Goal: Information Seeking & Learning: Find specific fact

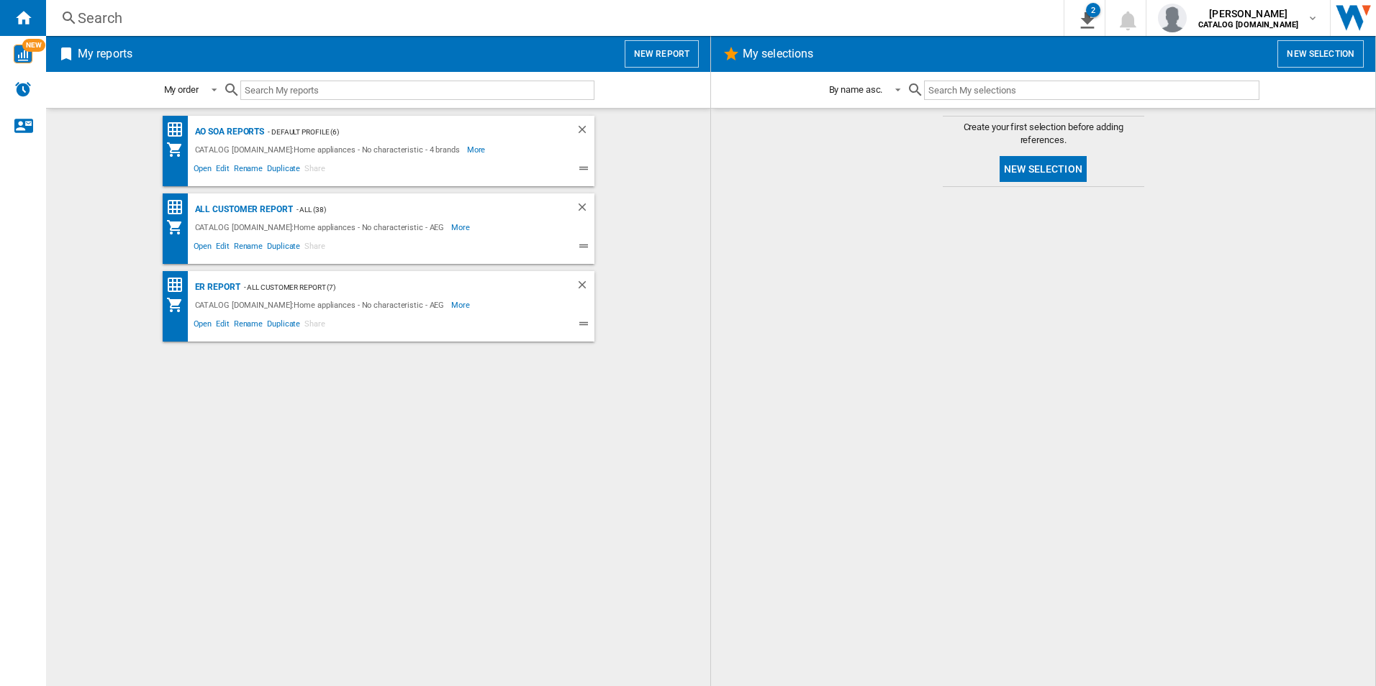
click at [201, 22] on div "Search" at bounding box center [552, 18] width 948 height 20
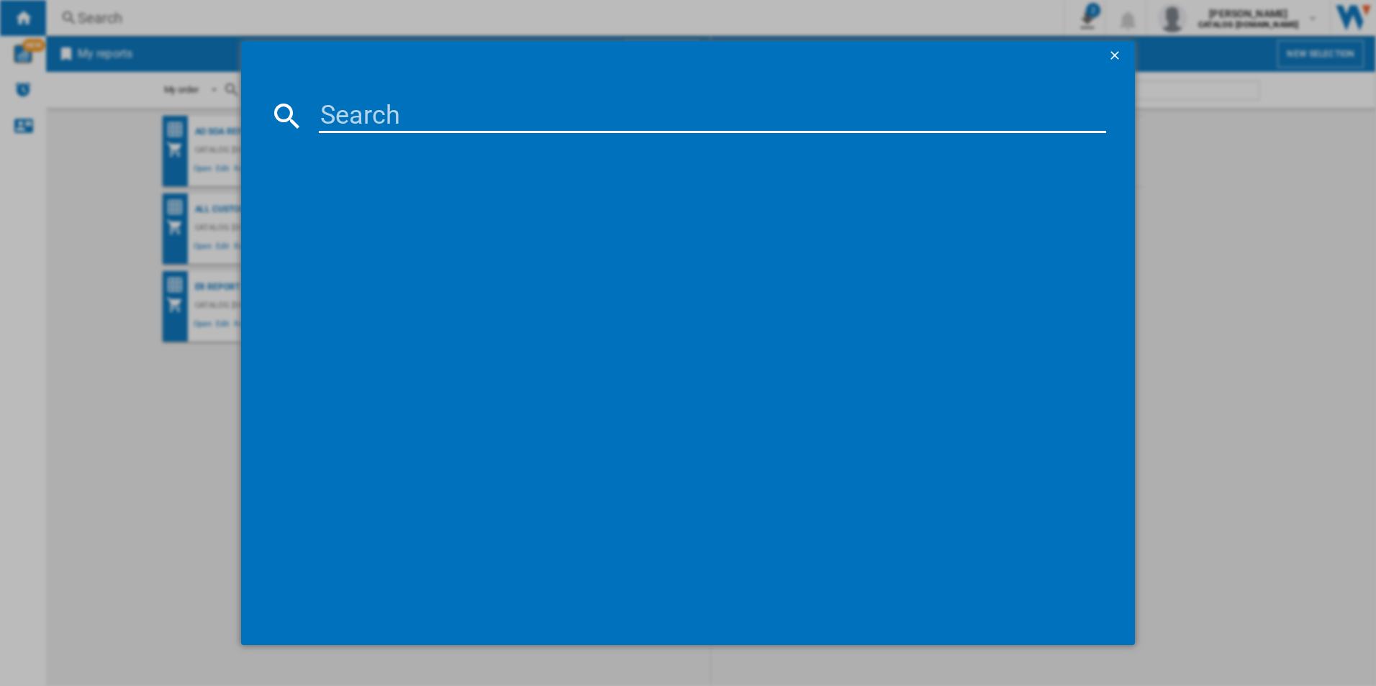
click at [231, 137] on div at bounding box center [688, 343] width 1376 height 686
click at [1116, 54] on ng-md-icon "getI18NText('BUTTONS.CLOSE_DIALOG')" at bounding box center [1115, 56] width 17 height 17
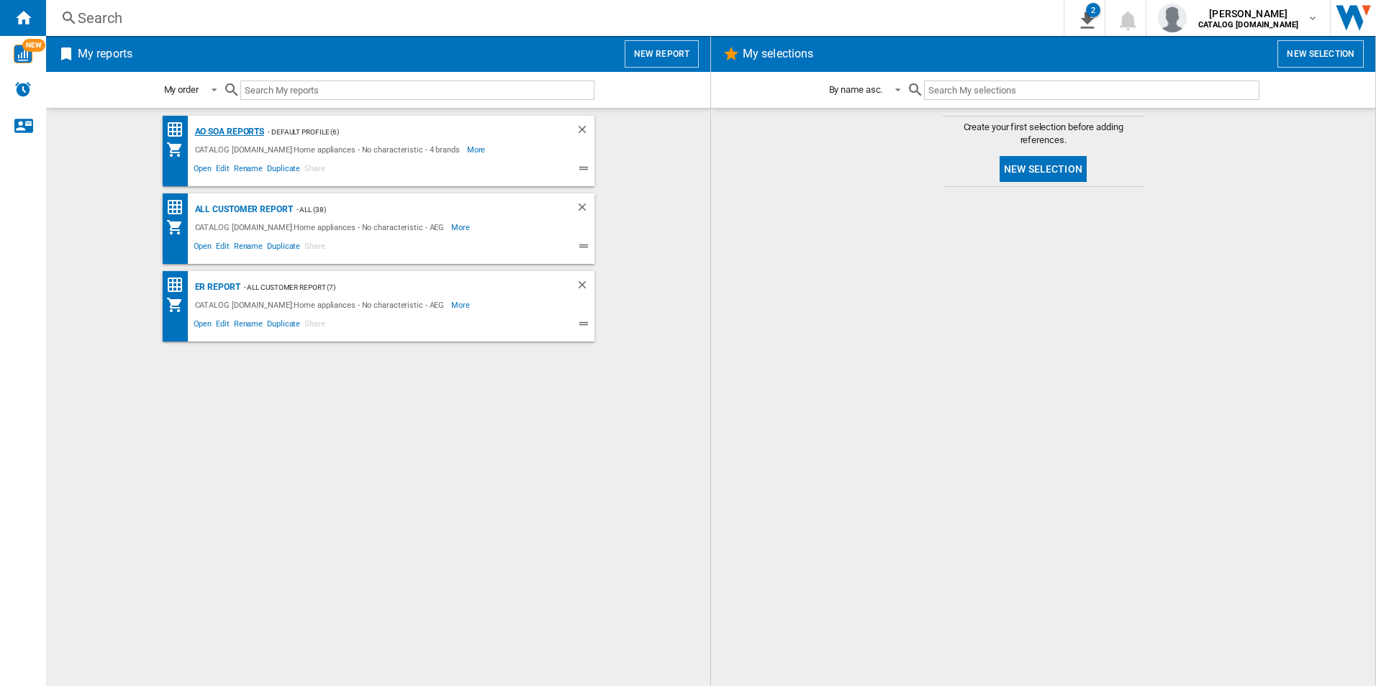
click at [235, 131] on div "AO SOA Reports" at bounding box center [227, 132] width 73 height 18
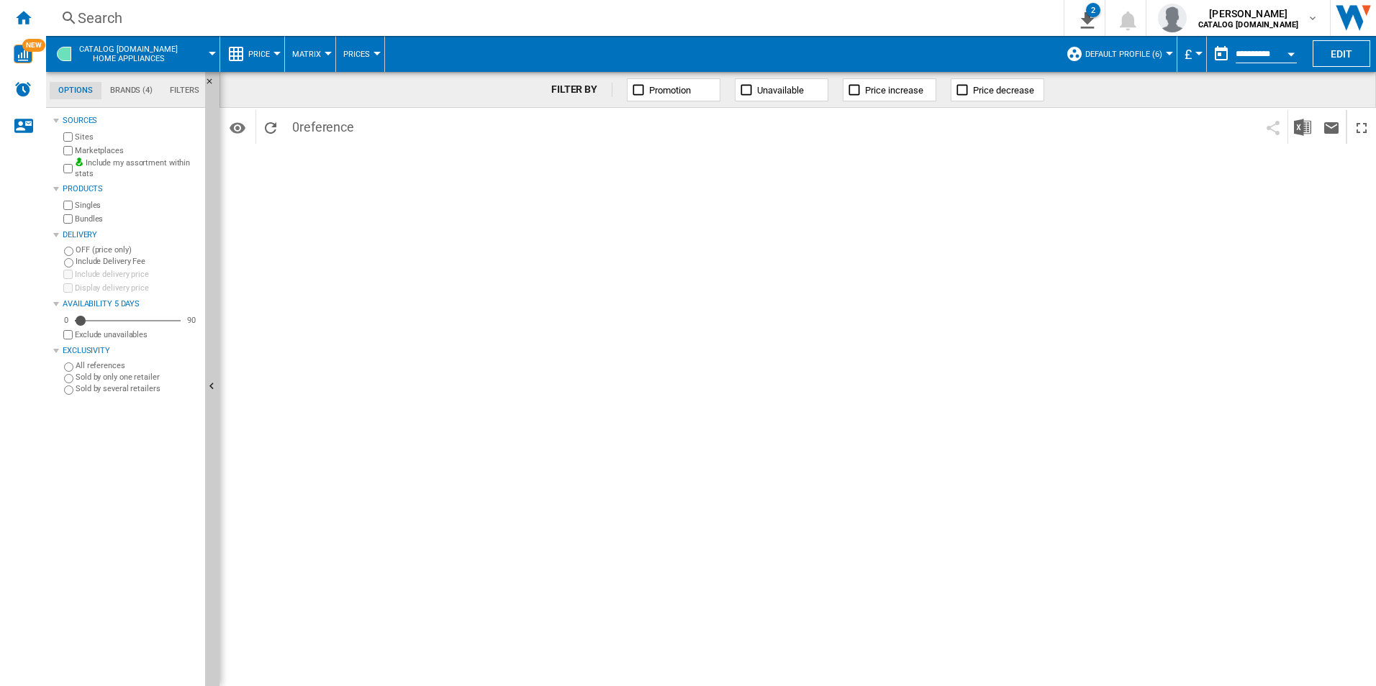
click at [300, 12] on div "Search" at bounding box center [552, 18] width 948 height 20
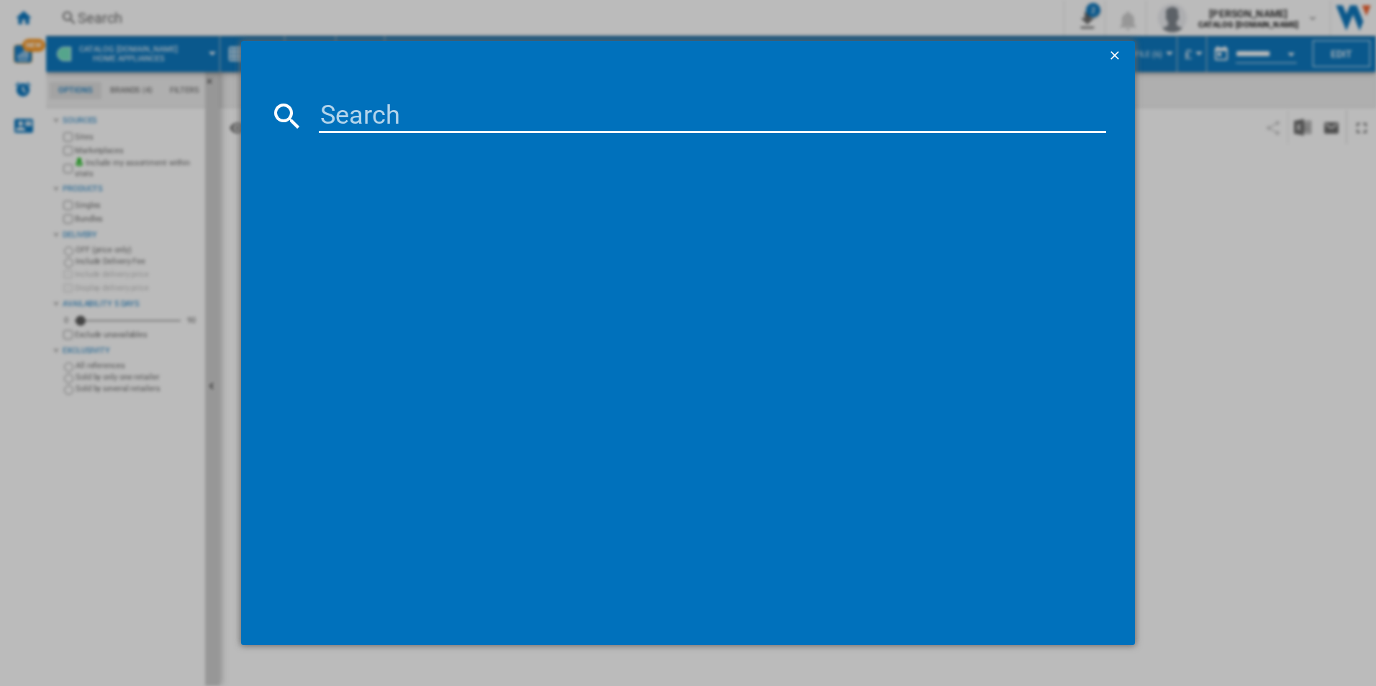
type input "TR7PB731SB"
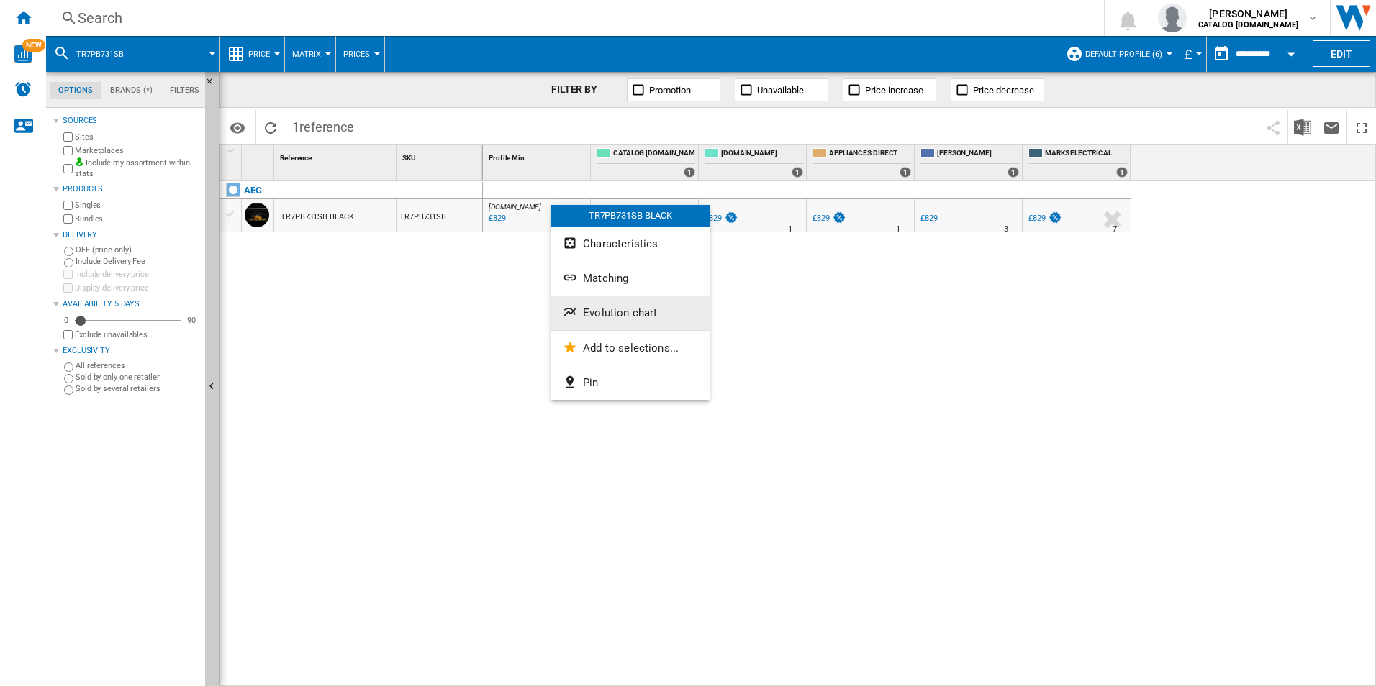
click at [614, 300] on button "Evolution chart" at bounding box center [630, 313] width 158 height 35
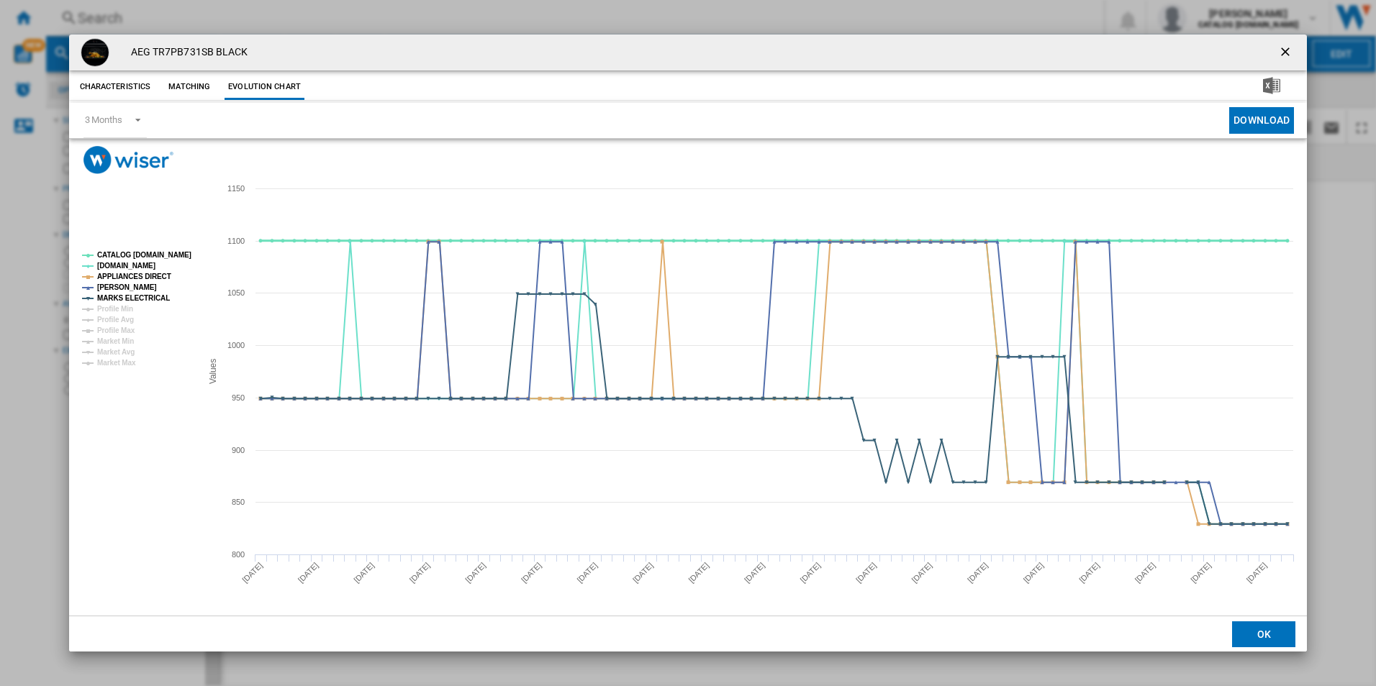
click at [181, 257] on tspan "CATALOG [DOMAIN_NAME]" at bounding box center [144, 255] width 94 height 8
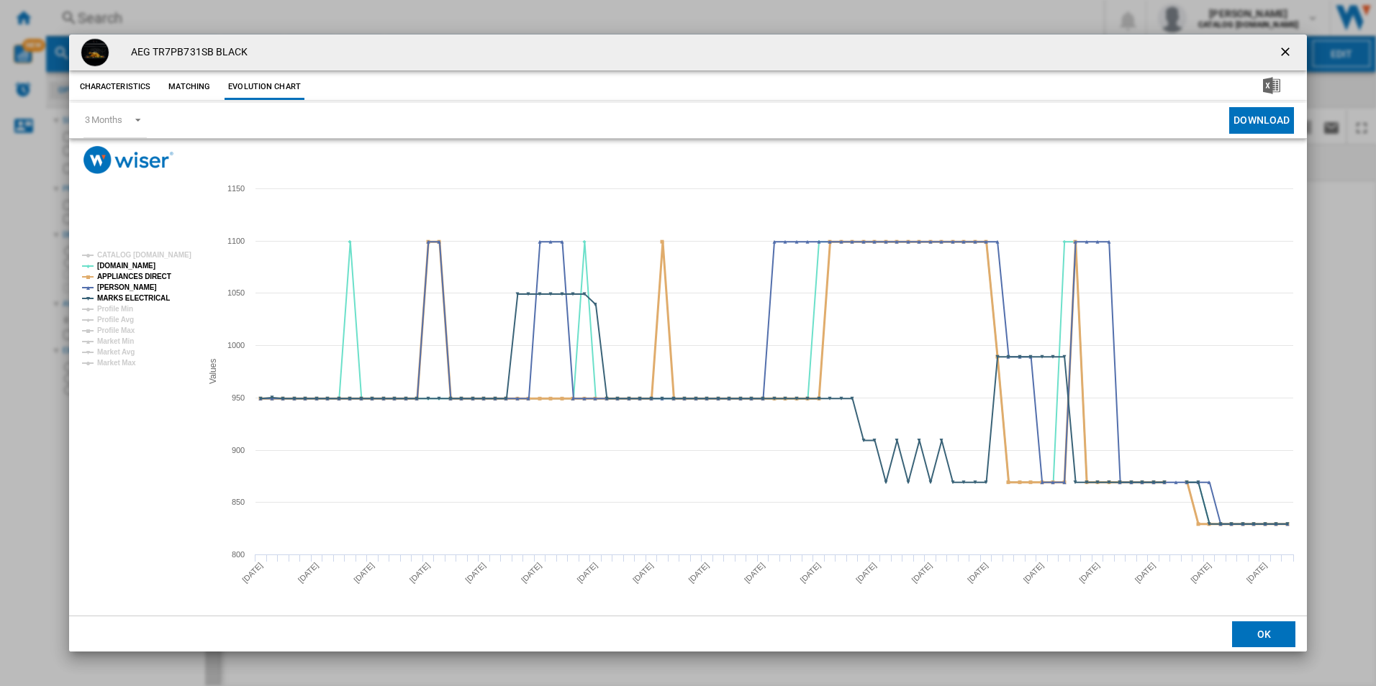
click at [150, 273] on tspan "APPLIANCES DIRECT" at bounding box center [134, 277] width 74 height 8
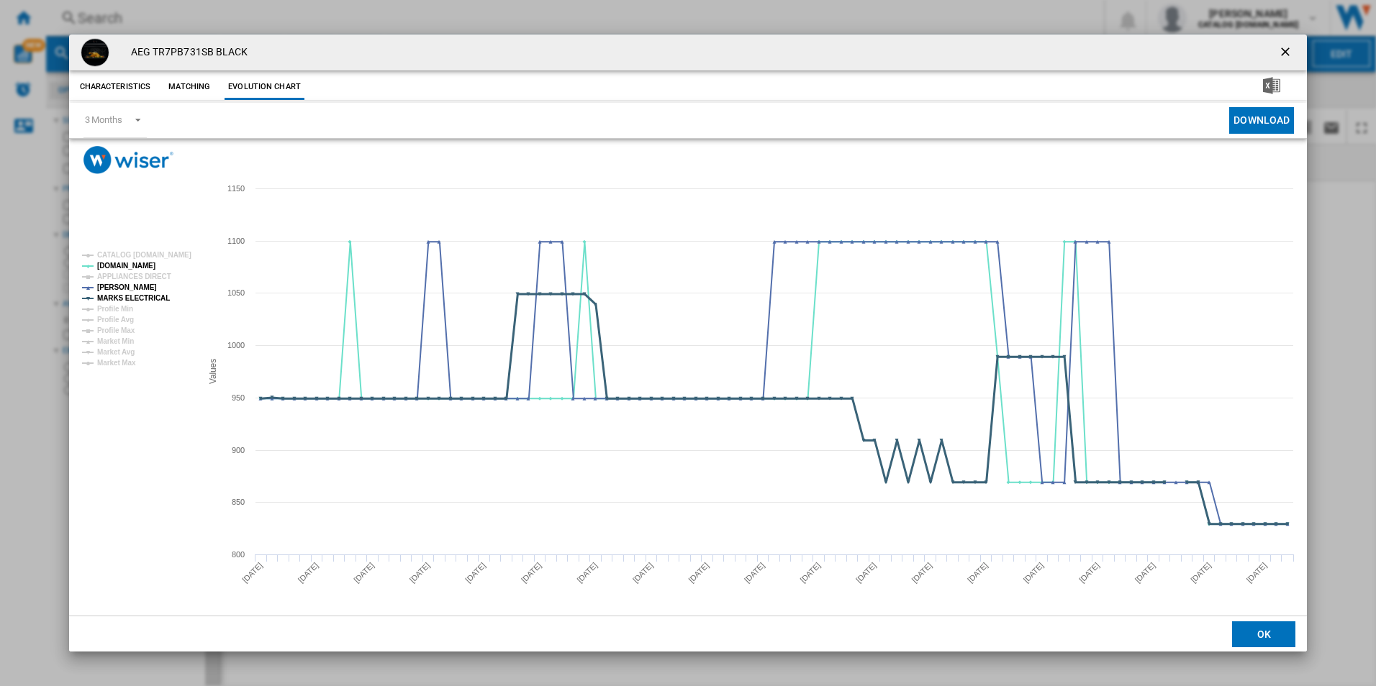
click at [153, 299] on tspan "MARKS ELECTRICAL" at bounding box center [133, 298] width 73 height 8
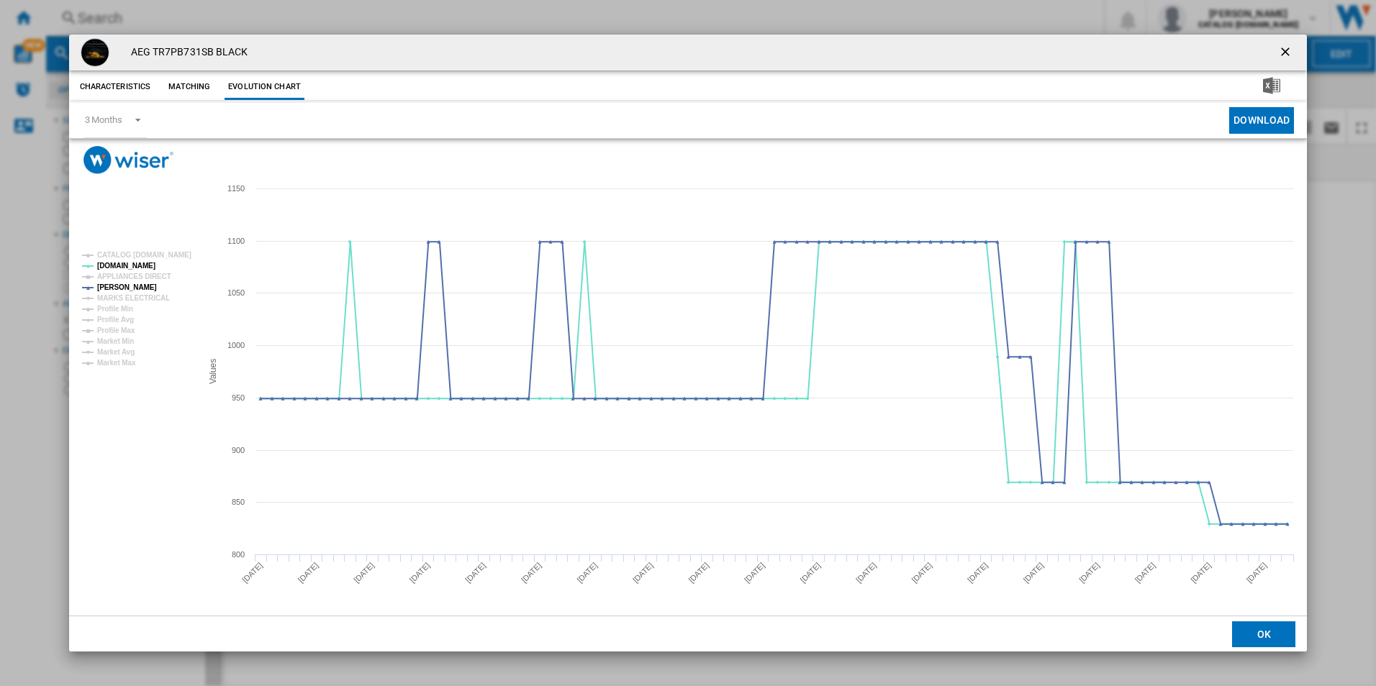
click at [1287, 43] on button "Product popup" at bounding box center [1286, 52] width 29 height 29
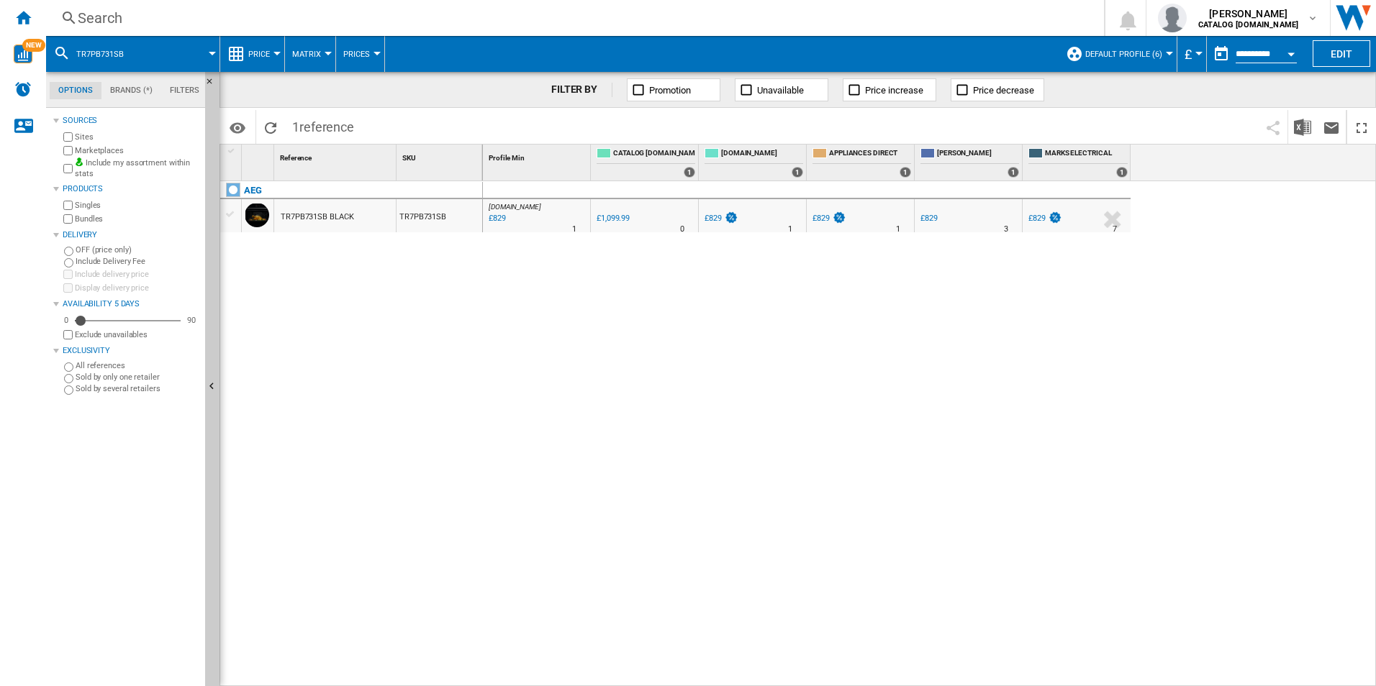
click at [912, 9] on div "Search" at bounding box center [572, 18] width 989 height 20
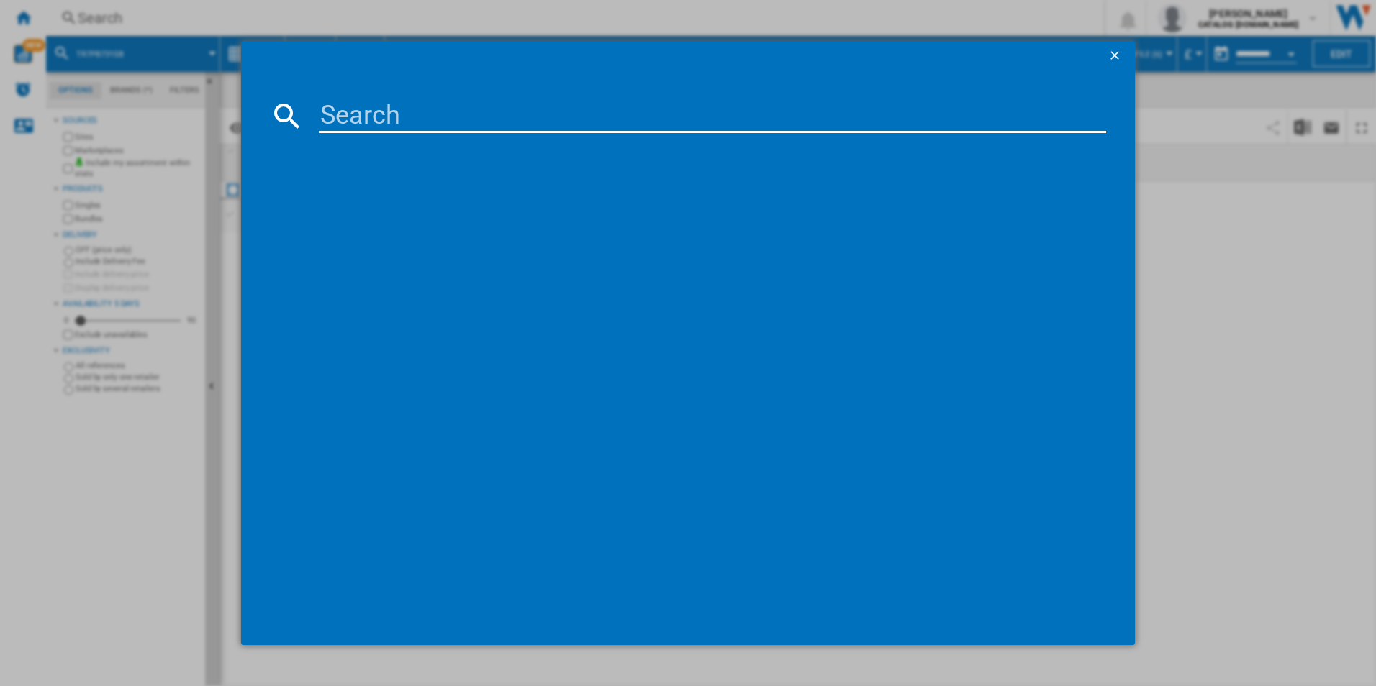
click at [704, 126] on input at bounding box center [713, 116] width 788 height 35
paste input "TT9PB831AB"
type input "TT9PB831AB"
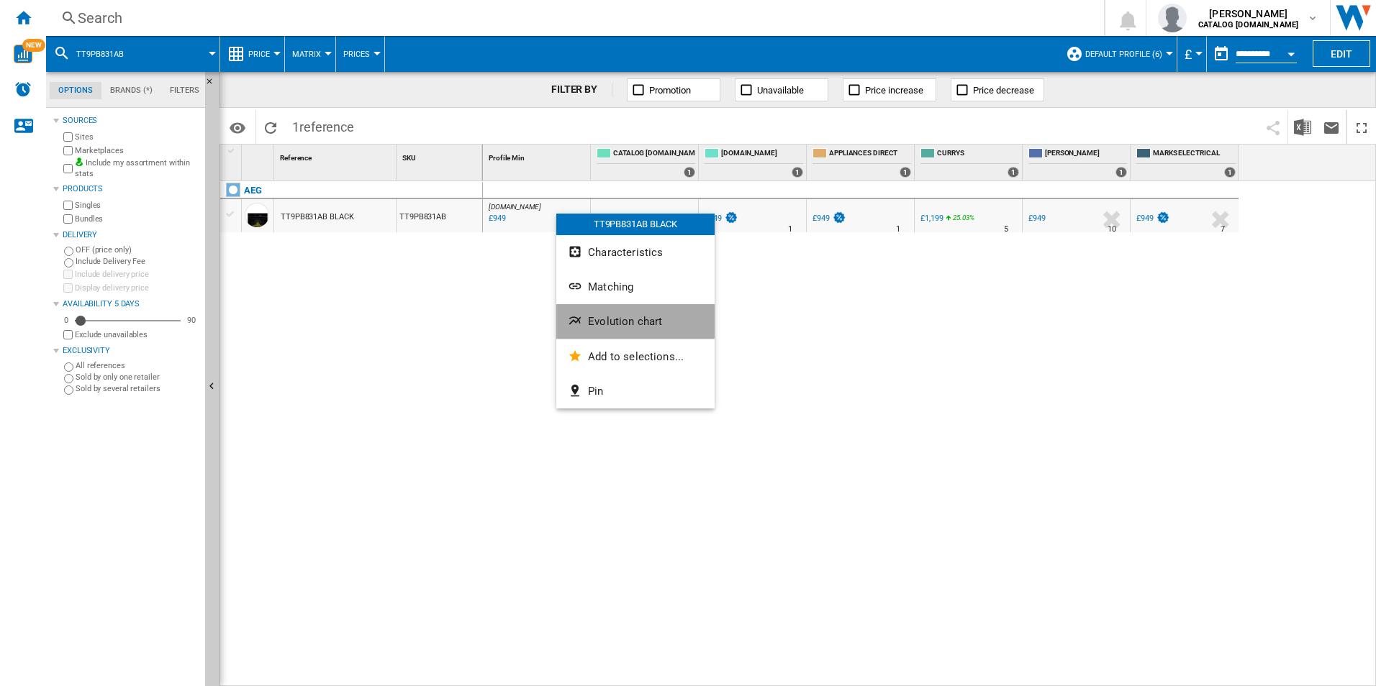
click at [612, 312] on button "Evolution chart" at bounding box center [635, 321] width 158 height 35
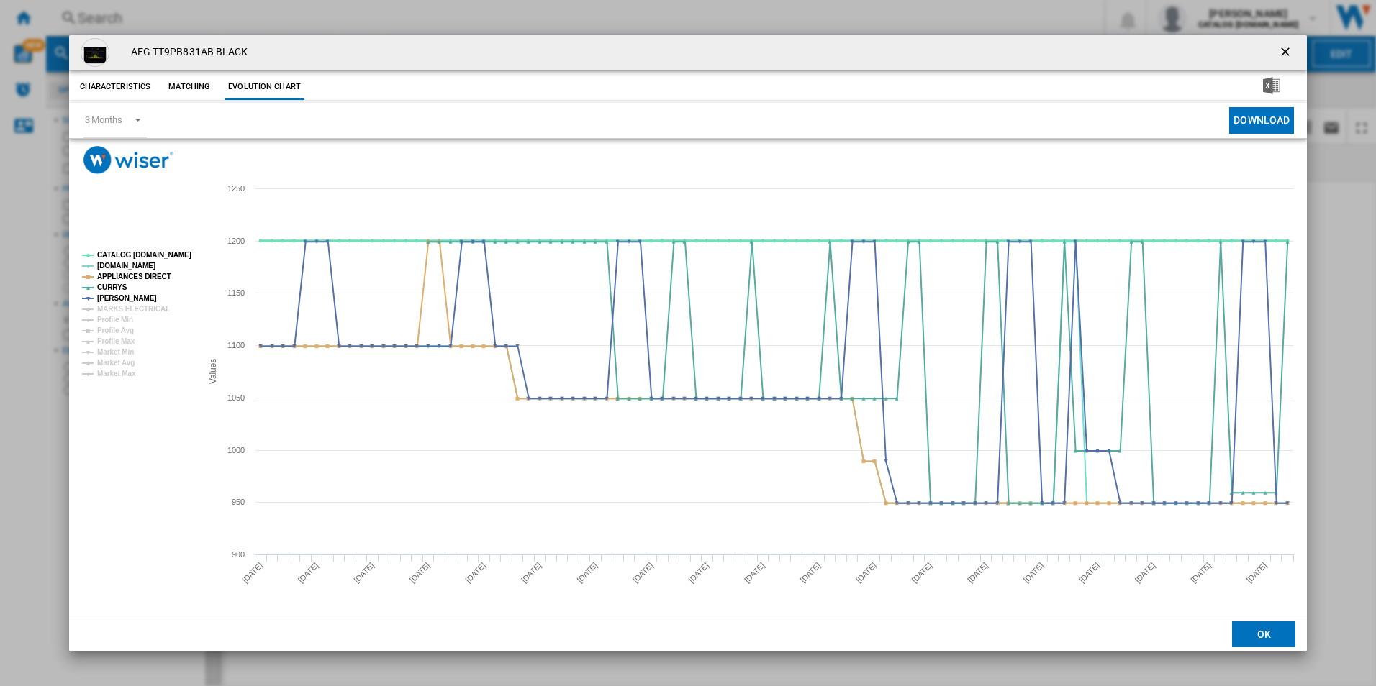
click at [176, 259] on tspan "CATALOG [DOMAIN_NAME]" at bounding box center [144, 255] width 94 height 8
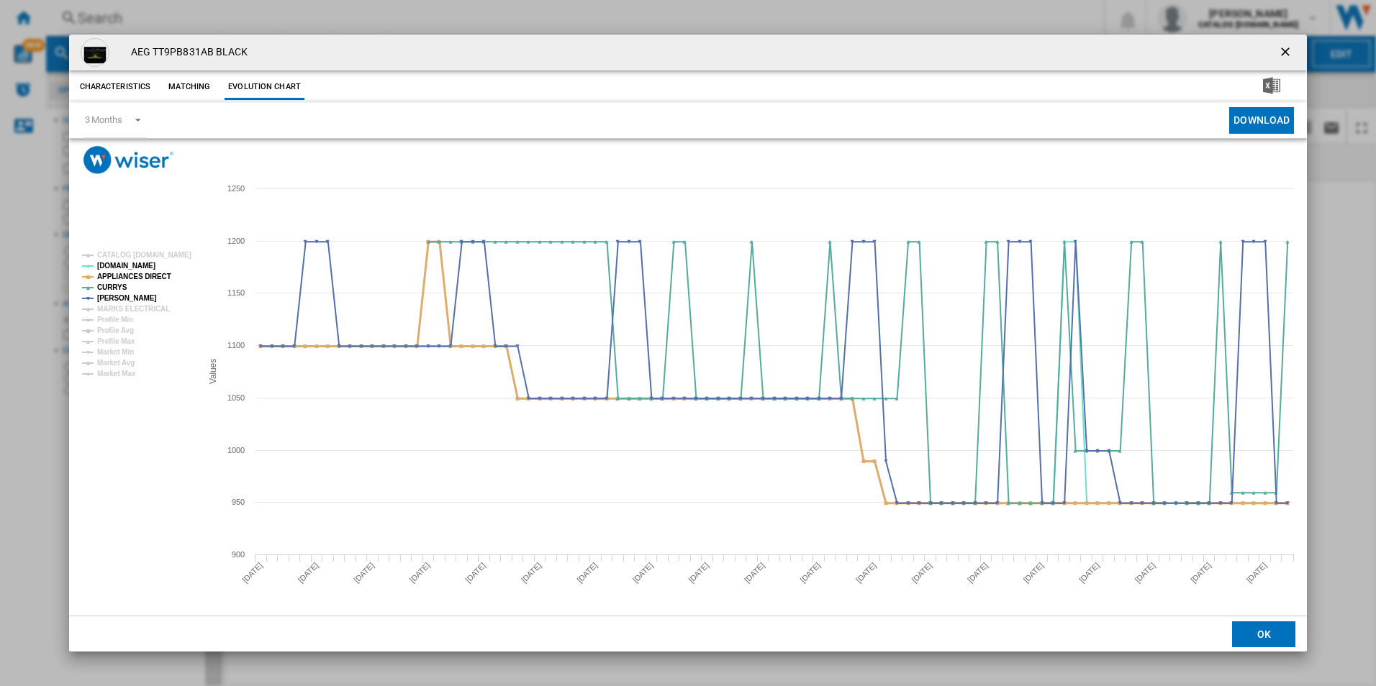
click at [156, 273] on tspan "APPLIANCES DIRECT" at bounding box center [134, 277] width 74 height 8
drag, startPoint x: 1284, startPoint y: 42, endPoint x: 1123, endPoint y: 54, distance: 161.6
click at [1284, 42] on button "Product popup" at bounding box center [1286, 52] width 29 height 29
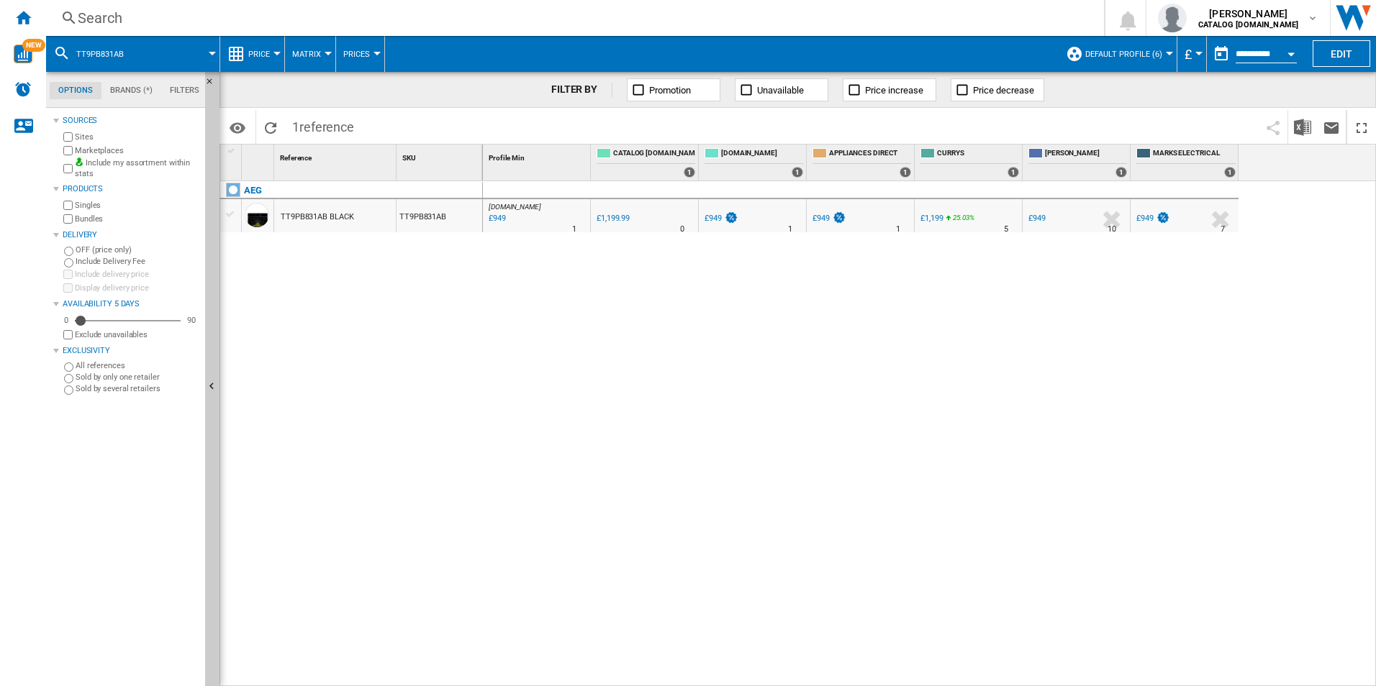
click at [763, 17] on div "Search" at bounding box center [572, 18] width 989 height 20
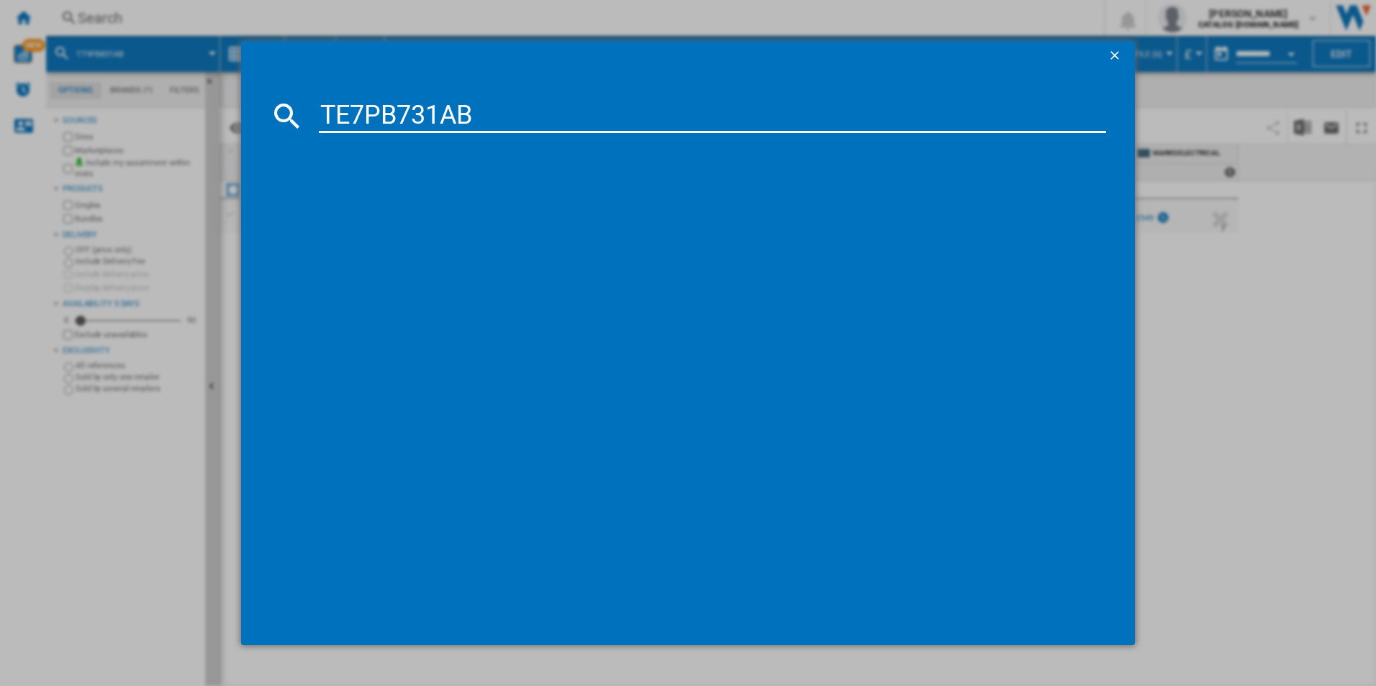
type input "TE7PB731AB"
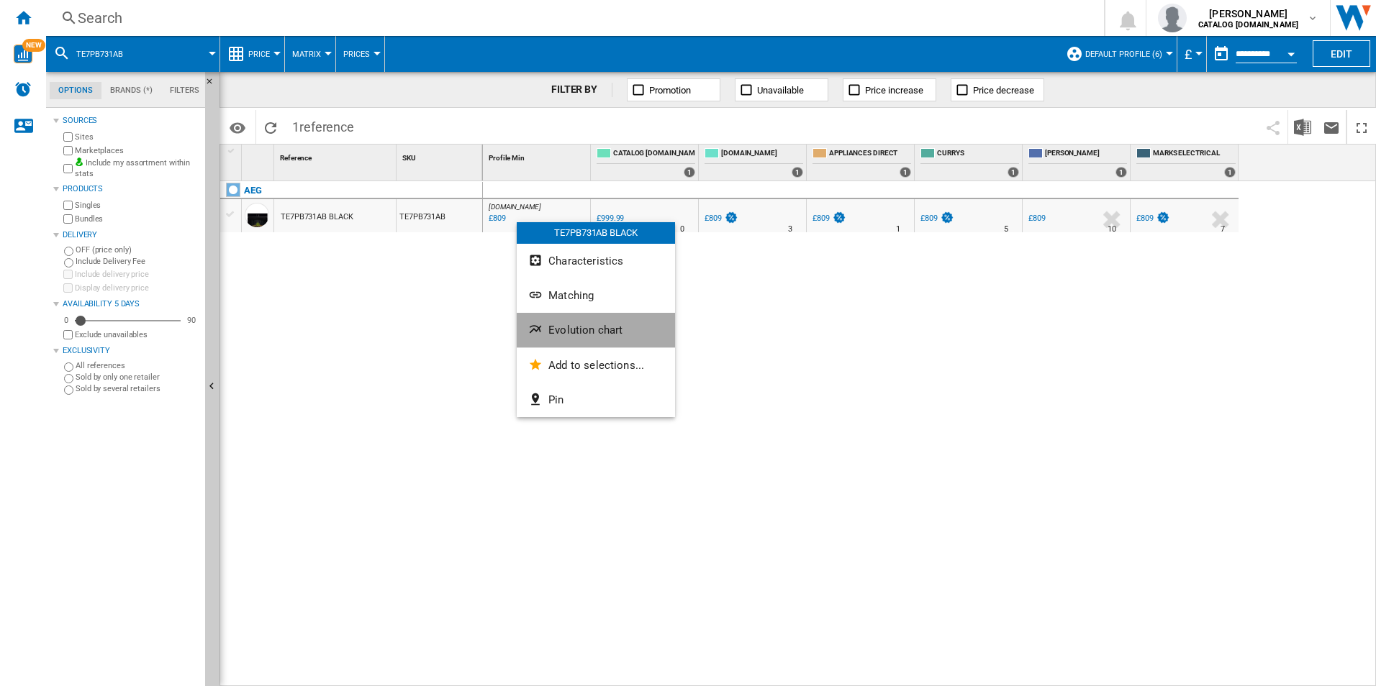
click at [610, 317] on button "Evolution chart" at bounding box center [596, 330] width 158 height 35
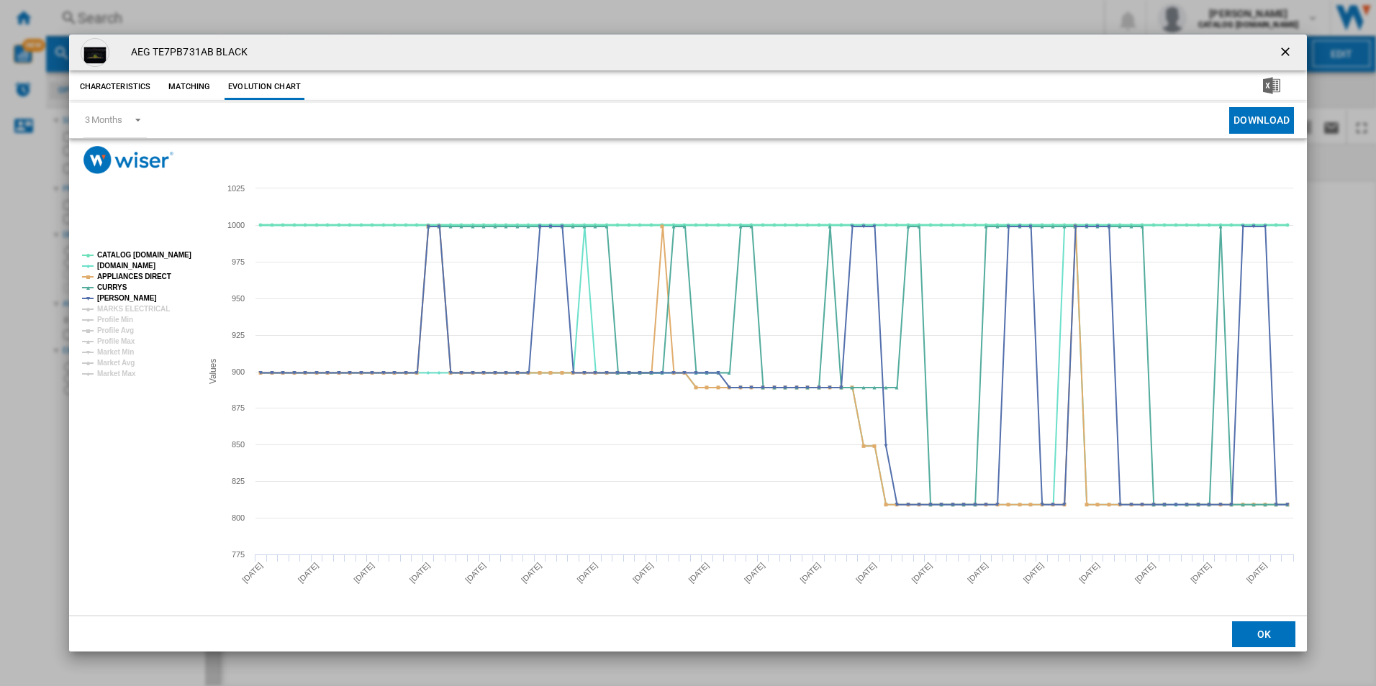
click at [176, 257] on tspan "CATALOG [DOMAIN_NAME]" at bounding box center [144, 255] width 94 height 8
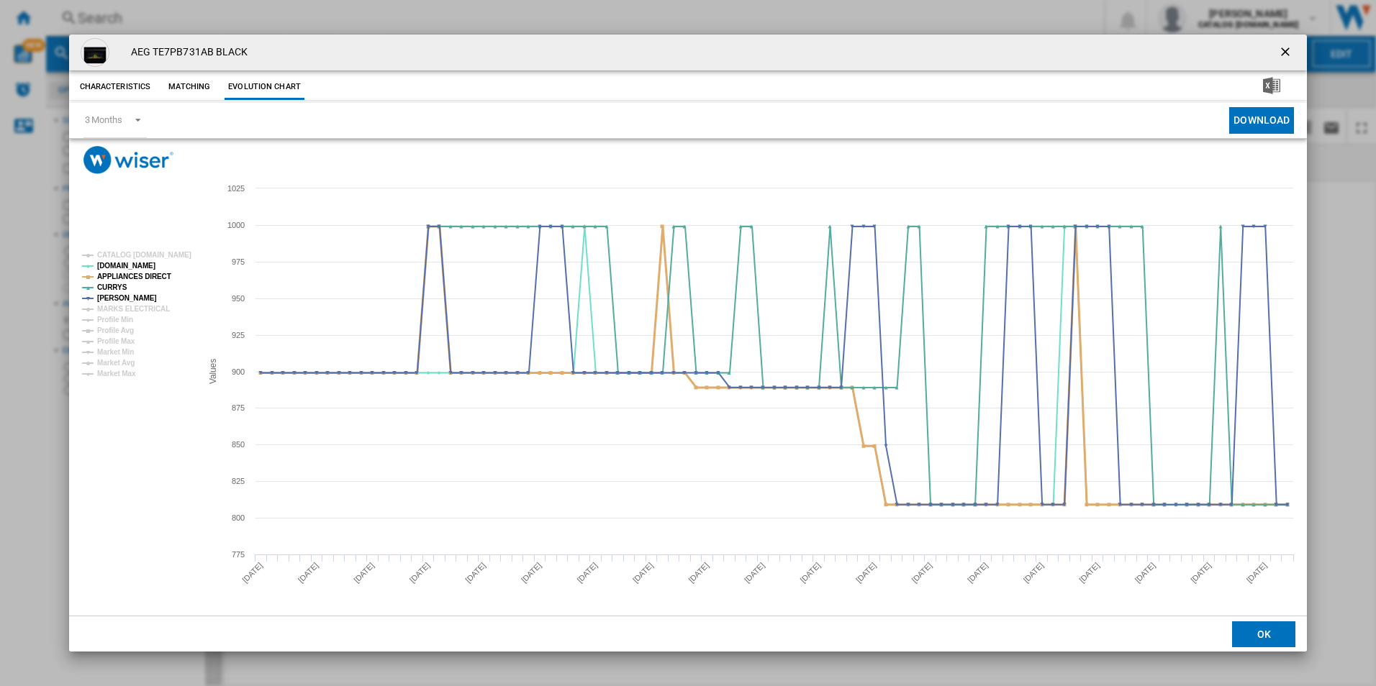
click at [145, 276] on tspan "APPLIANCES DIRECT" at bounding box center [134, 277] width 74 height 8
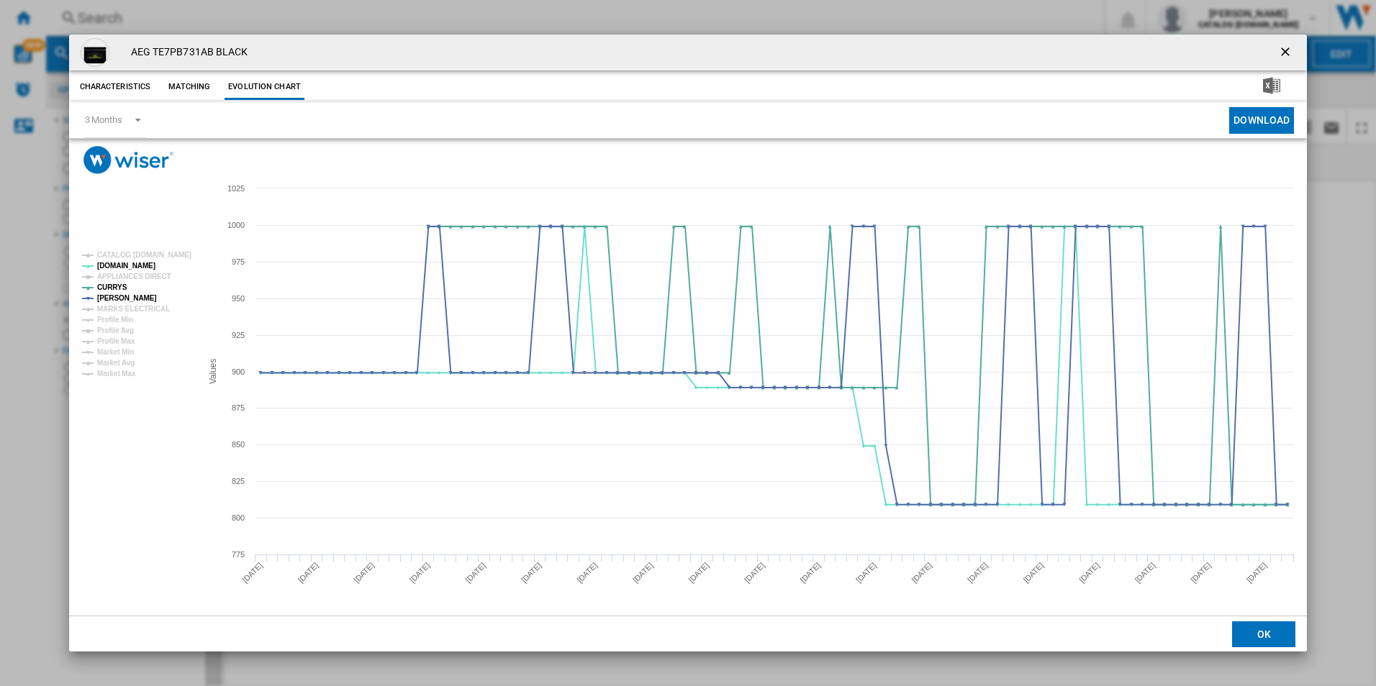
click at [1285, 52] on ng-md-icon "getI18NText('BUTTONS.CLOSE_DIALOG')" at bounding box center [1286, 53] width 17 height 17
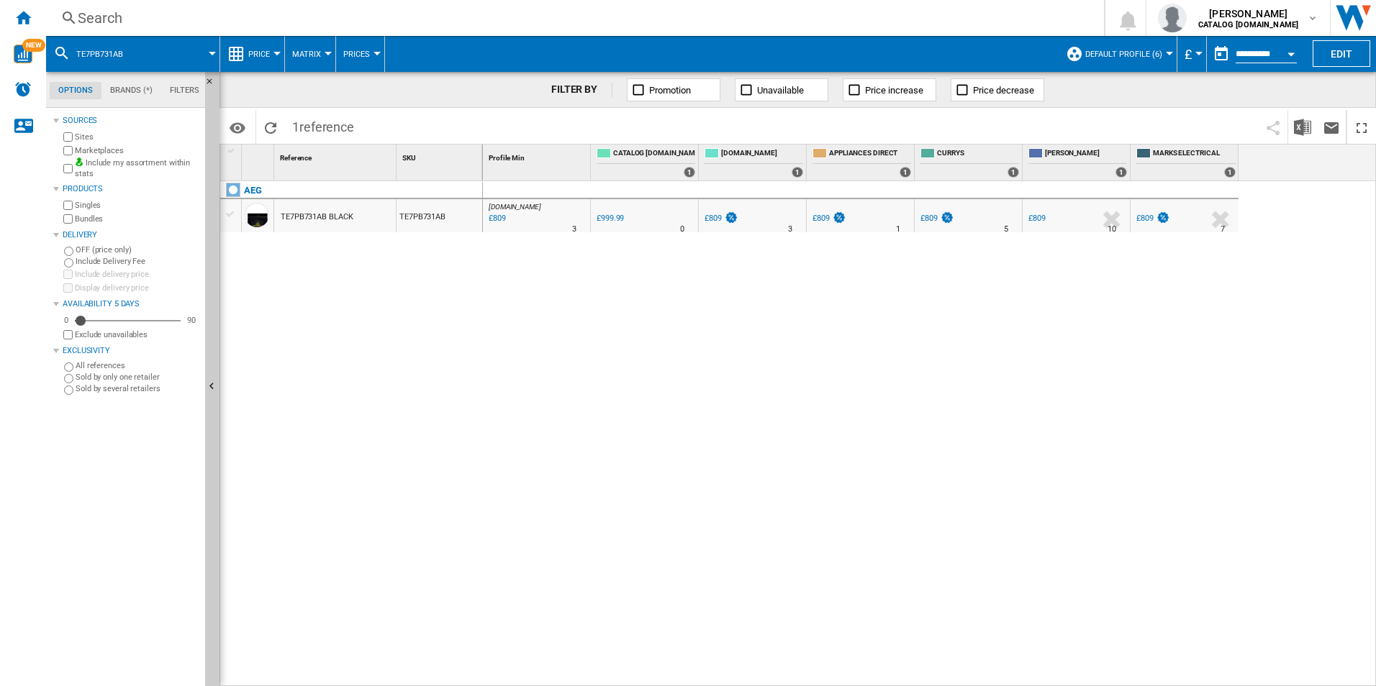
click at [917, 22] on div "Search" at bounding box center [572, 18] width 989 height 20
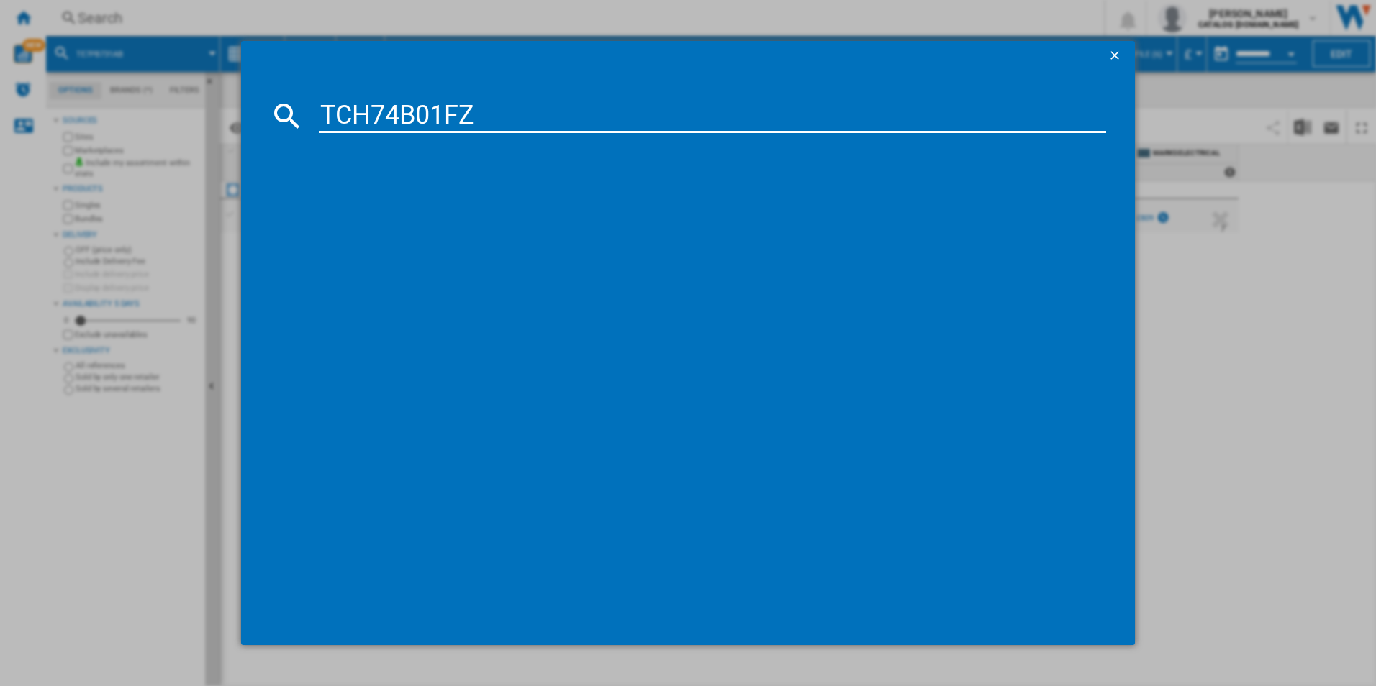
type input "TCH74B01FZ"
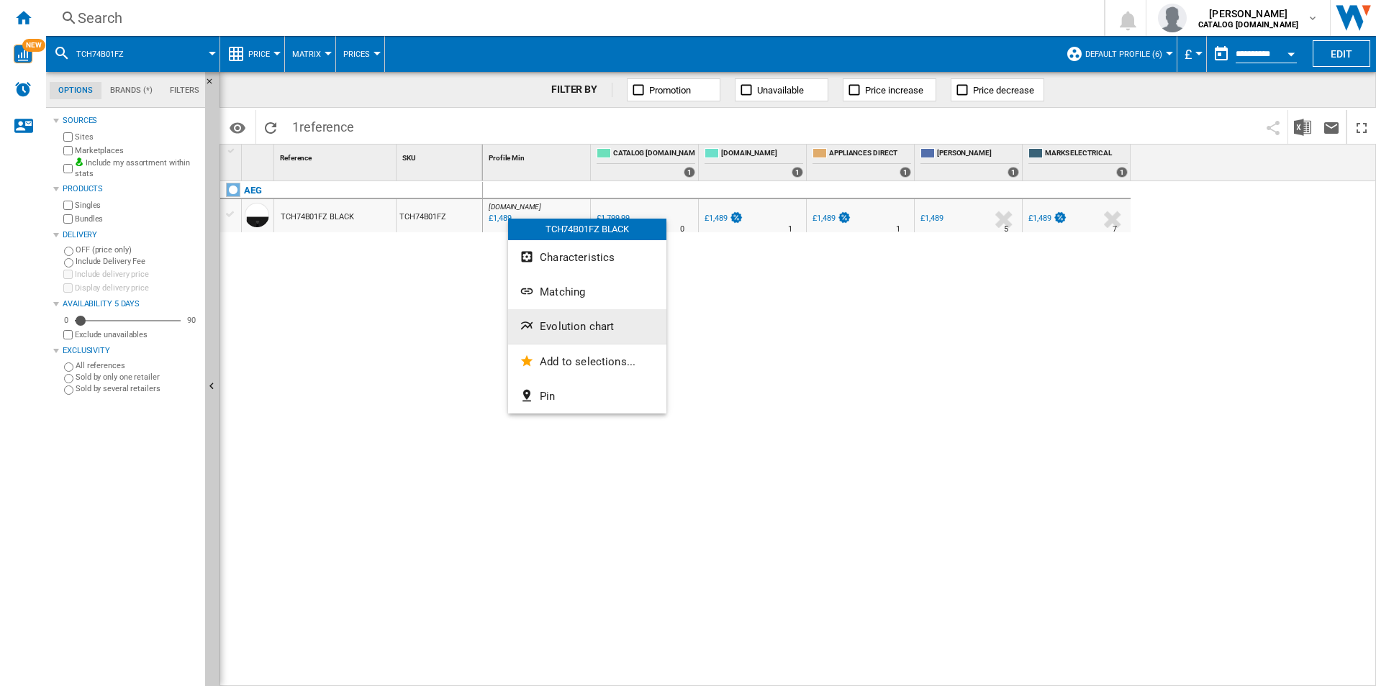
click at [571, 319] on button "Evolution chart" at bounding box center [587, 326] width 158 height 35
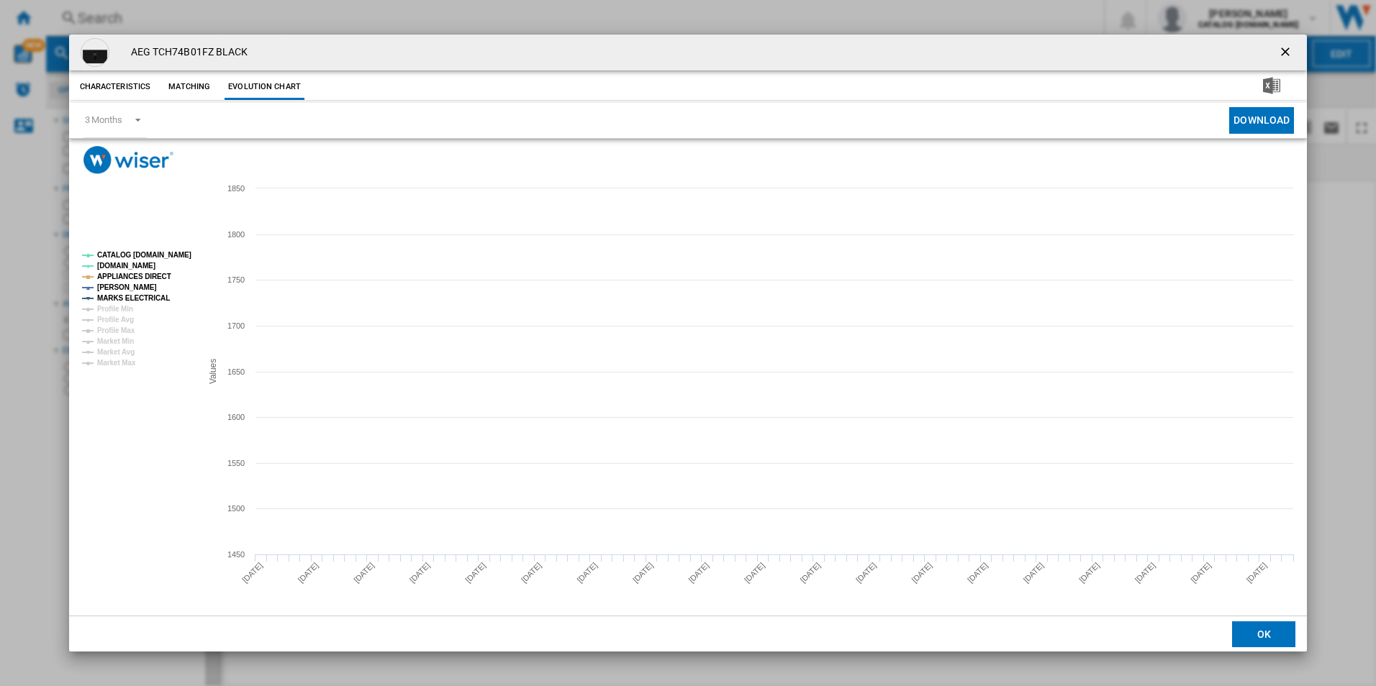
click at [153, 251] on tspan "CATALOG [DOMAIN_NAME]" at bounding box center [144, 255] width 94 height 8
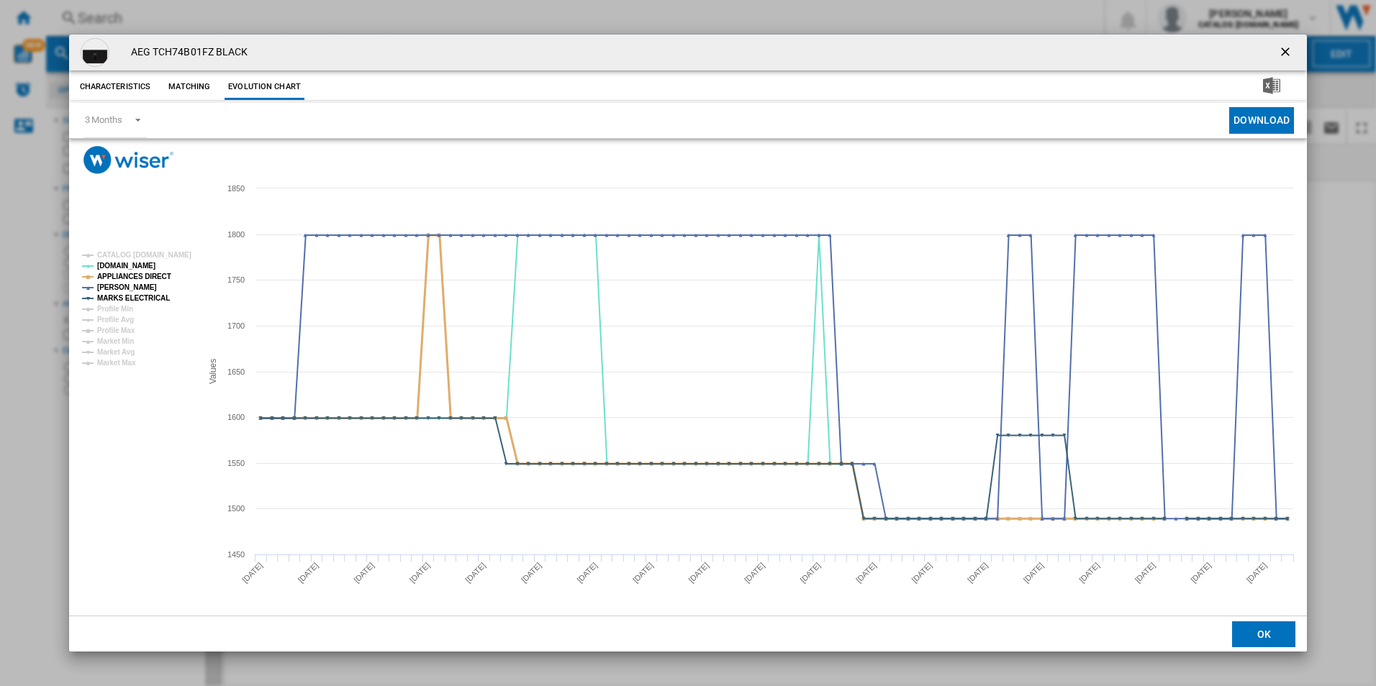
click at [161, 273] on tspan "APPLIANCES DIRECT" at bounding box center [134, 277] width 74 height 8
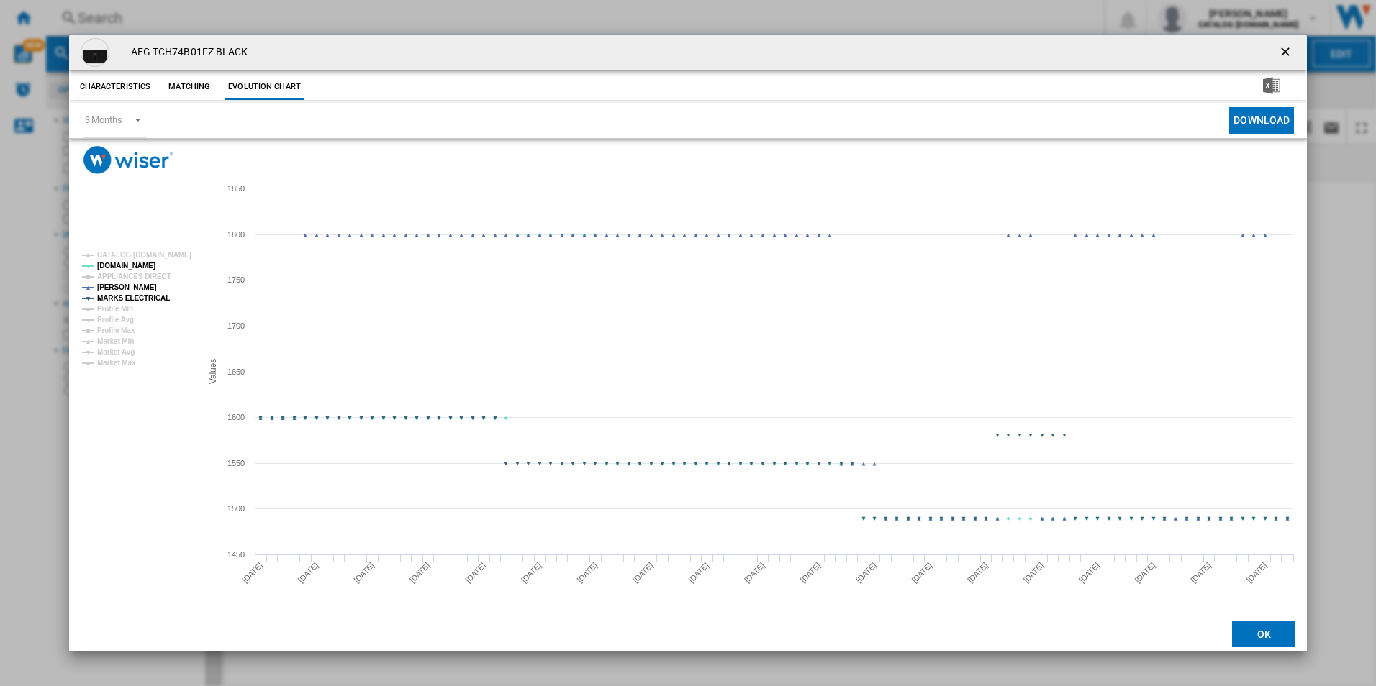
click at [155, 301] on tspan "MARKS ELECTRICAL" at bounding box center [133, 298] width 73 height 8
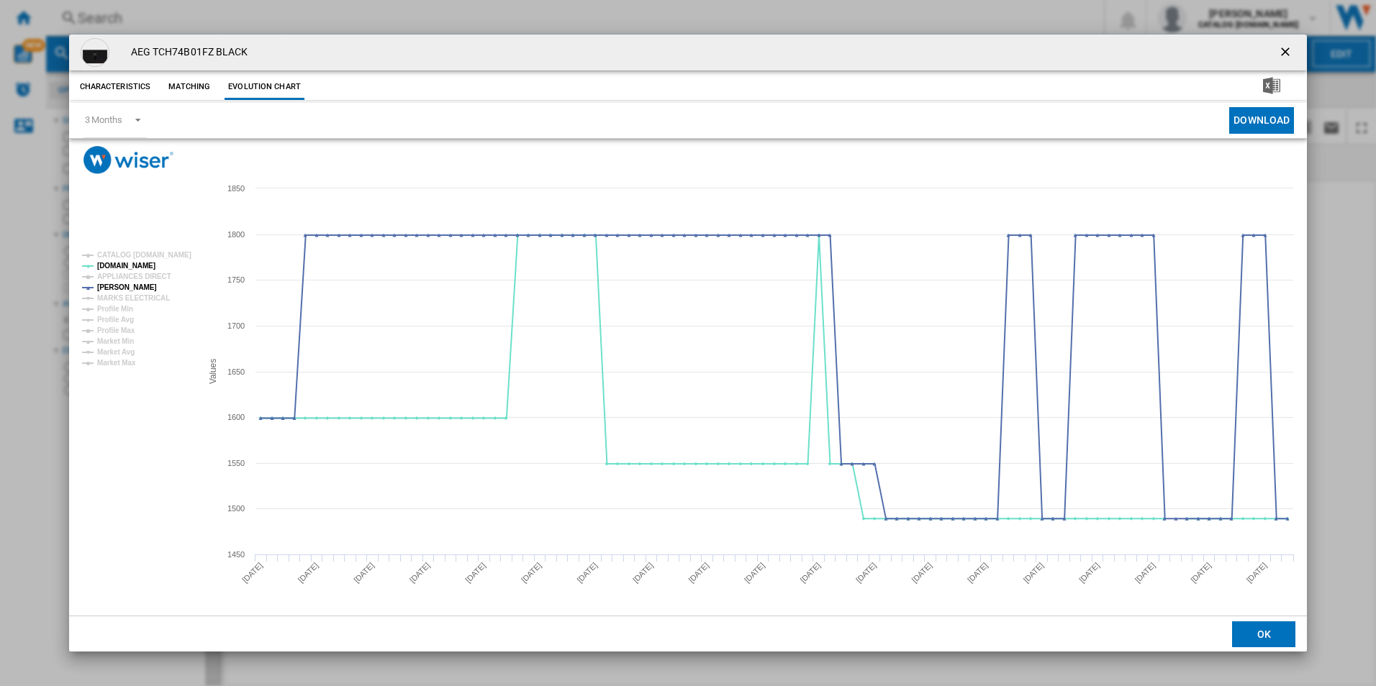
click at [1283, 50] on ng-md-icon "getI18NText('BUTTONS.CLOSE_DIALOG')" at bounding box center [1286, 53] width 17 height 17
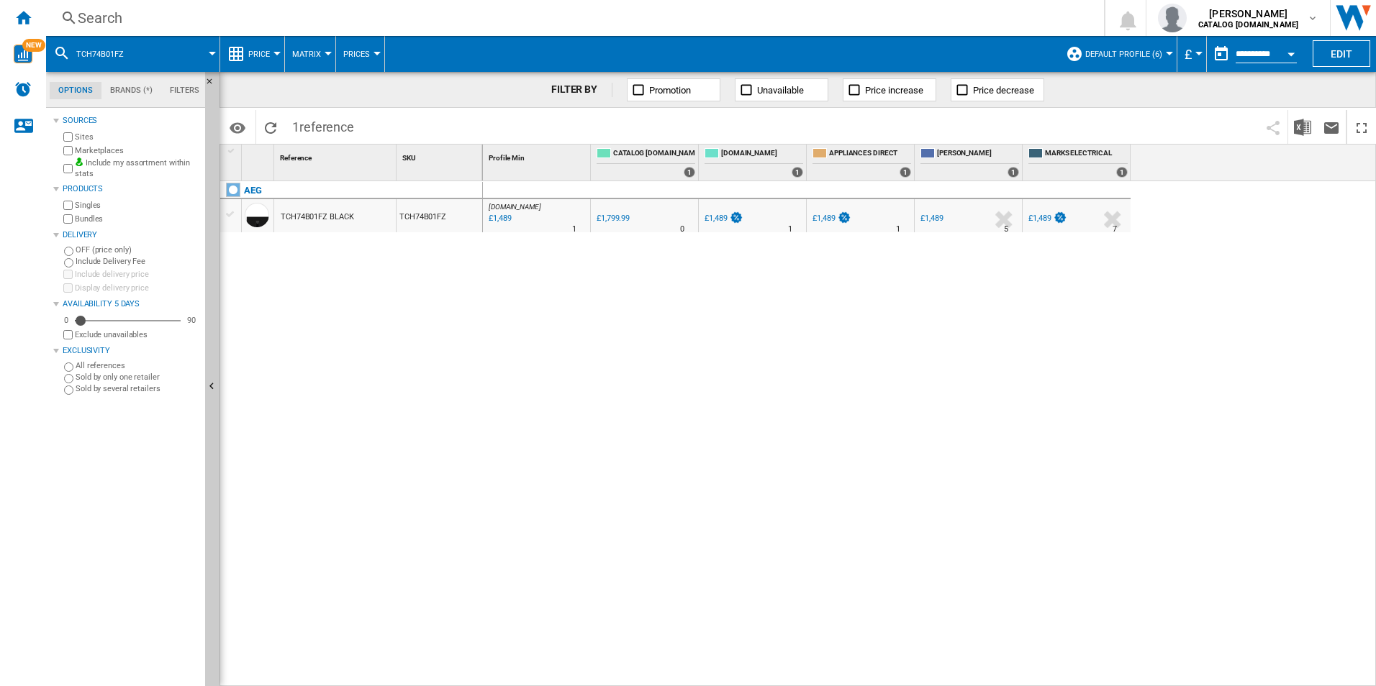
click at [843, 26] on div "Search" at bounding box center [572, 18] width 989 height 20
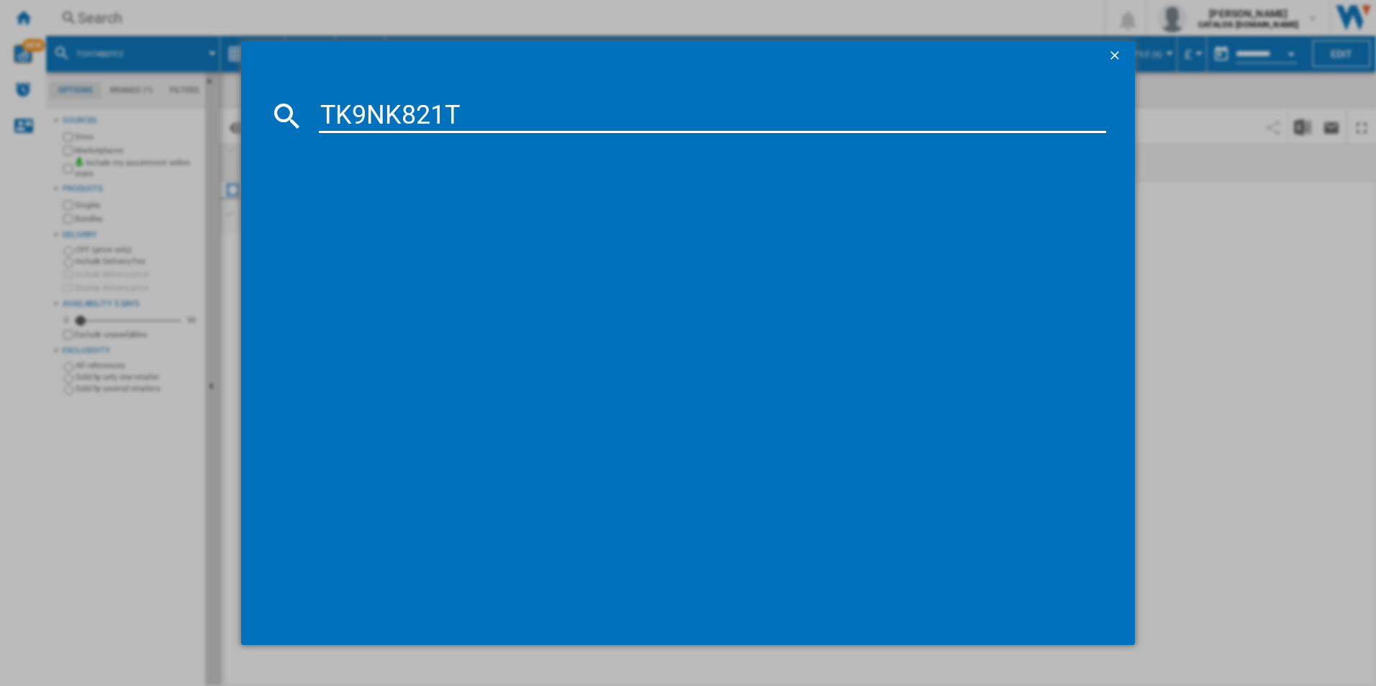
type input "TK9NK821T"
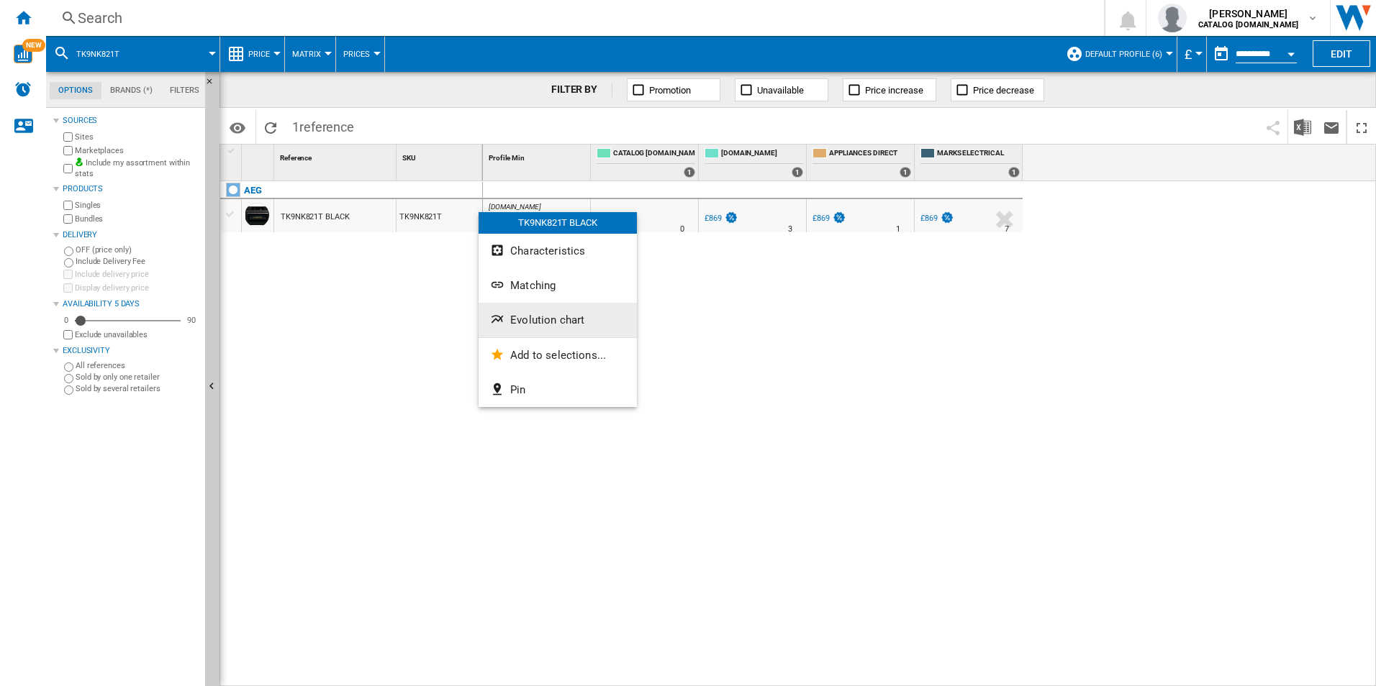
click at [551, 323] on span "Evolution chart" at bounding box center [547, 320] width 74 height 13
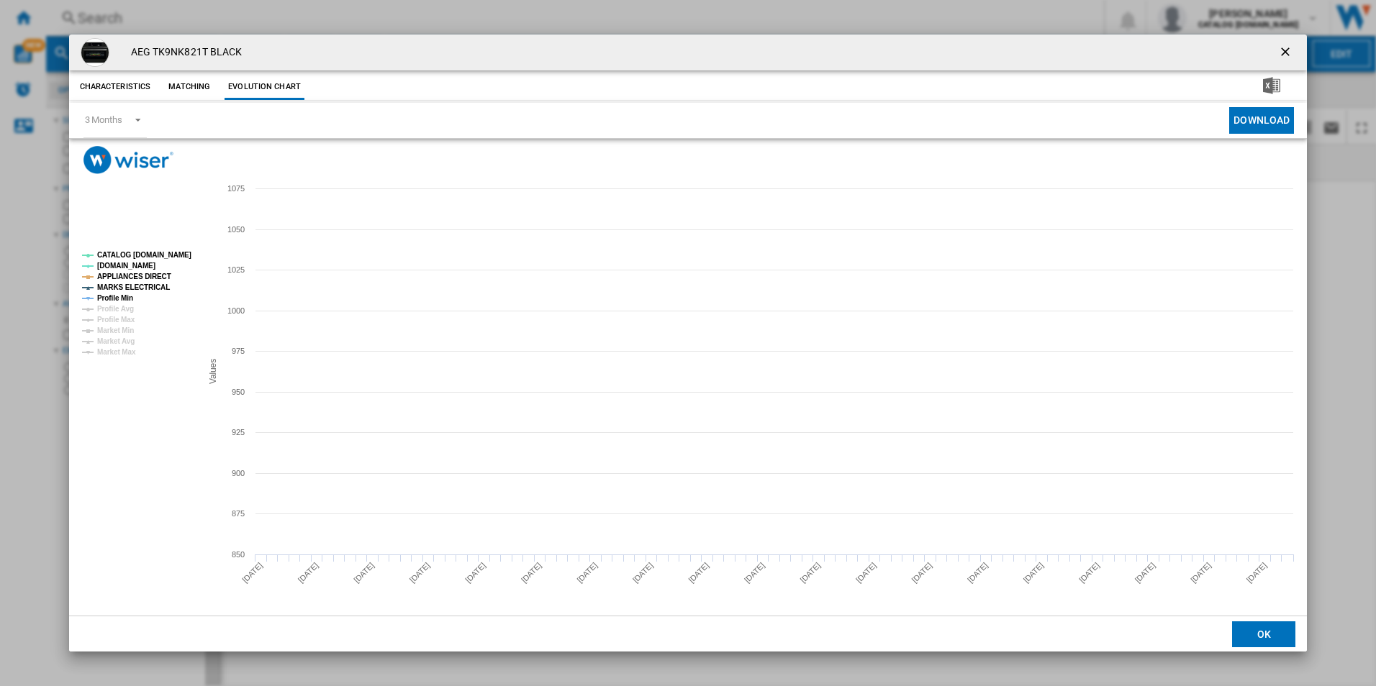
click at [184, 255] on tspan "CATALOG [DOMAIN_NAME]" at bounding box center [144, 255] width 94 height 8
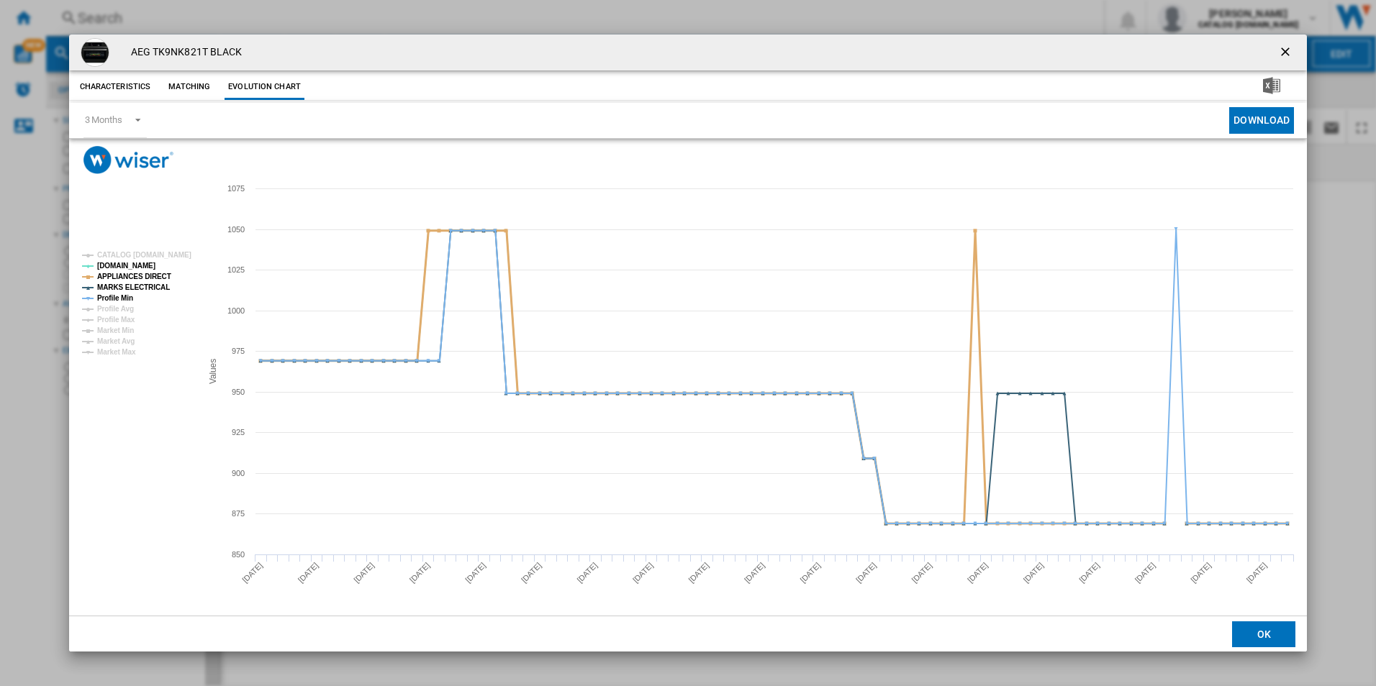
click at [163, 273] on tspan "APPLIANCES DIRECT" at bounding box center [134, 277] width 74 height 8
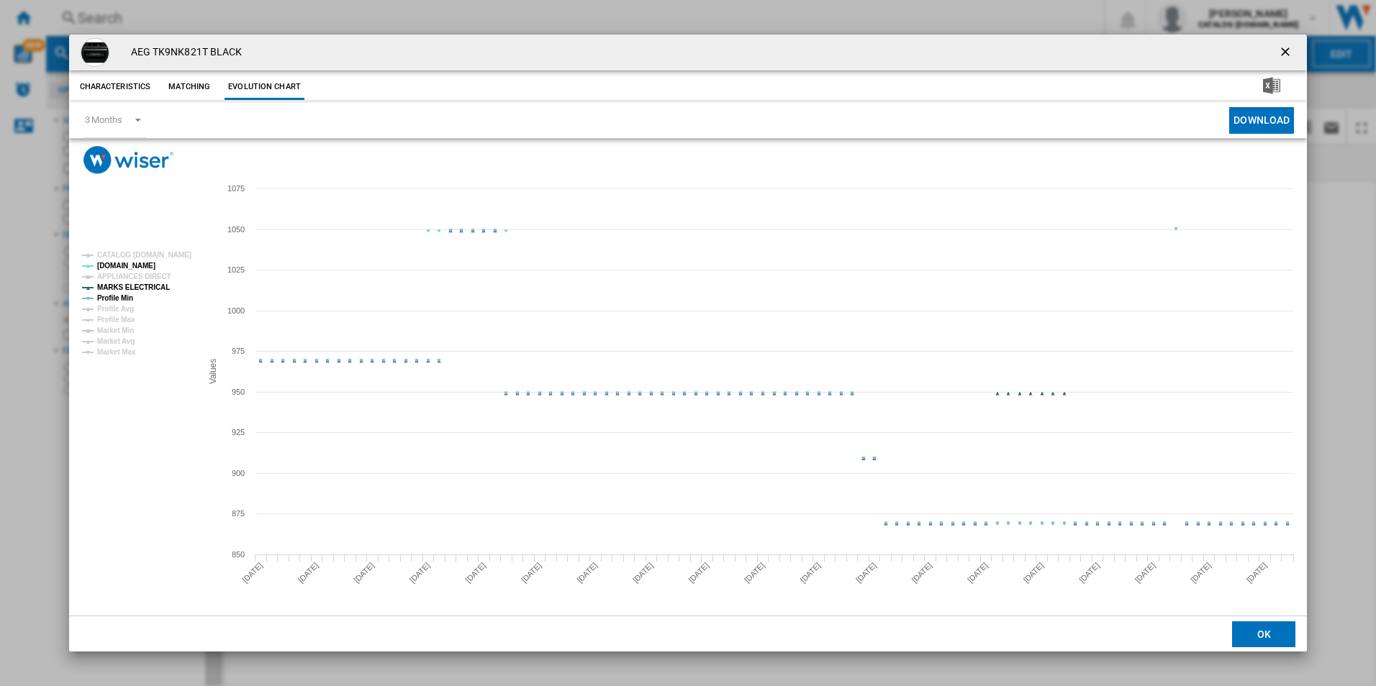
click at [153, 286] on tspan "MARKS ELECTRICAL" at bounding box center [133, 288] width 73 height 8
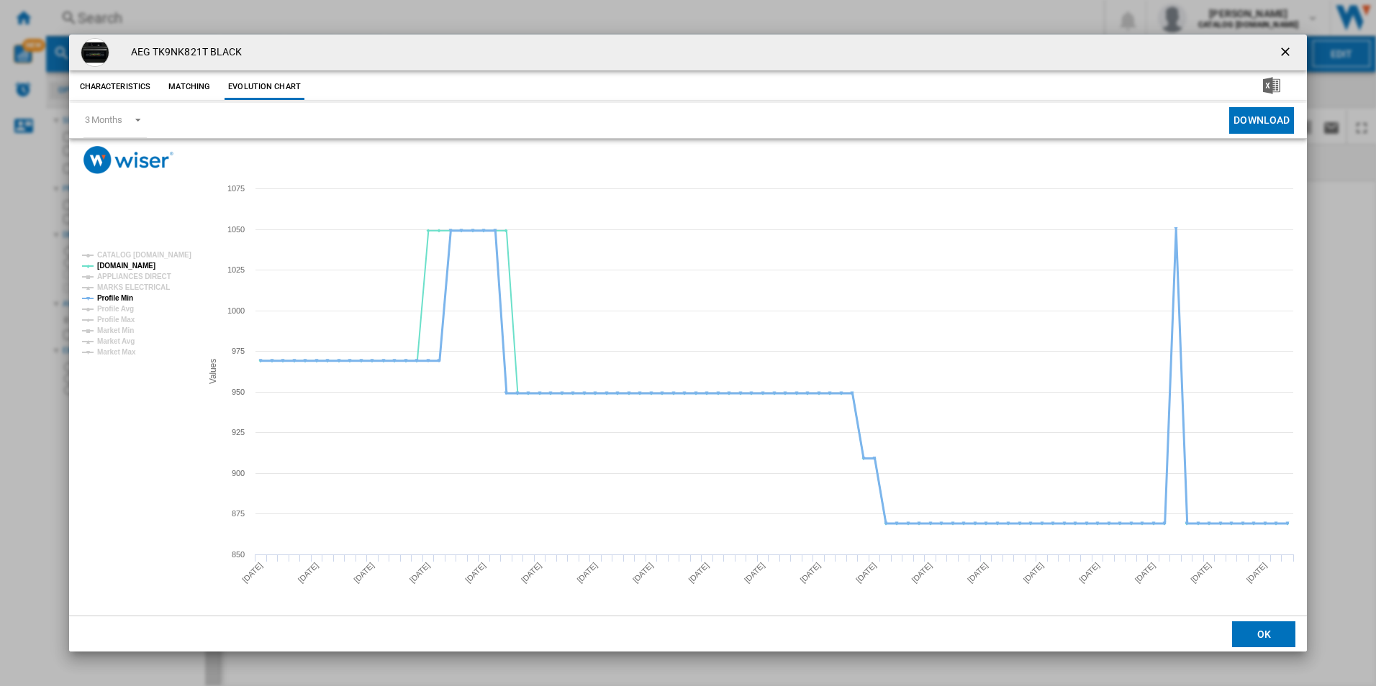
click at [126, 297] on tspan "Profile Min" at bounding box center [115, 298] width 36 height 8
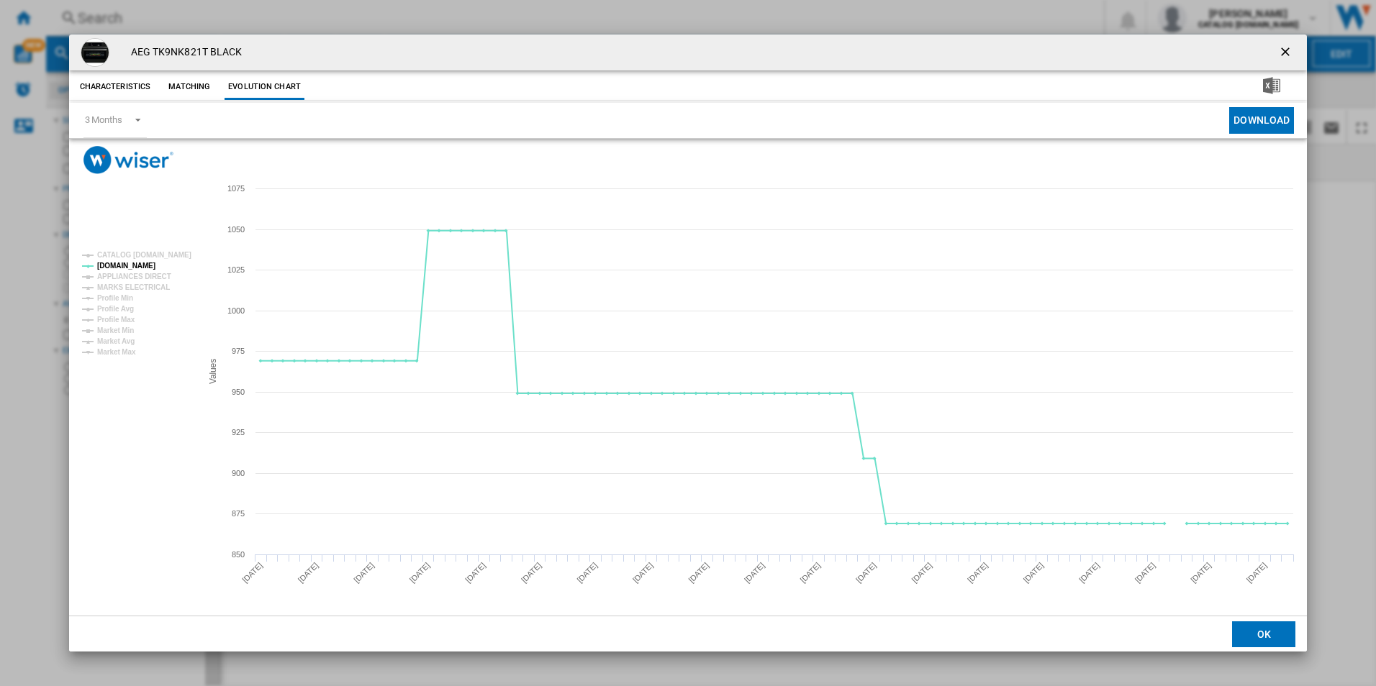
drag, startPoint x: 1282, startPoint y: 51, endPoint x: 935, endPoint y: 54, distance: 346.8
click at [1282, 51] on ng-md-icon "getI18NText('BUTTONS.CLOSE_DIALOG')" at bounding box center [1286, 53] width 17 height 17
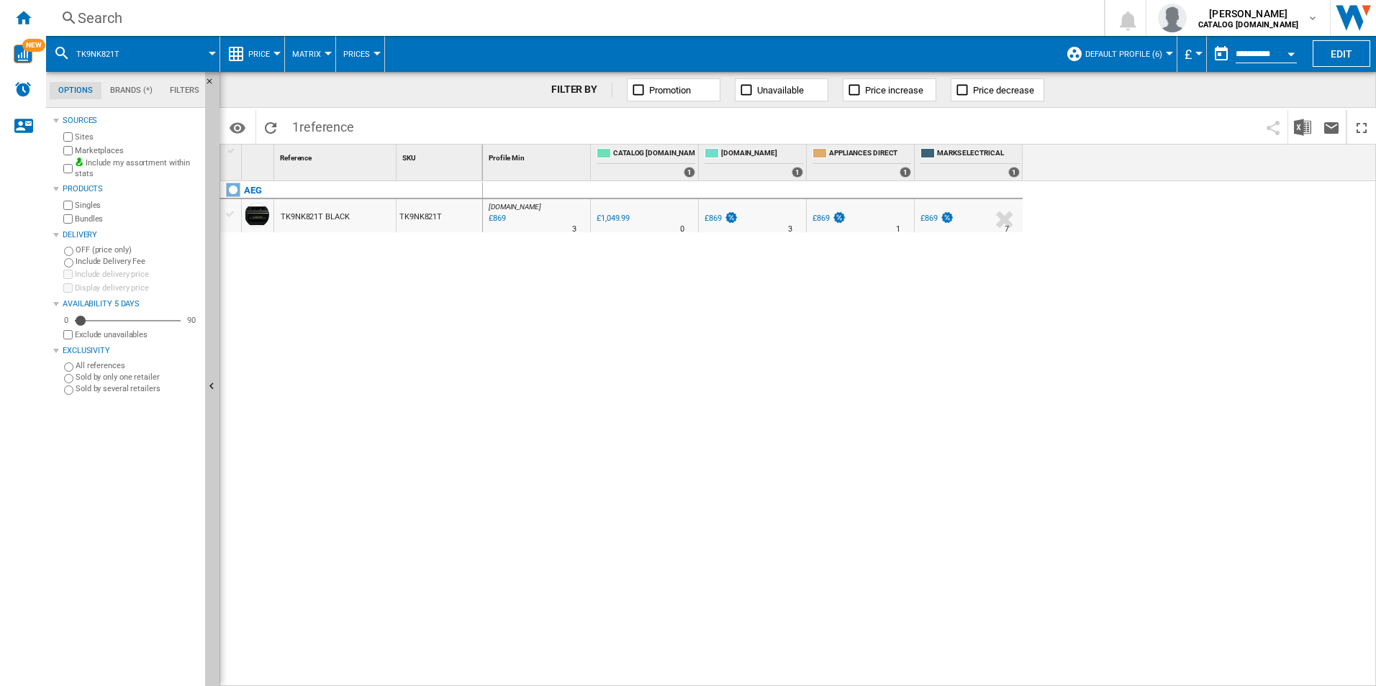
click at [846, 19] on div "Search" at bounding box center [572, 18] width 989 height 20
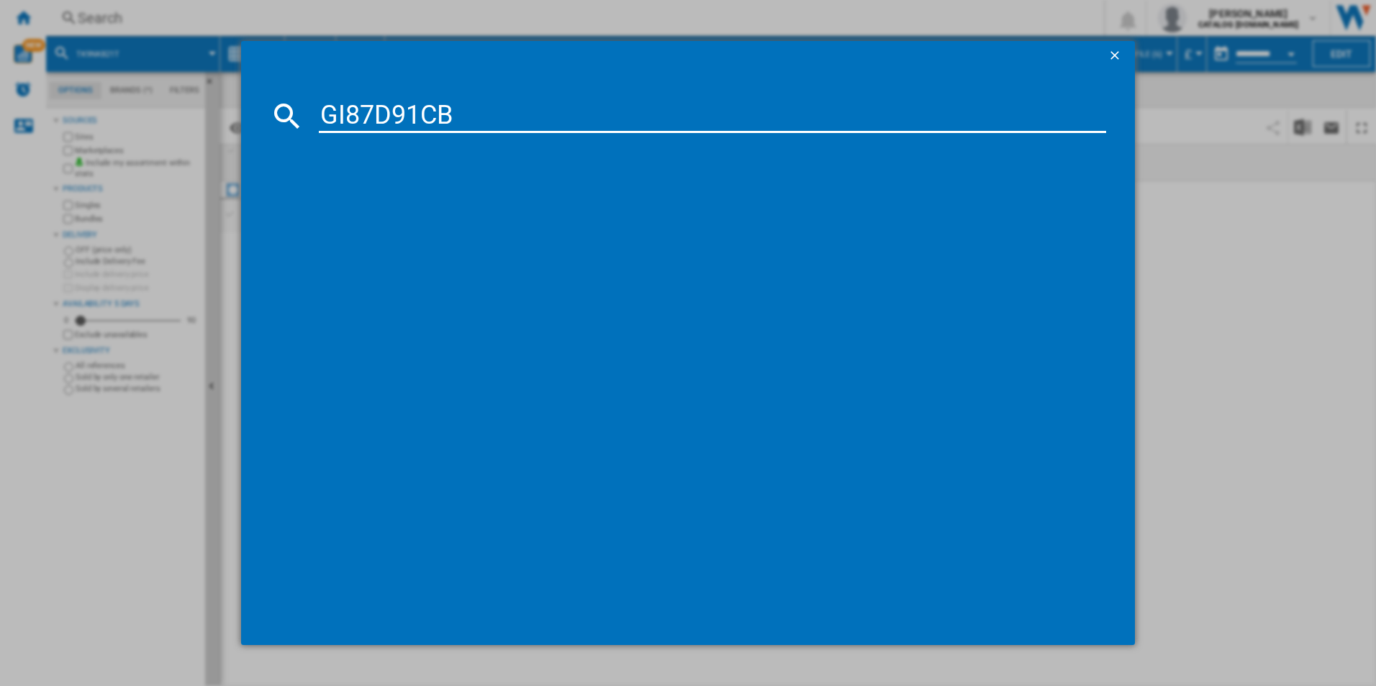
type input "GI87D91CB"
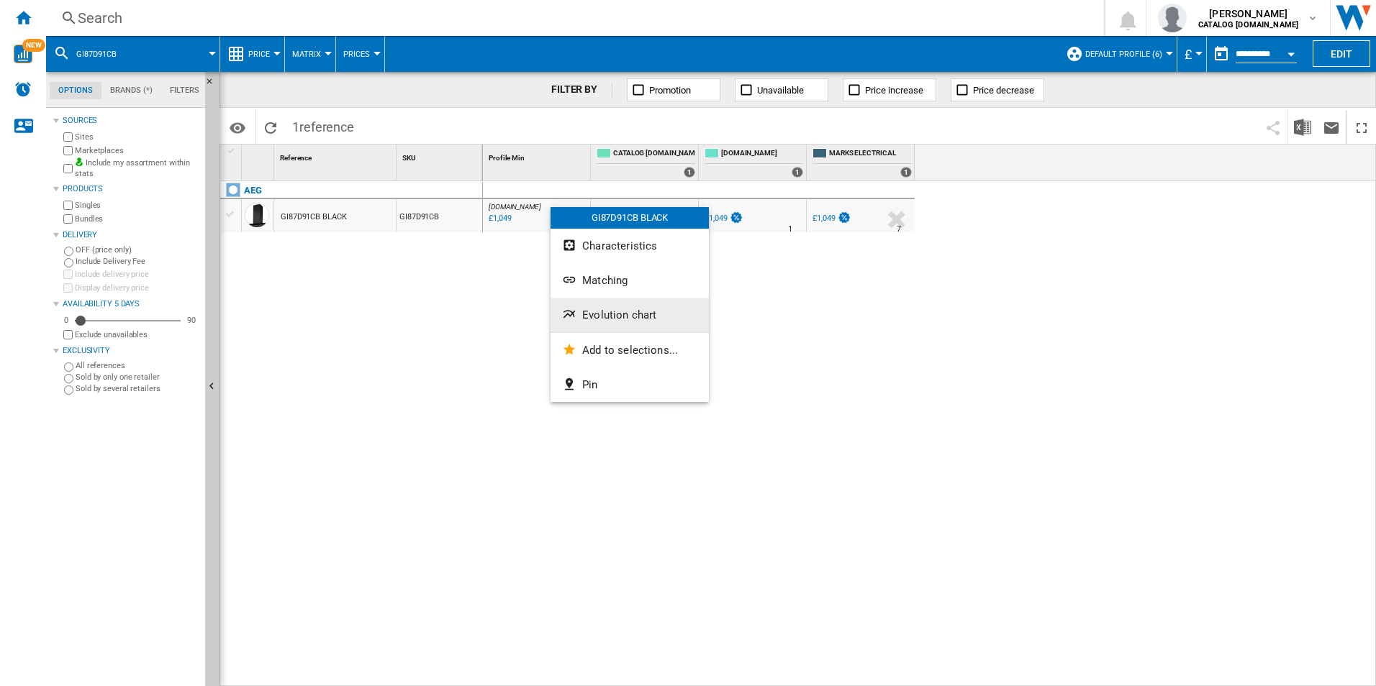
click at [609, 317] on span "Evolution chart" at bounding box center [619, 315] width 74 height 13
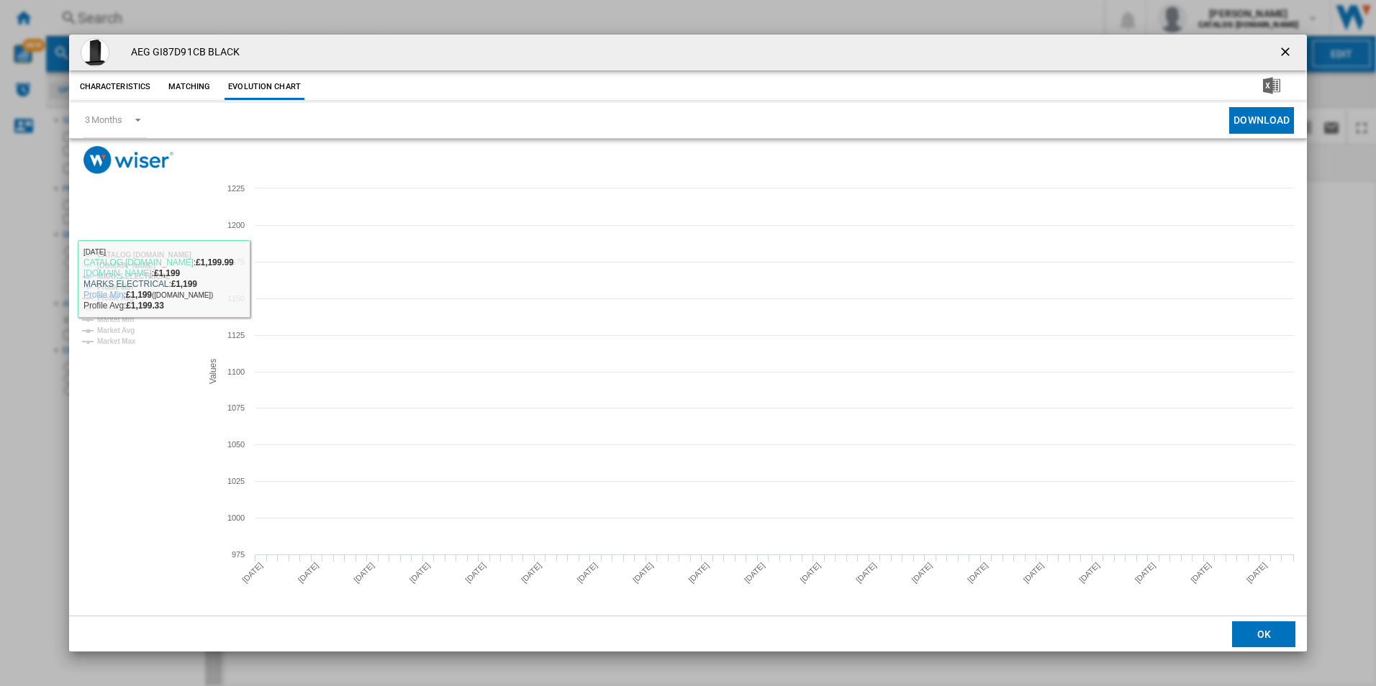
click at [165, 258] on tspan "CATALOG [DOMAIN_NAME]" at bounding box center [144, 255] width 94 height 8
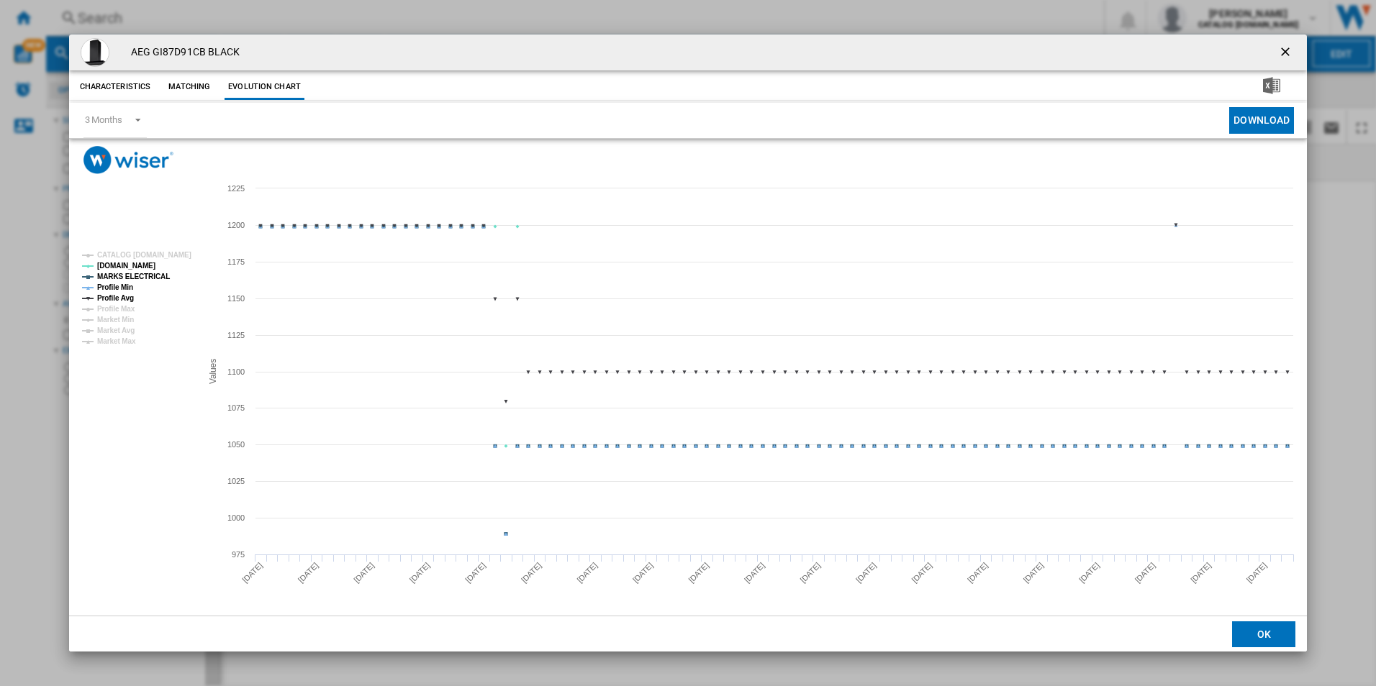
click at [145, 282] on rect "Product popup" at bounding box center [135, 298] width 119 height 105
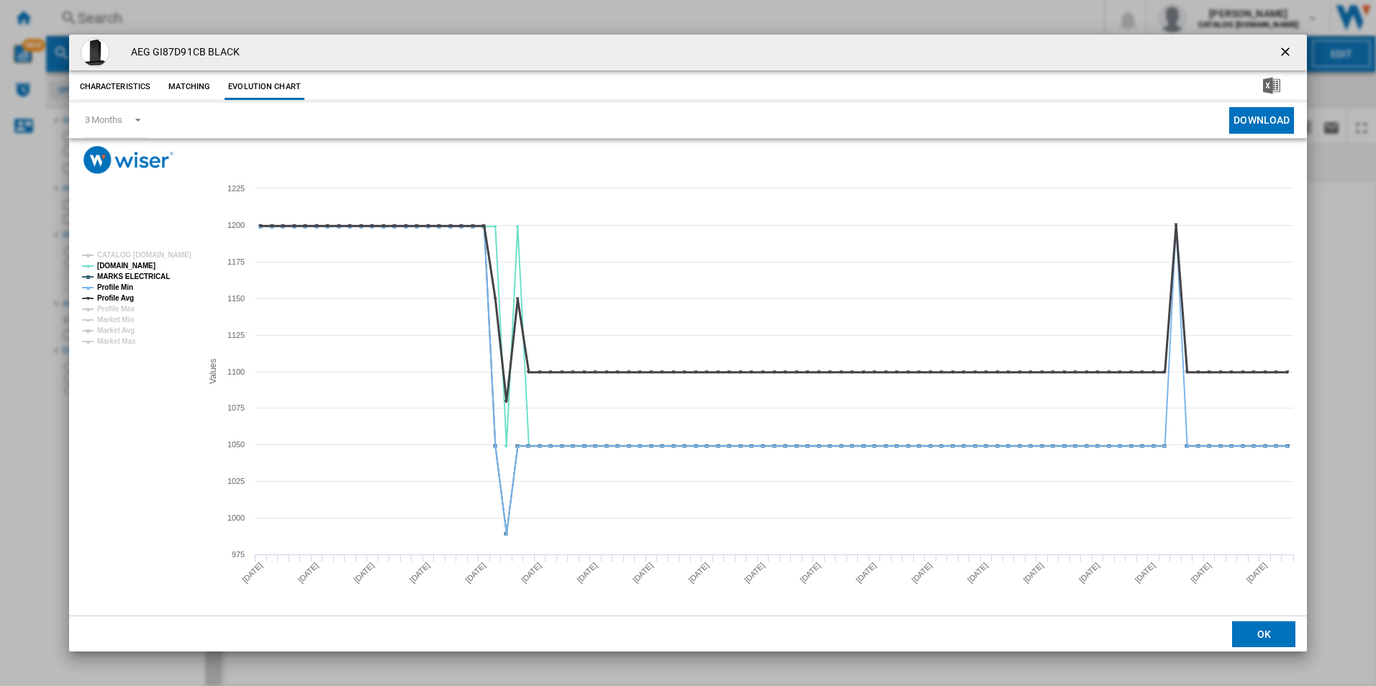
click at [122, 294] on tspan "Profile Avg" at bounding box center [115, 298] width 37 height 8
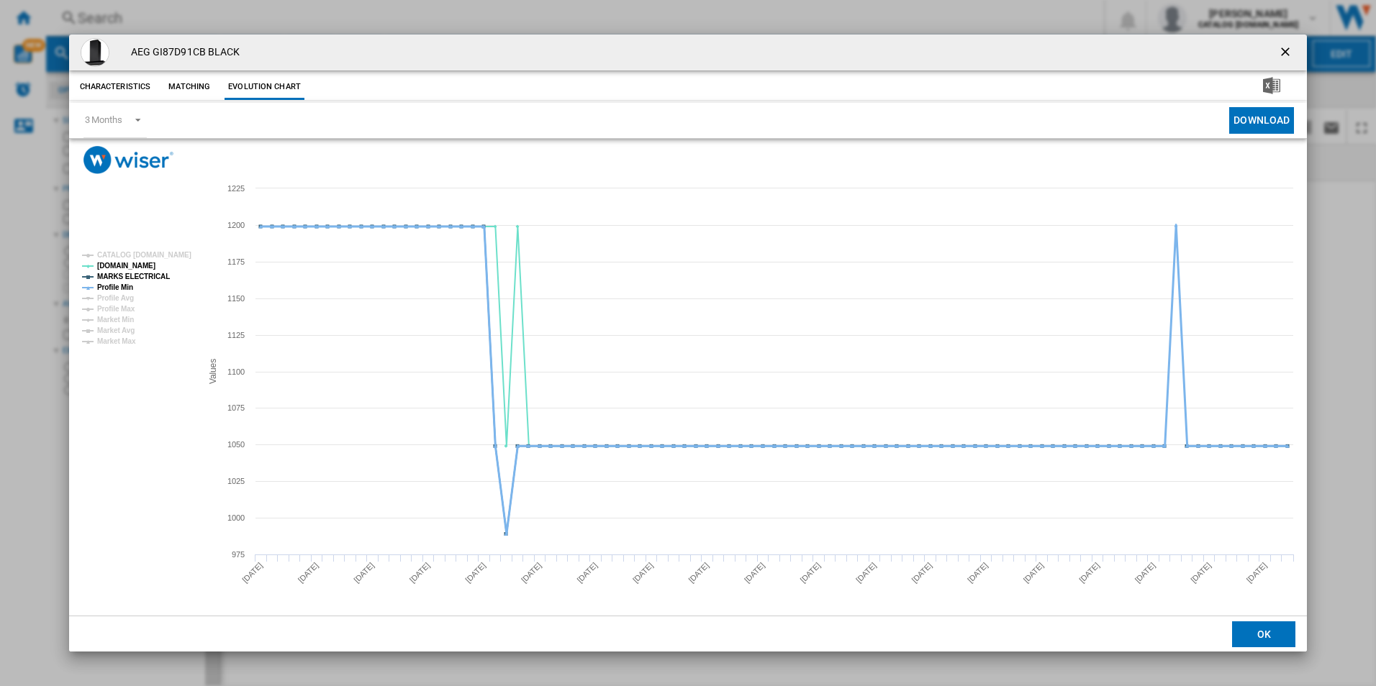
click at [124, 286] on tspan "Profile Min" at bounding box center [115, 288] width 36 height 8
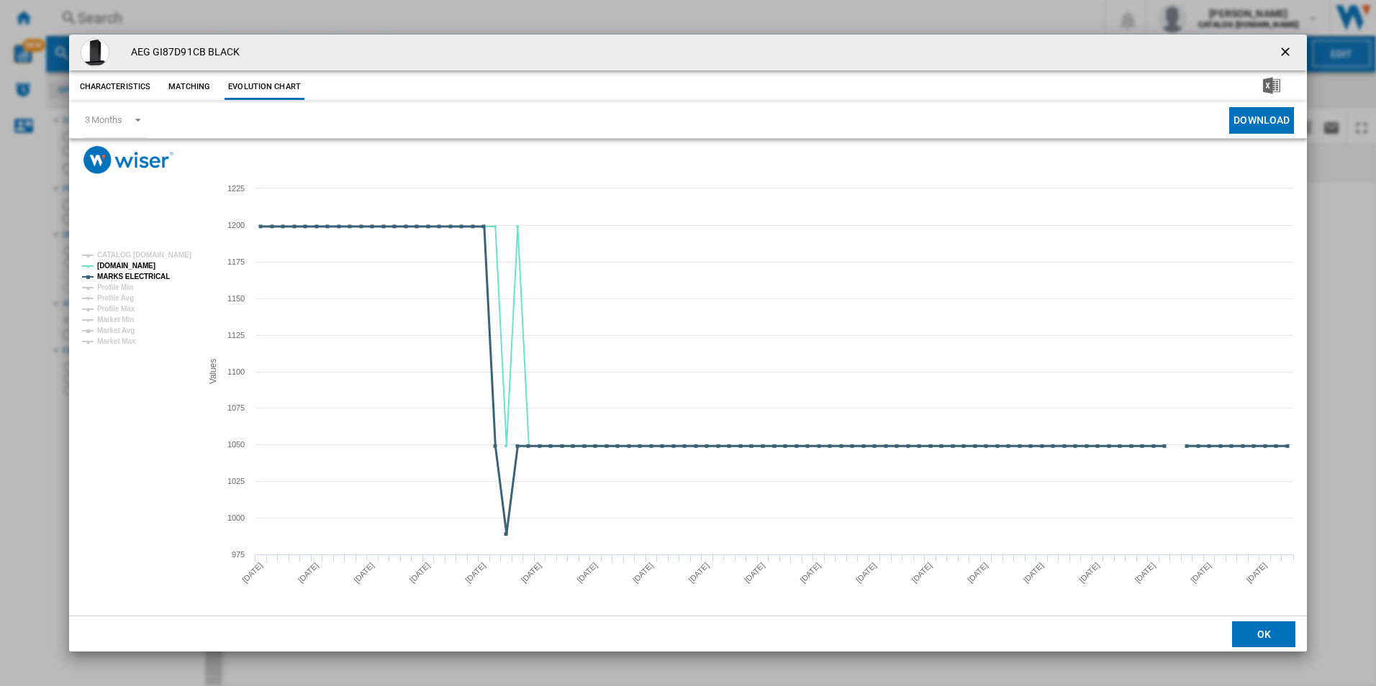
click at [127, 276] on tspan "MARKS ELECTRICAL" at bounding box center [133, 277] width 73 height 8
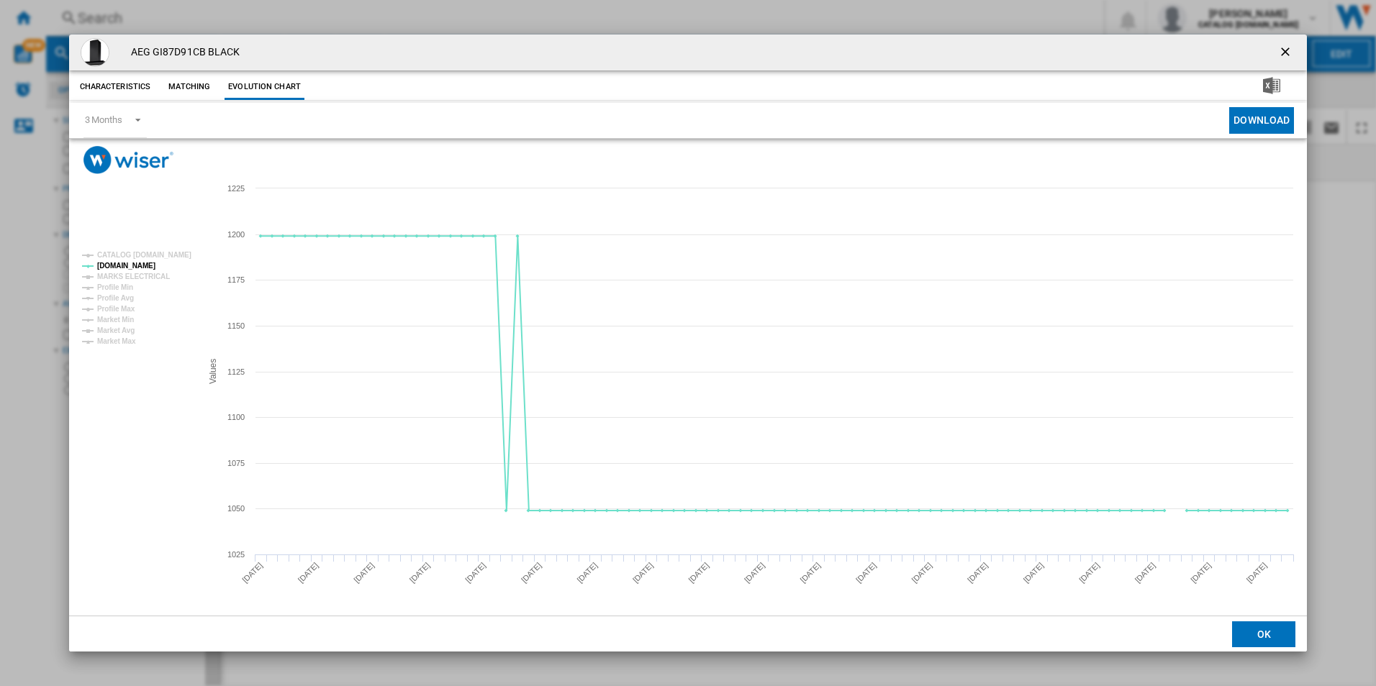
drag, startPoint x: 1284, startPoint y: 50, endPoint x: 1040, endPoint y: 55, distance: 244.0
click at [1284, 50] on ng-md-icon "getI18NText('BUTTONS.CLOSE_DIALOG')" at bounding box center [1286, 53] width 17 height 17
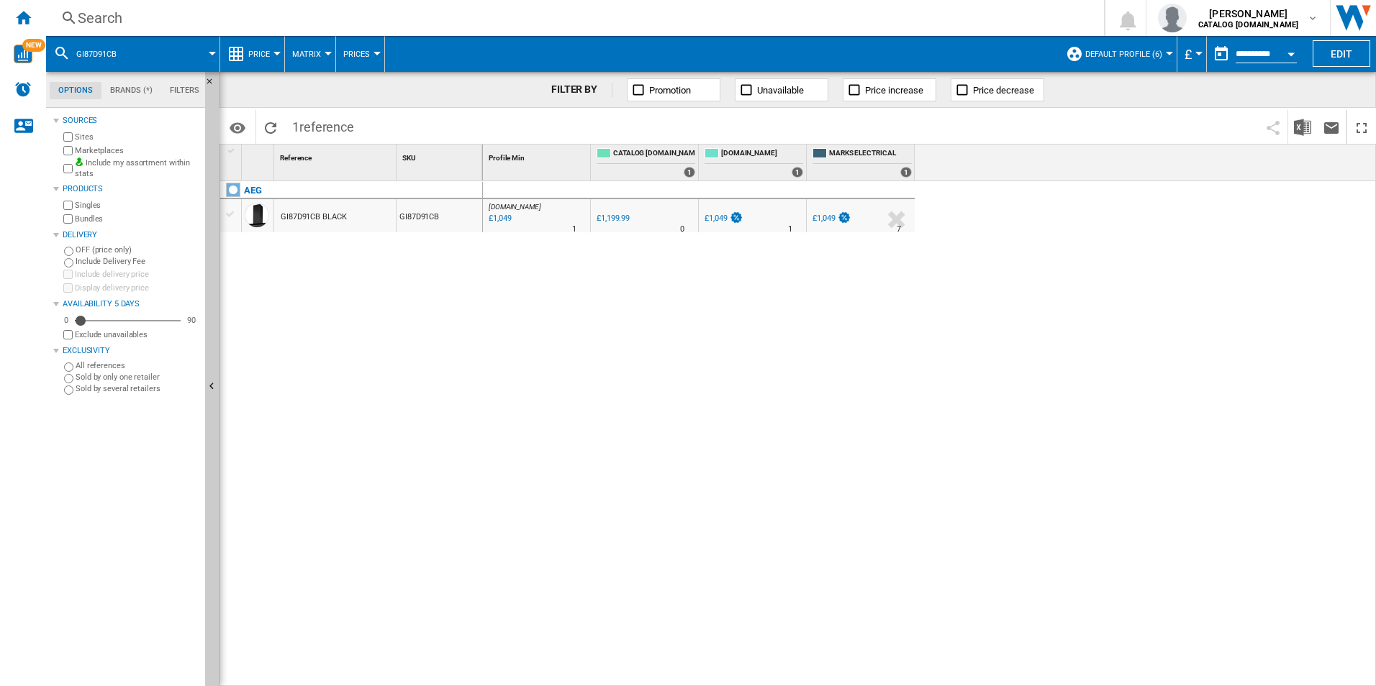
click at [884, 22] on div "Search" at bounding box center [572, 18] width 989 height 20
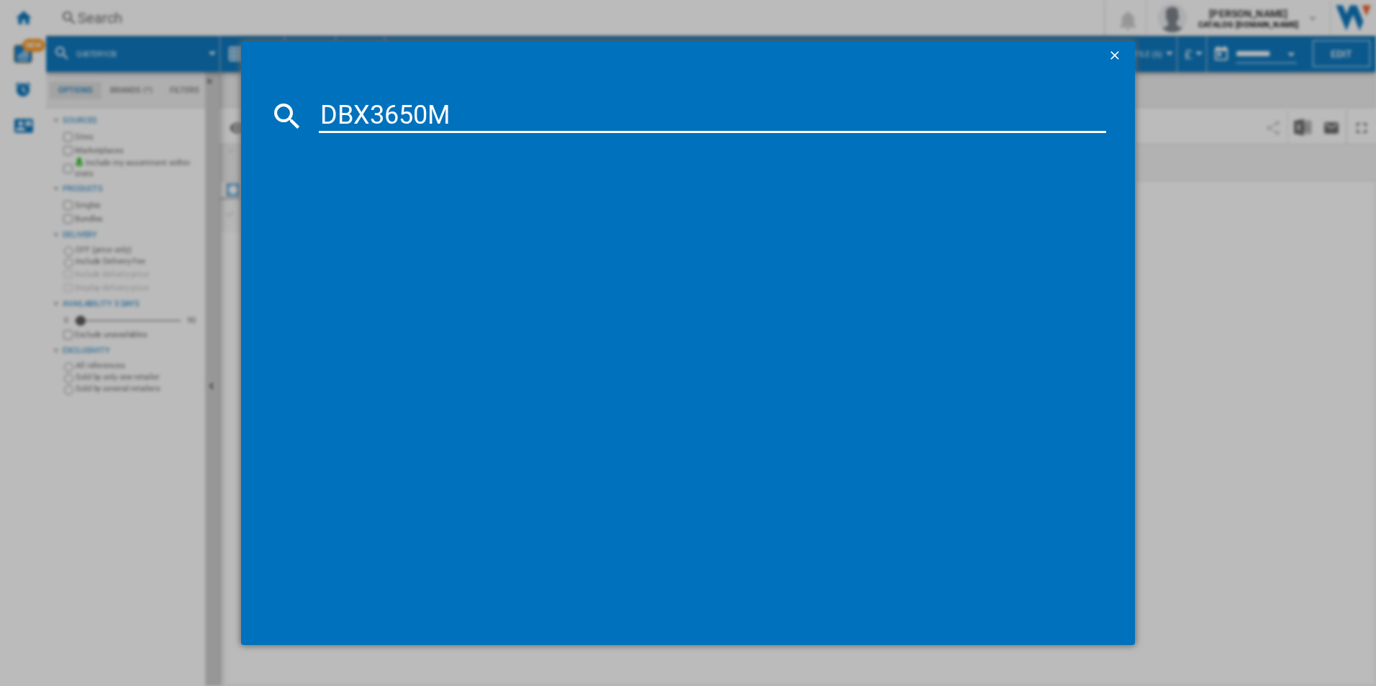
type input "DBX3650M"
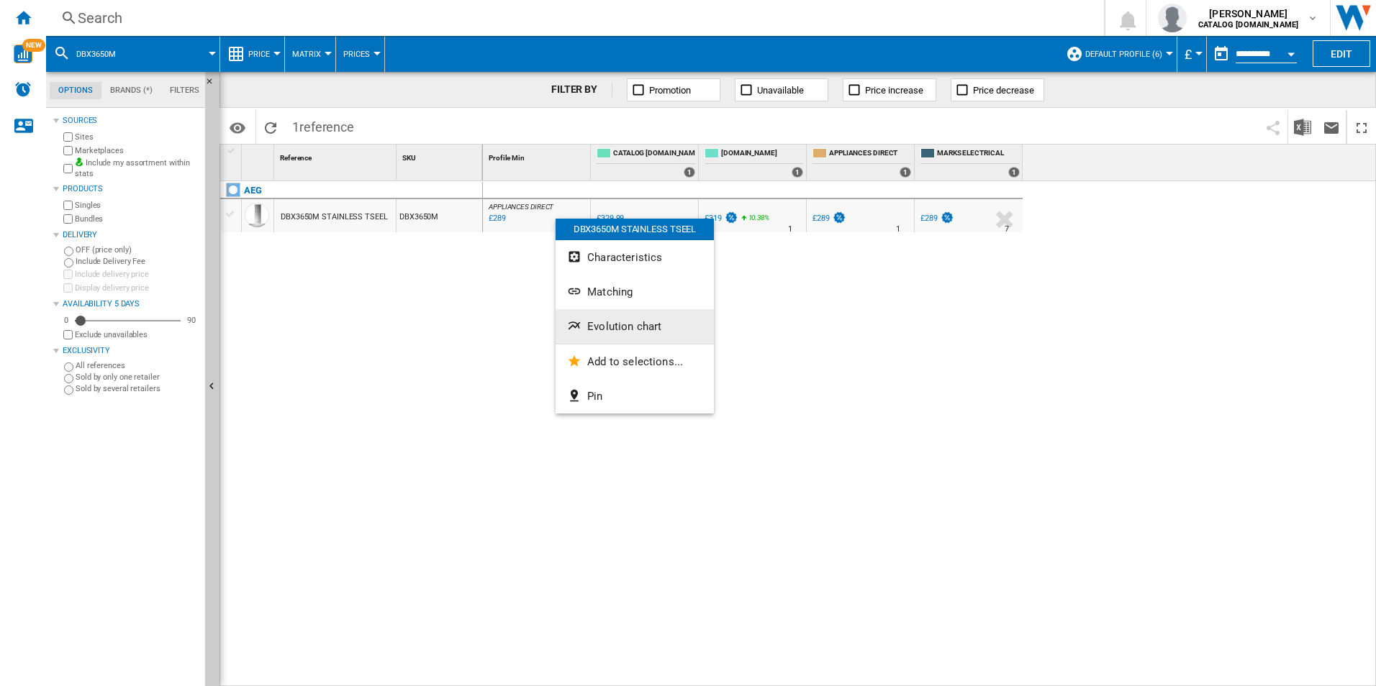
click at [632, 321] on span "Evolution chart" at bounding box center [624, 326] width 74 height 13
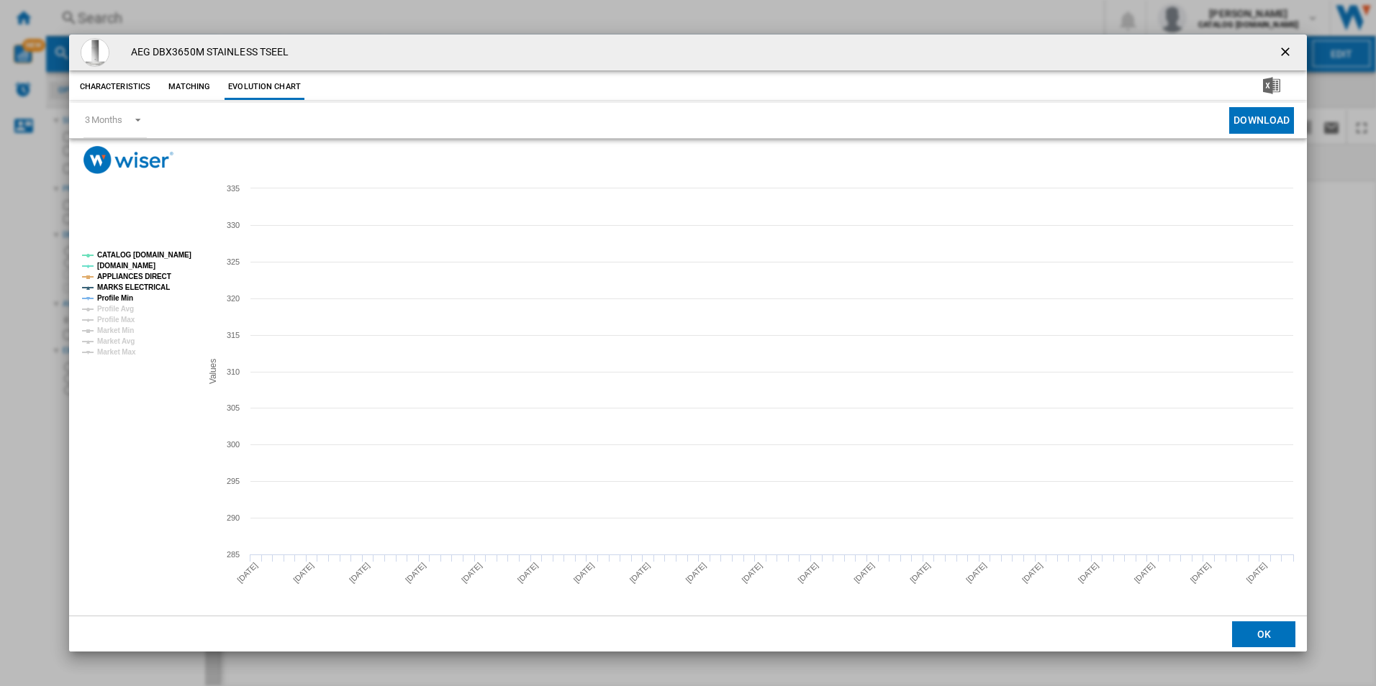
click at [150, 251] on tspan "CATALOG [DOMAIN_NAME]" at bounding box center [144, 255] width 94 height 8
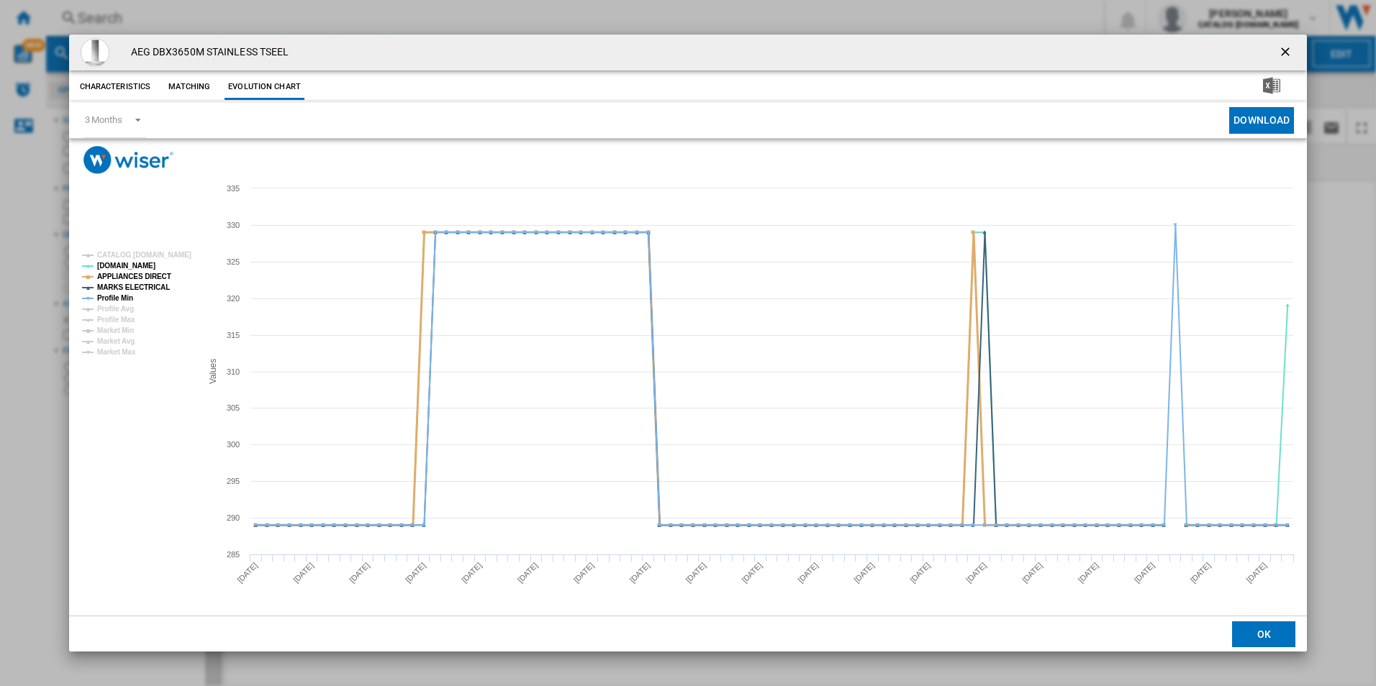
click at [145, 276] on tspan "APPLIANCES DIRECT" at bounding box center [134, 277] width 74 height 8
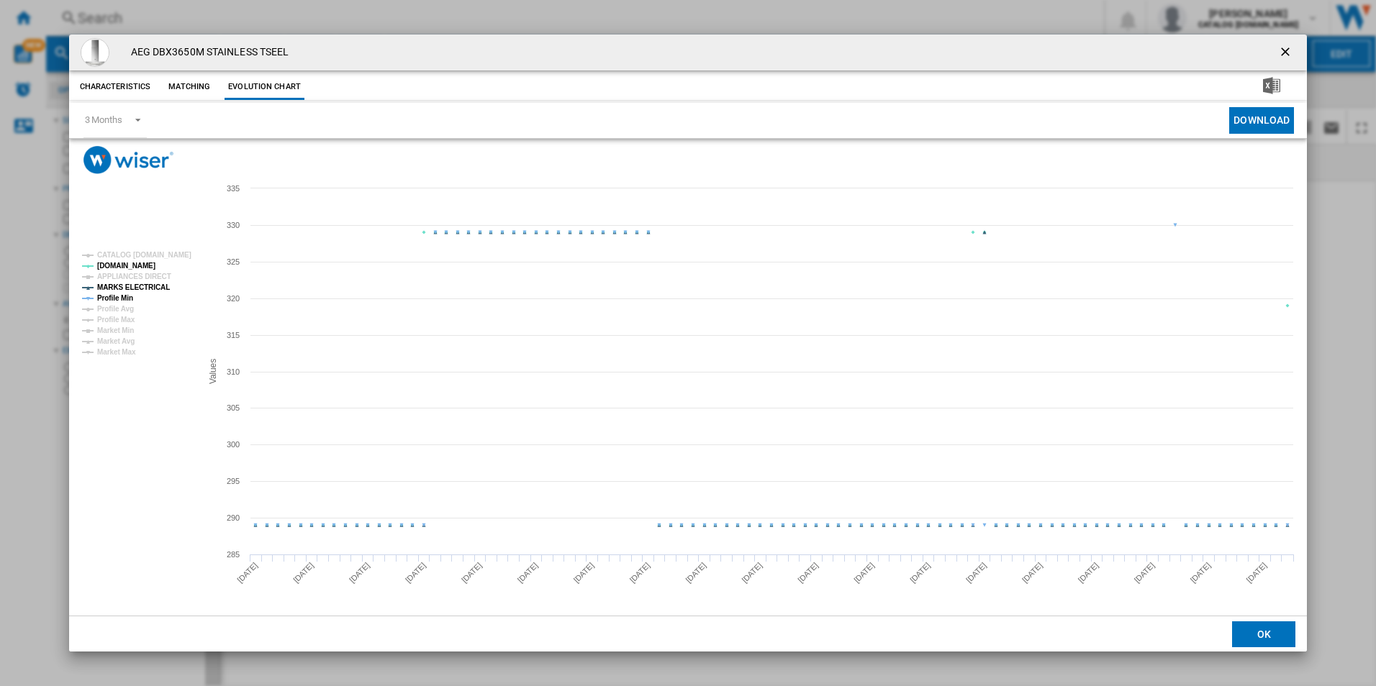
click at [143, 287] on tspan "MARKS ELECTRICAL" at bounding box center [133, 288] width 73 height 8
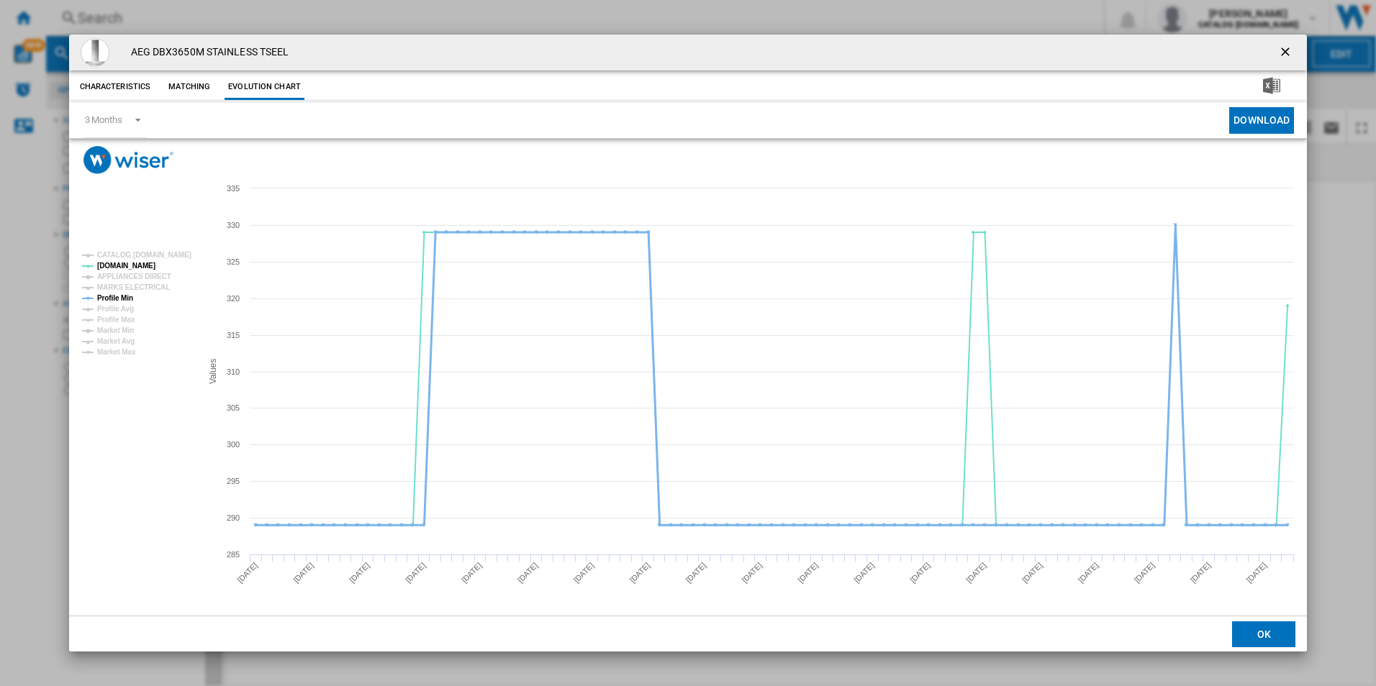
click at [127, 294] on tspan "Profile Min" at bounding box center [115, 298] width 36 height 8
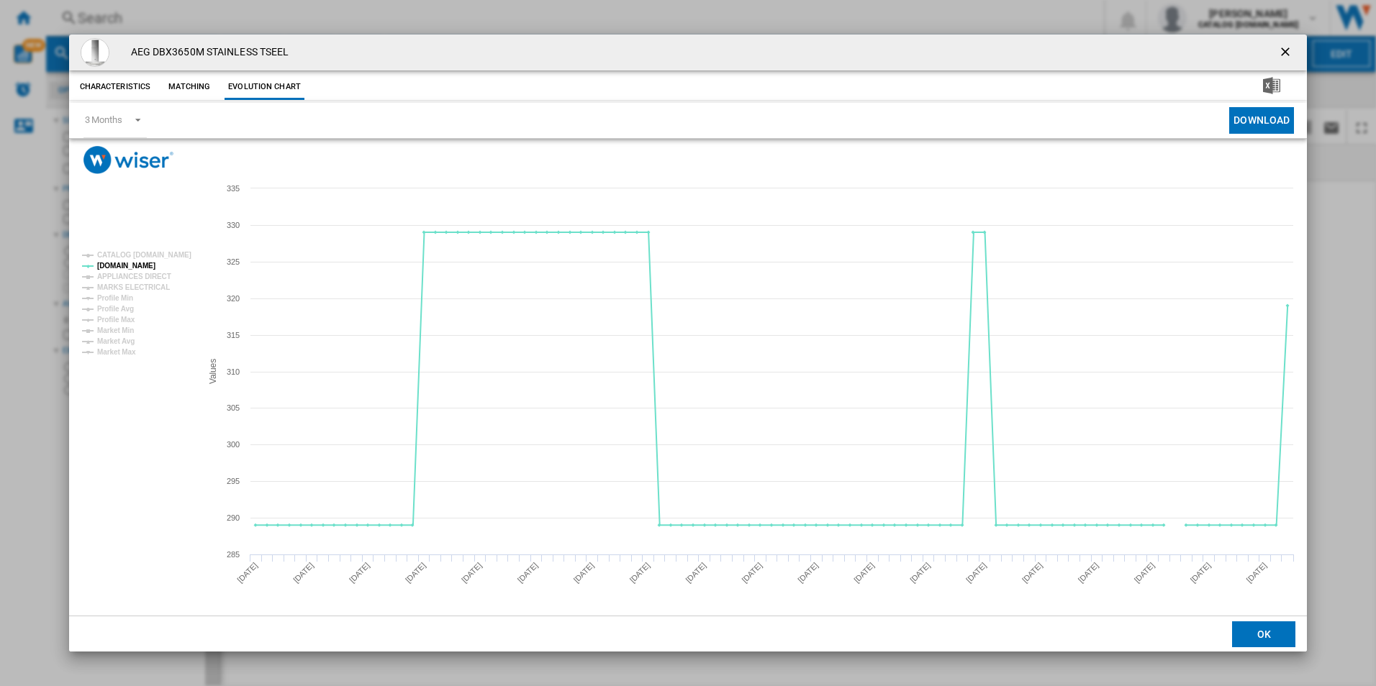
drag, startPoint x: 1284, startPoint y: 46, endPoint x: 1166, endPoint y: 37, distance: 118.4
click at [1284, 46] on ng-md-icon "getI18NText('BUTTONS.CLOSE_DIALOG')" at bounding box center [1286, 53] width 17 height 17
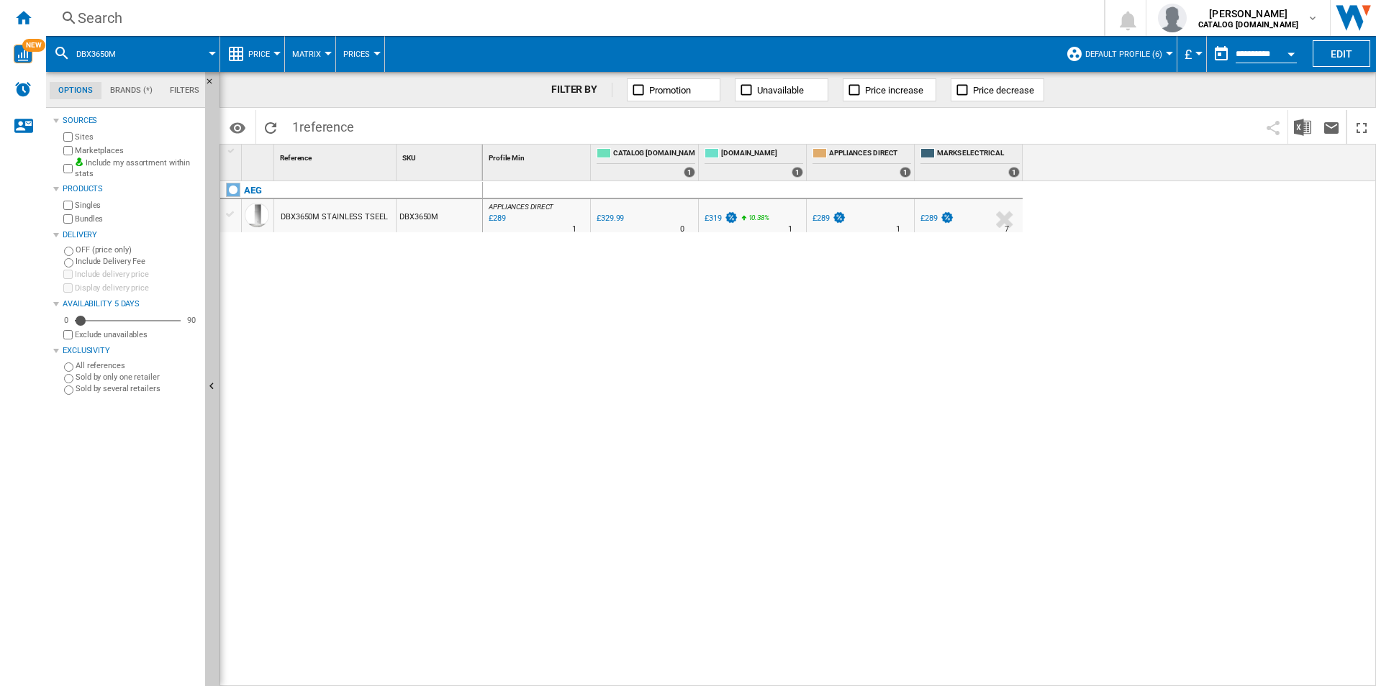
click at [968, 9] on div "Search" at bounding box center [572, 18] width 989 height 20
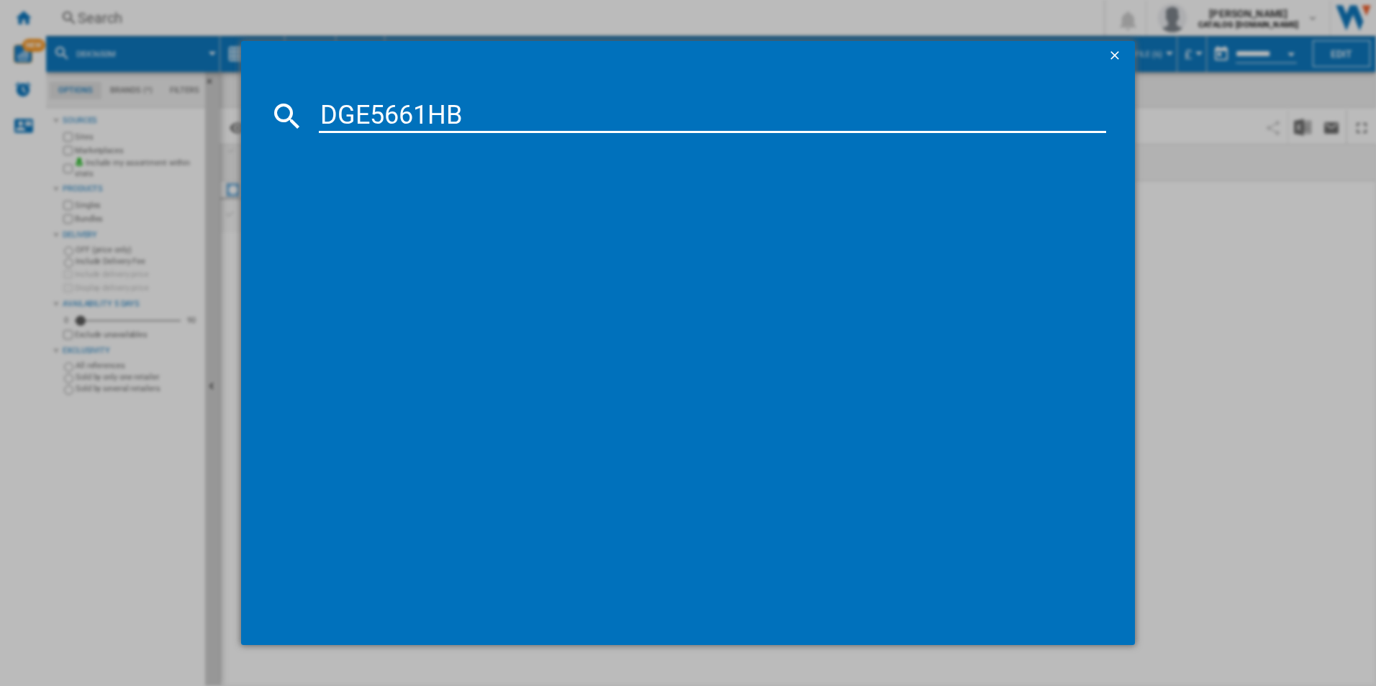
type input "DGE5661HB"
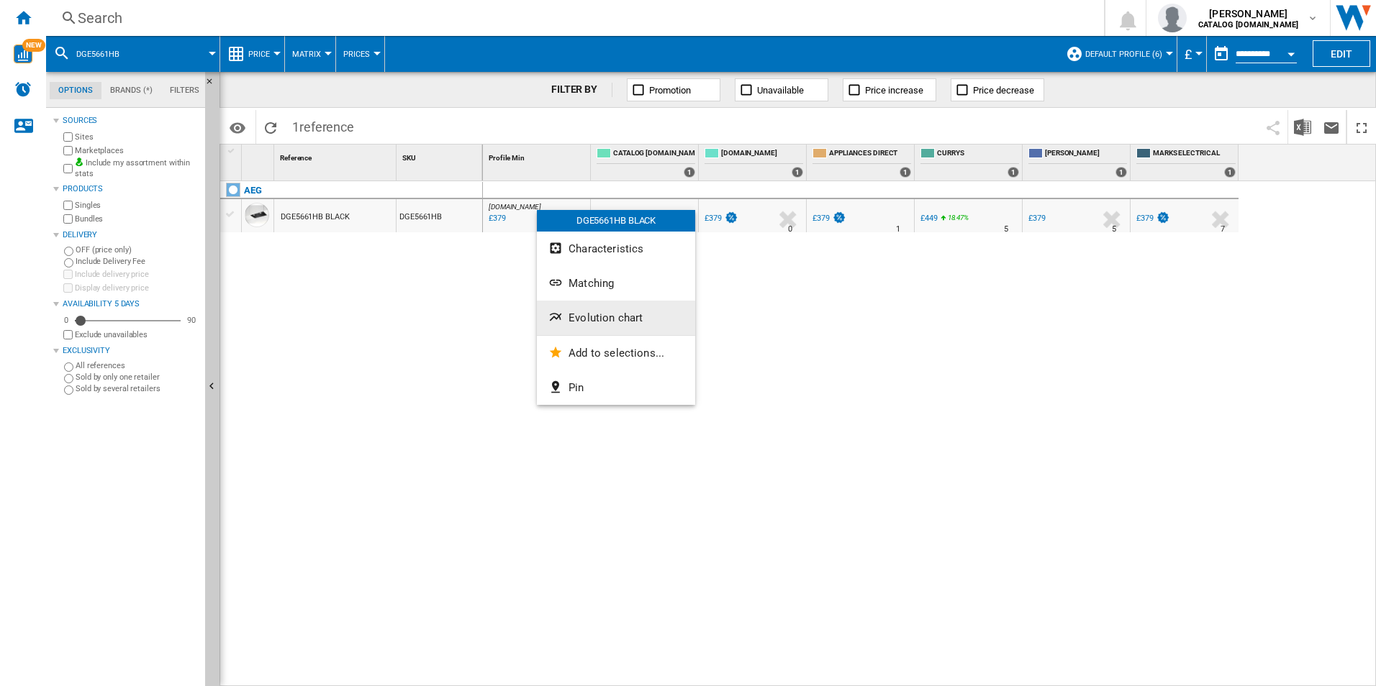
click at [584, 320] on span "Evolution chart" at bounding box center [605, 318] width 74 height 13
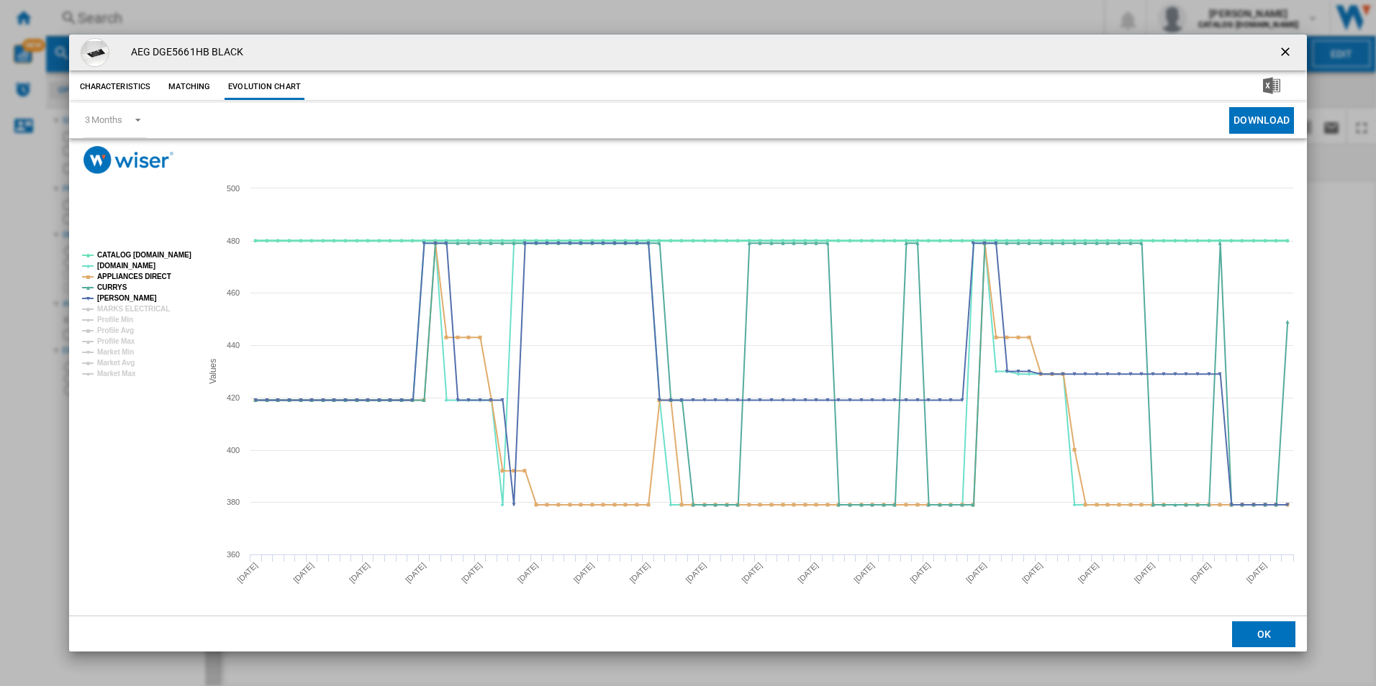
click at [152, 251] on tspan "CATALOG [DOMAIN_NAME]" at bounding box center [144, 255] width 94 height 8
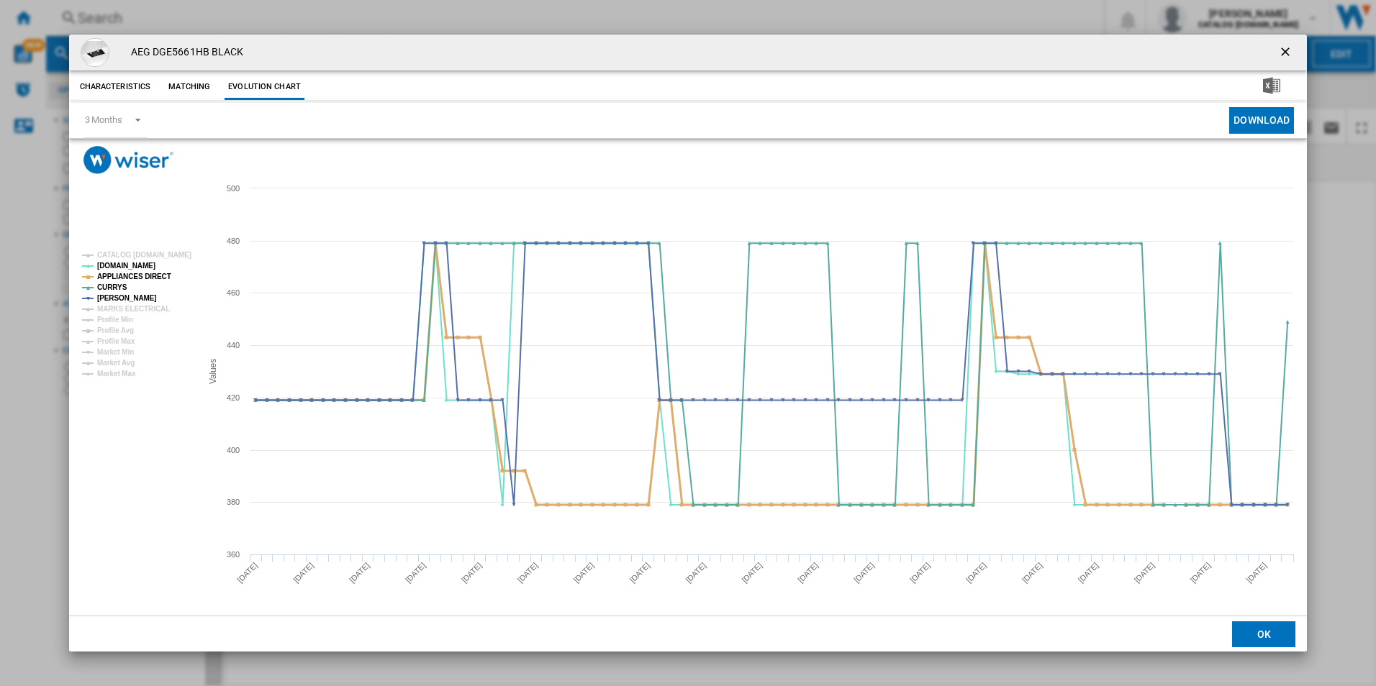
click at [152, 273] on tspan "APPLIANCES DIRECT" at bounding box center [134, 277] width 74 height 8
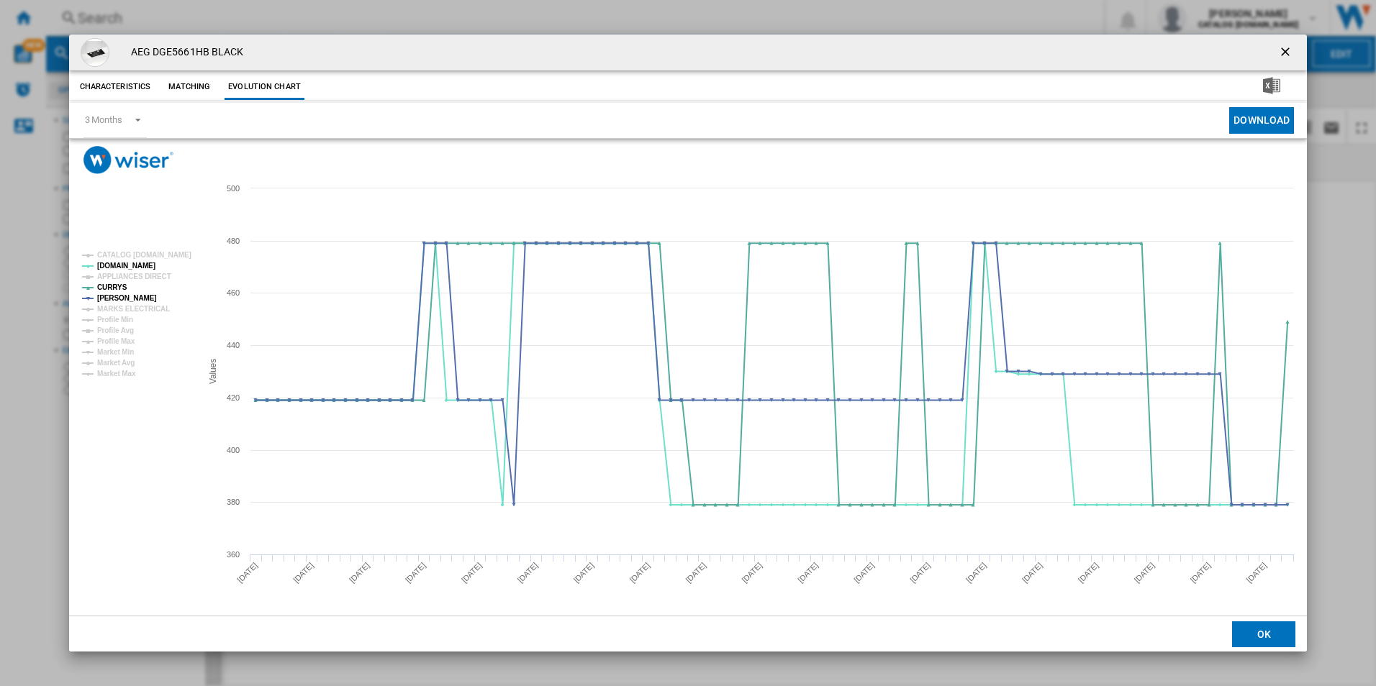
click at [1295, 45] on ng-md-icon "getI18NText('BUTTONS.CLOSE_DIALOG')" at bounding box center [1286, 53] width 17 height 17
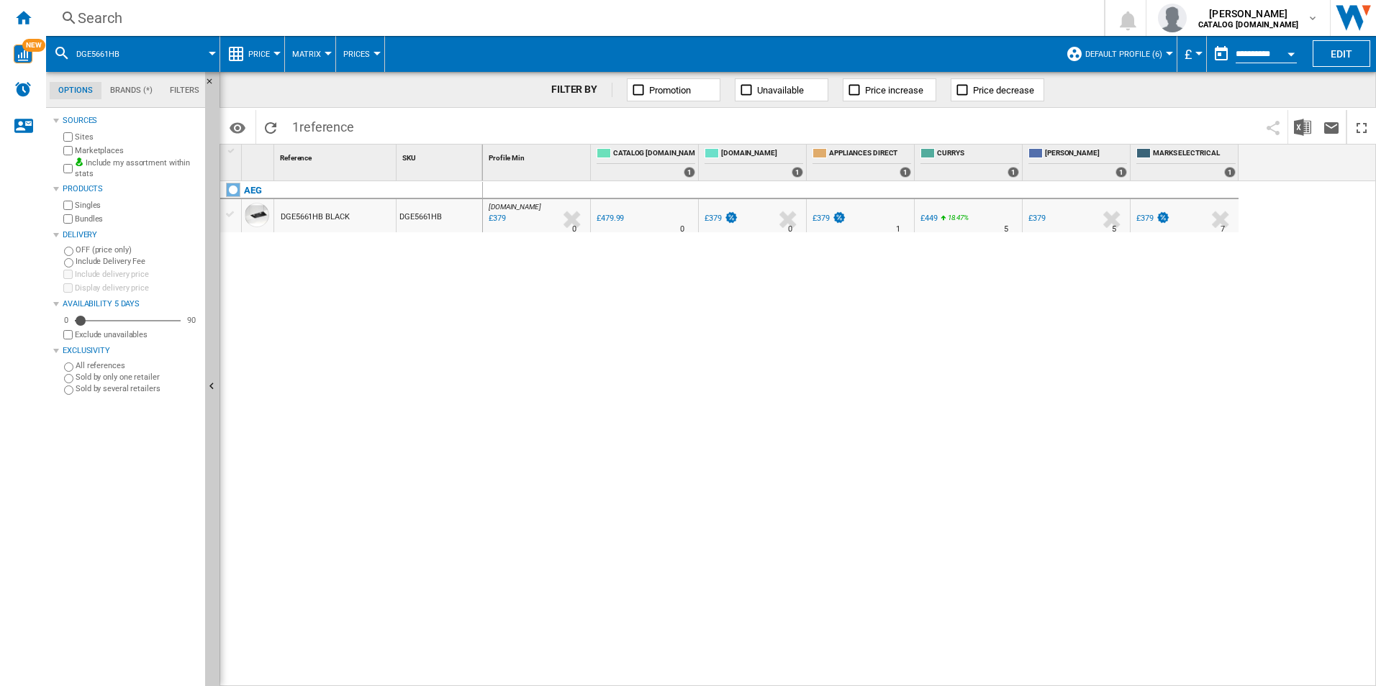
drag, startPoint x: 970, startPoint y: 437, endPoint x: 901, endPoint y: 232, distance: 216.4
click at [965, 433] on div "AO.COM : AO -21.0 % £379 % N/A 0 AO.COM : AO 0.0 % £479.99 % N/A" at bounding box center [930, 434] width 894 height 506
click at [828, 24] on div "Search" at bounding box center [572, 18] width 989 height 20
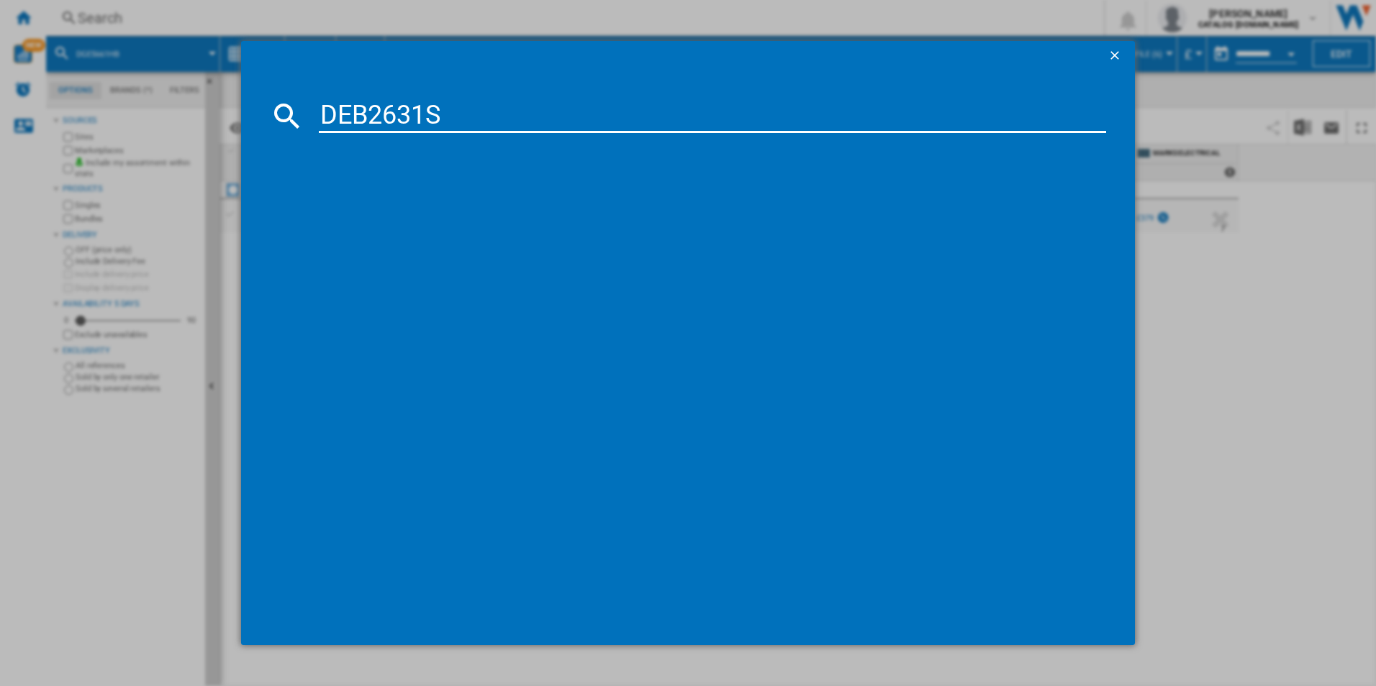
type input "DEB2631S"
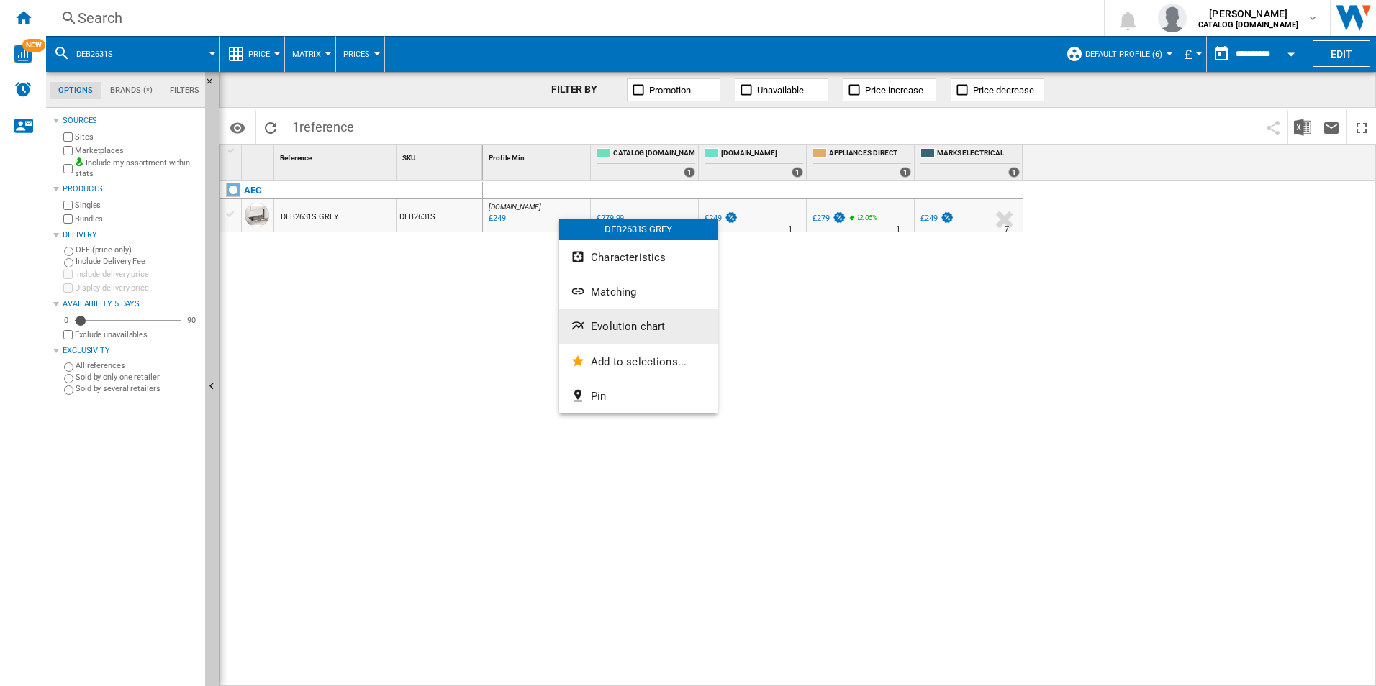
click at [638, 338] on button "Evolution chart" at bounding box center [638, 326] width 158 height 35
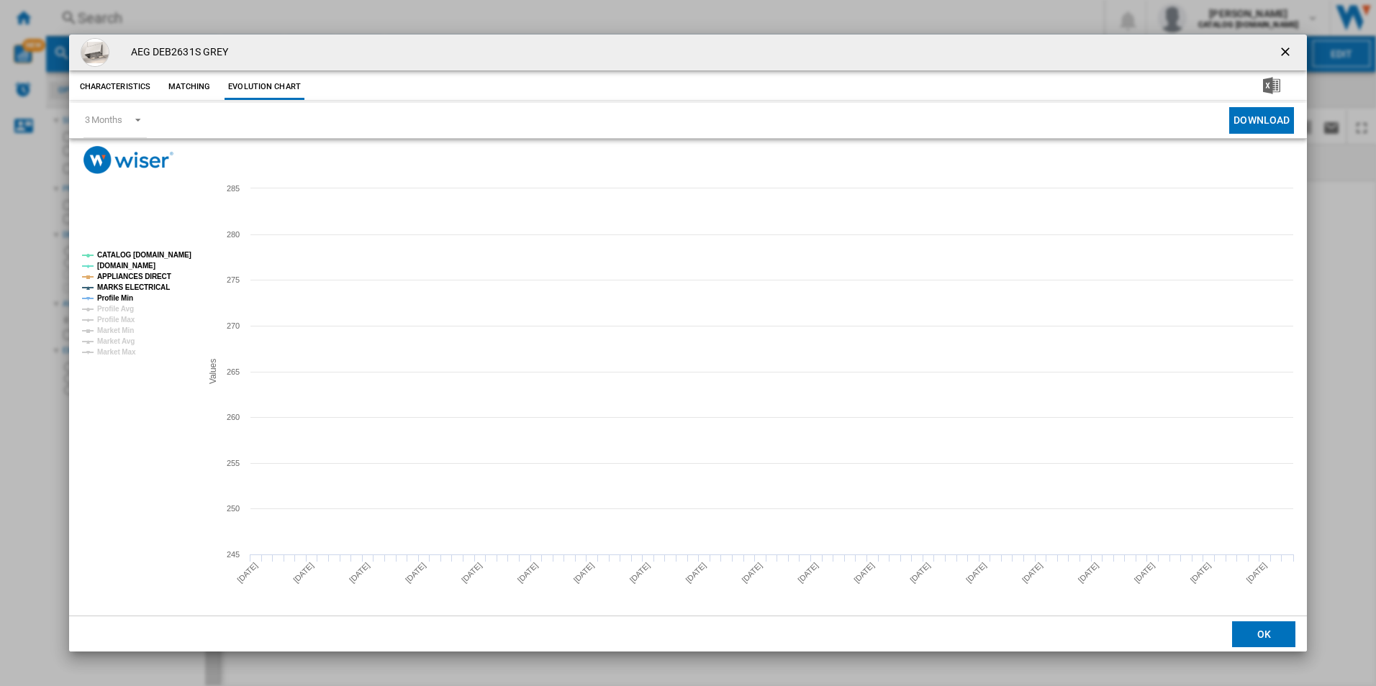
click at [164, 253] on tspan "CATALOG [DOMAIN_NAME]" at bounding box center [144, 255] width 94 height 8
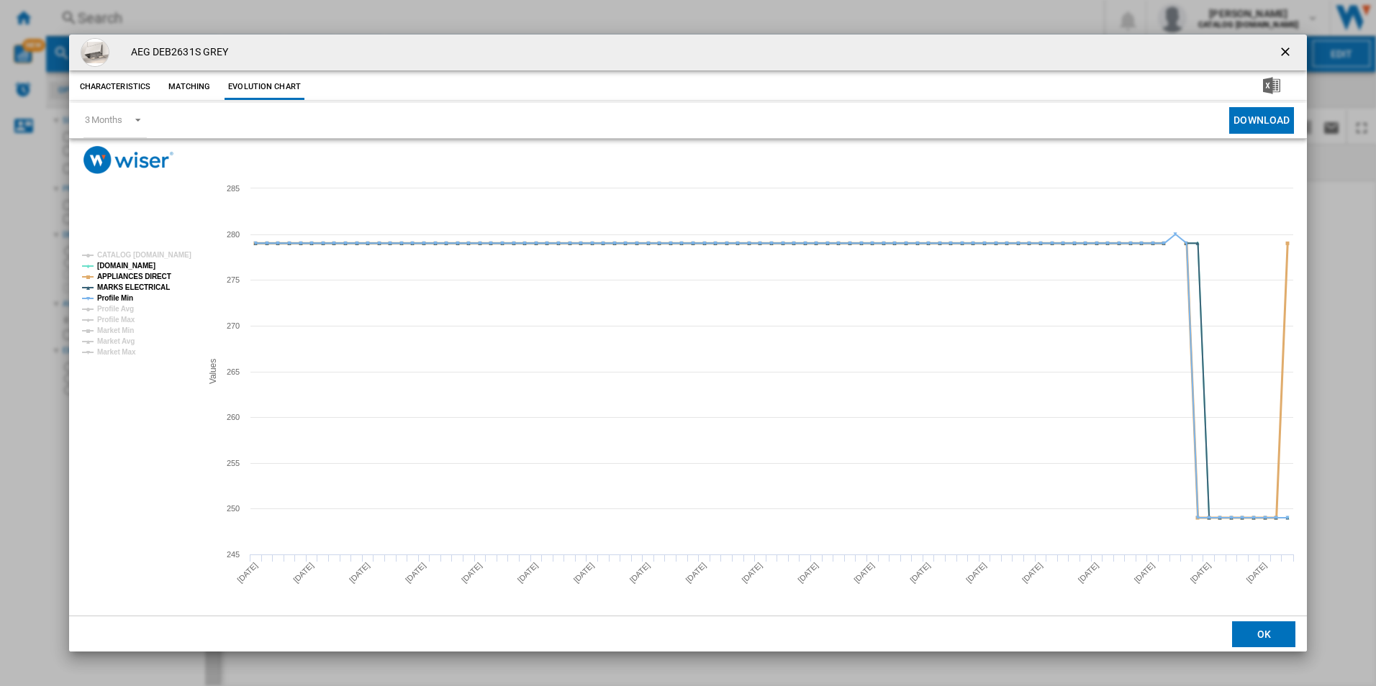
click at [153, 277] on tspan "APPLIANCES DIRECT" at bounding box center [134, 277] width 74 height 8
click at [150, 291] on tspan "MARKS ELECTRICAL" at bounding box center [133, 288] width 73 height 8
click at [127, 297] on tspan "Profile Min" at bounding box center [115, 298] width 36 height 8
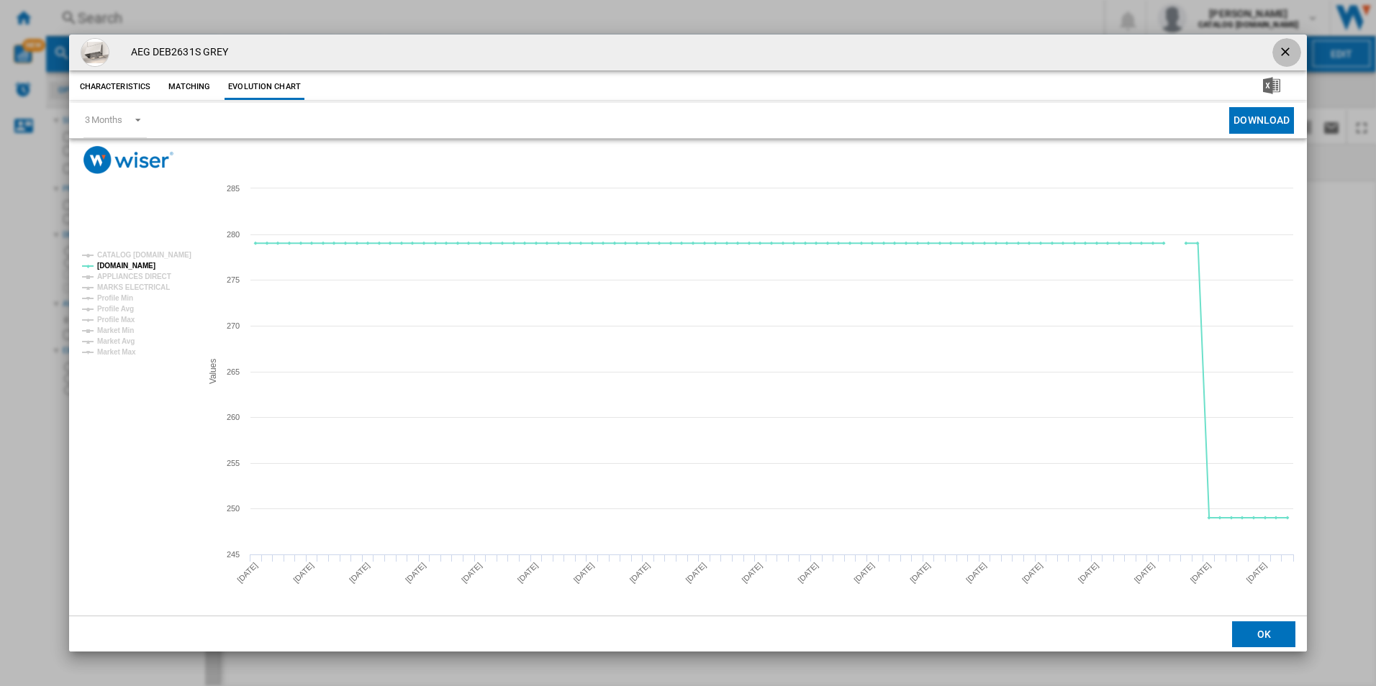
drag, startPoint x: 1288, startPoint y: 51, endPoint x: 1150, endPoint y: 73, distance: 139.8
click at [1287, 50] on ng-md-icon "getI18NText('BUTTONS.CLOSE_DIALOG')" at bounding box center [1286, 53] width 17 height 17
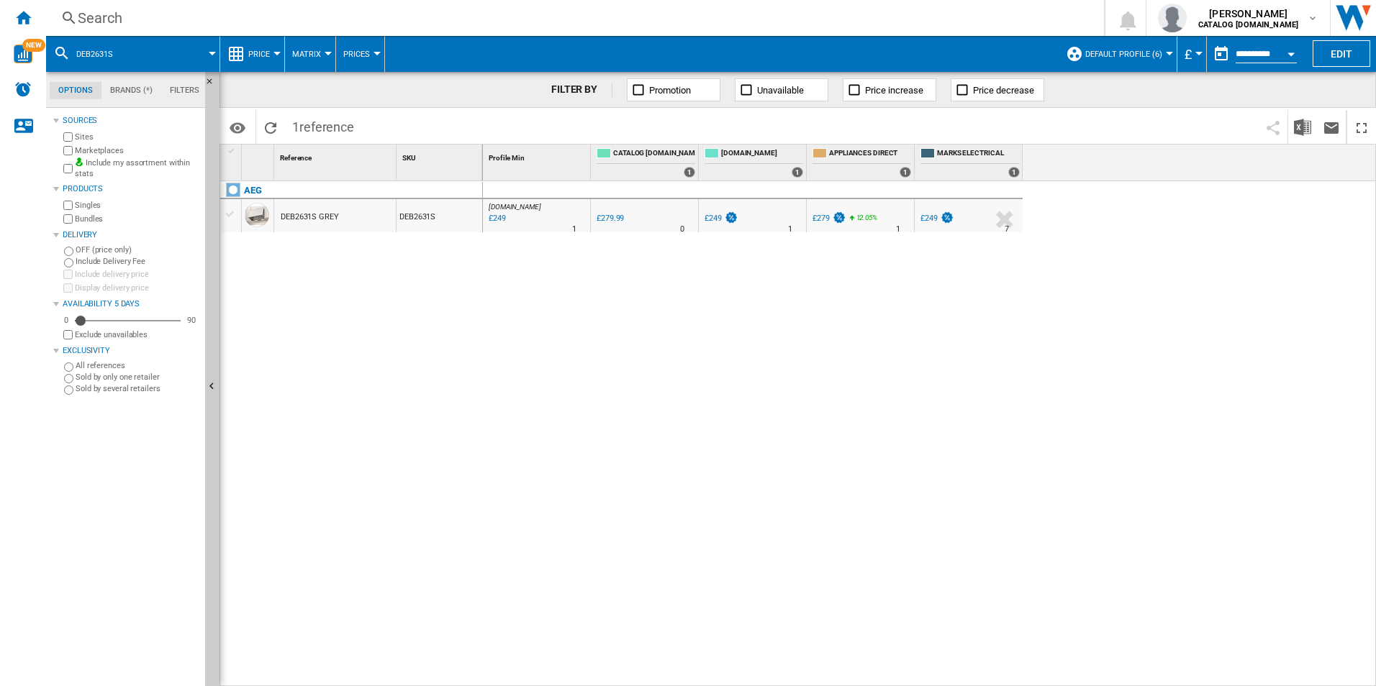
click at [922, 14] on div "Search" at bounding box center [572, 18] width 989 height 20
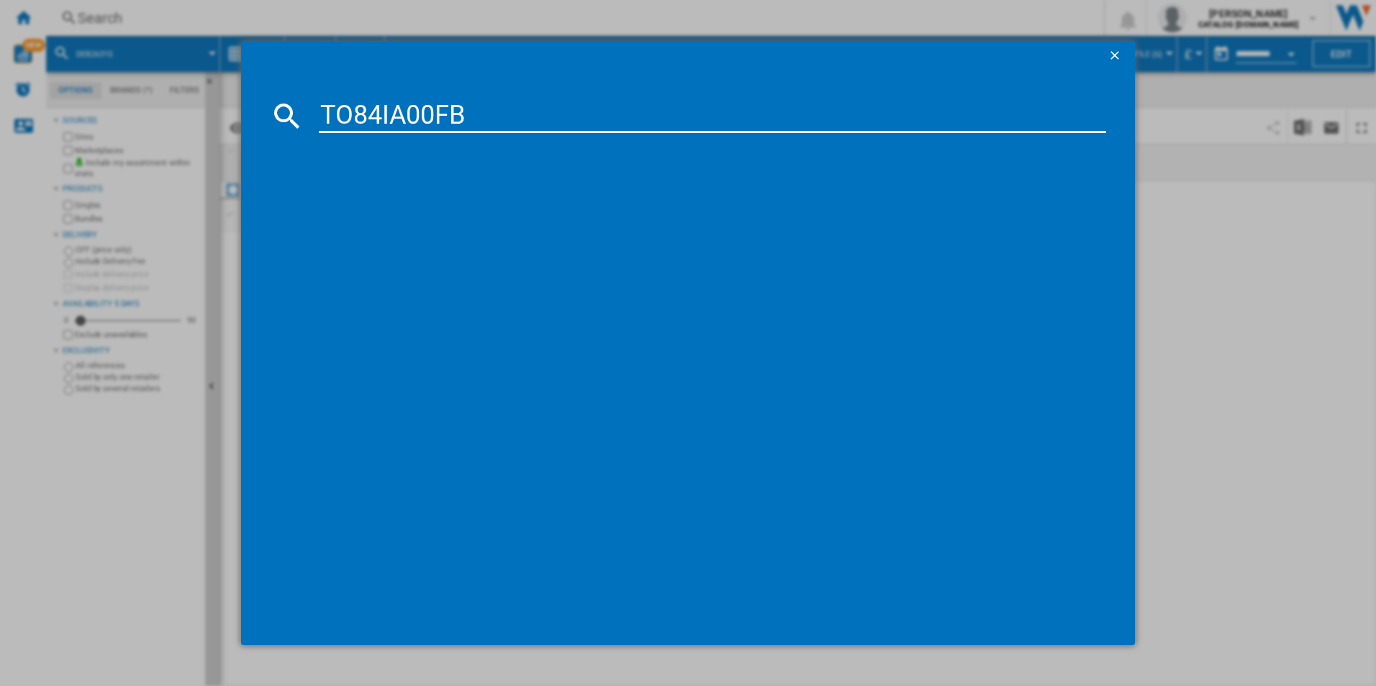
type input "TO84IA00FB"
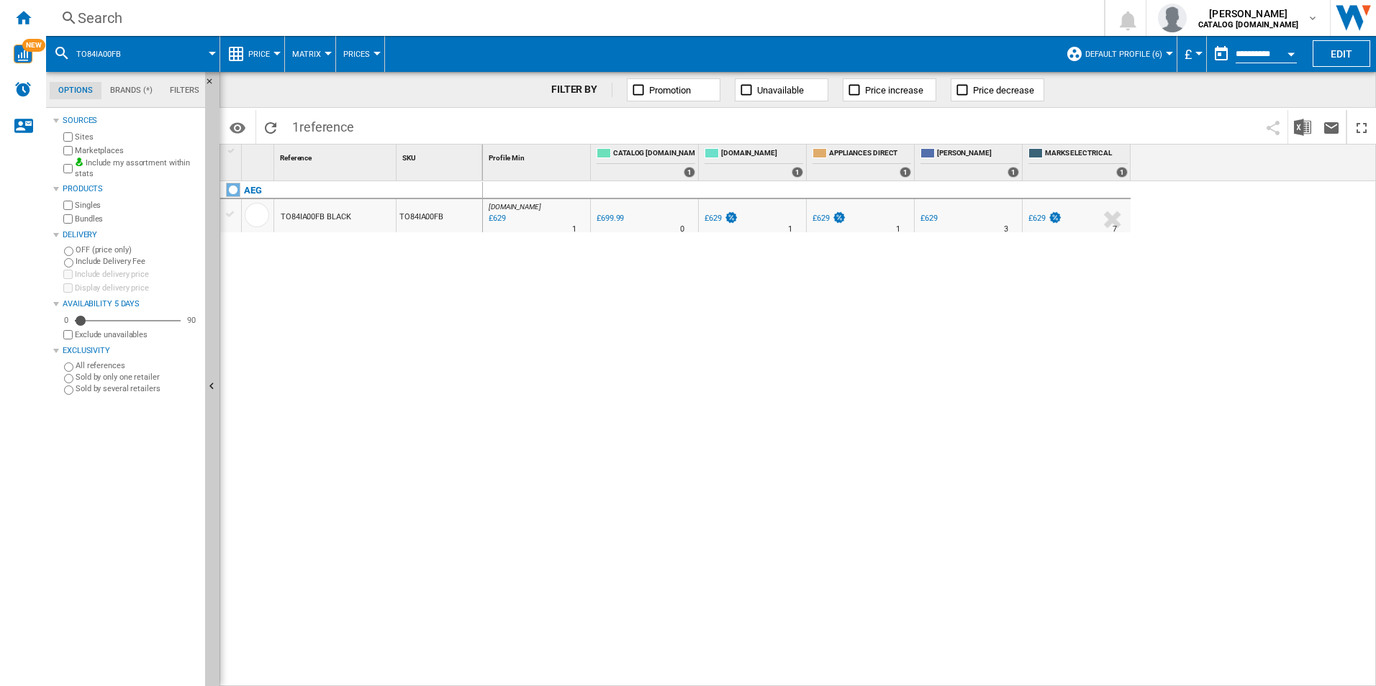
drag, startPoint x: 492, startPoint y: 199, endPoint x: 508, endPoint y: 203, distance: 16.4
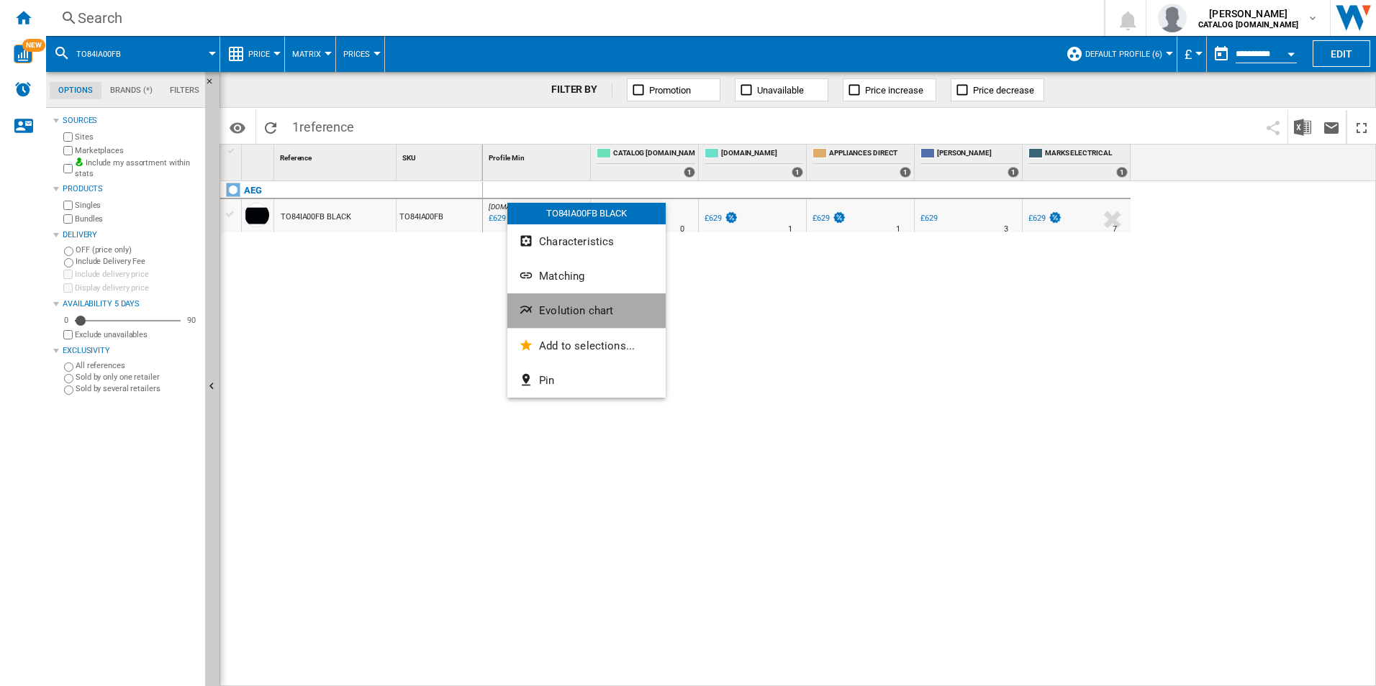
click at [554, 298] on button "Evolution chart" at bounding box center [586, 311] width 158 height 35
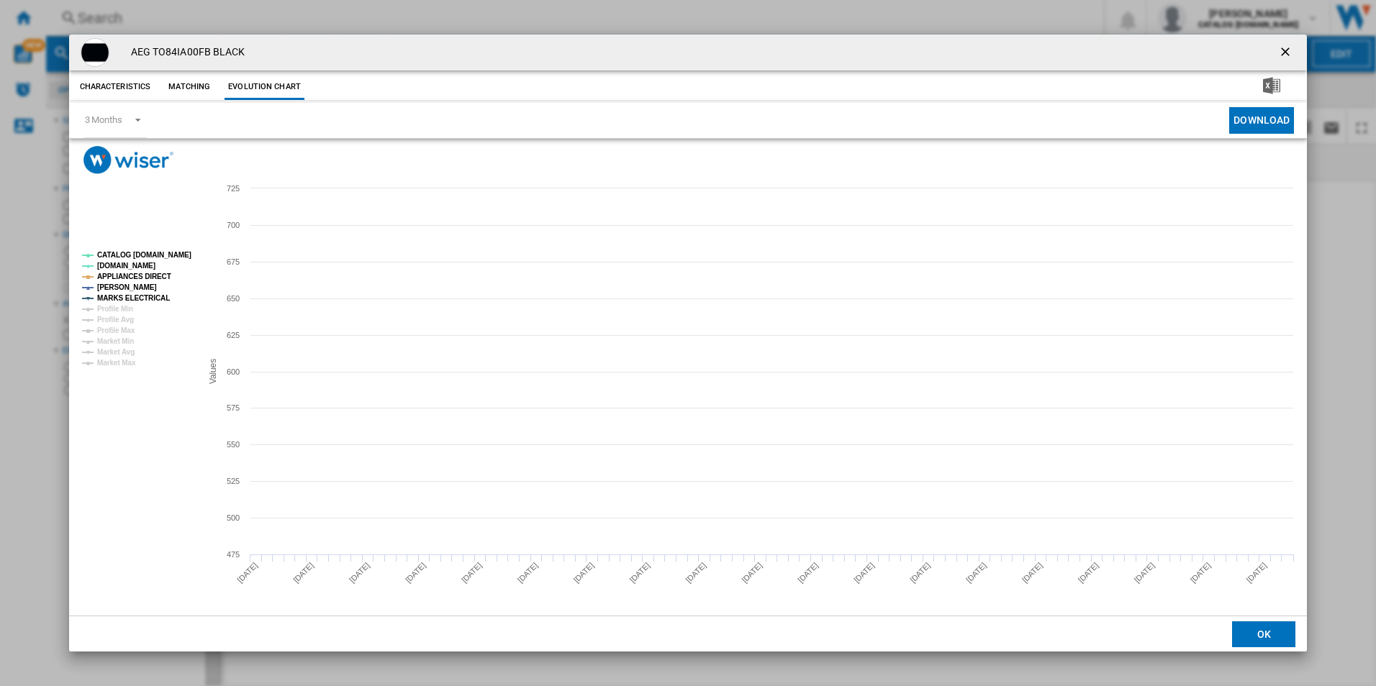
click at [153, 263] on rect "Product popup" at bounding box center [135, 309] width 119 height 127
click at [153, 261] on rect "Product popup" at bounding box center [135, 309] width 119 height 127
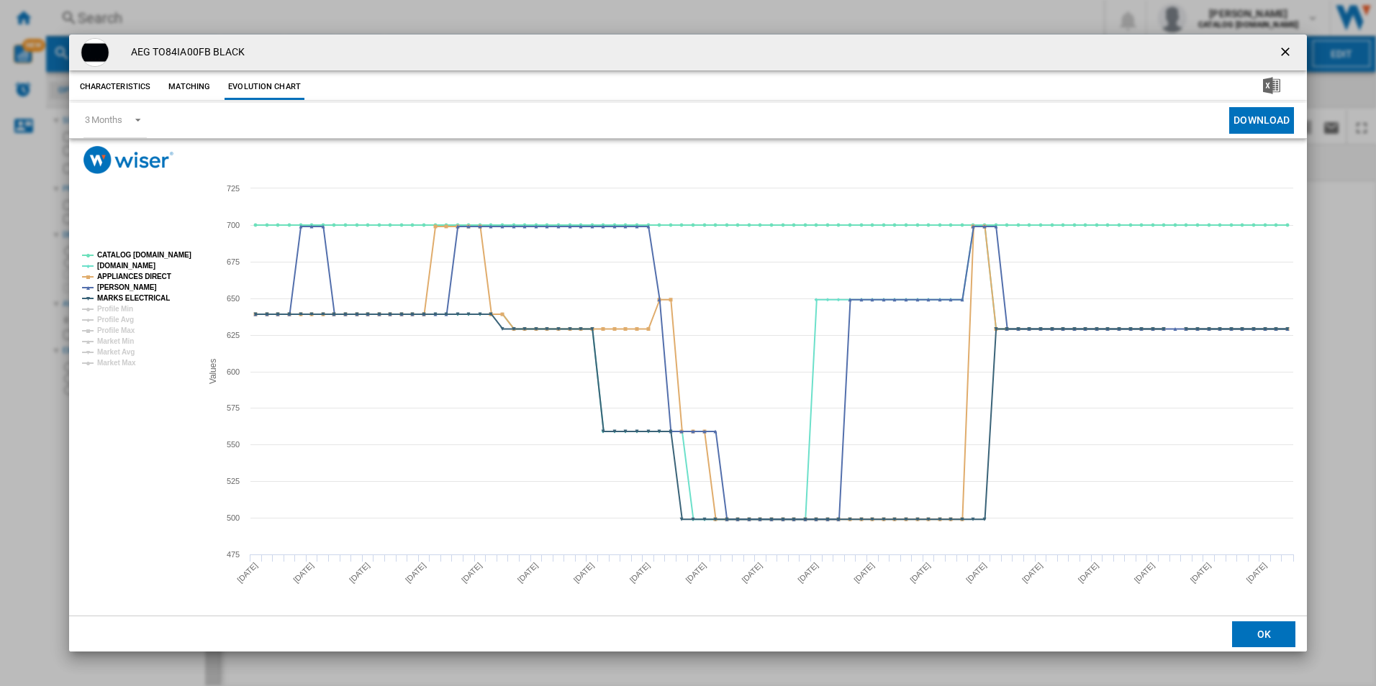
click at [163, 248] on rect "Product popup" at bounding box center [135, 309] width 119 height 127
click at [163, 260] on rect "Product popup" at bounding box center [135, 309] width 119 height 127
click at [167, 248] on rect "Product popup" at bounding box center [135, 309] width 119 height 127
click at [161, 261] on rect "Product popup" at bounding box center [135, 309] width 119 height 127
click at [162, 258] on tspan "CATALOG [DOMAIN_NAME]" at bounding box center [144, 255] width 94 height 8
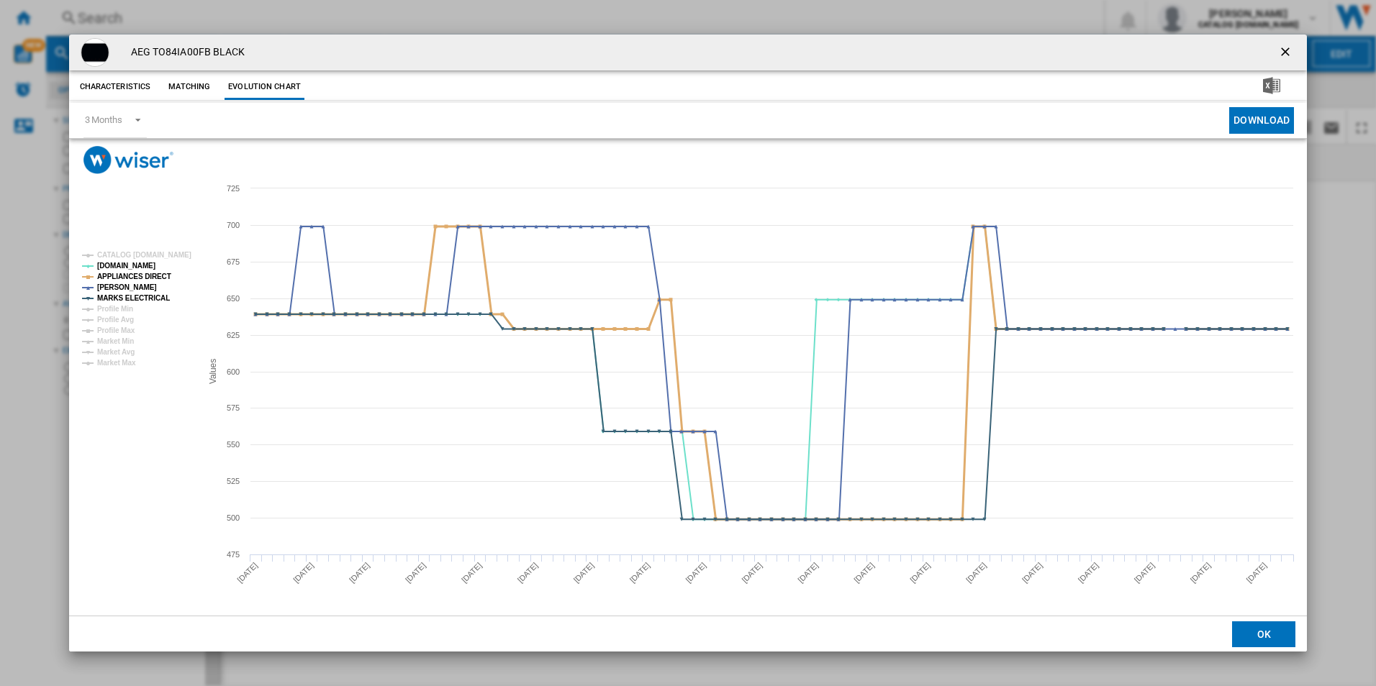
click at [160, 273] on tspan "APPLIANCES DIRECT" at bounding box center [134, 277] width 74 height 8
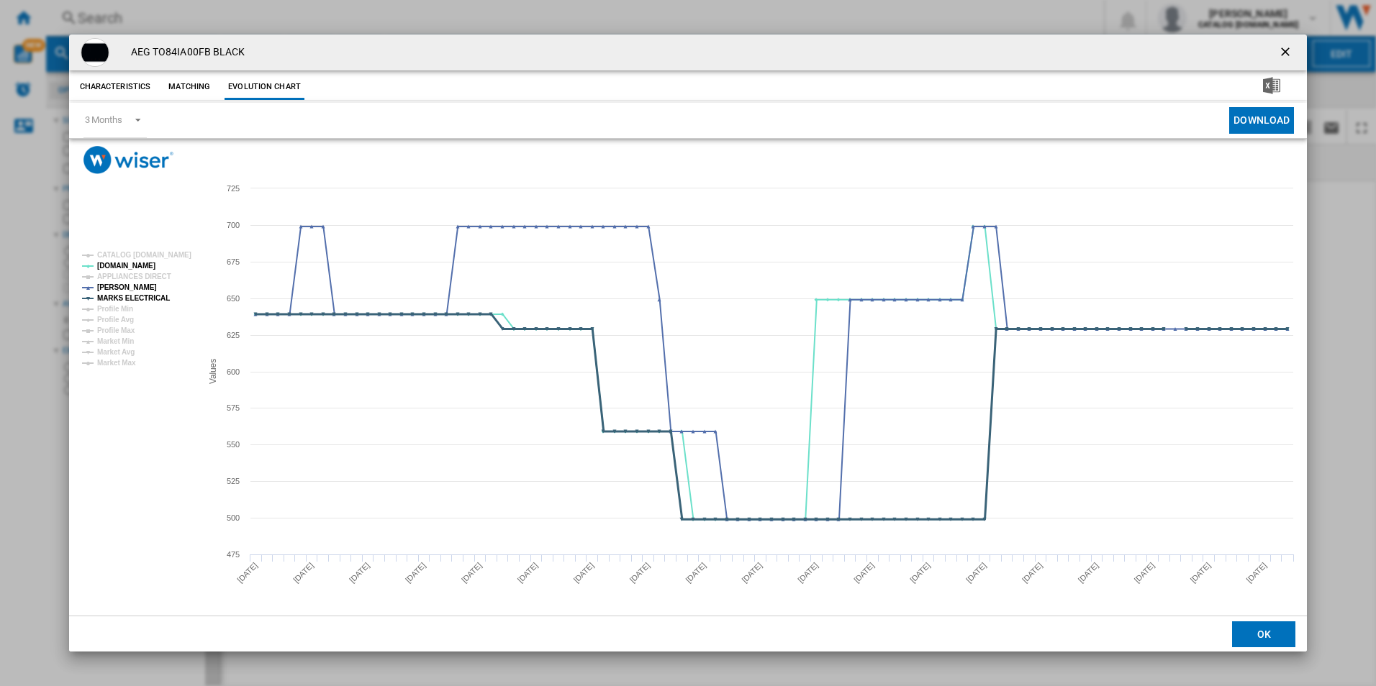
click at [158, 296] on tspan "MARKS ELECTRICAL" at bounding box center [133, 298] width 73 height 8
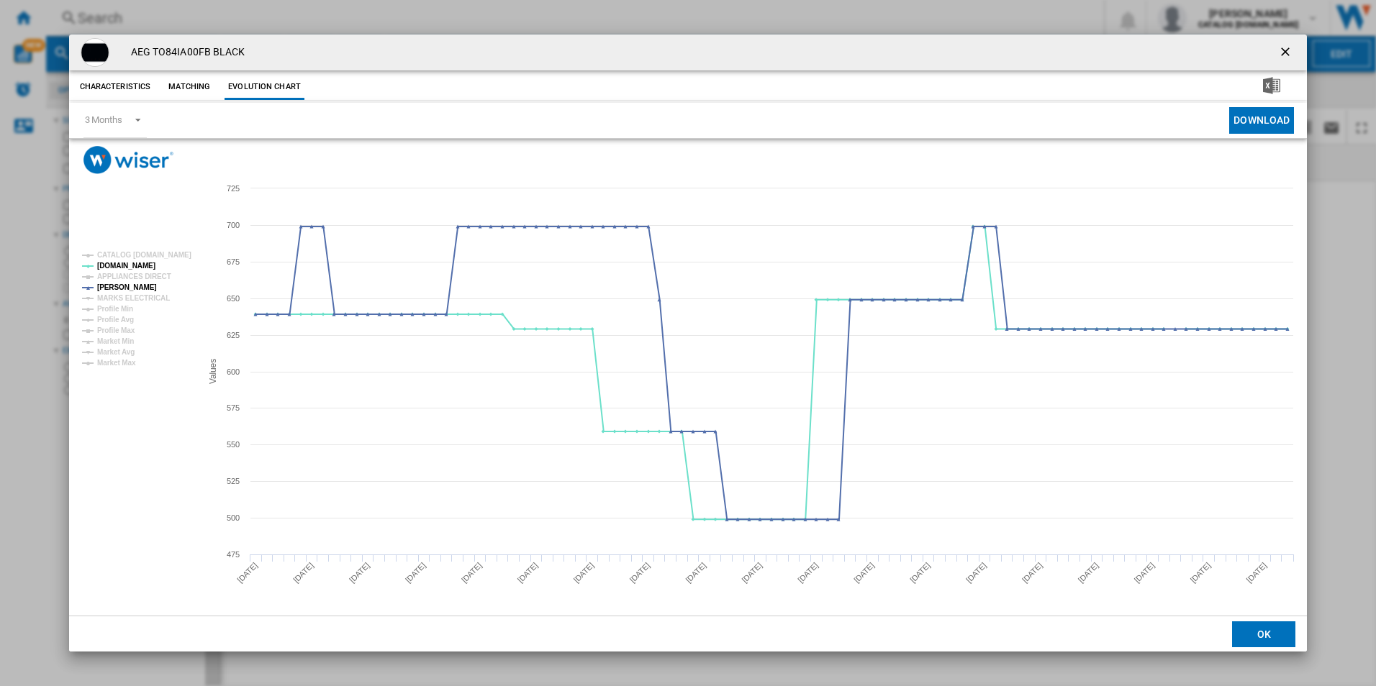
drag, startPoint x: 1289, startPoint y: 54, endPoint x: 1033, endPoint y: 53, distance: 255.4
click at [1285, 51] on ng-md-icon "getI18NText('BUTTONS.CLOSE_DIALOG')" at bounding box center [1286, 53] width 17 height 17
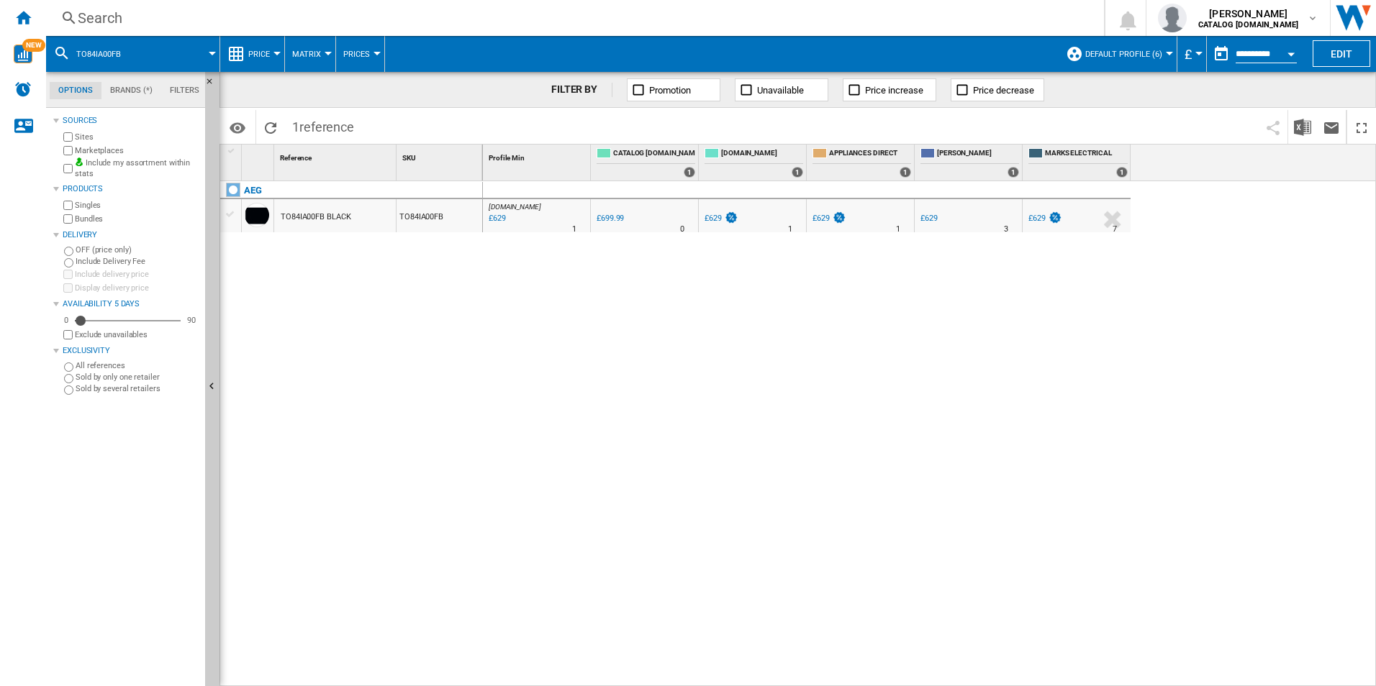
click at [940, 14] on div "Search" at bounding box center [572, 18] width 989 height 20
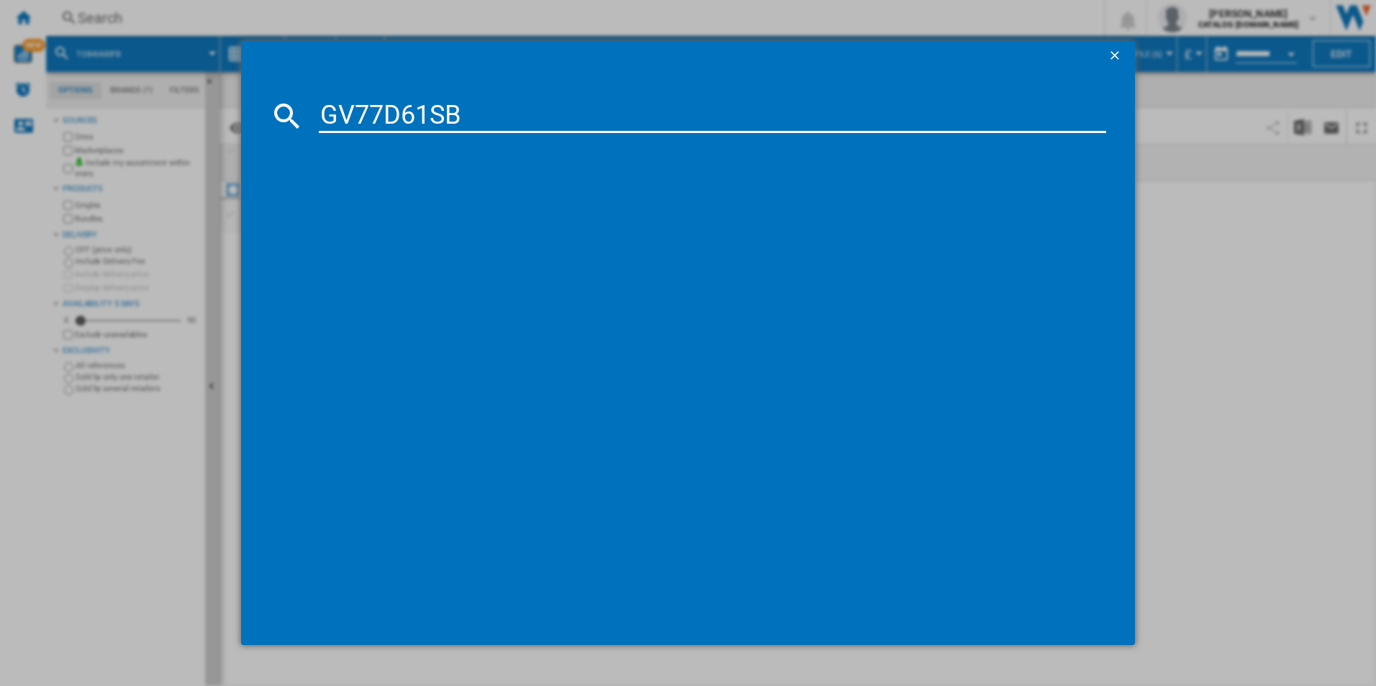
type input "GV77D61SB"
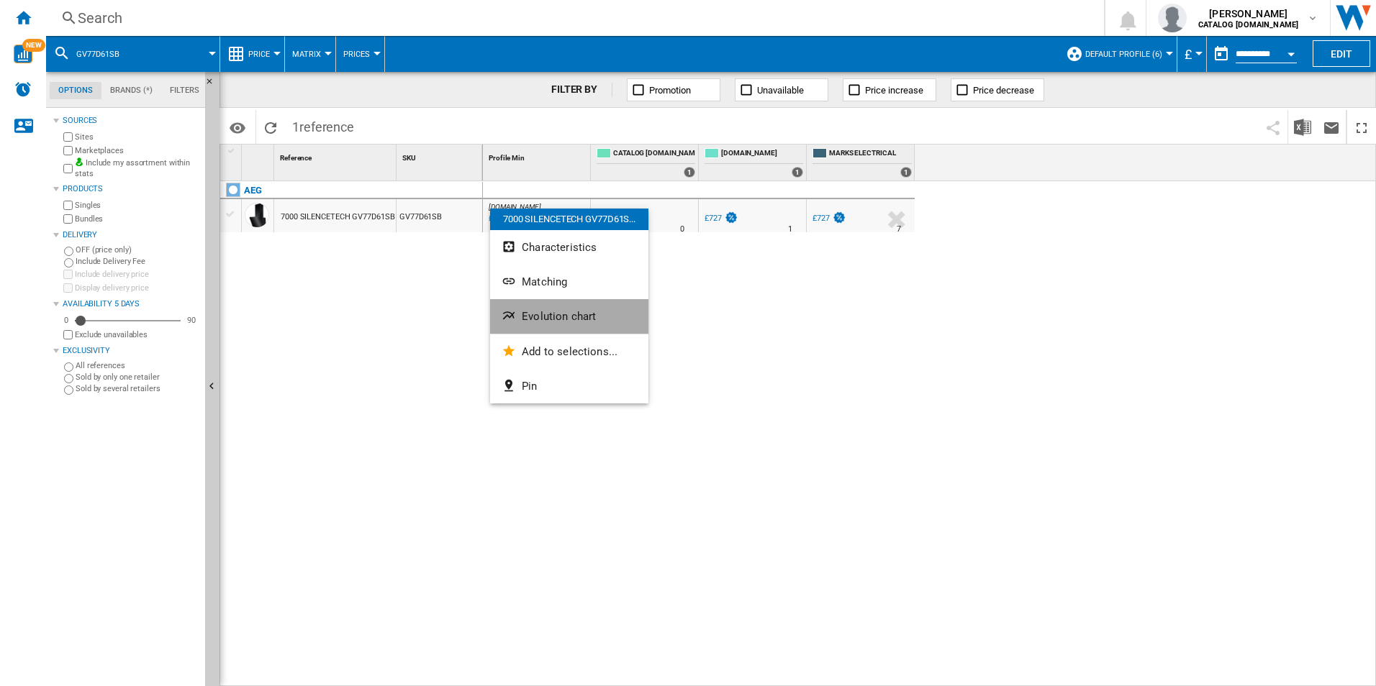
click at [552, 316] on span "Evolution chart" at bounding box center [559, 316] width 74 height 13
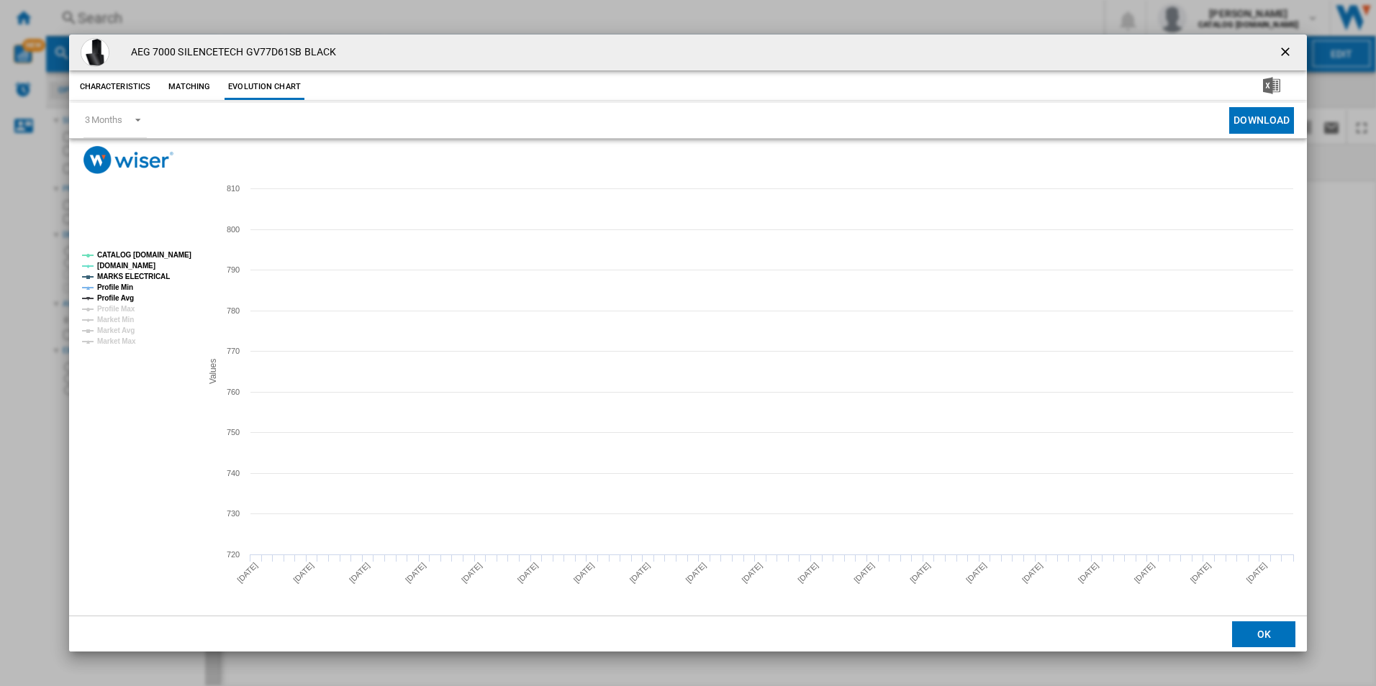
click at [158, 257] on tspan "CATALOG [DOMAIN_NAME]" at bounding box center [144, 255] width 94 height 8
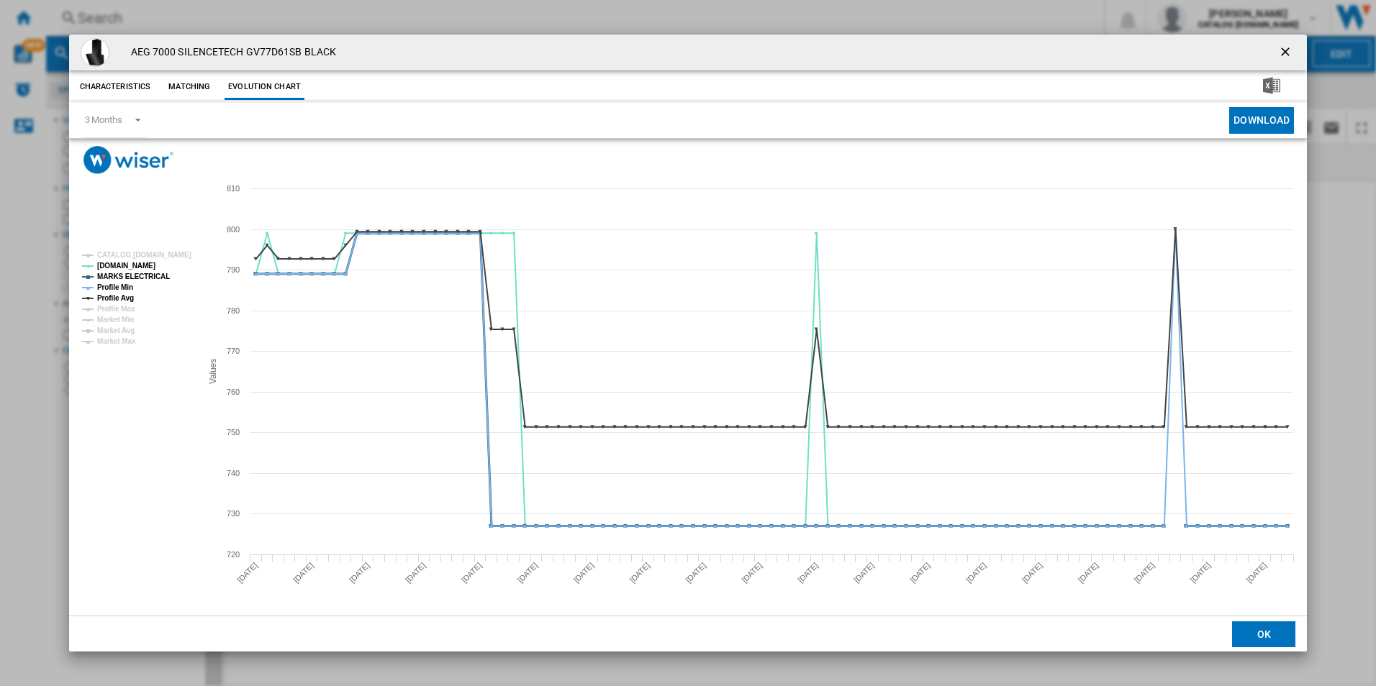
click at [145, 280] on tspan "MARKS ELECTRICAL" at bounding box center [133, 277] width 73 height 8
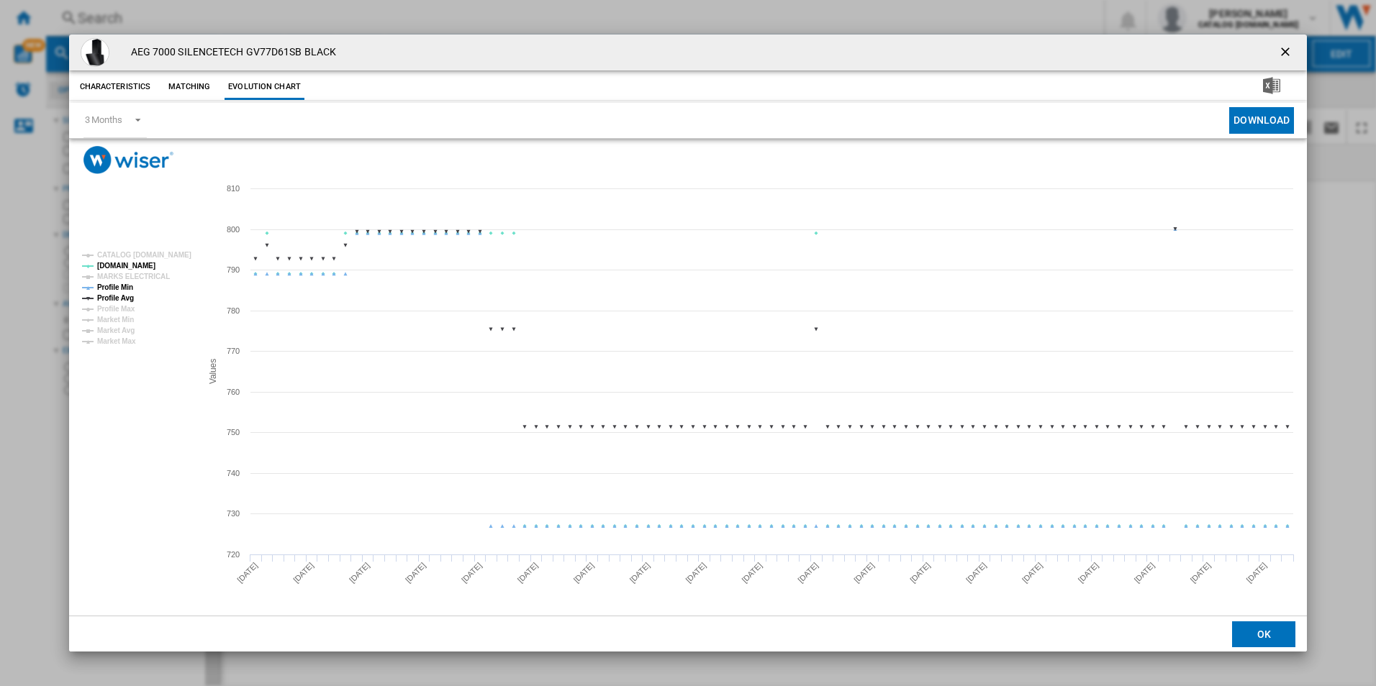
click at [127, 284] on tspan "Profile Min" at bounding box center [115, 288] width 36 height 8
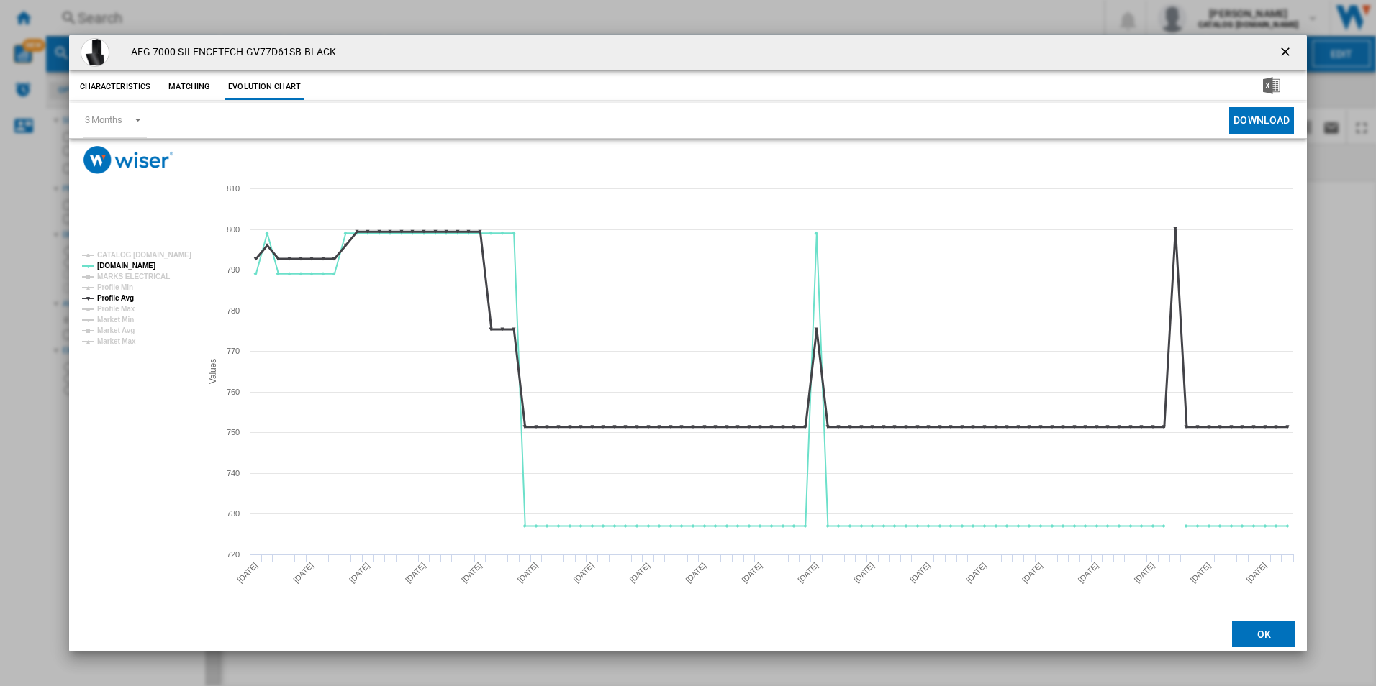
click at [127, 296] on tspan "Profile Avg" at bounding box center [115, 298] width 37 height 8
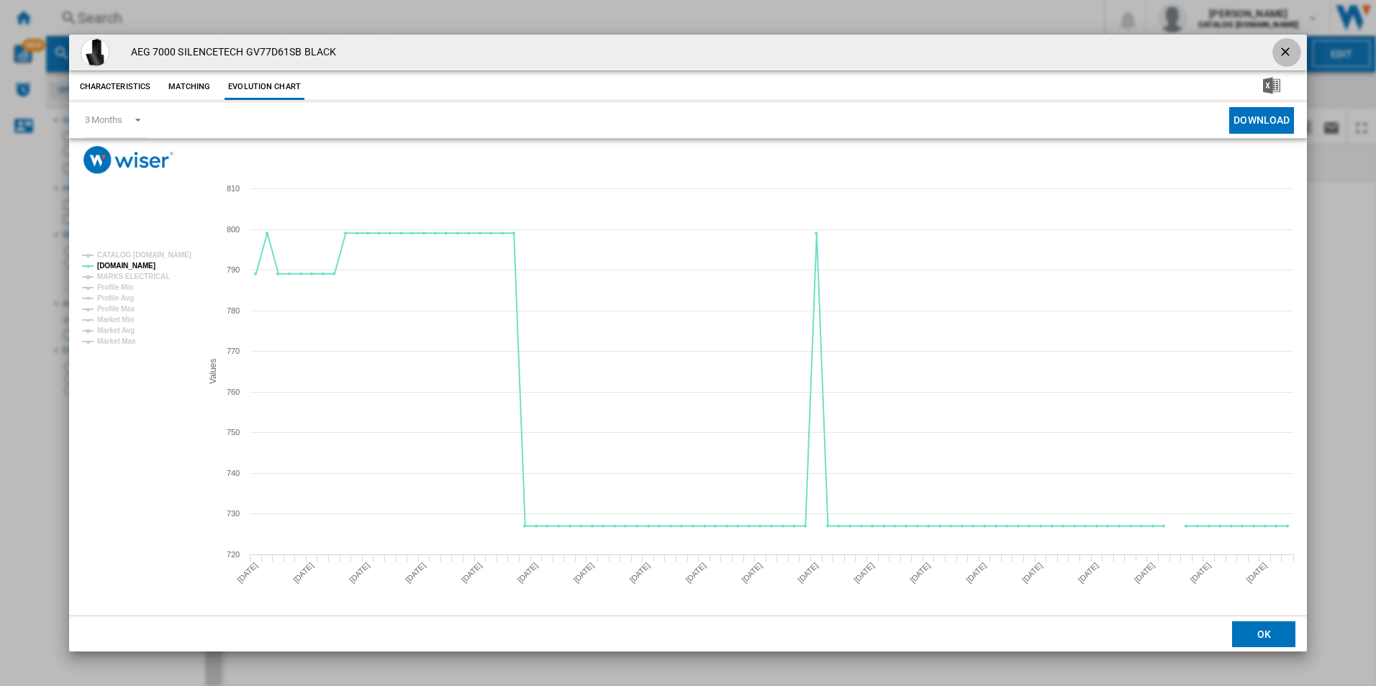
drag, startPoint x: 1283, startPoint y: 52, endPoint x: 1128, endPoint y: 39, distance: 155.2
click at [1284, 51] on ng-md-icon "getI18NText('BUTTONS.CLOSE_DIALOG')" at bounding box center [1286, 53] width 17 height 17
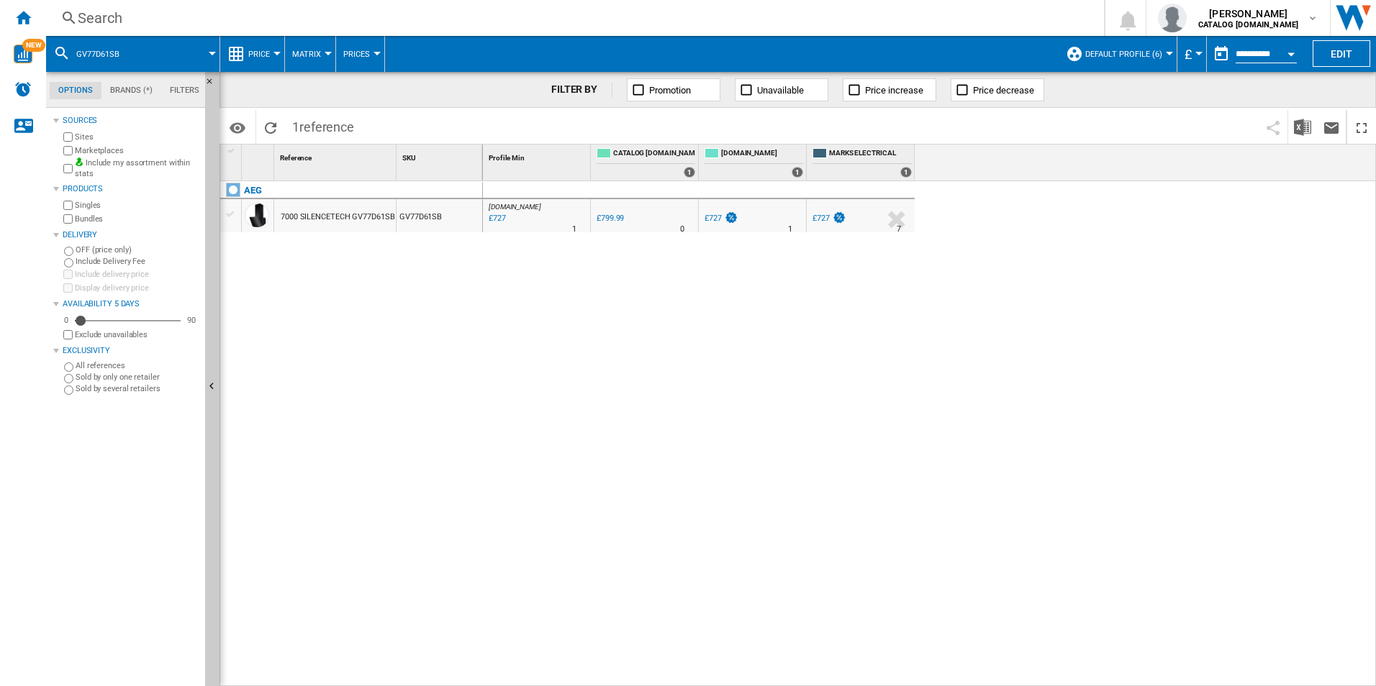
click at [986, 8] on div "Search" at bounding box center [572, 18] width 989 height 20
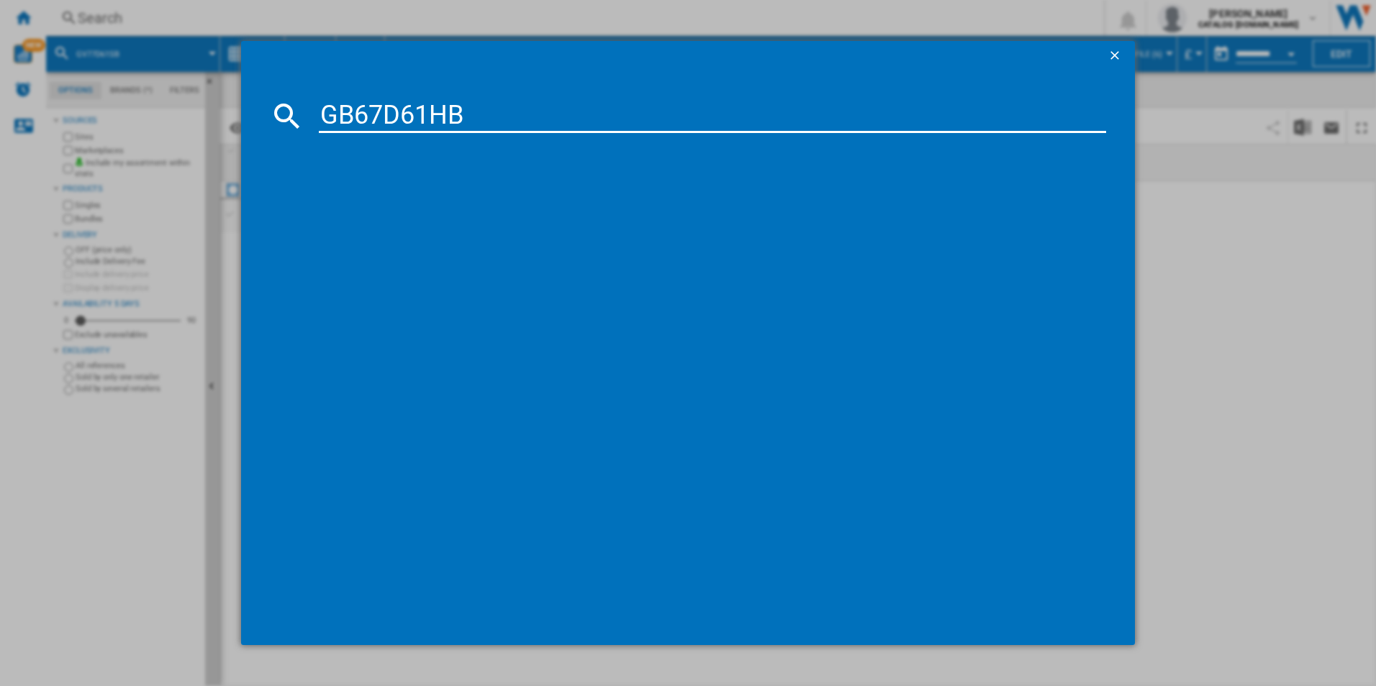
type input "GB67D61HB"
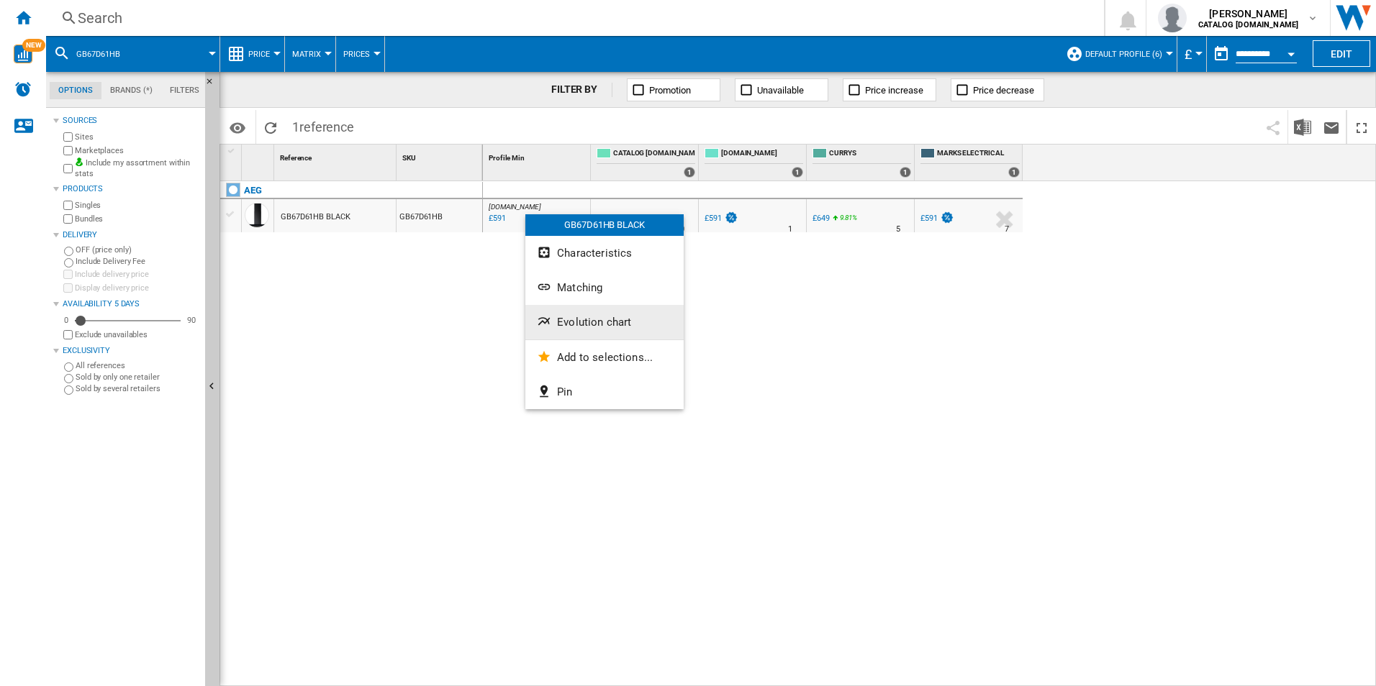
drag, startPoint x: 607, startPoint y: 348, endPoint x: 586, endPoint y: 331, distance: 26.6
click at [586, 331] on div "GB67D61HB BLACK Characteristics Matching Evolution chart Add to selections... P…" at bounding box center [604, 311] width 158 height 195
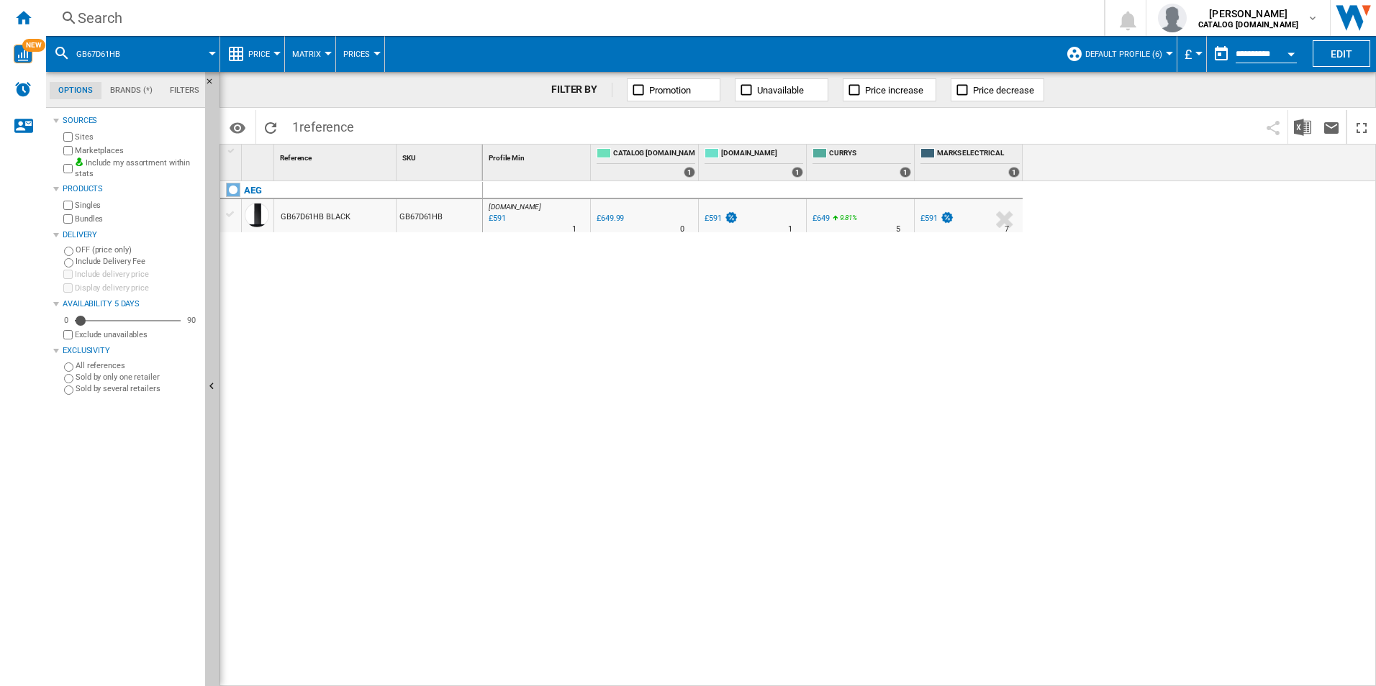
click at [586, 330] on div "AO.COM : AO -9.1 % £591 % N/A 1 AO.COM : AO 0.0 % £649.99 % N/A 0" at bounding box center [930, 434] width 894 height 506
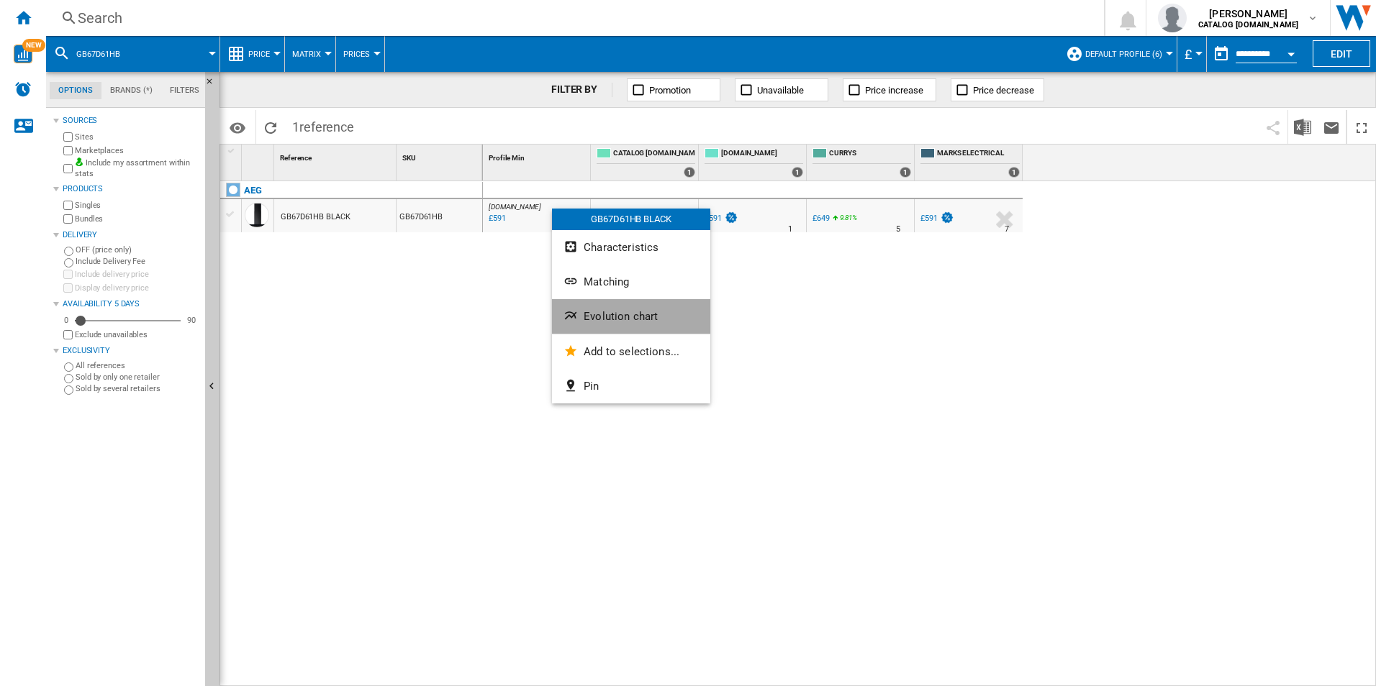
click at [611, 318] on span "Evolution chart" at bounding box center [621, 316] width 74 height 13
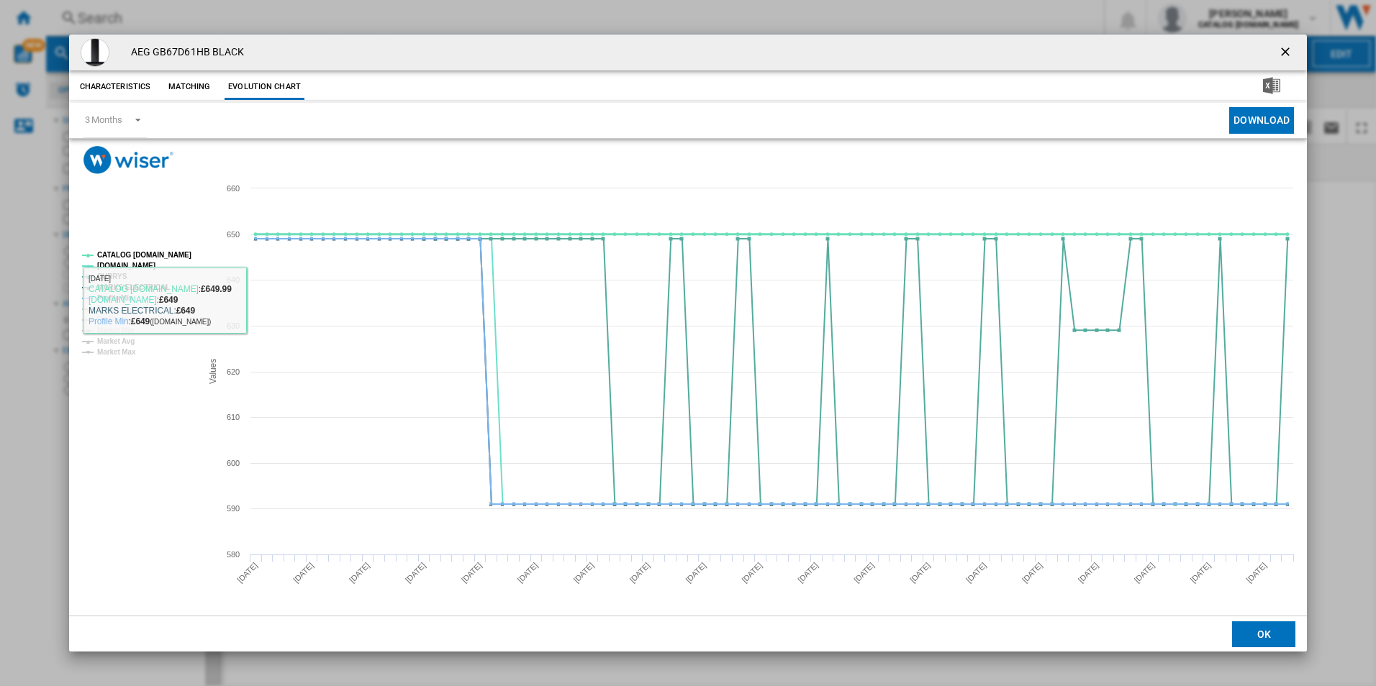
click at [169, 256] on tspan "CATALOG [DOMAIN_NAME]" at bounding box center [144, 255] width 94 height 8
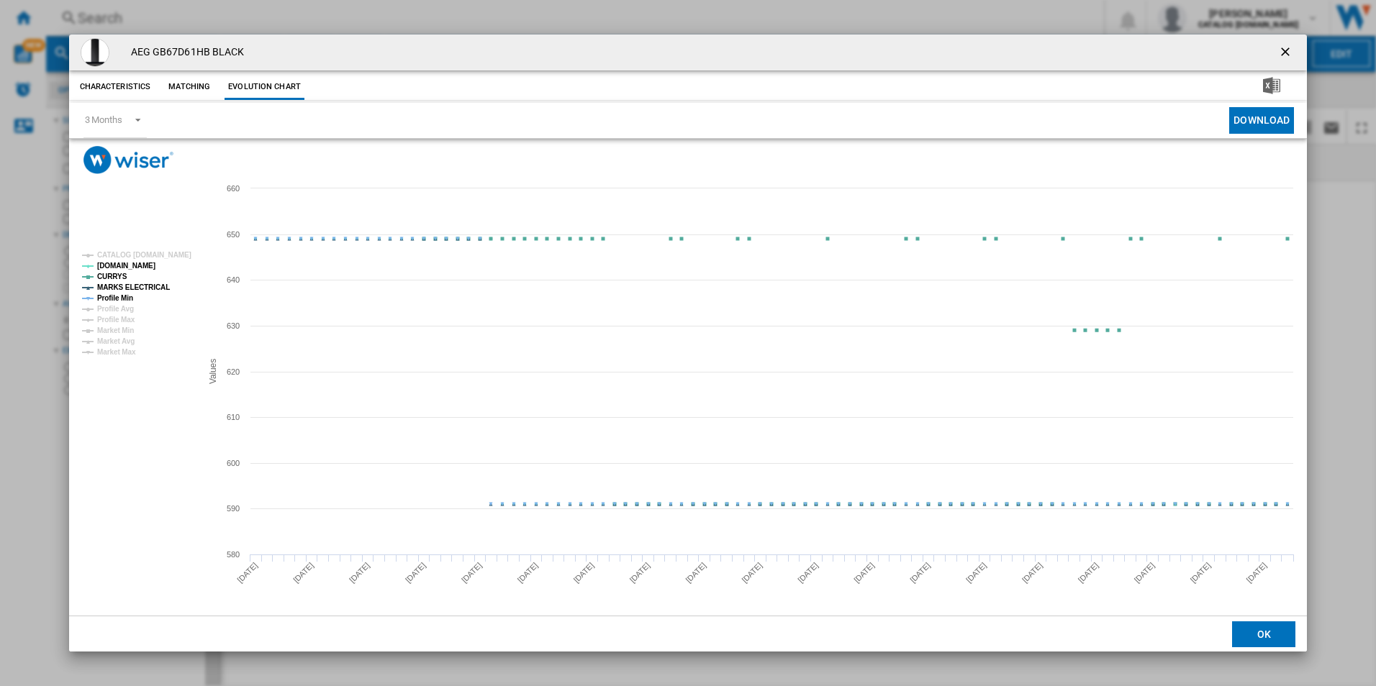
click at [150, 290] on tspan "MARKS ELECTRICAL" at bounding box center [133, 288] width 73 height 8
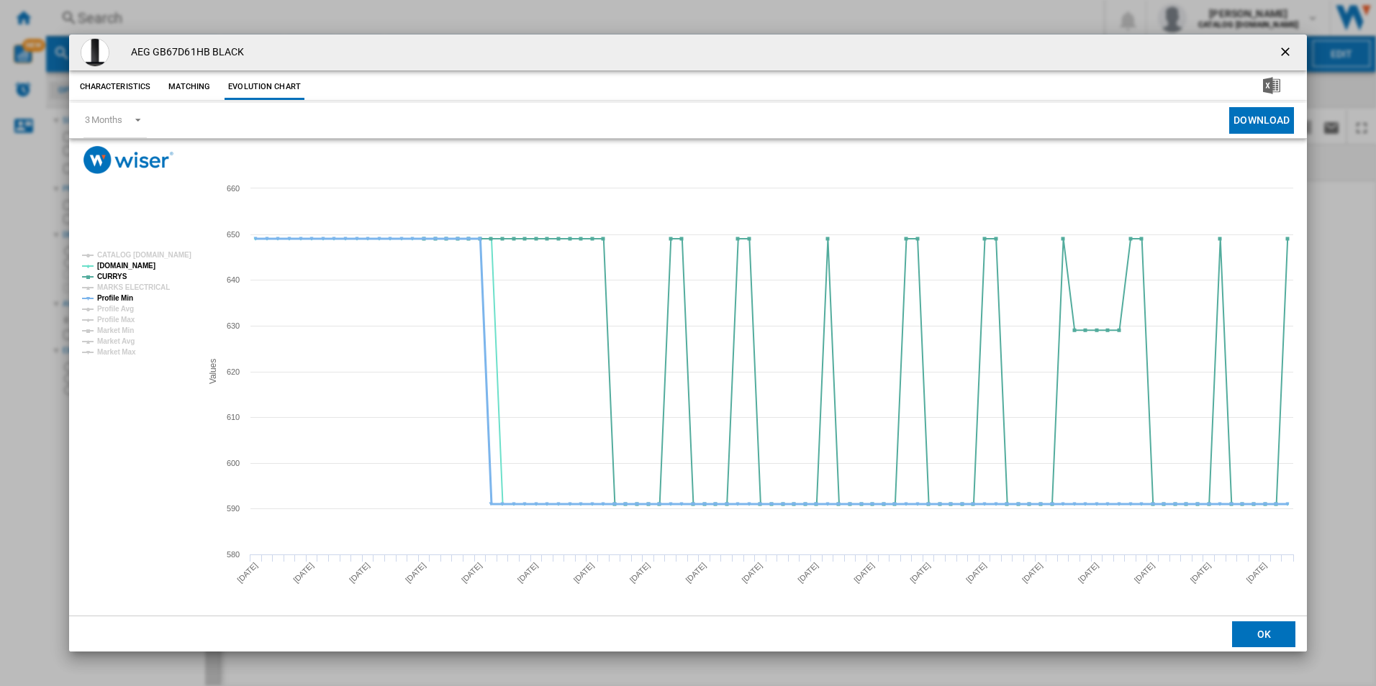
click at [127, 294] on tspan "Profile Min" at bounding box center [115, 298] width 36 height 8
click at [1284, 43] on button "Product popup" at bounding box center [1286, 52] width 29 height 29
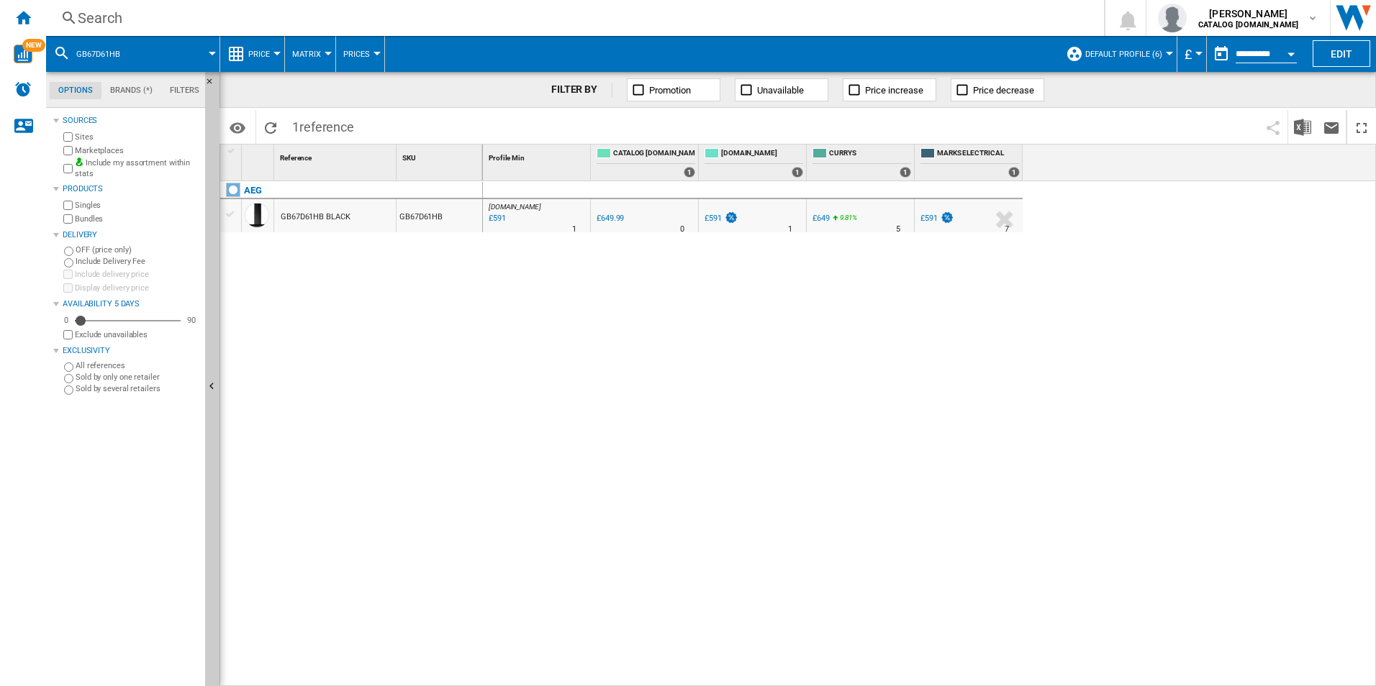
click at [827, 22] on div "Search" at bounding box center [572, 18] width 989 height 20
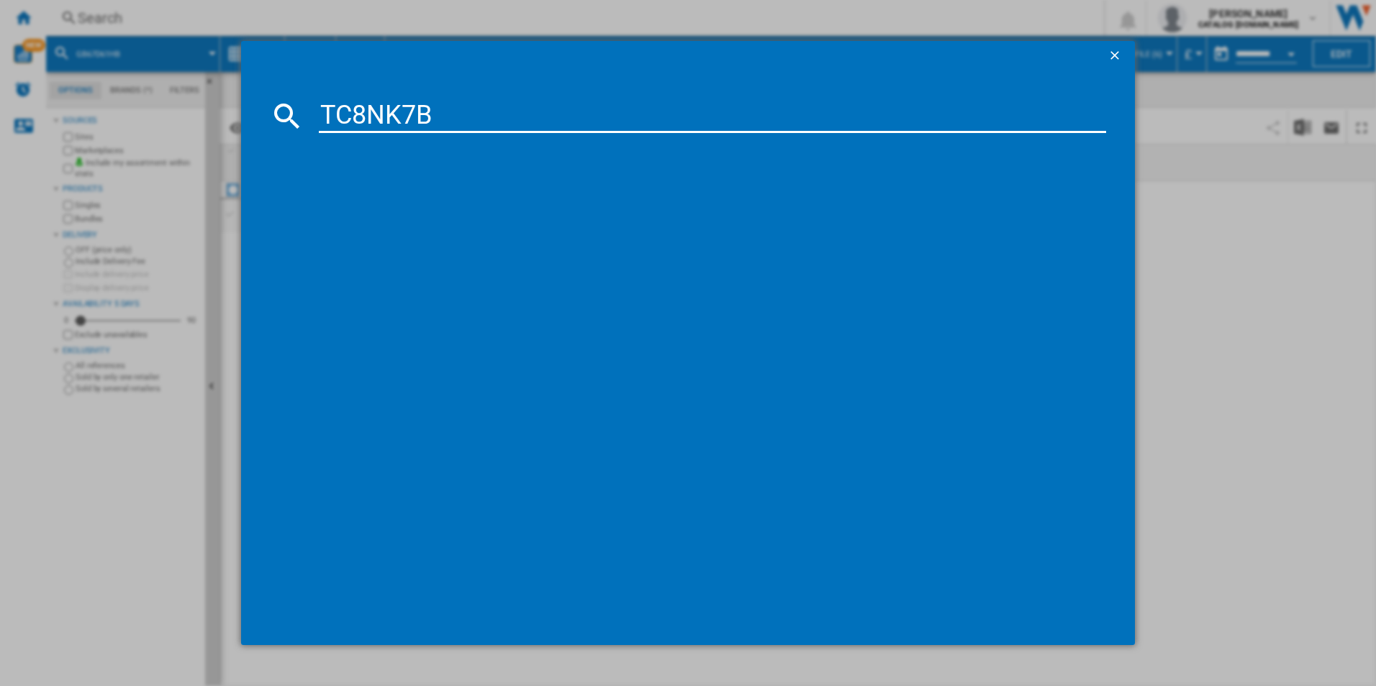
type input "TC8NK7B"
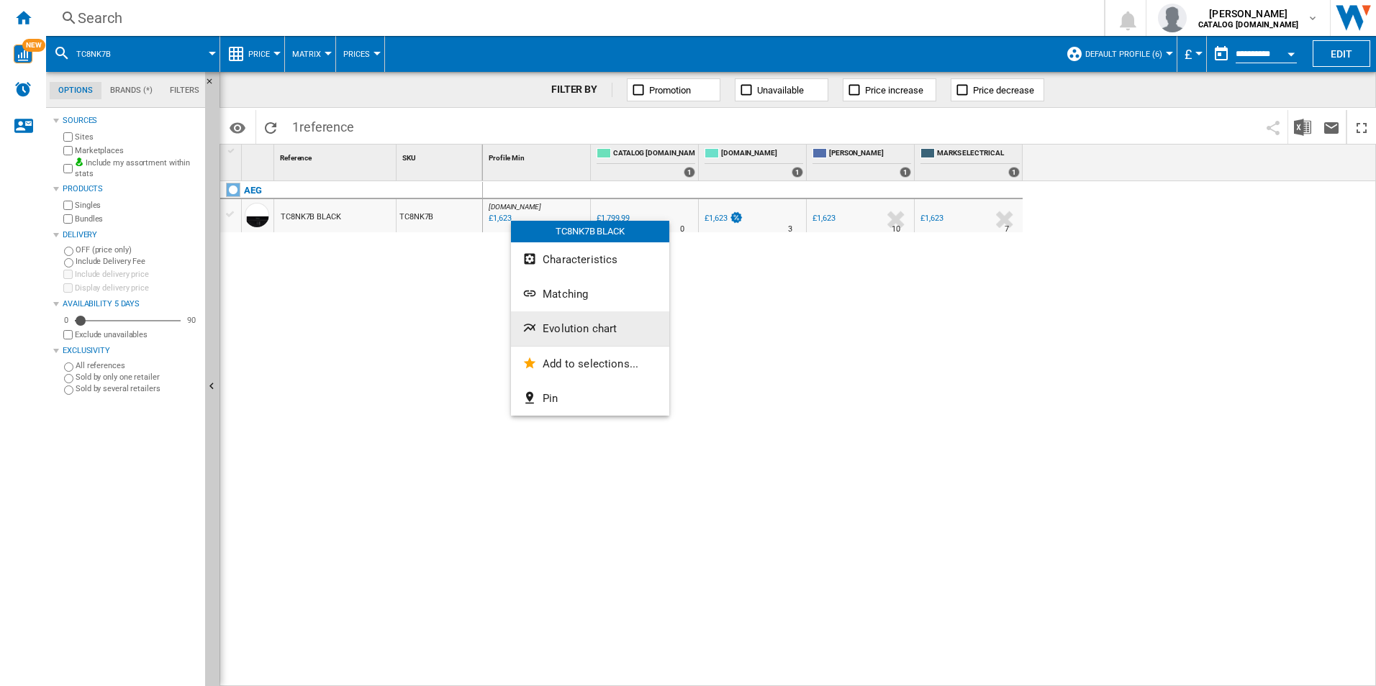
click at [584, 330] on span "Evolution chart" at bounding box center [580, 328] width 74 height 13
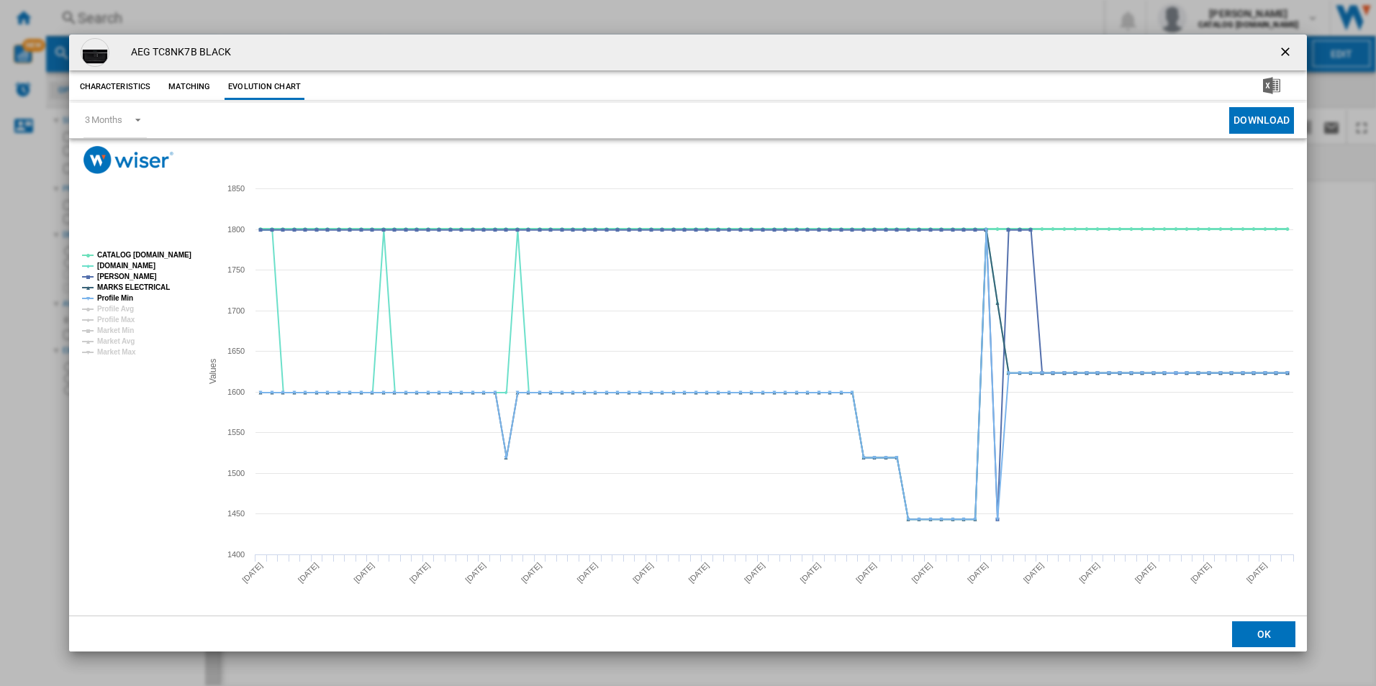
click at [168, 253] on tspan "CATALOG [DOMAIN_NAME]" at bounding box center [144, 255] width 94 height 8
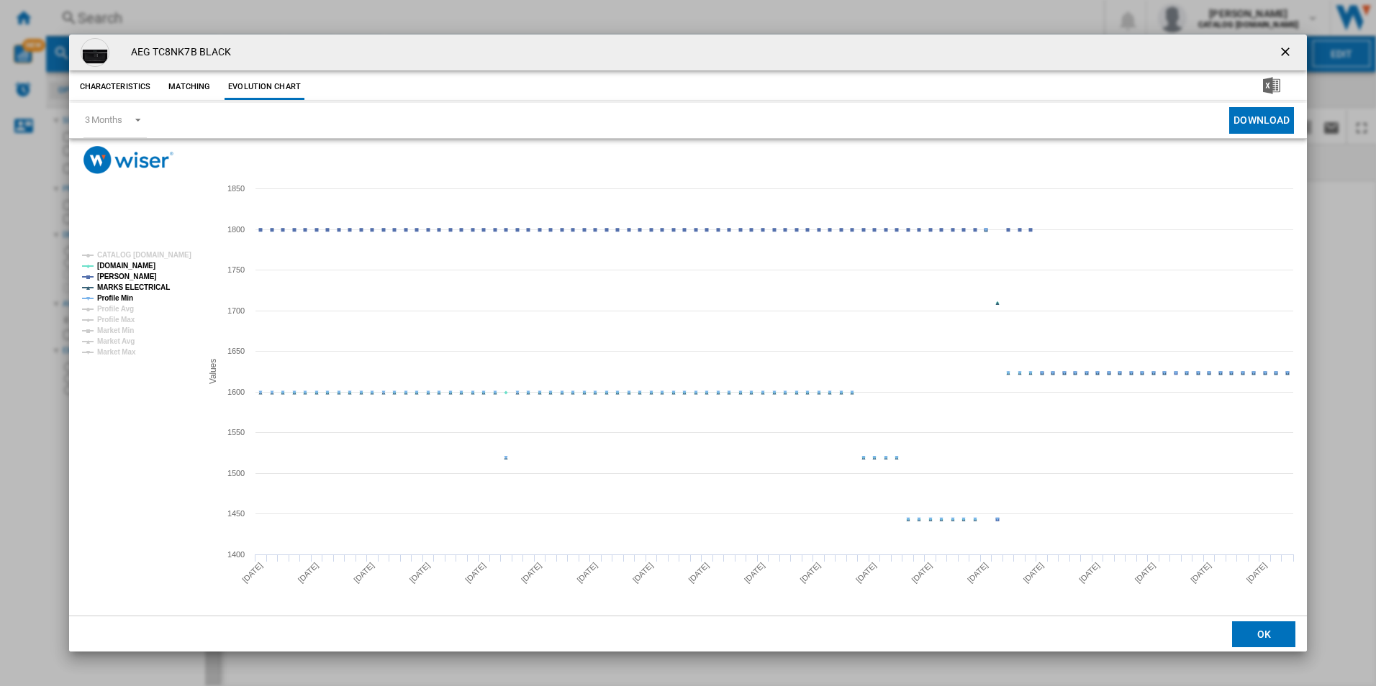
click at [145, 288] on tspan "MARKS ELECTRICAL" at bounding box center [133, 288] width 73 height 8
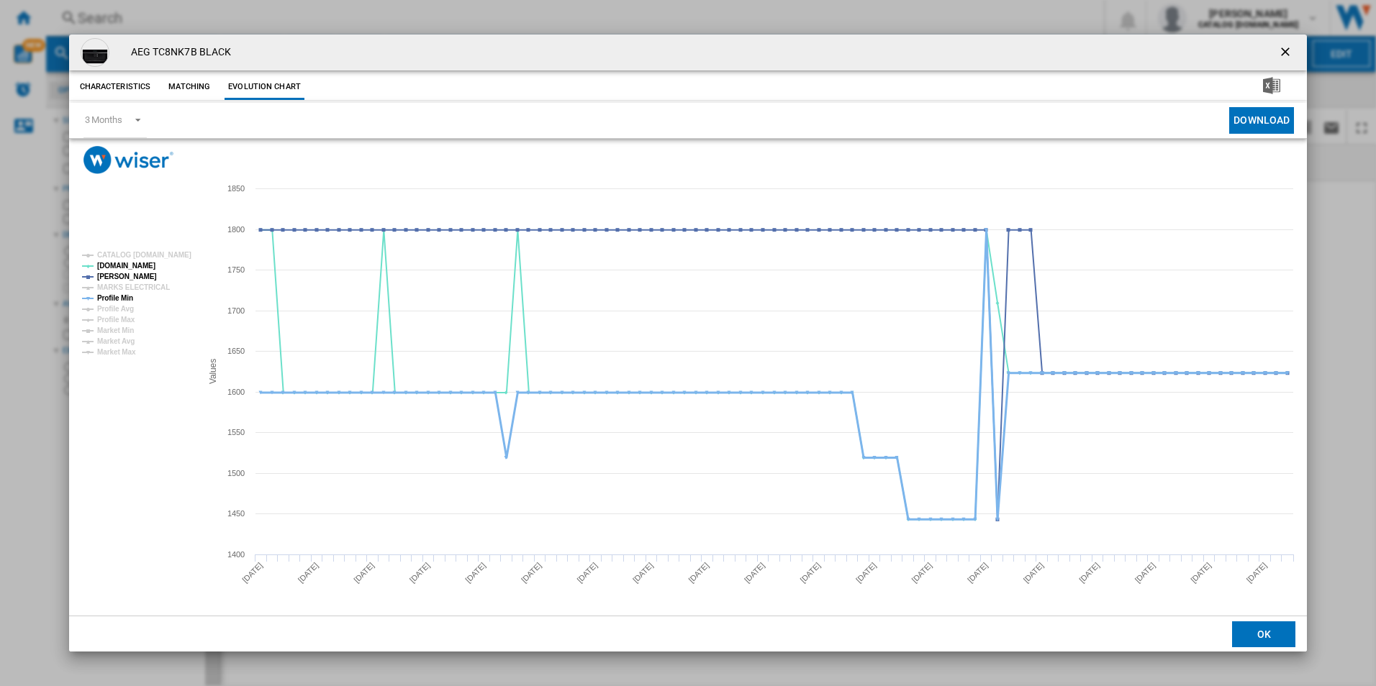
click at [127, 294] on tspan "Profile Min" at bounding box center [115, 298] width 36 height 8
click at [1292, 51] on ng-md-icon "getI18NText('BUTTONS.CLOSE_DIALOG')" at bounding box center [1286, 53] width 17 height 17
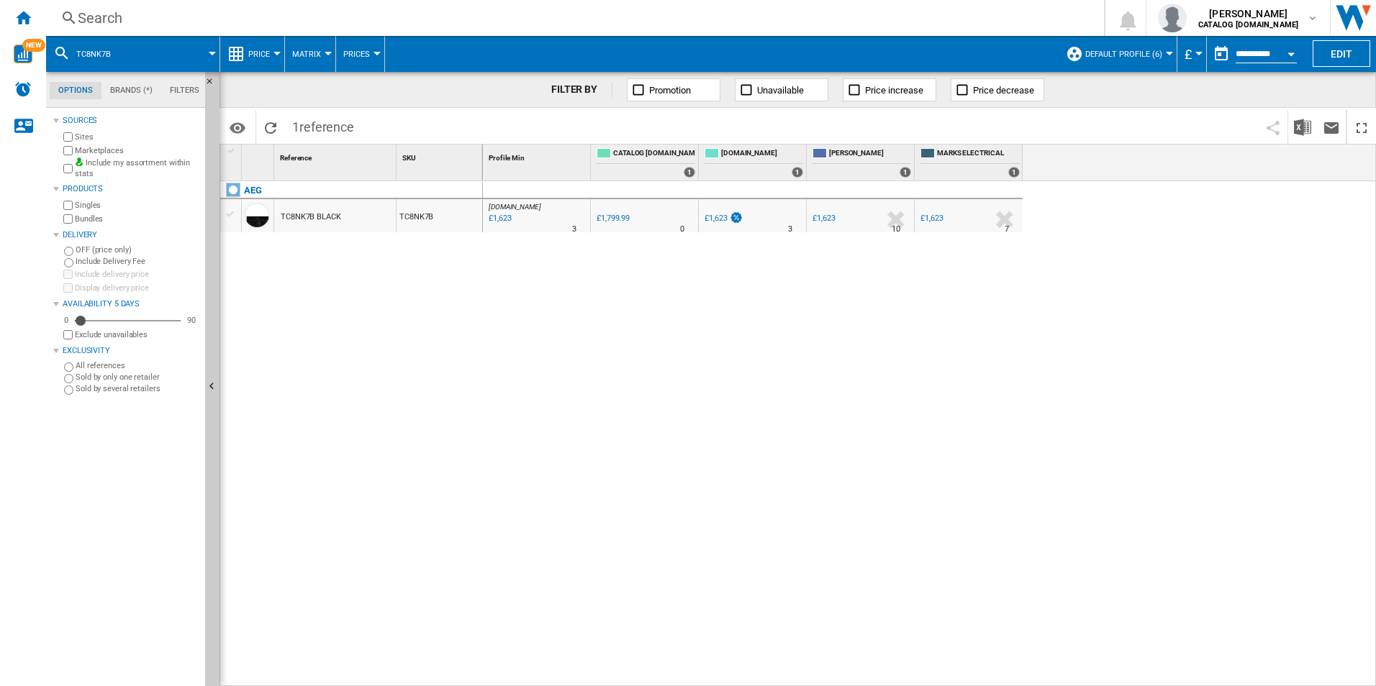
click at [1020, 15] on div "Search" at bounding box center [572, 18] width 989 height 20
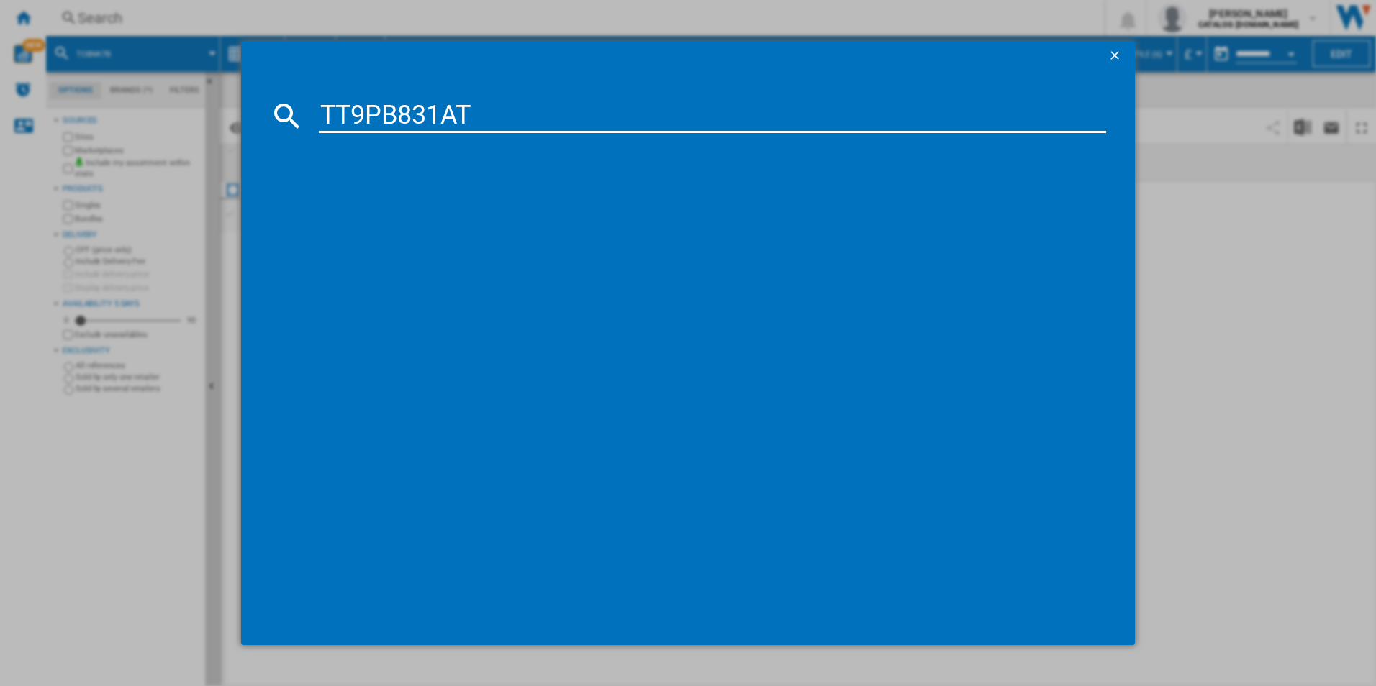
type input "TT9PB831AT"
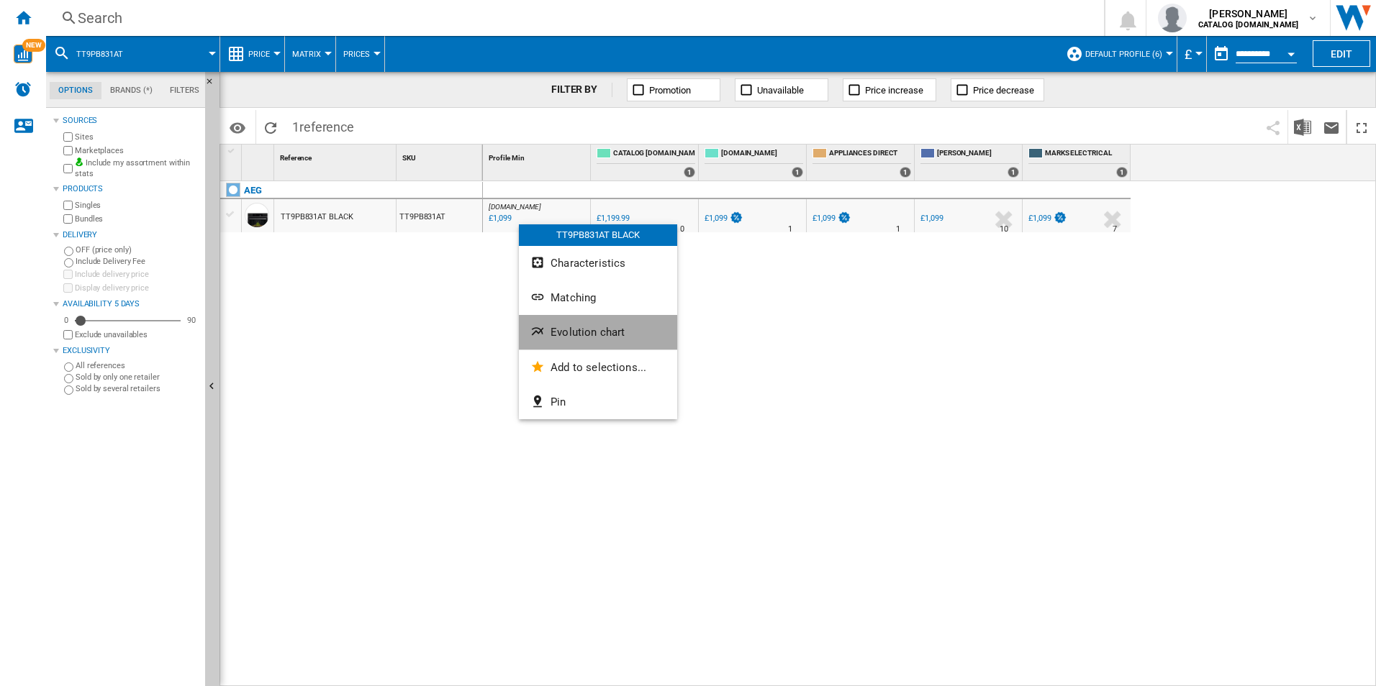
click at [607, 332] on span "Evolution chart" at bounding box center [587, 332] width 74 height 13
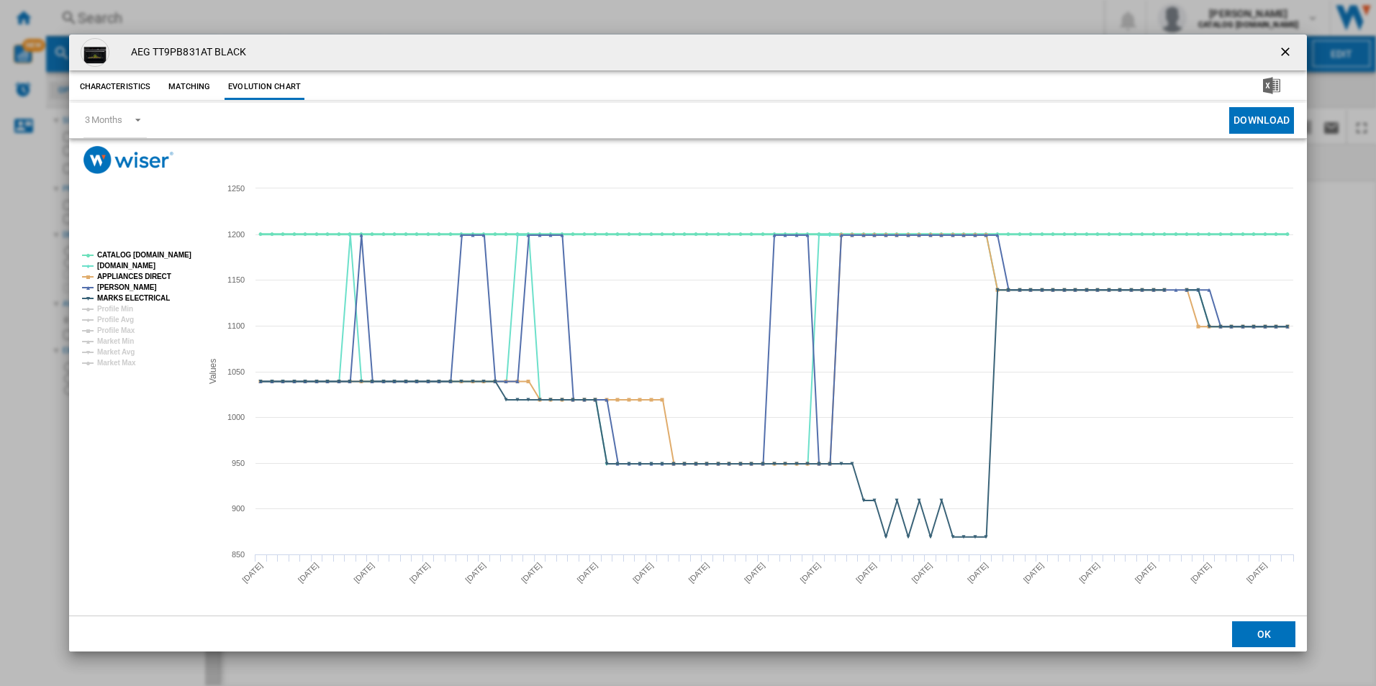
click at [185, 255] on tspan "CATALOG [DOMAIN_NAME]" at bounding box center [144, 255] width 94 height 8
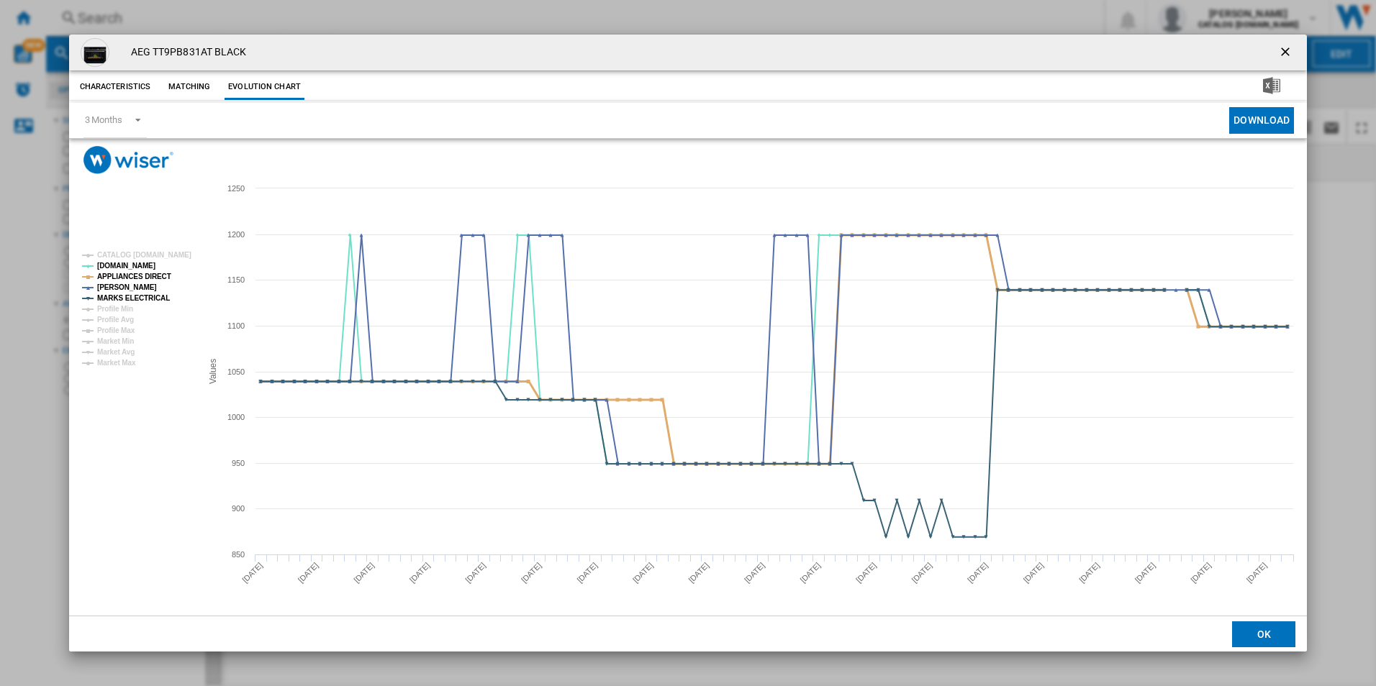
click at [149, 278] on tspan "APPLIANCES DIRECT" at bounding box center [134, 277] width 74 height 8
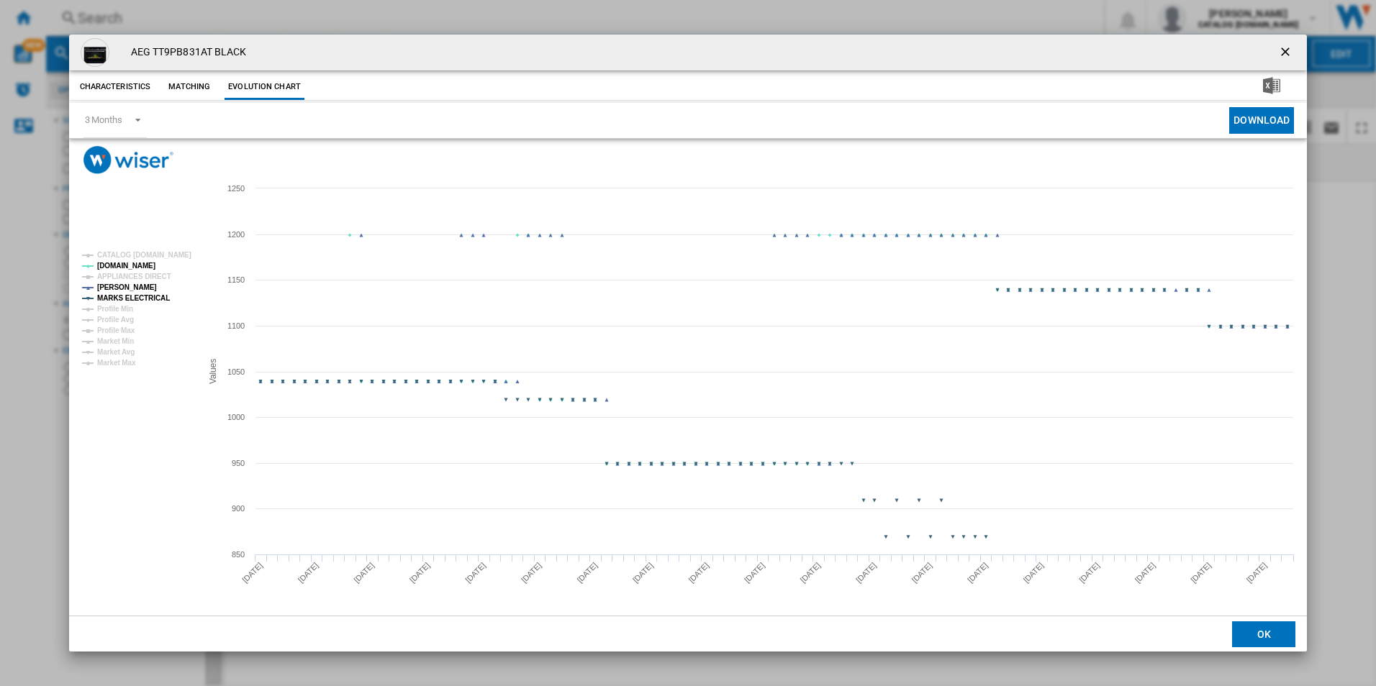
drag, startPoint x: 148, startPoint y: 294, endPoint x: 171, endPoint y: 306, distance: 25.4
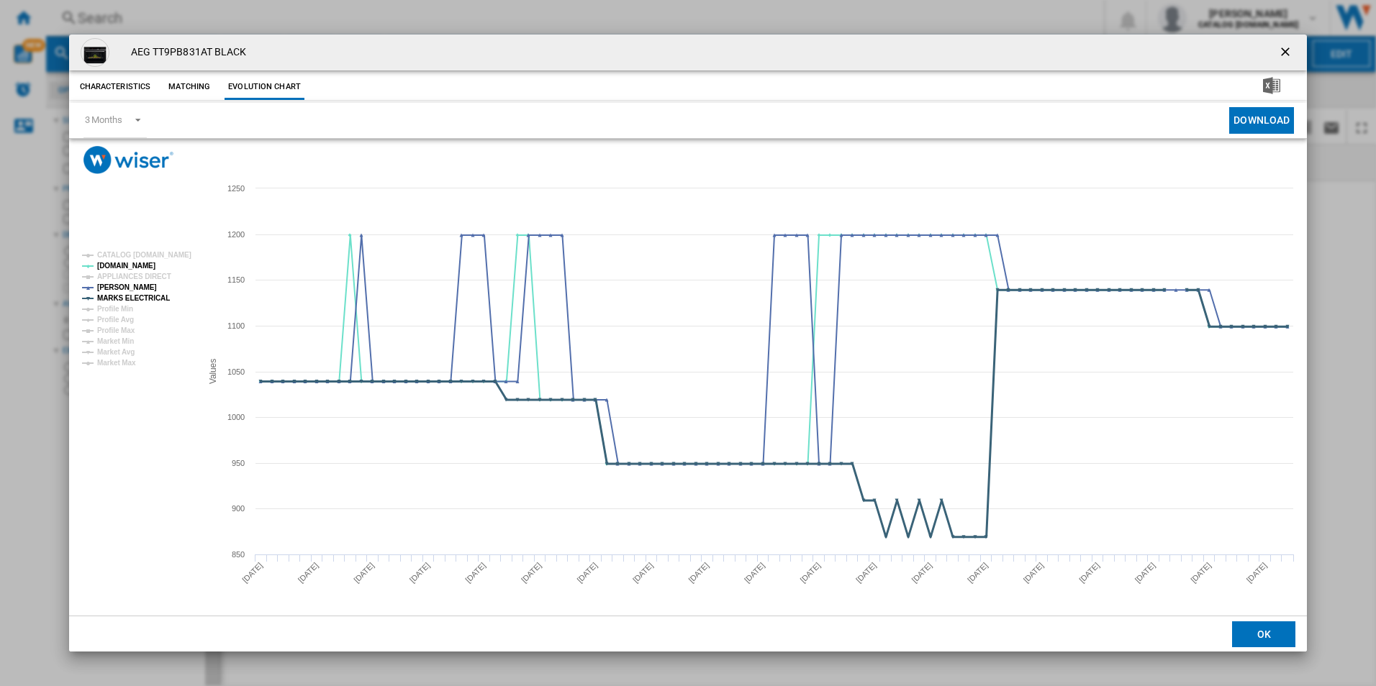
click at [149, 294] on tspan "MARKS ELECTRICAL" at bounding box center [133, 298] width 73 height 8
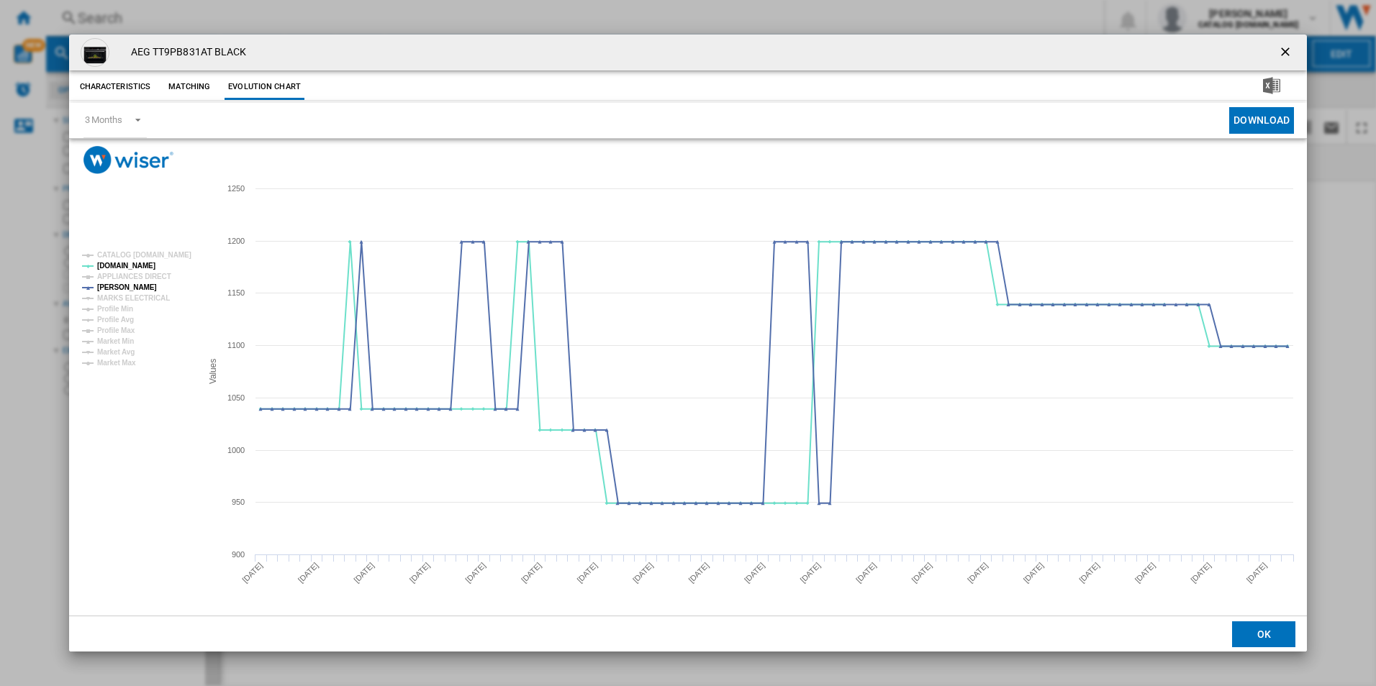
drag, startPoint x: 1285, startPoint y: 57, endPoint x: 1243, endPoint y: 48, distance: 43.3
click at [1285, 57] on ng-md-icon "getI18NText('BUTTONS.CLOSE_DIALOG')" at bounding box center [1286, 53] width 17 height 17
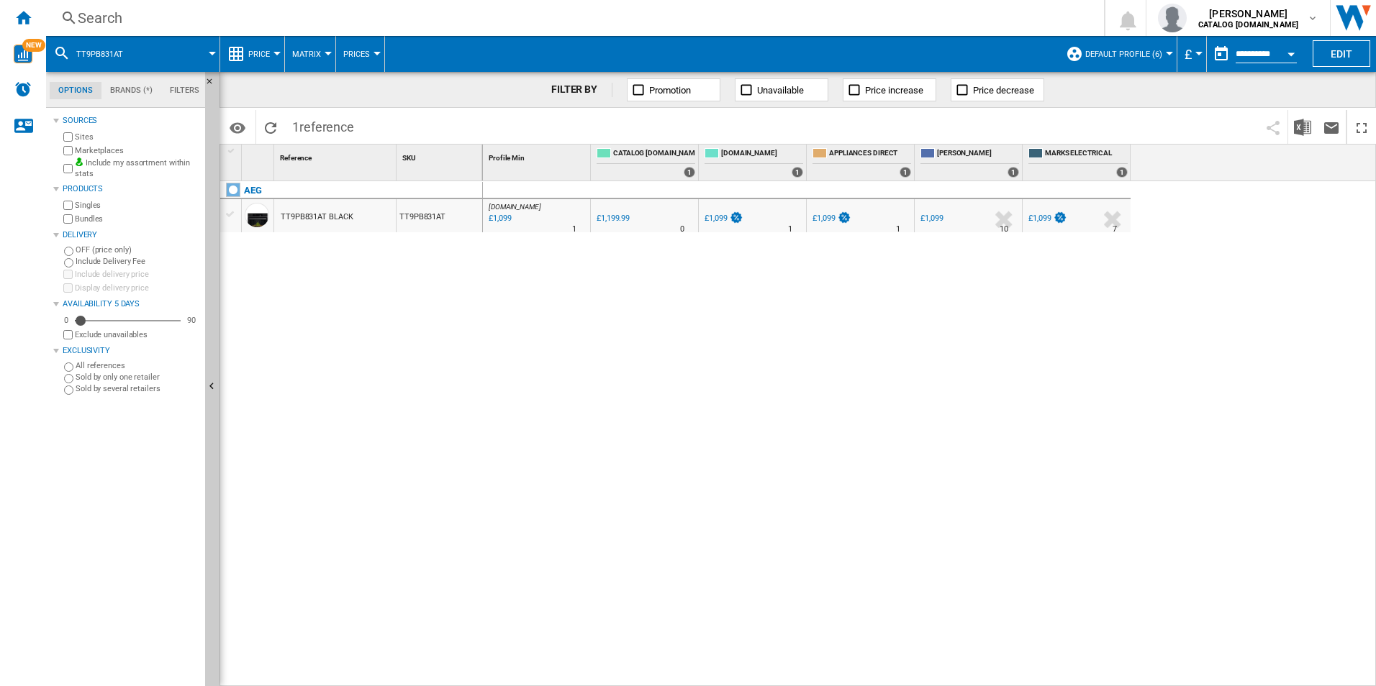
click at [981, 24] on div "Search" at bounding box center [572, 18] width 989 height 20
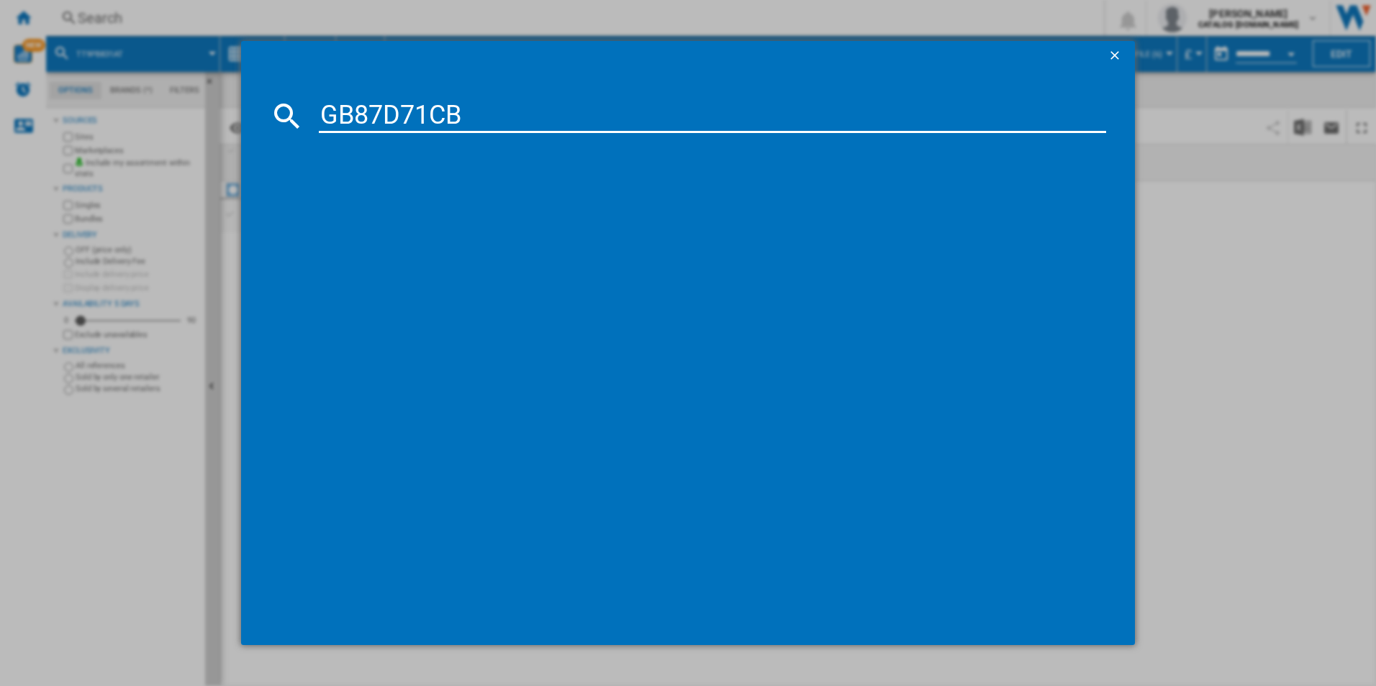
type input "GB87D71CB"
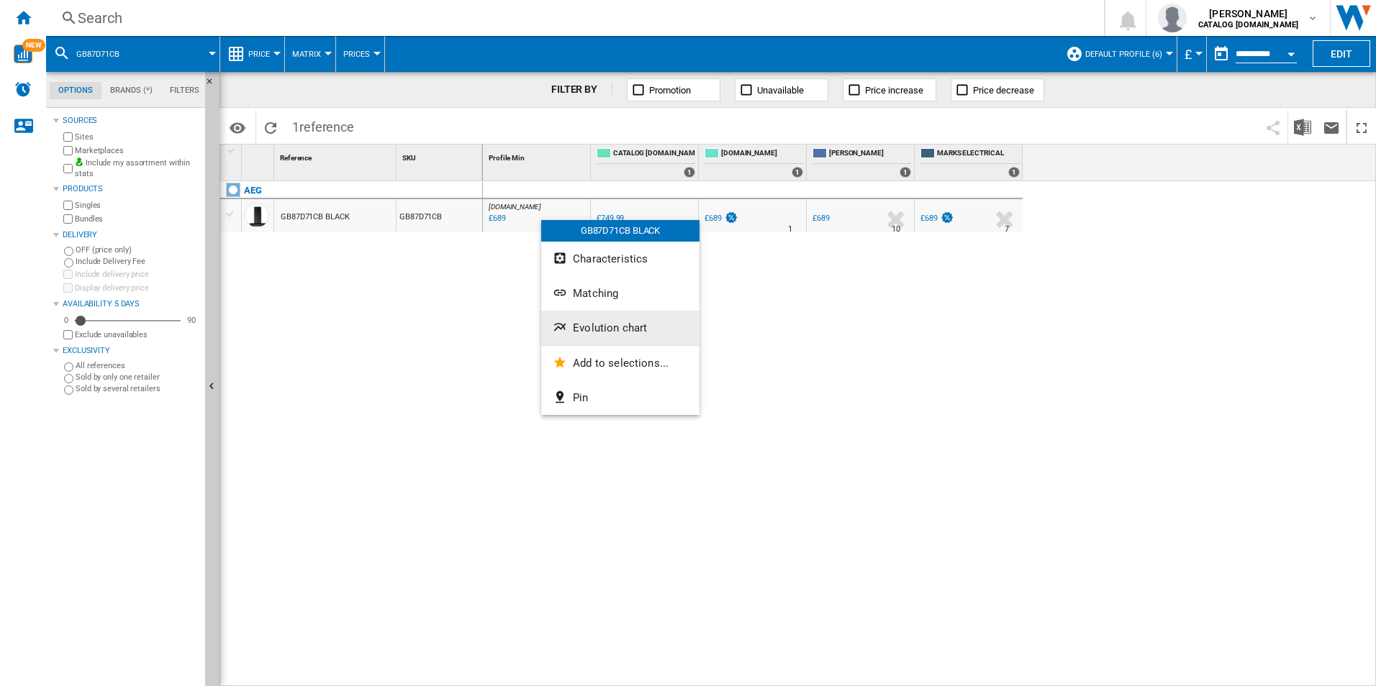
click at [622, 327] on span "Evolution chart" at bounding box center [610, 328] width 74 height 13
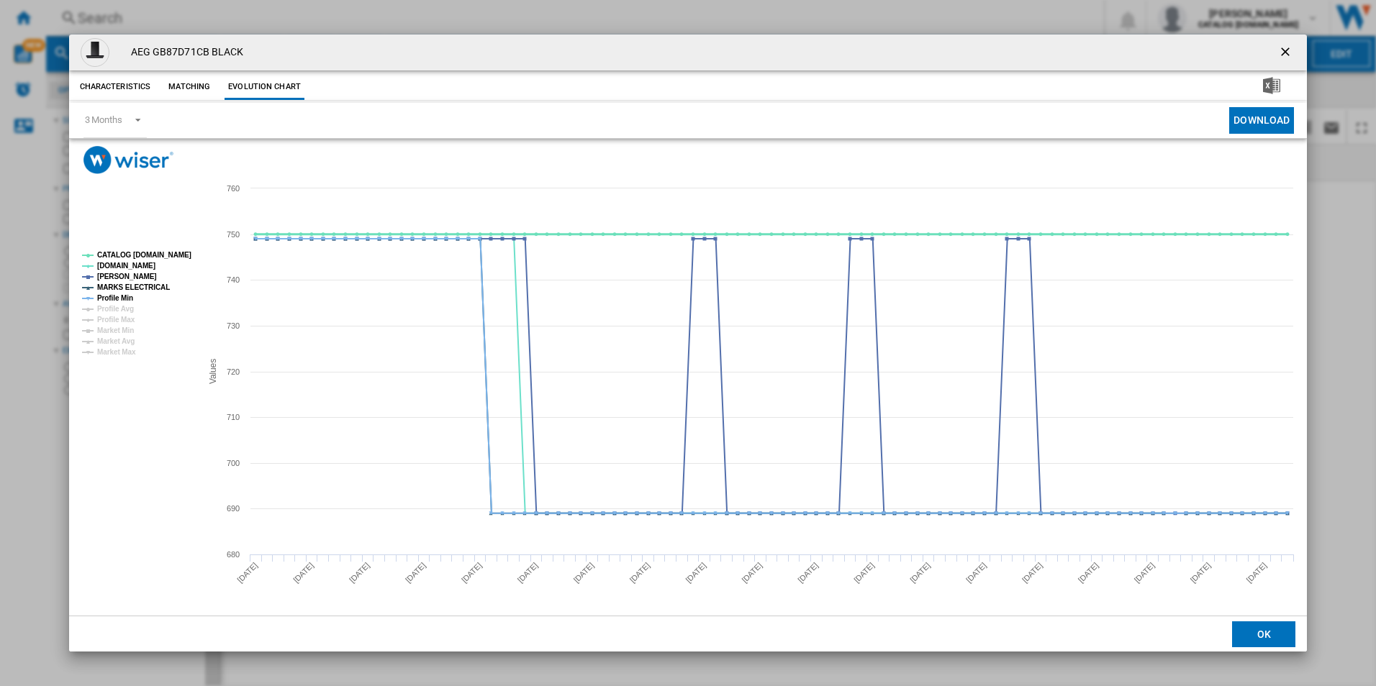
click at [186, 251] on tspan "CATALOG [DOMAIN_NAME]" at bounding box center [144, 255] width 94 height 8
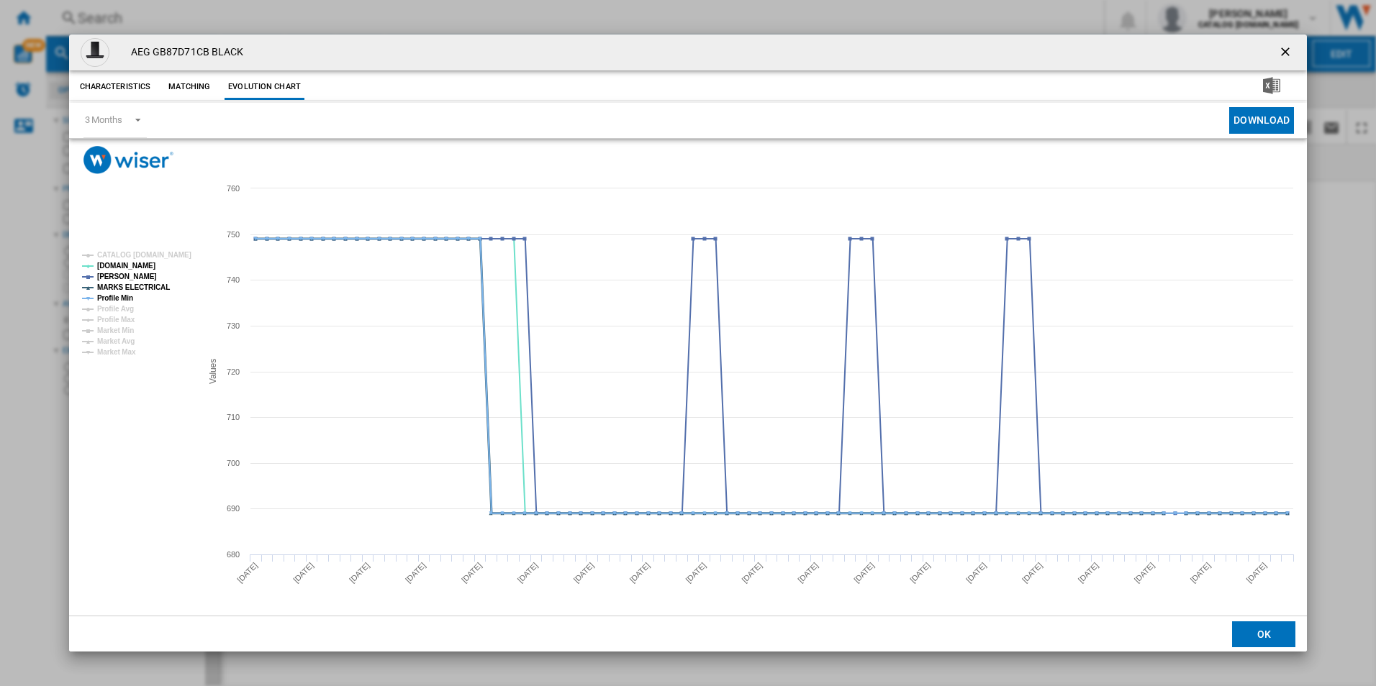
click at [141, 288] on tspan "MARKS ELECTRICAL" at bounding box center [133, 288] width 73 height 8
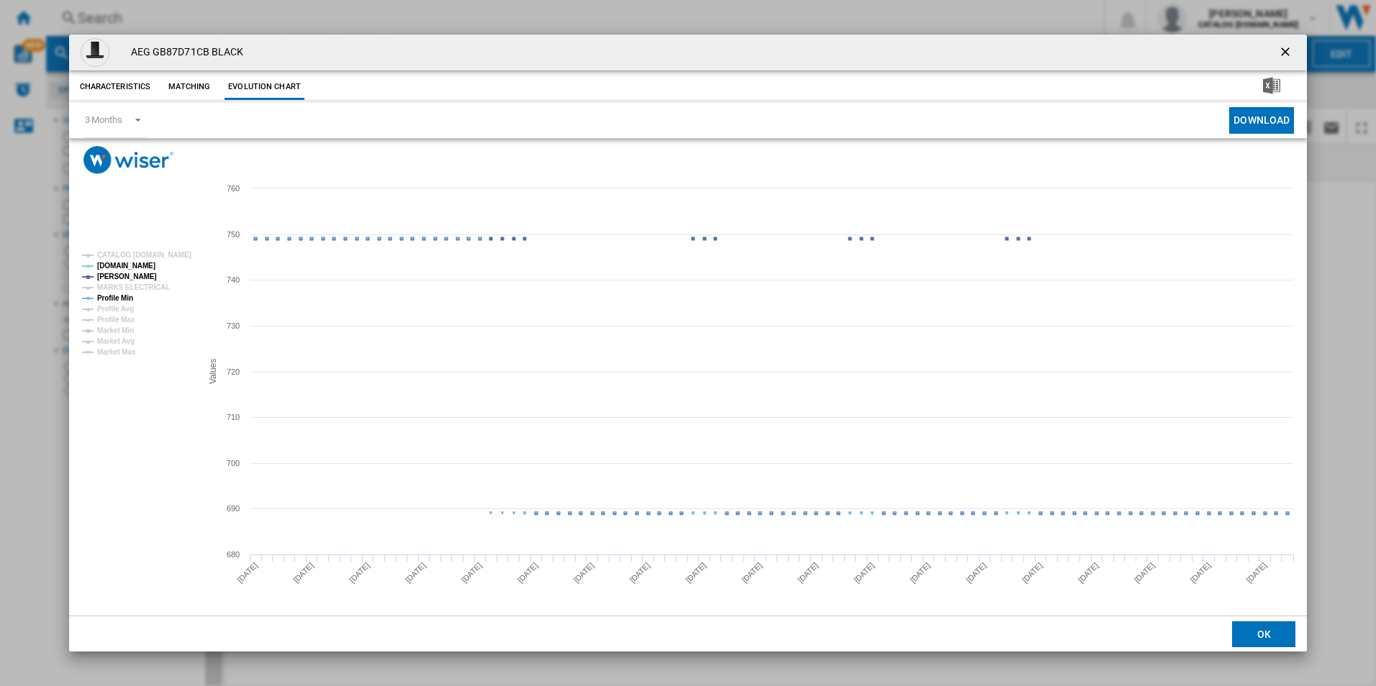
click at [116, 298] on tspan "Profile Min" at bounding box center [115, 298] width 36 height 8
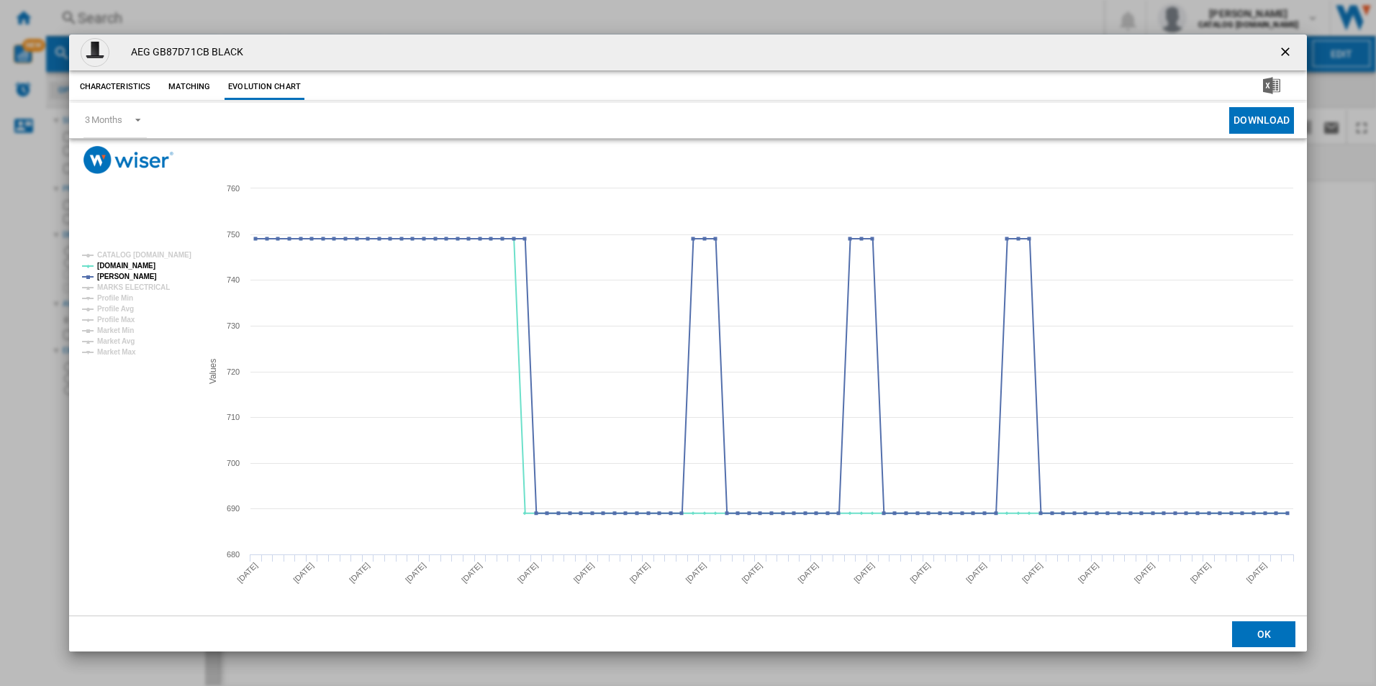
drag, startPoint x: 1285, startPoint y: 55, endPoint x: 1071, endPoint y: 33, distance: 214.9
click at [1285, 55] on ng-md-icon "getI18NText('BUTTONS.CLOSE_DIALOG')" at bounding box center [1286, 53] width 17 height 17
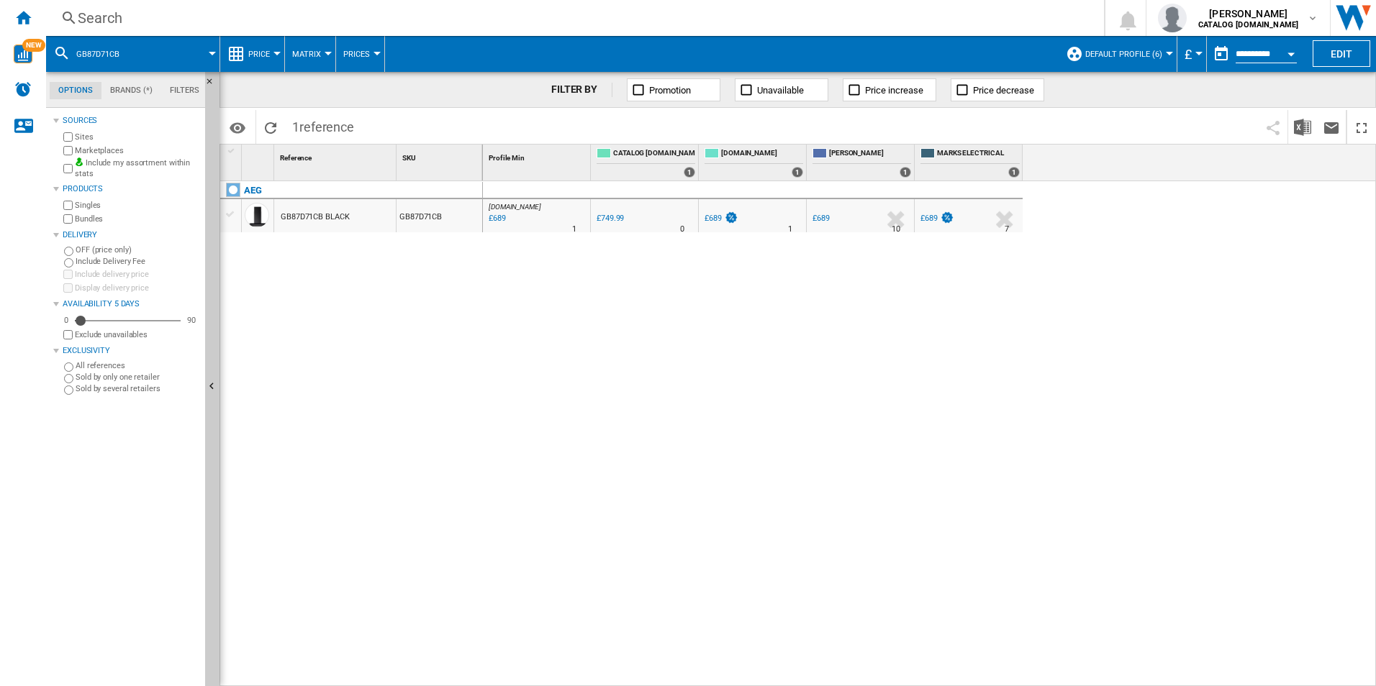
click at [989, 23] on div "Search" at bounding box center [572, 18] width 989 height 20
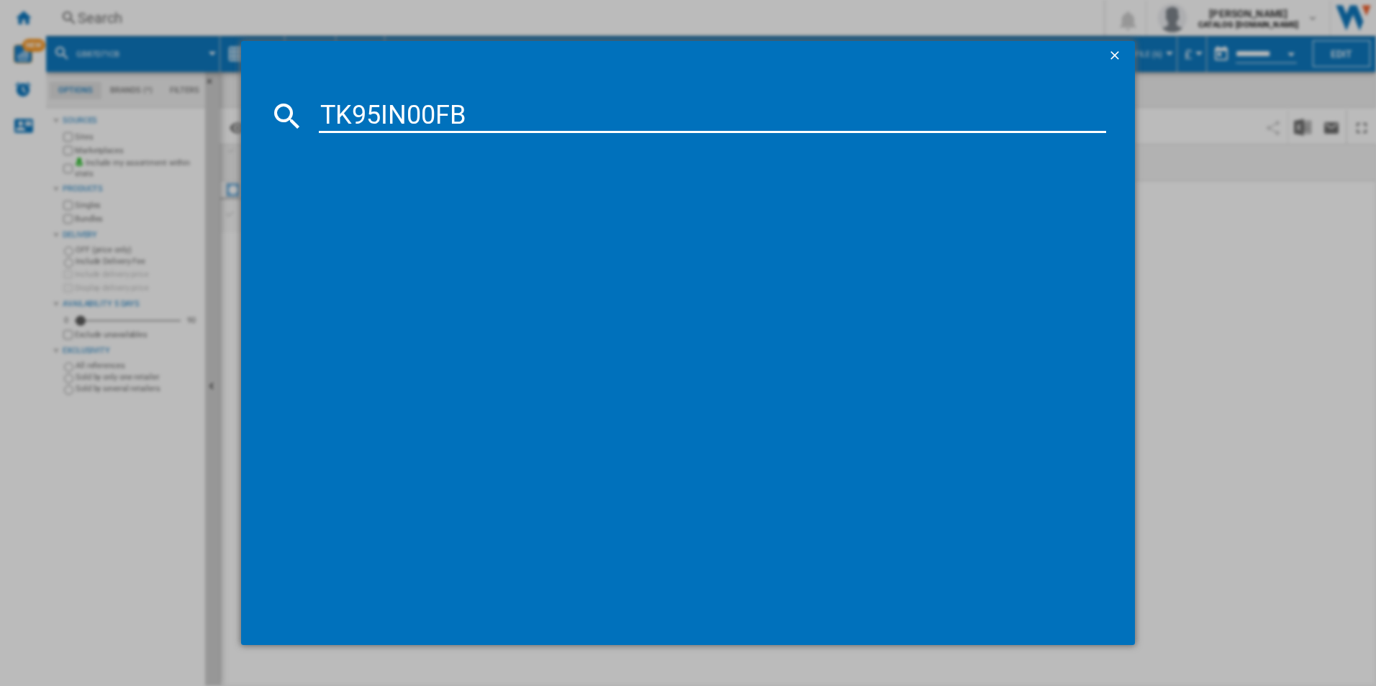
type input "TK95IN00FB"
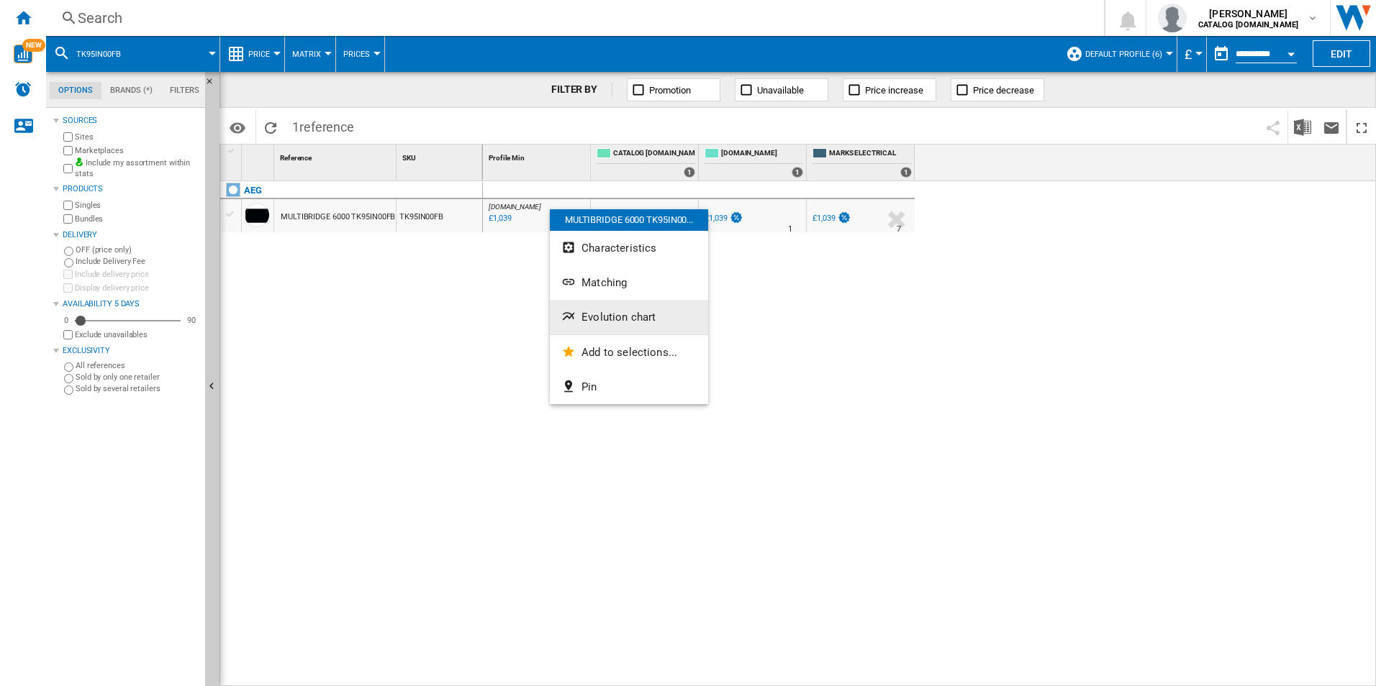
click at [611, 332] on button "Evolution chart" at bounding box center [629, 317] width 158 height 35
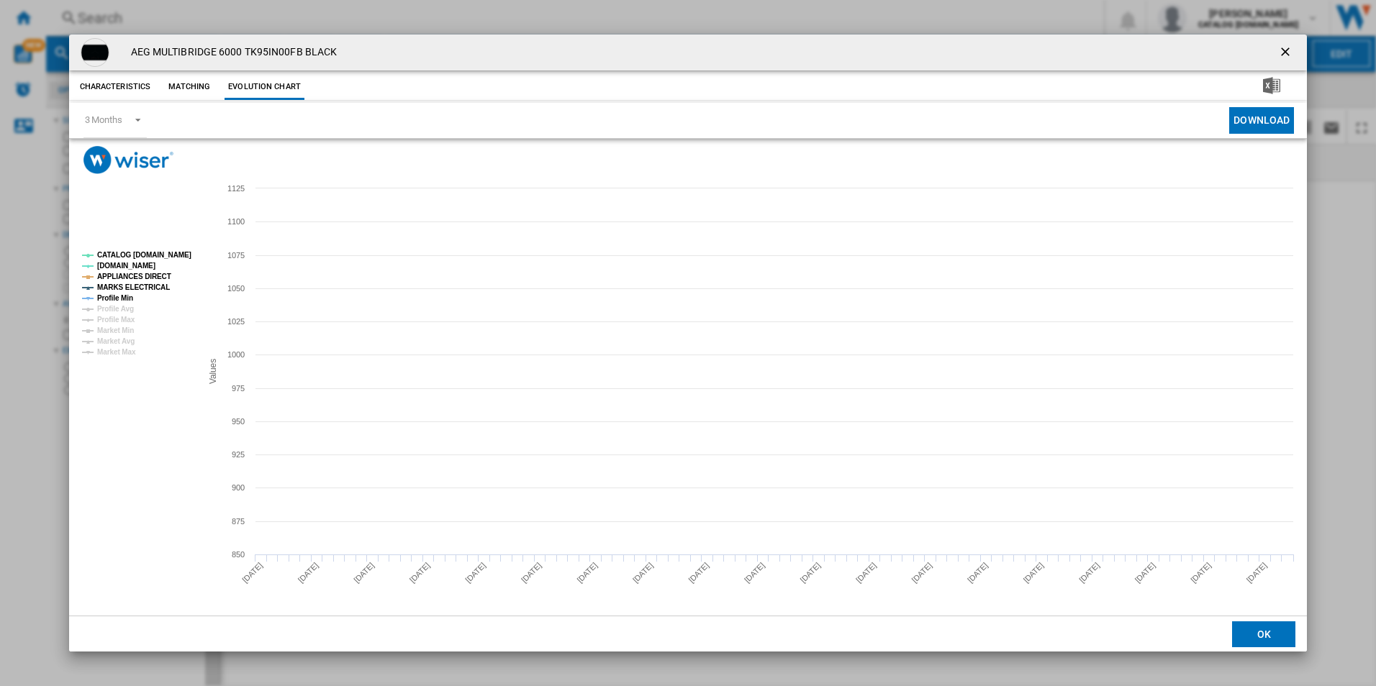
click at [168, 251] on tspan "CATALOG [DOMAIN_NAME]" at bounding box center [144, 255] width 94 height 8
drag, startPoint x: 146, startPoint y: 277, endPoint x: 146, endPoint y: 289, distance: 12.2
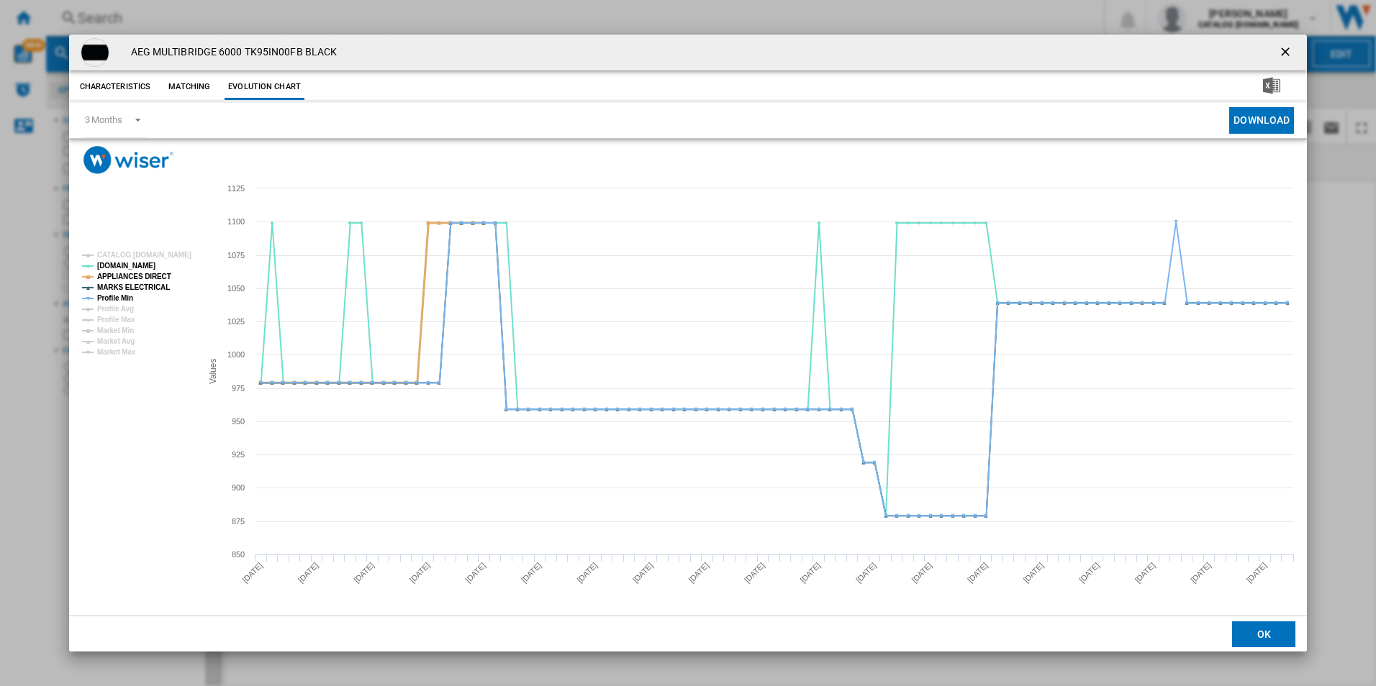
click at [146, 278] on tspan "APPLIANCES DIRECT" at bounding box center [134, 277] width 74 height 8
click at [146, 289] on tspan "MARKS ELECTRICAL" at bounding box center [133, 288] width 73 height 8
click at [122, 294] on tspan "Profile Min" at bounding box center [115, 298] width 36 height 8
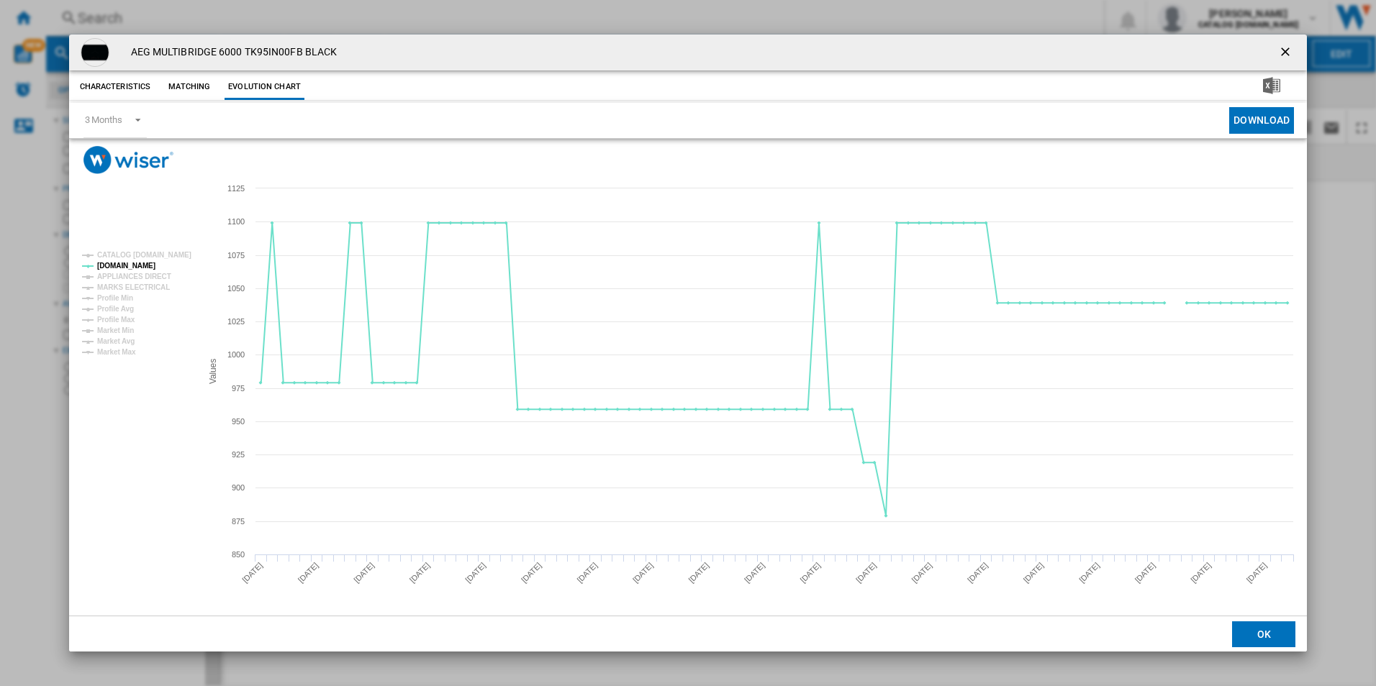
drag, startPoint x: 1285, startPoint y: 50, endPoint x: 1259, endPoint y: 52, distance: 26.0
click at [1285, 50] on ng-md-icon "getI18NText('BUTTONS.CLOSE_DIALOG')" at bounding box center [1286, 53] width 17 height 17
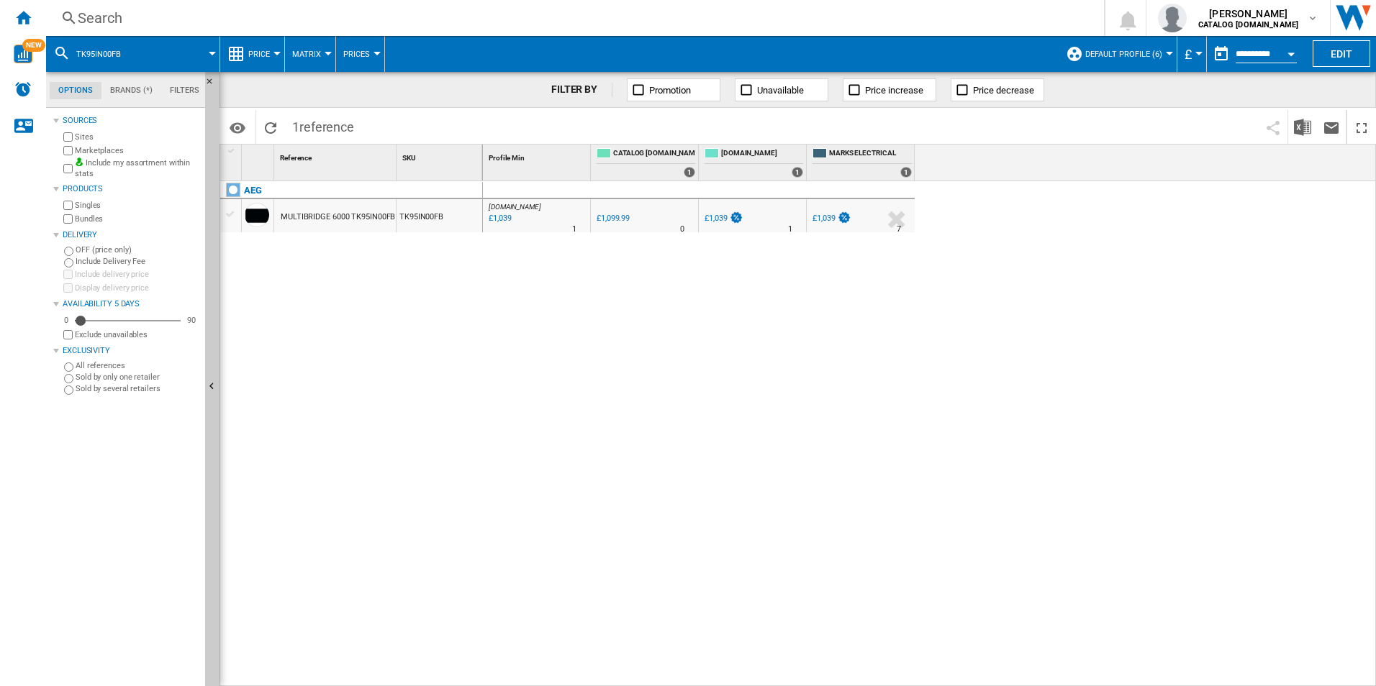
click at [834, 29] on div "Search Search 0 [PERSON_NAME] CATALOG [DOMAIN_NAME] CATALOG [DOMAIN_NAME] My se…" at bounding box center [711, 18] width 1330 height 36
click at [822, 17] on div "Search" at bounding box center [572, 18] width 989 height 20
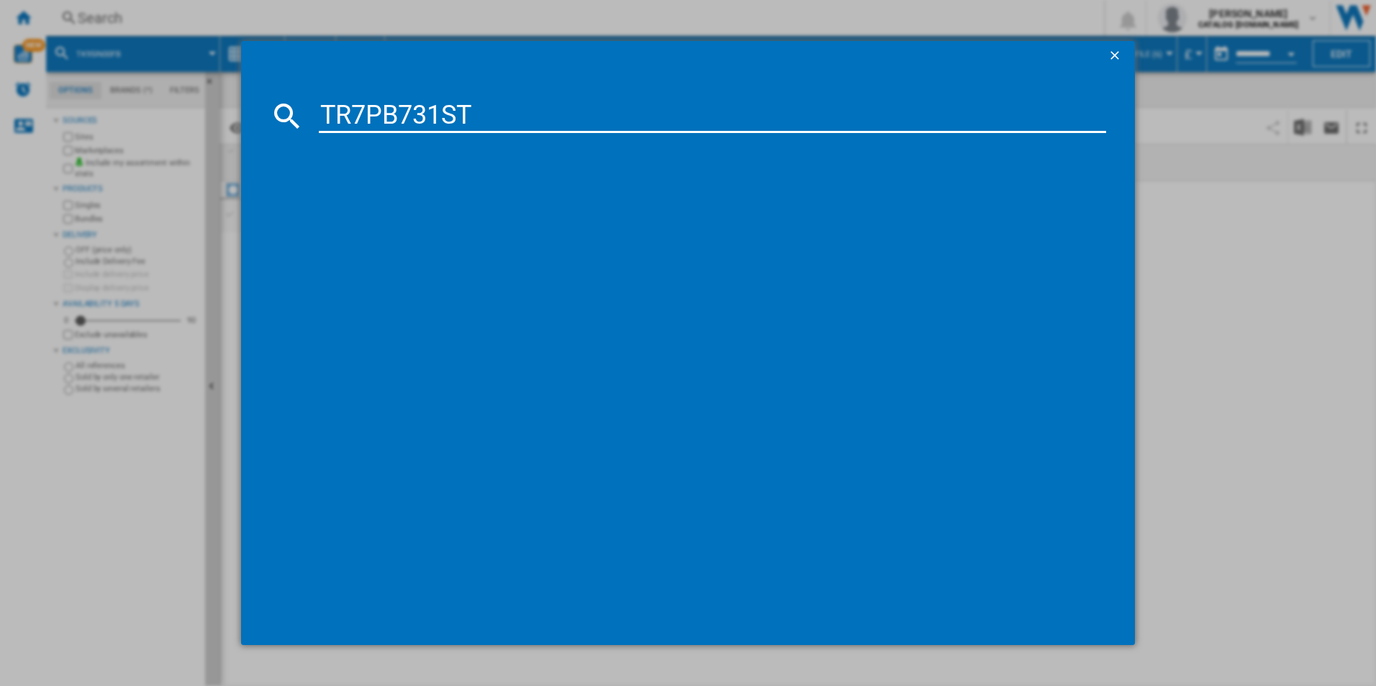
type input "TR7PB731ST"
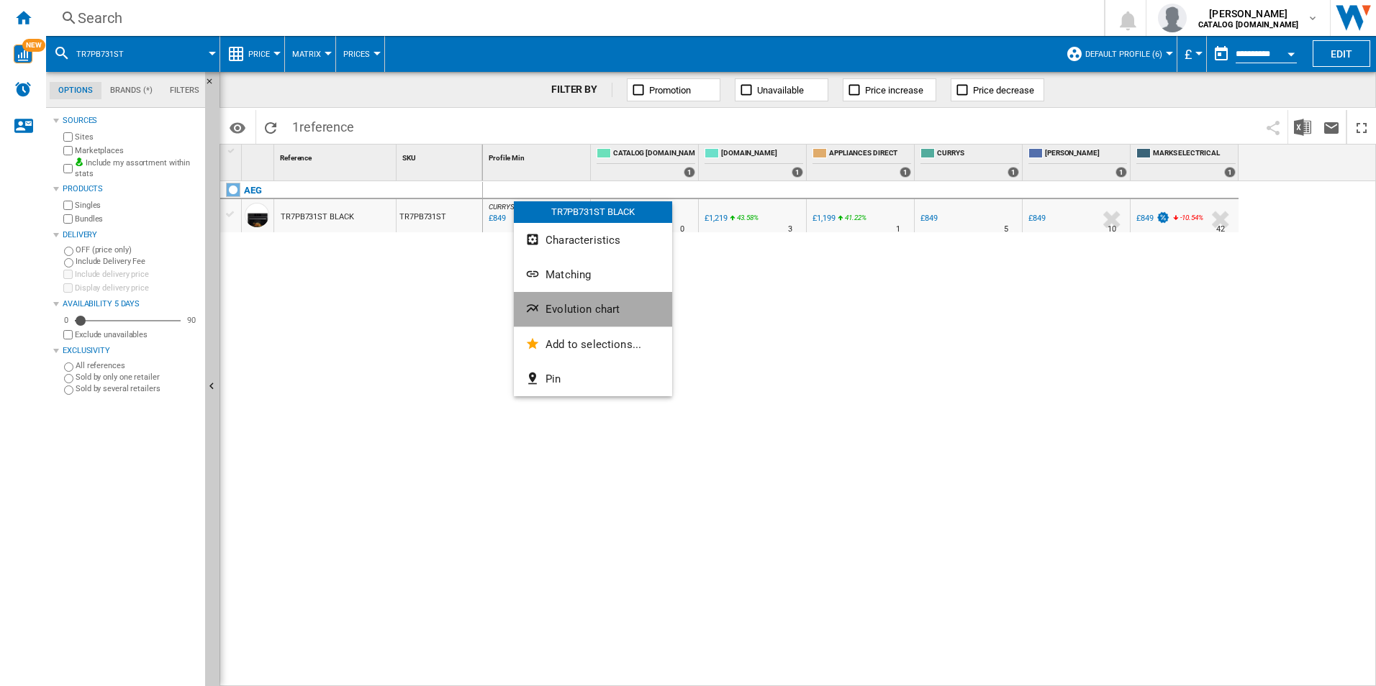
click at [584, 304] on span "Evolution chart" at bounding box center [582, 309] width 74 height 13
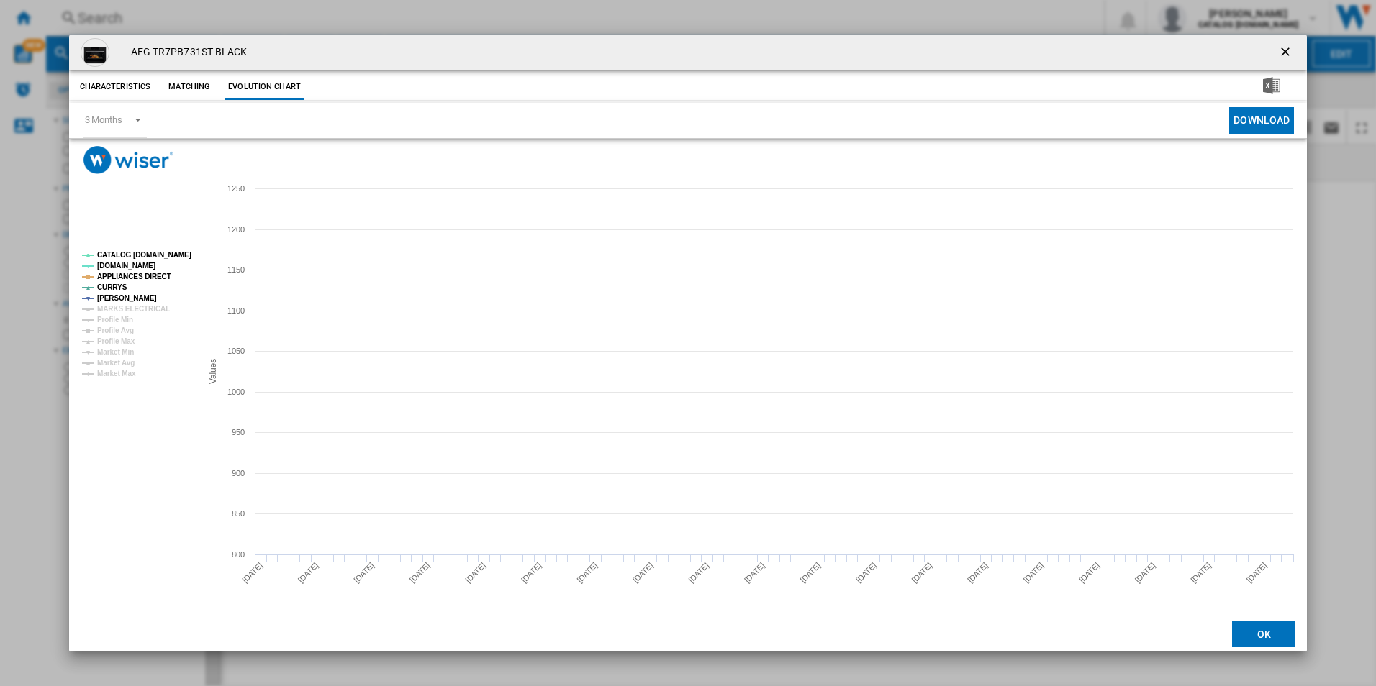
click at [177, 254] on tspan "CATALOG [DOMAIN_NAME]" at bounding box center [144, 255] width 94 height 8
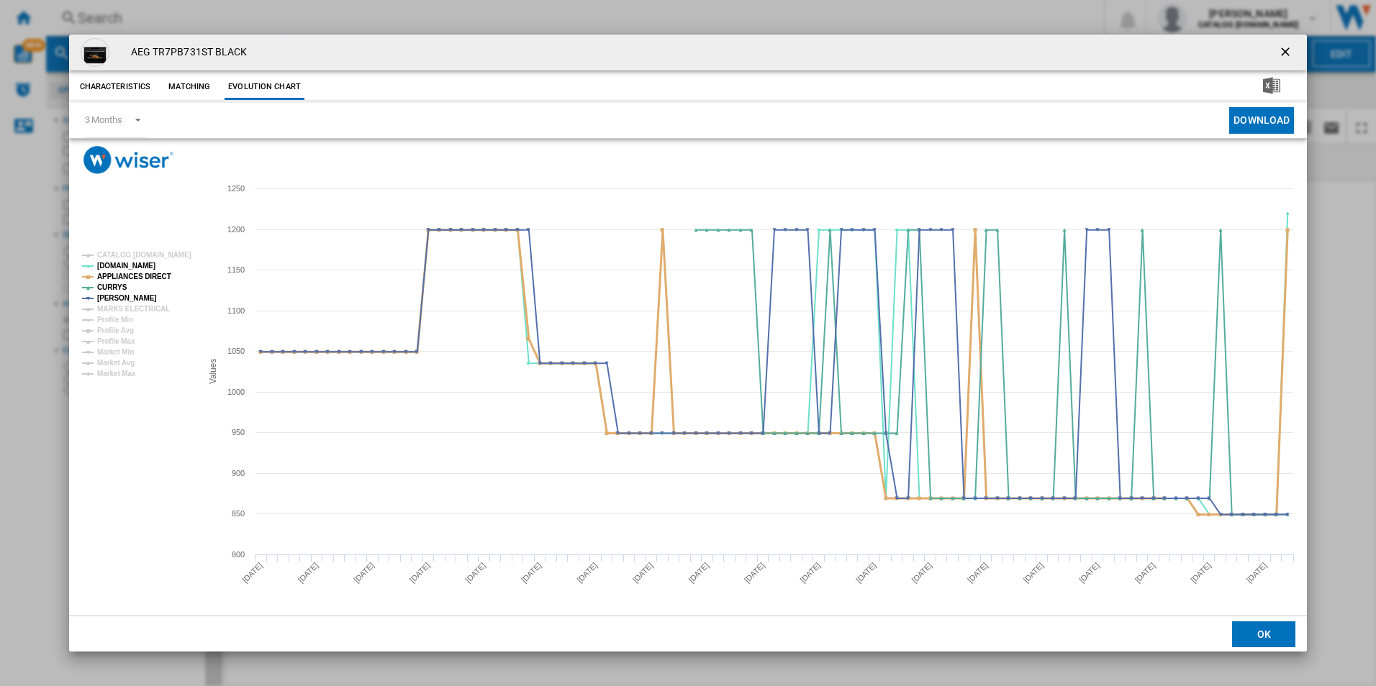
click at [147, 276] on tspan "APPLIANCES DIRECT" at bounding box center [134, 277] width 74 height 8
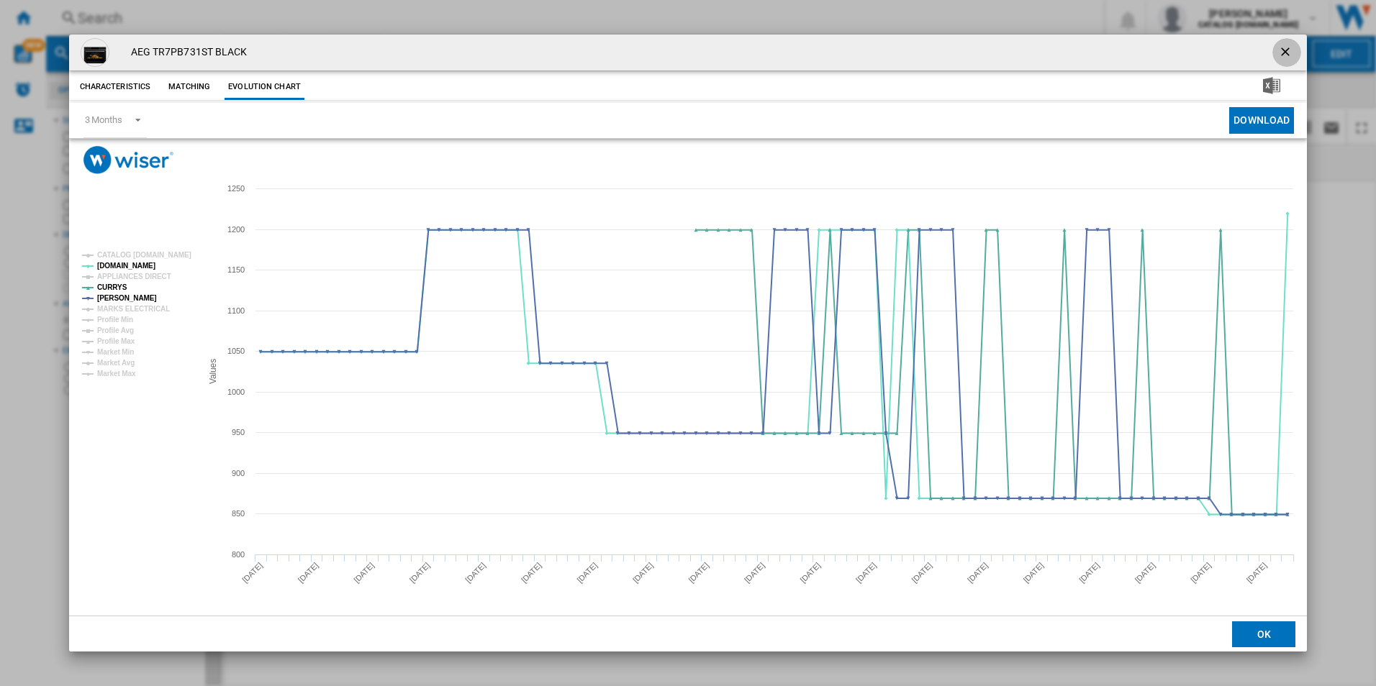
click at [1283, 55] on ng-md-icon "getI18NText('BUTTONS.CLOSE_DIALOG')" at bounding box center [1286, 53] width 17 height 17
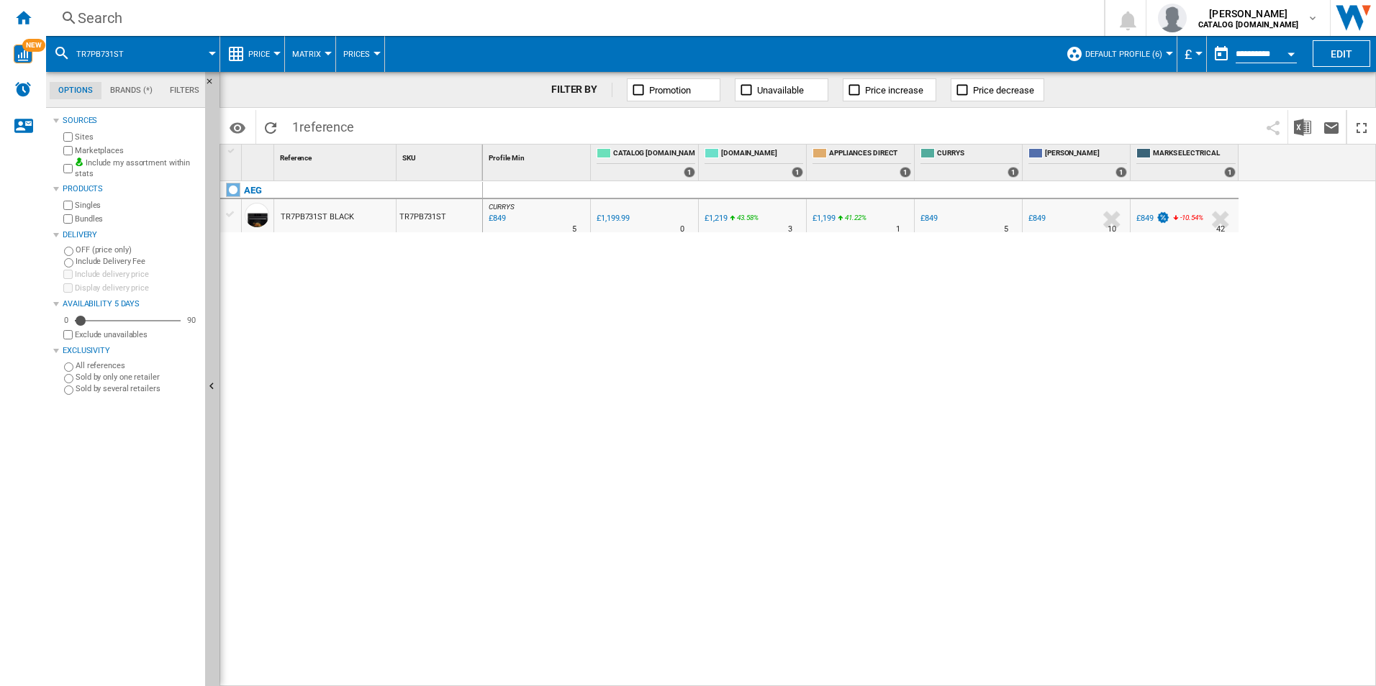
click at [959, 19] on div "Search" at bounding box center [572, 18] width 989 height 20
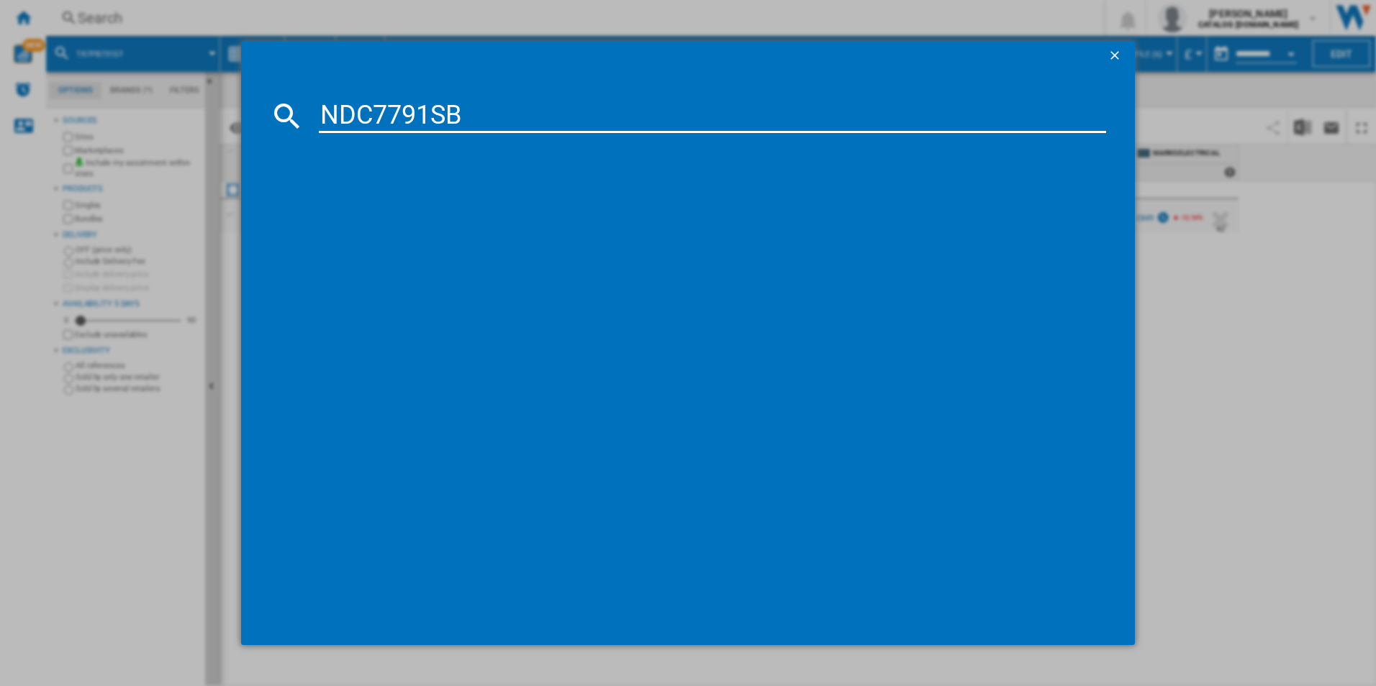
type input "NDC7791SB"
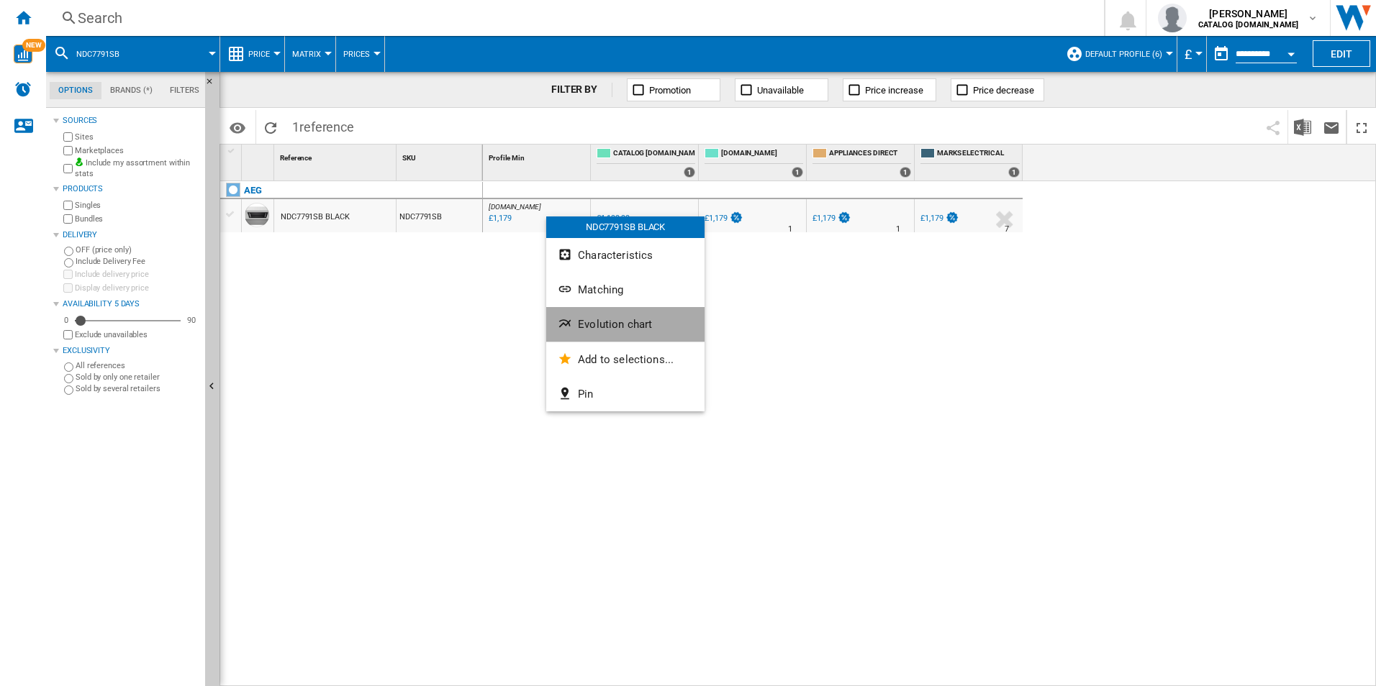
click at [589, 314] on button "Evolution chart" at bounding box center [625, 324] width 158 height 35
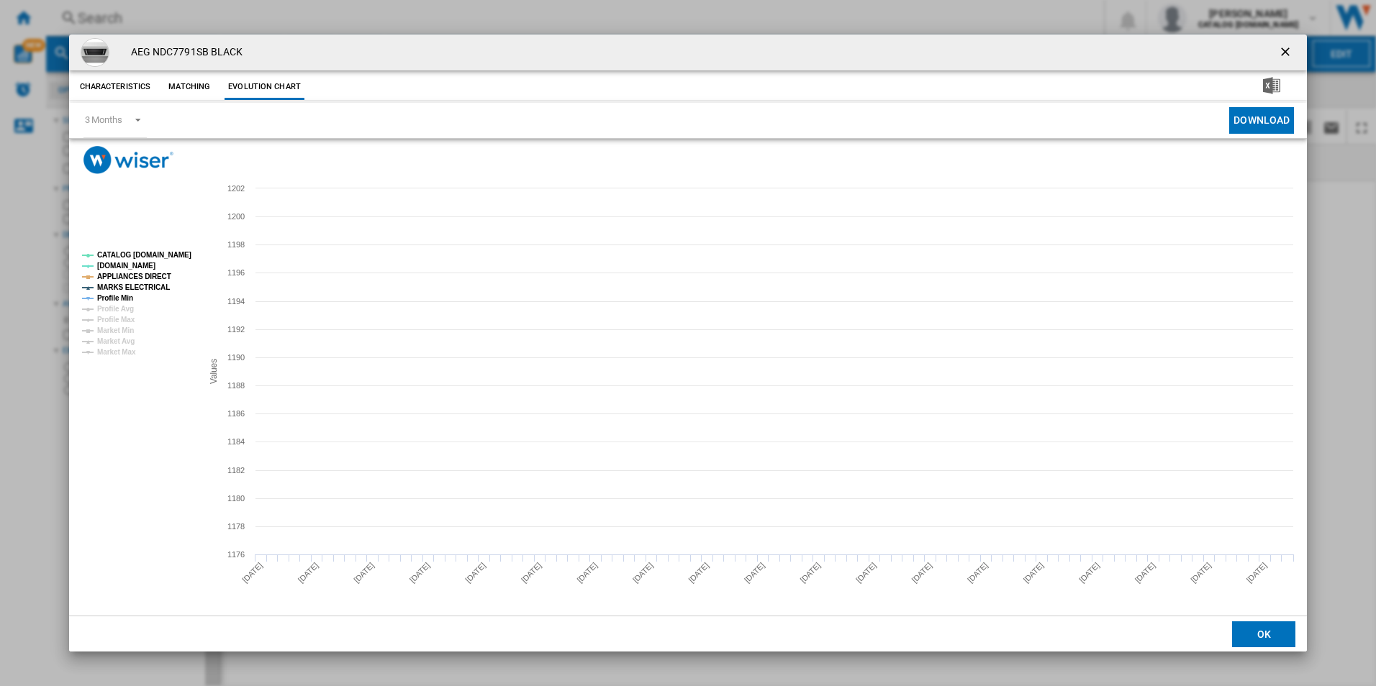
click at [181, 255] on tspan "CATALOG [DOMAIN_NAME]" at bounding box center [144, 255] width 94 height 8
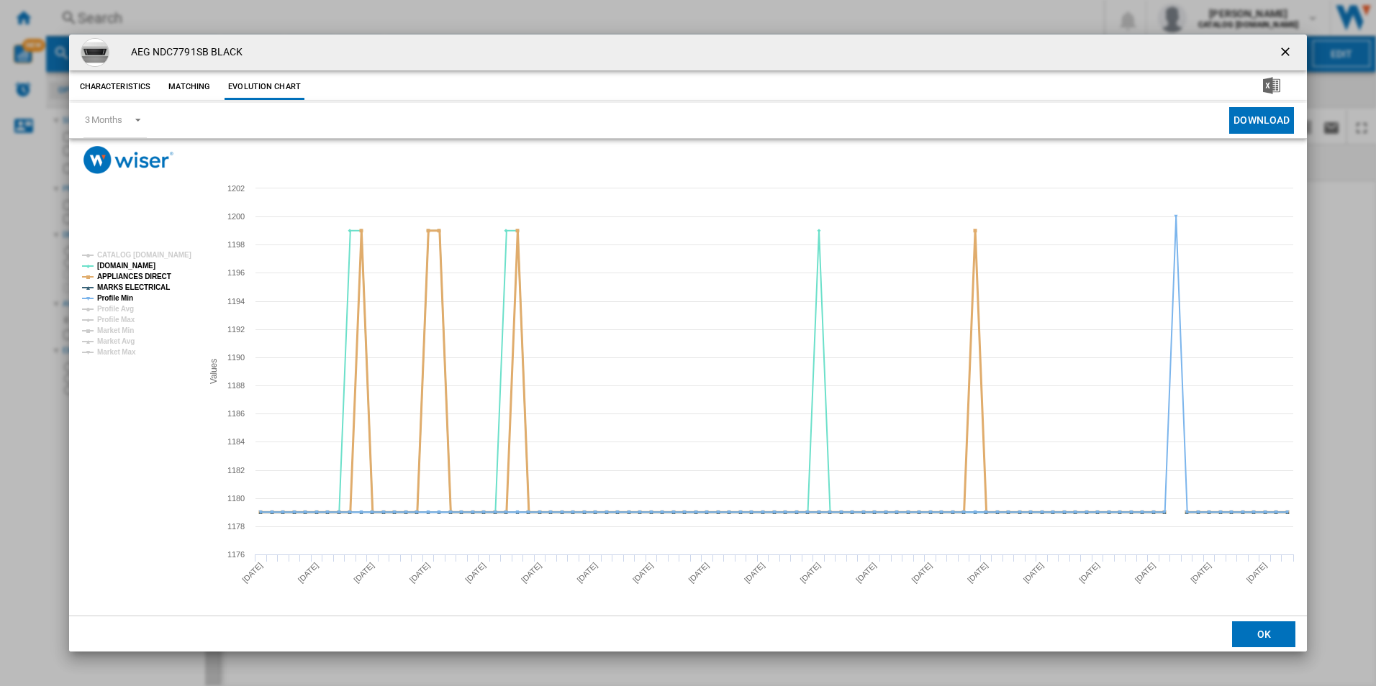
click at [153, 279] on tspan "APPLIANCES DIRECT" at bounding box center [134, 277] width 74 height 8
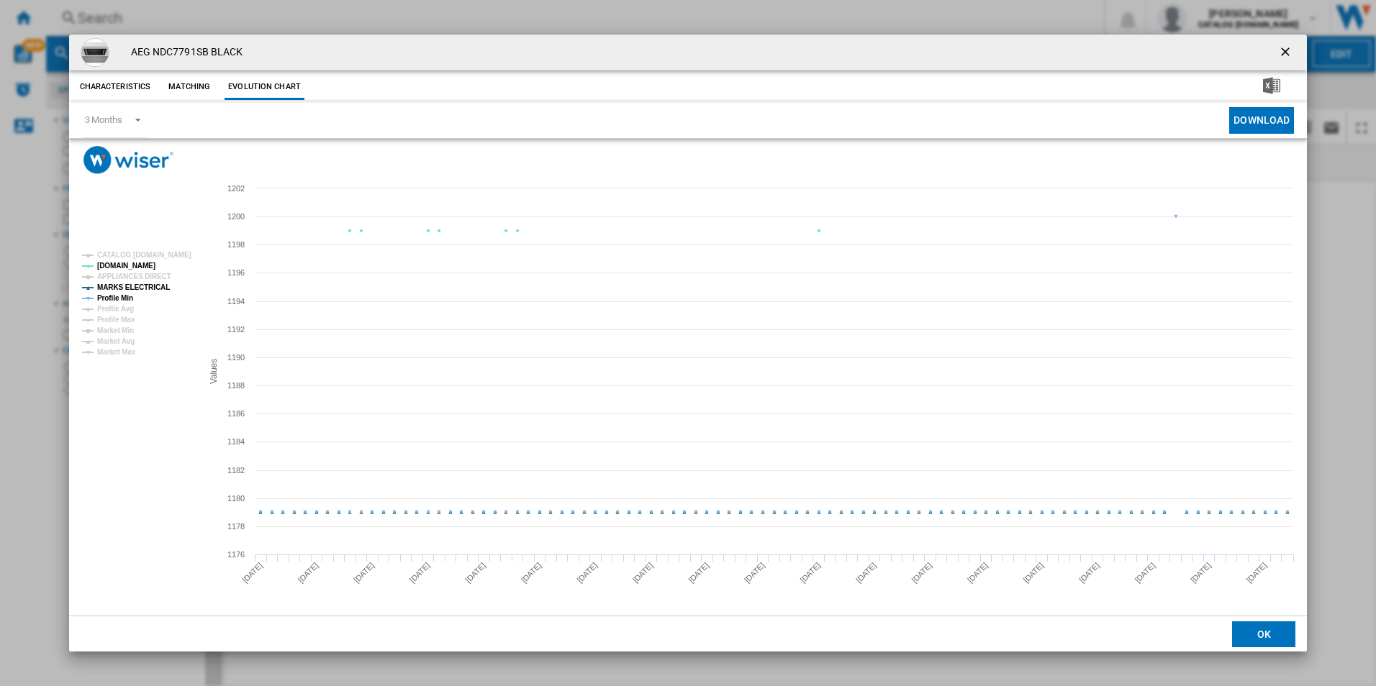
click at [150, 286] on tspan "MARKS ELECTRICAL" at bounding box center [133, 288] width 73 height 8
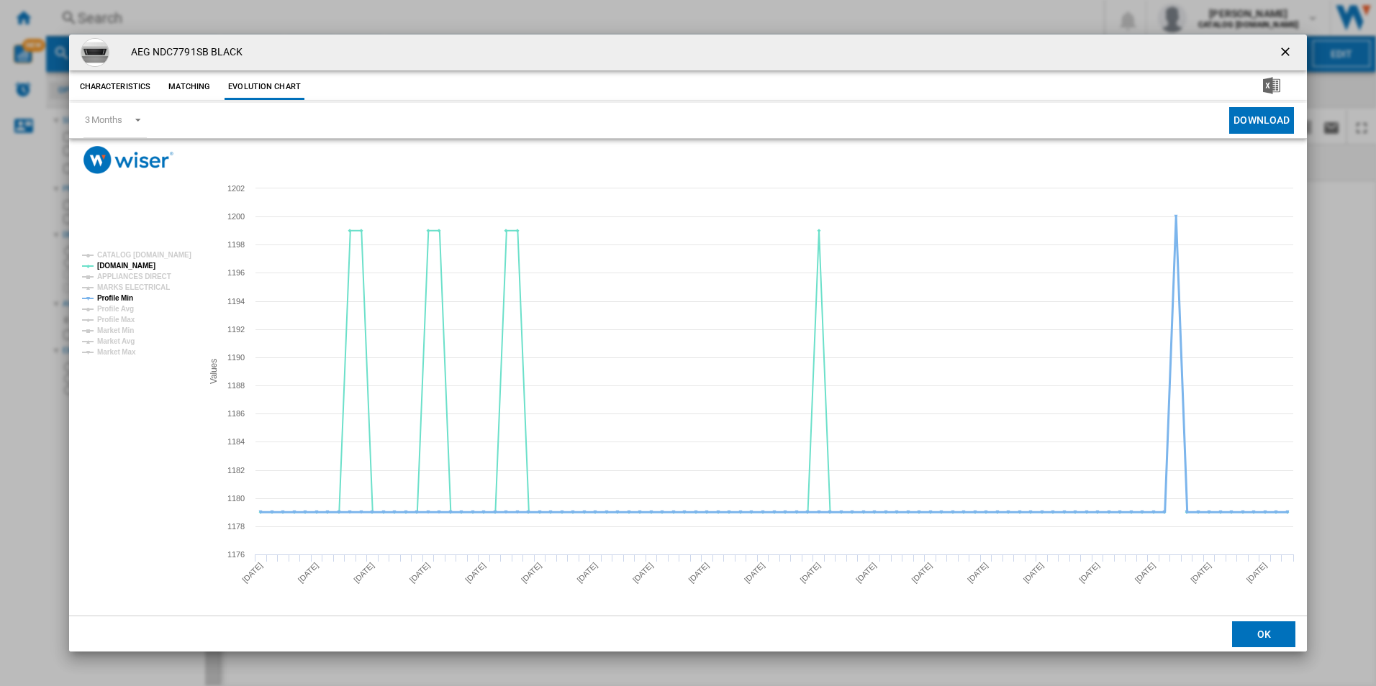
click at [119, 294] on tspan "Profile Min" at bounding box center [115, 298] width 36 height 8
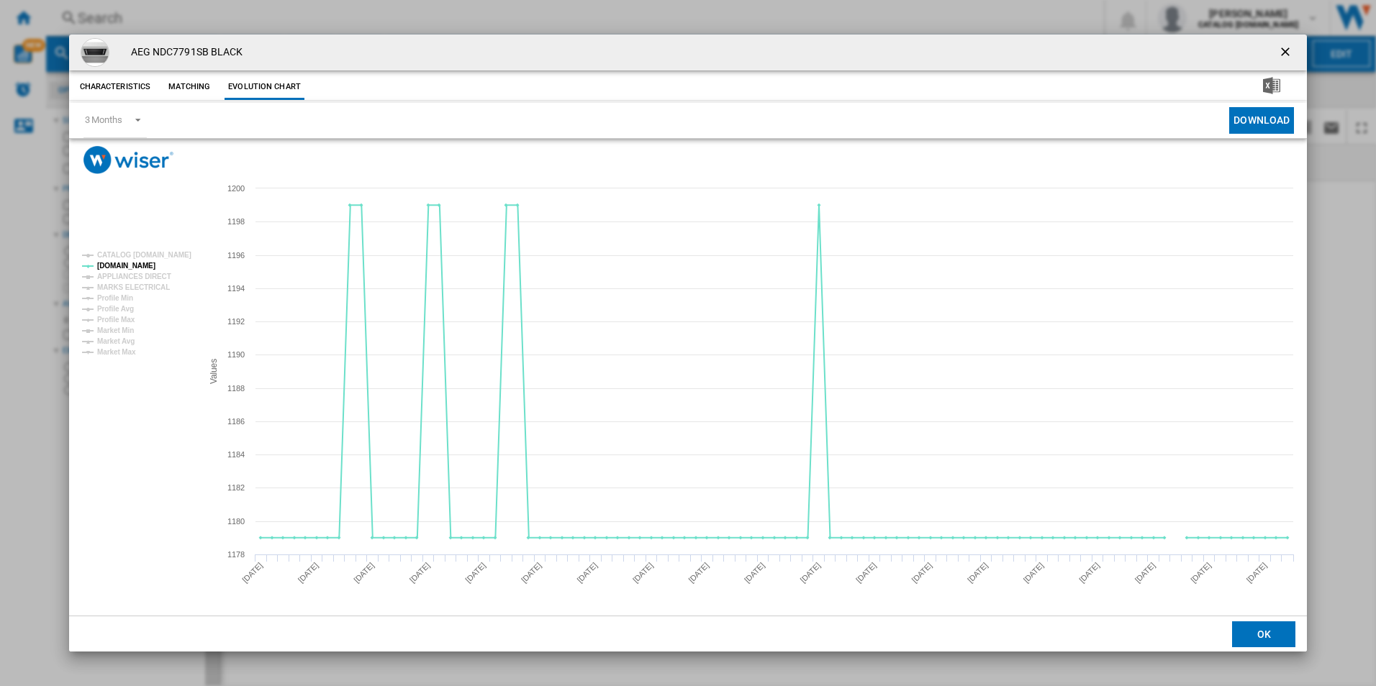
click at [1282, 49] on ng-md-icon "getI18NText('BUTTONS.CLOSE_DIALOG')" at bounding box center [1286, 53] width 17 height 17
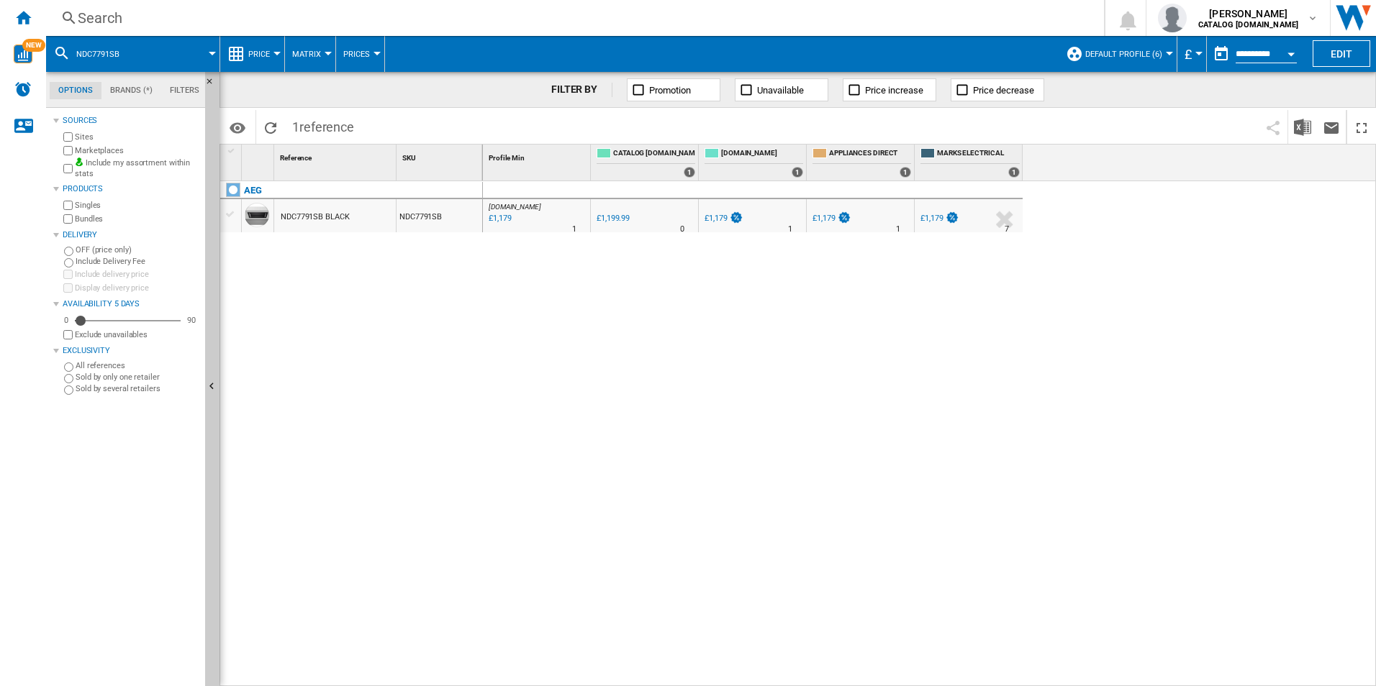
click at [946, 14] on div "Search" at bounding box center [572, 18] width 989 height 20
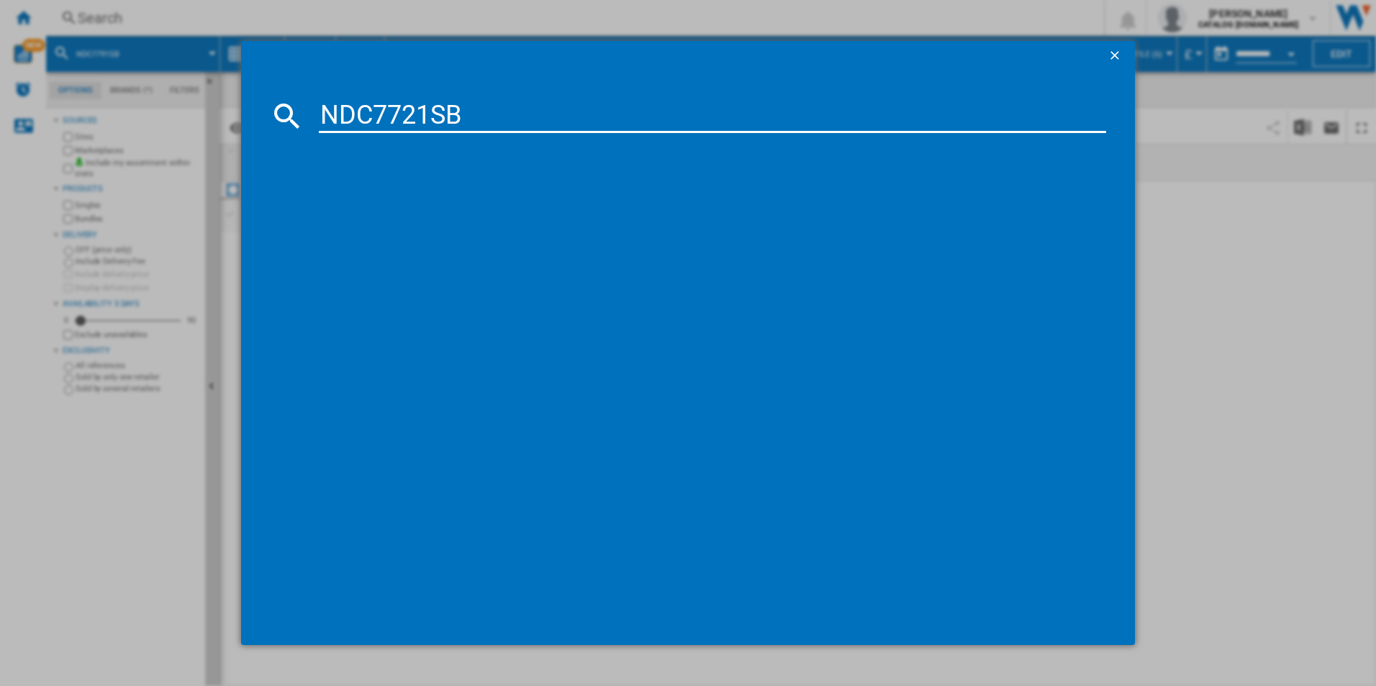
type input "NDC7721SB"
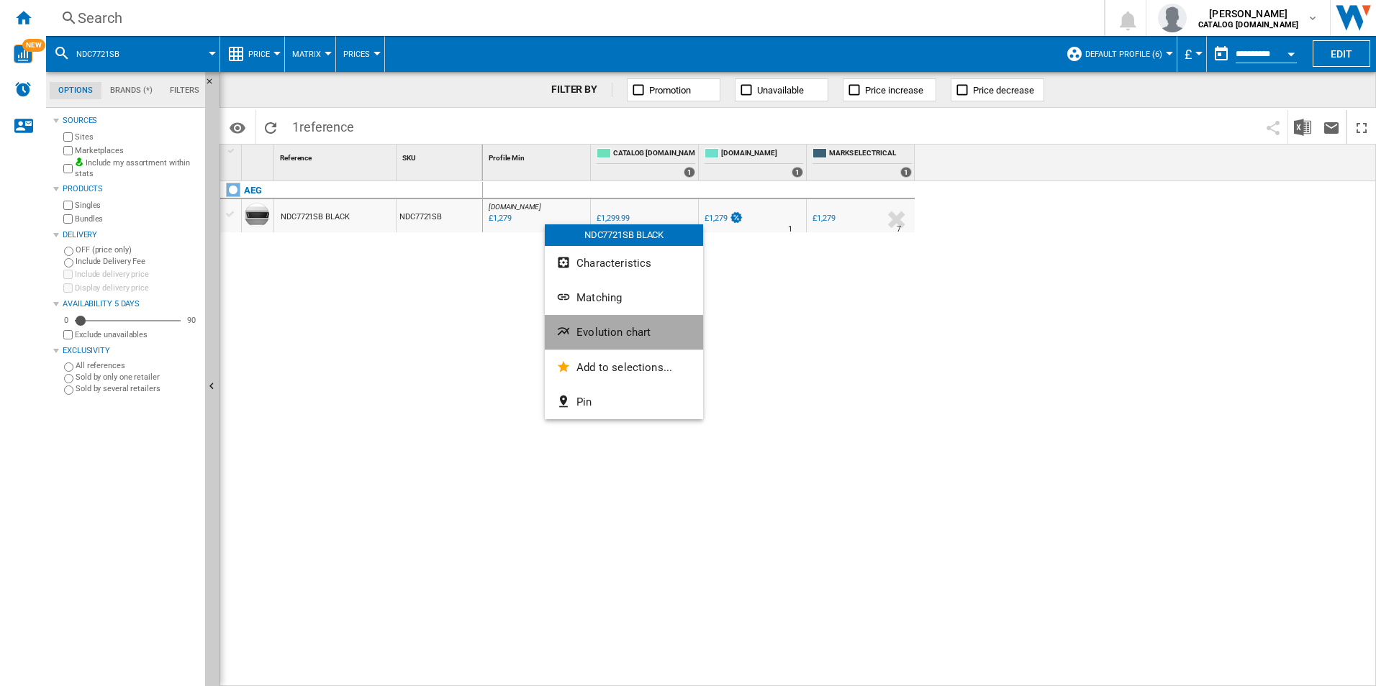
click at [596, 340] on button "Evolution chart" at bounding box center [624, 332] width 158 height 35
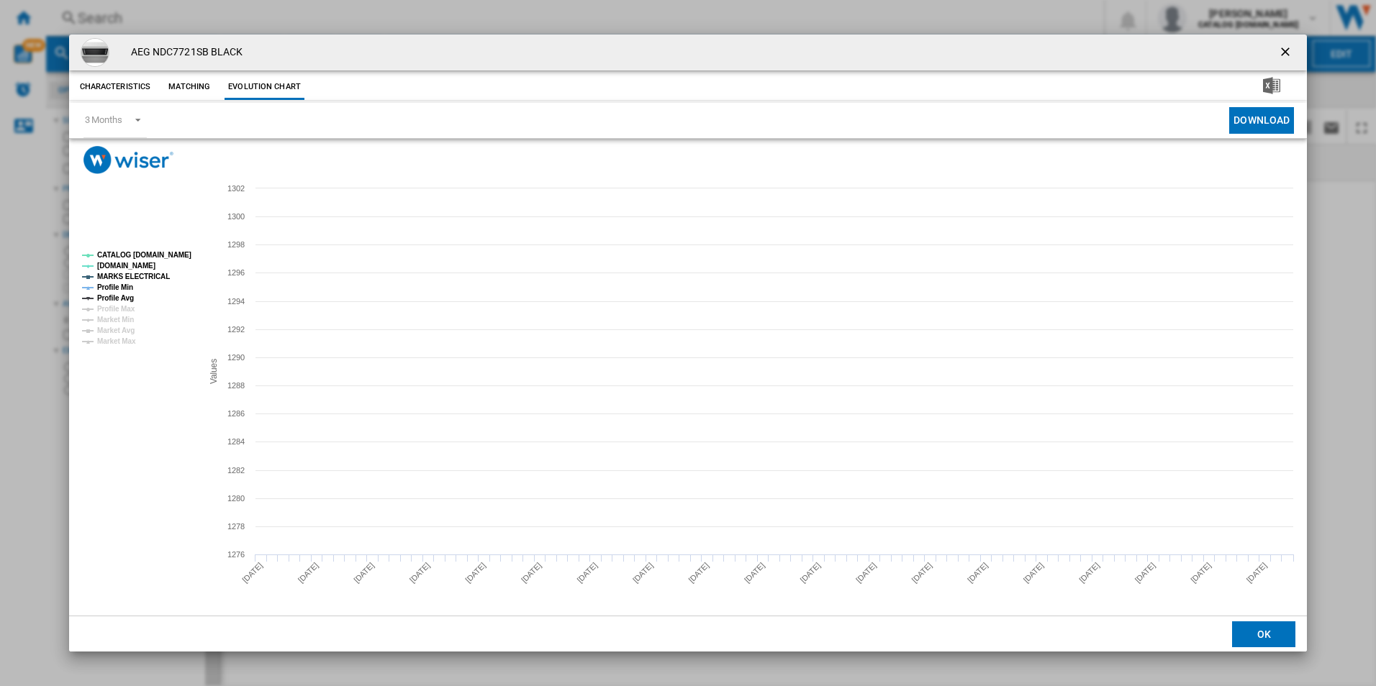
click at [155, 262] on rect "Product popup" at bounding box center [135, 298] width 119 height 105
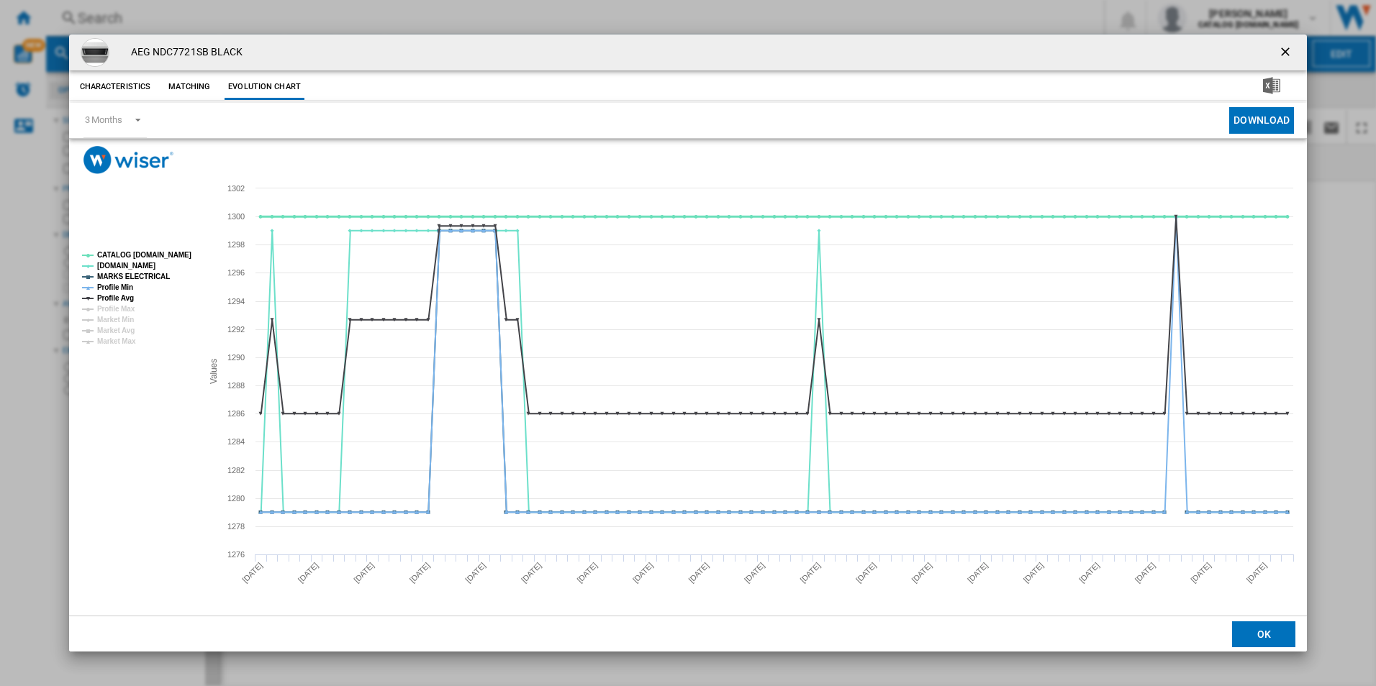
click at [155, 258] on tspan "CATALOG [DOMAIN_NAME]" at bounding box center [144, 255] width 94 height 8
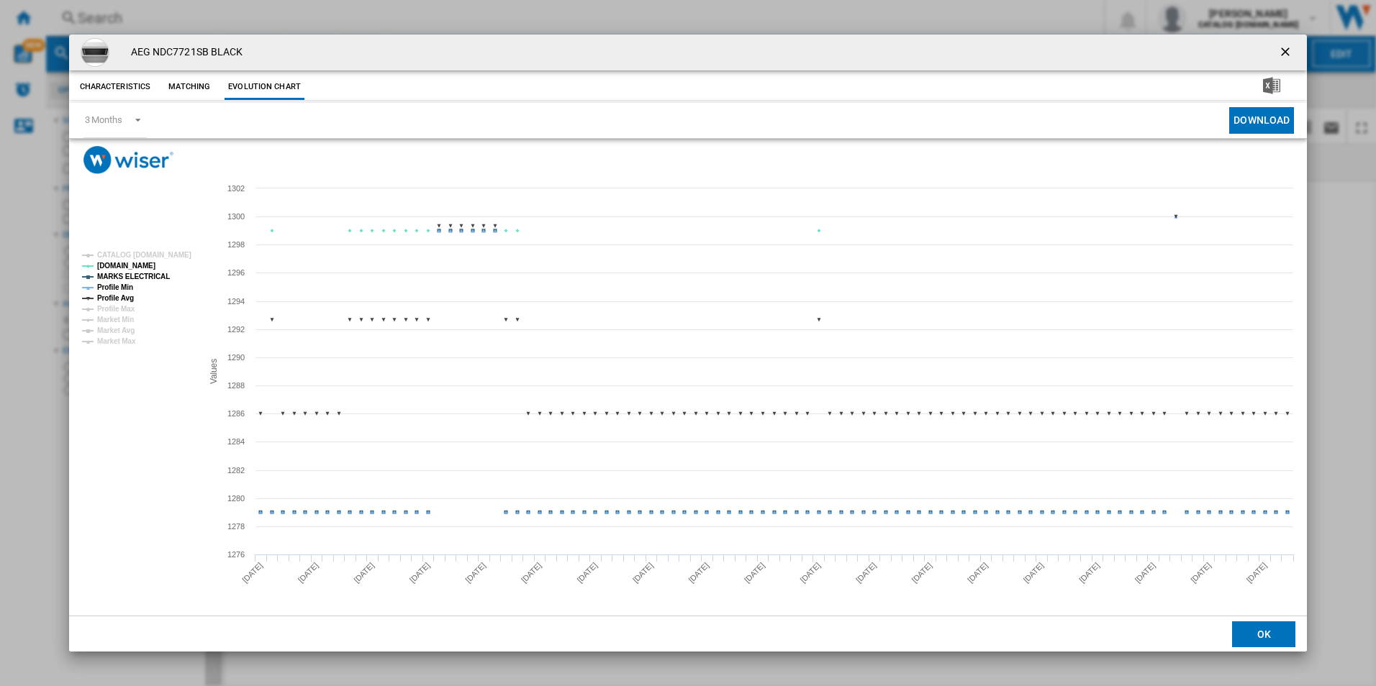
click at [143, 270] on rect "Product popup" at bounding box center [135, 298] width 119 height 105
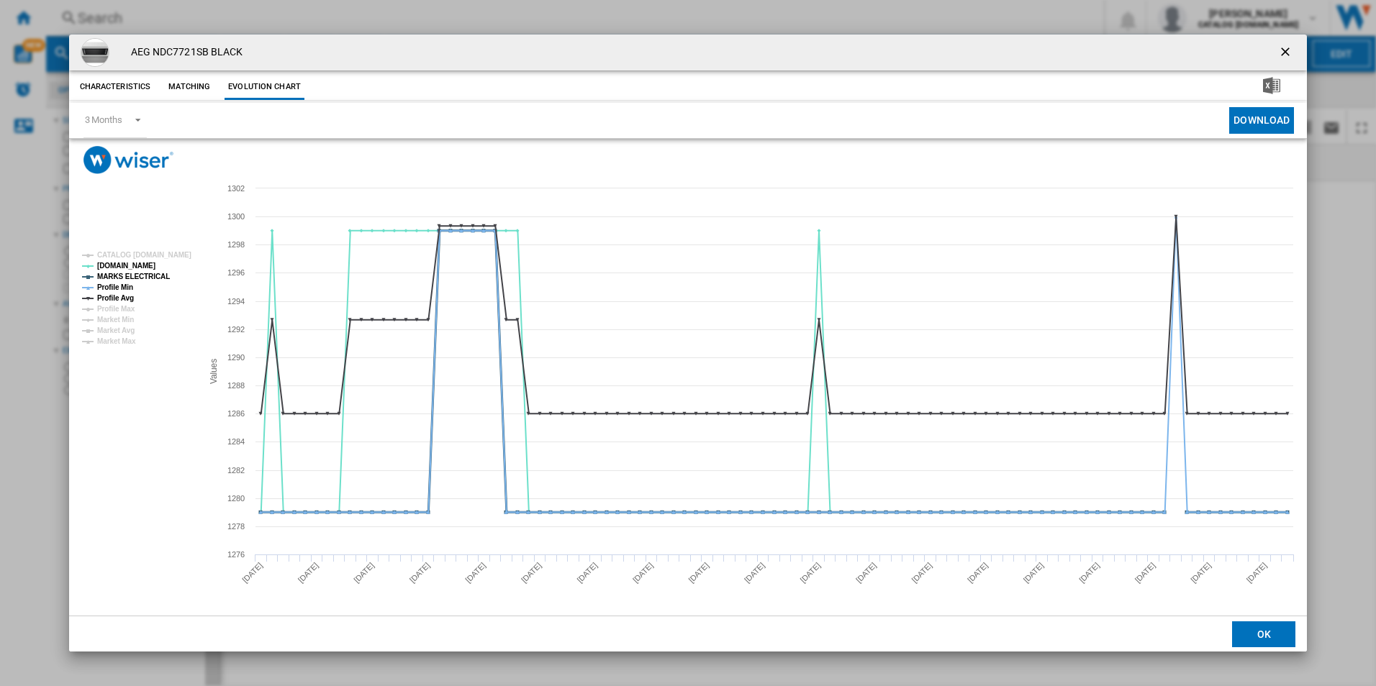
click at [140, 281] on tspan "MARKS ELECTRICAL" at bounding box center [133, 277] width 73 height 8
click at [127, 289] on tspan "Profile Min" at bounding box center [115, 288] width 36 height 8
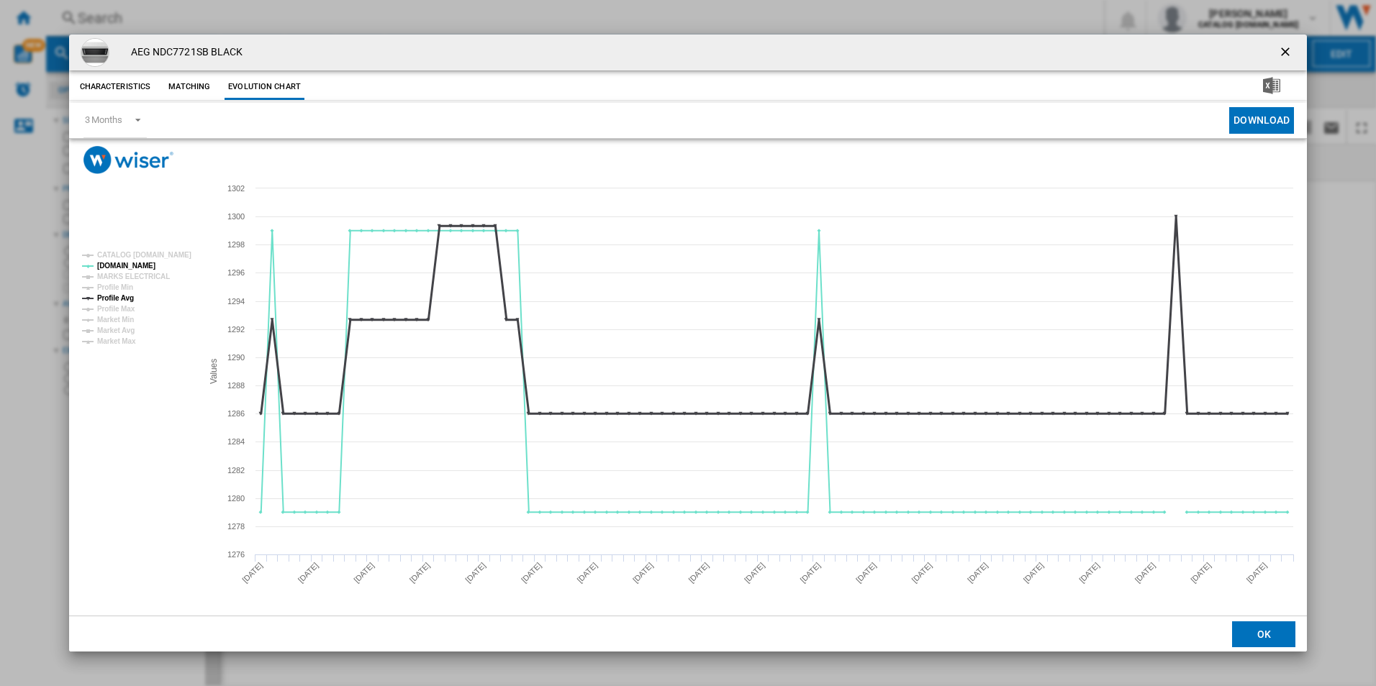
drag, startPoint x: 125, startPoint y: 296, endPoint x: 191, endPoint y: 302, distance: 65.7
click at [128, 297] on tspan "Profile Avg" at bounding box center [115, 298] width 37 height 8
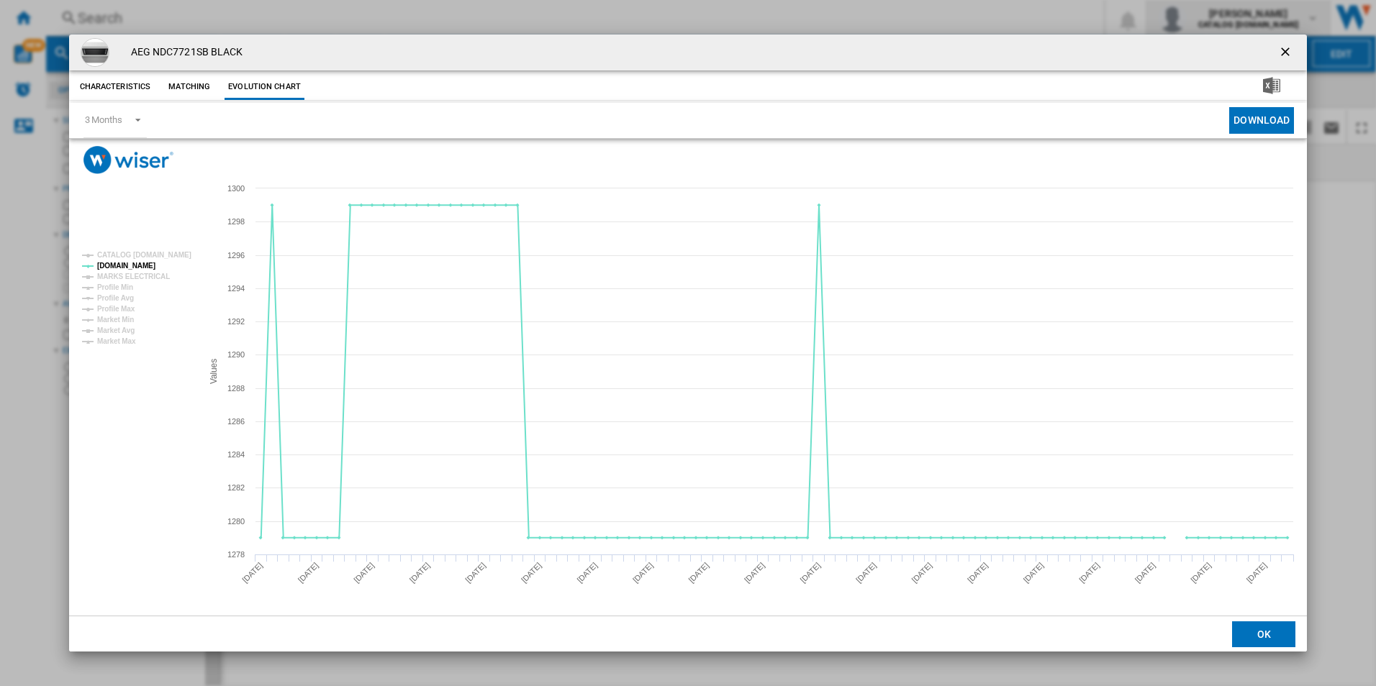
drag, startPoint x: 1289, startPoint y: 55, endPoint x: 1197, endPoint y: 30, distance: 94.8
click at [1288, 54] on ng-md-icon "getI18NText('BUTTONS.CLOSE_DIALOG')" at bounding box center [1286, 53] width 17 height 17
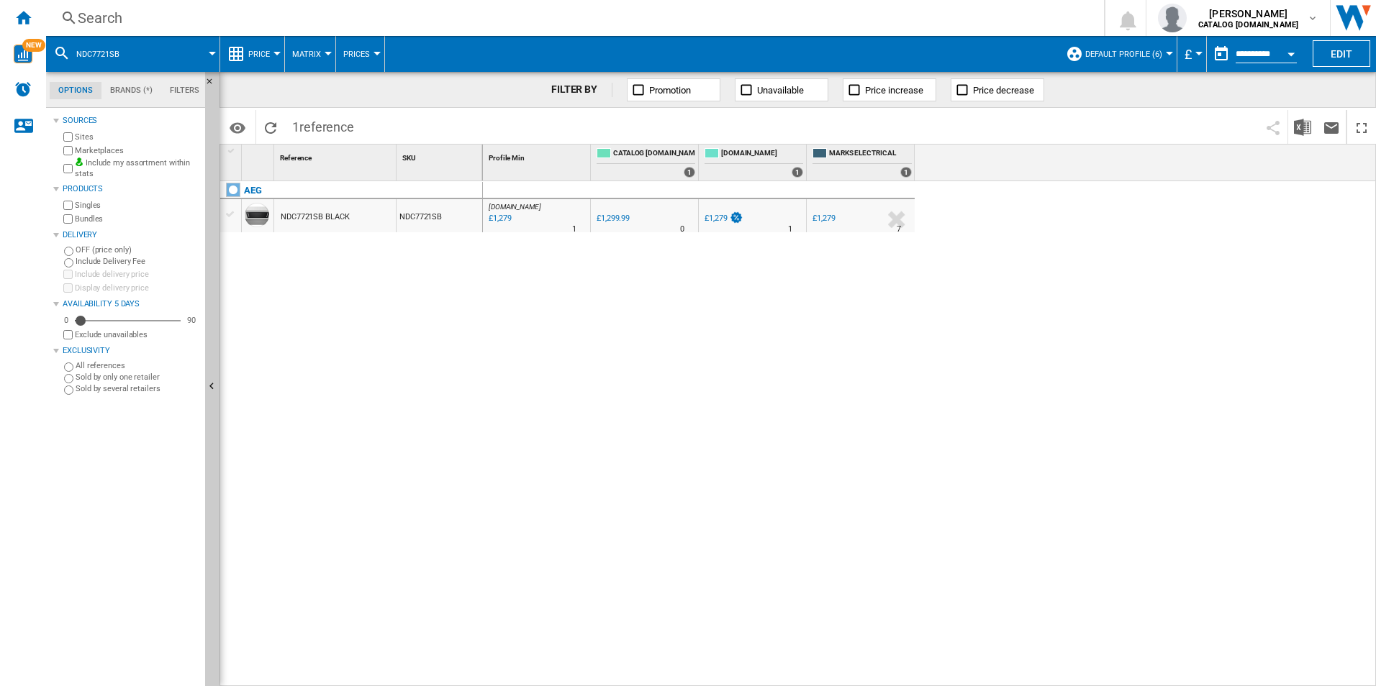
click at [926, 18] on div "Search" at bounding box center [572, 18] width 989 height 20
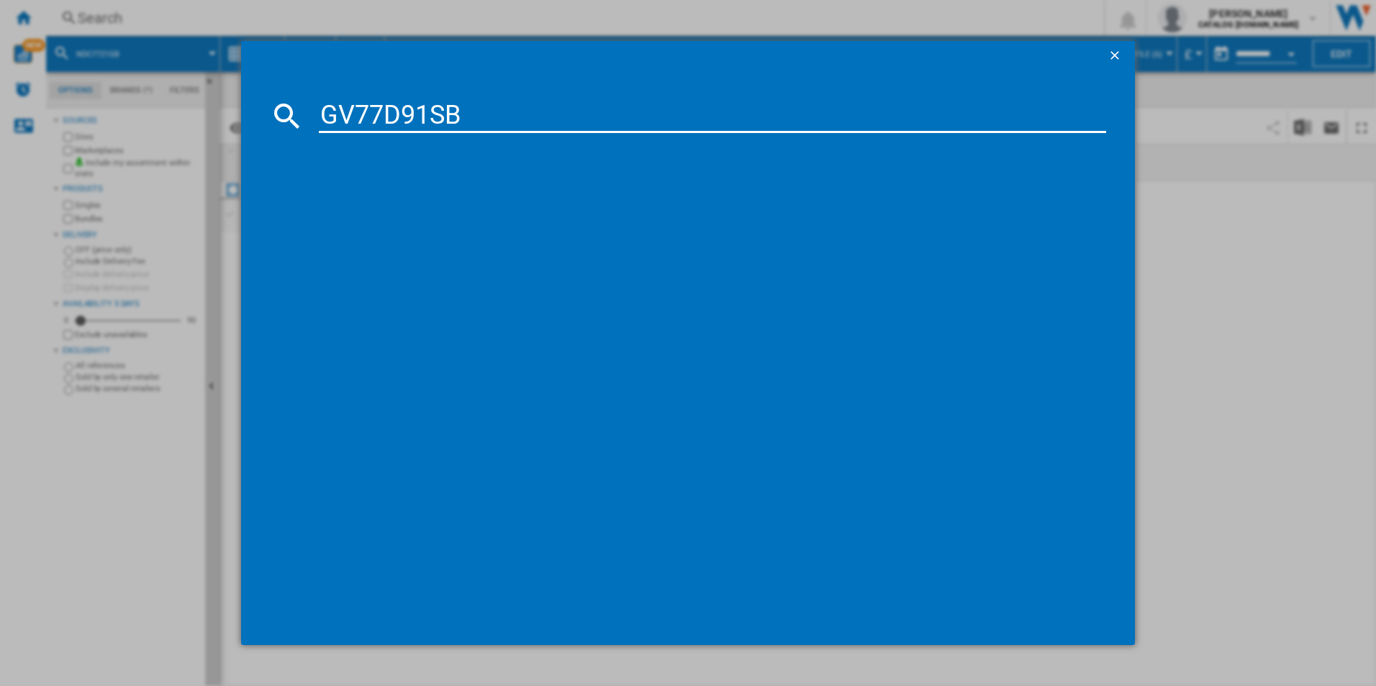
type input "GV77D91SB"
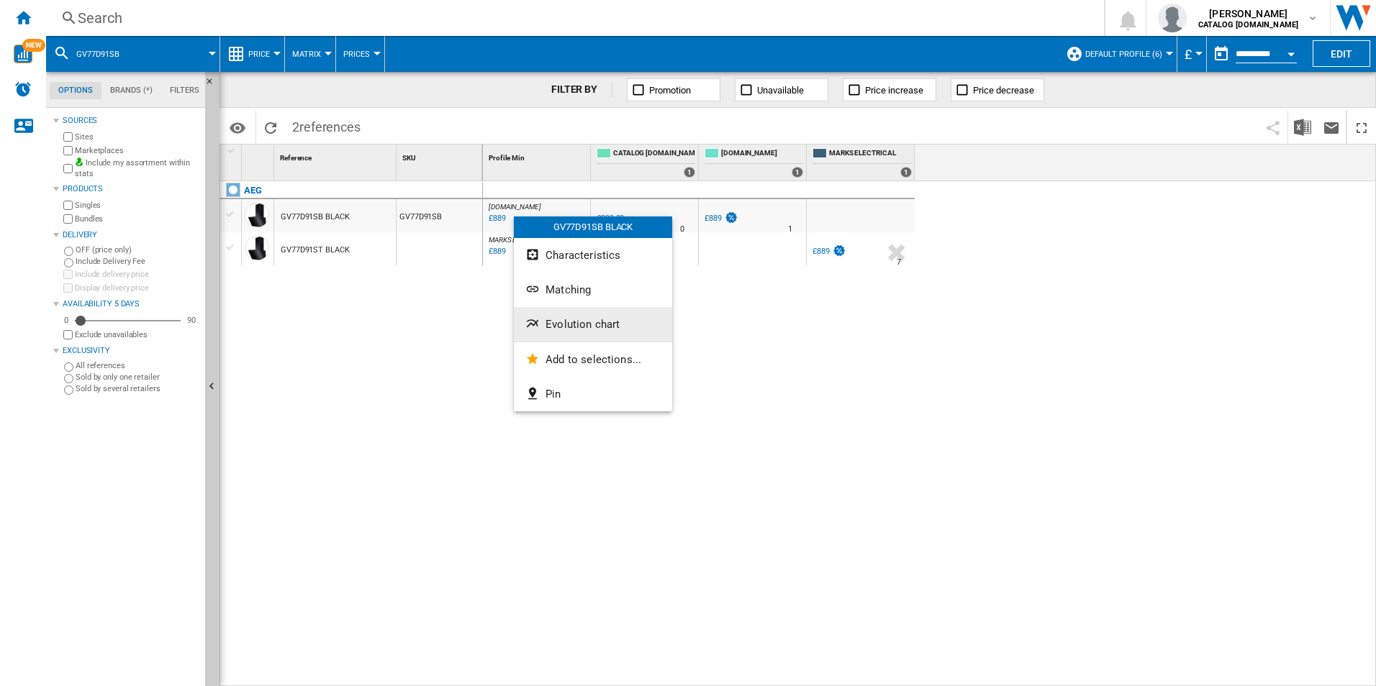
click at [573, 317] on button "Evolution chart" at bounding box center [593, 324] width 158 height 35
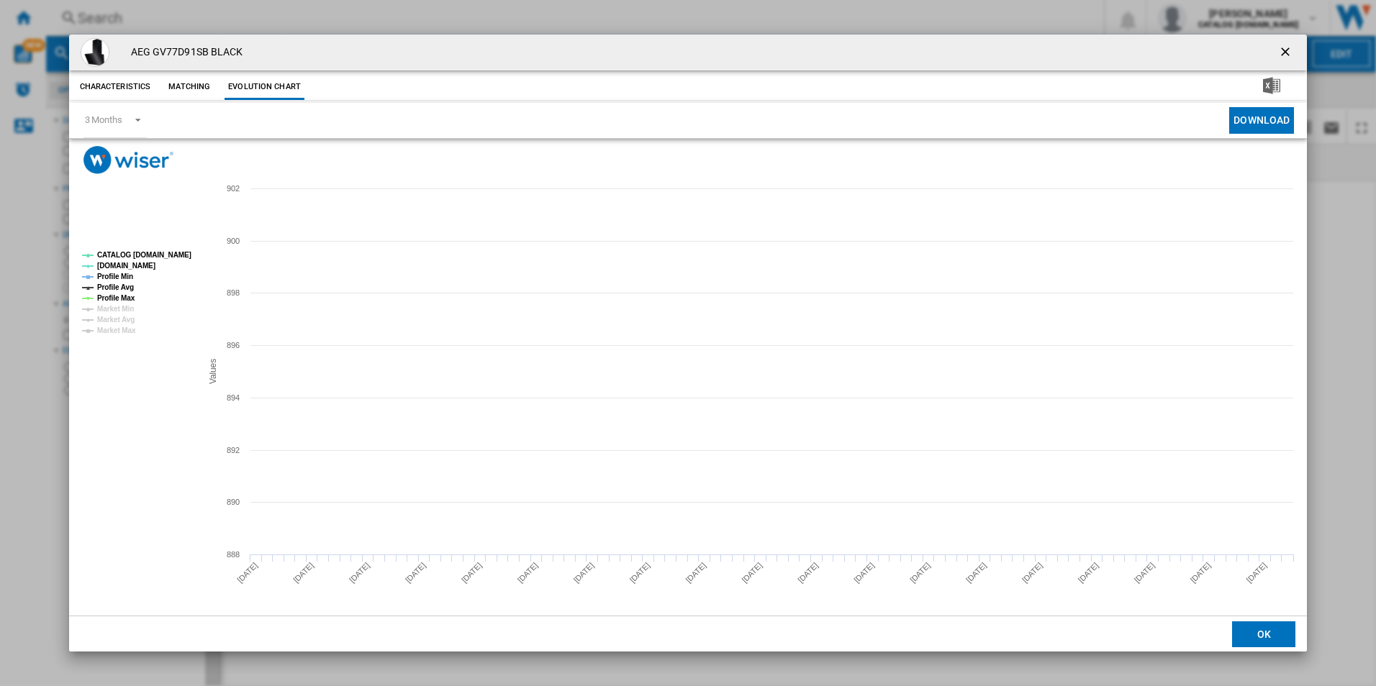
click at [157, 257] on tspan "CATALOG [DOMAIN_NAME]" at bounding box center [144, 255] width 94 height 8
click at [118, 291] on tspan "Profile Avg" at bounding box center [115, 288] width 37 height 8
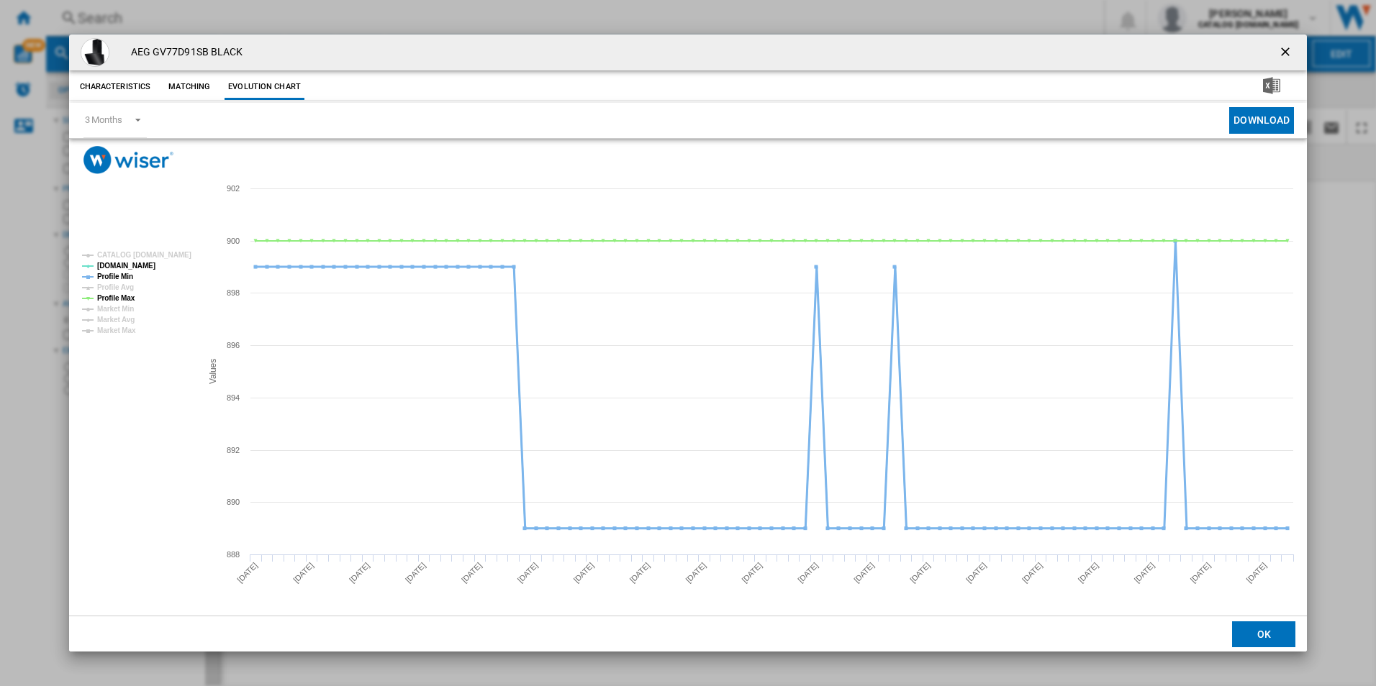
click at [125, 278] on tspan "Profile Min" at bounding box center [115, 277] width 36 height 8
click at [130, 296] on tspan "Profile Max" at bounding box center [116, 298] width 38 height 8
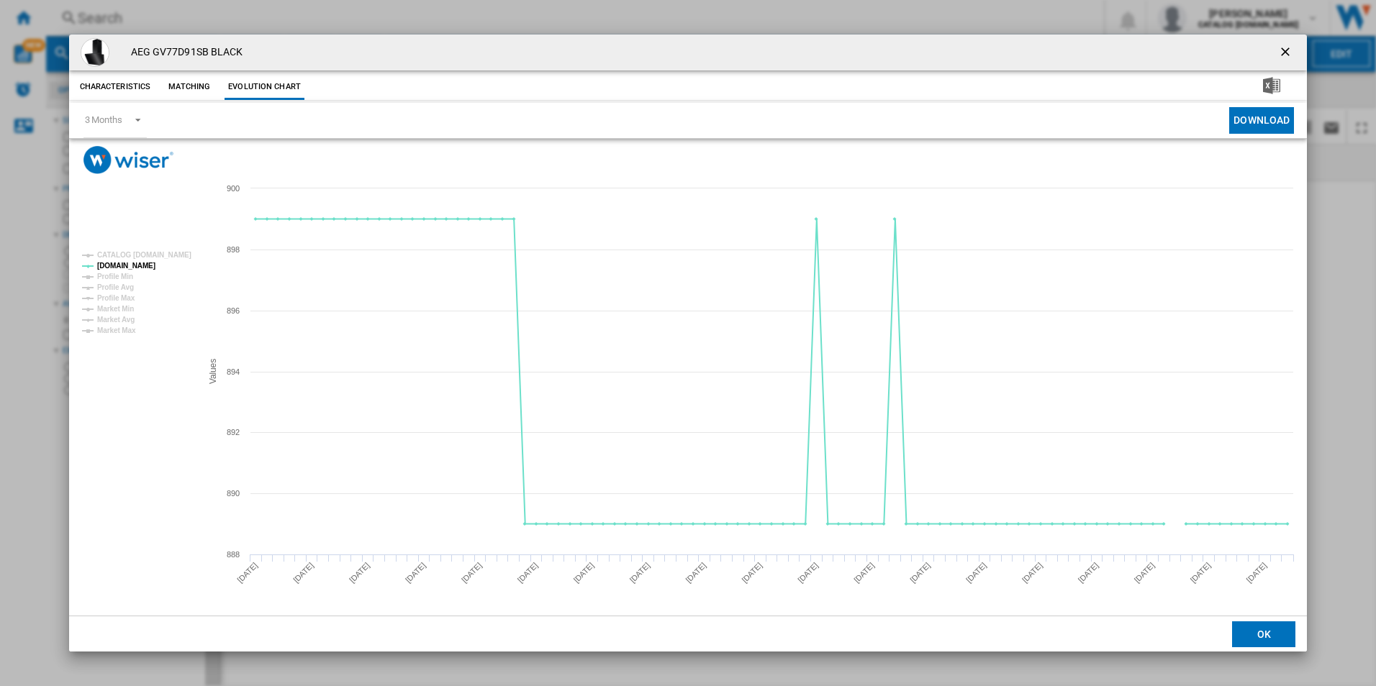
drag, startPoint x: 1284, startPoint y: 50, endPoint x: 1263, endPoint y: 50, distance: 21.6
click at [1284, 50] on ng-md-icon "getI18NText('BUTTONS.CLOSE_DIALOG')" at bounding box center [1286, 53] width 17 height 17
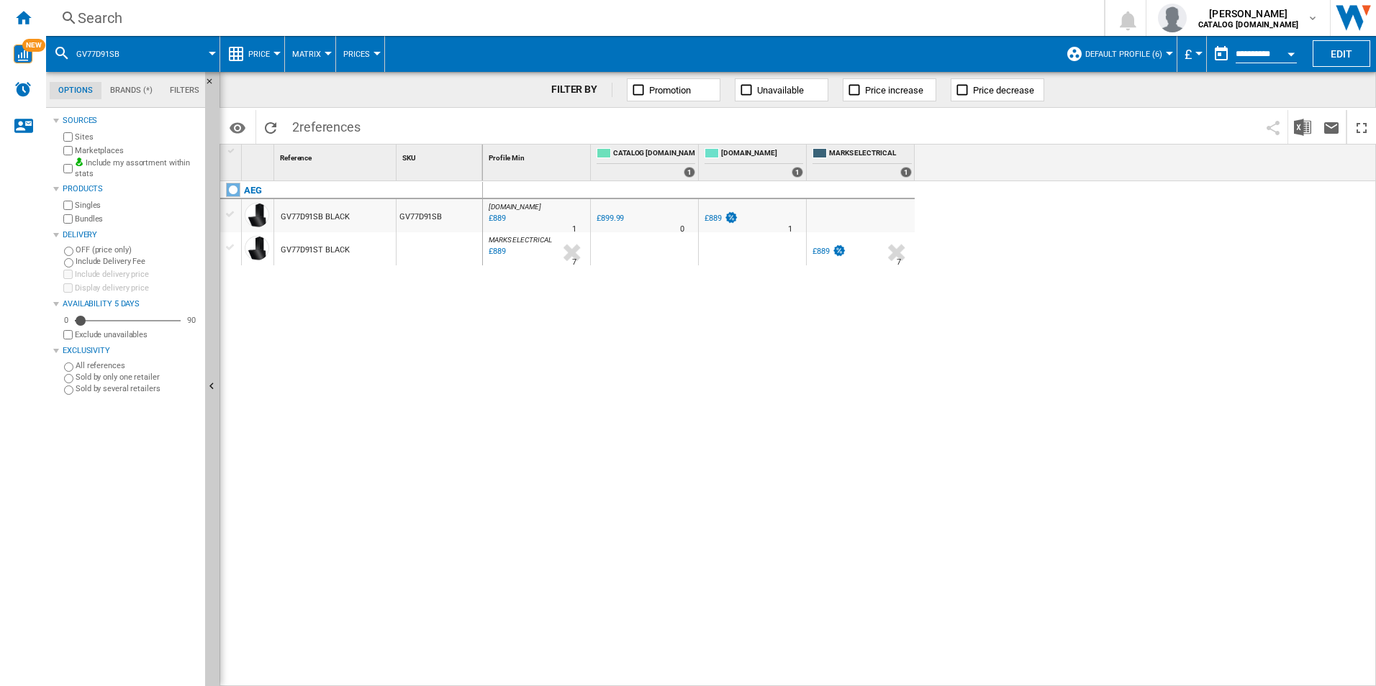
click at [643, 12] on div "Search" at bounding box center [572, 18] width 989 height 20
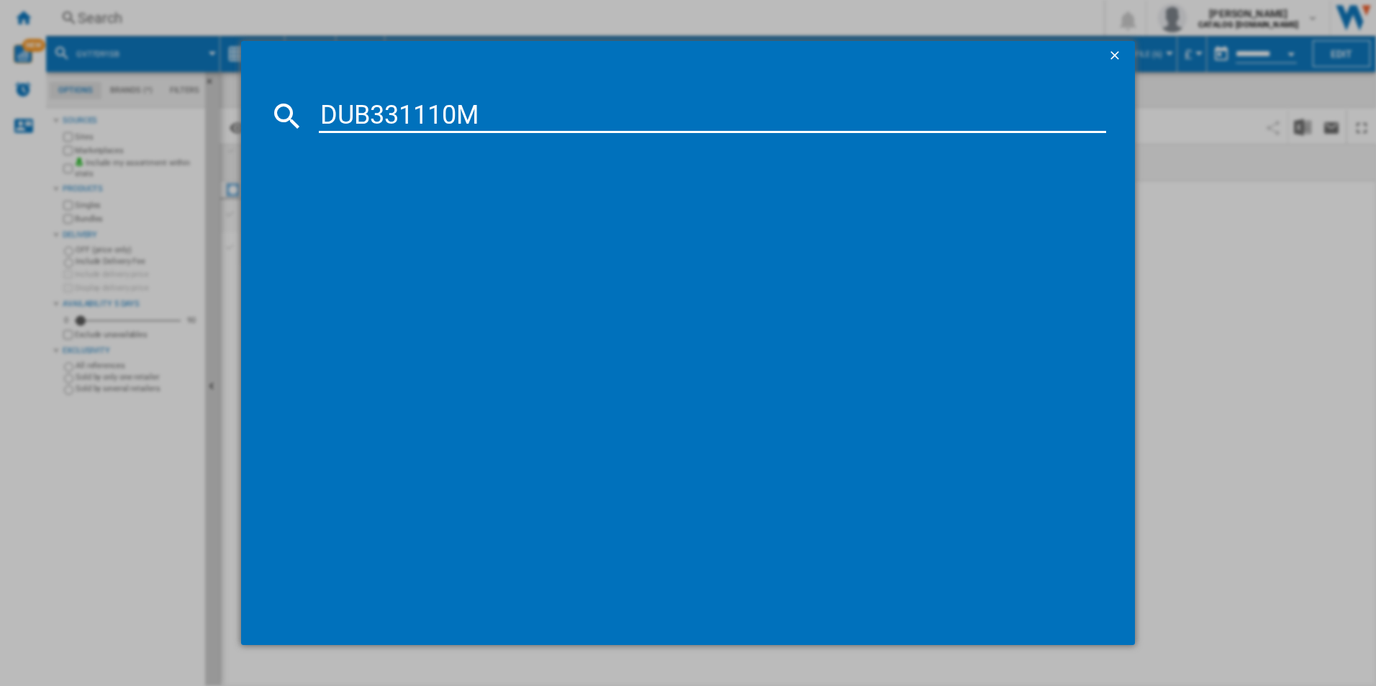
type input "DUB331110M"
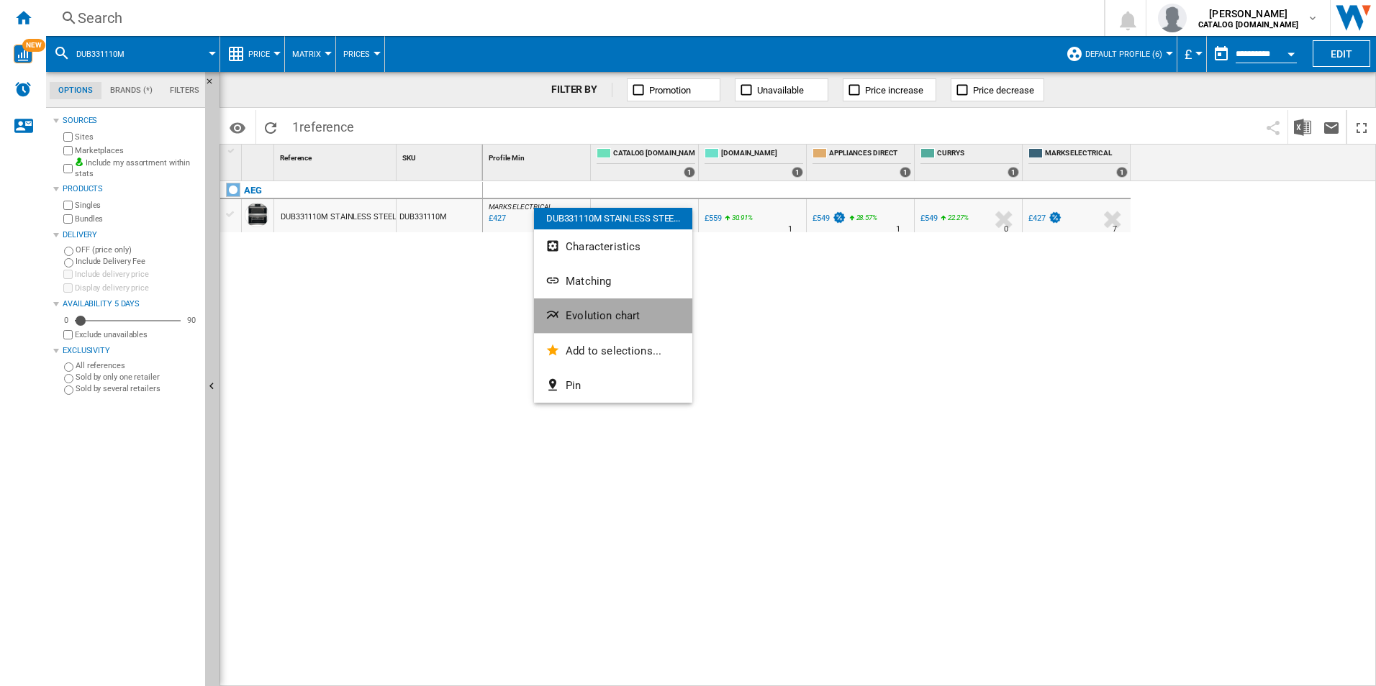
click at [589, 307] on button "Evolution chart" at bounding box center [613, 316] width 158 height 35
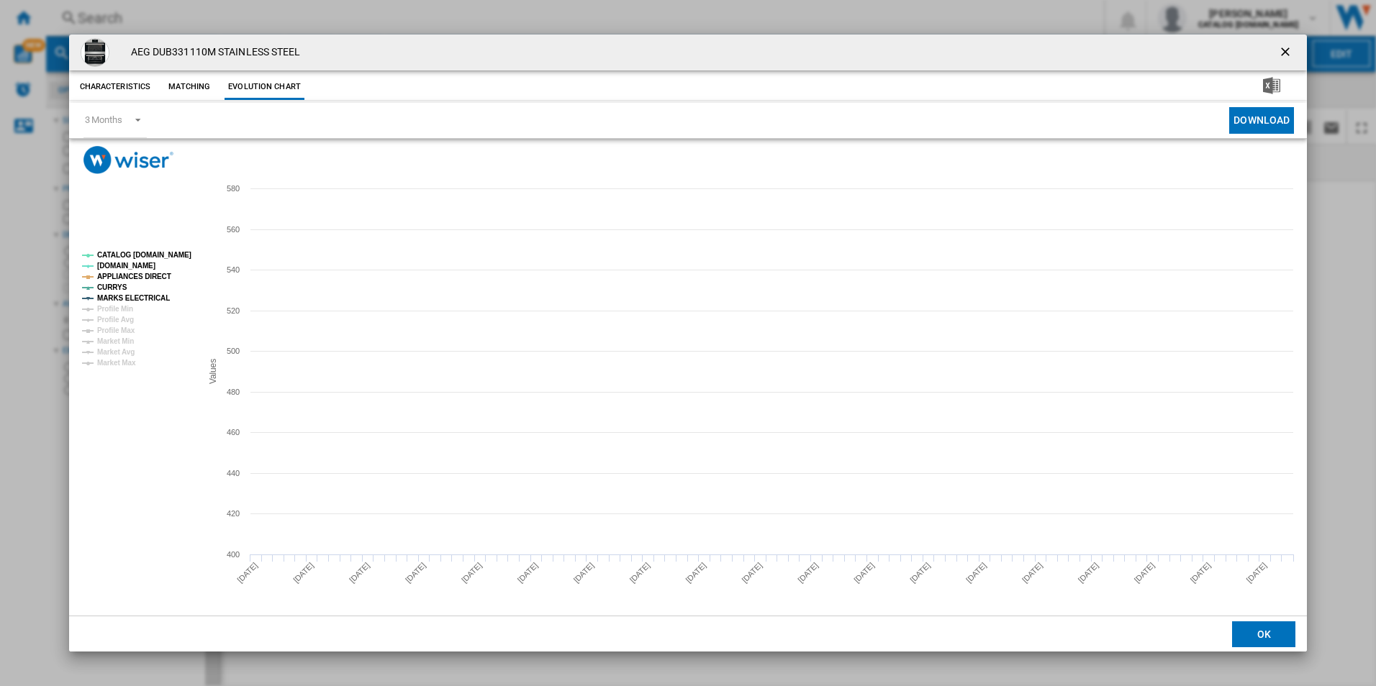
click at [177, 255] on tspan "CATALOG [DOMAIN_NAME]" at bounding box center [144, 255] width 94 height 8
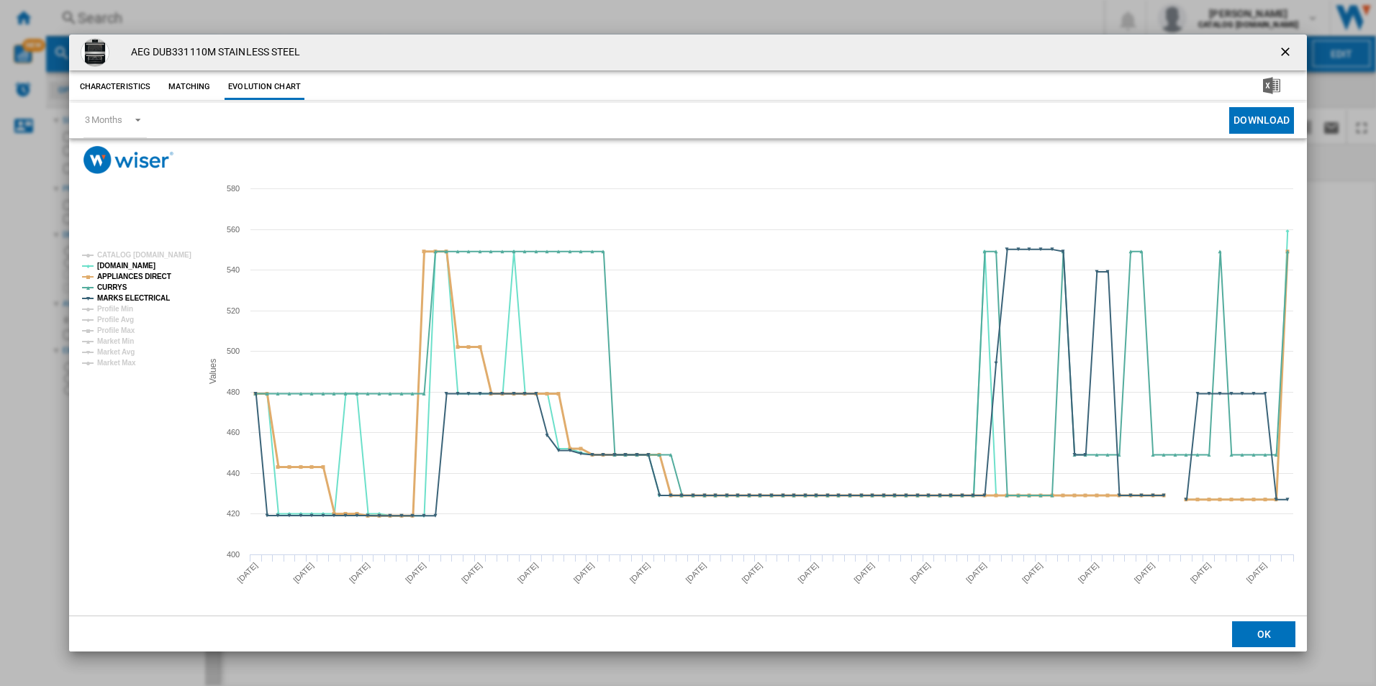
click at [158, 275] on tspan "APPLIANCES DIRECT" at bounding box center [134, 277] width 74 height 8
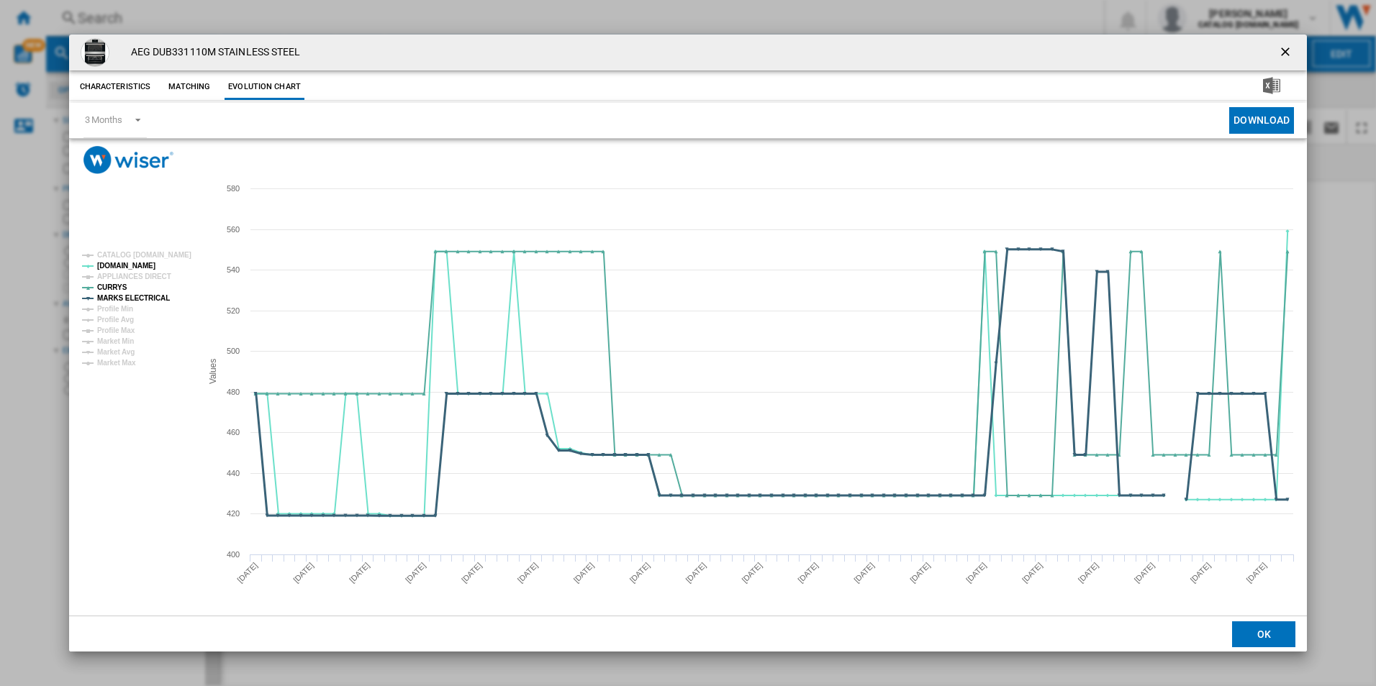
click at [153, 294] on tspan "MARKS ELECTRICAL" at bounding box center [133, 298] width 73 height 8
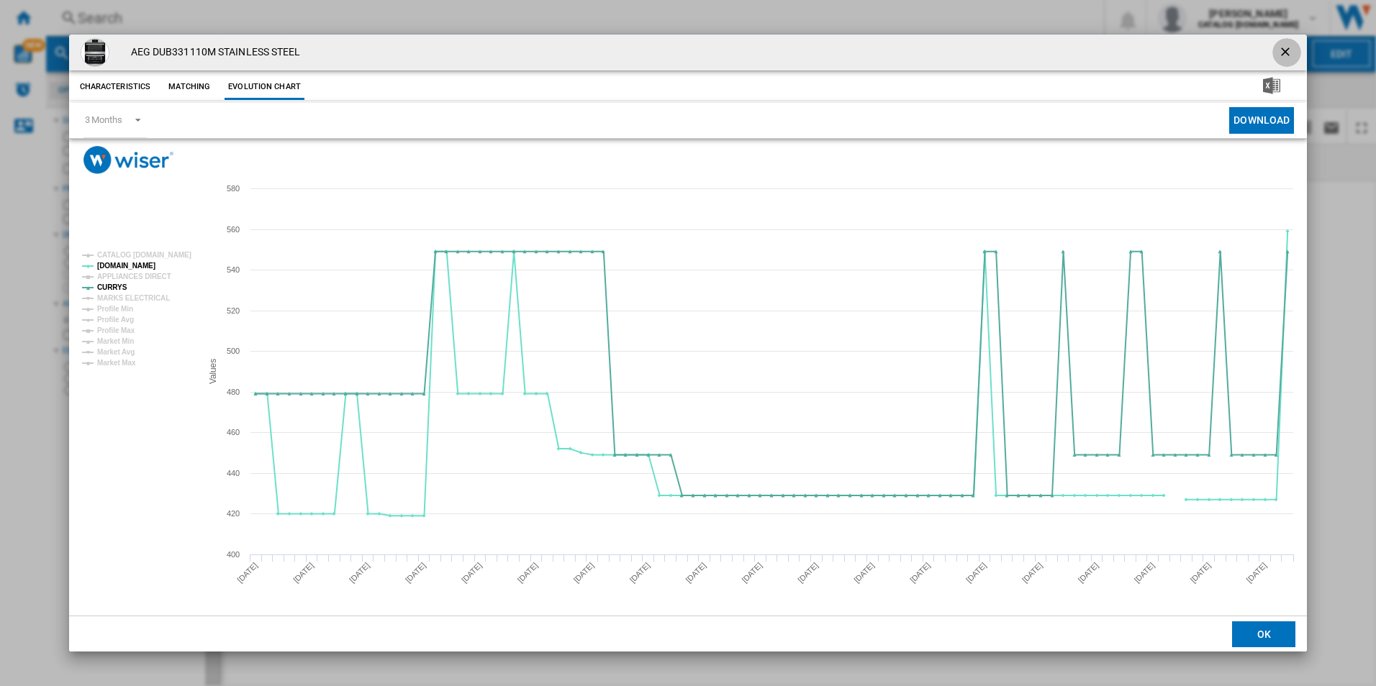
click at [1292, 47] on ng-md-icon "getI18NText('BUTTONS.CLOSE_DIALOG')" at bounding box center [1286, 53] width 17 height 17
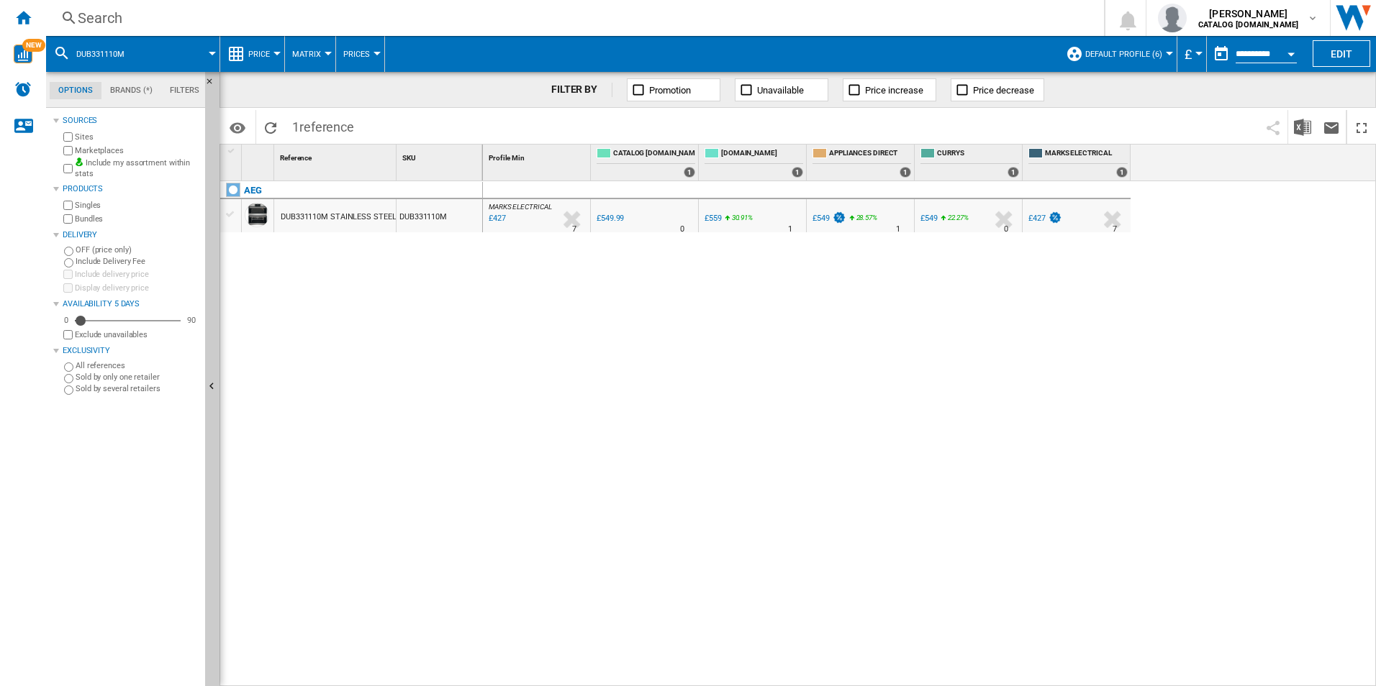
click at [969, 15] on div "Search" at bounding box center [572, 18] width 989 height 20
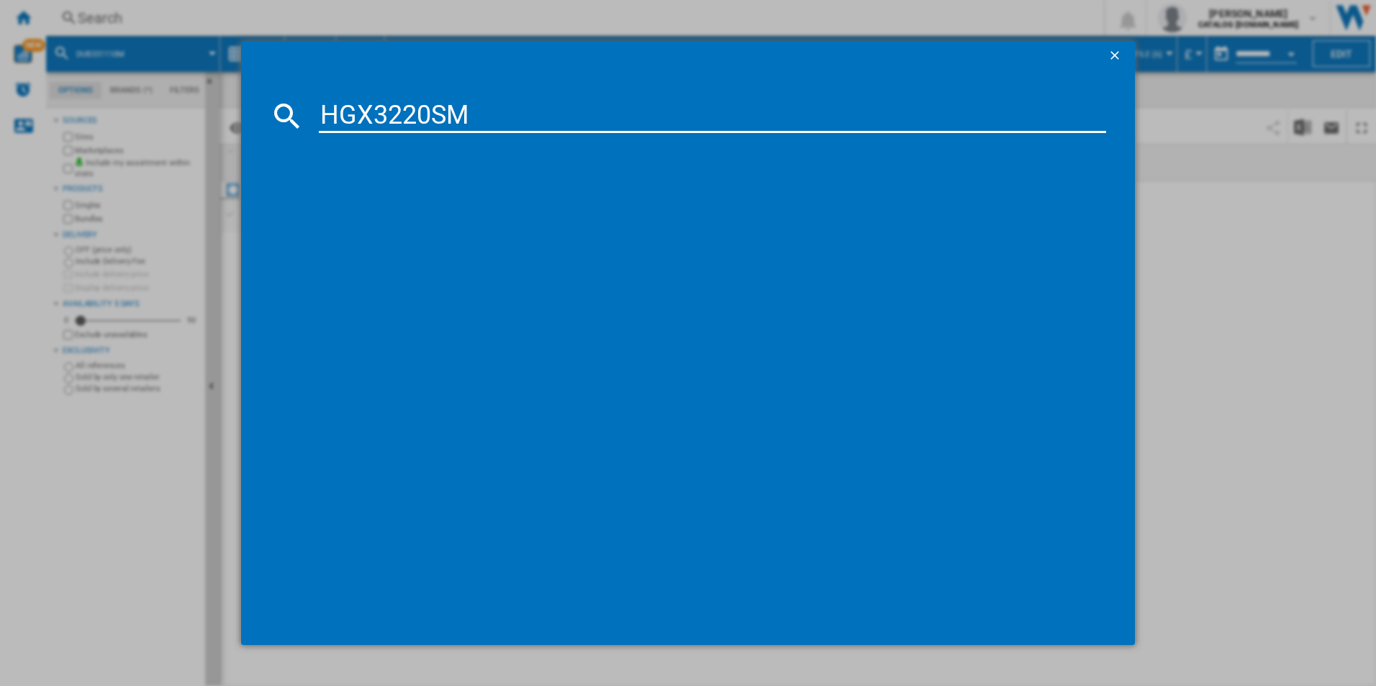
type input "HGX3220SM"
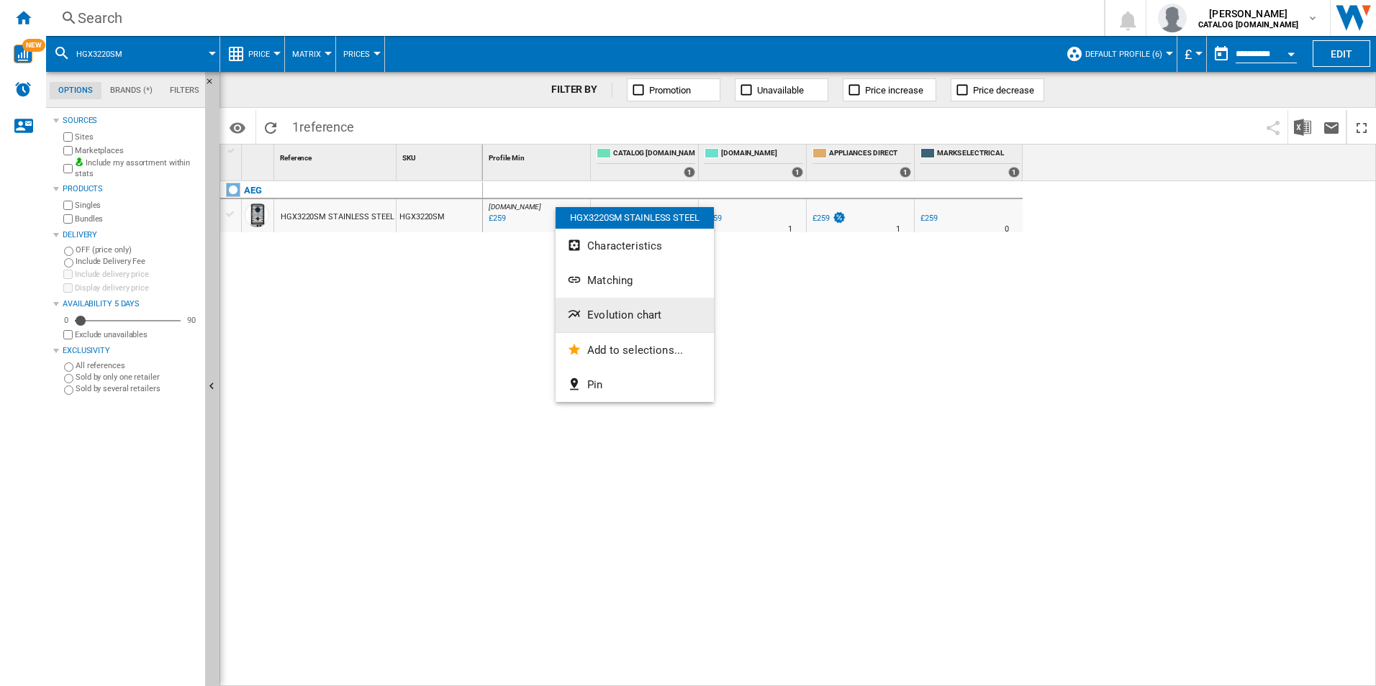
click at [589, 312] on span "Evolution chart" at bounding box center [624, 315] width 74 height 13
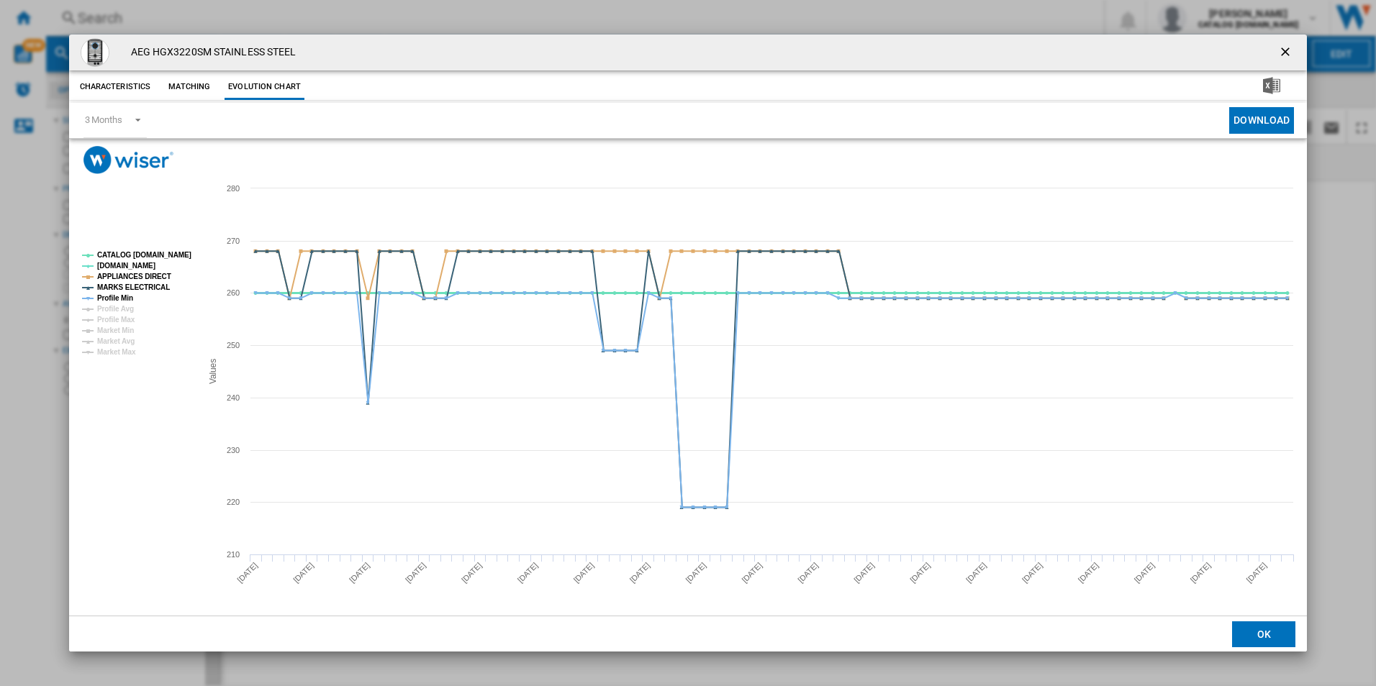
click at [173, 259] on tspan "CATALOG [DOMAIN_NAME]" at bounding box center [144, 255] width 94 height 8
click at [151, 281] on tspan "APPLIANCES DIRECT" at bounding box center [134, 277] width 74 height 8
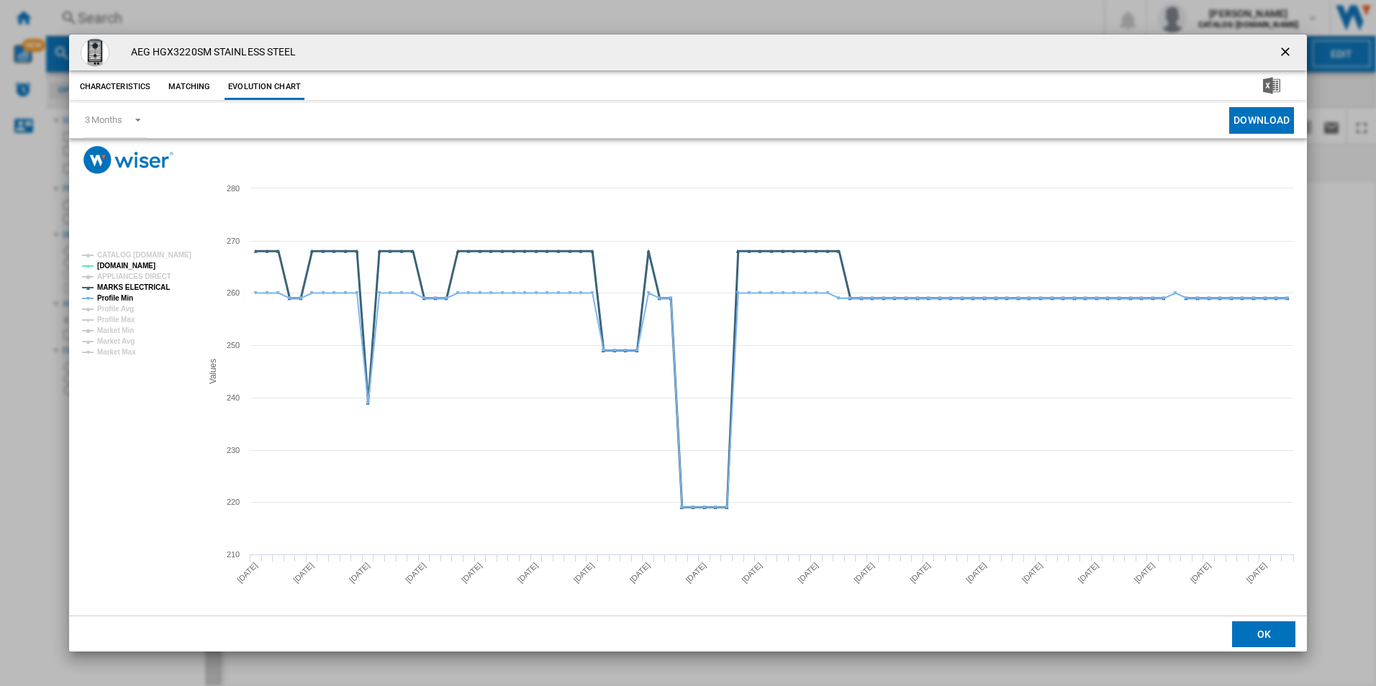
click at [151, 284] on tspan "MARKS ELECTRICAL" at bounding box center [133, 288] width 73 height 8
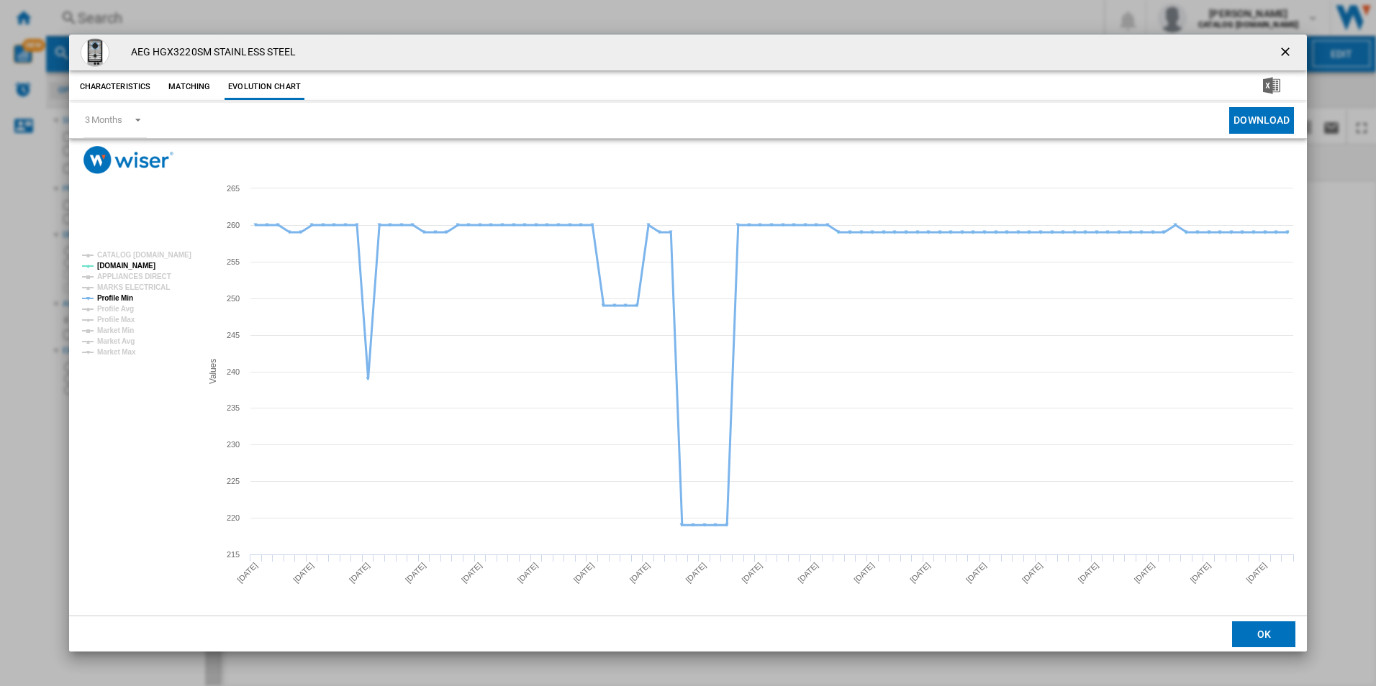
drag, startPoint x: 129, startPoint y: 295, endPoint x: 157, endPoint y: 304, distance: 29.6
click at [132, 297] on tspan "Profile Min" at bounding box center [115, 298] width 36 height 8
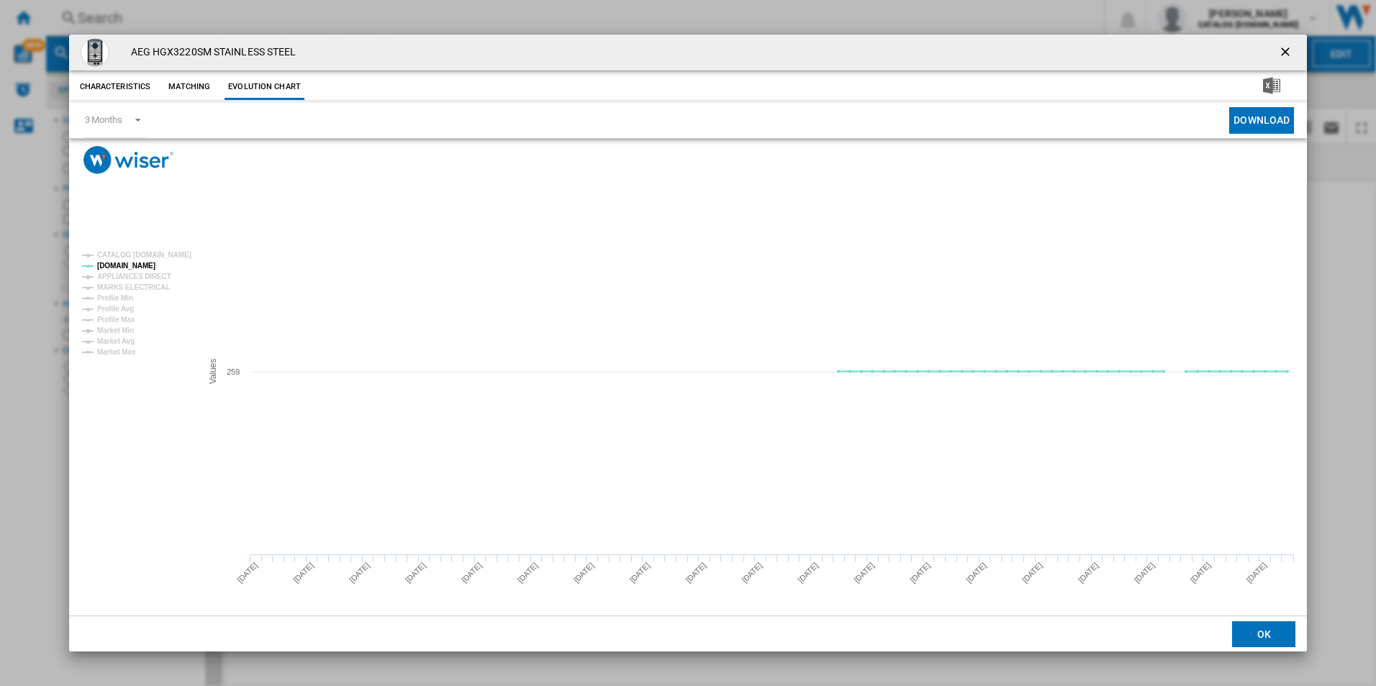
click at [1287, 47] on ng-md-icon "getI18NText('BUTTONS.CLOSE_DIALOG')" at bounding box center [1286, 53] width 17 height 17
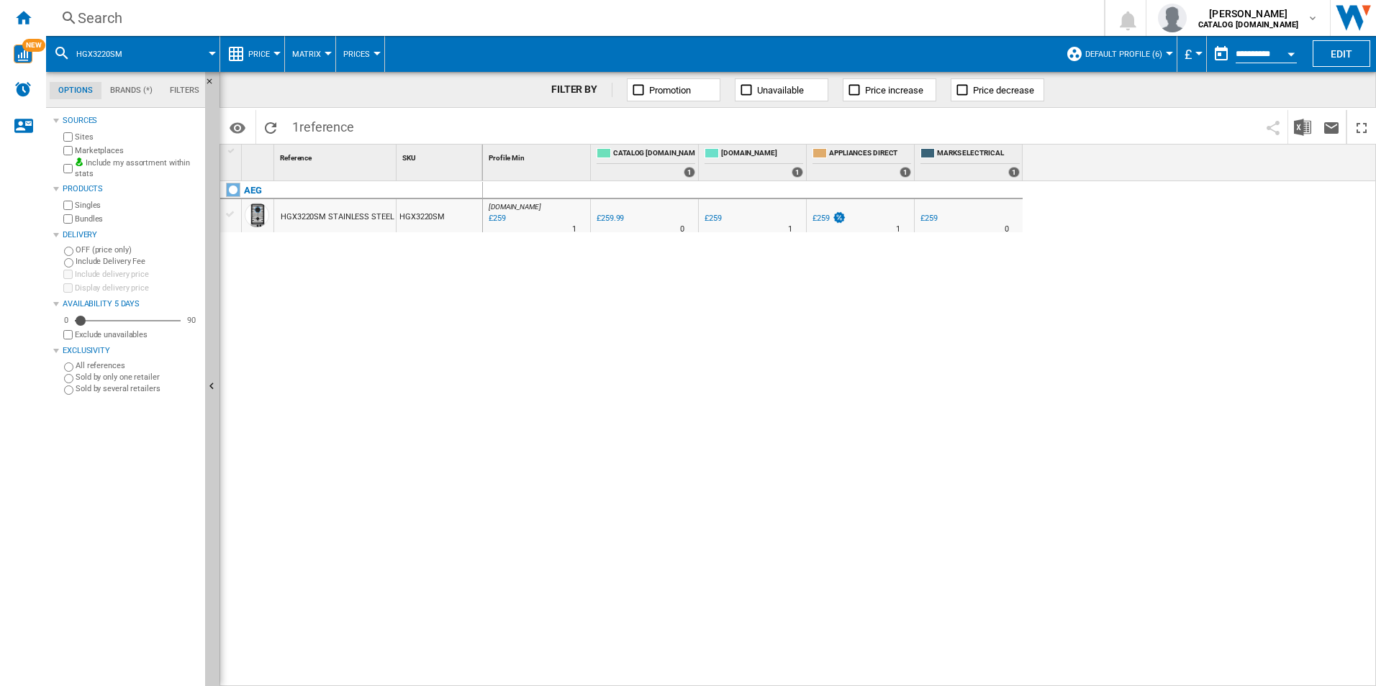
click at [912, 25] on div "Search" at bounding box center [572, 18] width 989 height 20
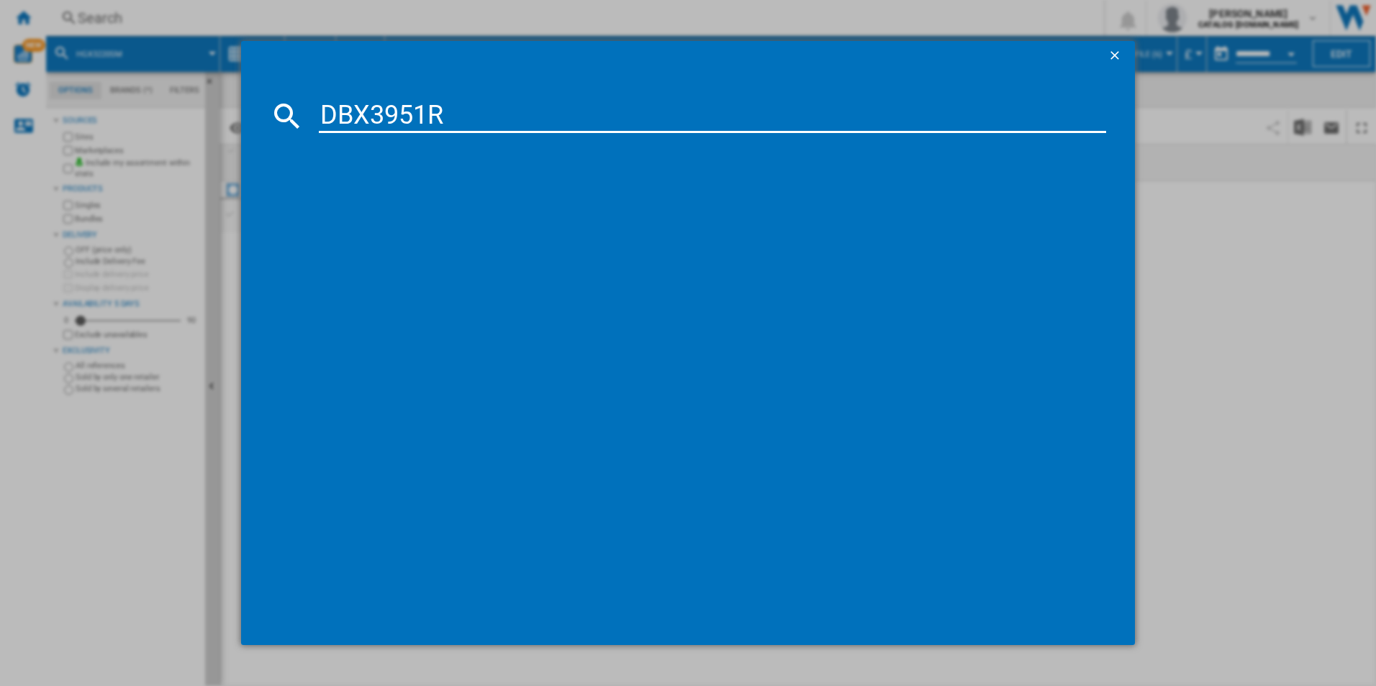
type input "DBX3951R"
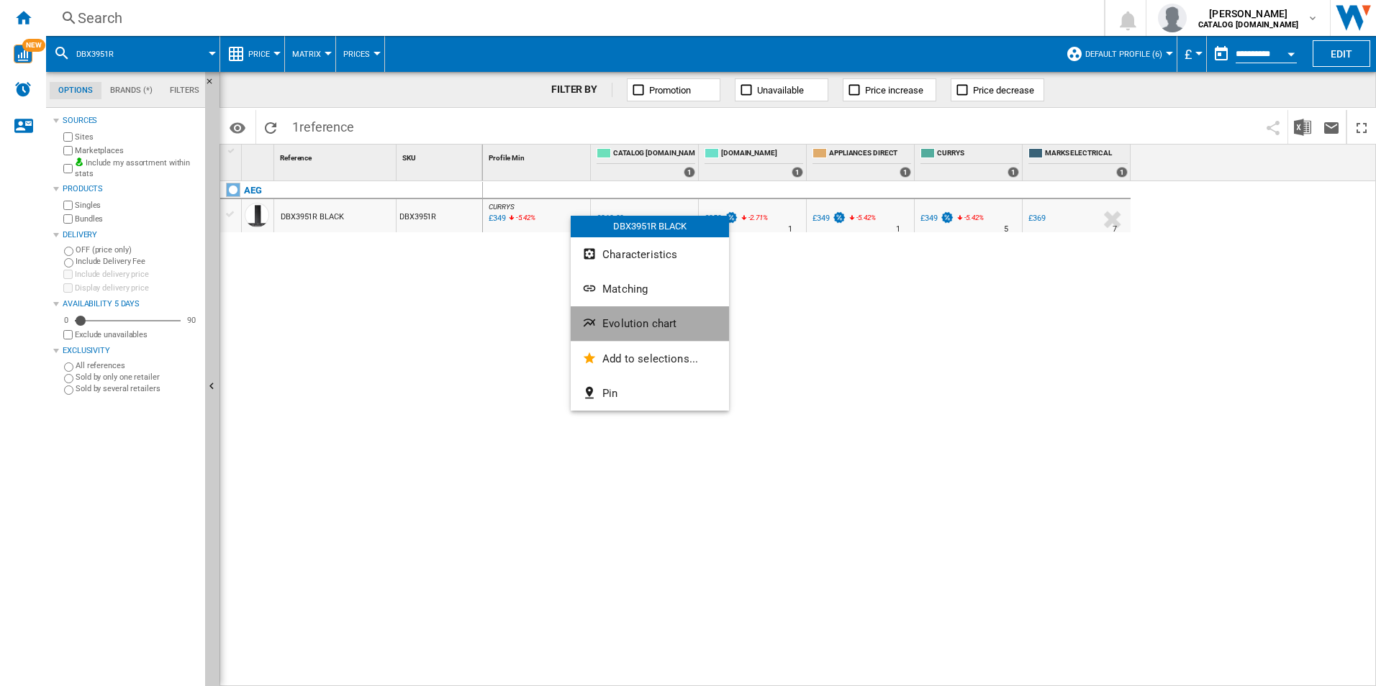
click at [624, 317] on button "Evolution chart" at bounding box center [650, 324] width 158 height 35
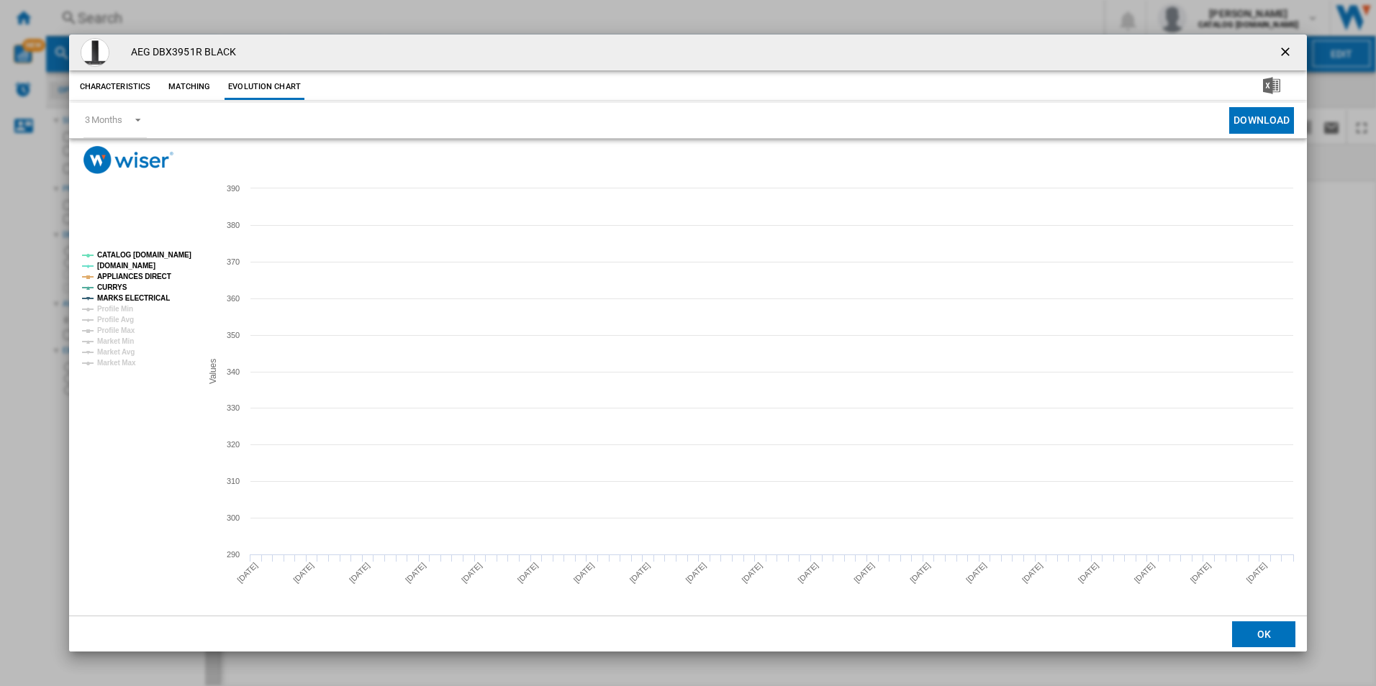
click at [160, 253] on tspan "CATALOG [DOMAIN_NAME]" at bounding box center [144, 255] width 94 height 8
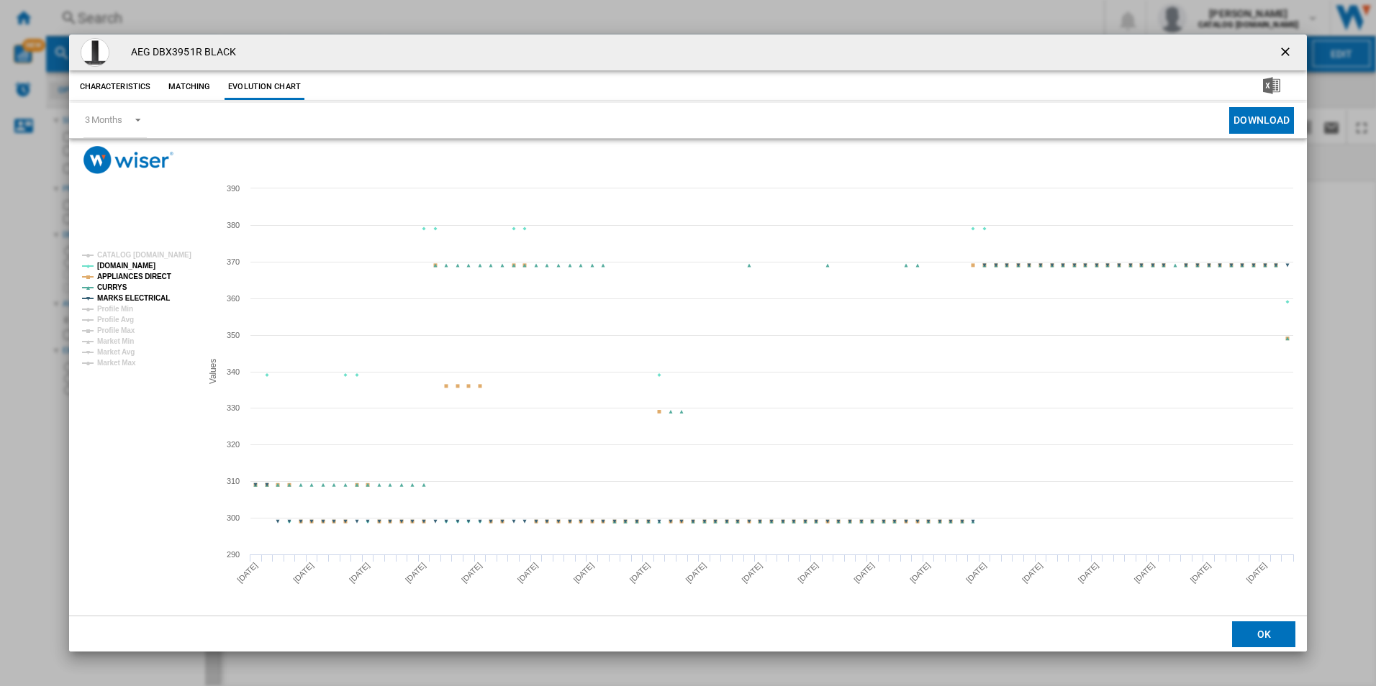
click at [157, 273] on tspan "APPLIANCES DIRECT" at bounding box center [134, 277] width 74 height 8
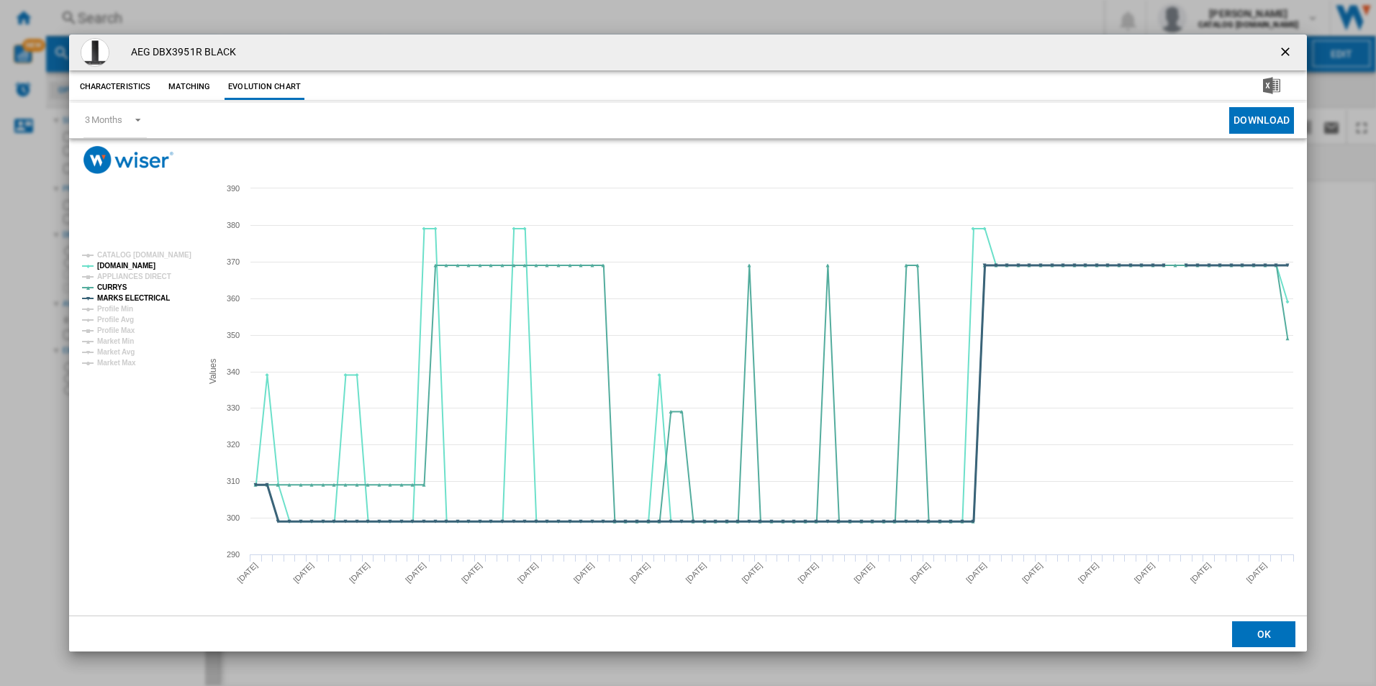
click at [153, 294] on tspan "MARKS ELECTRICAL" at bounding box center [133, 298] width 73 height 8
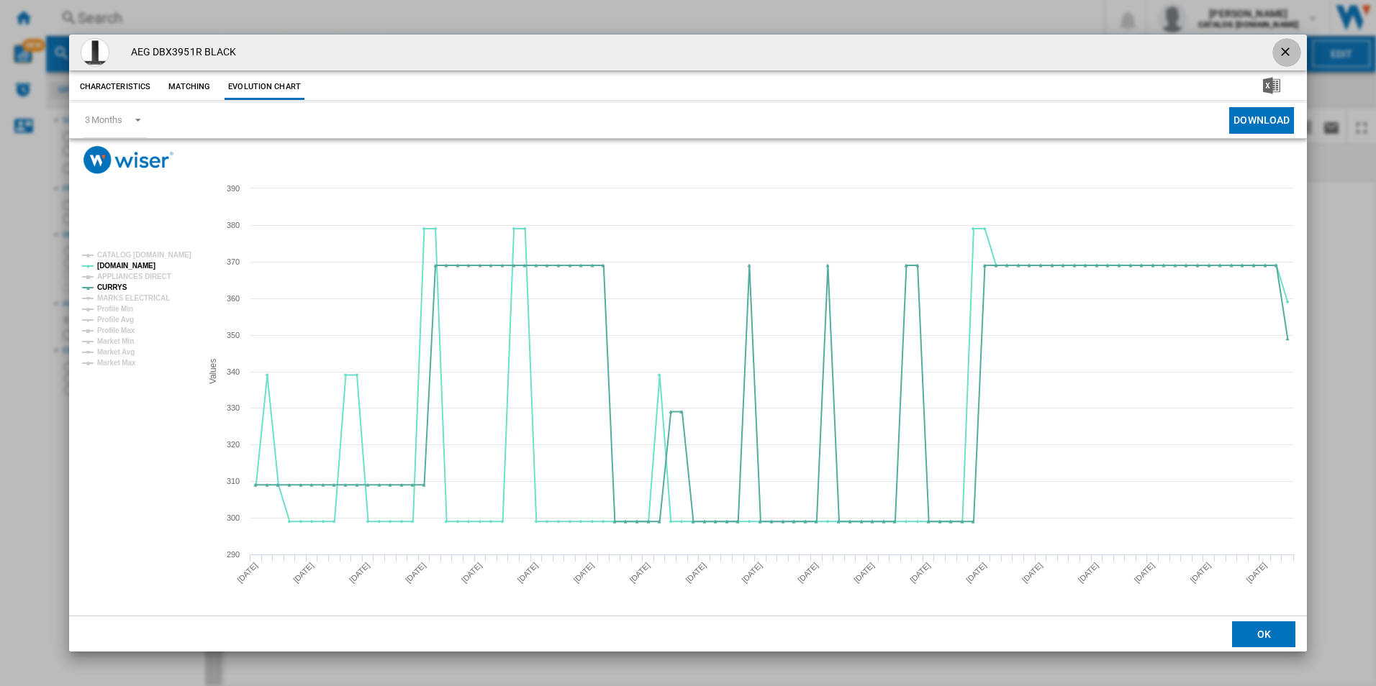
click at [1288, 50] on ng-md-icon "getI18NText('BUTTONS.CLOSE_DIALOG')" at bounding box center [1286, 53] width 17 height 17
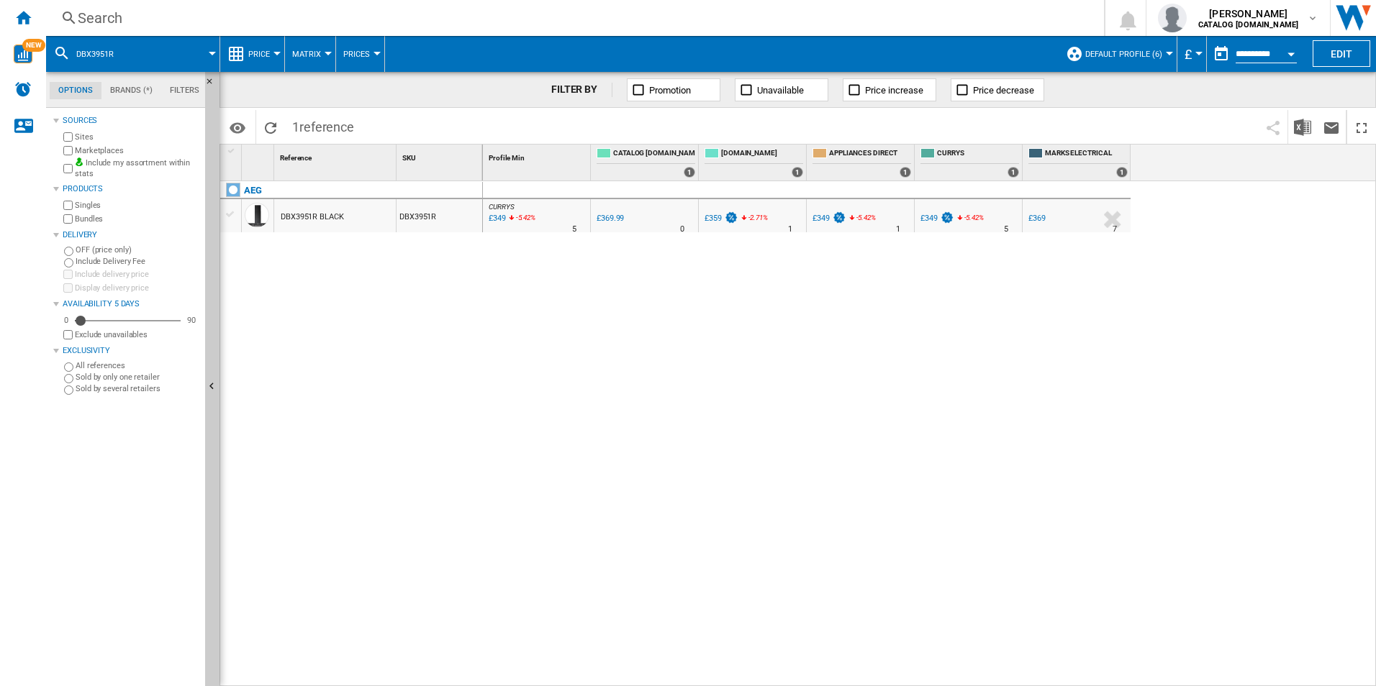
click at [809, 19] on div "Search" at bounding box center [572, 18] width 989 height 20
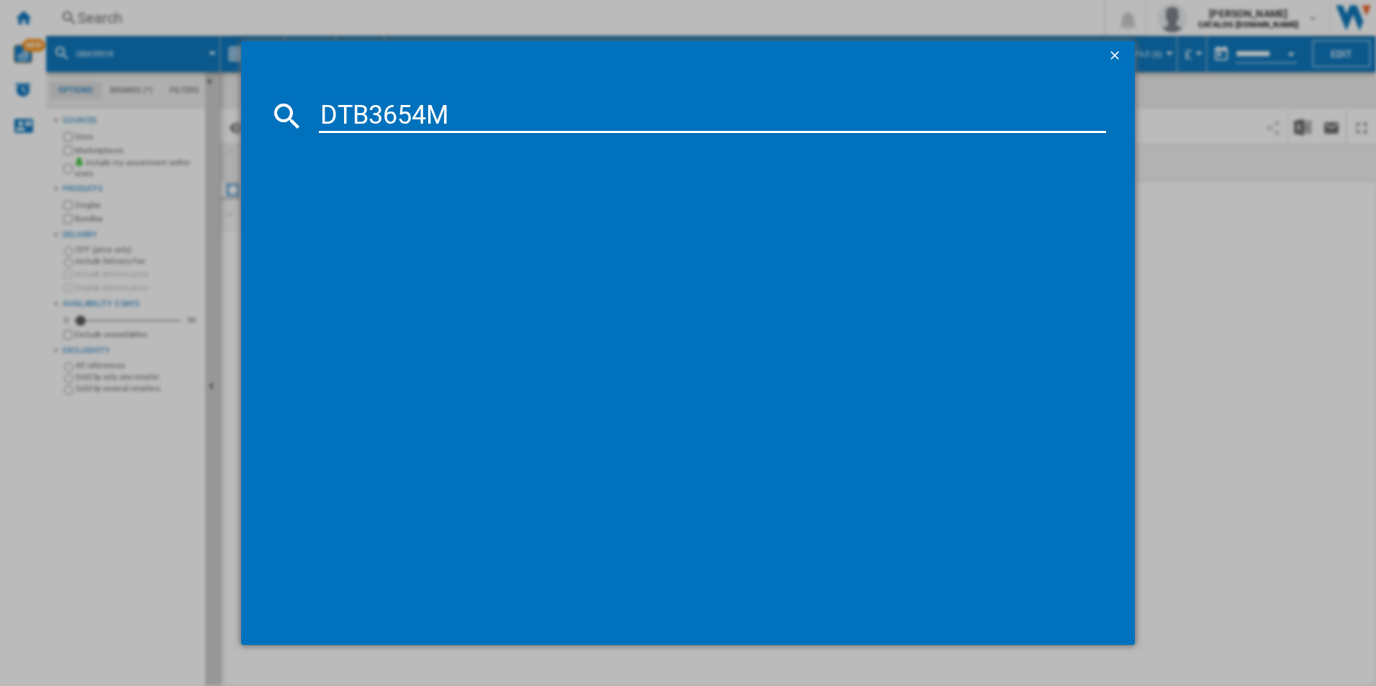
type input "DTB3654M"
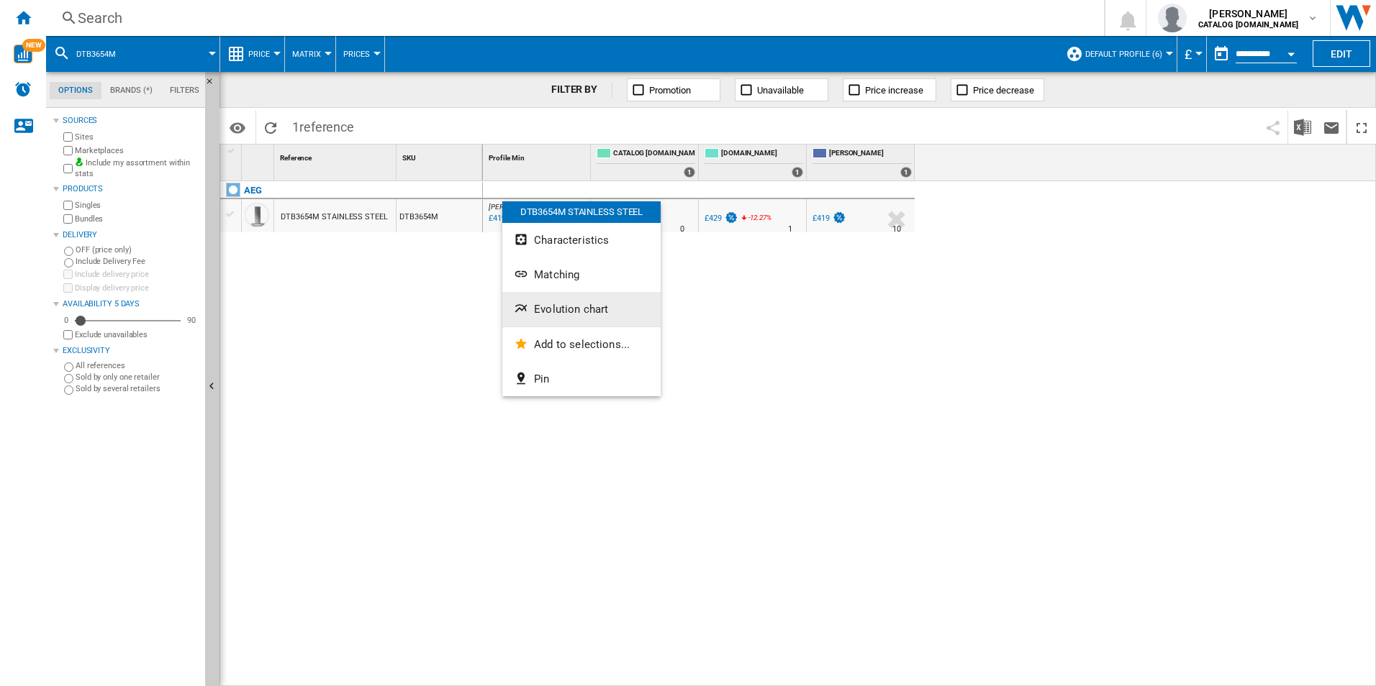
click at [577, 317] on button "Evolution chart" at bounding box center [581, 309] width 158 height 35
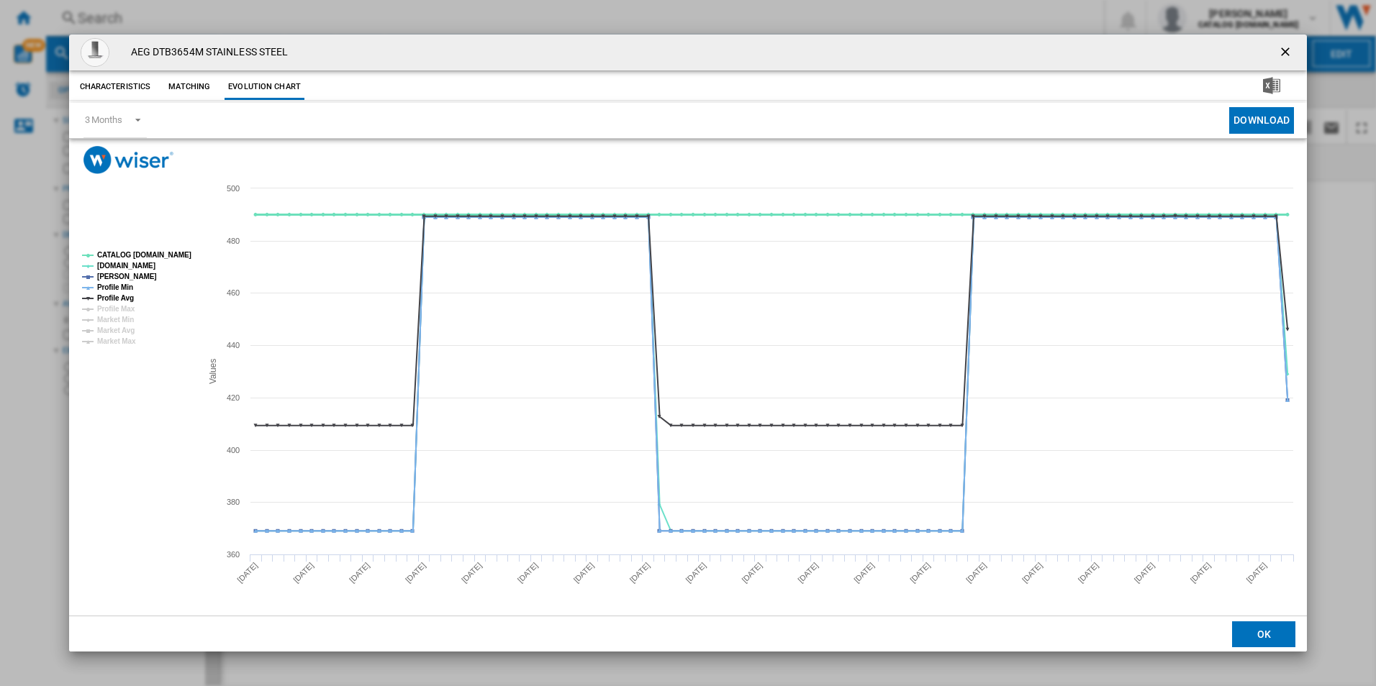
drag, startPoint x: 176, startPoint y: 253, endPoint x: 115, endPoint y: 272, distance: 63.3
click at [175, 253] on tspan "CATALOG [DOMAIN_NAME]" at bounding box center [144, 255] width 94 height 8
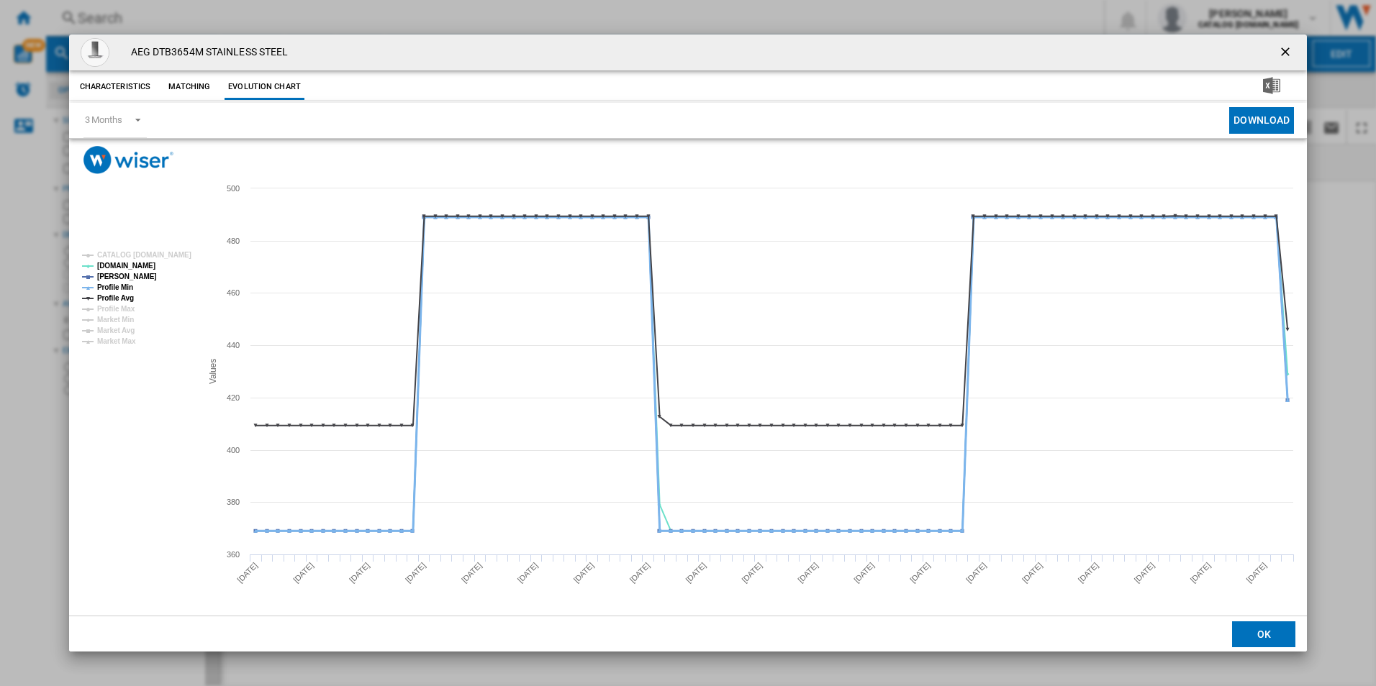
click at [114, 286] on tspan "Profile Min" at bounding box center [115, 288] width 36 height 8
click at [122, 294] on tspan "Profile Avg" at bounding box center [115, 298] width 37 height 8
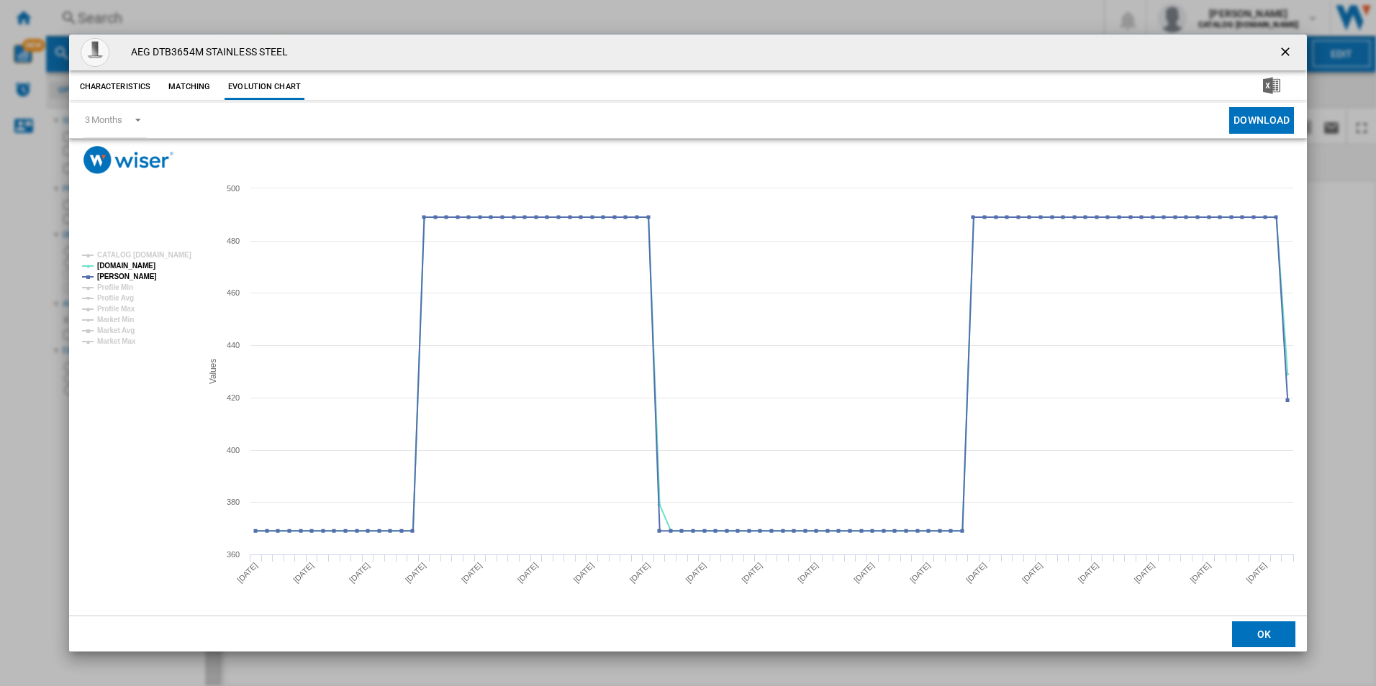
drag, startPoint x: 1287, startPoint y: 45, endPoint x: 1184, endPoint y: 60, distance: 104.7
click at [1287, 45] on ng-md-icon "getI18NText('BUTTONS.CLOSE_DIALOG')" at bounding box center [1286, 53] width 17 height 17
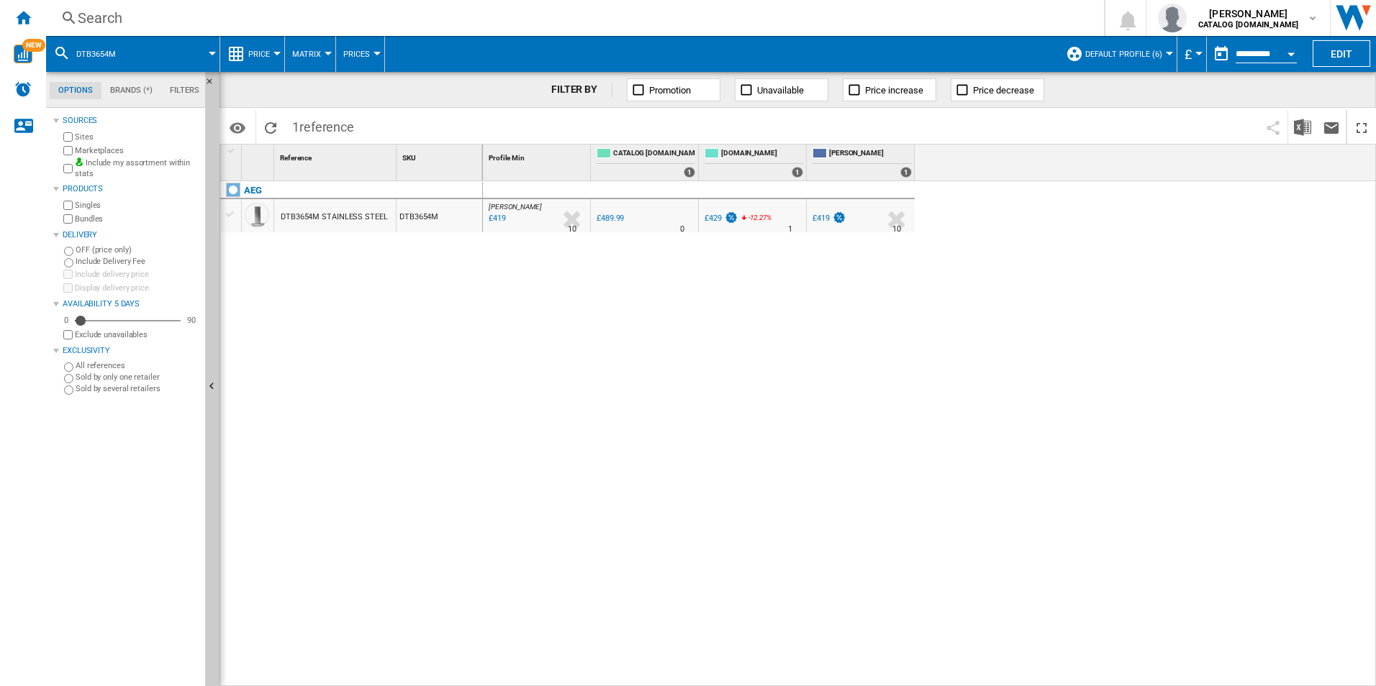
click at [845, 17] on div "Search" at bounding box center [572, 18] width 989 height 20
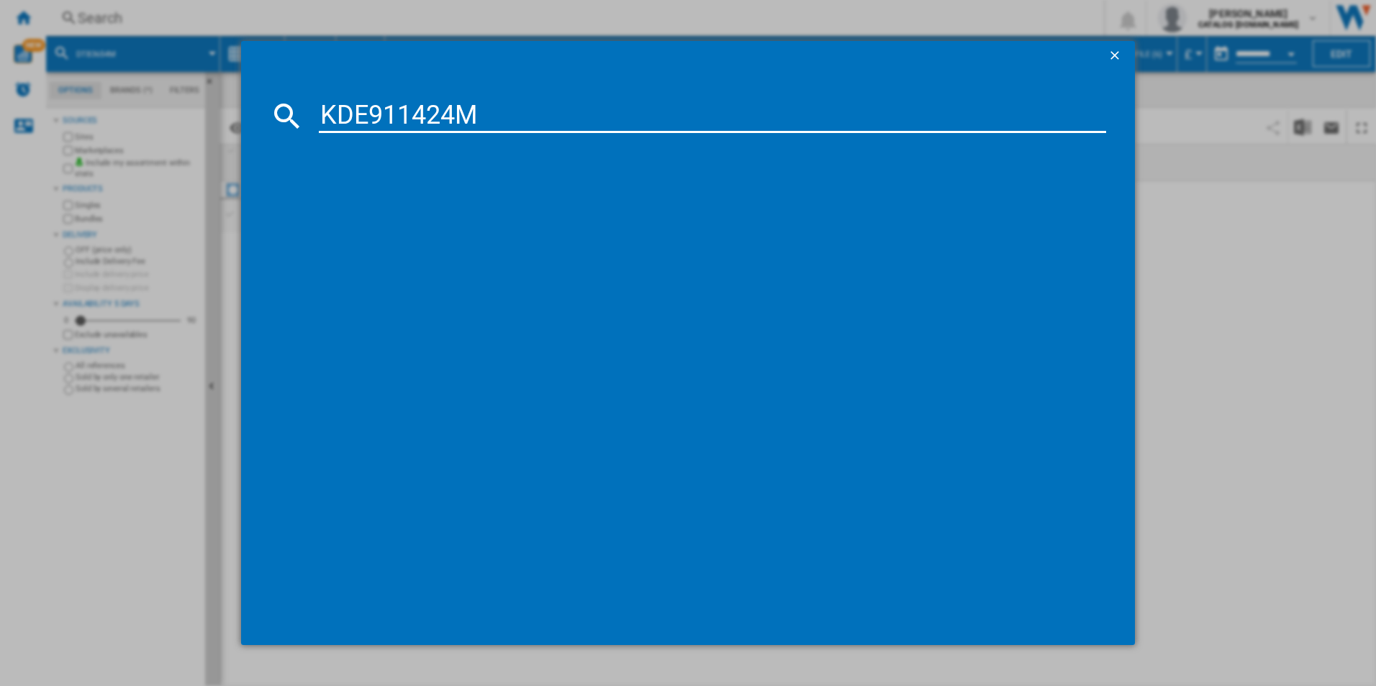
type input "KDE911424M"
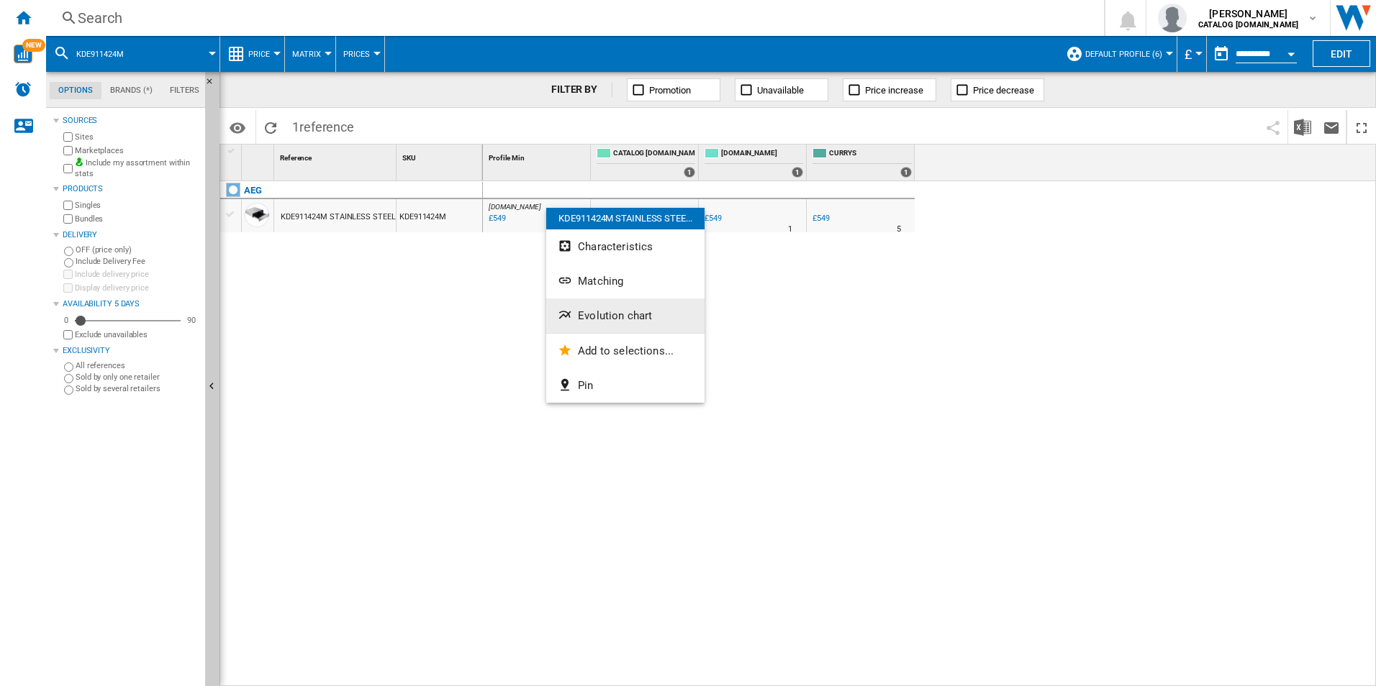
click at [599, 312] on span "Evolution chart" at bounding box center [615, 315] width 74 height 13
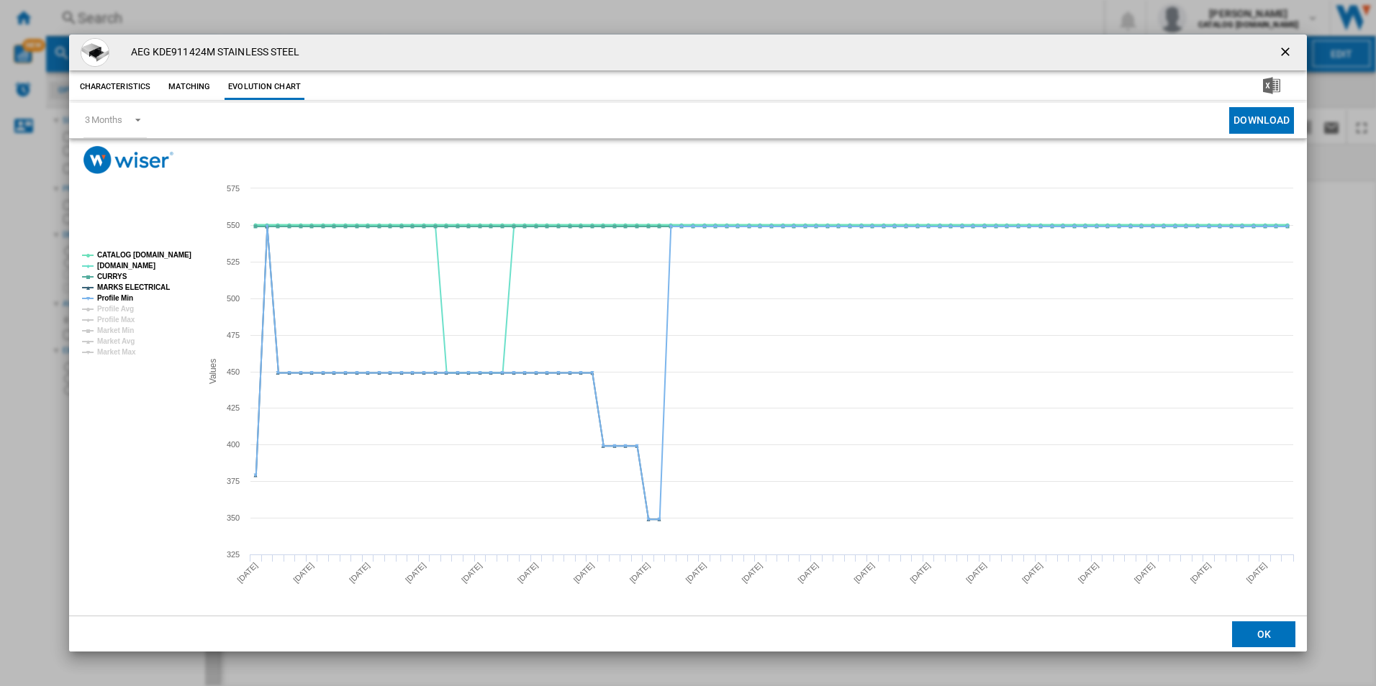
click at [161, 251] on tspan "CATALOG [DOMAIN_NAME]" at bounding box center [144, 255] width 94 height 8
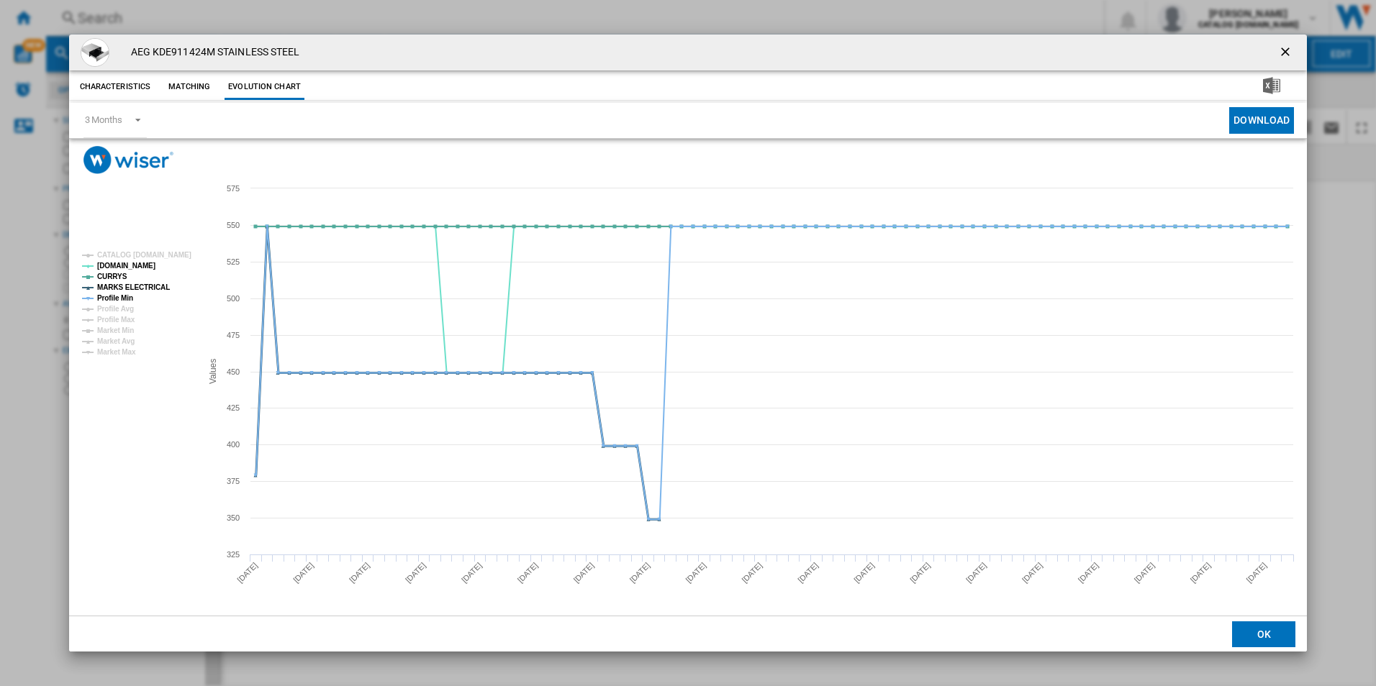
drag, startPoint x: 153, startPoint y: 292, endPoint x: 136, endPoint y: 291, distance: 16.6
click at [152, 291] on tspan "MARKS ELECTRICAL" at bounding box center [133, 288] width 73 height 8
click at [124, 301] on tspan "Profile Min" at bounding box center [115, 298] width 36 height 8
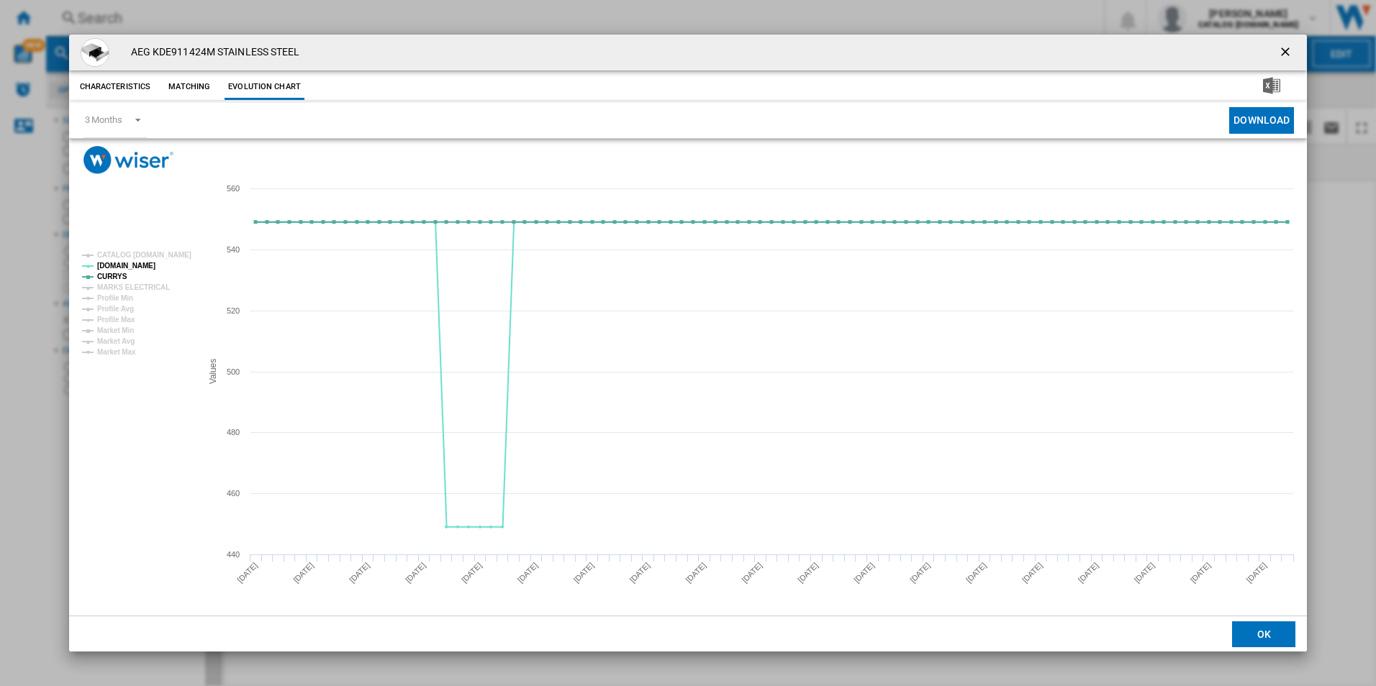
click at [1283, 56] on ng-md-icon "getI18NText('BUTTONS.CLOSE_DIALOG')" at bounding box center [1286, 53] width 17 height 17
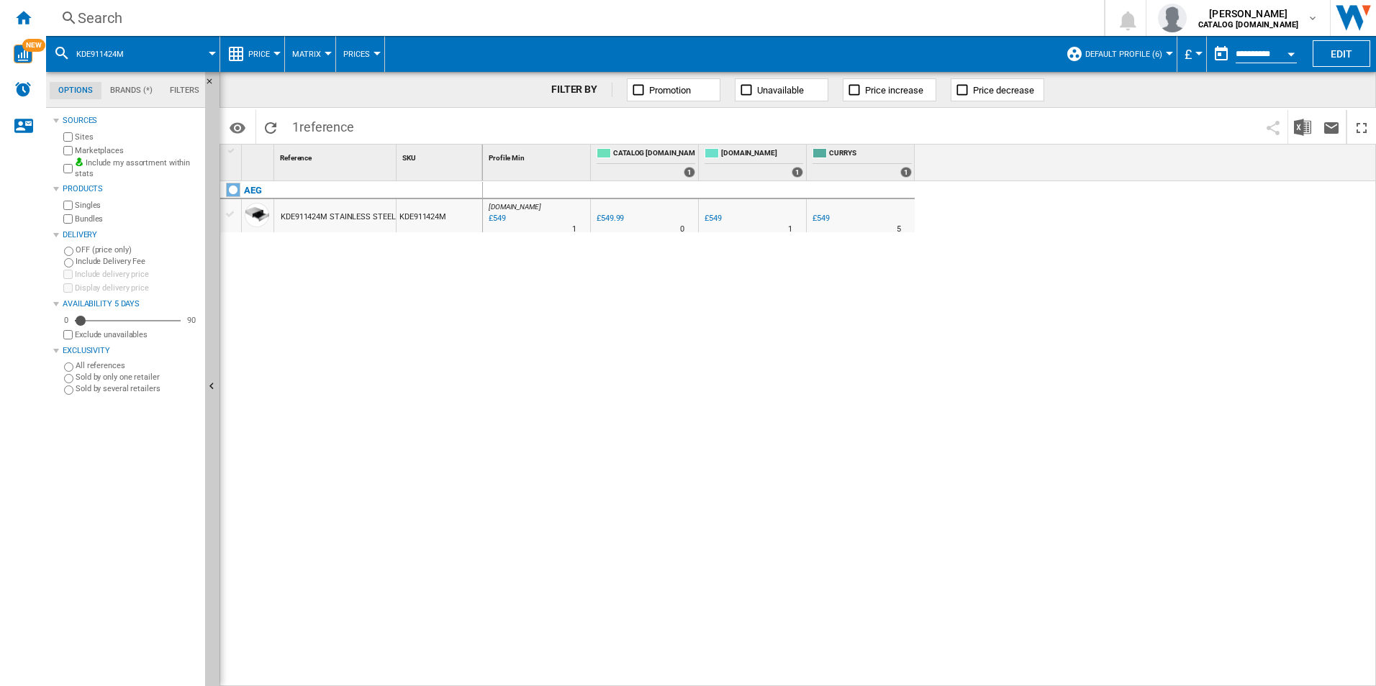
click at [1046, 18] on div "Search" at bounding box center [572, 18] width 989 height 20
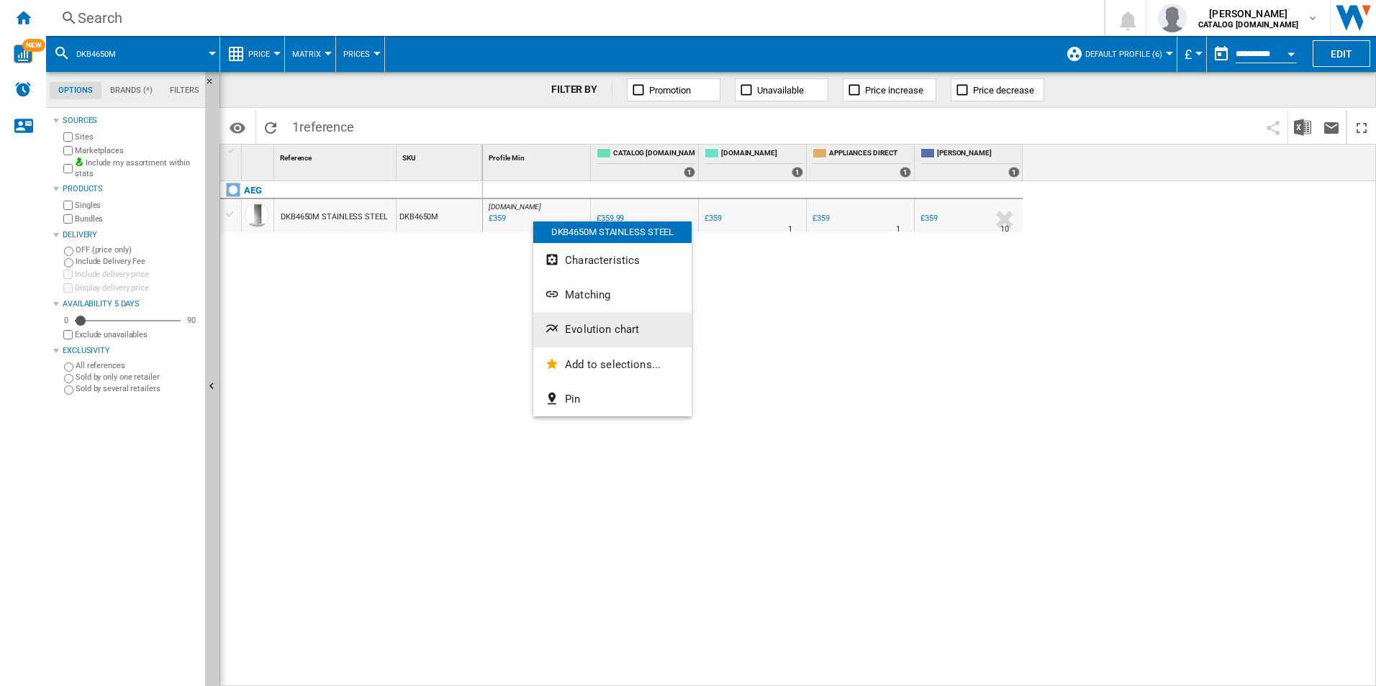
click at [606, 326] on span "Evolution chart" at bounding box center [602, 329] width 74 height 13
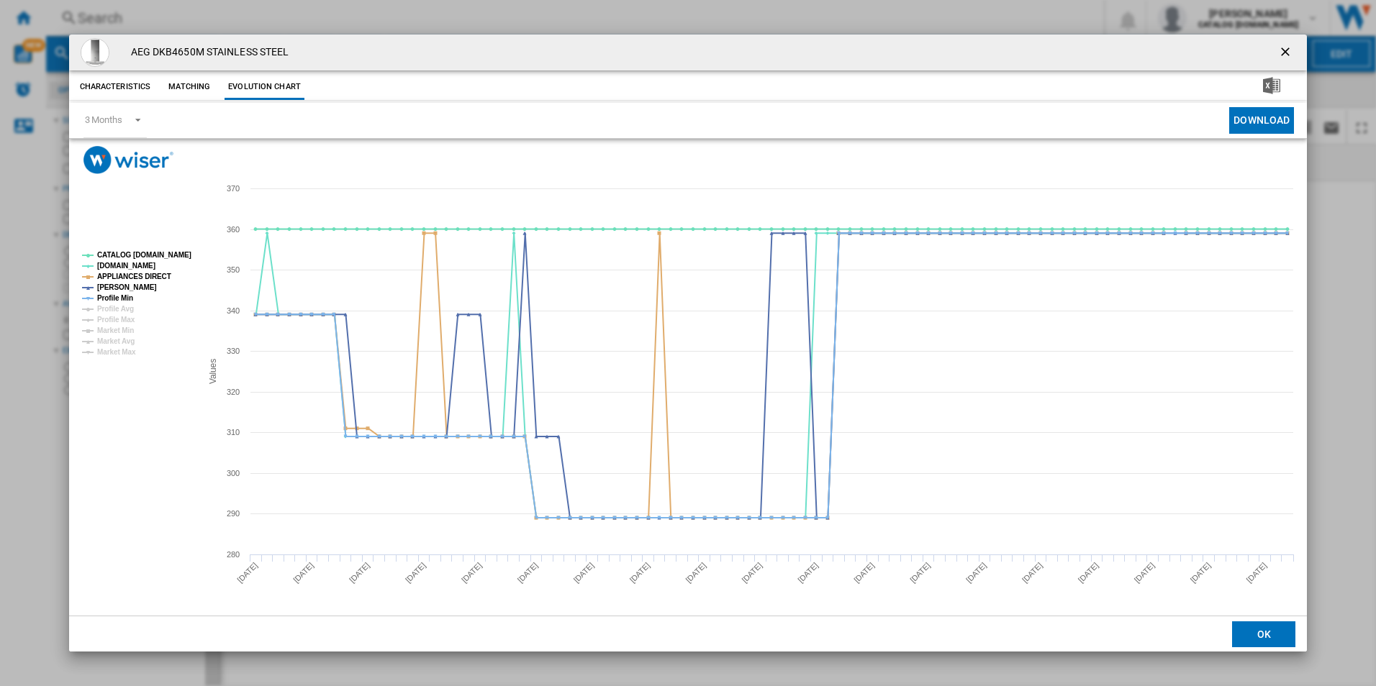
click at [173, 262] on rect "Product popup" at bounding box center [135, 304] width 119 height 116
click at [165, 257] on tspan "CATALOG [DOMAIN_NAME]" at bounding box center [144, 255] width 94 height 8
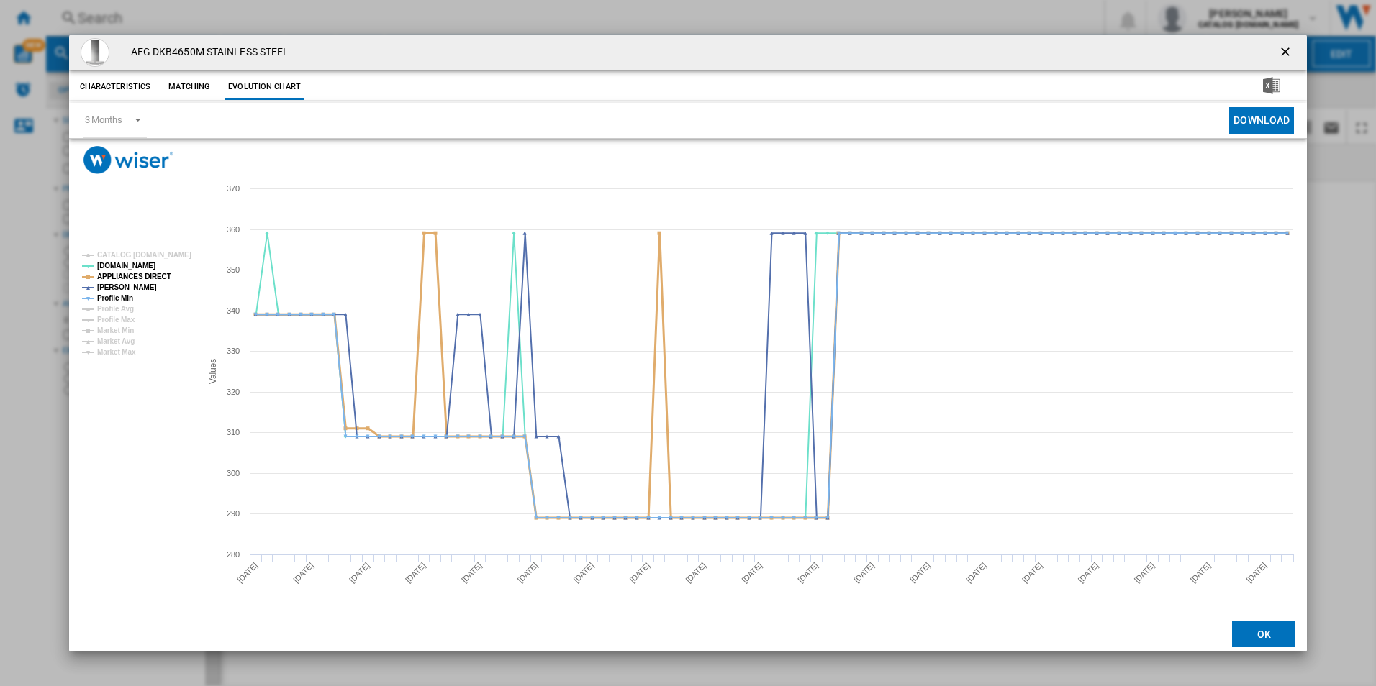
click at [155, 276] on tspan "APPLIANCES DIRECT" at bounding box center [134, 277] width 74 height 8
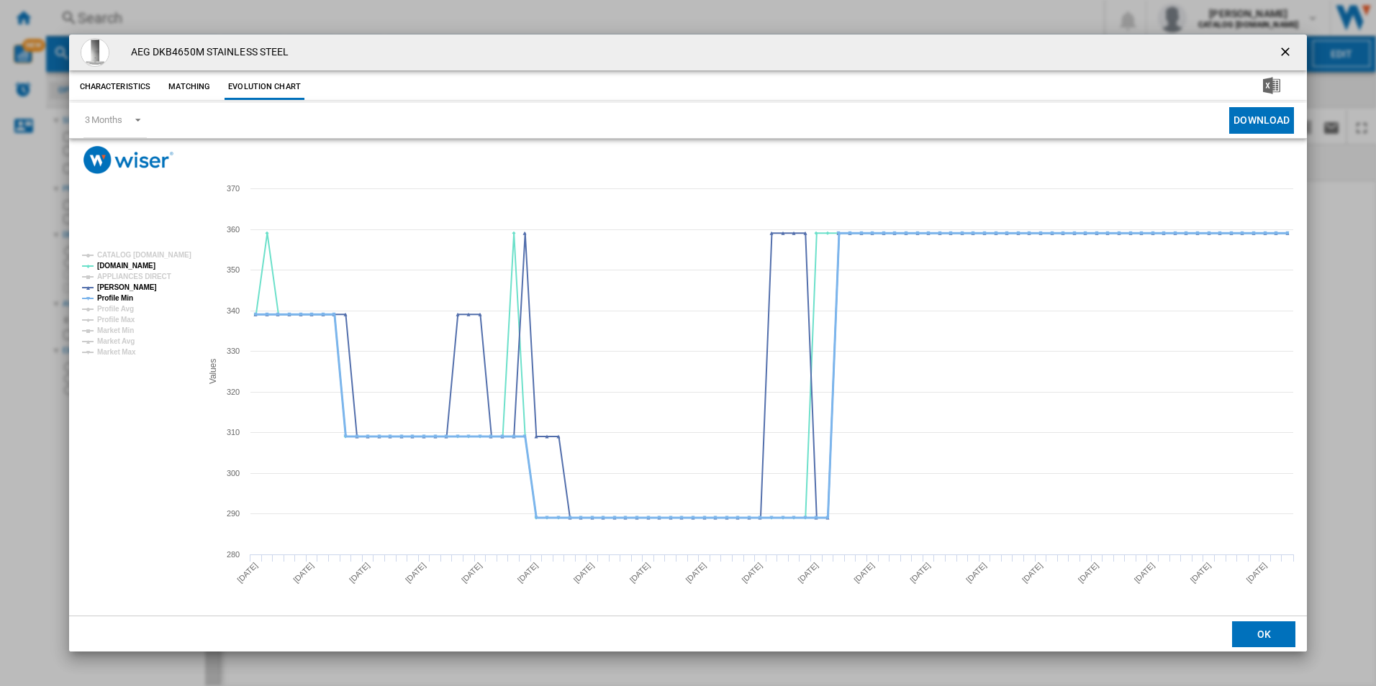
click at [117, 296] on tspan "Profile Min" at bounding box center [115, 298] width 36 height 8
click at [1286, 49] on ng-md-icon "getI18NText('BUTTONS.CLOSE_DIALOG')" at bounding box center [1286, 53] width 17 height 17
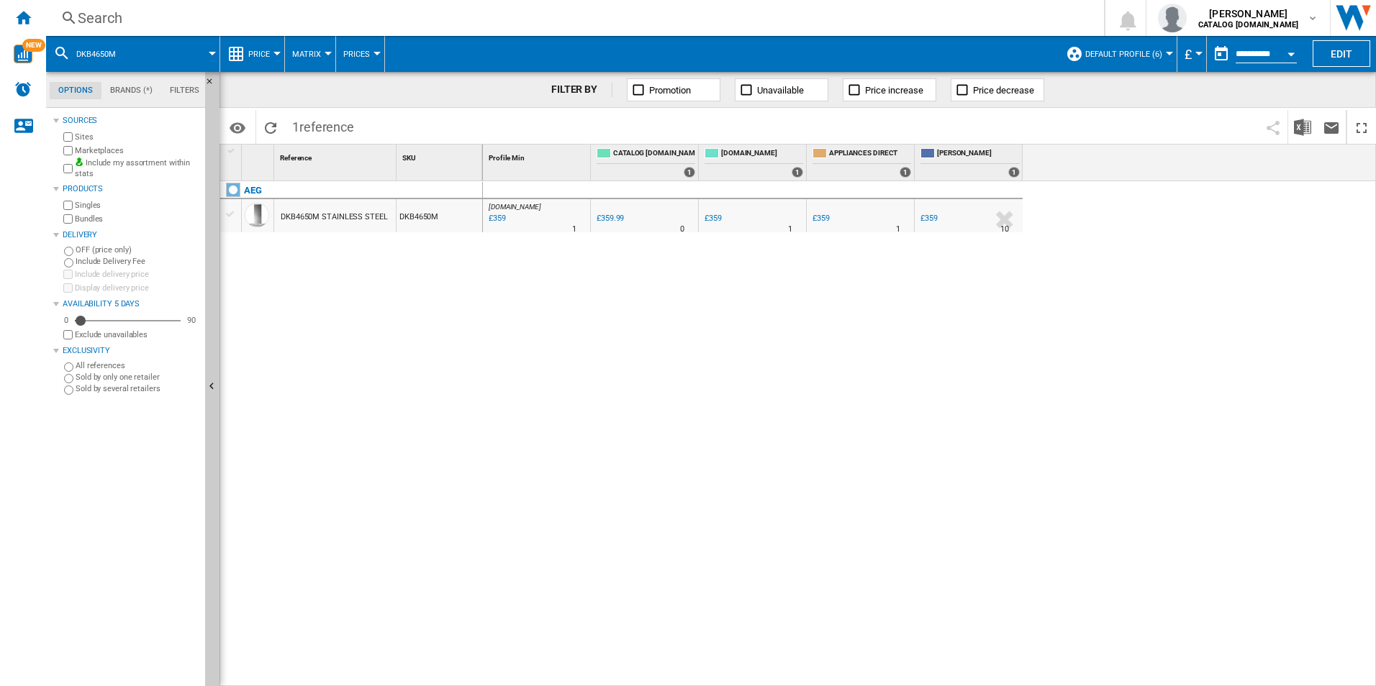
click at [1002, 13] on div "Search" at bounding box center [572, 18] width 989 height 20
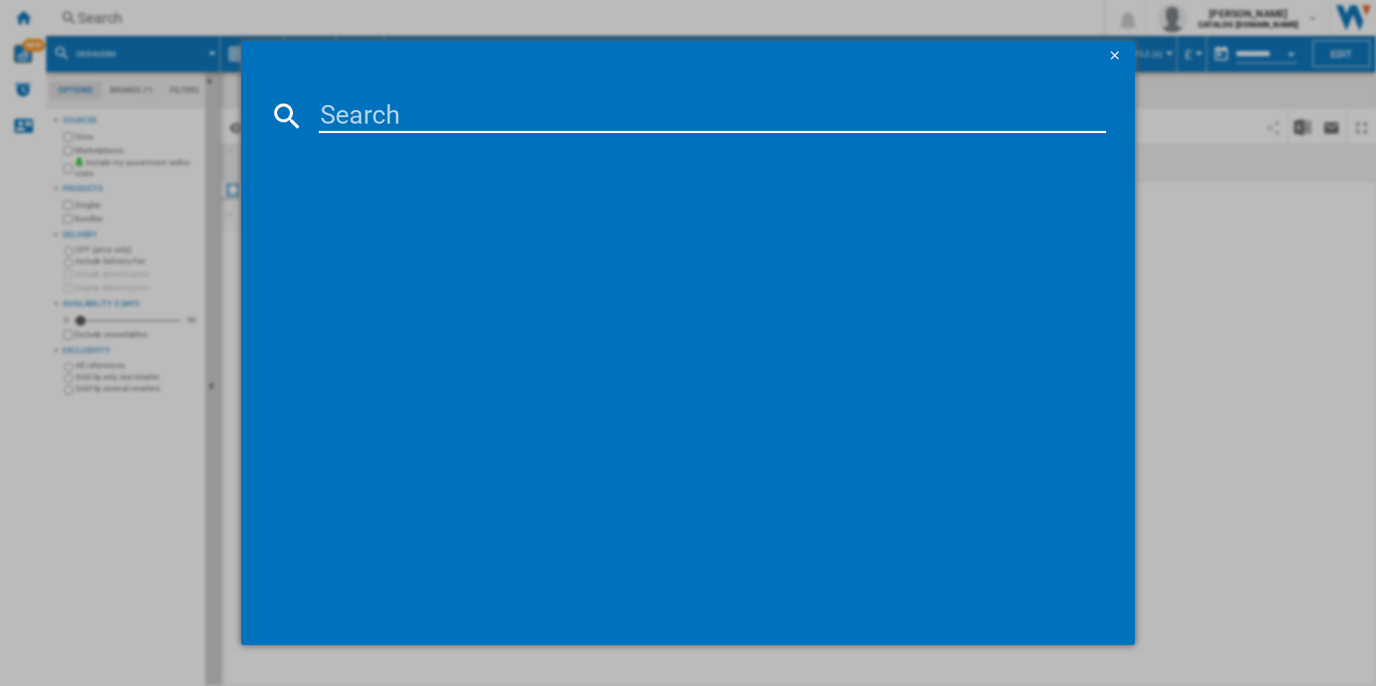
paste input "DTB3954M"
type input "DTB3954M"
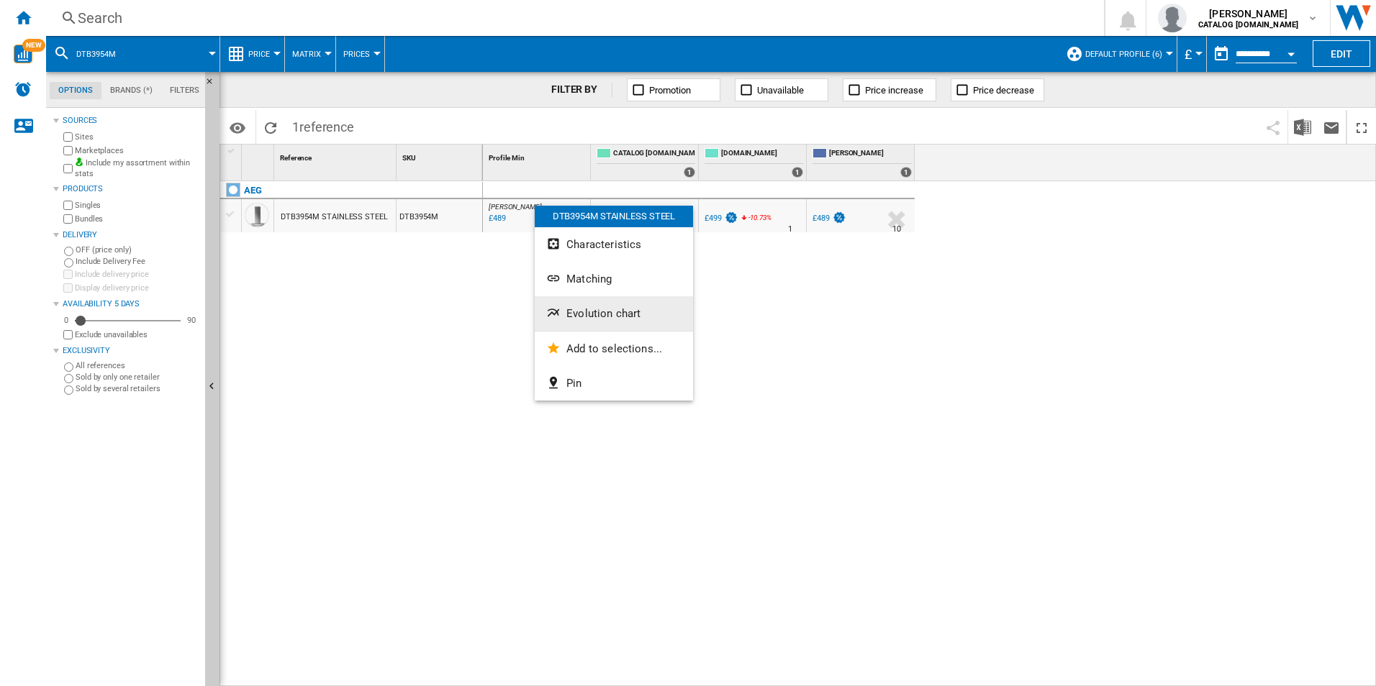
click at [597, 309] on span "Evolution chart" at bounding box center [603, 313] width 74 height 13
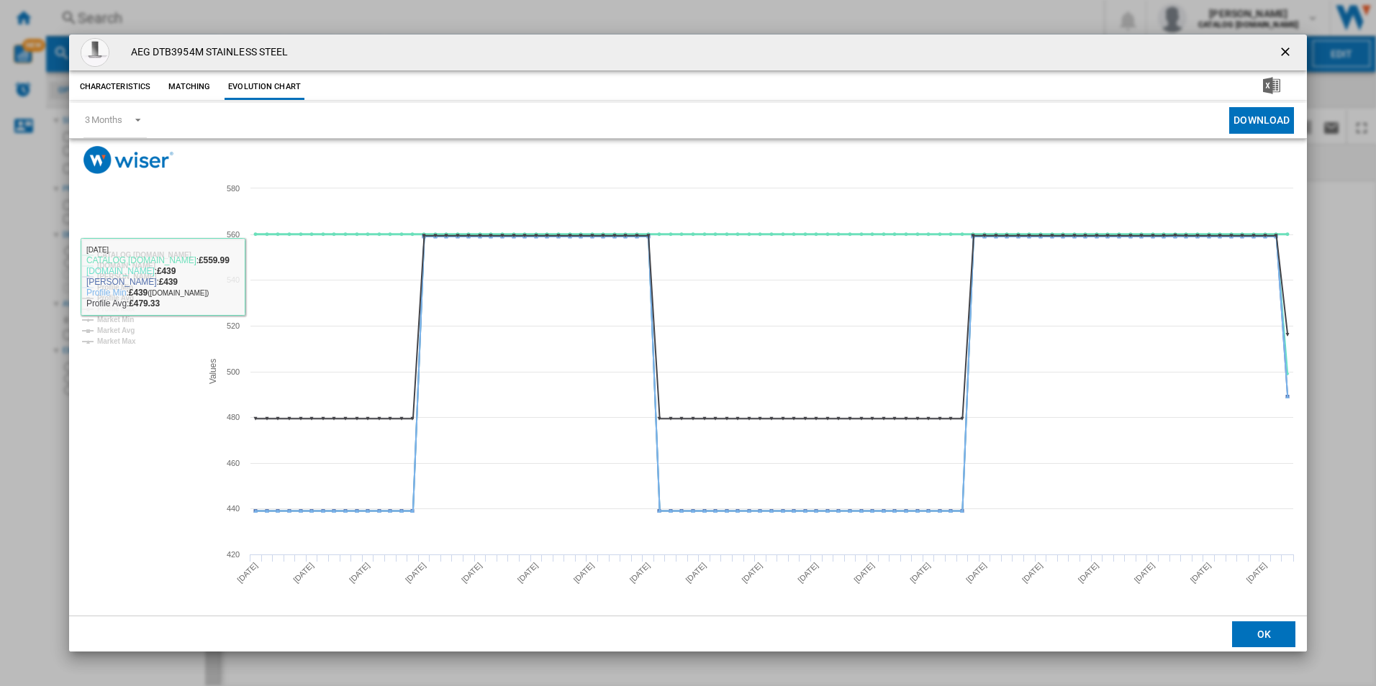
click at [165, 251] on tspan "CATALOG [DOMAIN_NAME]" at bounding box center [144, 255] width 94 height 8
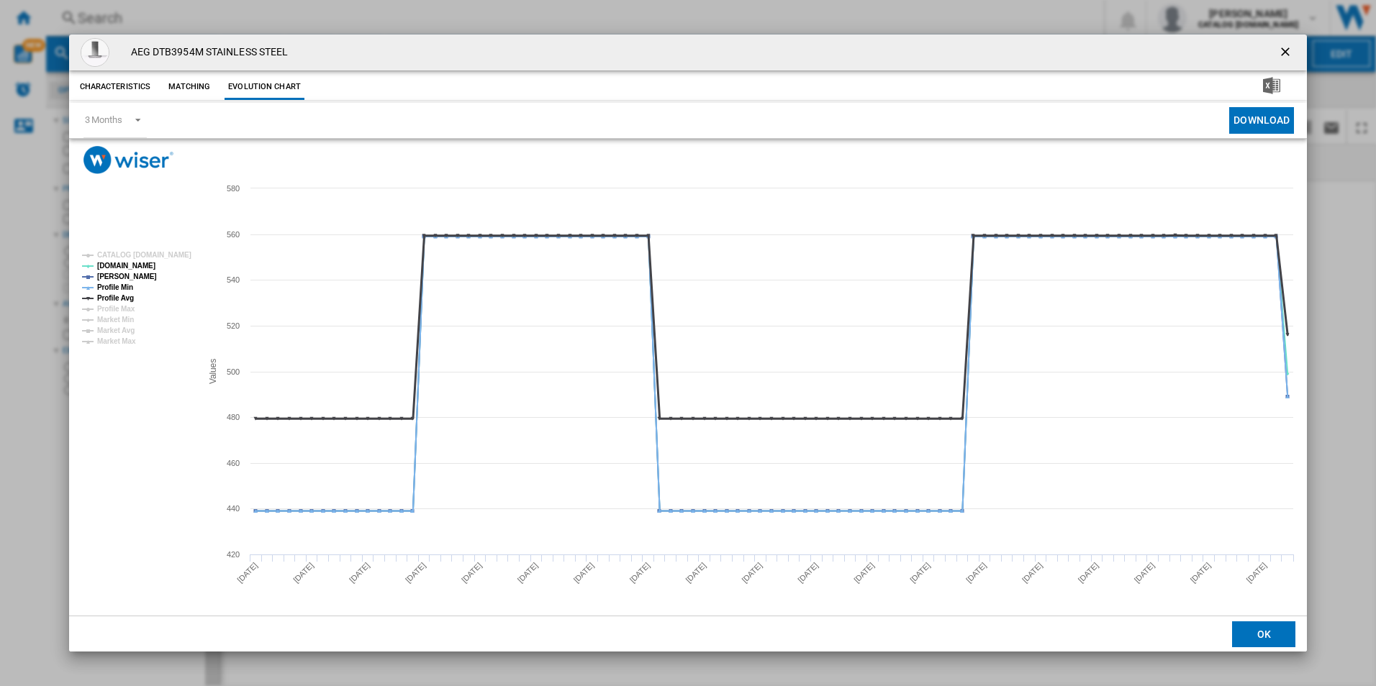
click at [116, 294] on tspan "Profile Avg" at bounding box center [115, 298] width 37 height 8
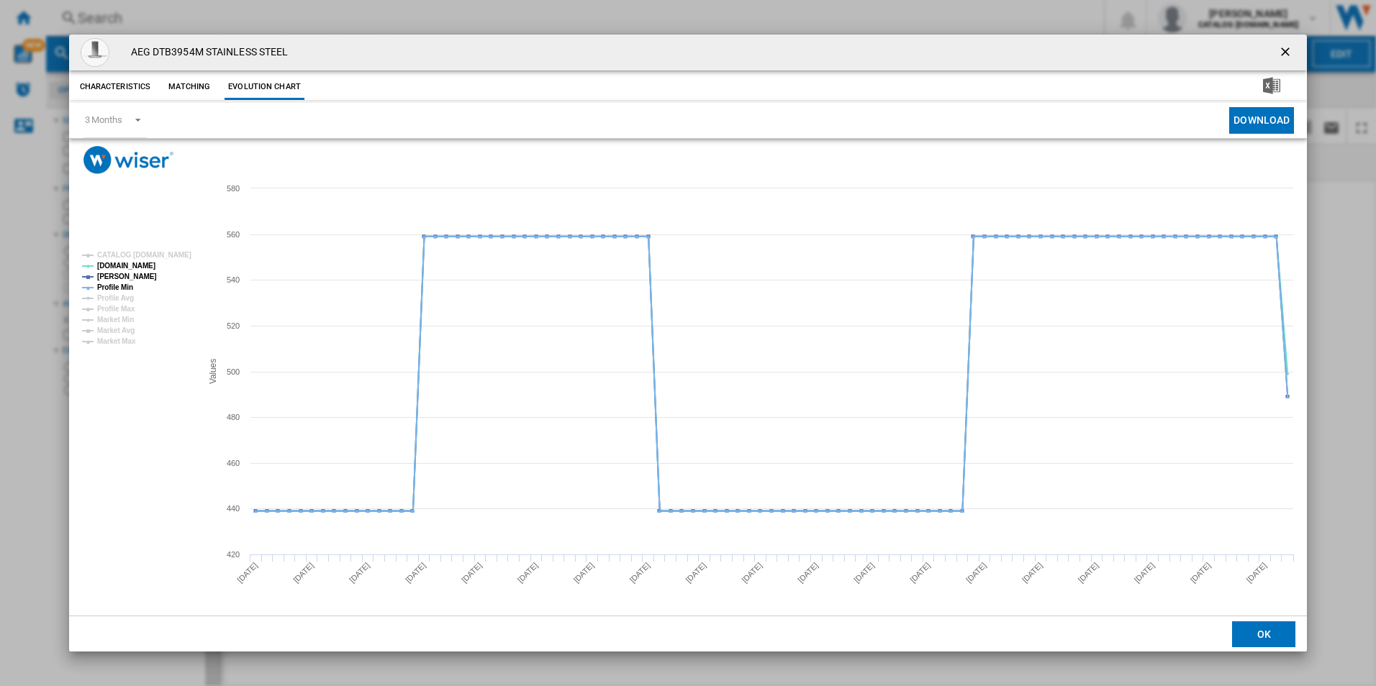
click at [130, 288] on tspan "Profile Min" at bounding box center [115, 288] width 36 height 8
drag, startPoint x: 1289, startPoint y: 54, endPoint x: 1084, endPoint y: 51, distance: 205.8
click at [1290, 54] on ng-md-icon "getI18NText('BUTTONS.CLOSE_DIALOG')" at bounding box center [1286, 53] width 17 height 17
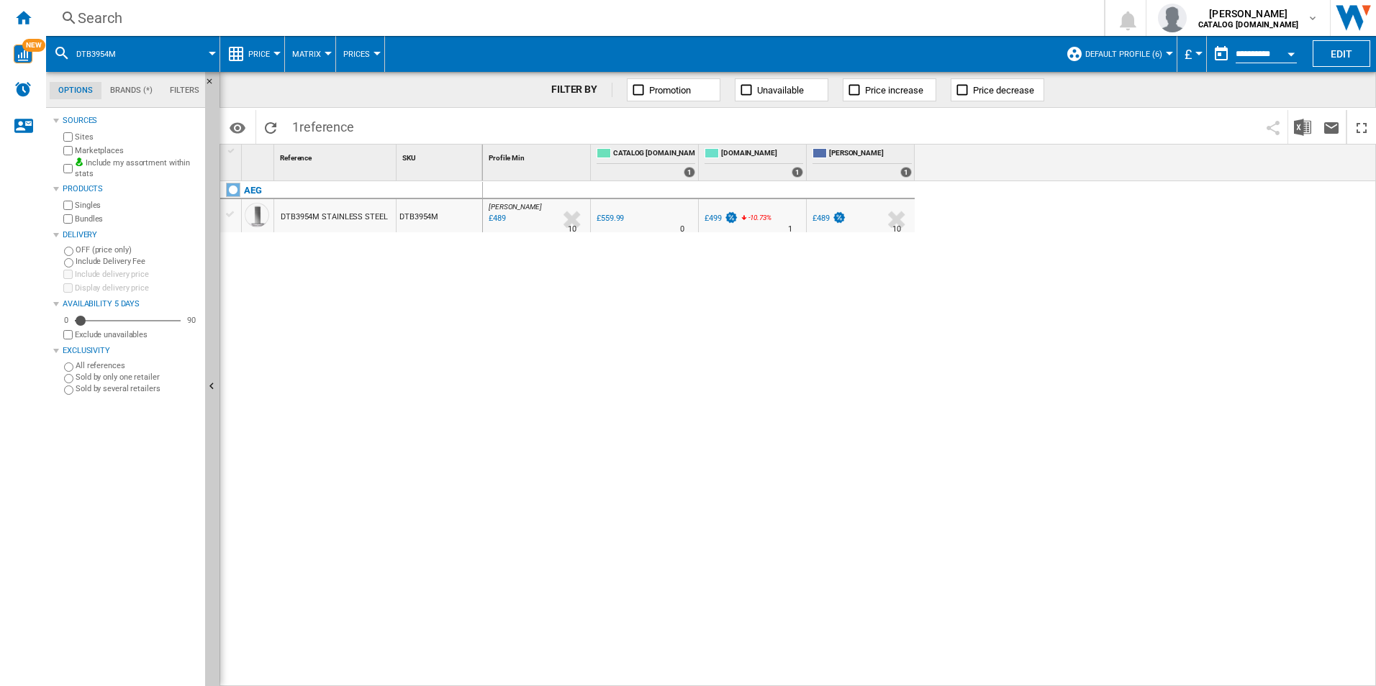
click at [953, 17] on div "Search" at bounding box center [572, 18] width 989 height 20
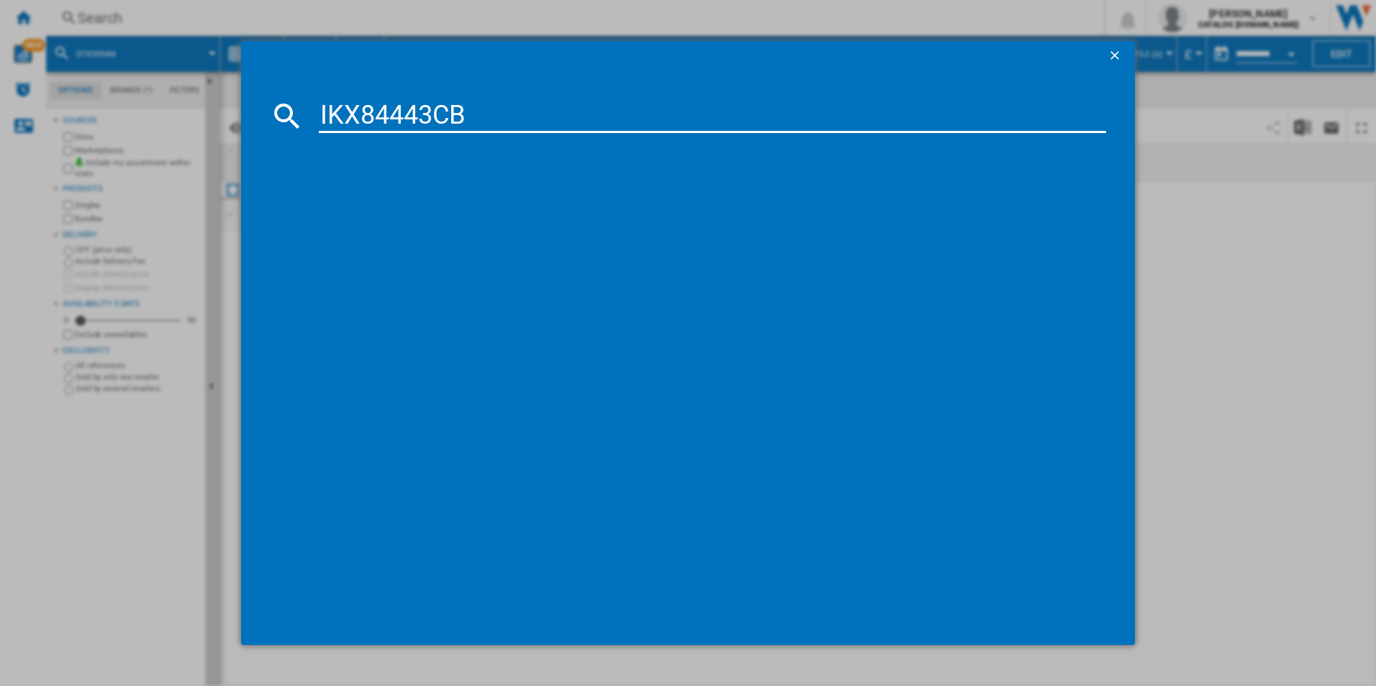
type input "IKX84443CB"
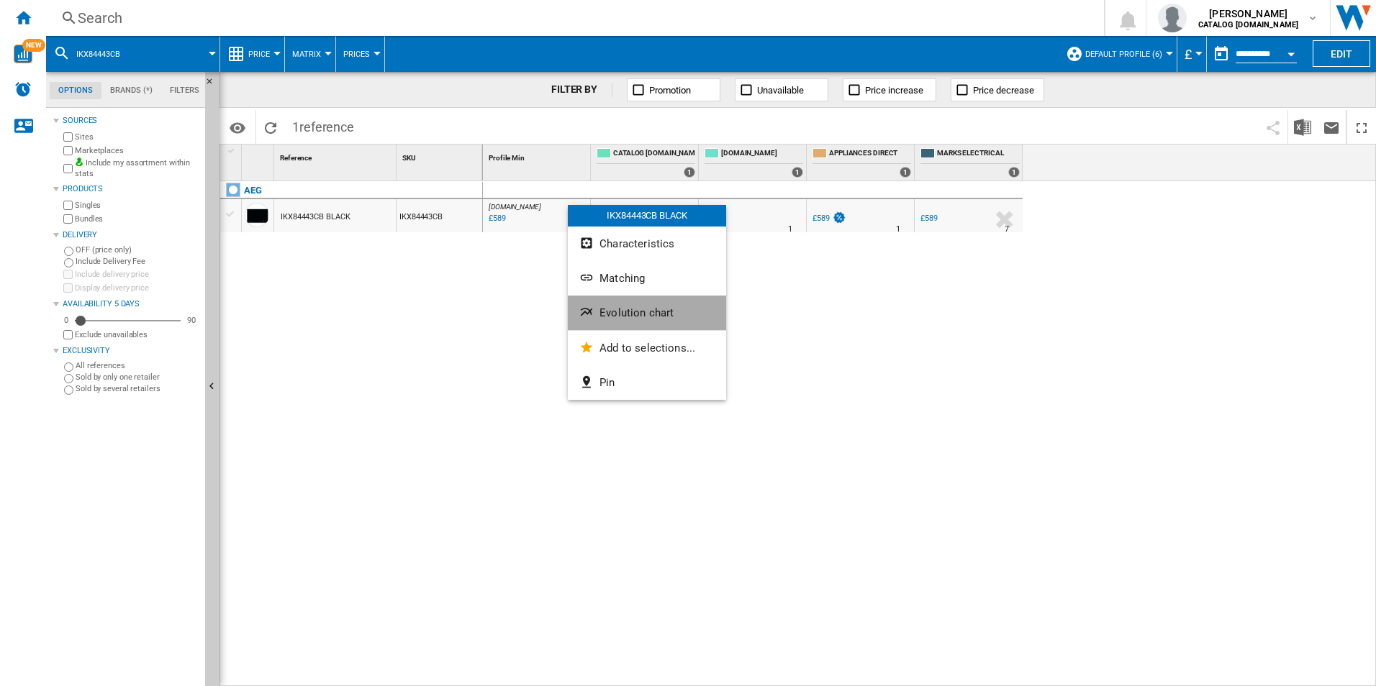
click at [666, 317] on span "Evolution chart" at bounding box center [636, 313] width 74 height 13
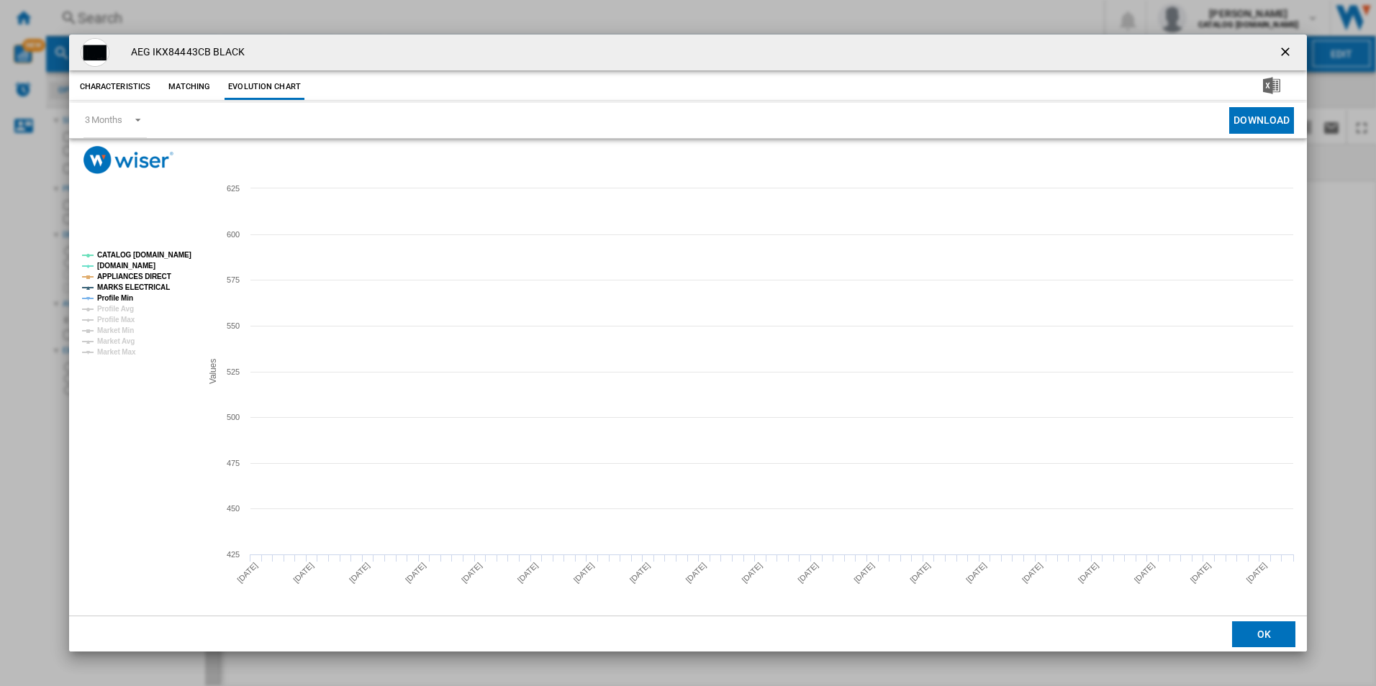
click at [172, 256] on tspan "CATALOG [DOMAIN_NAME]" at bounding box center [144, 255] width 94 height 8
click at [144, 280] on tspan "APPLIANCES DIRECT" at bounding box center [134, 277] width 74 height 8
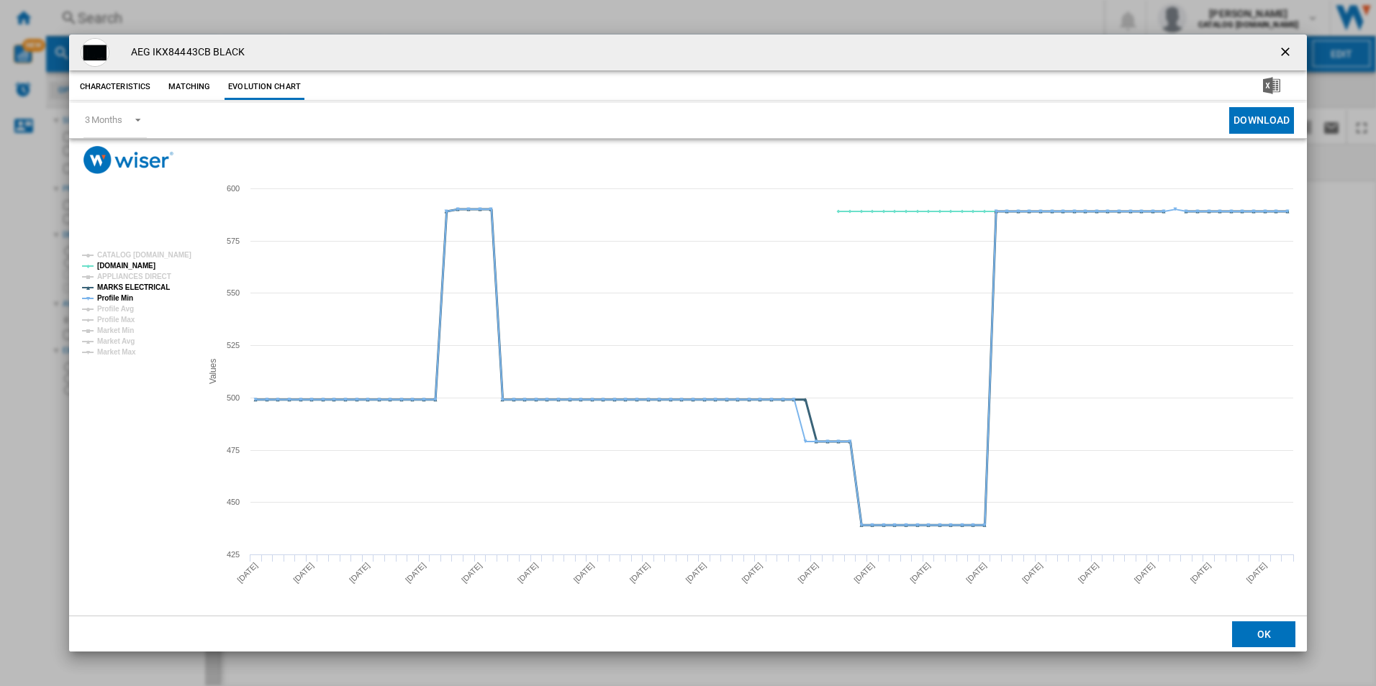
click at [145, 285] on tspan "MARKS ELECTRICAL" at bounding box center [133, 288] width 73 height 8
click at [117, 295] on tspan "Profile Min" at bounding box center [115, 298] width 36 height 8
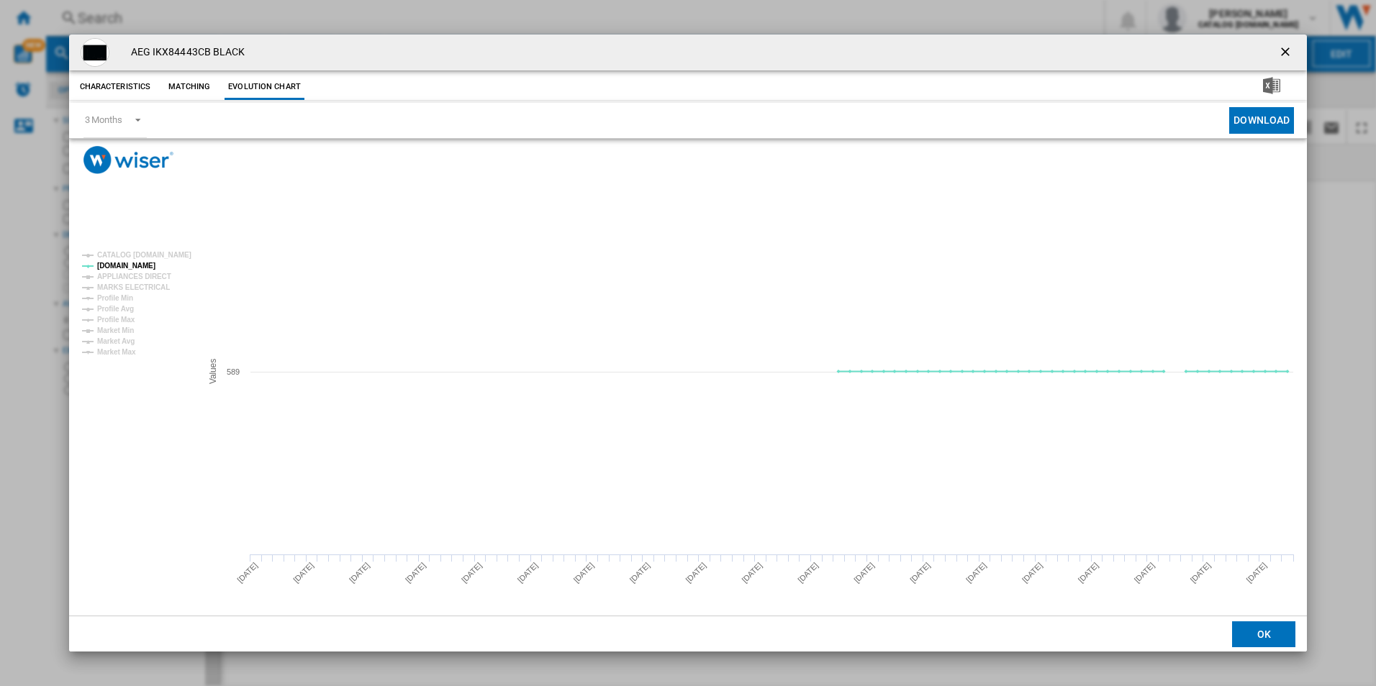
drag, startPoint x: 1288, startPoint y: 60, endPoint x: 1170, endPoint y: 53, distance: 118.2
click at [1284, 58] on ng-md-icon "getI18NText('BUTTONS.CLOSE_DIALOG')" at bounding box center [1286, 53] width 17 height 17
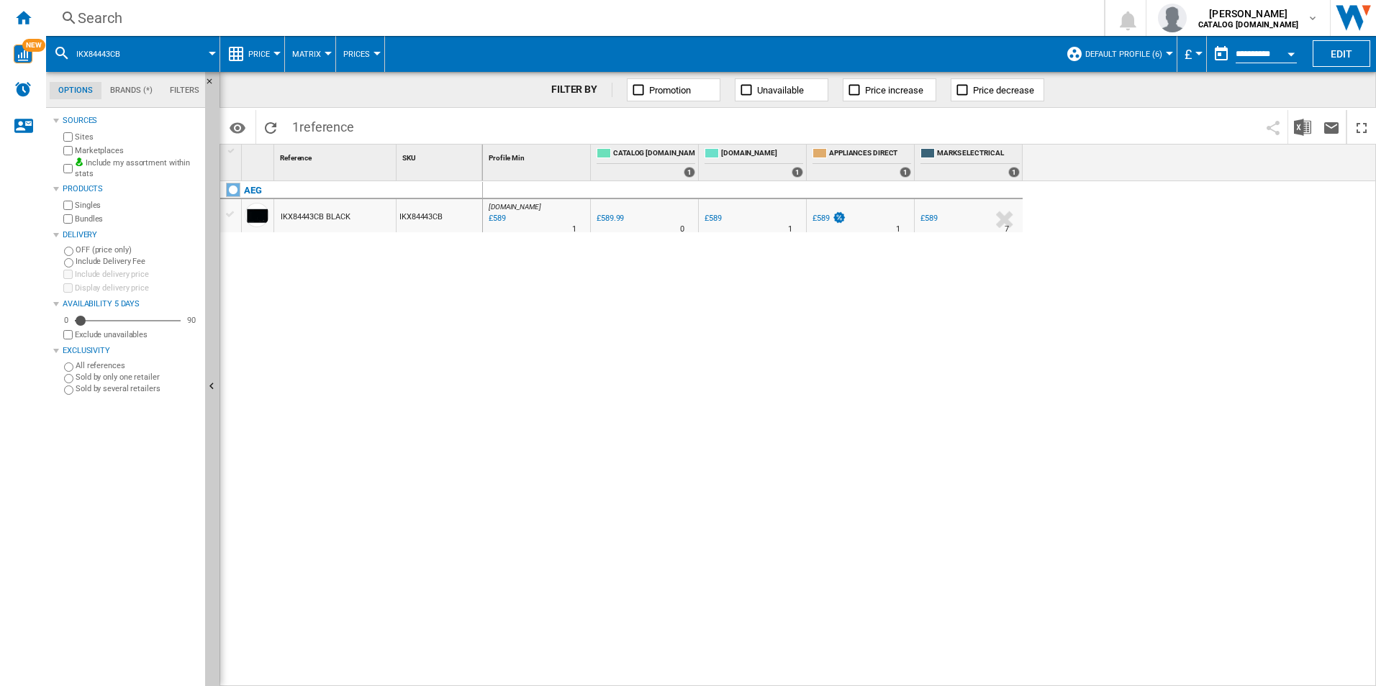
click at [1003, 17] on div "Search" at bounding box center [572, 18] width 989 height 20
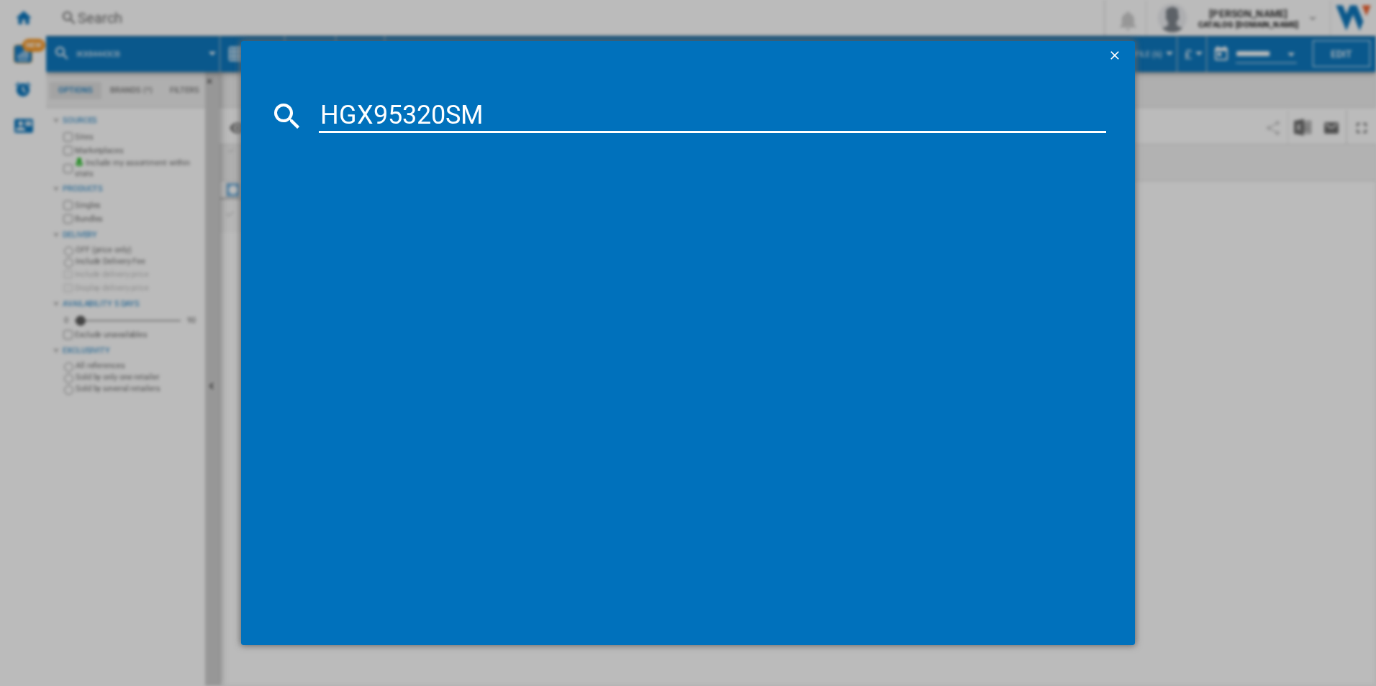
type input "HGX95320SM"
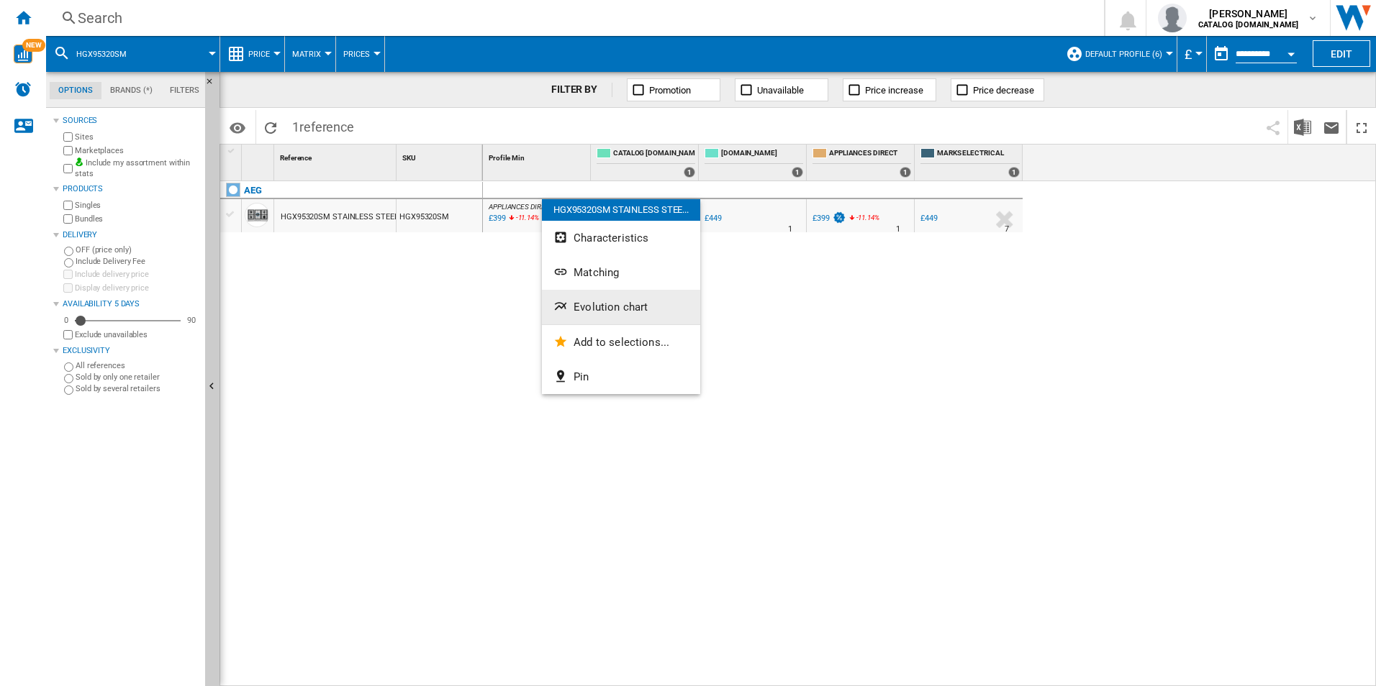
click at [586, 299] on button "Evolution chart" at bounding box center [621, 307] width 158 height 35
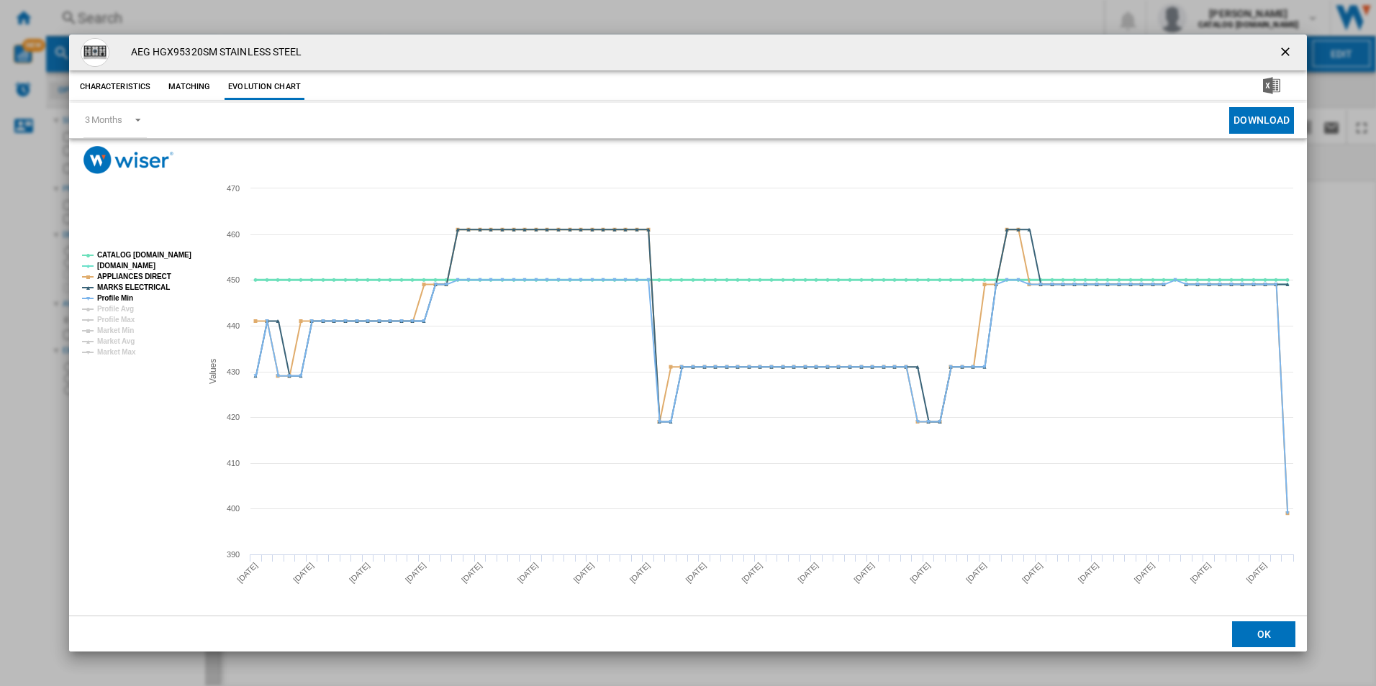
click at [164, 254] on tspan "CATALOG [DOMAIN_NAME]" at bounding box center [144, 255] width 94 height 8
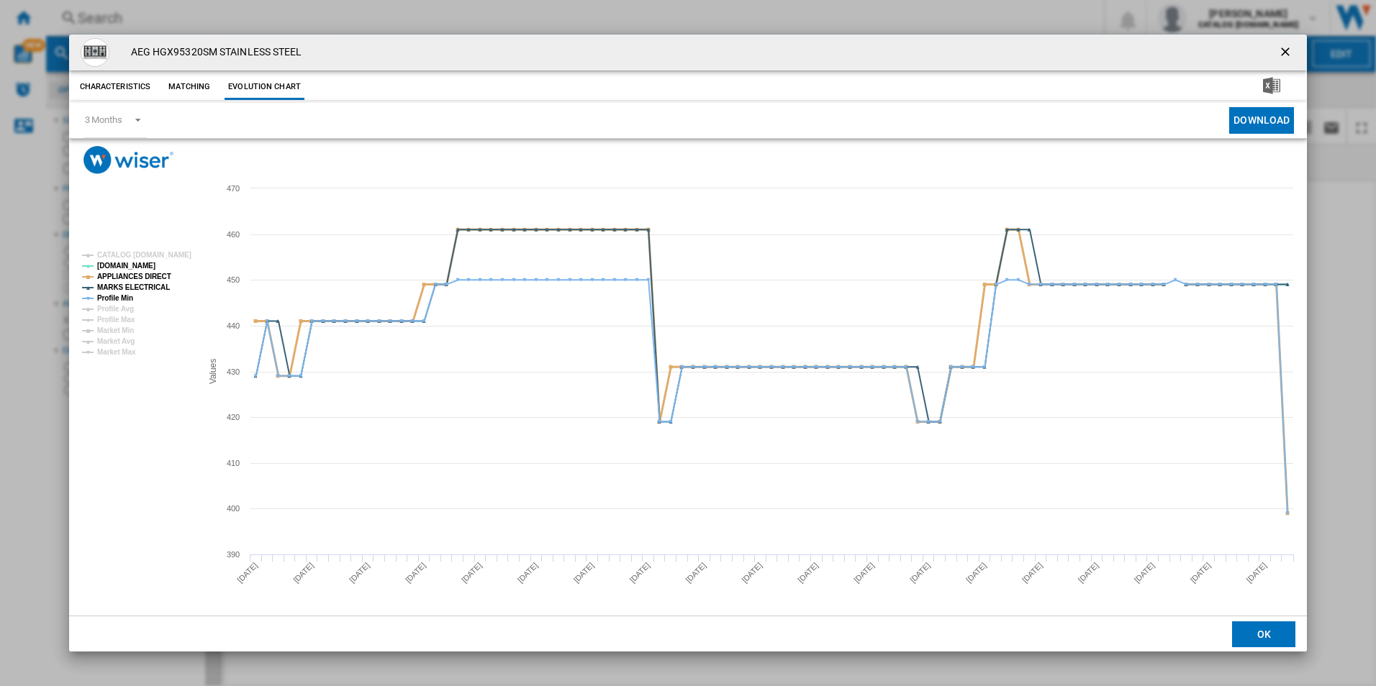
click at [149, 278] on tspan "APPLIANCES DIRECT" at bounding box center [134, 277] width 74 height 8
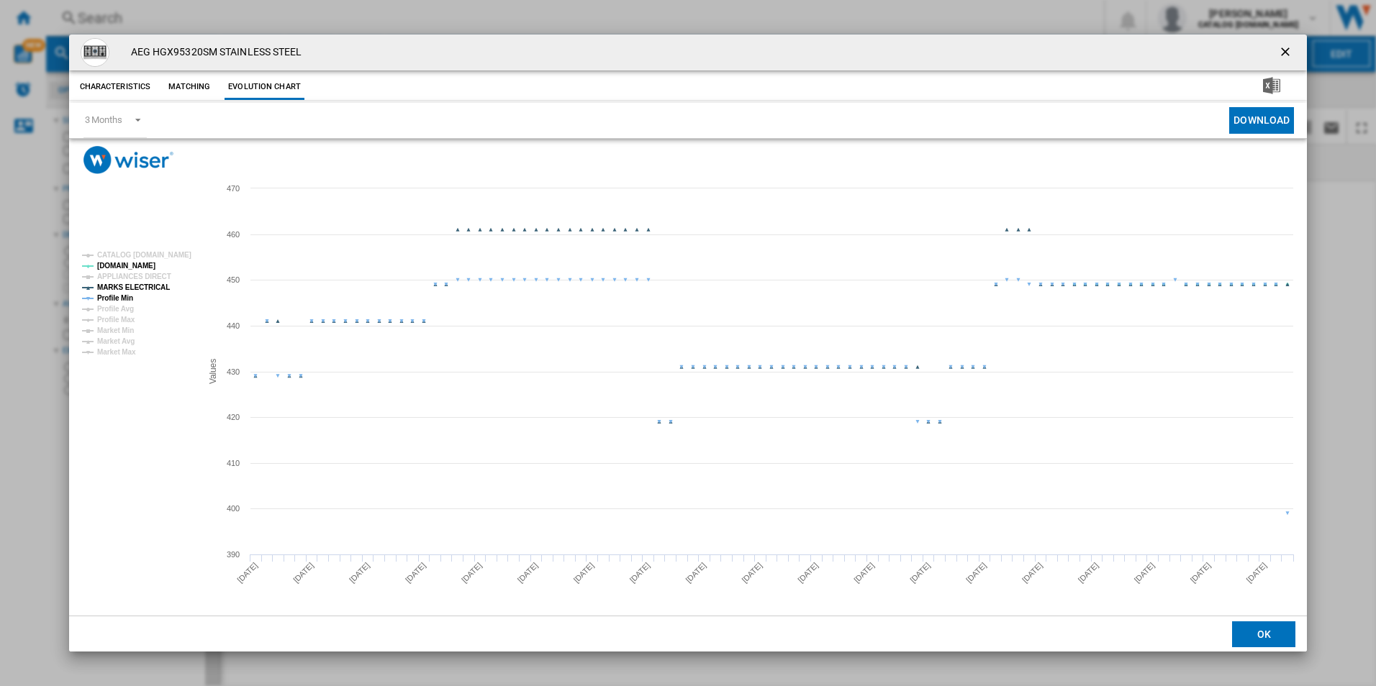
click at [148, 288] on tspan "MARKS ELECTRICAL" at bounding box center [133, 288] width 73 height 8
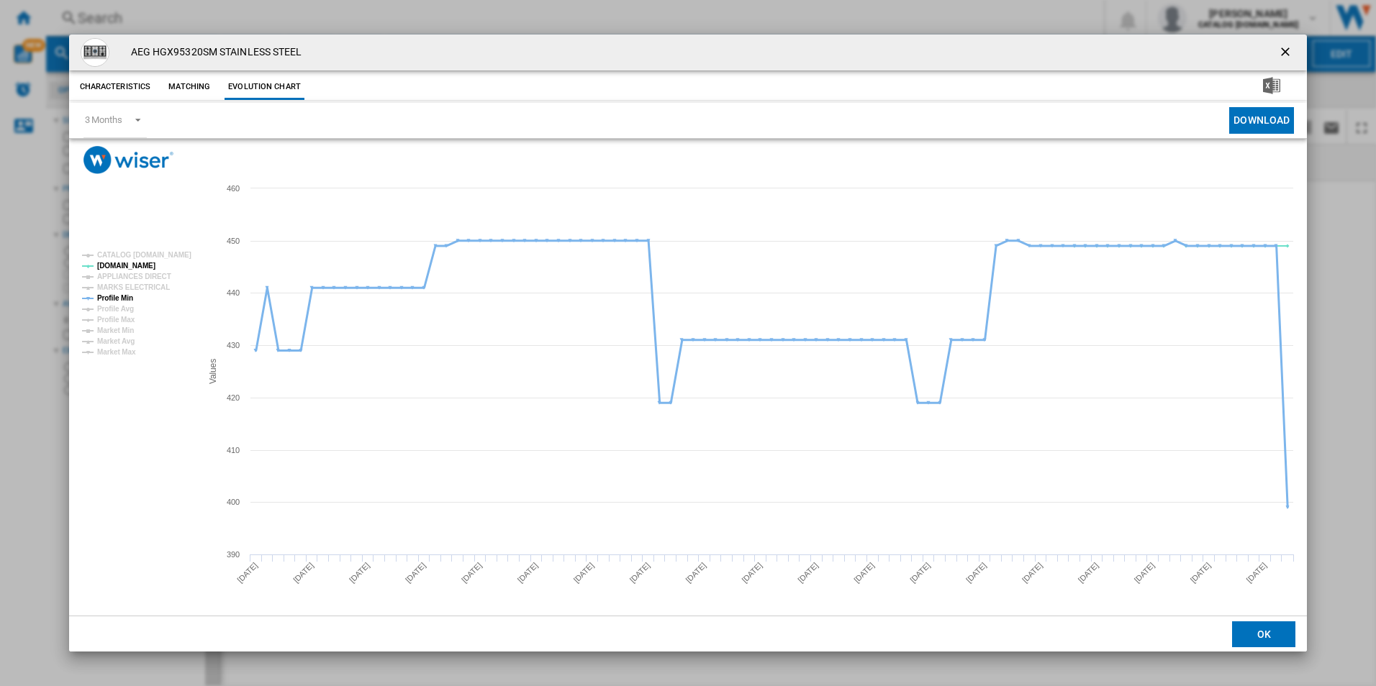
click at [125, 296] on tspan "Profile Min" at bounding box center [115, 298] width 36 height 8
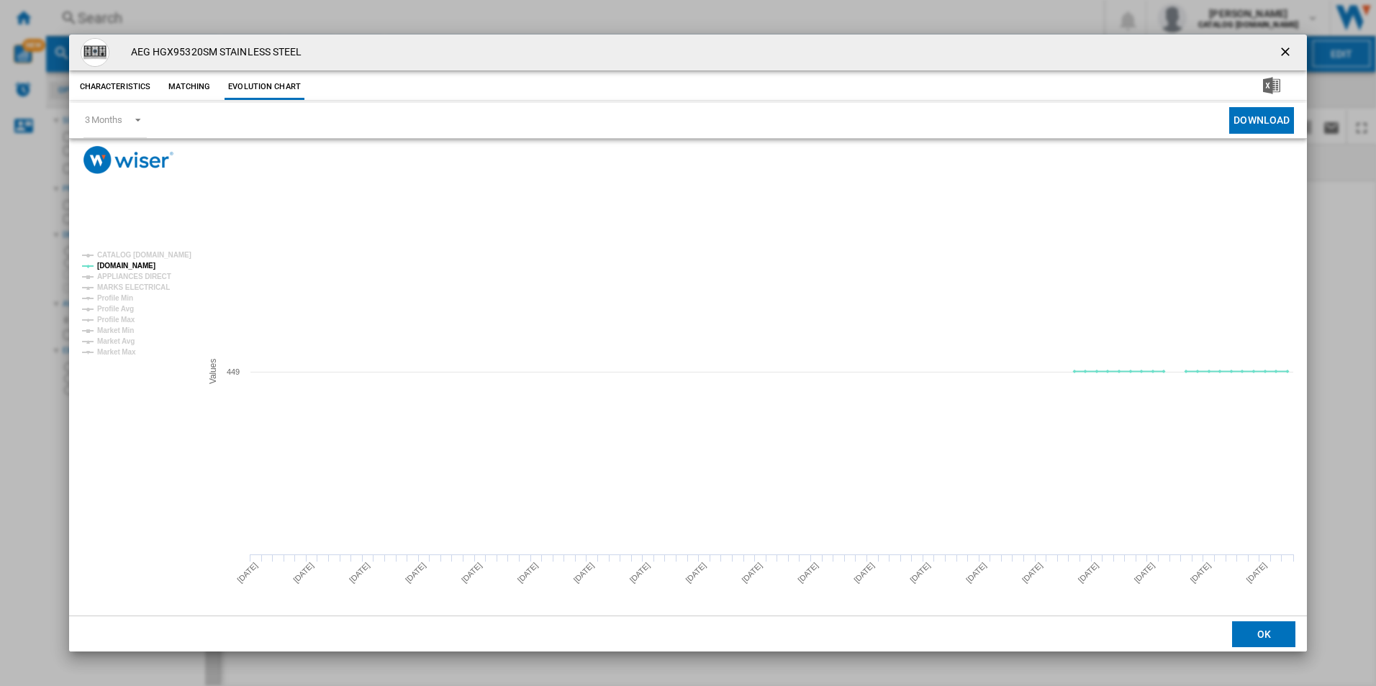
drag, startPoint x: 1288, startPoint y: 46, endPoint x: 1279, endPoint y: 47, distance: 9.4
click at [1288, 46] on ng-md-icon "getI18NText('BUTTONS.CLOSE_DIALOG')" at bounding box center [1286, 53] width 17 height 17
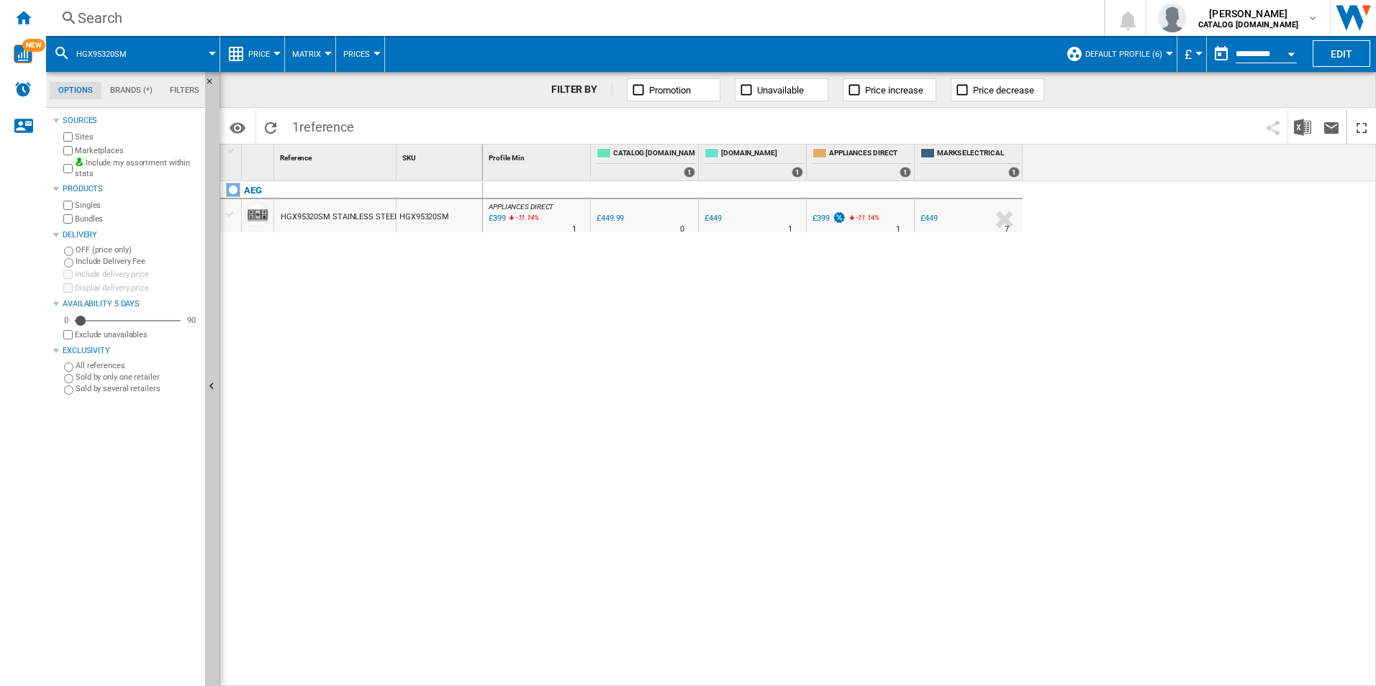
click at [856, 9] on div "Search" at bounding box center [572, 18] width 989 height 20
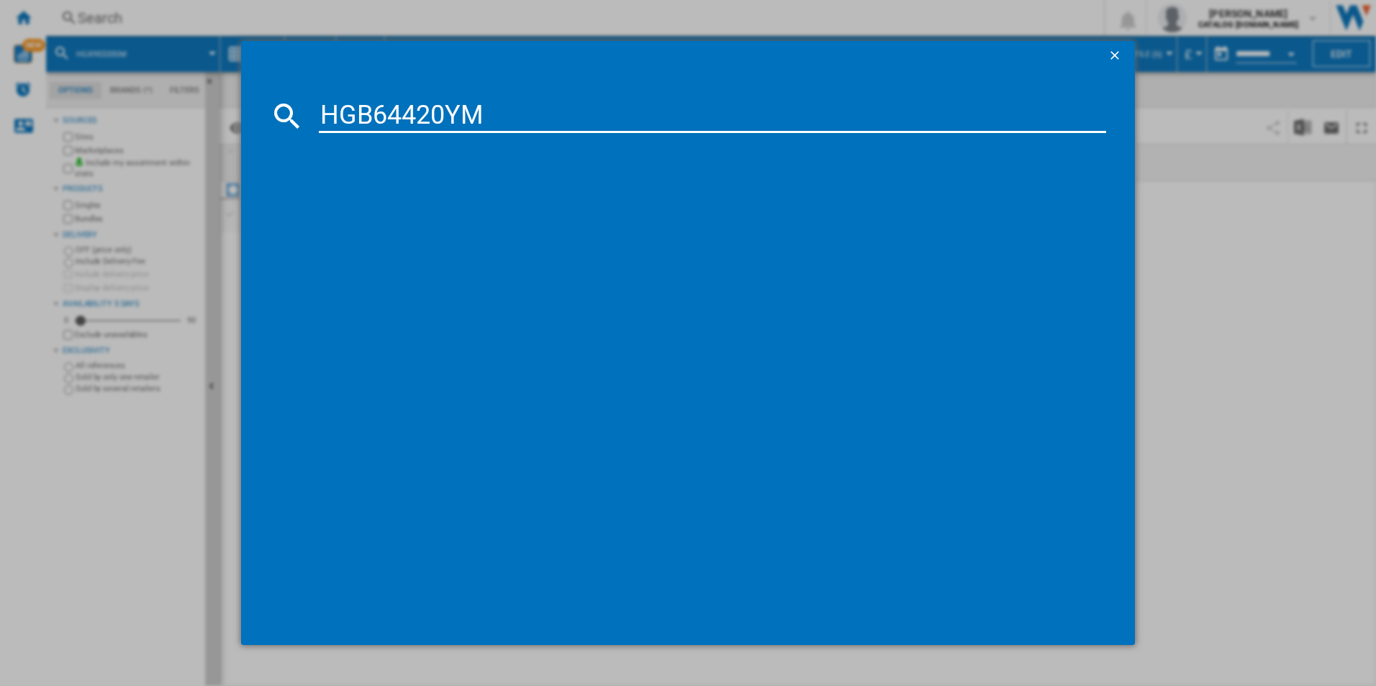
type input "HGB64420YM"
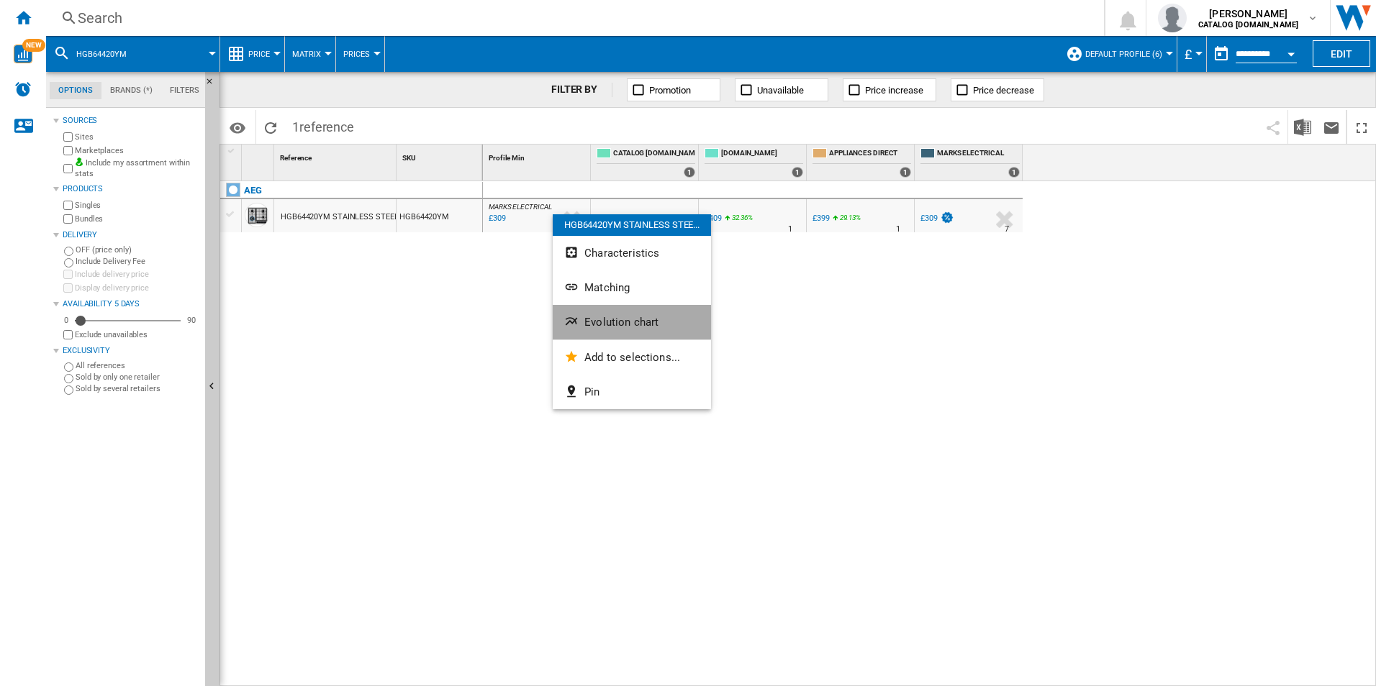
click at [604, 319] on span "Evolution chart" at bounding box center [621, 322] width 74 height 13
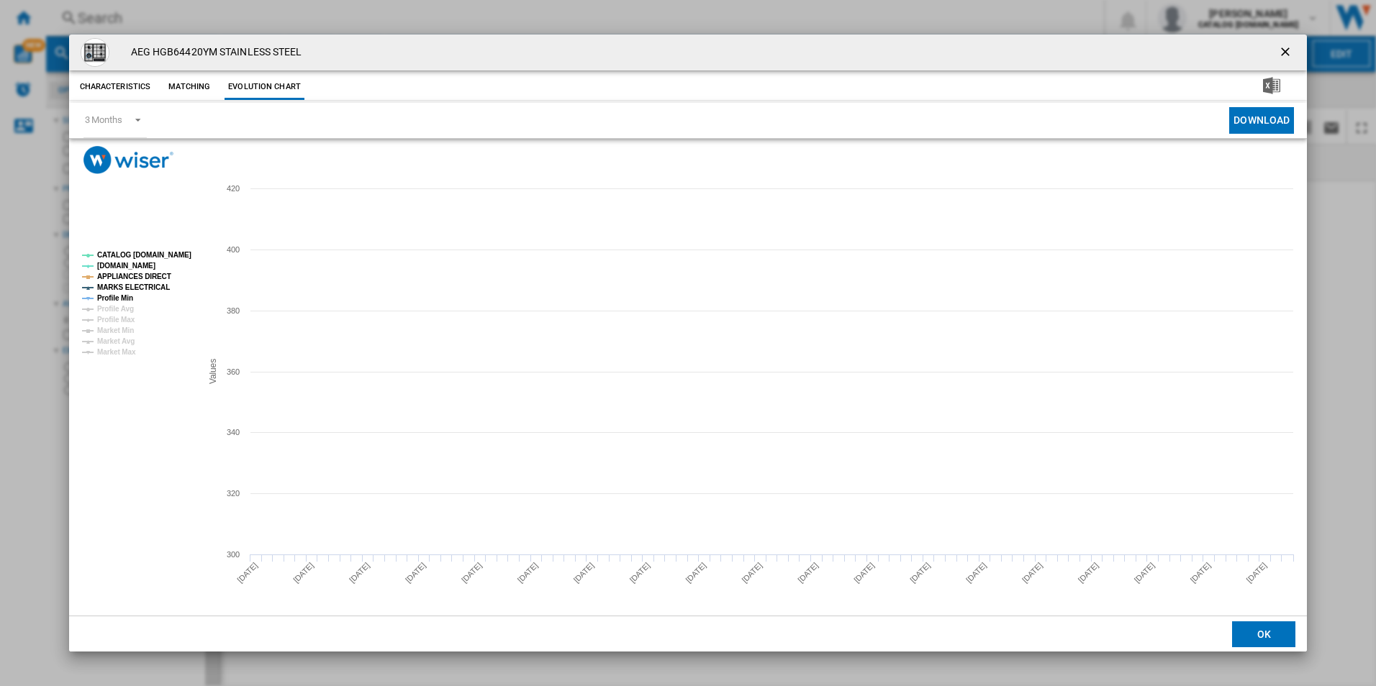
click at [145, 255] on tspan "CATALOG [DOMAIN_NAME]" at bounding box center [144, 255] width 94 height 8
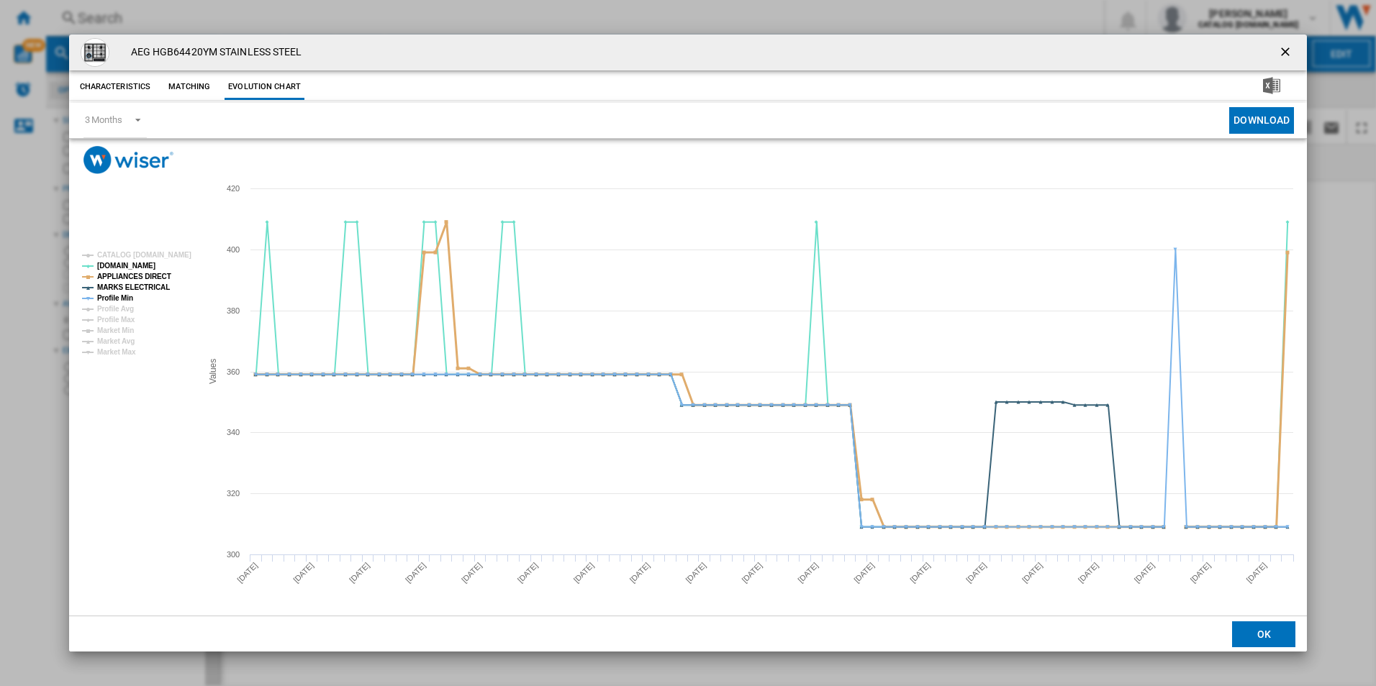
click at [153, 273] on tspan "APPLIANCES DIRECT" at bounding box center [134, 277] width 74 height 8
click at [155, 288] on tspan "MARKS ELECTRICAL" at bounding box center [133, 288] width 73 height 8
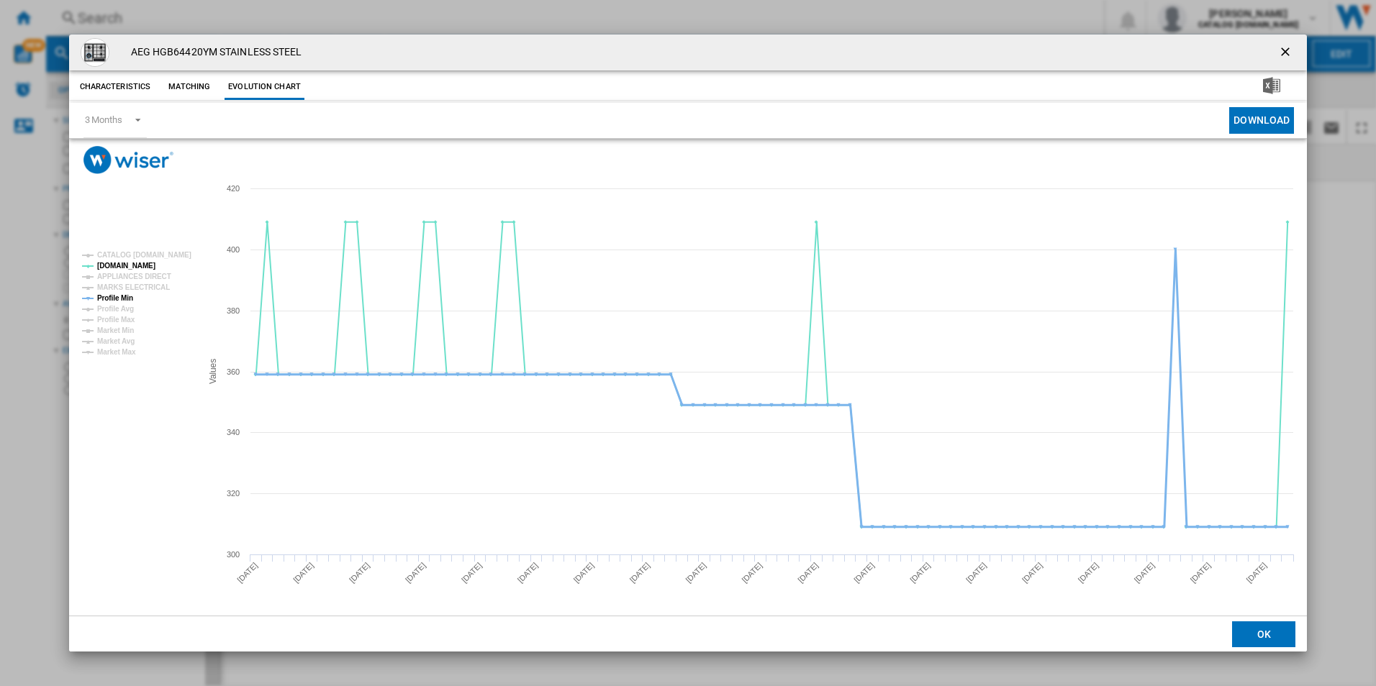
click at [112, 299] on tspan "Profile Min" at bounding box center [115, 298] width 36 height 8
drag, startPoint x: 1289, startPoint y: 44, endPoint x: 1166, endPoint y: 65, distance: 124.9
click at [1289, 45] on ng-md-icon "getI18NText('BUTTONS.CLOSE_DIALOG')" at bounding box center [1286, 53] width 17 height 17
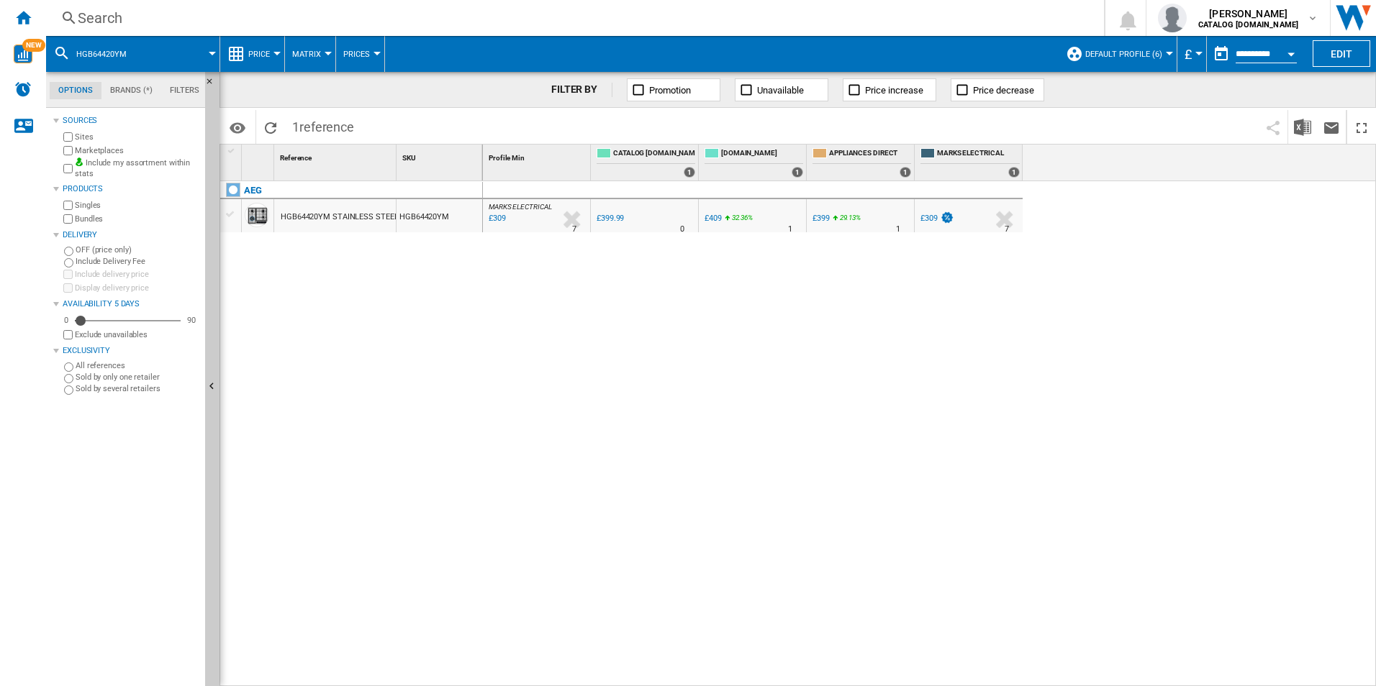
click at [883, 13] on div "Search" at bounding box center [572, 18] width 989 height 20
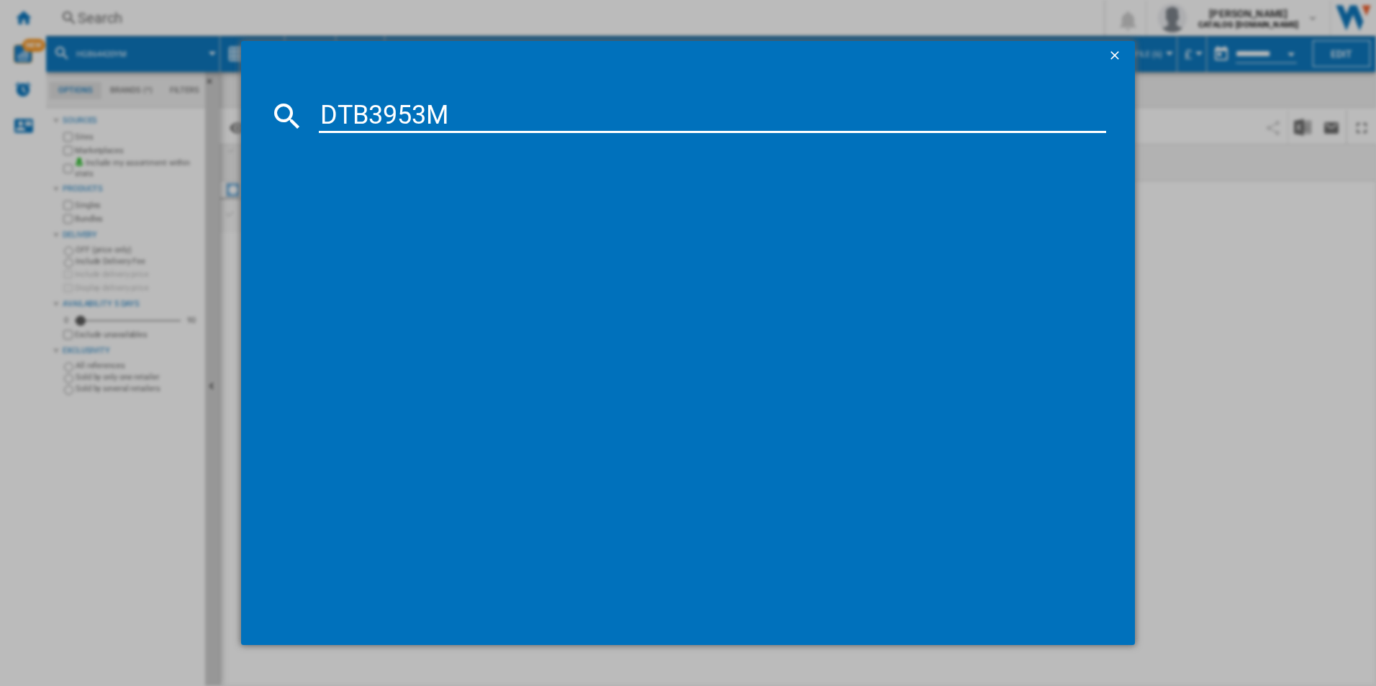
type input "DTB3953M"
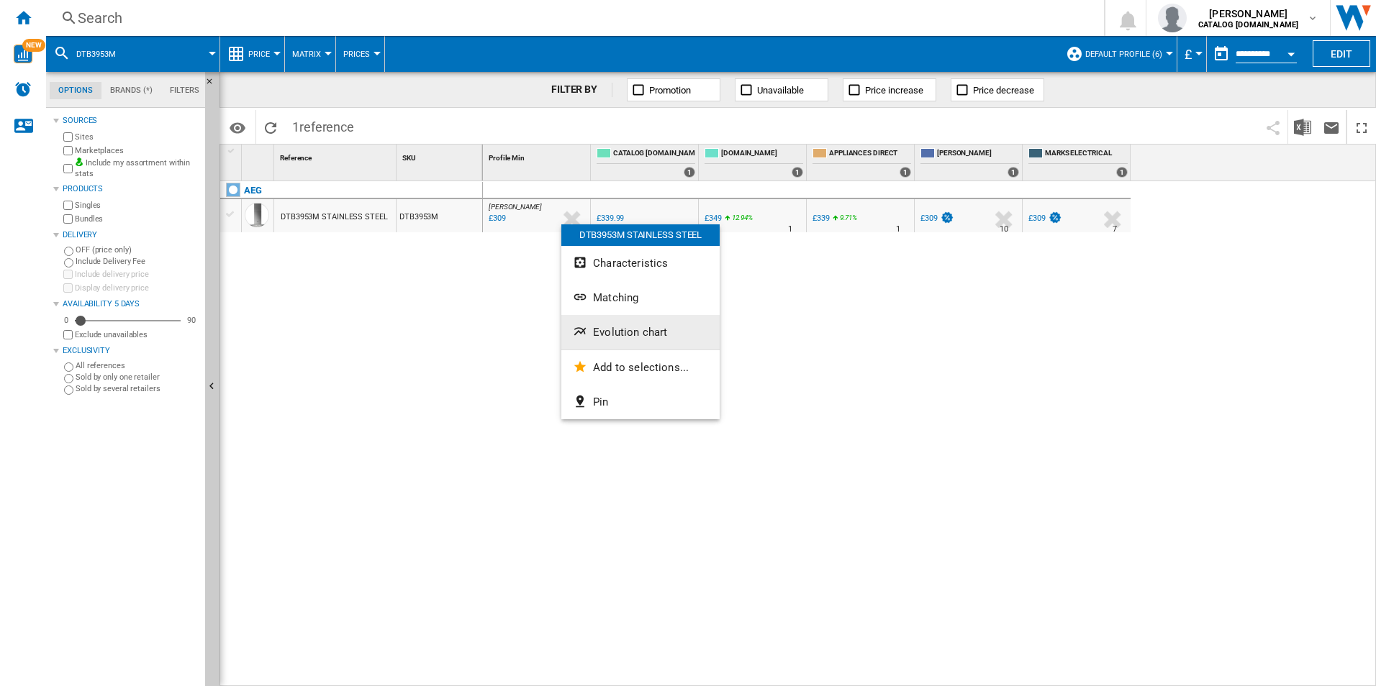
click at [615, 337] on span "Evolution chart" at bounding box center [630, 332] width 74 height 13
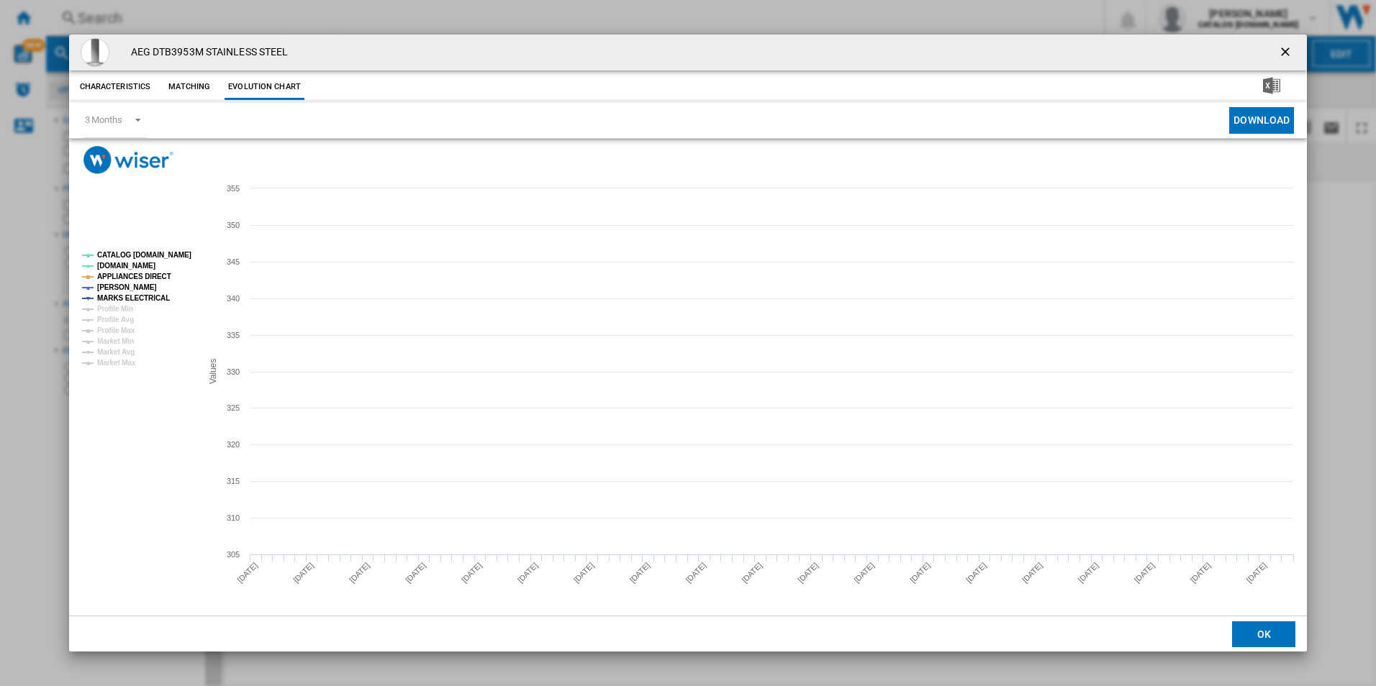
click at [167, 258] on tspan "CATALOG [DOMAIN_NAME]" at bounding box center [144, 255] width 94 height 8
click at [155, 273] on tspan "APPLIANCES DIRECT" at bounding box center [134, 277] width 74 height 8
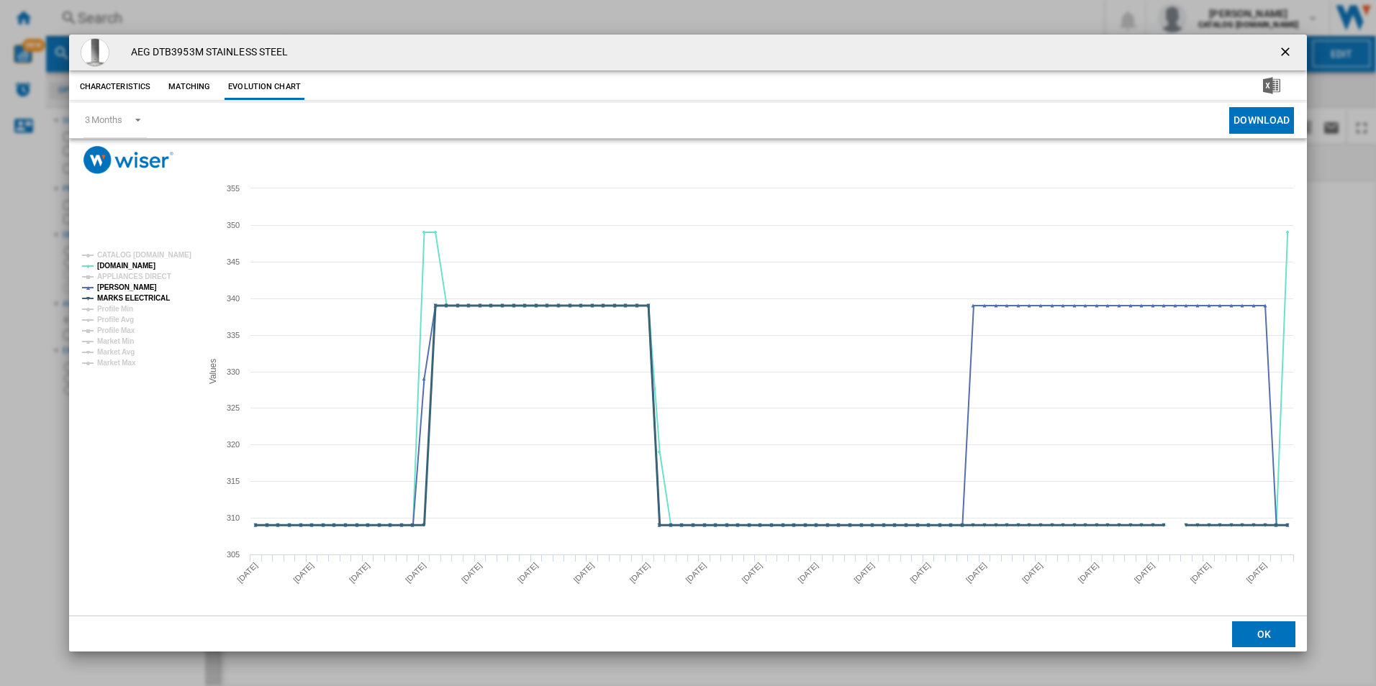
click at [158, 299] on tspan "MARKS ELECTRICAL" at bounding box center [133, 298] width 73 height 8
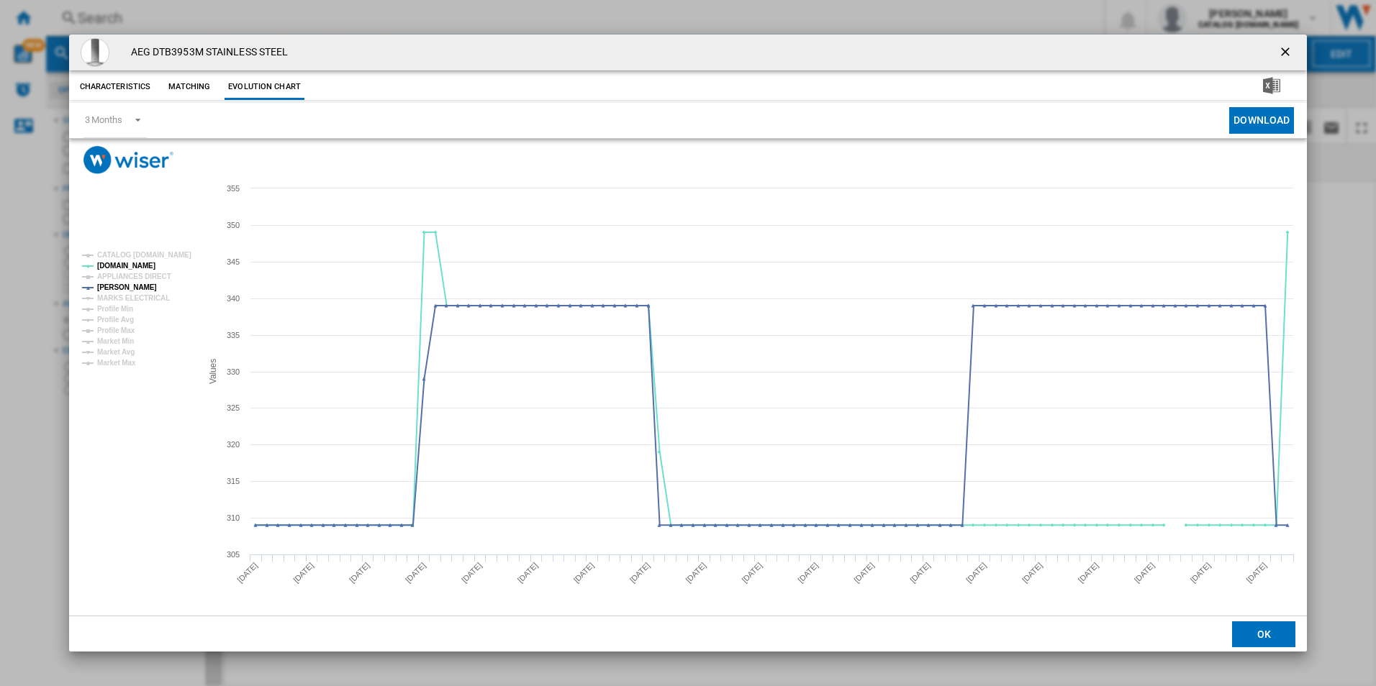
drag, startPoint x: 1286, startPoint y: 55, endPoint x: 1082, endPoint y: 47, distance: 203.8
click at [1286, 55] on ng-md-icon "getI18NText('BUTTONS.CLOSE_DIALOG')" at bounding box center [1286, 53] width 17 height 17
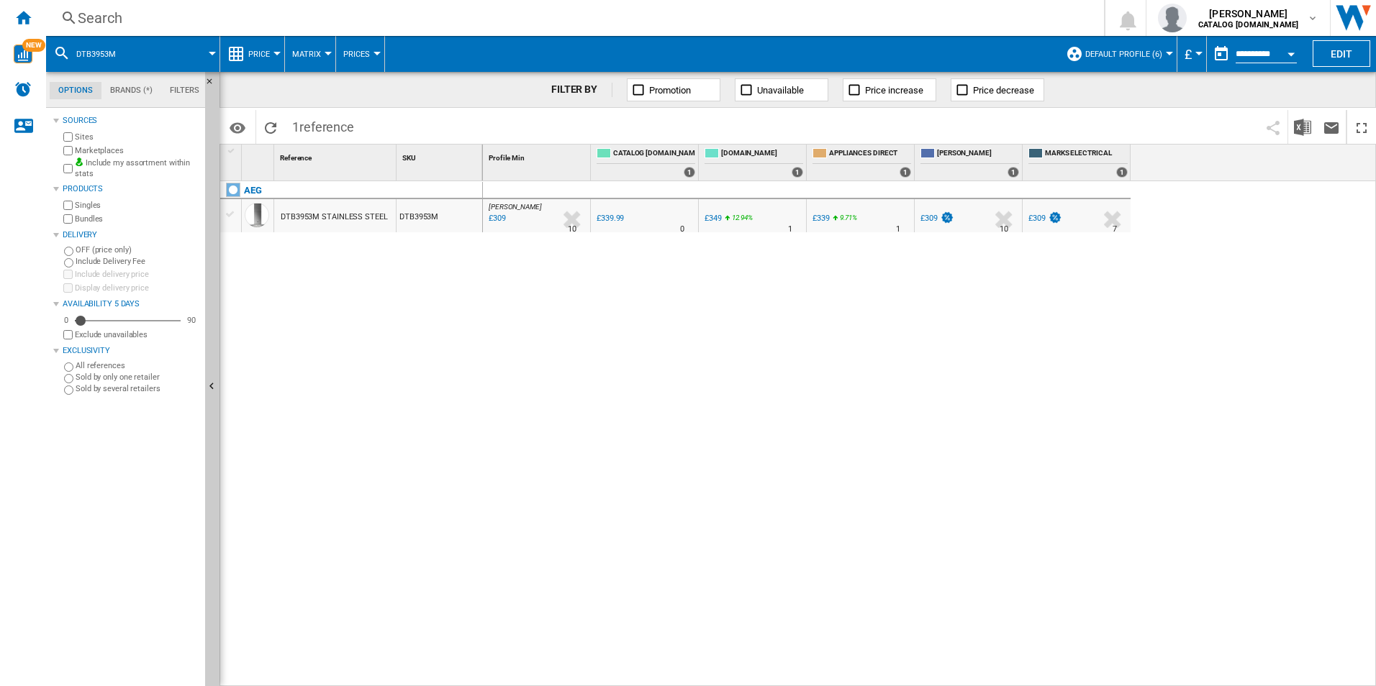
click at [886, 39] on span at bounding box center [722, 54] width 674 height 36
click at [864, 23] on div "Search" at bounding box center [572, 18] width 989 height 20
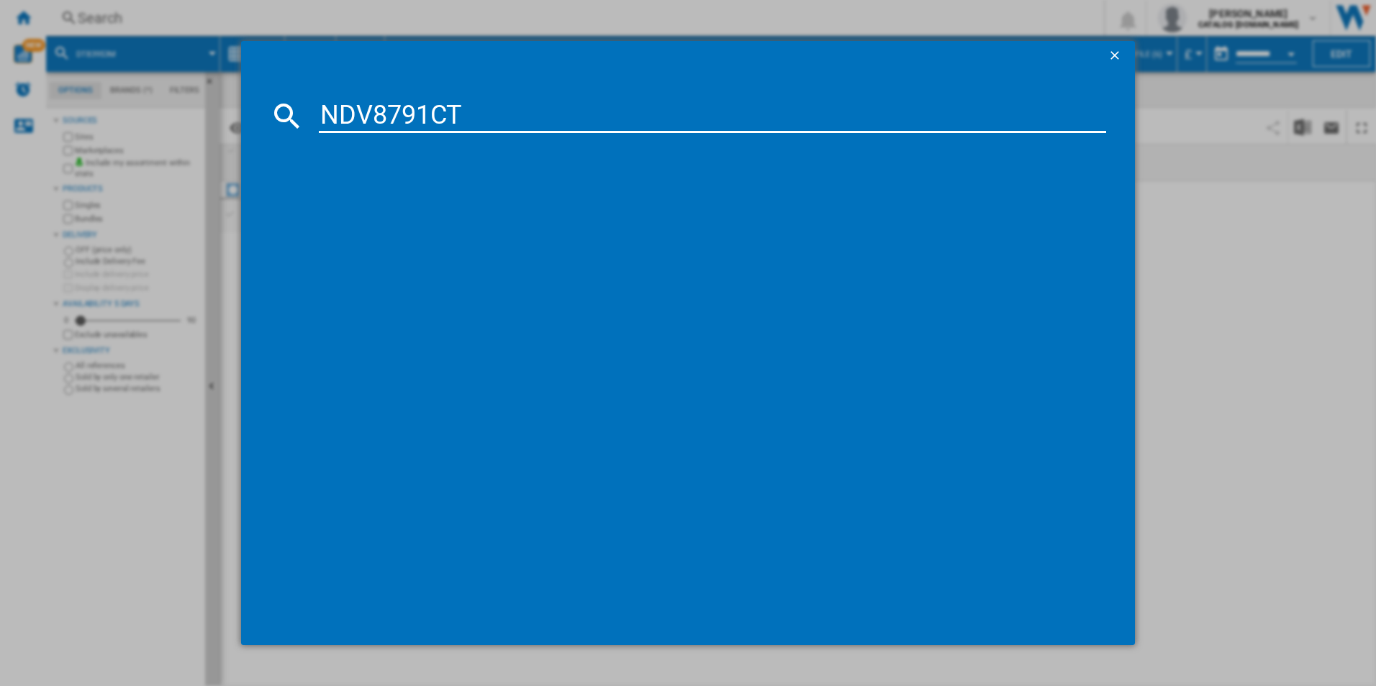
type input "NDV8791CT"
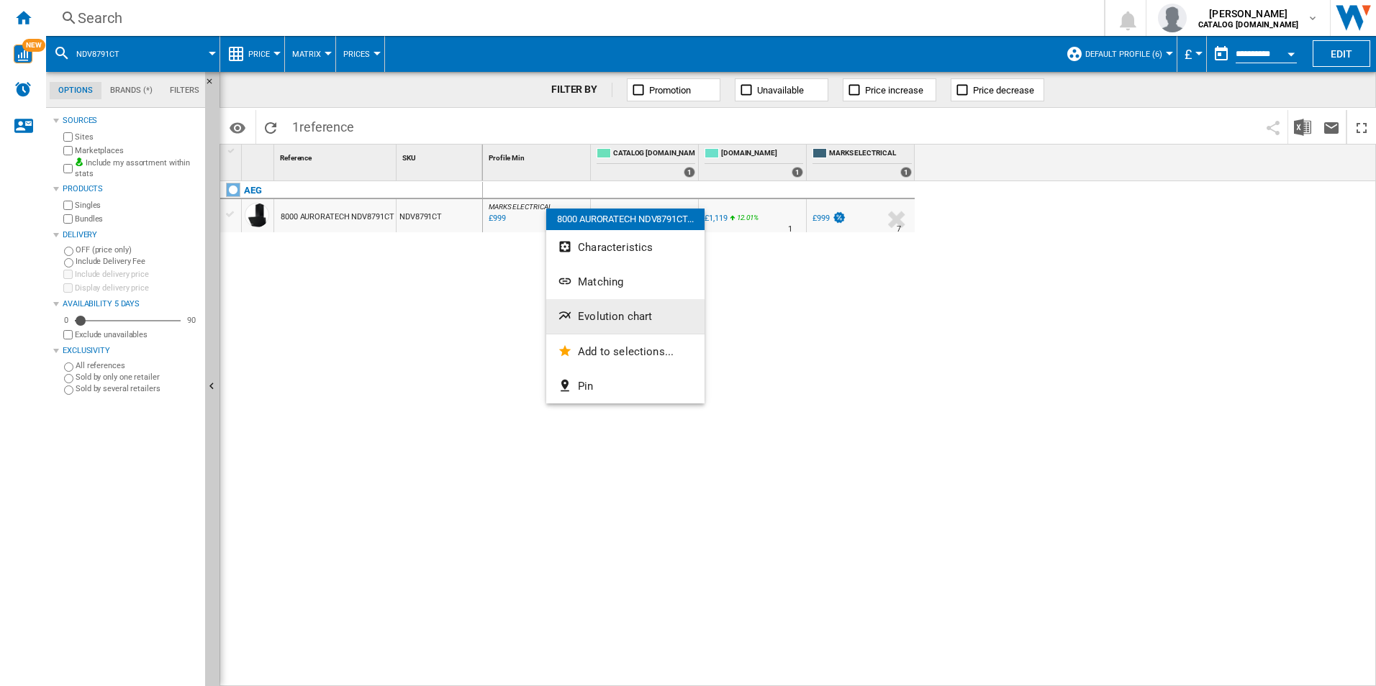
click at [616, 315] on span "Evolution chart" at bounding box center [615, 316] width 74 height 13
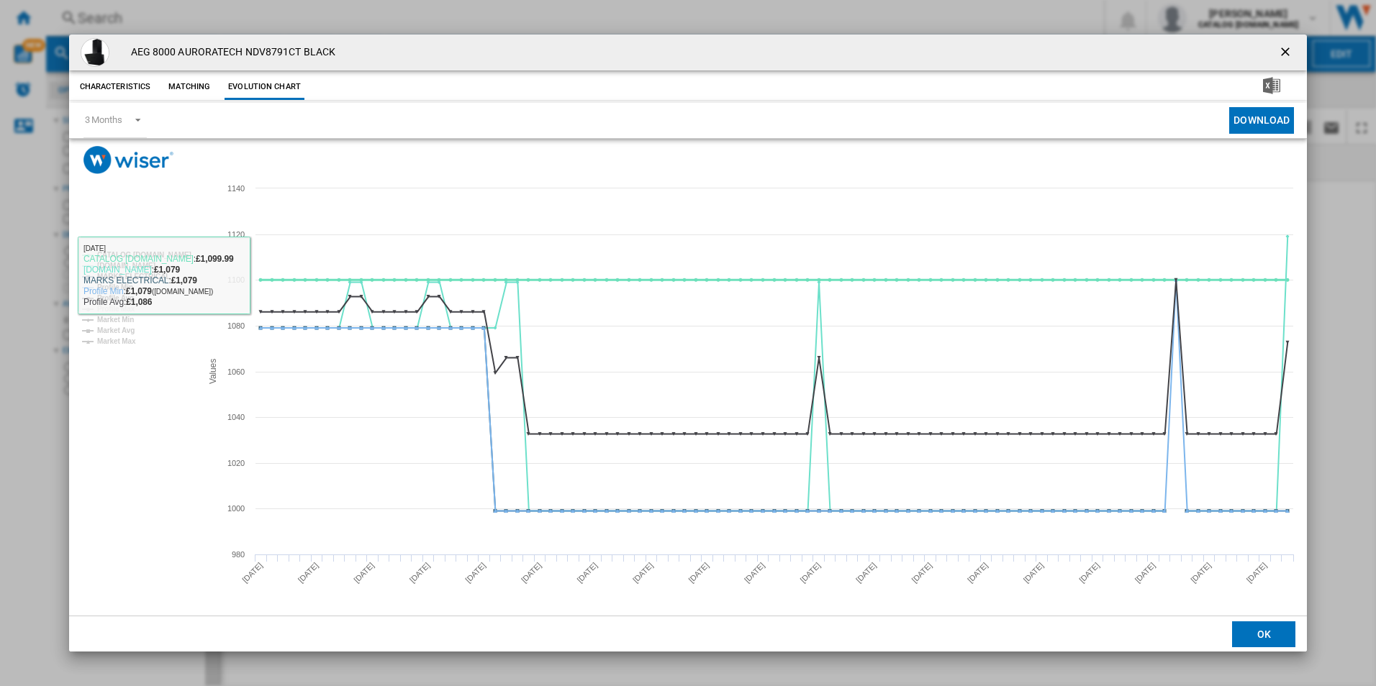
click at [179, 256] on tspan "CATALOG [DOMAIN_NAME]" at bounding box center [144, 255] width 94 height 8
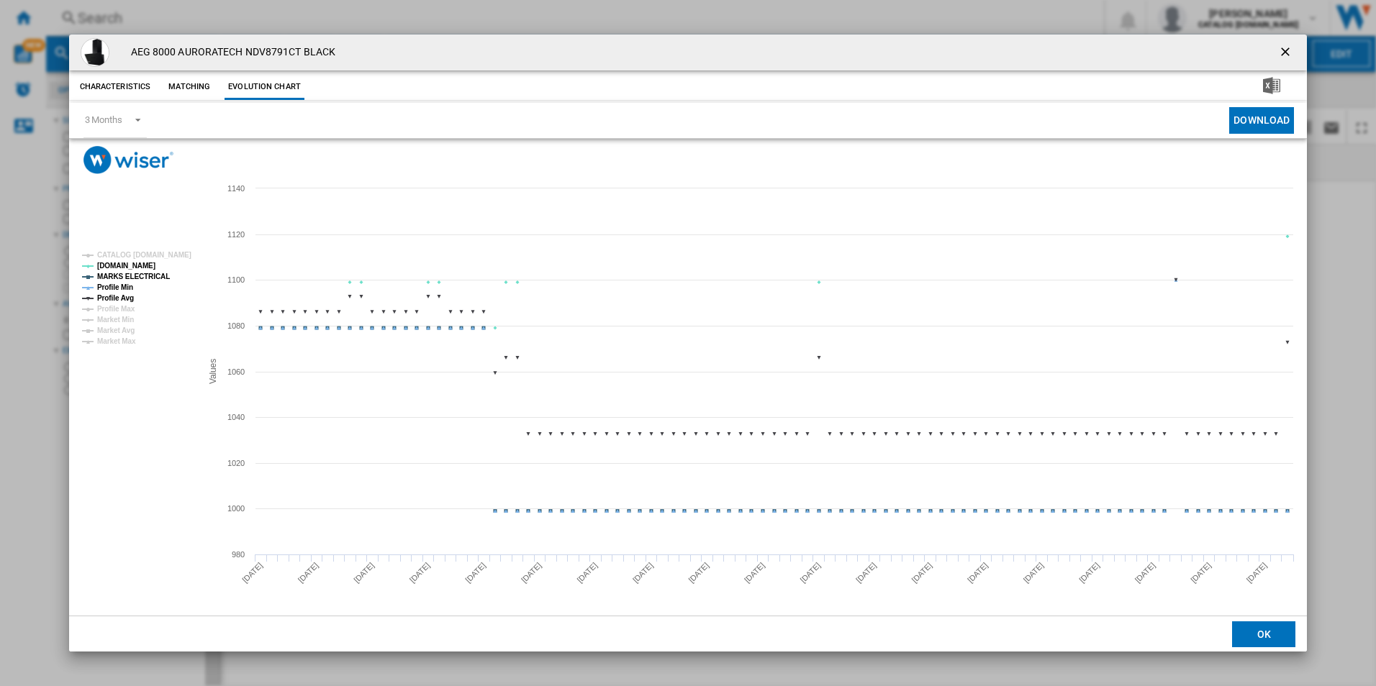
click at [152, 277] on tspan "MARKS ELECTRICAL" at bounding box center [133, 277] width 73 height 8
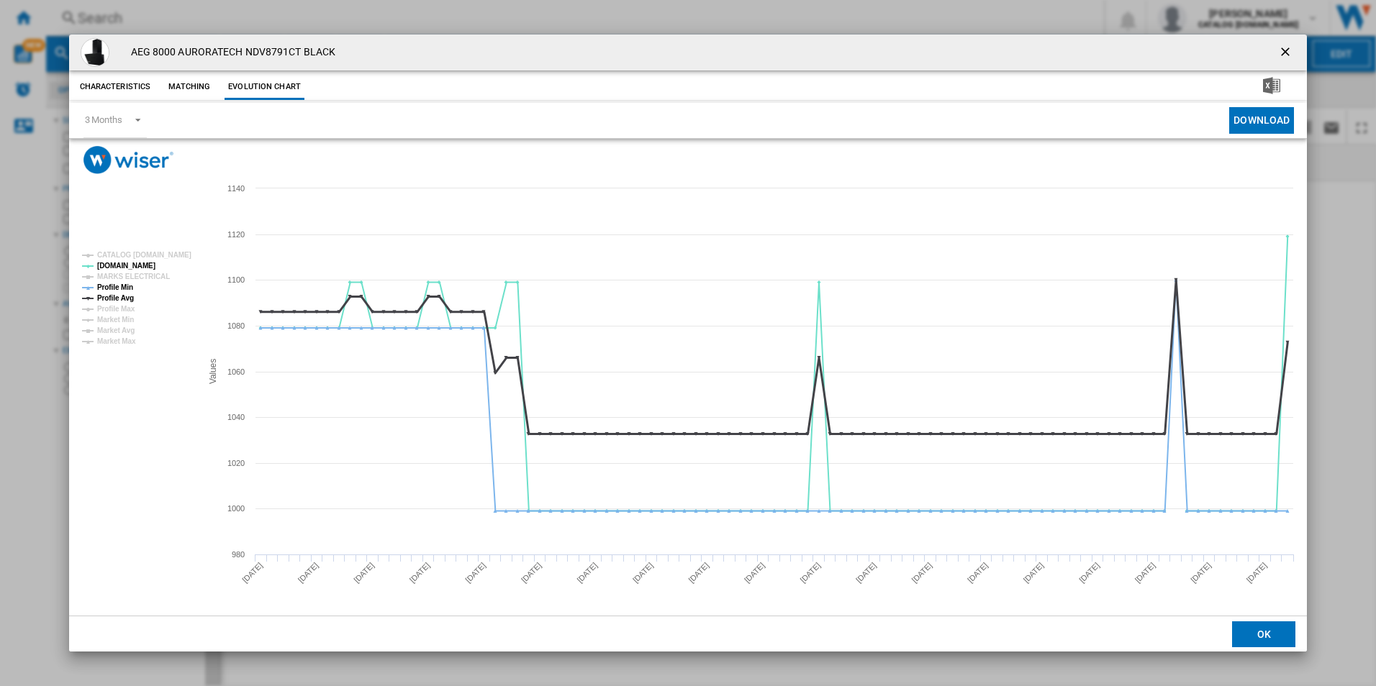
click at [125, 294] on tspan "Profile Avg" at bounding box center [115, 298] width 37 height 8
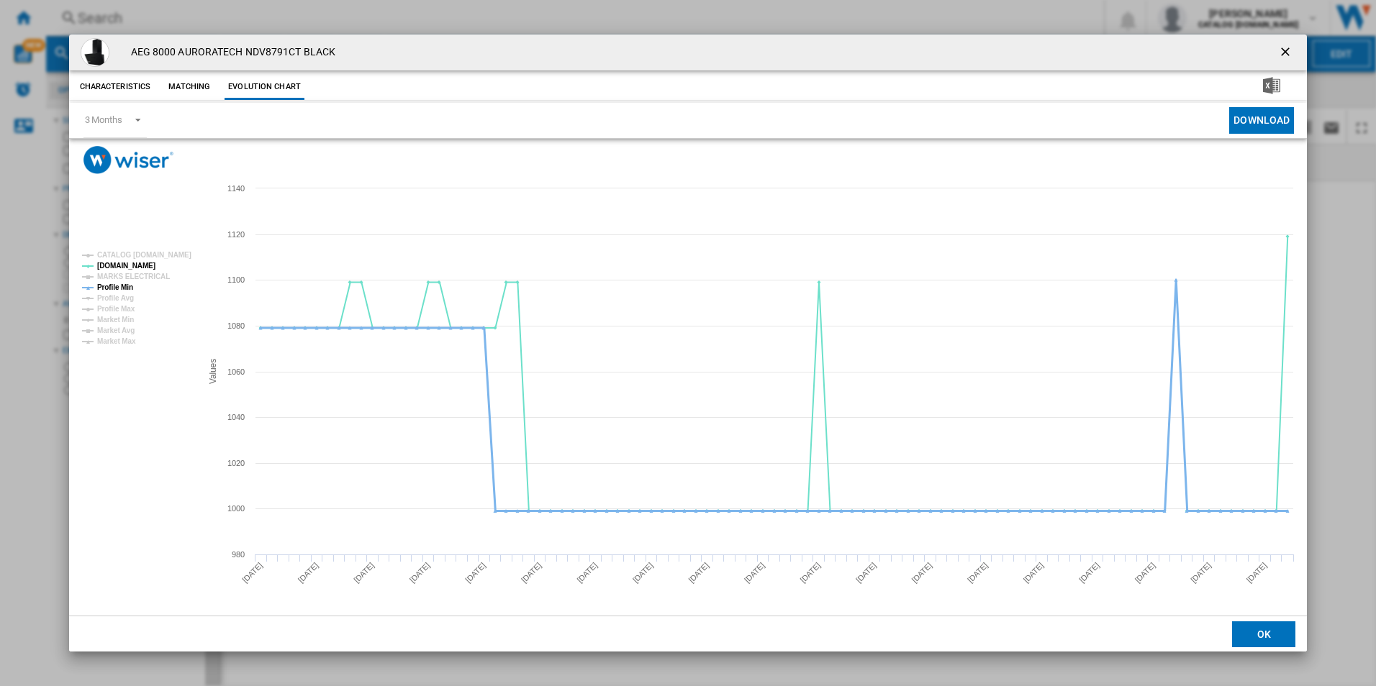
click at [121, 284] on tspan "Profile Min" at bounding box center [115, 288] width 36 height 8
drag, startPoint x: 1286, startPoint y: 53, endPoint x: 1124, endPoint y: 32, distance: 163.2
click at [1286, 53] on ng-md-icon "getI18NText('BUTTONS.CLOSE_DIALOG')" at bounding box center [1286, 53] width 17 height 17
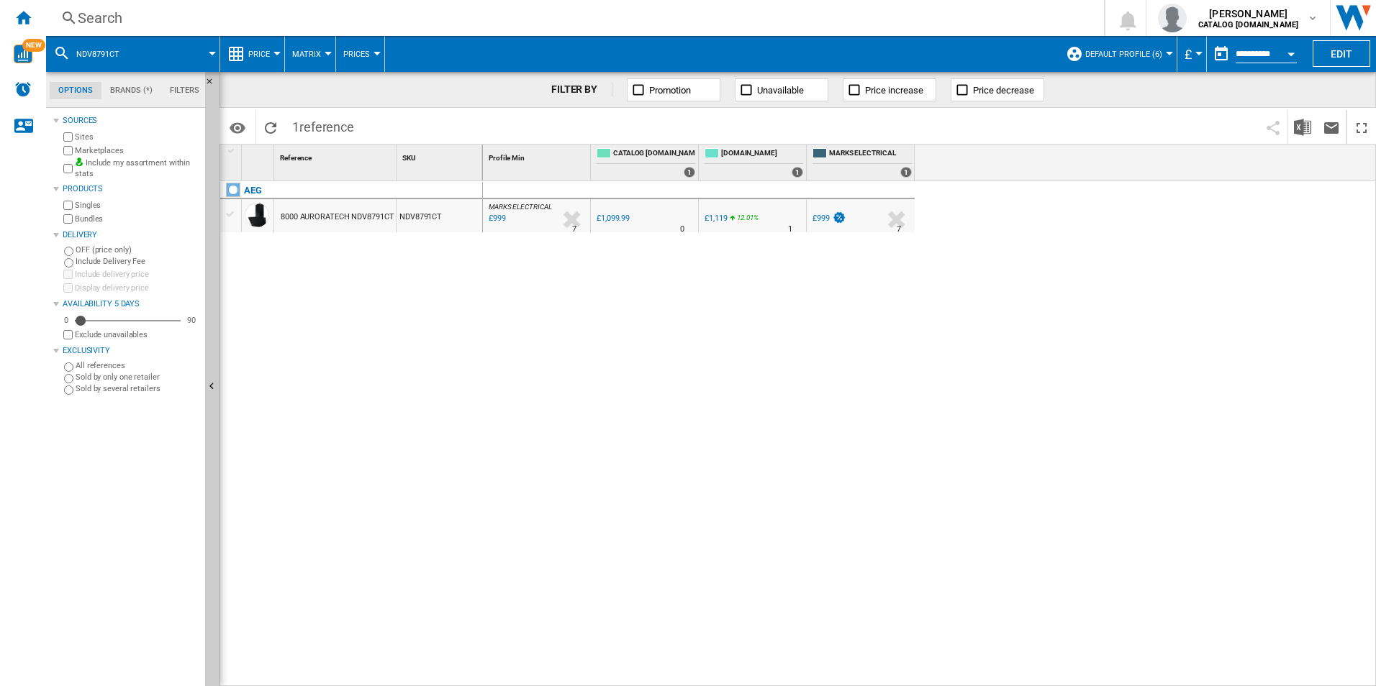
click at [944, 18] on div "Search" at bounding box center [572, 18] width 989 height 20
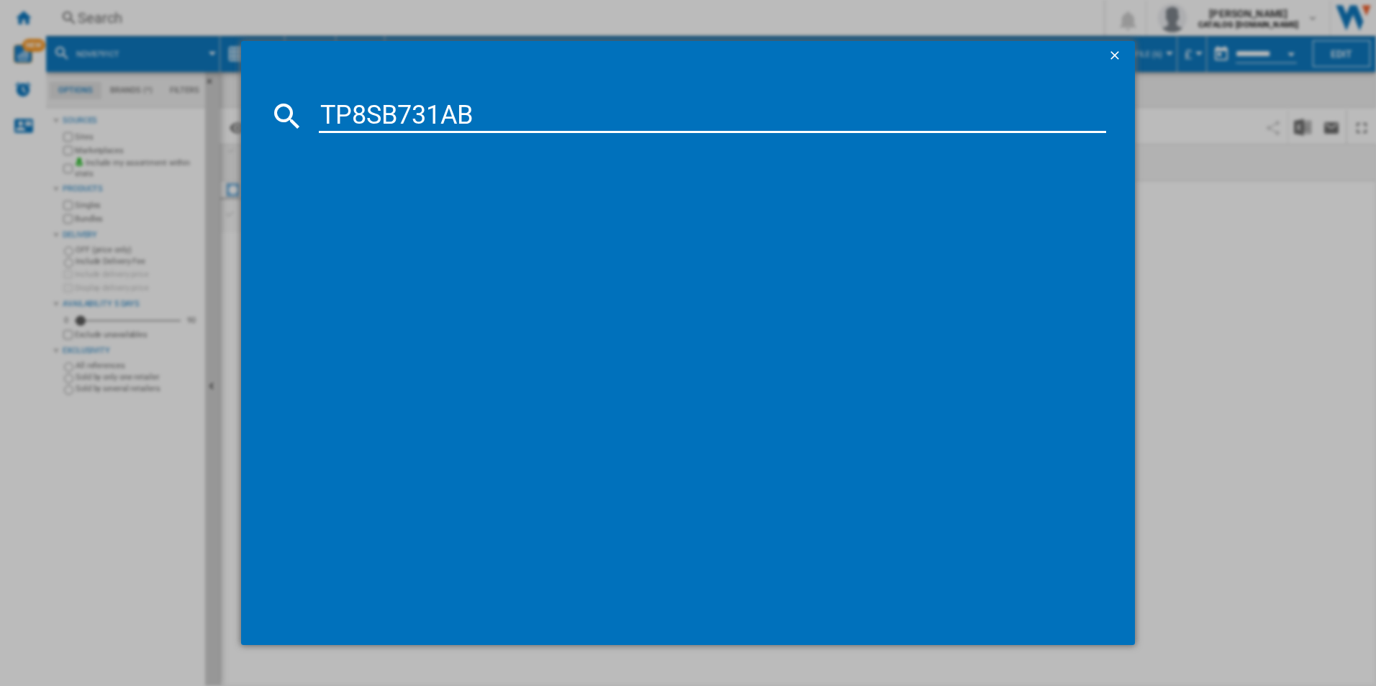
type input "TP8SB731AB"
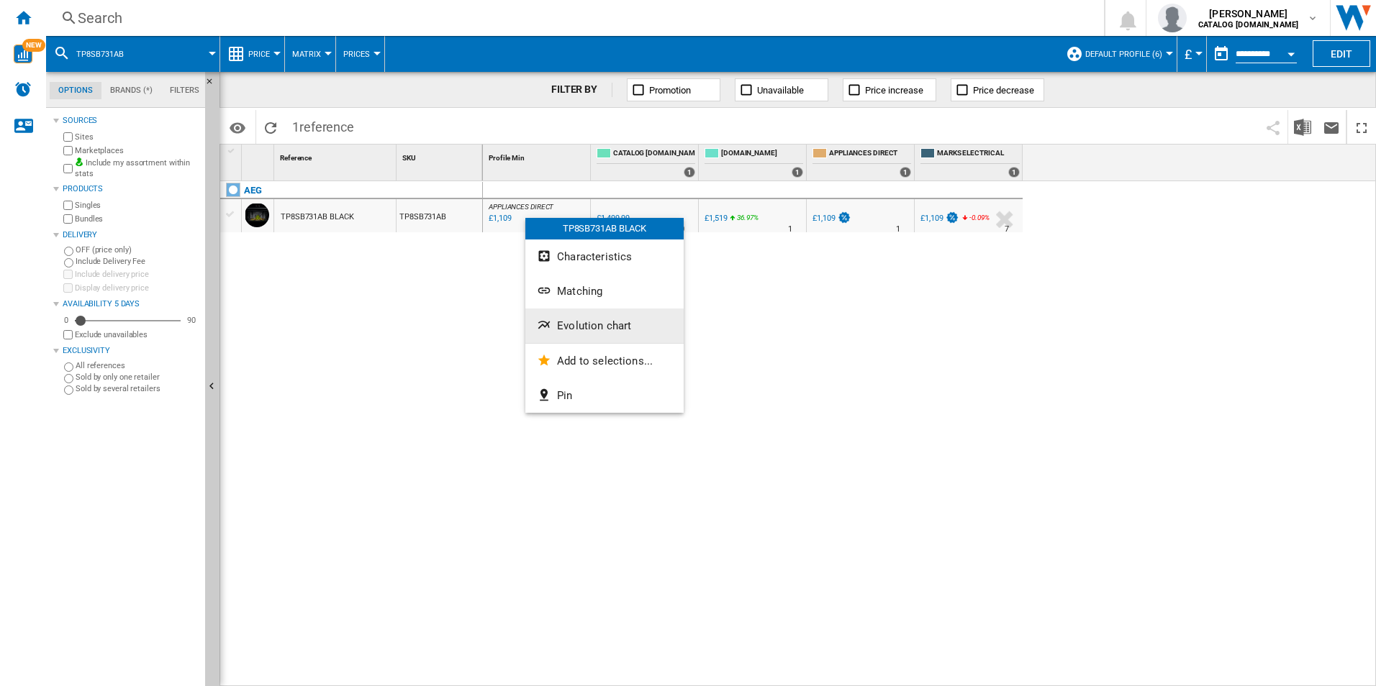
click at [581, 319] on button "Evolution chart" at bounding box center [604, 326] width 158 height 35
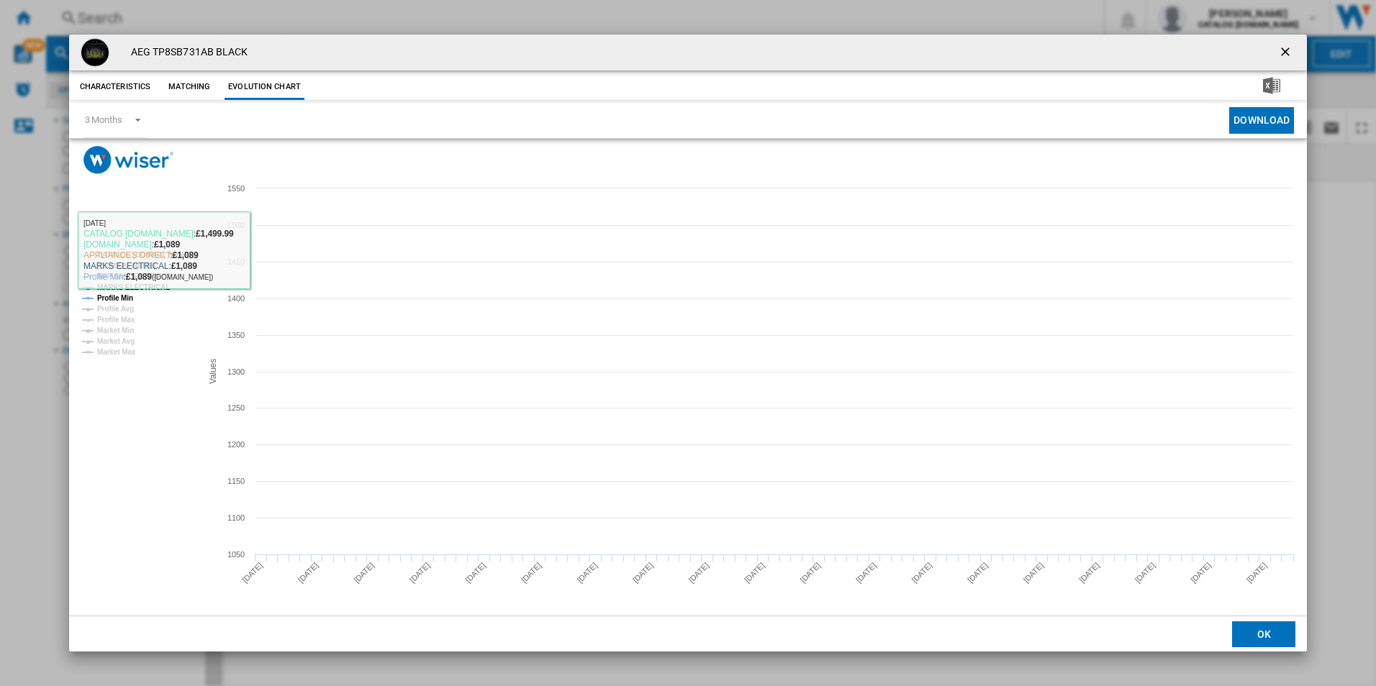
click at [184, 258] on tspan "CATALOG [DOMAIN_NAME]" at bounding box center [144, 255] width 94 height 8
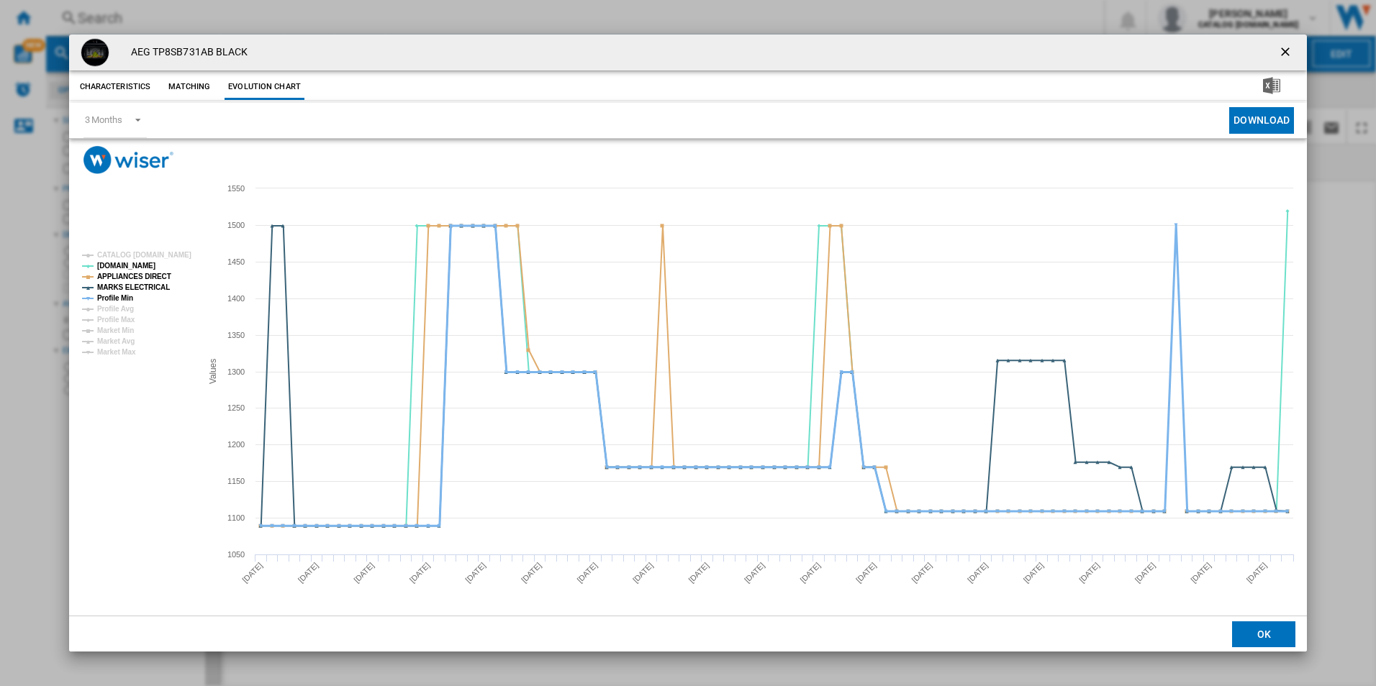
click at [125, 294] on tspan "Profile Min" at bounding box center [115, 298] width 36 height 8
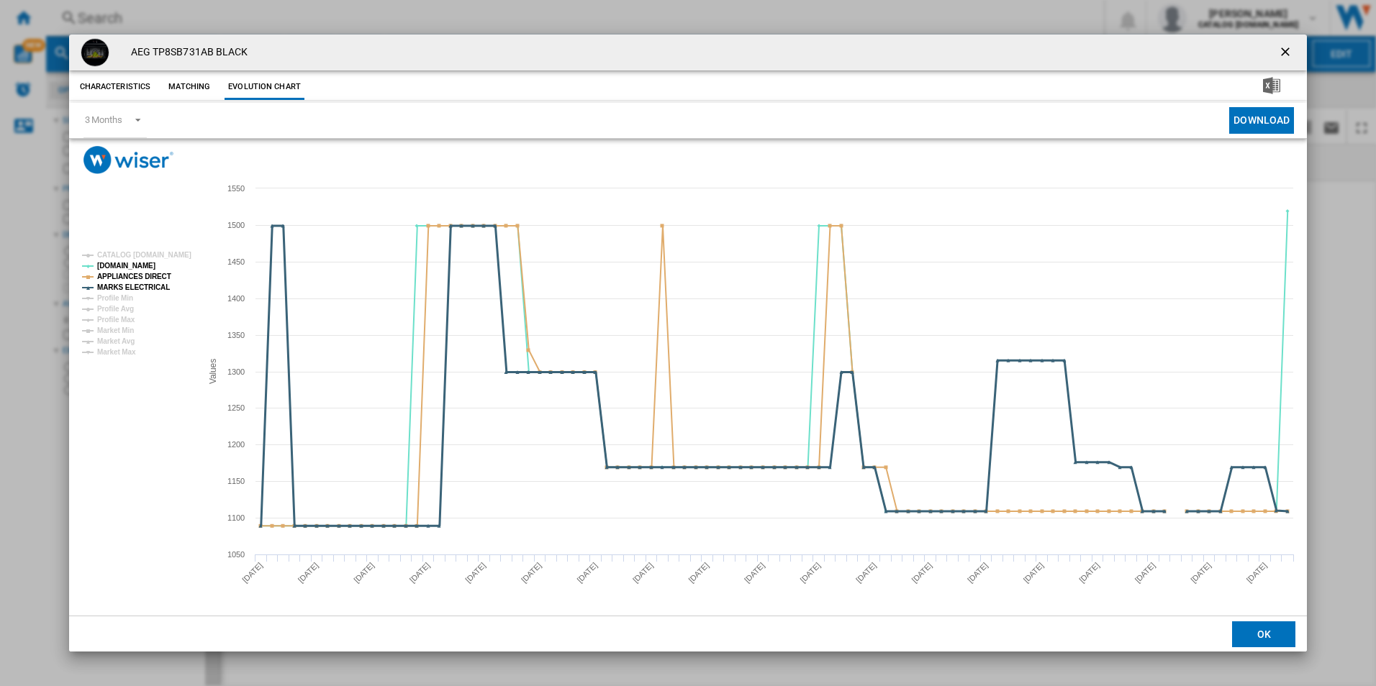
click at [130, 286] on tspan "MARKS ELECTRICAL" at bounding box center [133, 288] width 73 height 8
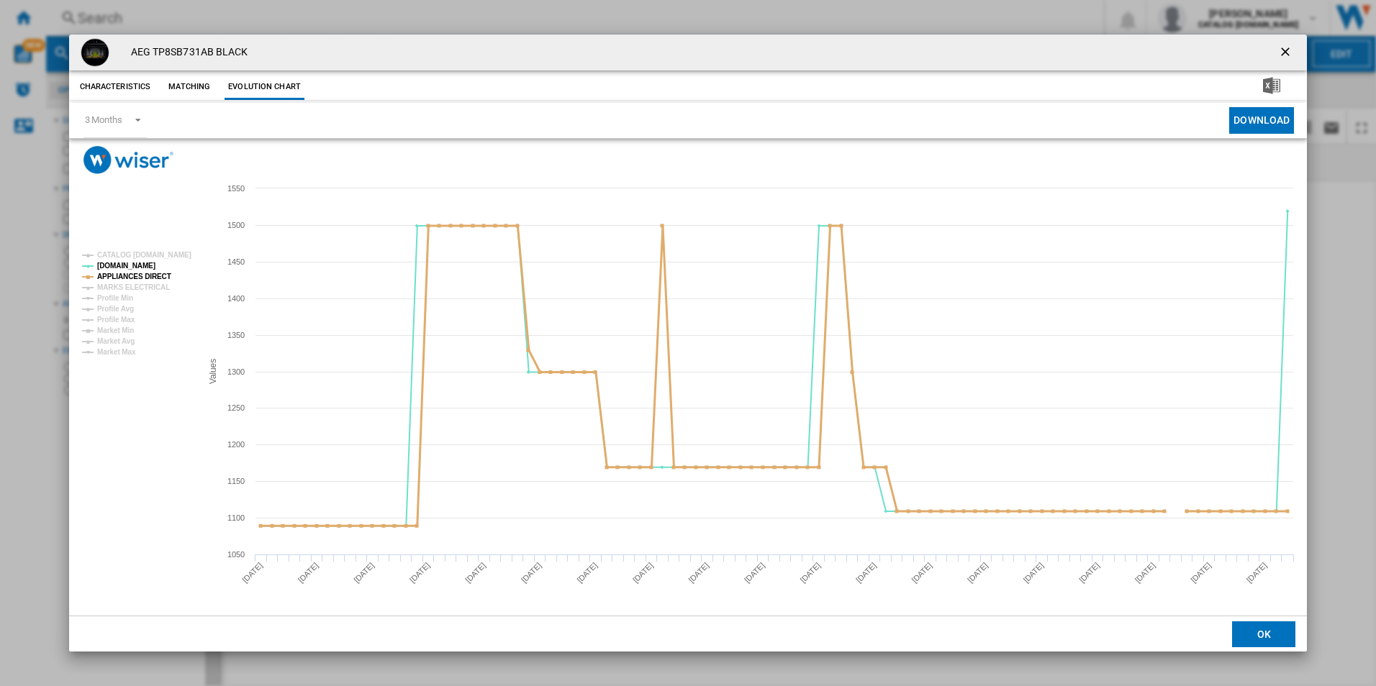
click at [138, 276] on tspan "APPLIANCES DIRECT" at bounding box center [134, 277] width 74 height 8
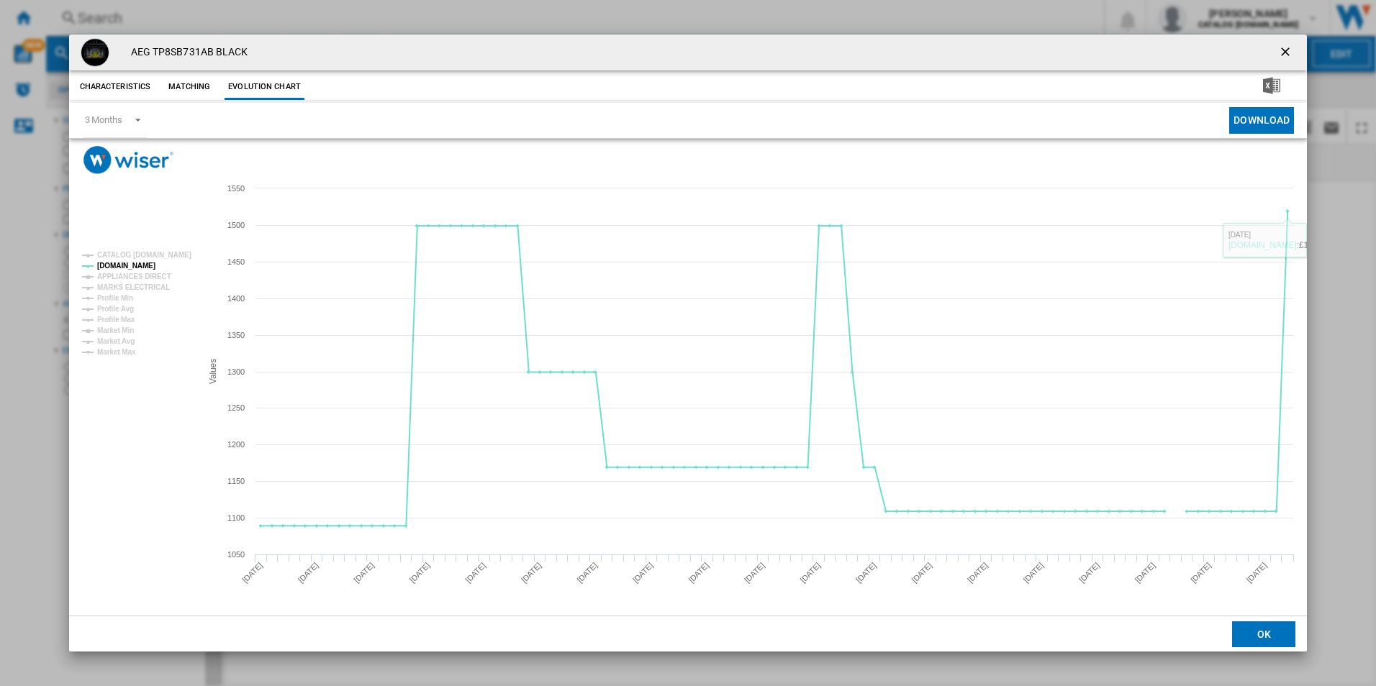
drag, startPoint x: 1281, startPoint y: 53, endPoint x: 1357, endPoint y: 130, distance: 108.9
click at [1281, 53] on ng-md-icon "getI18NText('BUTTONS.CLOSE_DIALOG')" at bounding box center [1286, 53] width 17 height 17
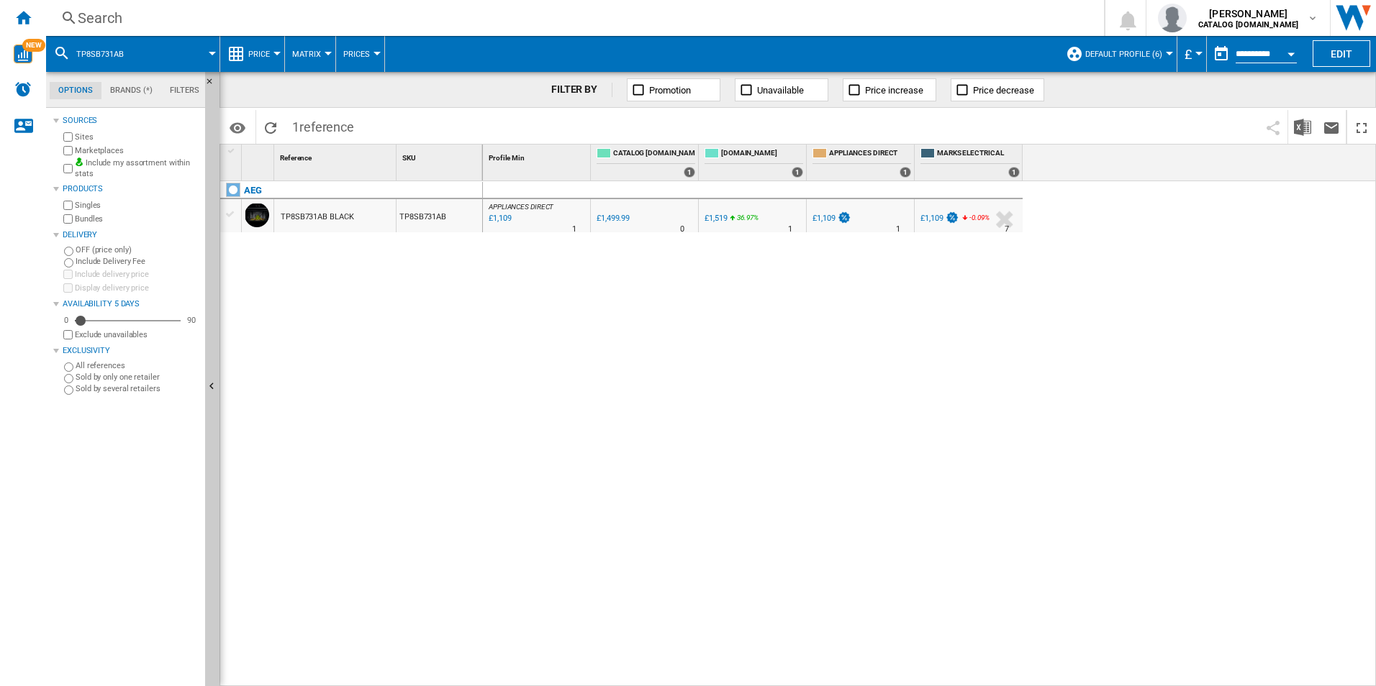
click at [409, 18] on div "Search" at bounding box center [572, 18] width 989 height 20
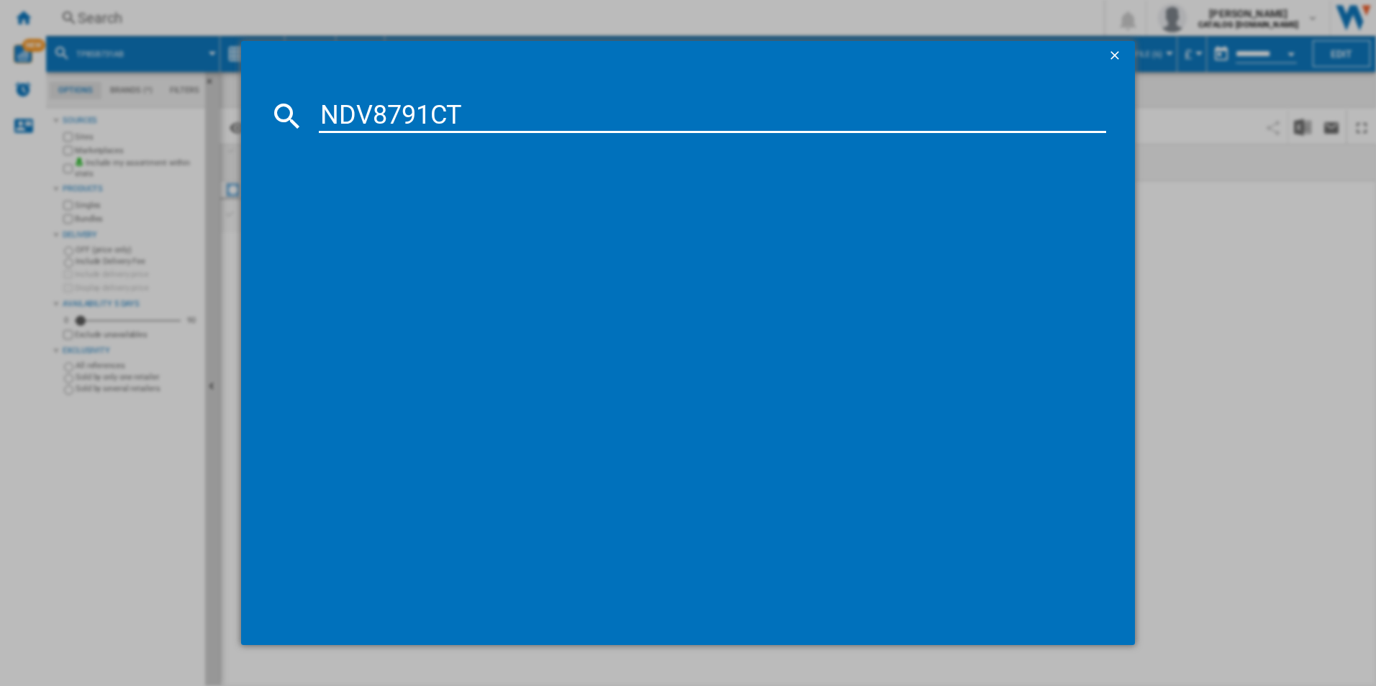
type input "NDV8791CT"
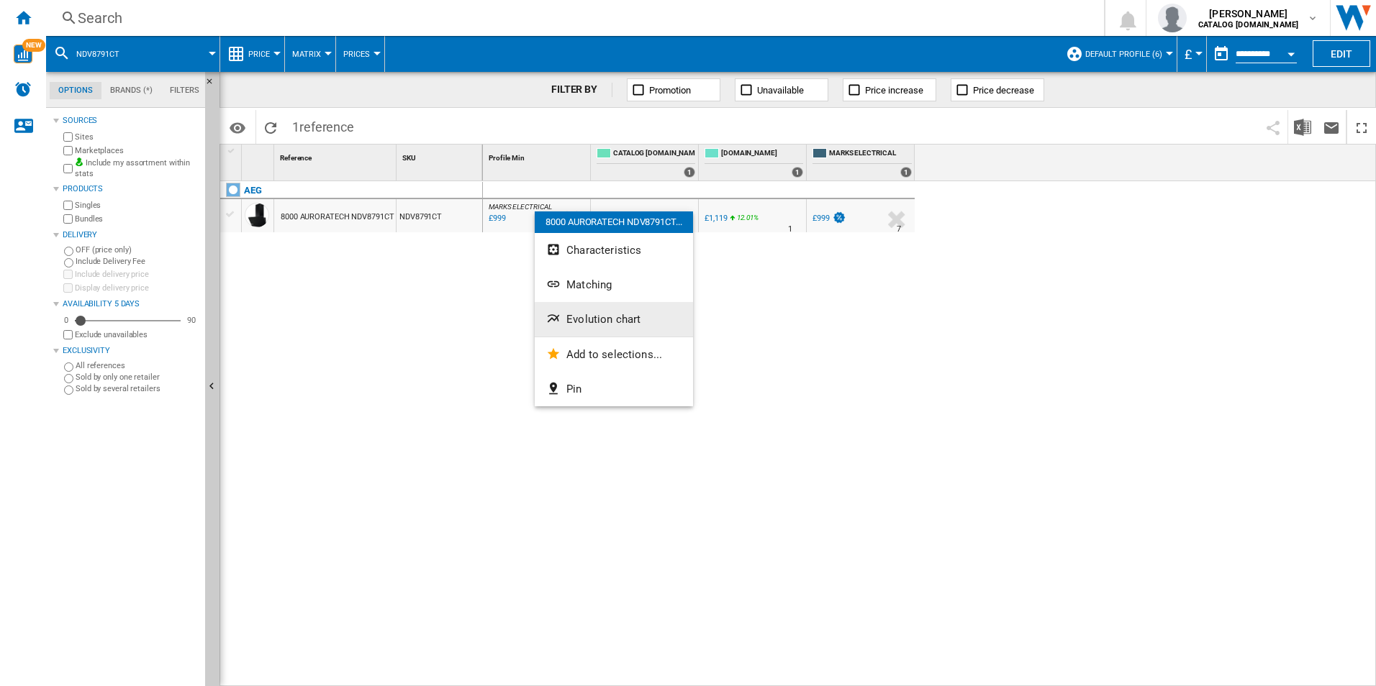
click at [614, 311] on button "Evolution chart" at bounding box center [614, 319] width 158 height 35
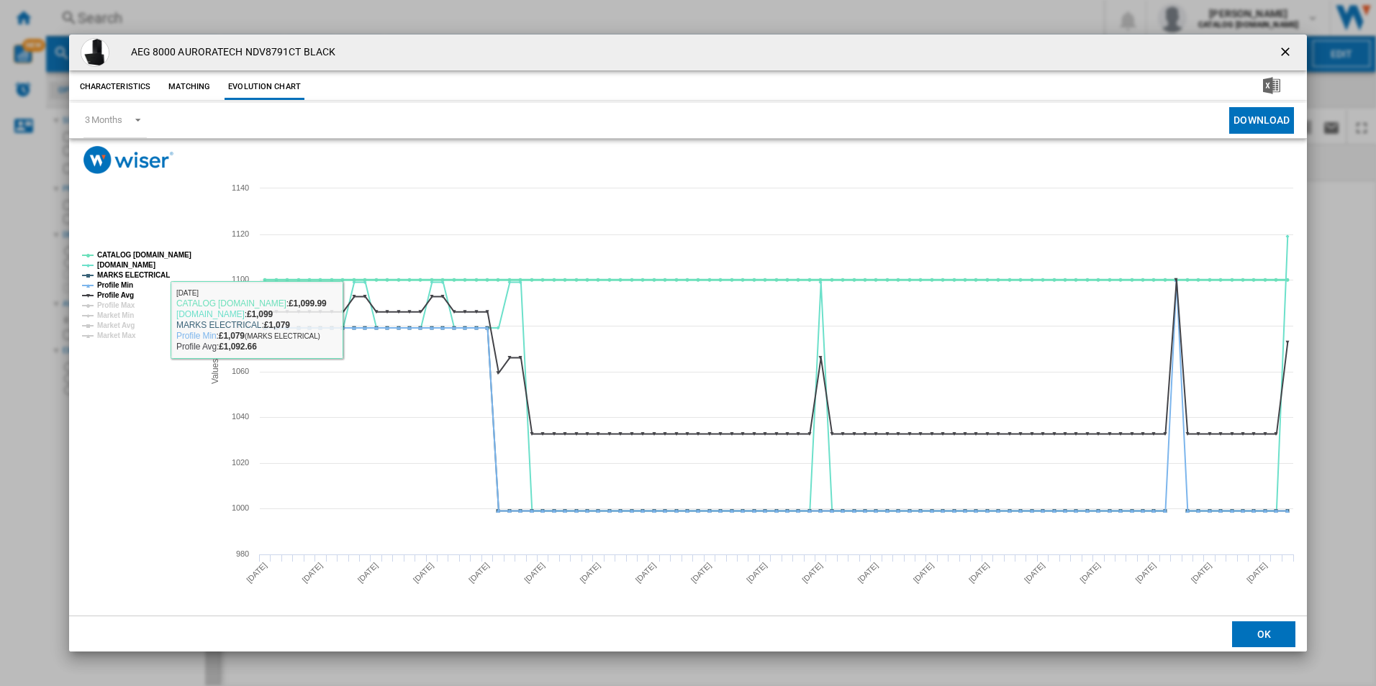
click at [179, 253] on tspan "CATALOG [DOMAIN_NAME]" at bounding box center [144, 255] width 94 height 8
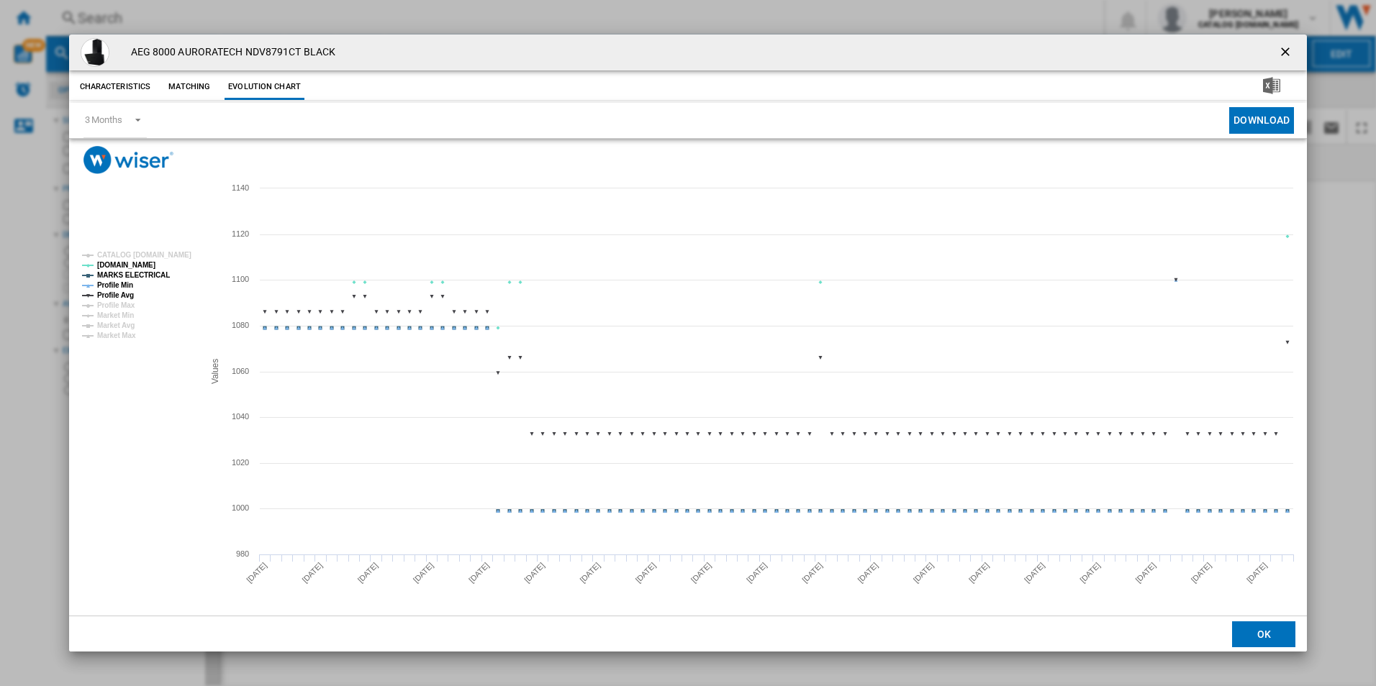
drag, startPoint x: 160, startPoint y: 278, endPoint x: 124, endPoint y: 282, distance: 35.5
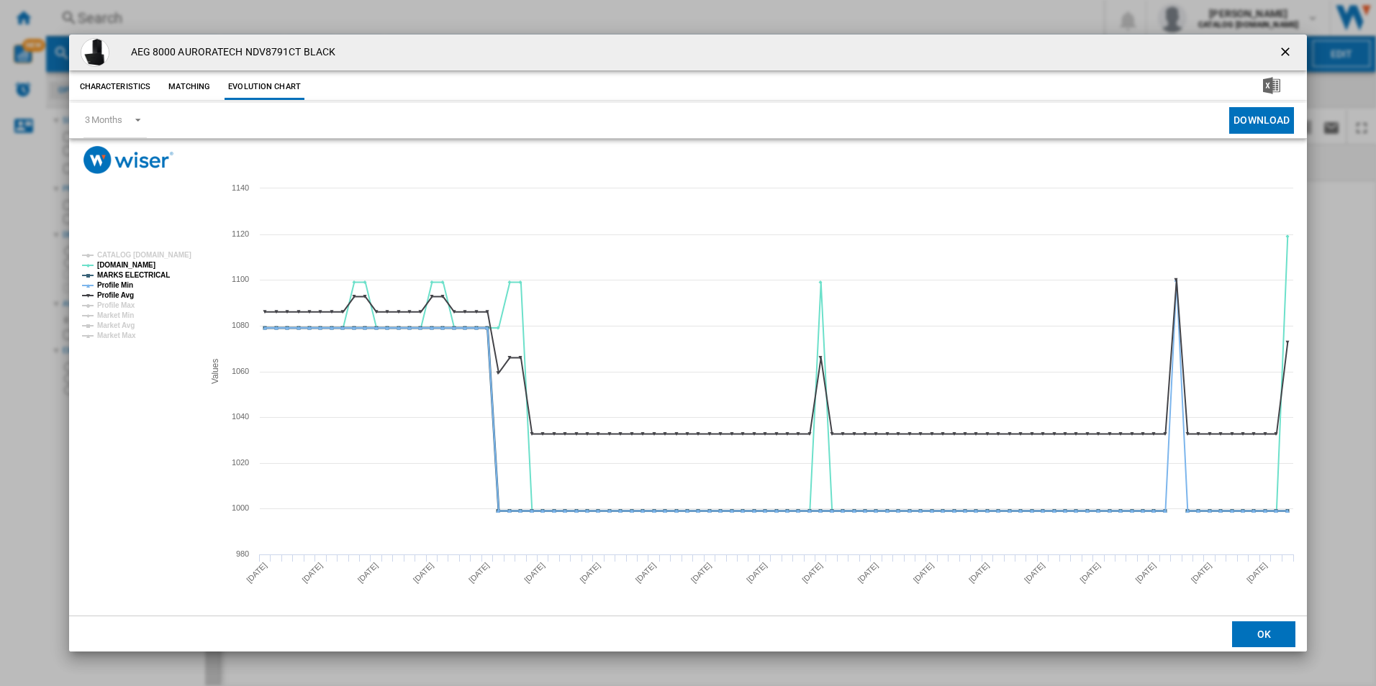
click at [158, 278] on tspan "MARKS ELECTRICAL" at bounding box center [133, 275] width 73 height 8
click at [104, 287] on tspan "Profile Min" at bounding box center [115, 285] width 36 height 8
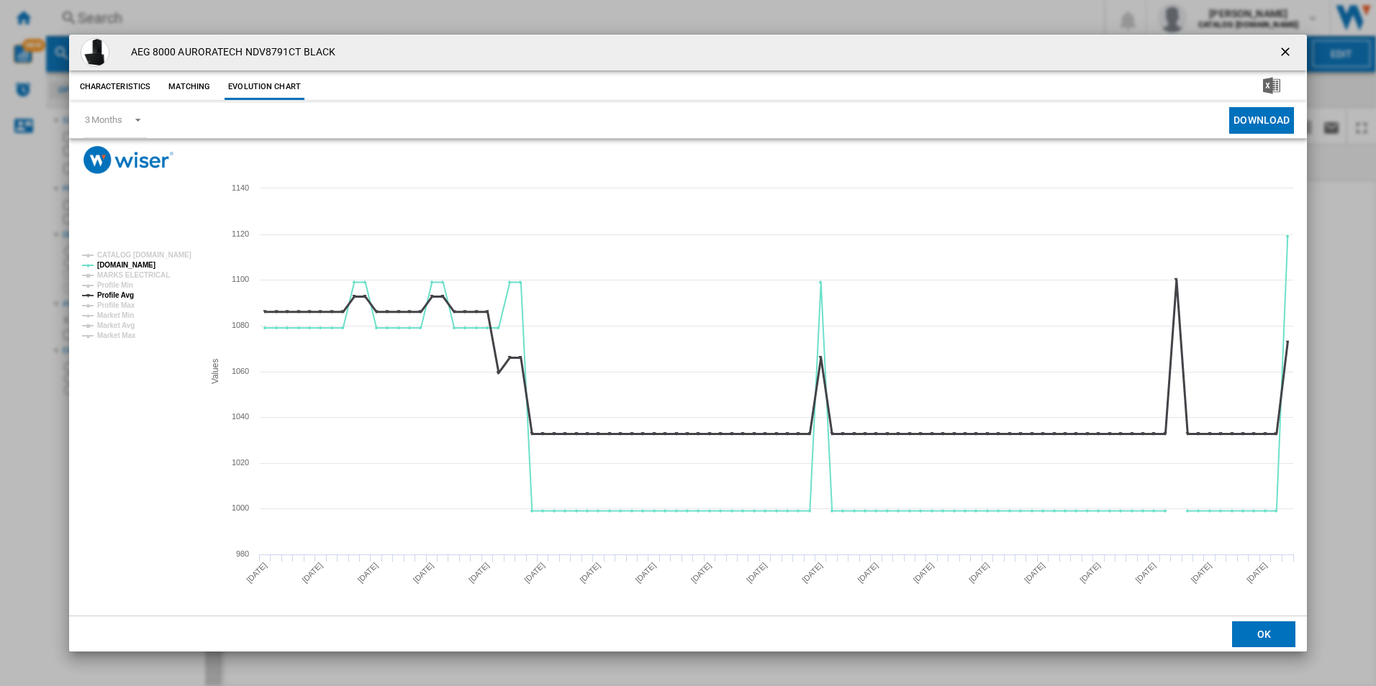
click at [127, 291] on tspan "Profile Avg" at bounding box center [115, 295] width 37 height 8
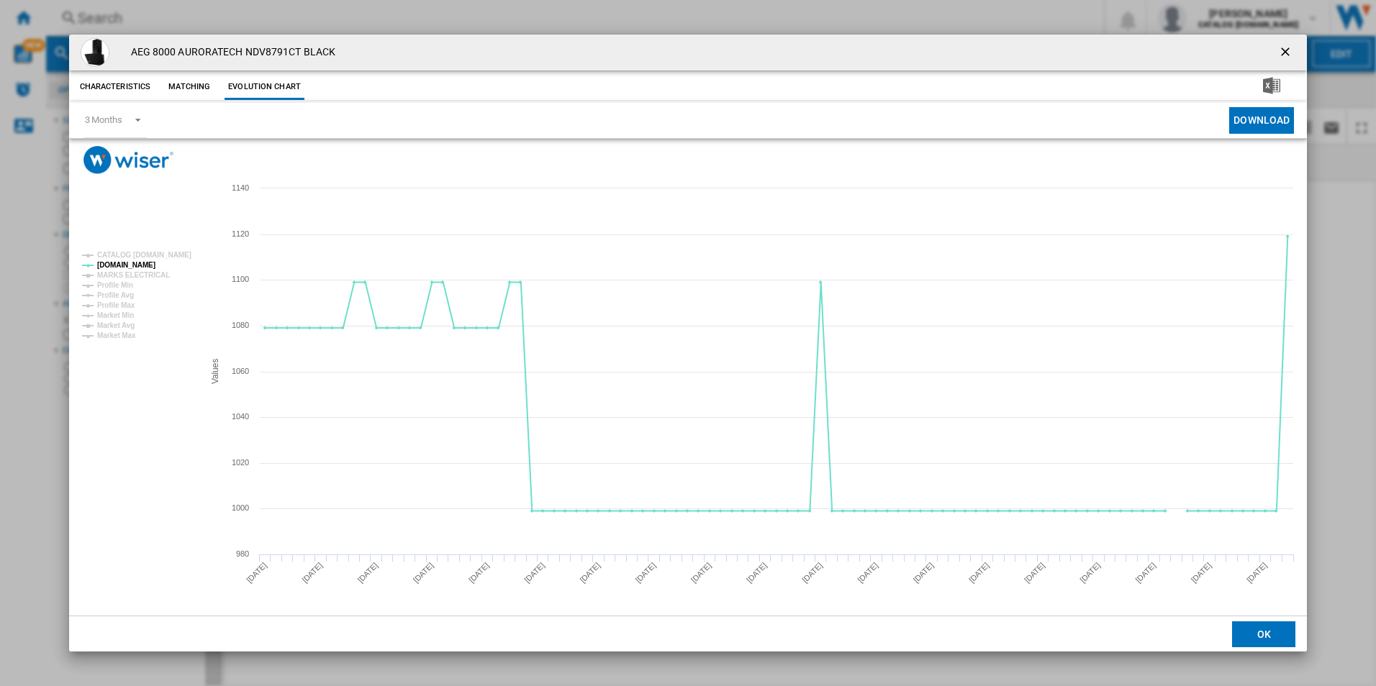
click at [1282, 50] on ng-md-icon "getI18NText('BUTTONS.CLOSE_DIALOG')" at bounding box center [1286, 53] width 17 height 17
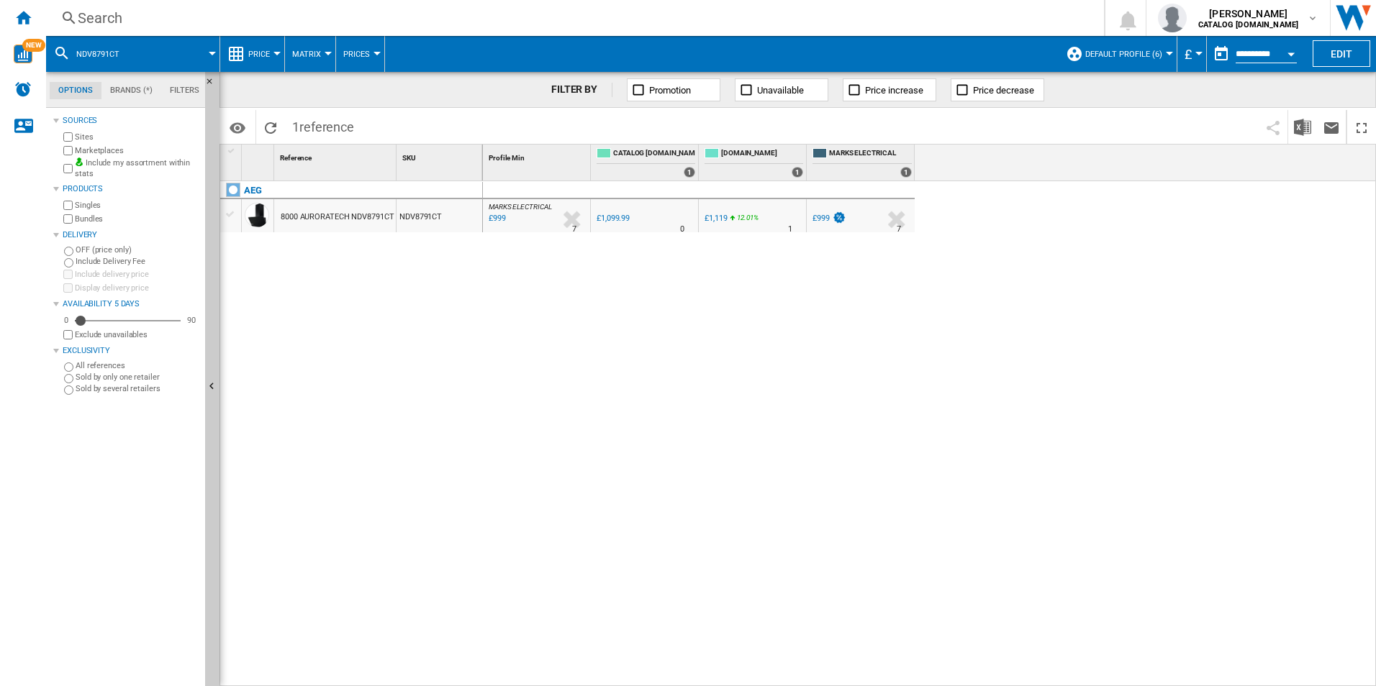
click at [819, 24] on div "Search" at bounding box center [572, 18] width 989 height 20
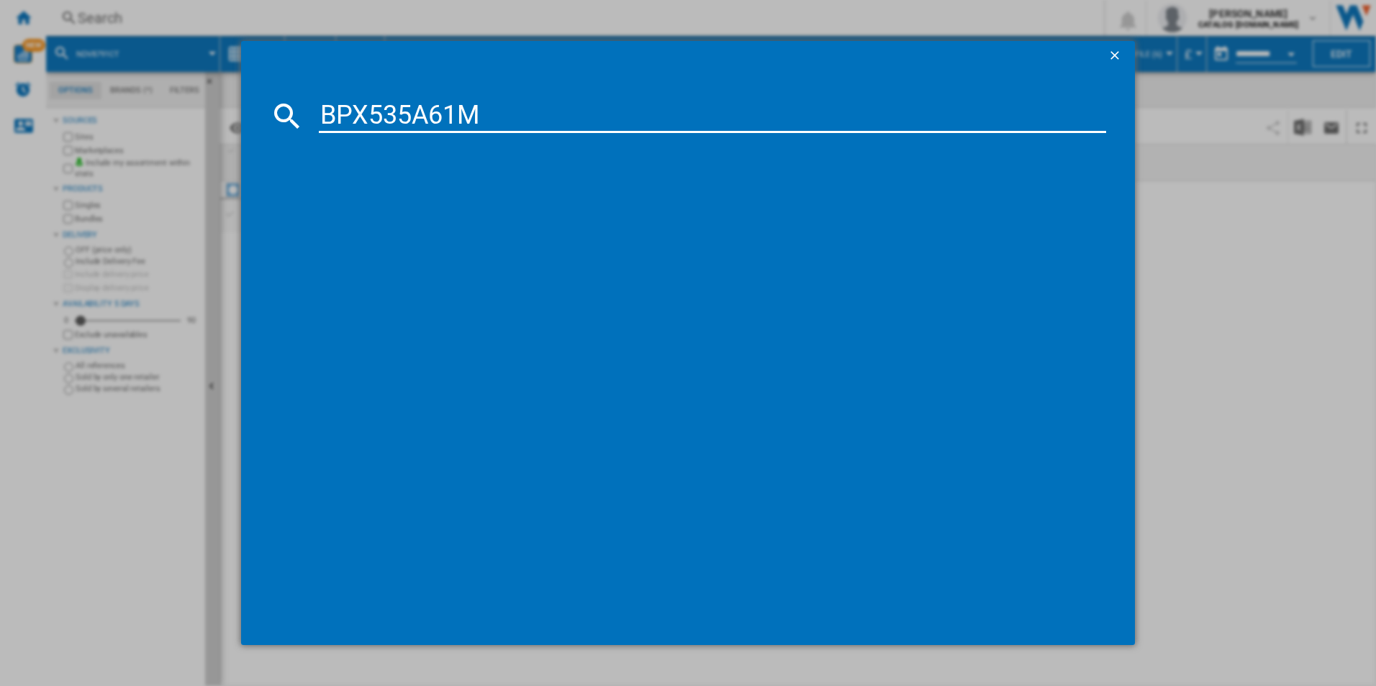
type input "BPX535A61M"
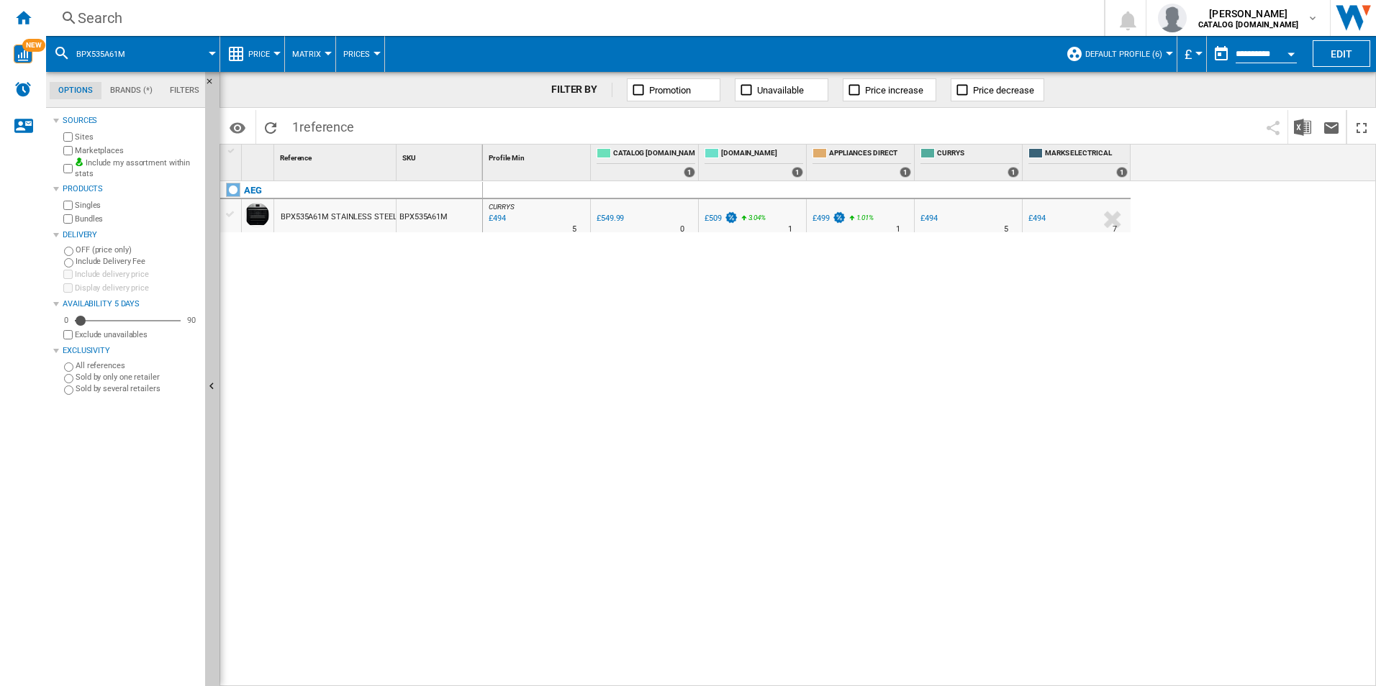
click at [537, 322] on div at bounding box center [688, 343] width 1376 height 686
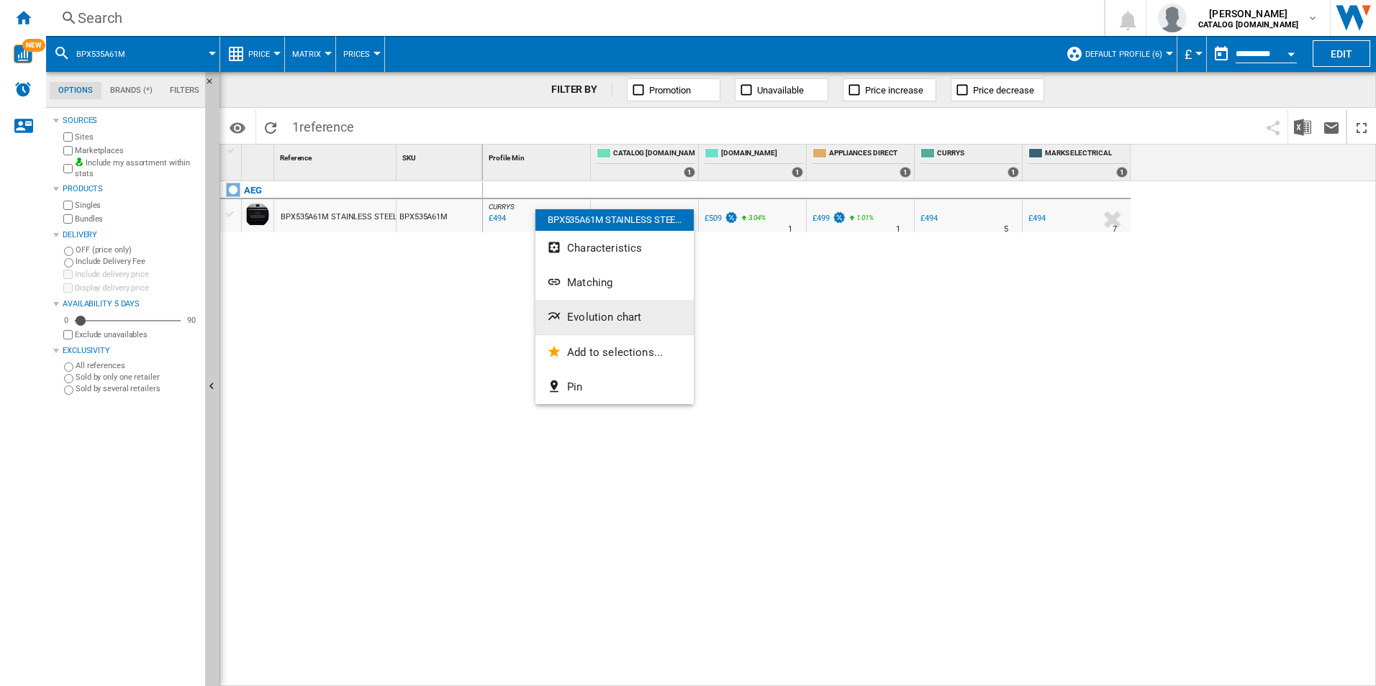
click at [581, 316] on span "Evolution chart" at bounding box center [604, 317] width 74 height 13
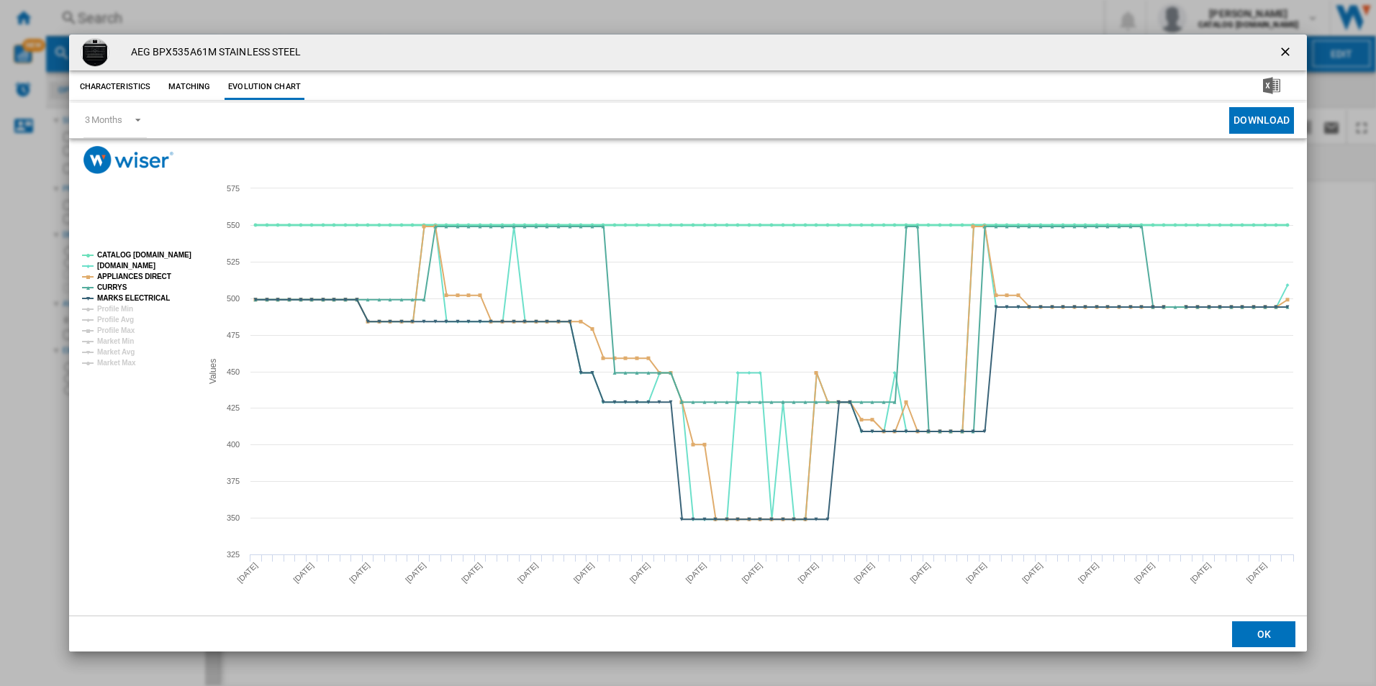
click at [171, 253] on tspan "CATALOG [DOMAIN_NAME]" at bounding box center [144, 255] width 94 height 8
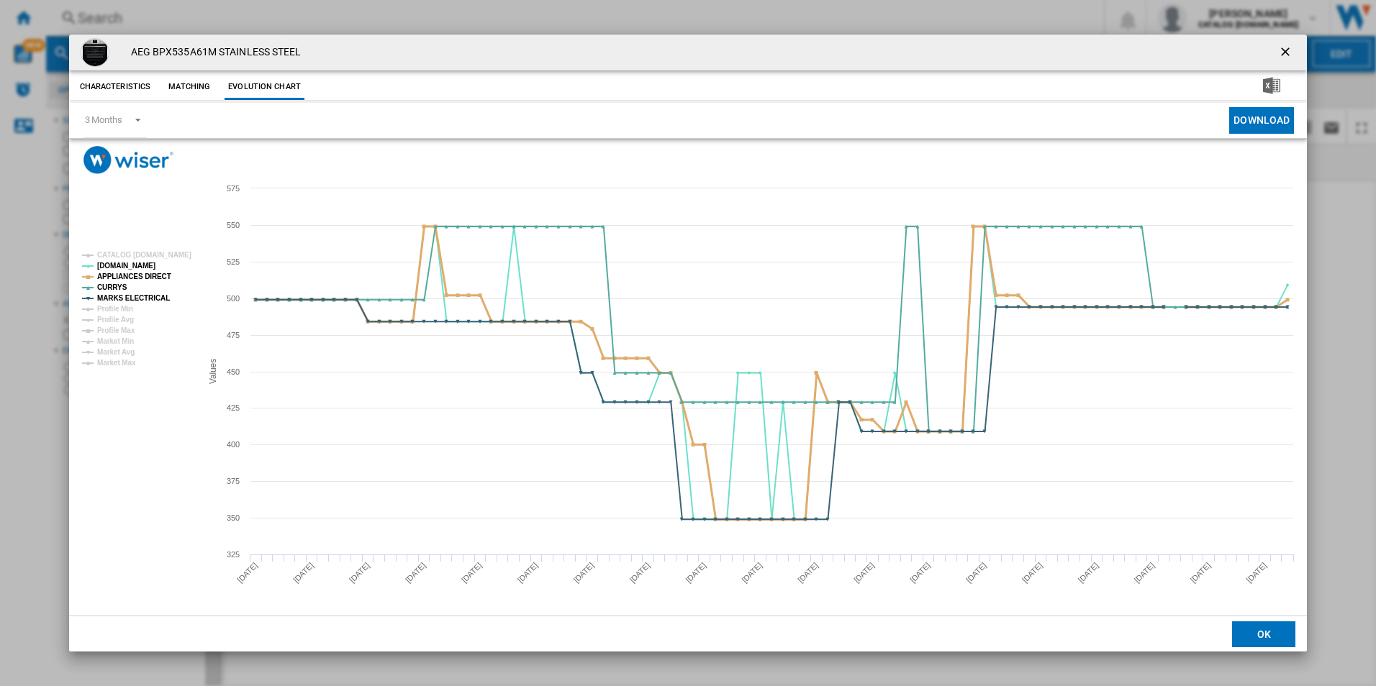
click at [153, 275] on tspan "APPLIANCES DIRECT" at bounding box center [134, 277] width 74 height 8
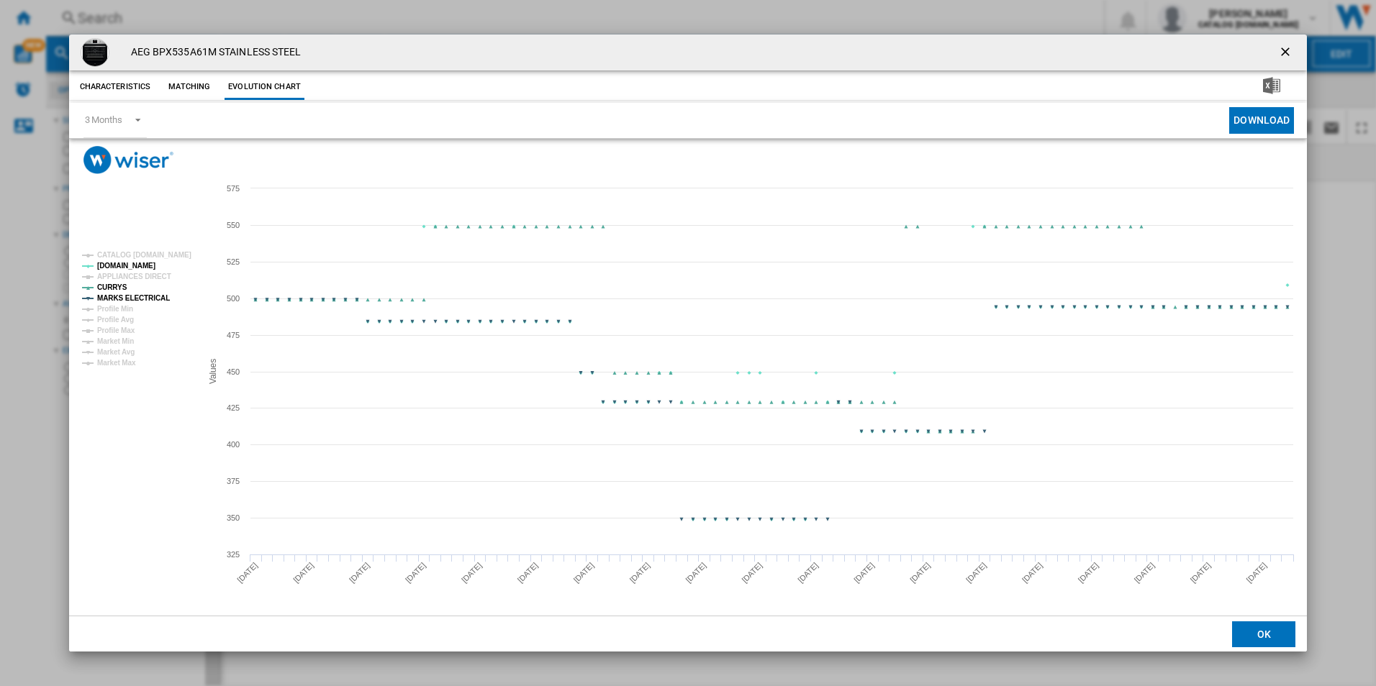
click at [152, 298] on tspan "MARKS ELECTRICAL" at bounding box center [133, 298] width 73 height 8
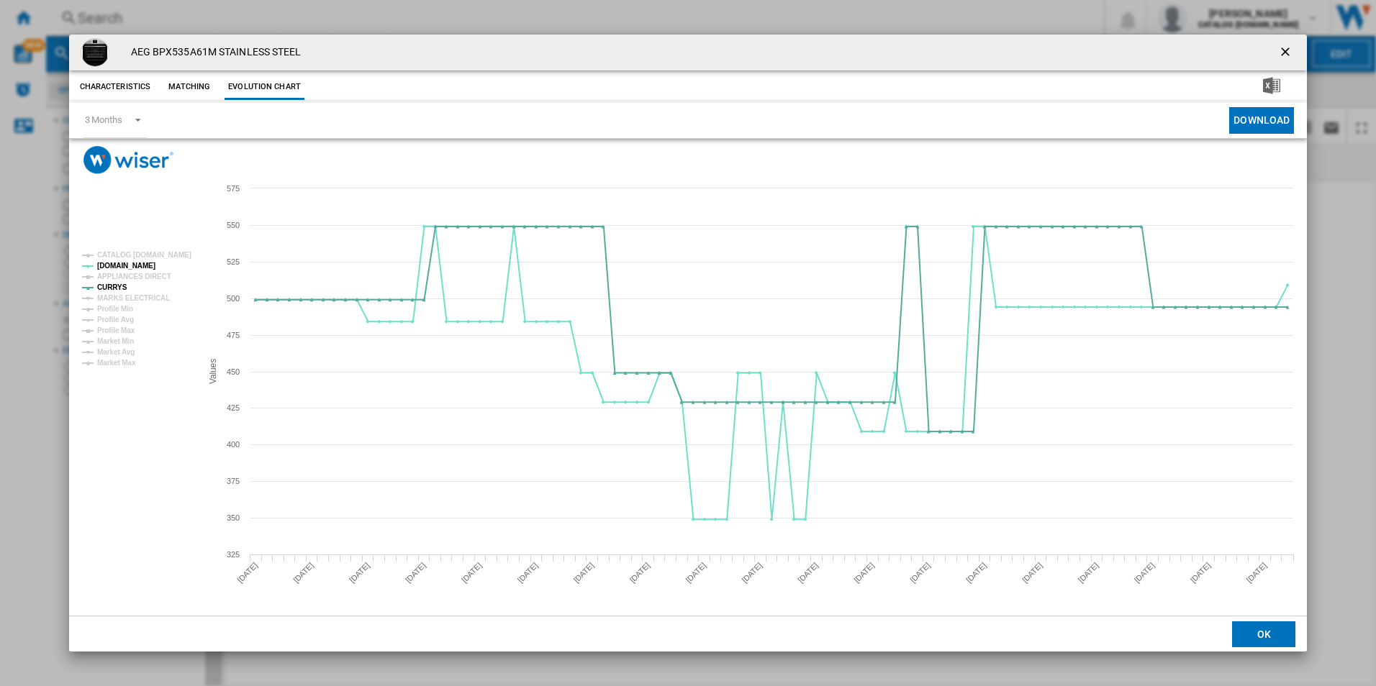
drag, startPoint x: 1284, startPoint y: 53, endPoint x: 1061, endPoint y: 81, distance: 224.7
click at [1284, 53] on ng-md-icon "getI18NText('BUTTONS.CLOSE_DIALOG')" at bounding box center [1286, 53] width 17 height 17
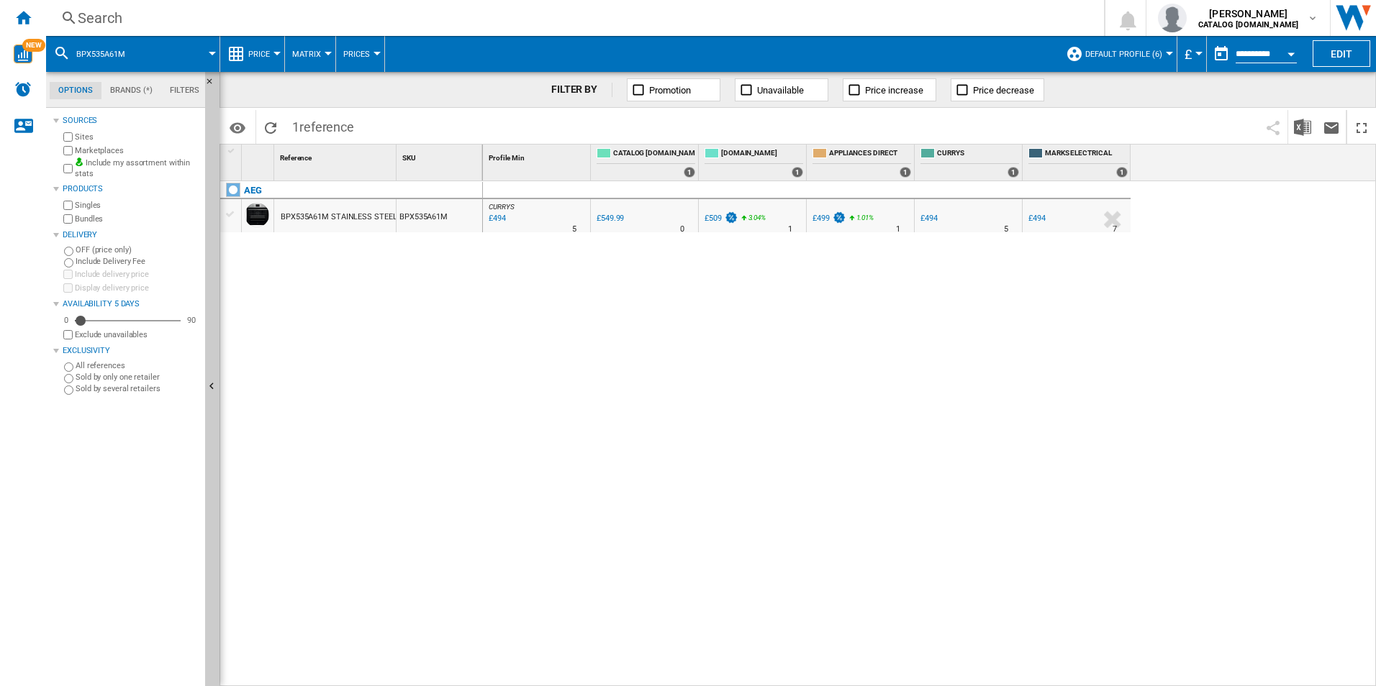
click at [869, 10] on div "Search" at bounding box center [572, 18] width 989 height 20
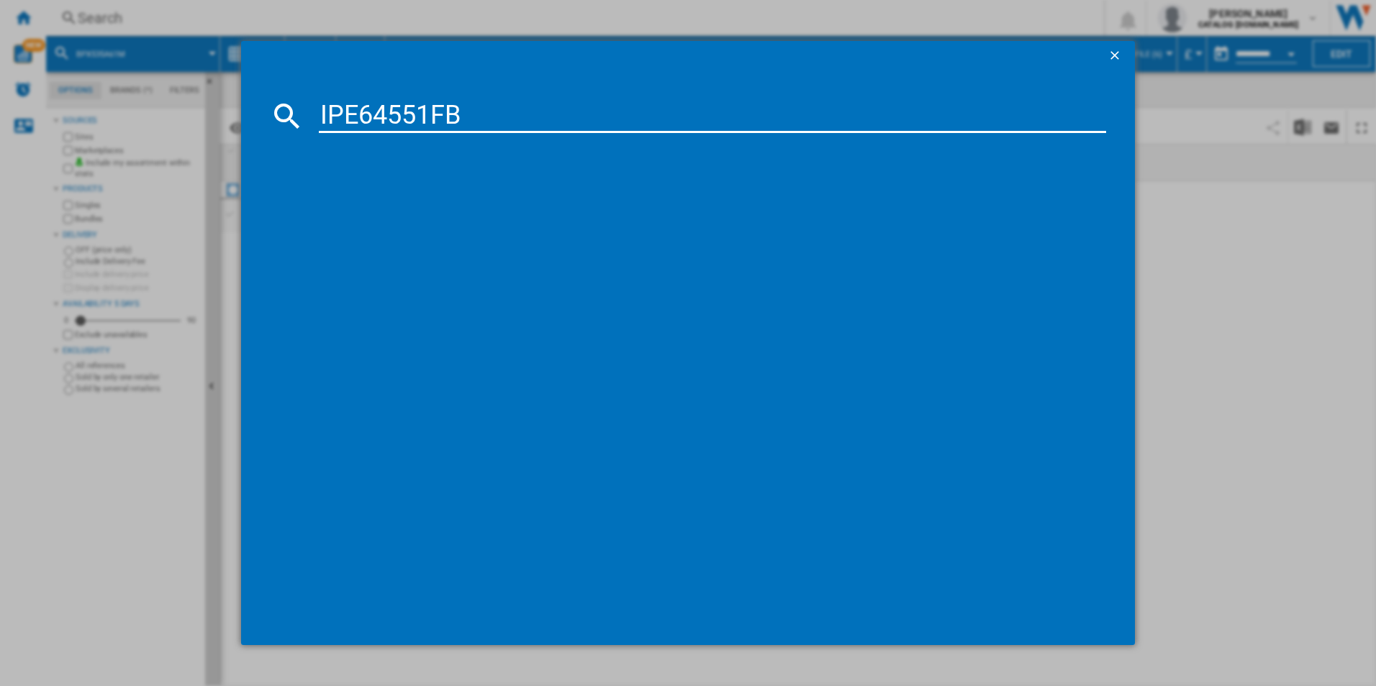
type input "IPE64551FB"
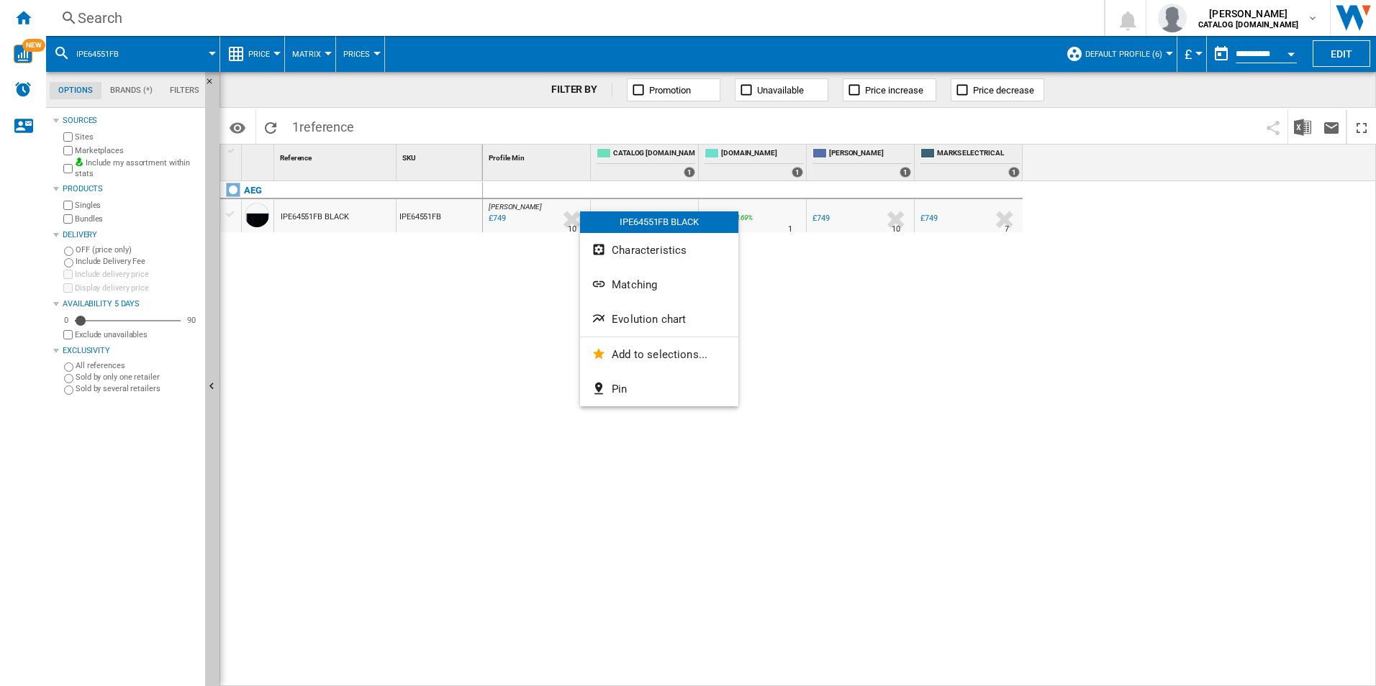
click at [625, 319] on span "Evolution chart" at bounding box center [649, 319] width 74 height 13
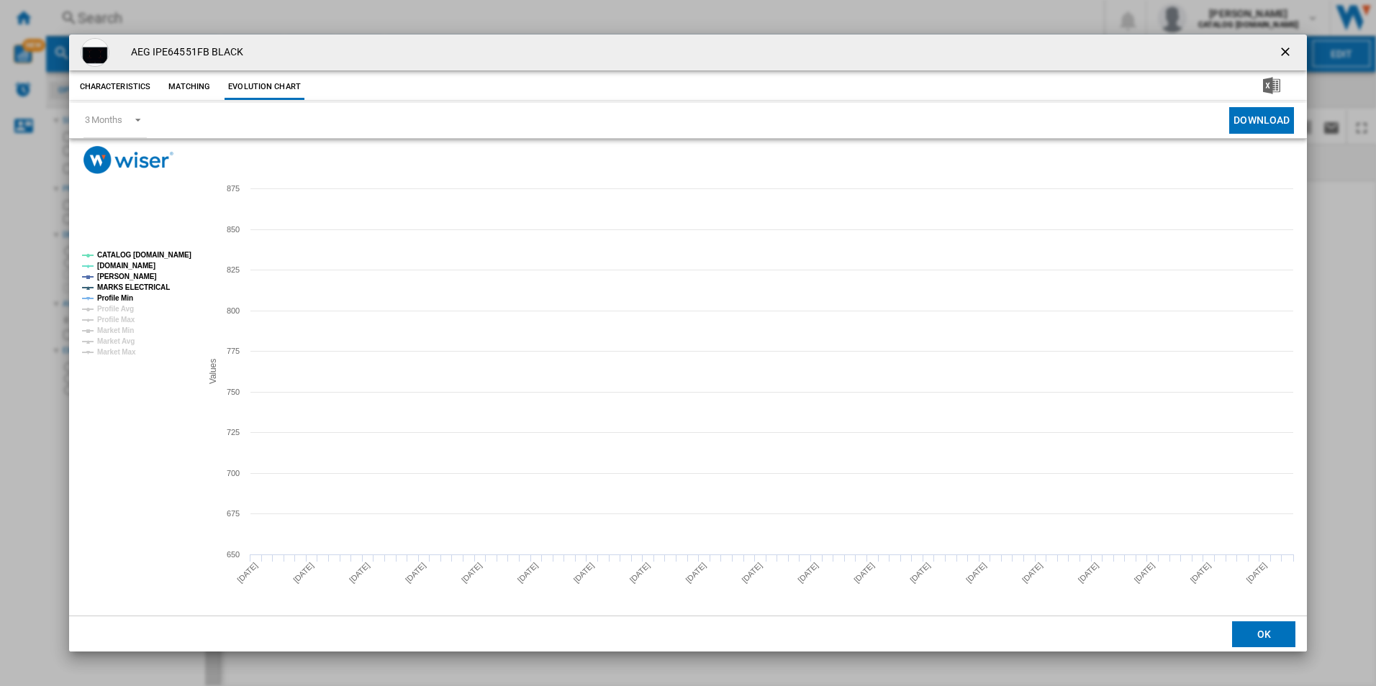
click at [175, 259] on tspan "CATALOG [DOMAIN_NAME]" at bounding box center [144, 255] width 94 height 8
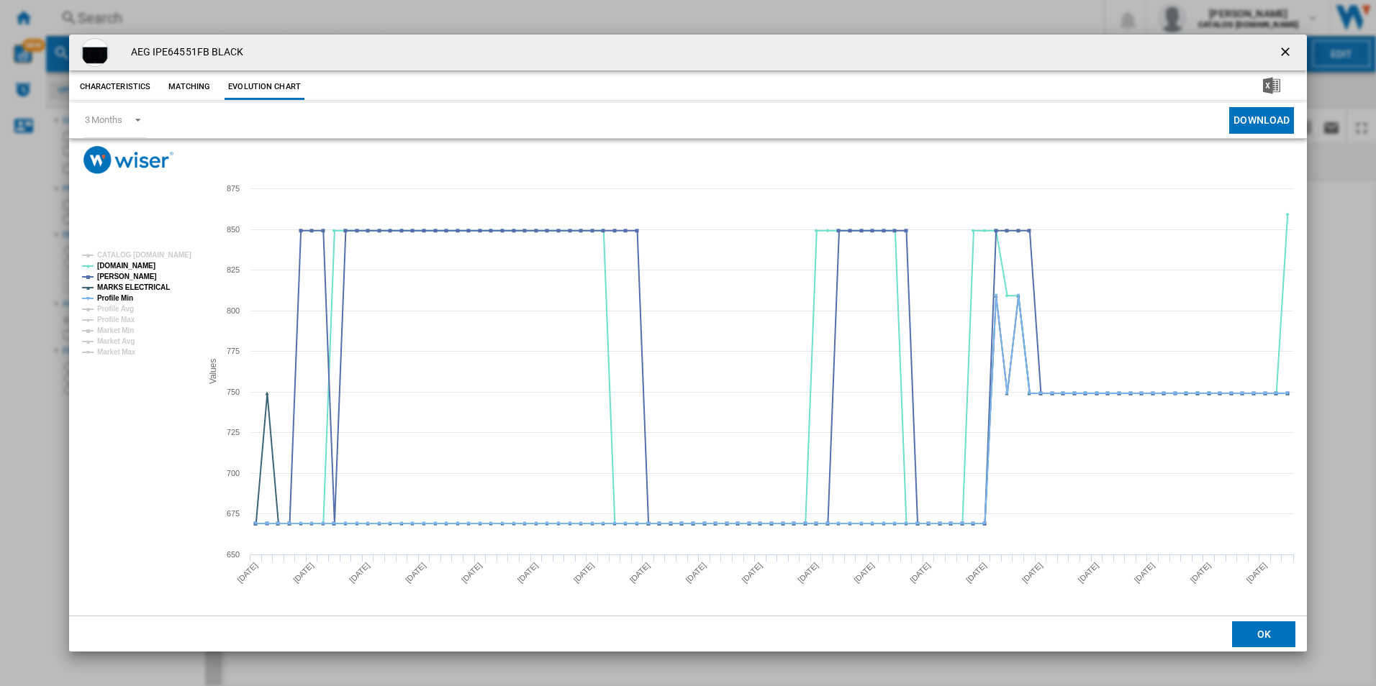
click at [153, 281] on rect "Product popup" at bounding box center [135, 304] width 119 height 116
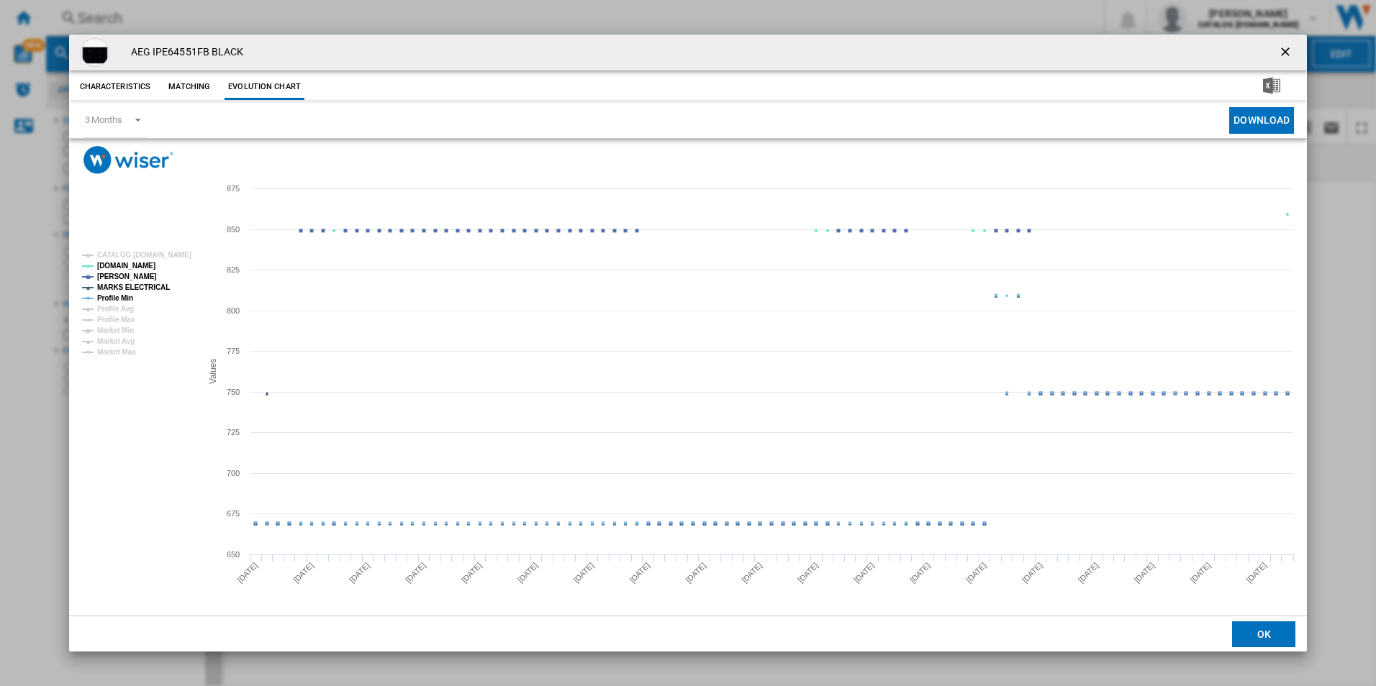
click at [146, 289] on tspan "MARKS ELECTRICAL" at bounding box center [133, 288] width 73 height 8
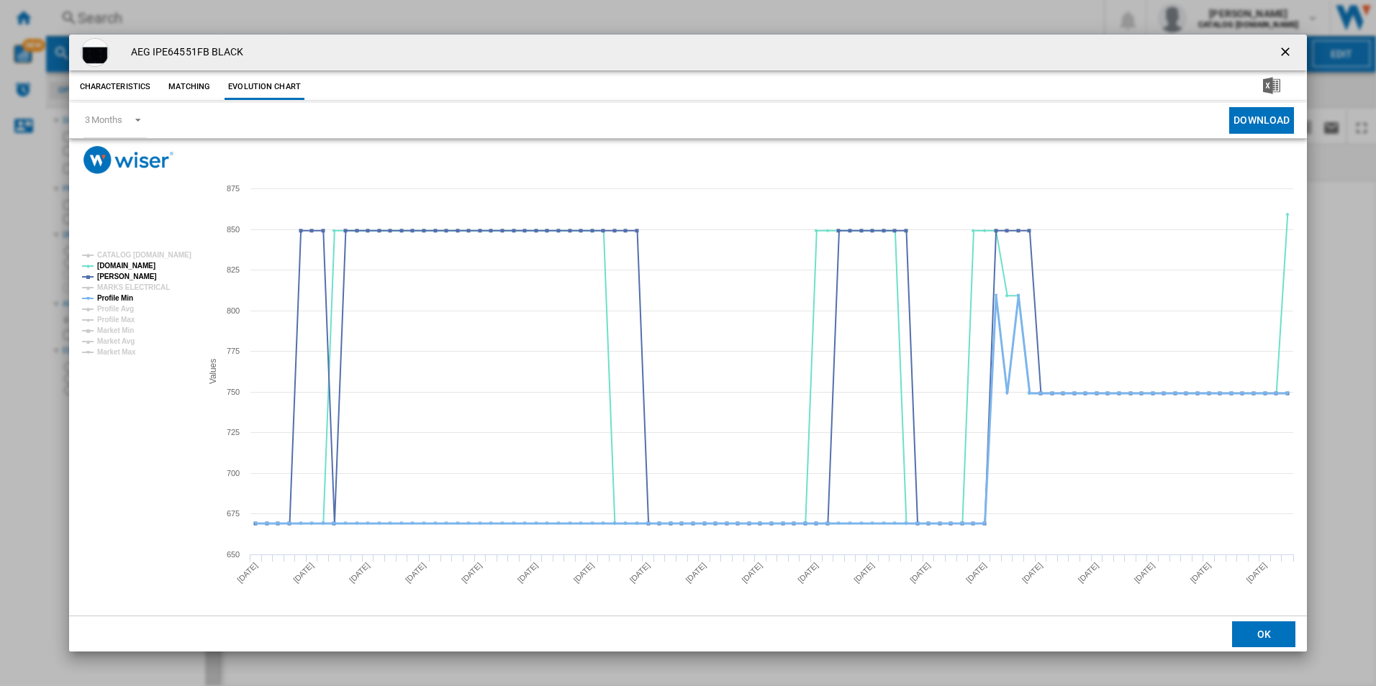
click at [121, 298] on tspan "Profile Min" at bounding box center [115, 298] width 36 height 8
drag, startPoint x: 1284, startPoint y: 52, endPoint x: 1163, endPoint y: 40, distance: 121.5
click at [1283, 52] on ng-md-icon "getI18NText('BUTTONS.CLOSE_DIALOG')" at bounding box center [1286, 53] width 17 height 17
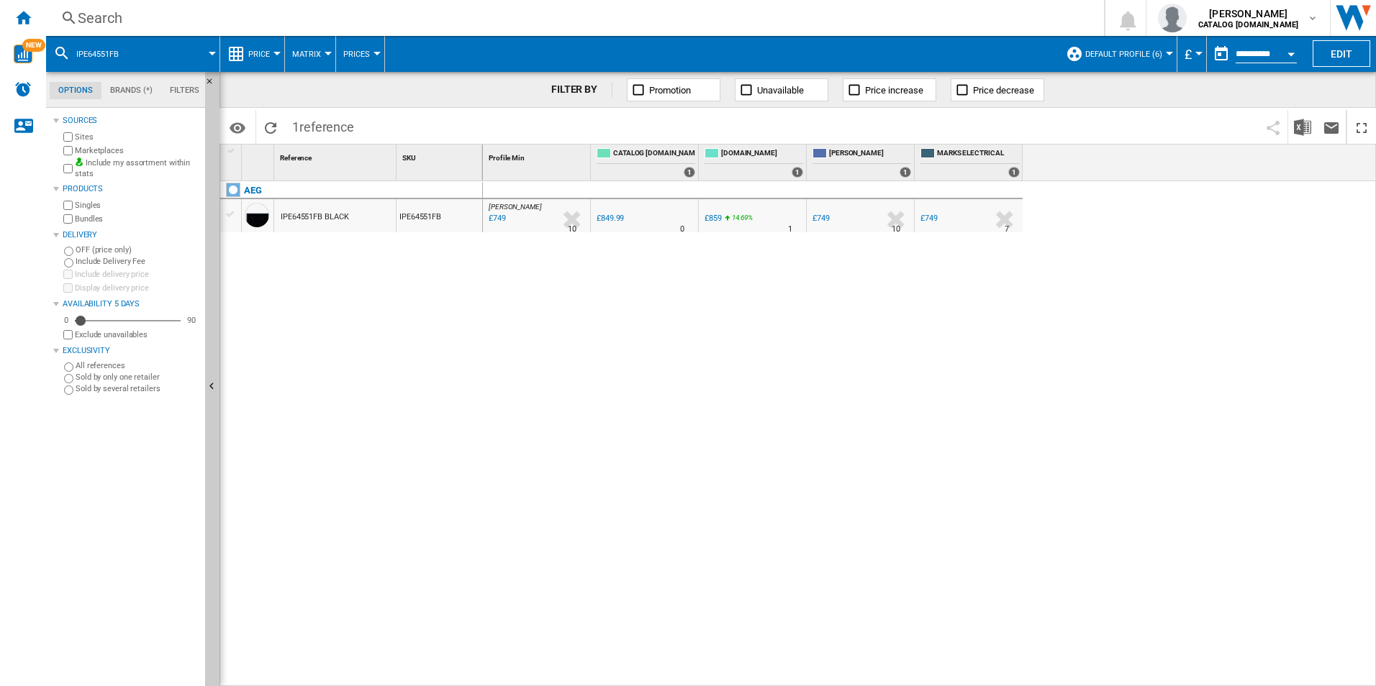
click at [986, 15] on div "Search" at bounding box center [572, 18] width 989 height 20
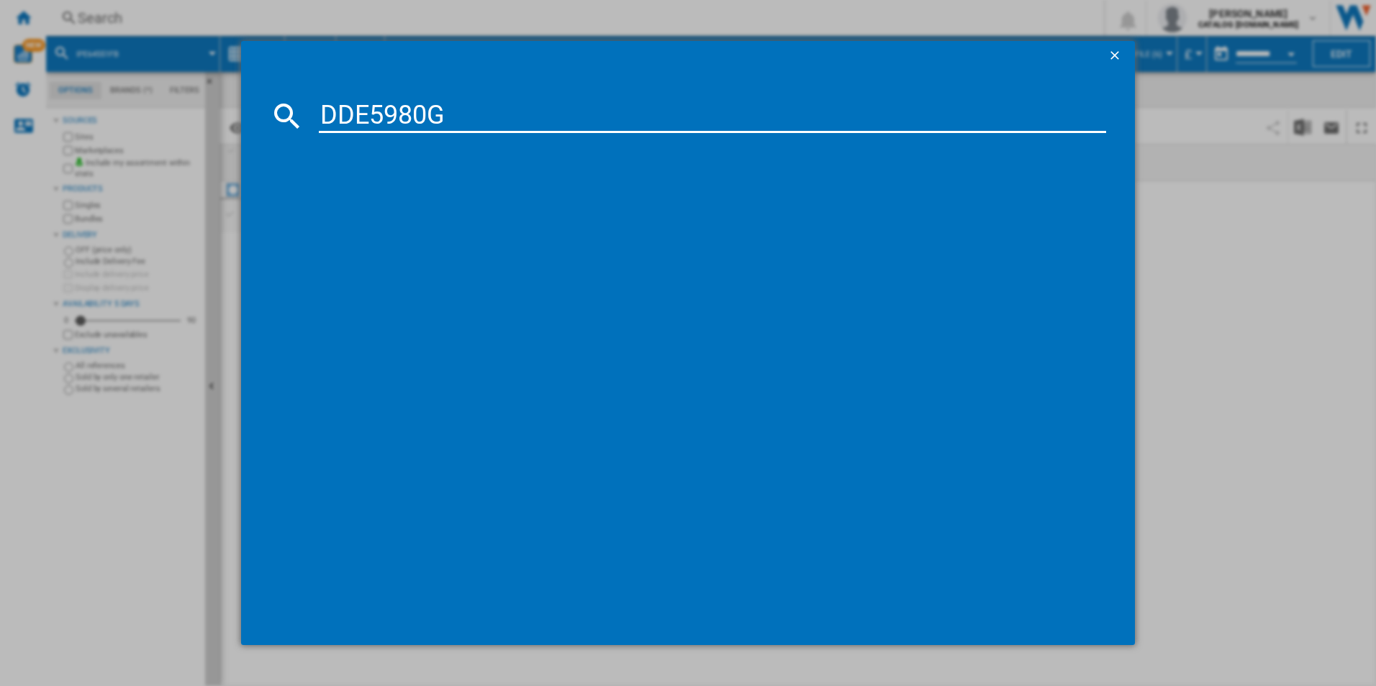
type input "DDE5980G"
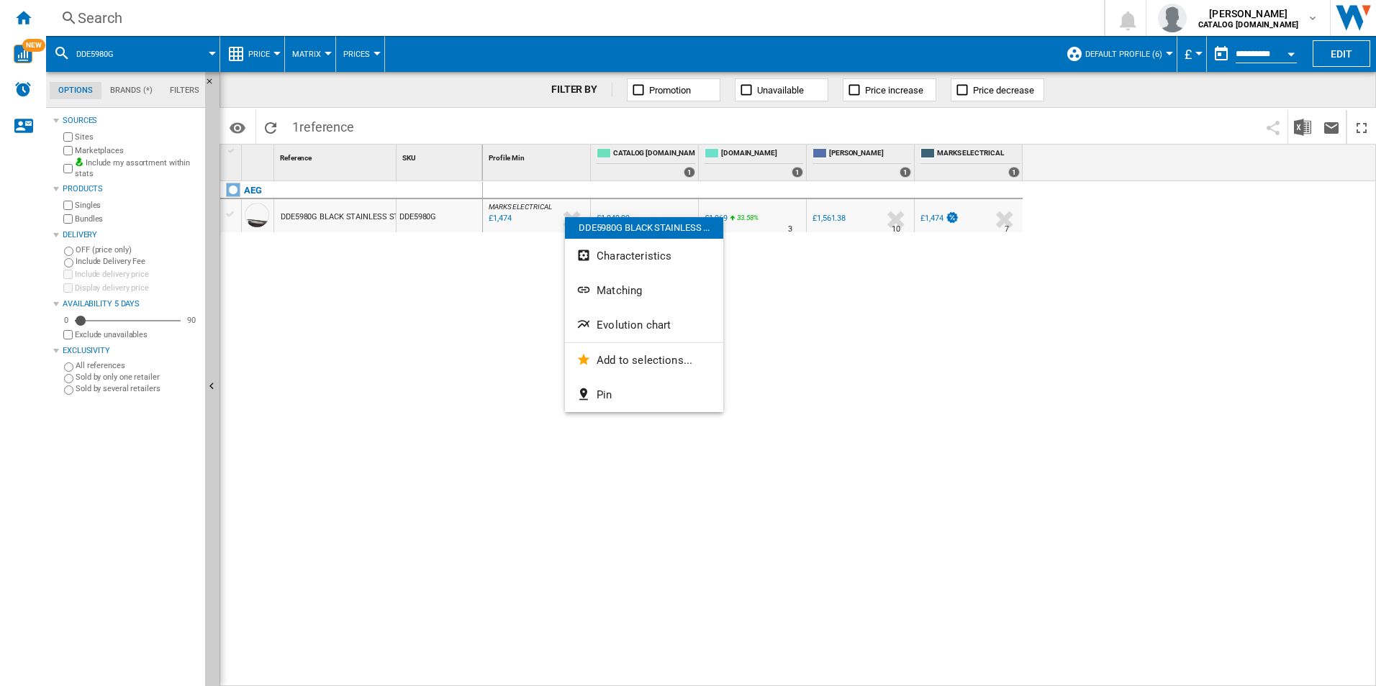
click at [622, 324] on span "Evolution chart" at bounding box center [634, 325] width 74 height 13
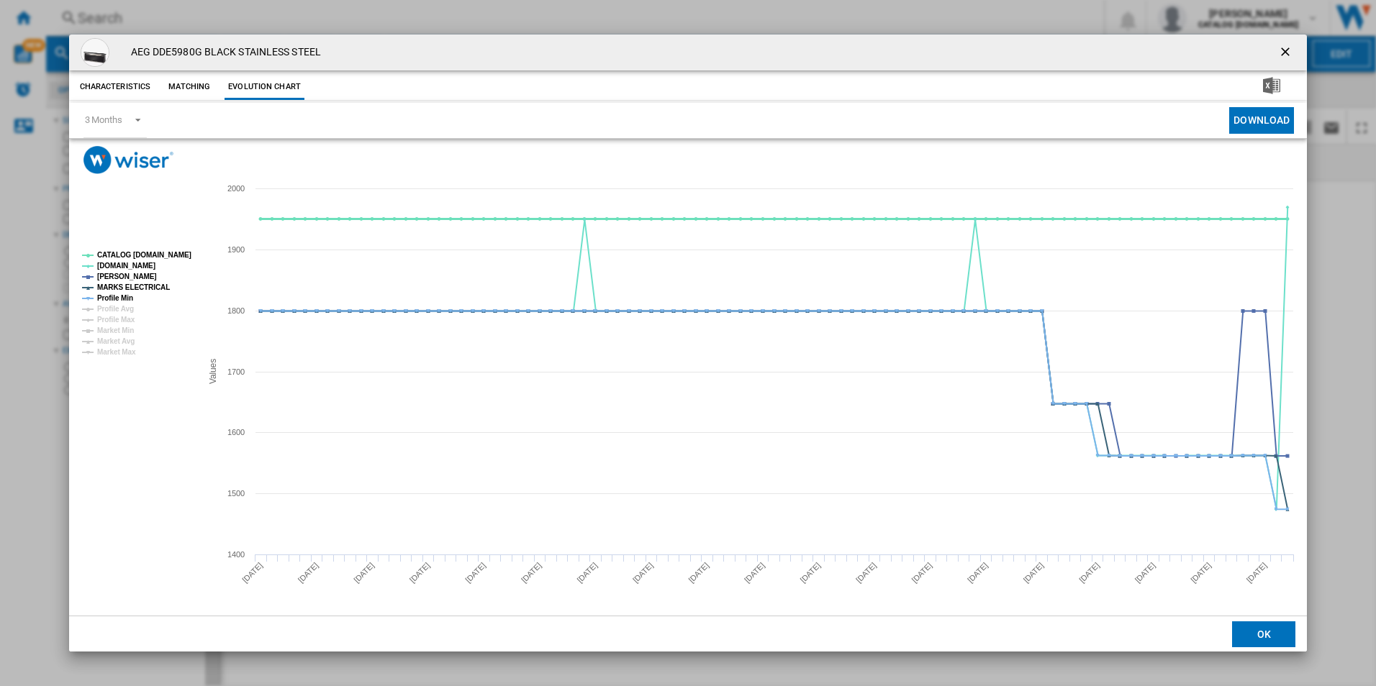
click at [170, 253] on tspan "CATALOG [DOMAIN_NAME]" at bounding box center [144, 255] width 94 height 8
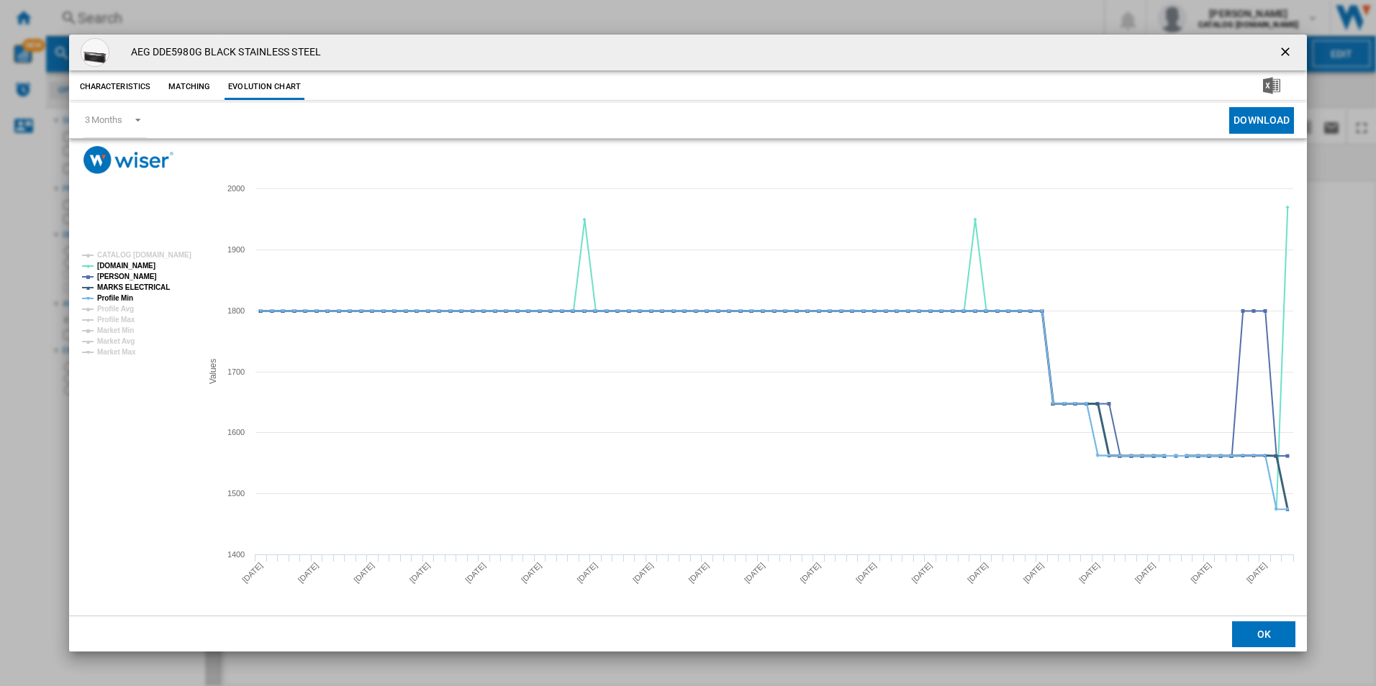
click at [156, 286] on tspan "MARKS ELECTRICAL" at bounding box center [133, 288] width 73 height 8
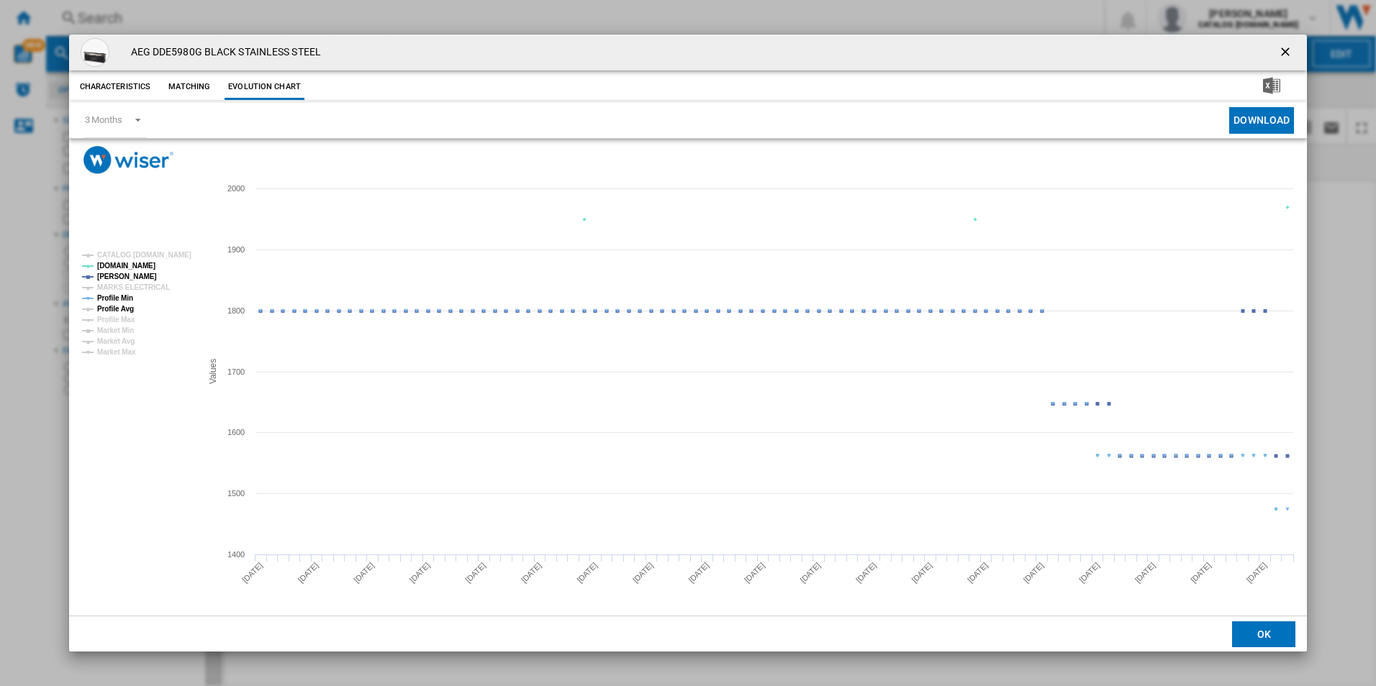
click at [123, 305] on tspan "Profile Avg" at bounding box center [115, 309] width 37 height 8
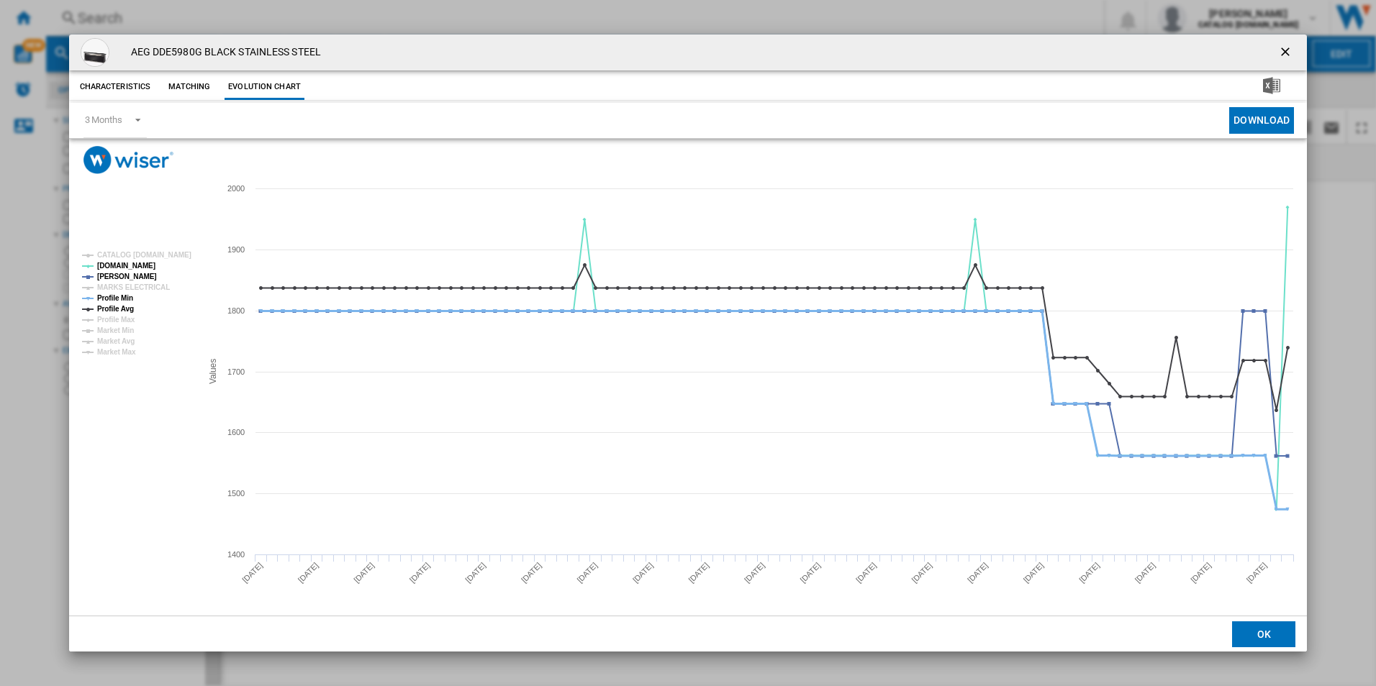
click at [125, 300] on tspan "Profile Min" at bounding box center [115, 298] width 36 height 8
click at [130, 305] on tspan "Profile Avg" at bounding box center [115, 309] width 37 height 8
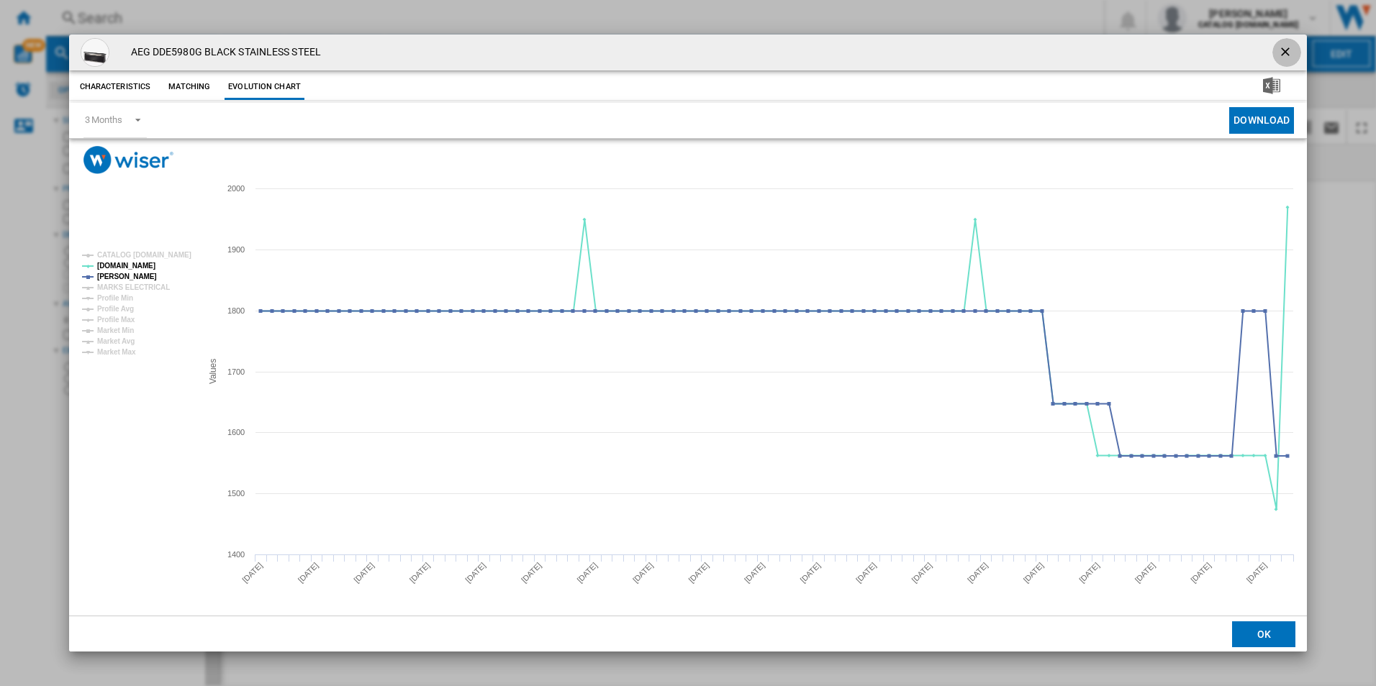
click at [1284, 55] on ng-md-icon "getI18NText('BUTTONS.CLOSE_DIALOG')" at bounding box center [1286, 53] width 17 height 17
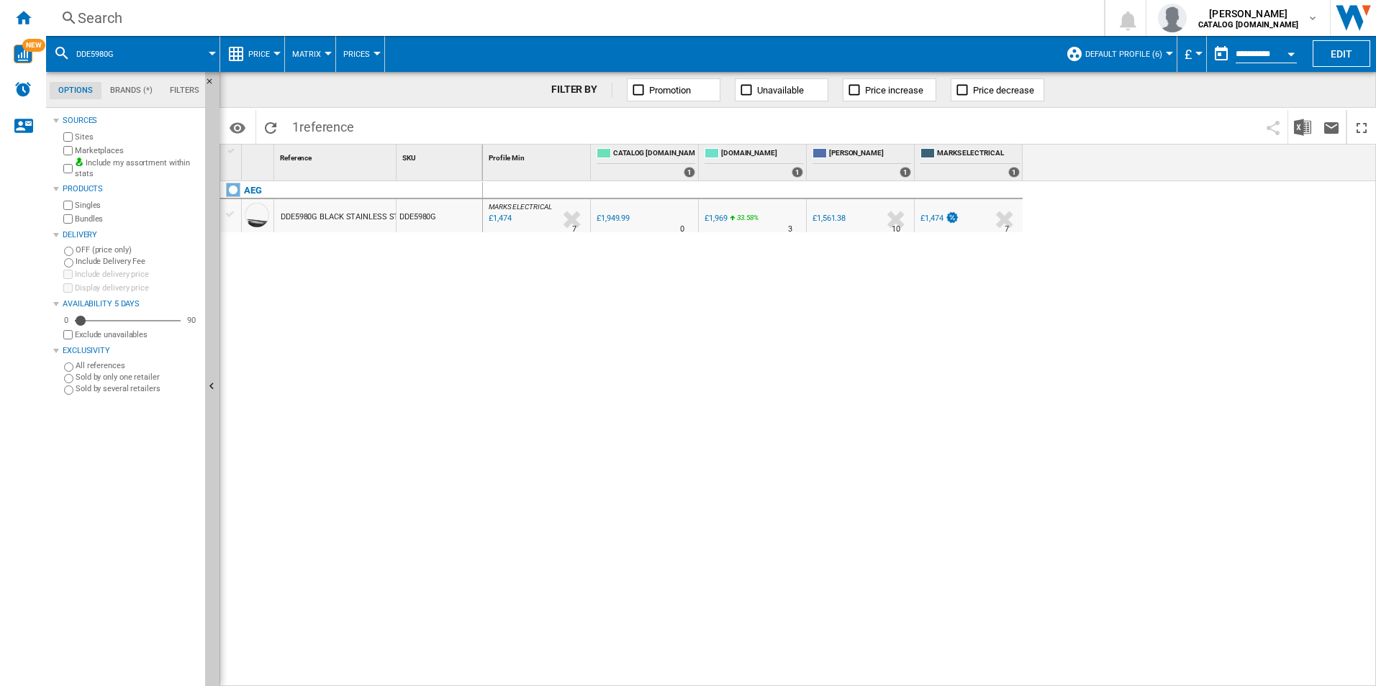
click at [953, 14] on div "Search" at bounding box center [572, 18] width 989 height 20
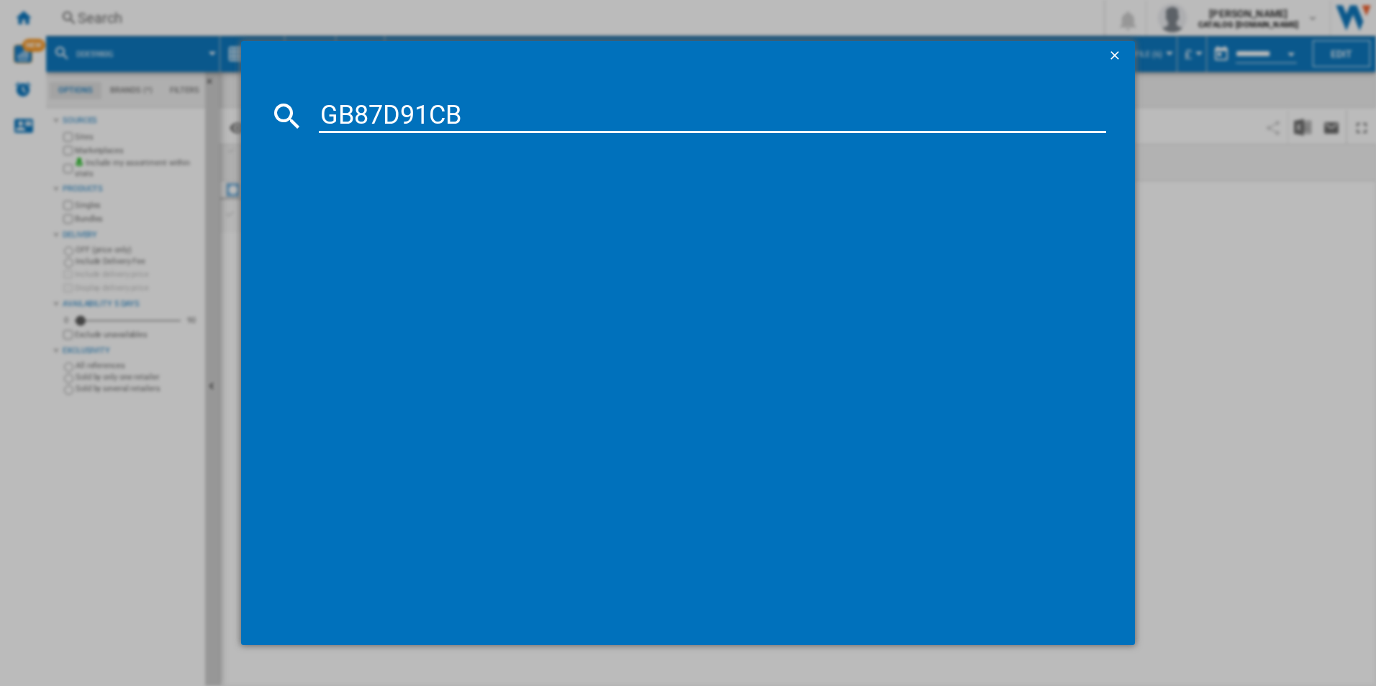
type input "GB87D91CB"
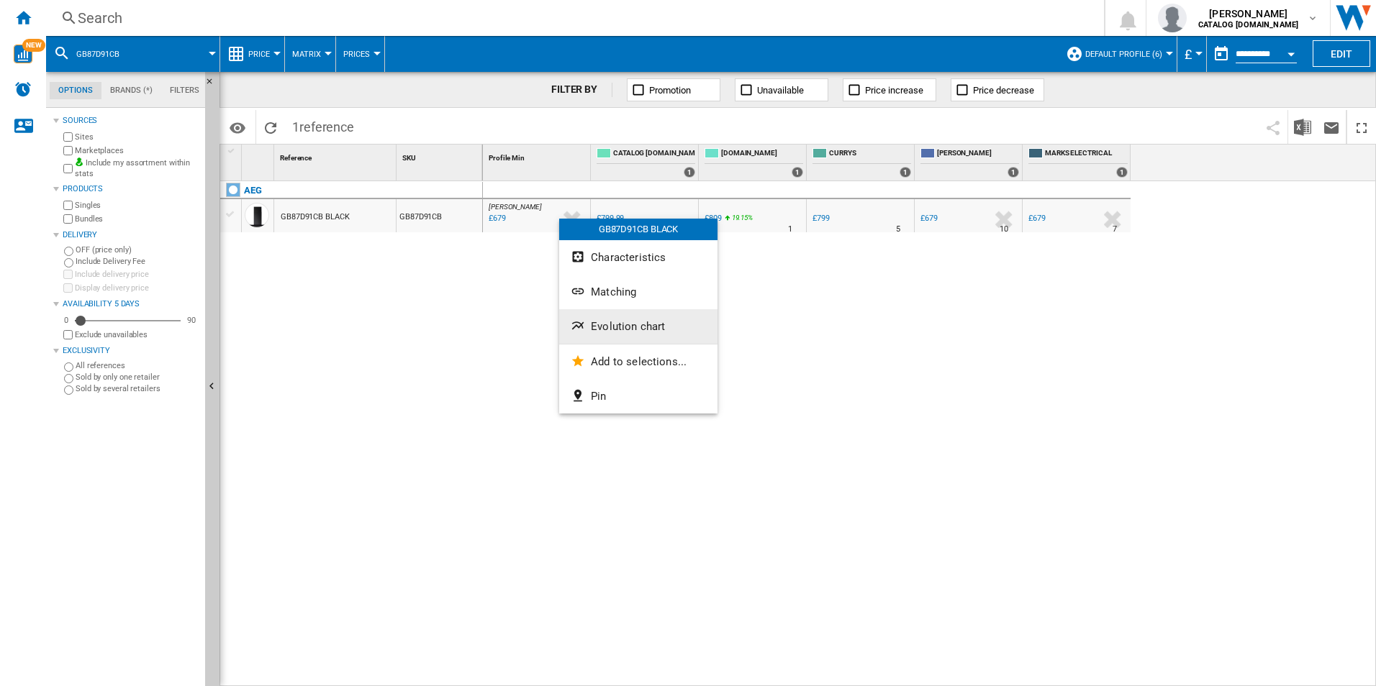
click at [615, 322] on span "Evolution chart" at bounding box center [628, 326] width 74 height 13
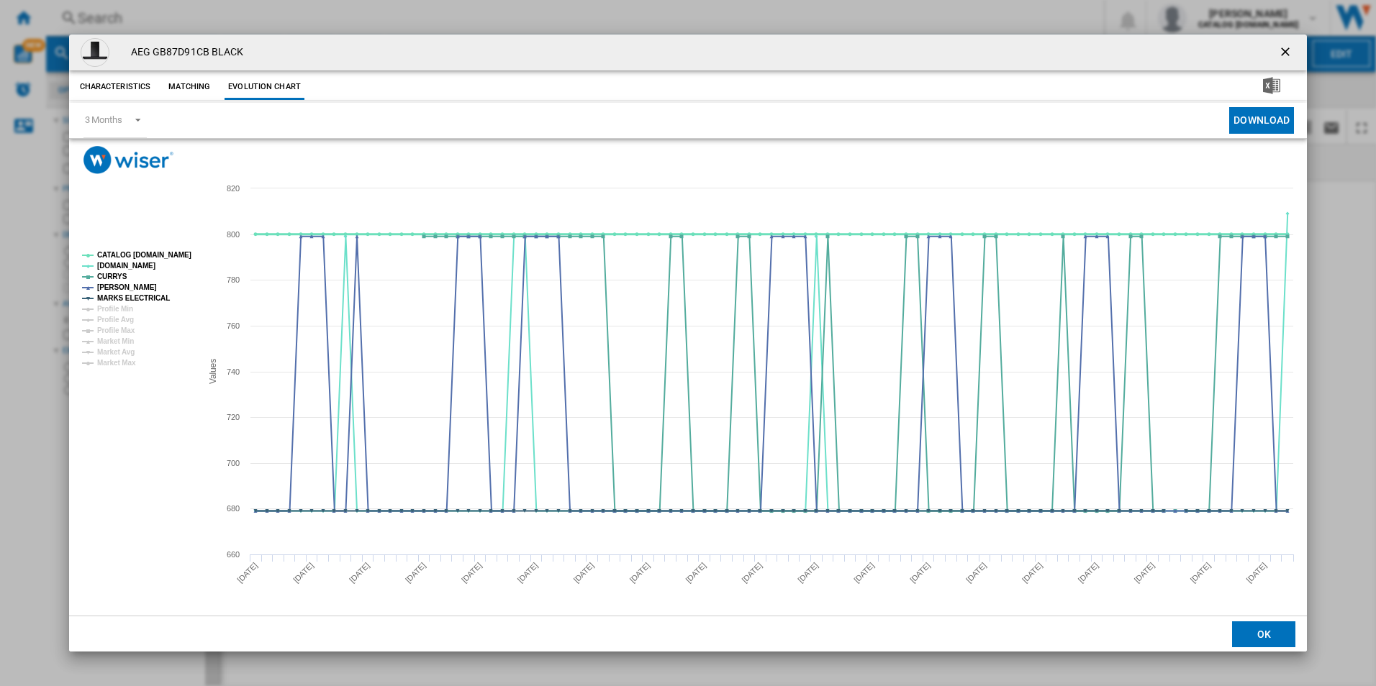
click at [167, 254] on tspan "CATALOG [DOMAIN_NAME]" at bounding box center [144, 255] width 94 height 8
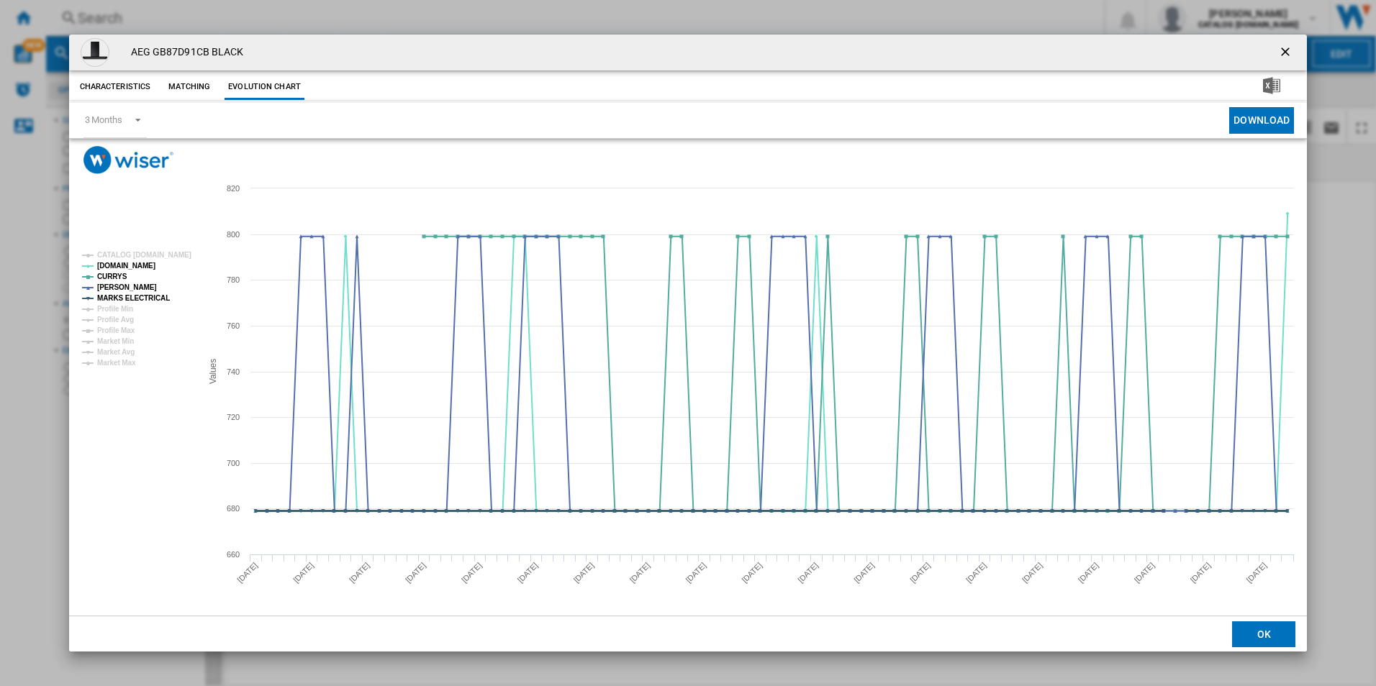
click at [151, 299] on tspan "MARKS ELECTRICAL" at bounding box center [133, 298] width 73 height 8
click at [1284, 51] on ng-md-icon "getI18NText('BUTTONS.CLOSE_DIALOG')" at bounding box center [1286, 53] width 17 height 17
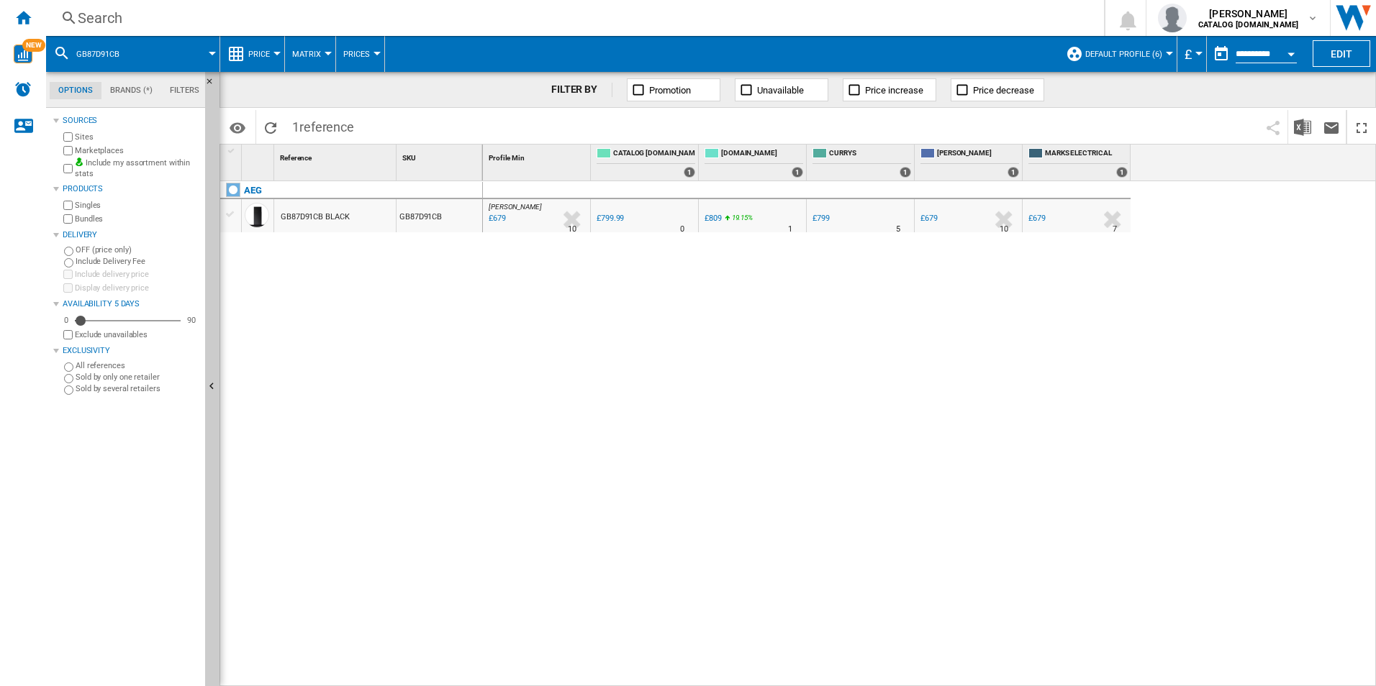
click at [889, 2] on div "Search Search 0 [PERSON_NAME] CATALOG [DOMAIN_NAME] CATALOG [DOMAIN_NAME] My se…" at bounding box center [711, 18] width 1330 height 36
click at [881, 23] on div "Search" at bounding box center [572, 18] width 989 height 20
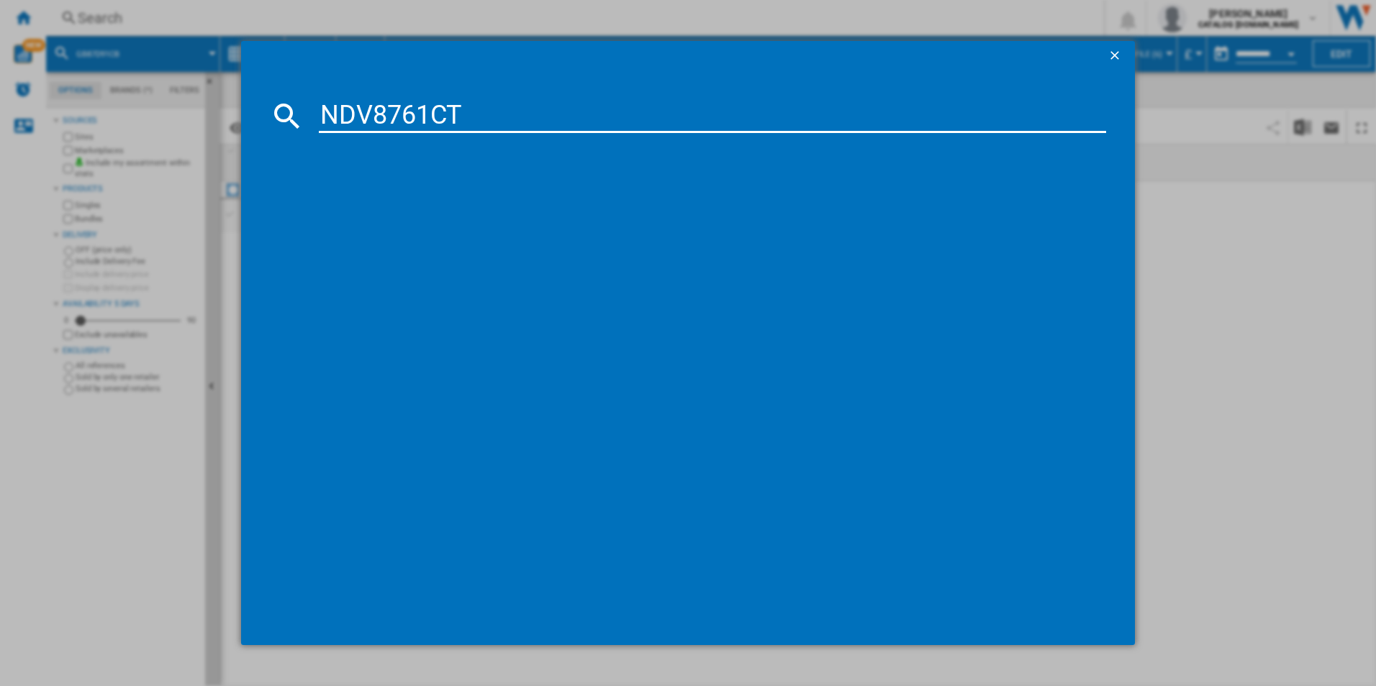
type input "NDV8761CT"
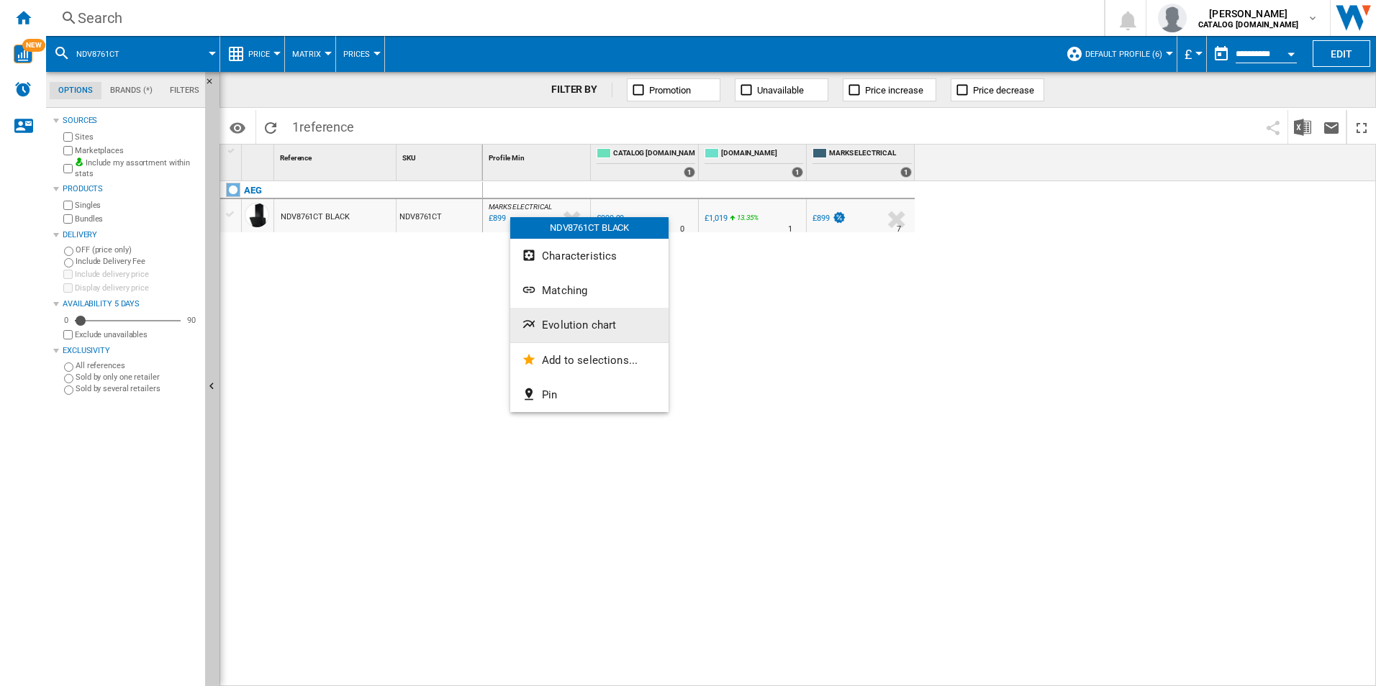
click at [558, 319] on span "Evolution chart" at bounding box center [579, 325] width 74 height 13
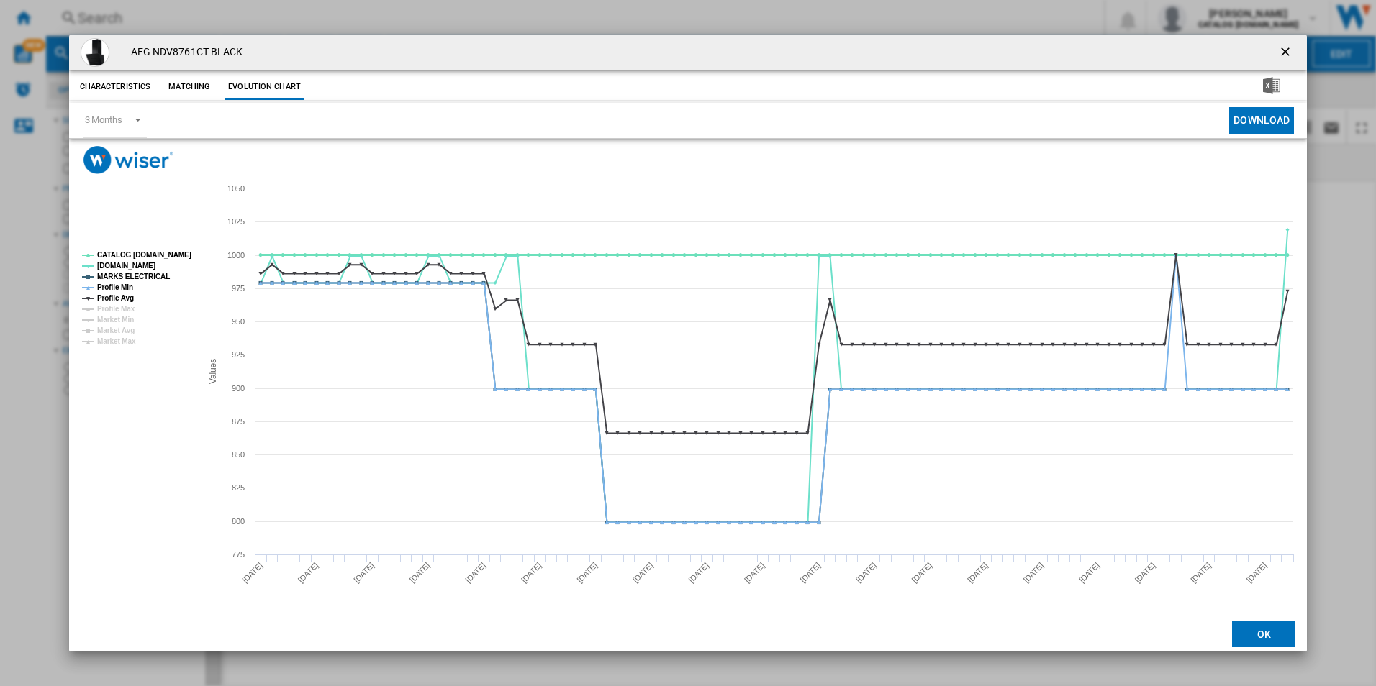
click at [183, 254] on tspan "CATALOG [DOMAIN_NAME]" at bounding box center [144, 255] width 94 height 8
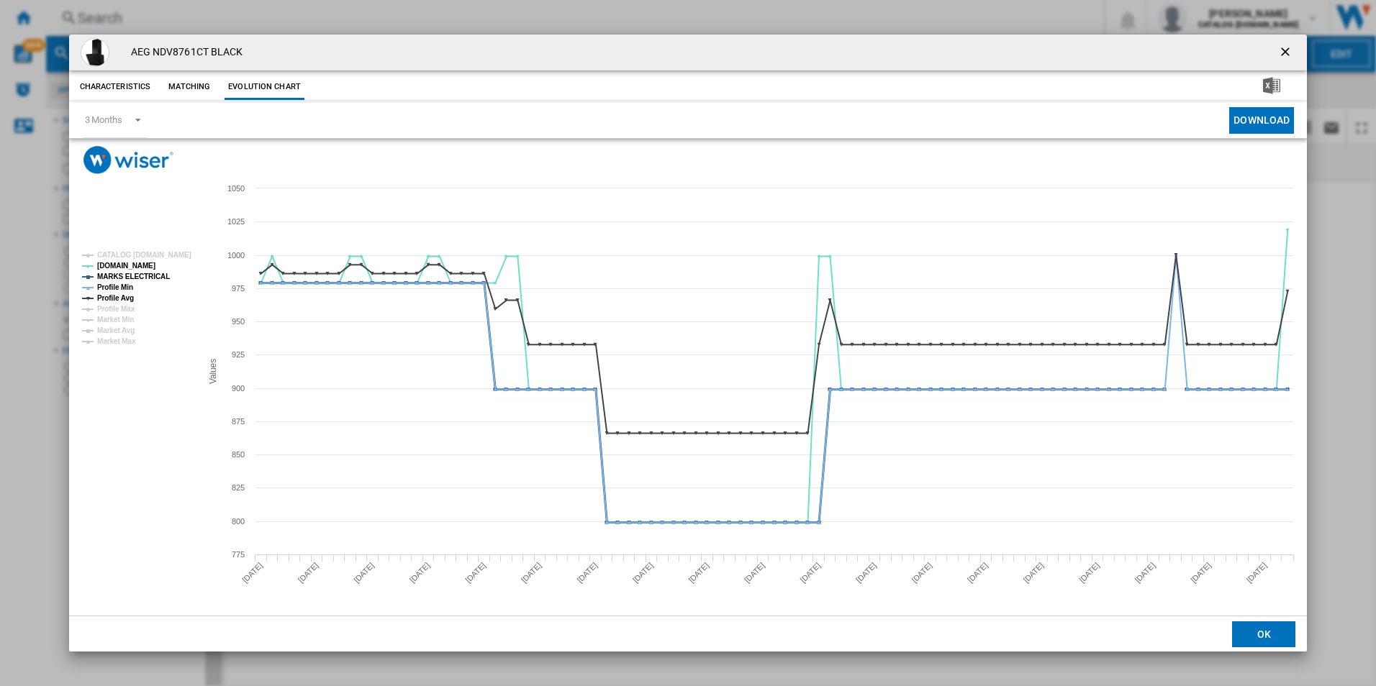
click at [142, 279] on tspan "MARKS ELECTRICAL" at bounding box center [133, 277] width 73 height 8
click at [106, 289] on tspan "Profile Min" at bounding box center [115, 288] width 36 height 8
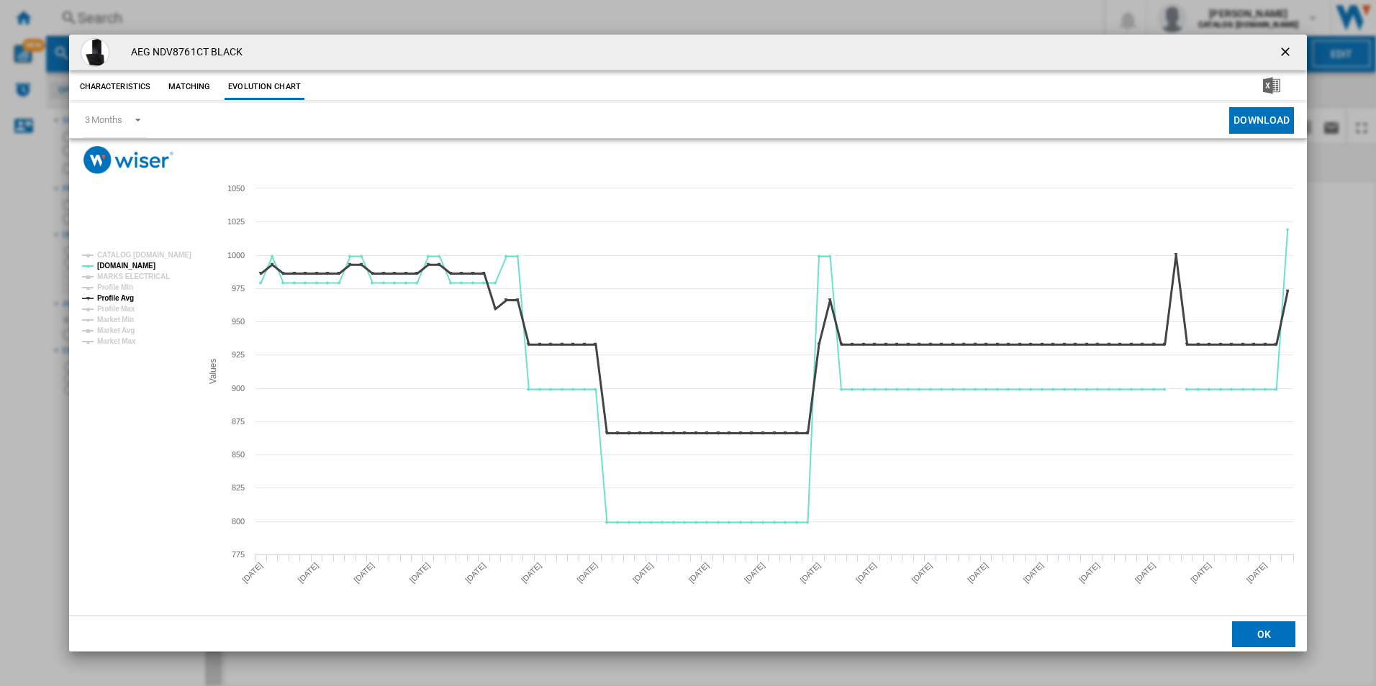
click at [119, 296] on tspan "Profile Avg" at bounding box center [115, 298] width 37 height 8
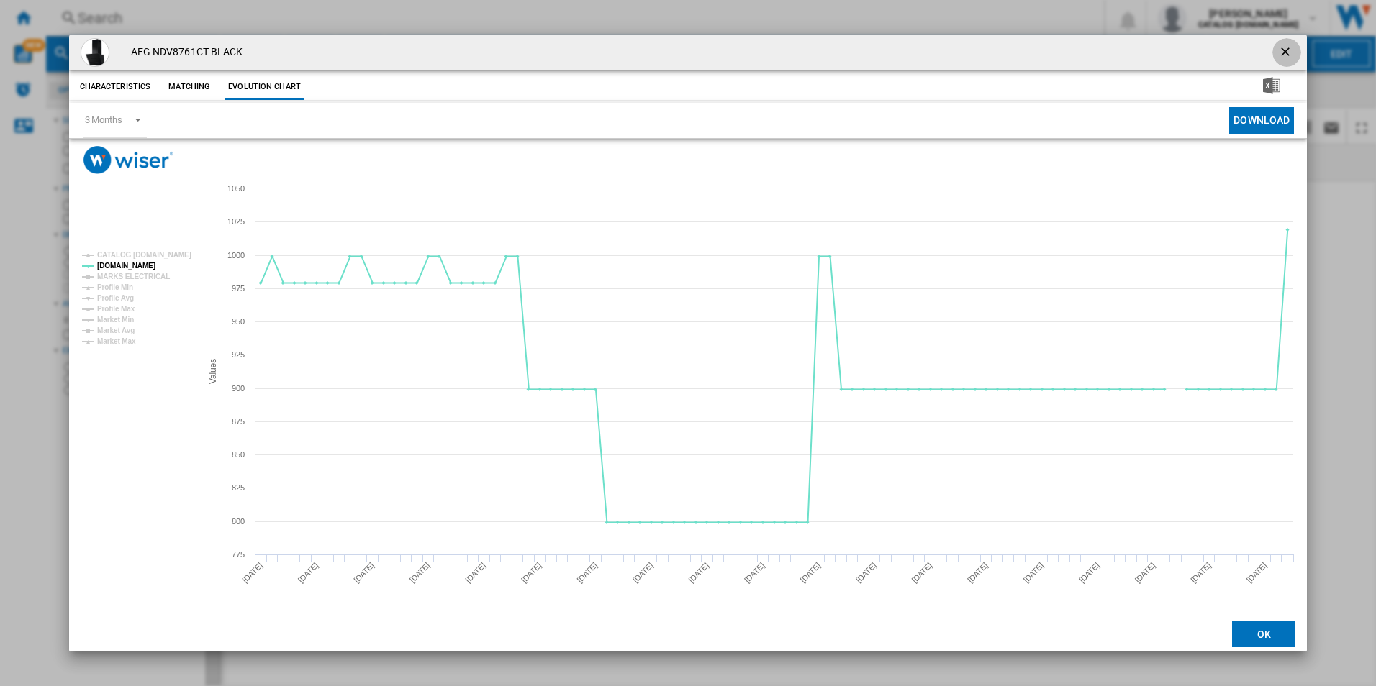
click at [1287, 45] on ng-md-icon "getI18NText('BUTTONS.CLOSE_DIALOG')" at bounding box center [1286, 53] width 17 height 17
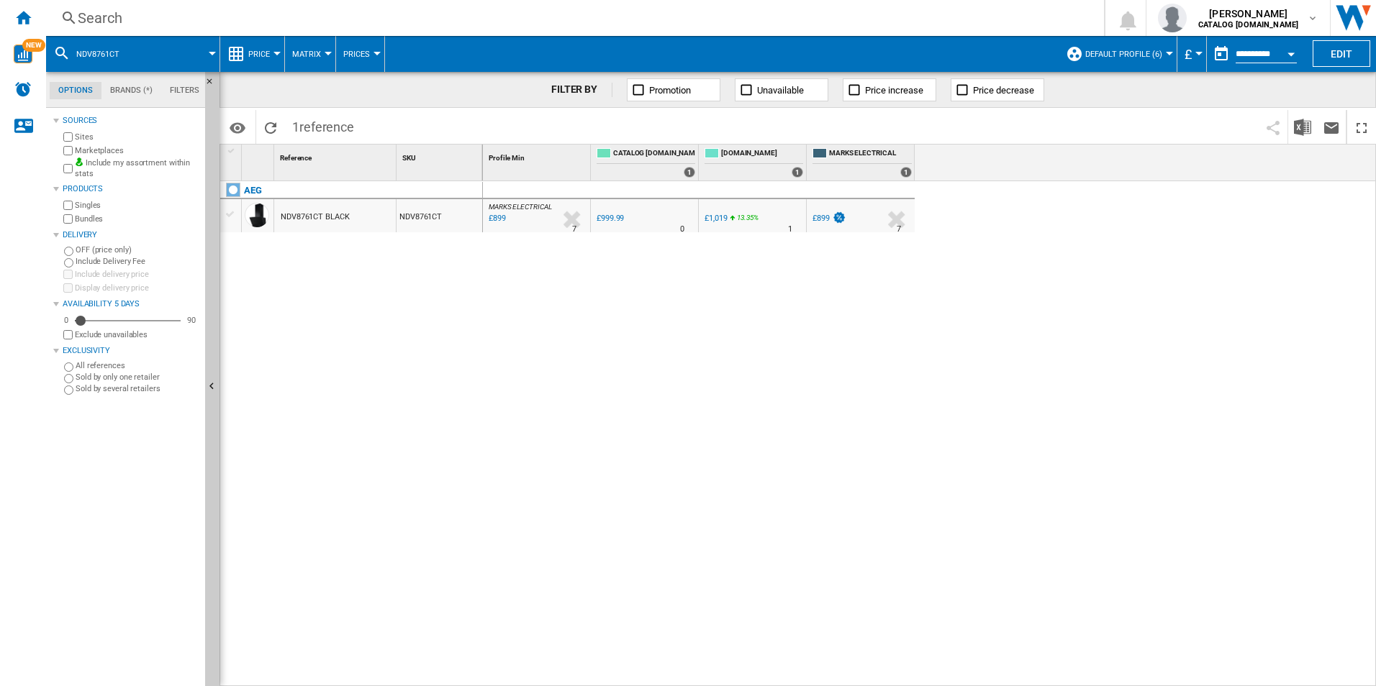
drag, startPoint x: 507, startPoint y: 216, endPoint x: 502, endPoint y: 206, distance: 11.0
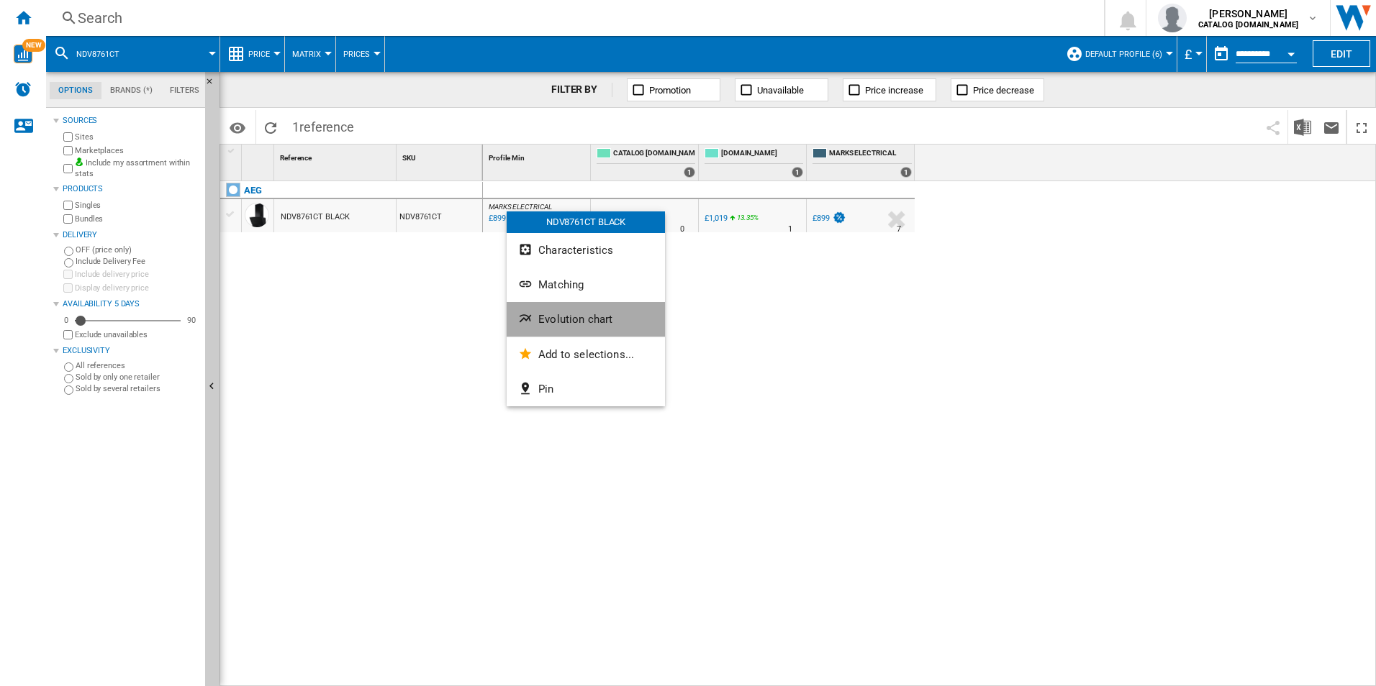
click at [560, 305] on button "Evolution chart" at bounding box center [586, 319] width 158 height 35
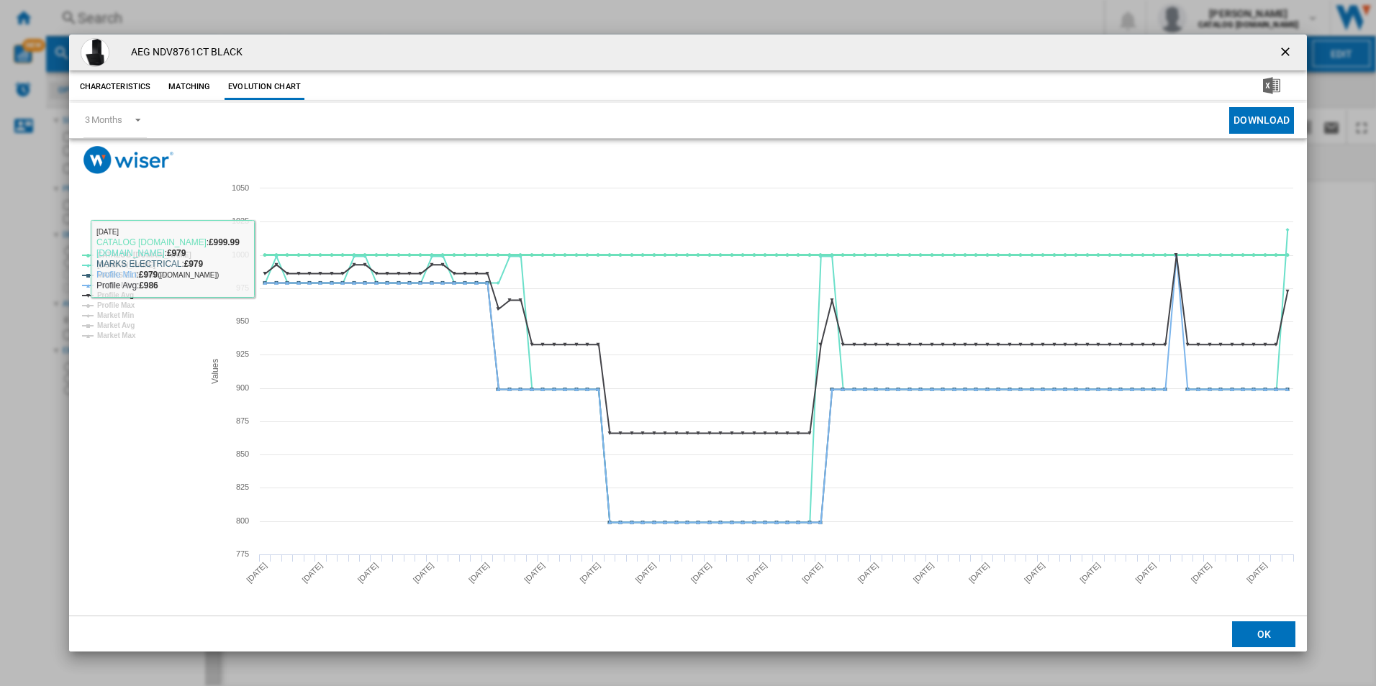
click at [181, 253] on tspan "CATALOG [DOMAIN_NAME]" at bounding box center [144, 255] width 94 height 8
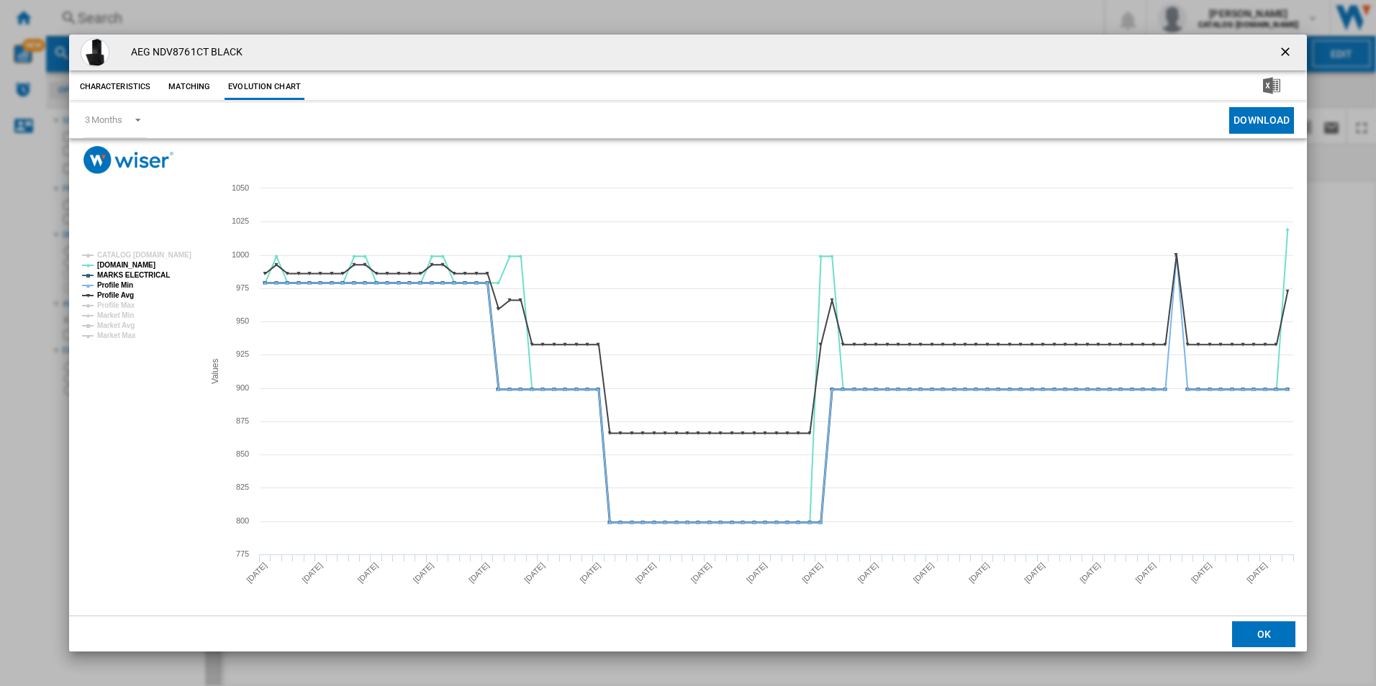
click at [139, 278] on tspan "MARKS ELECTRICAL" at bounding box center [133, 275] width 73 height 8
click at [121, 284] on tspan "Profile Min" at bounding box center [115, 285] width 36 height 8
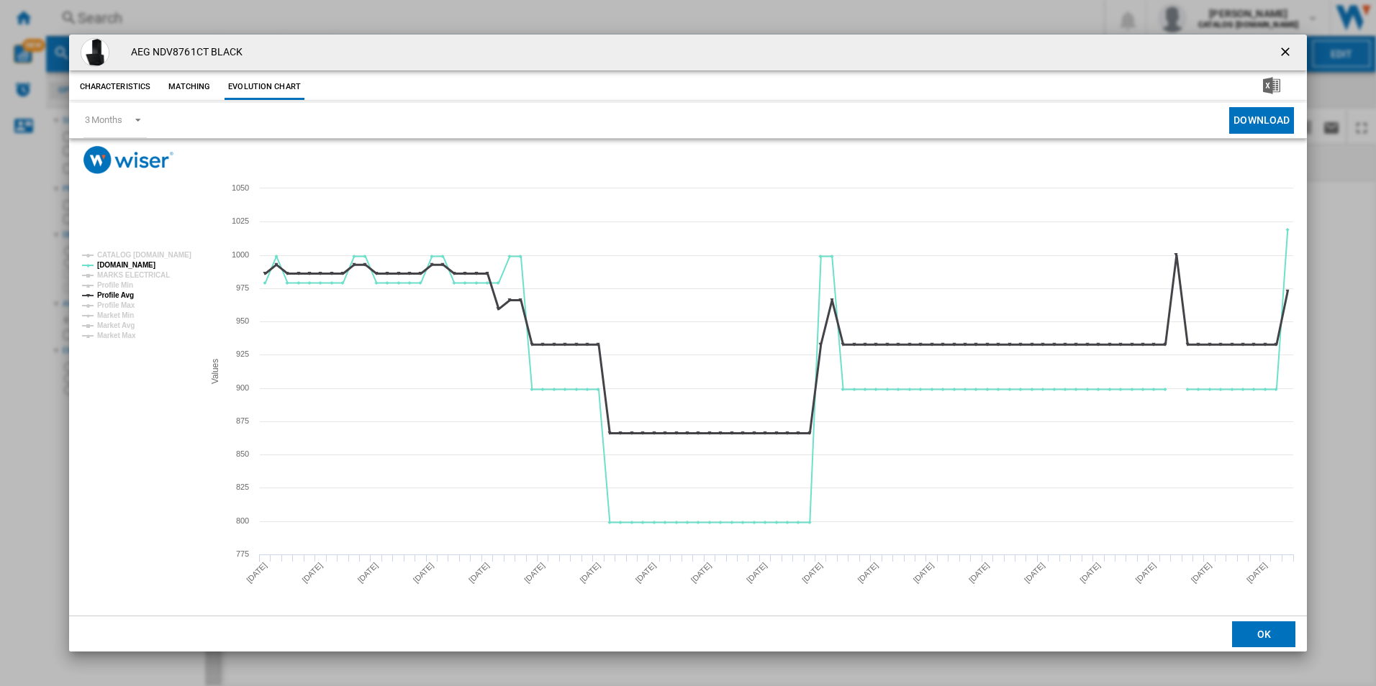
click at [121, 291] on tspan "Profile Avg" at bounding box center [115, 295] width 37 height 8
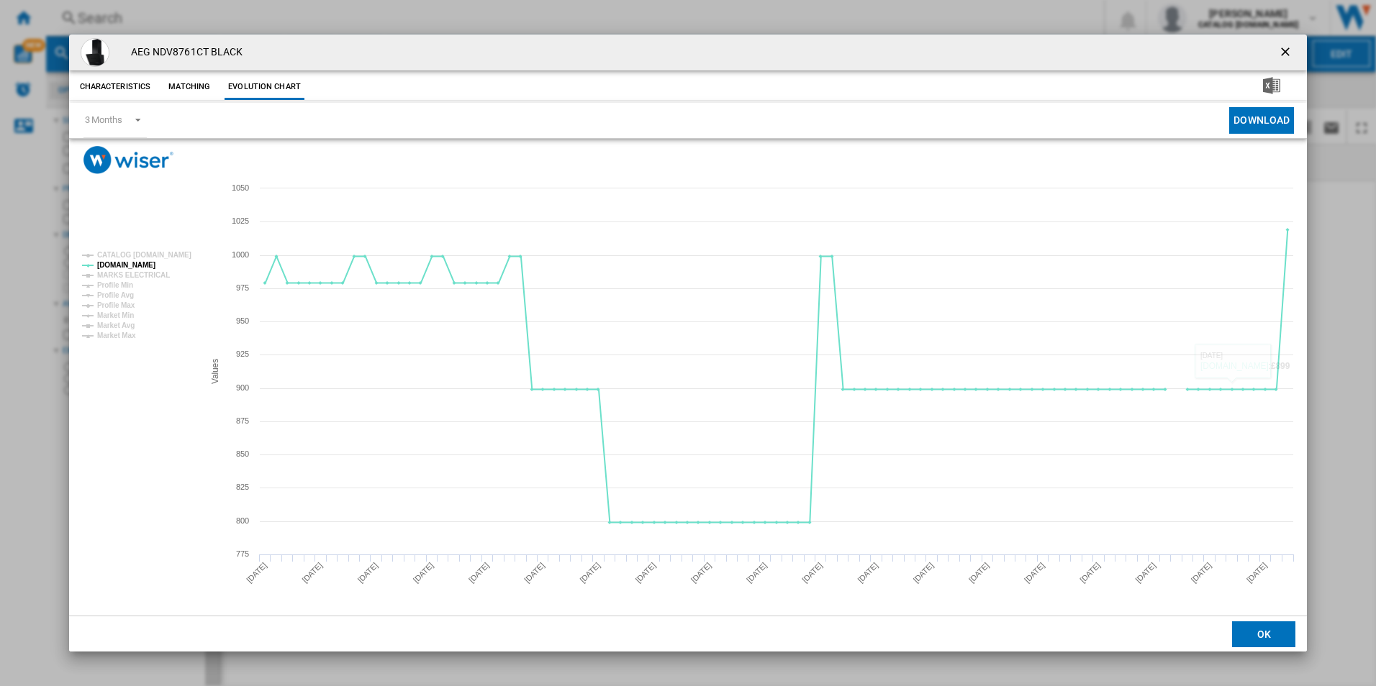
drag, startPoint x: 1291, startPoint y: 47, endPoint x: 1217, endPoint y: 50, distance: 73.5
click at [1288, 47] on ng-md-icon "getI18NText('BUTTONS.CLOSE_DIALOG')" at bounding box center [1286, 53] width 17 height 17
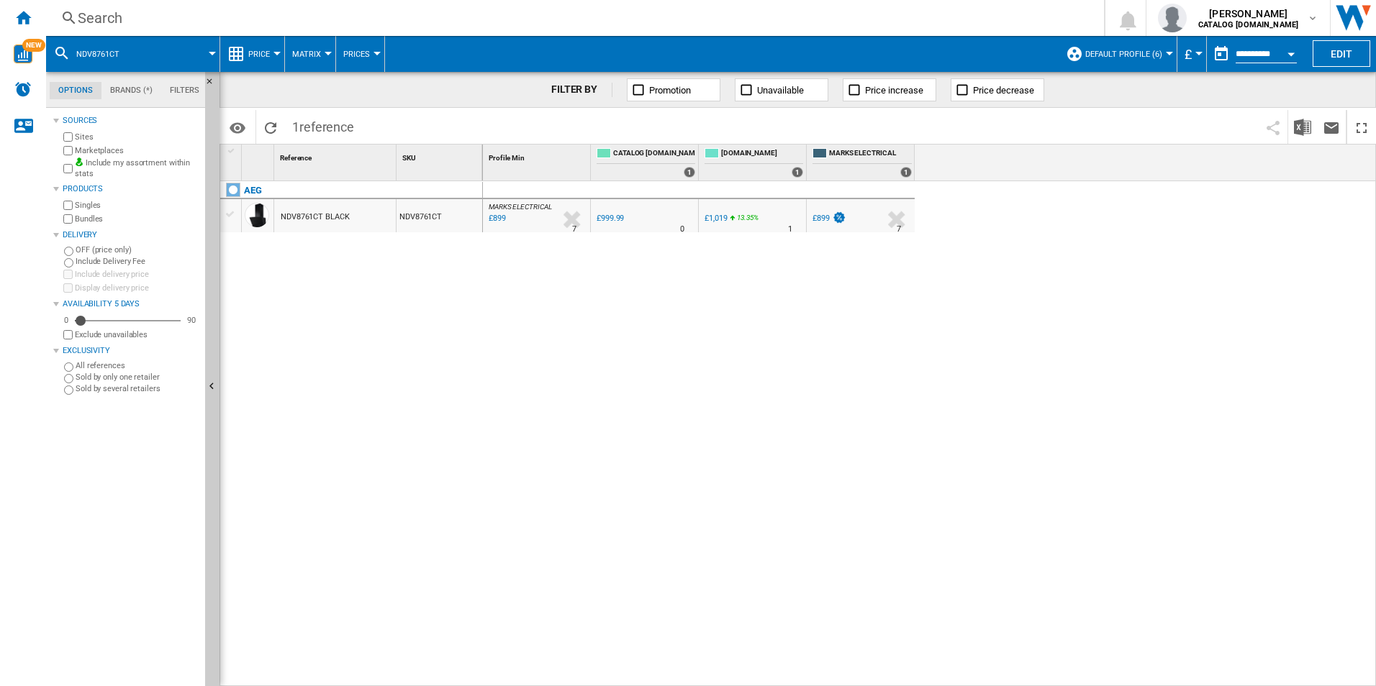
click at [899, 17] on div "Search" at bounding box center [572, 18] width 989 height 20
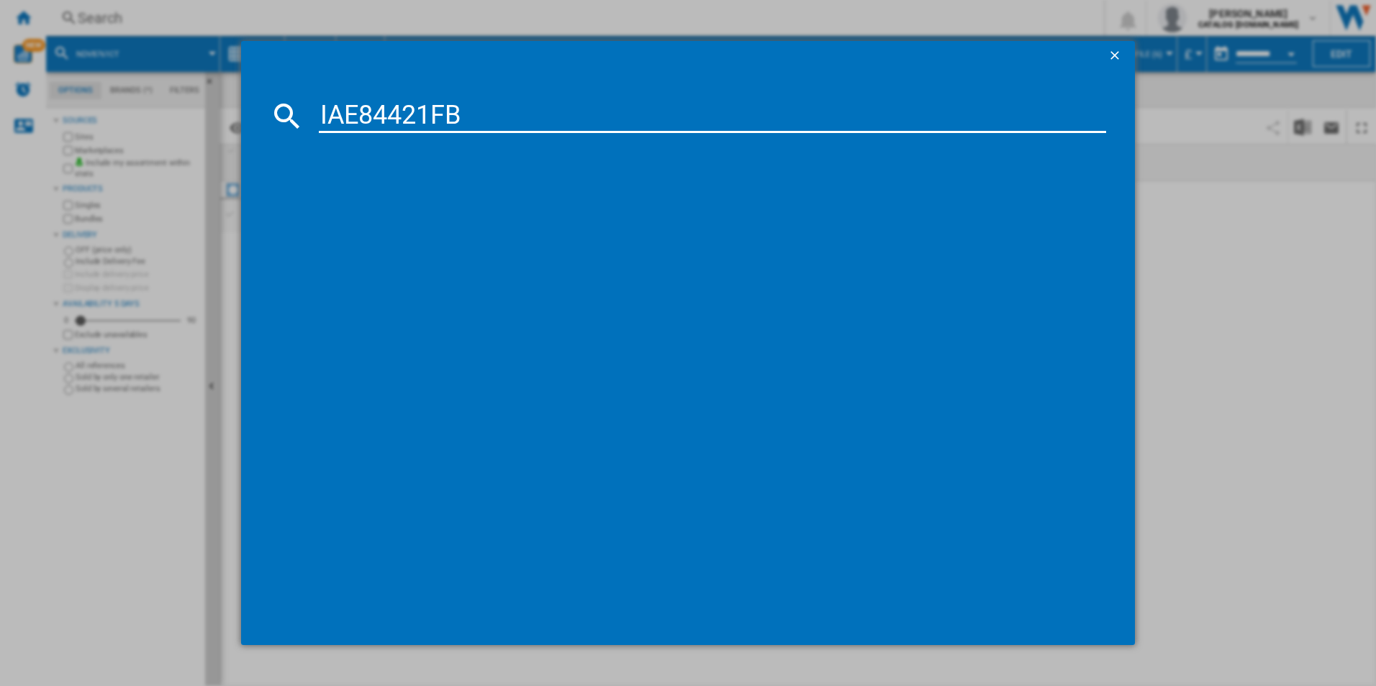
type input "IAE84421FB"
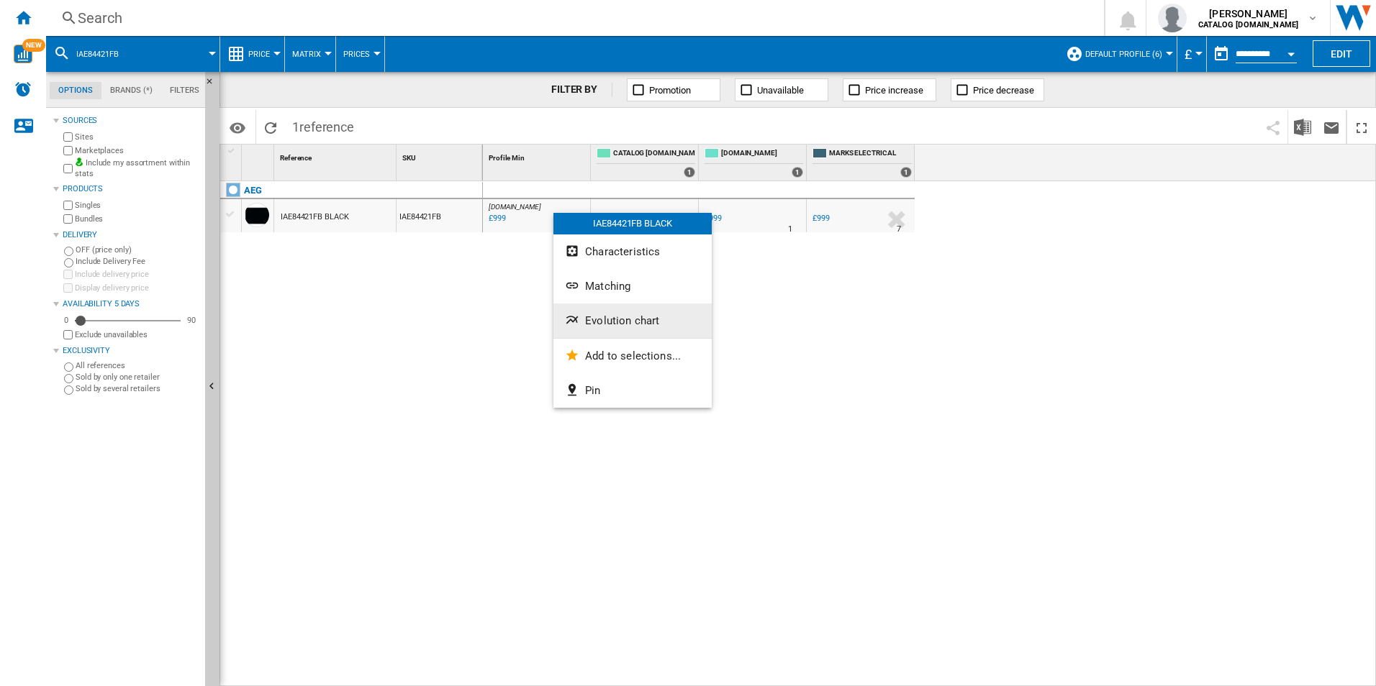
click at [620, 309] on button "Evolution chart" at bounding box center [632, 321] width 158 height 35
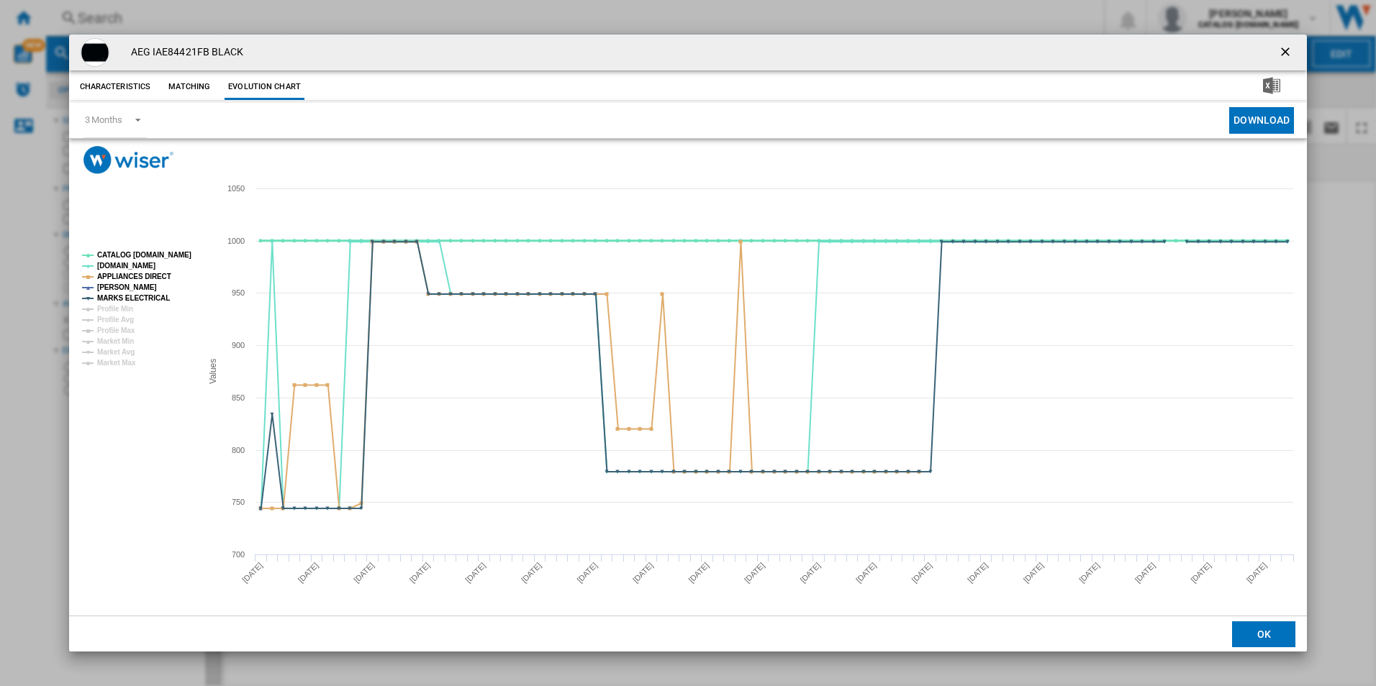
click at [173, 253] on tspan "CATALOG [DOMAIN_NAME]" at bounding box center [144, 255] width 94 height 8
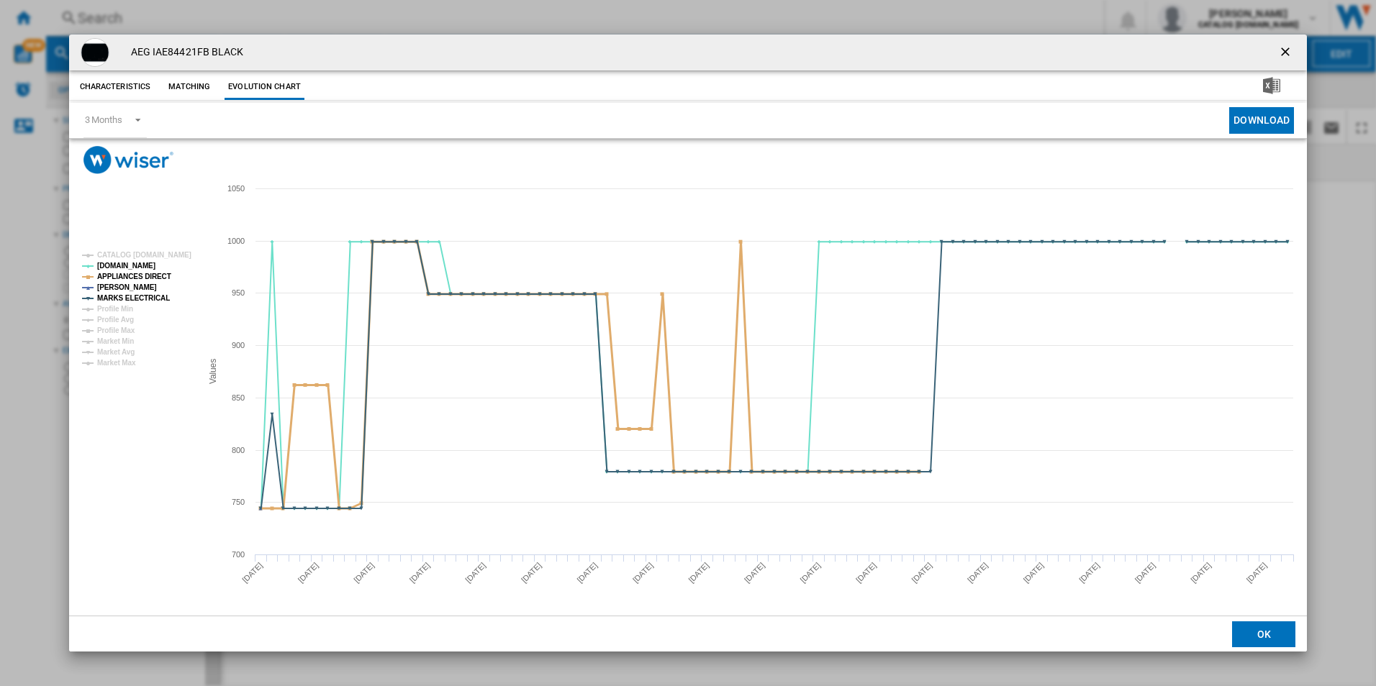
click at [147, 275] on tspan "APPLIANCES DIRECT" at bounding box center [134, 277] width 74 height 8
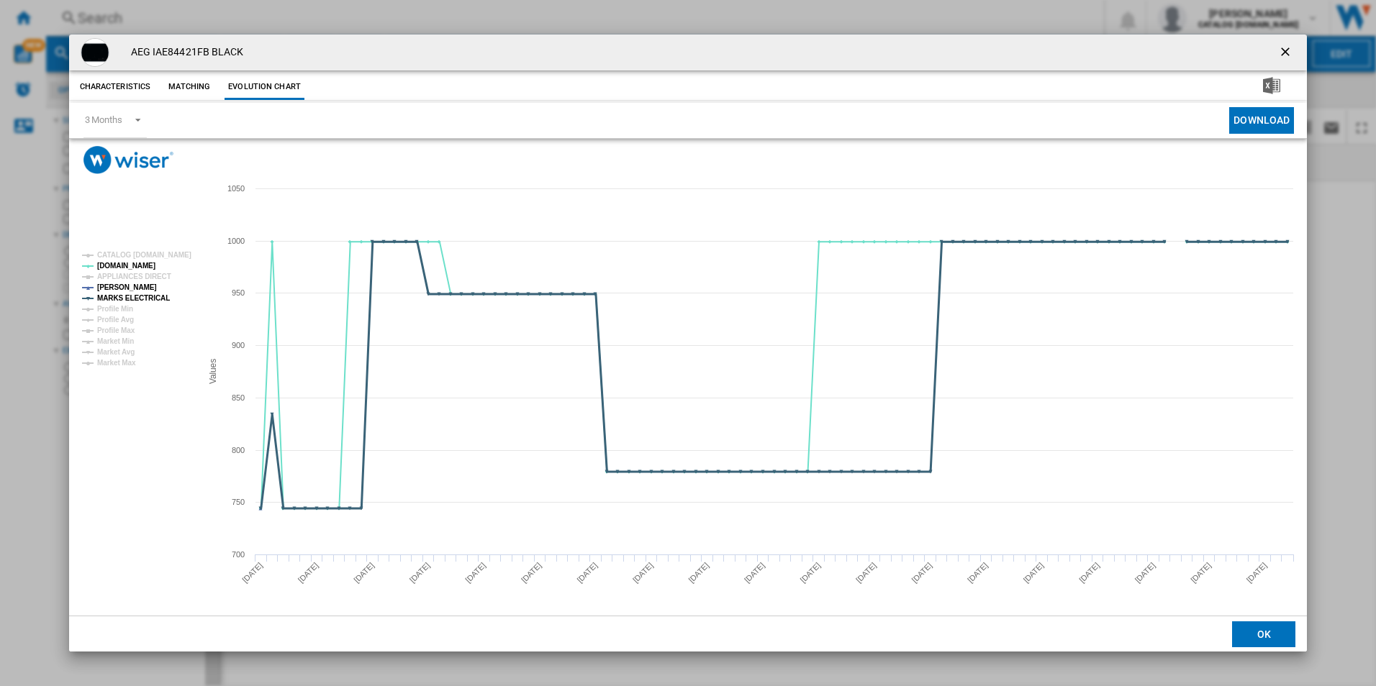
click at [143, 294] on tspan "MARKS ELECTRICAL" at bounding box center [133, 298] width 73 height 8
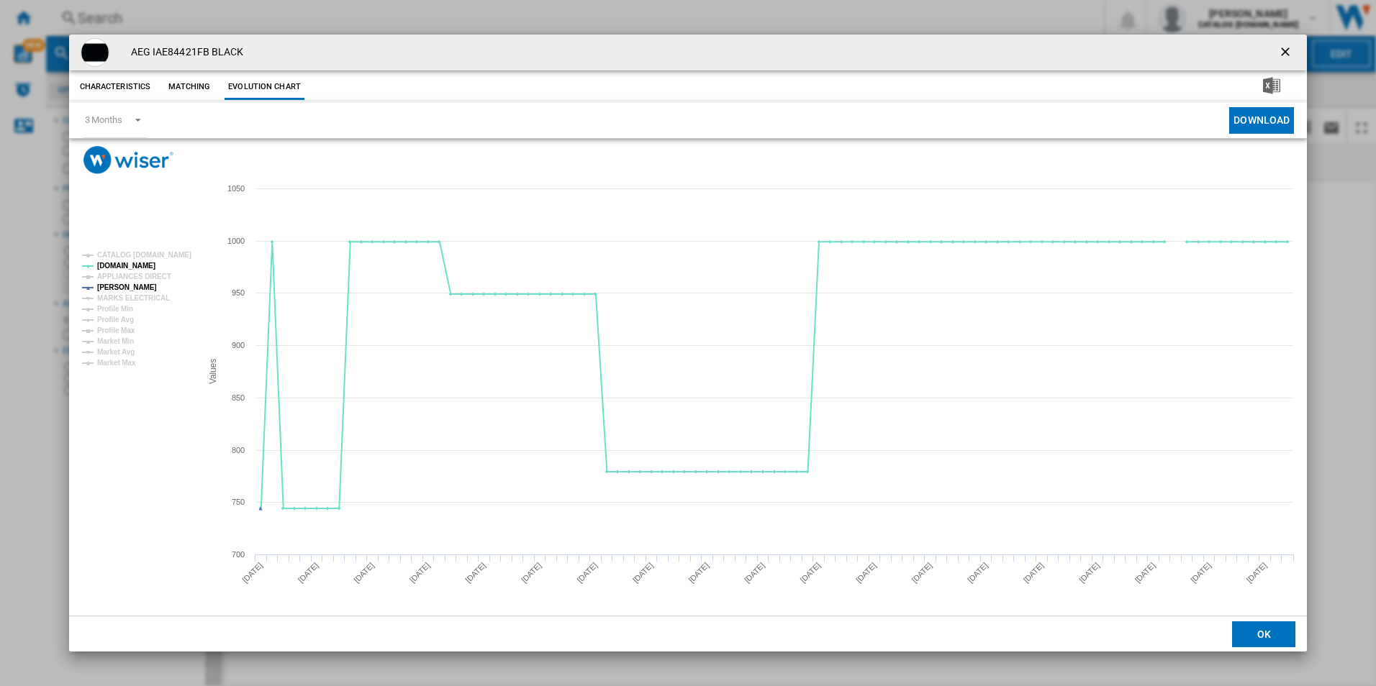
drag, startPoint x: 1281, startPoint y: 46, endPoint x: 1164, endPoint y: 65, distance: 118.2
click at [1281, 46] on ng-md-icon "getI18NText('BUTTONS.CLOSE_DIALOG')" at bounding box center [1286, 53] width 17 height 17
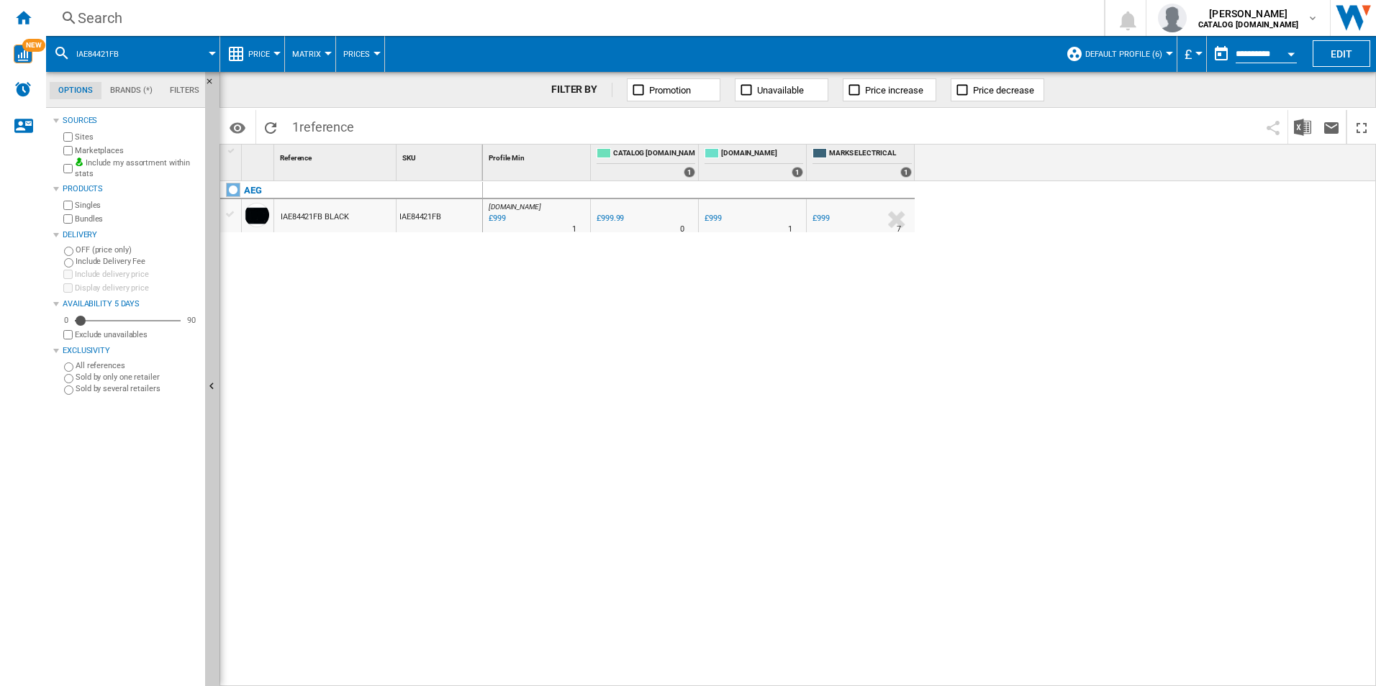
click at [917, 15] on div "Search" at bounding box center [572, 18] width 989 height 20
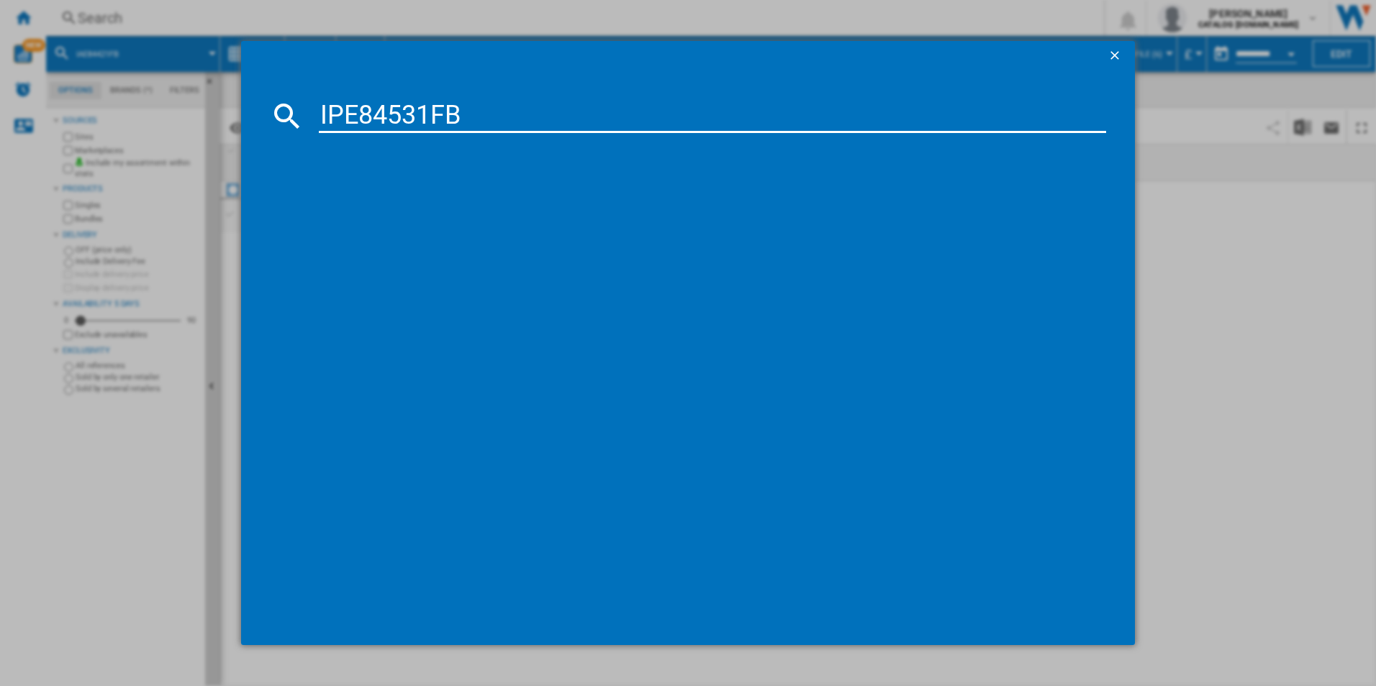
type input "IPE84531FB"
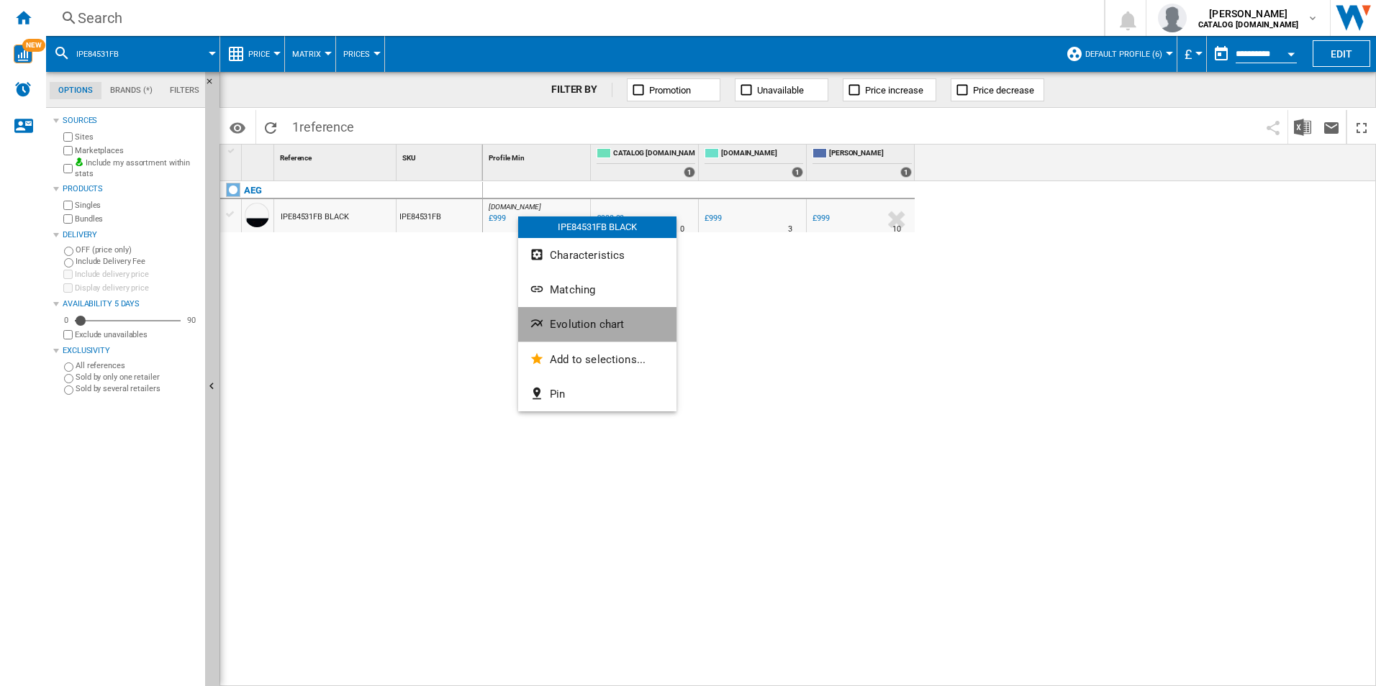
click at [573, 321] on span "Evolution chart" at bounding box center [587, 324] width 74 height 13
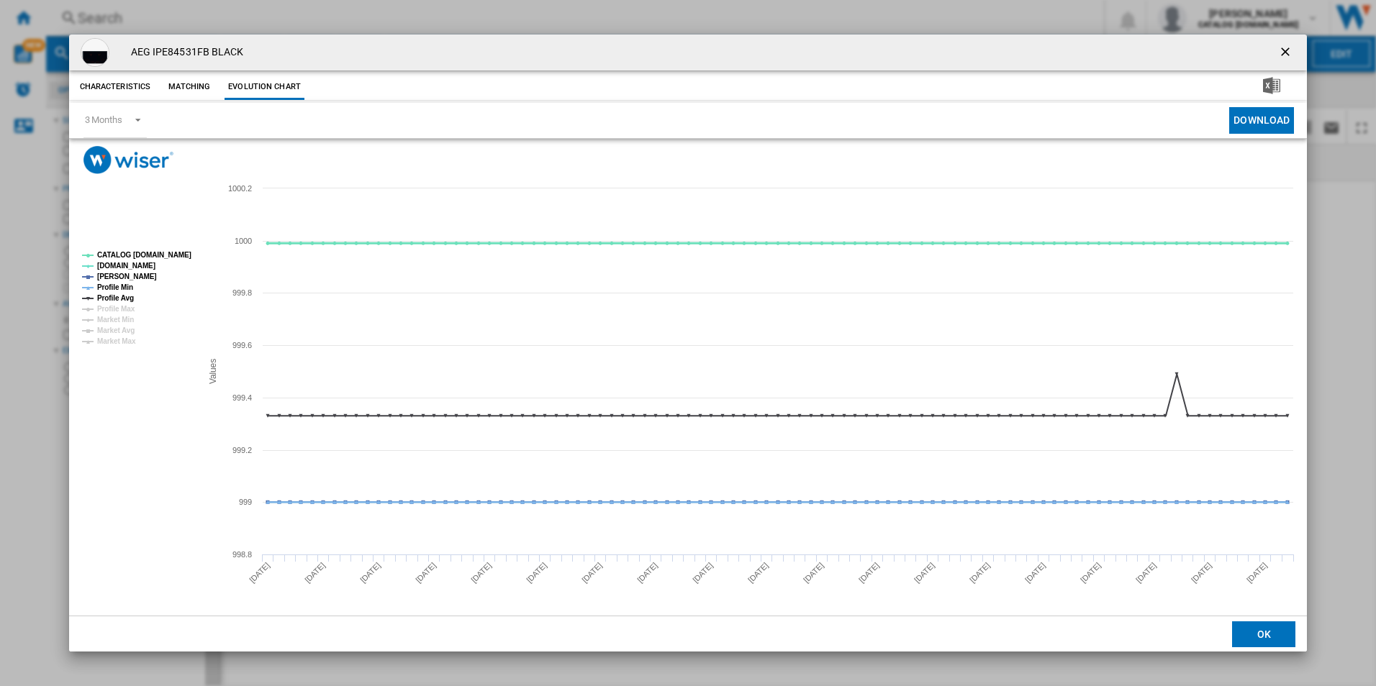
click at [163, 253] on tspan "CATALOG [DOMAIN_NAME]" at bounding box center [144, 255] width 94 height 8
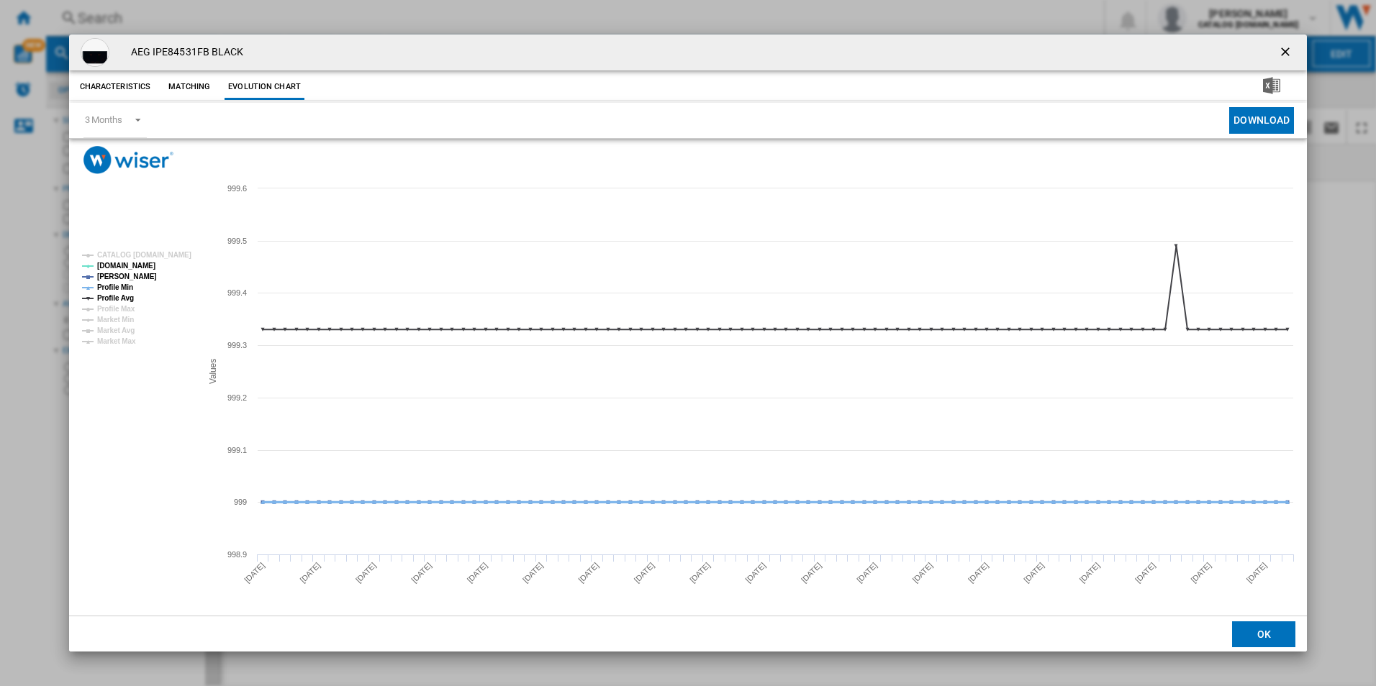
click at [103, 284] on tspan "Profile Min" at bounding box center [115, 288] width 36 height 8
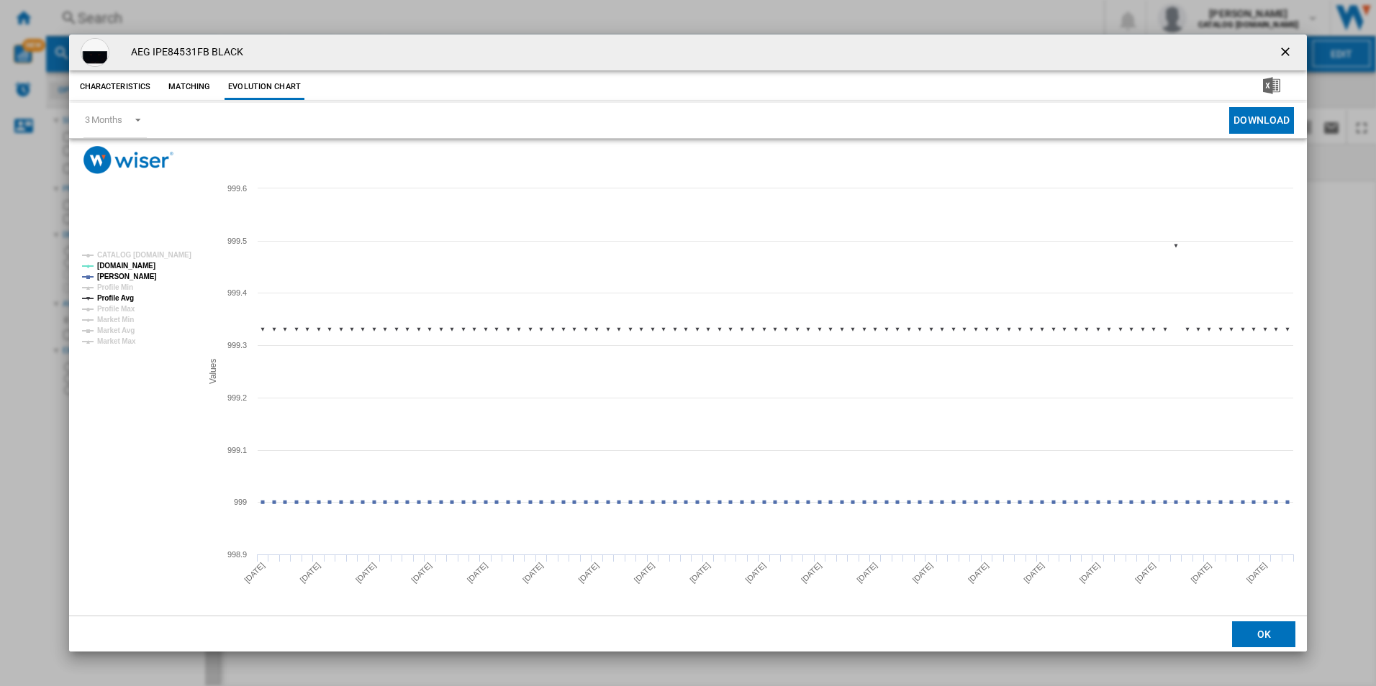
click at [114, 294] on tspan "Profile Avg" at bounding box center [115, 298] width 37 height 8
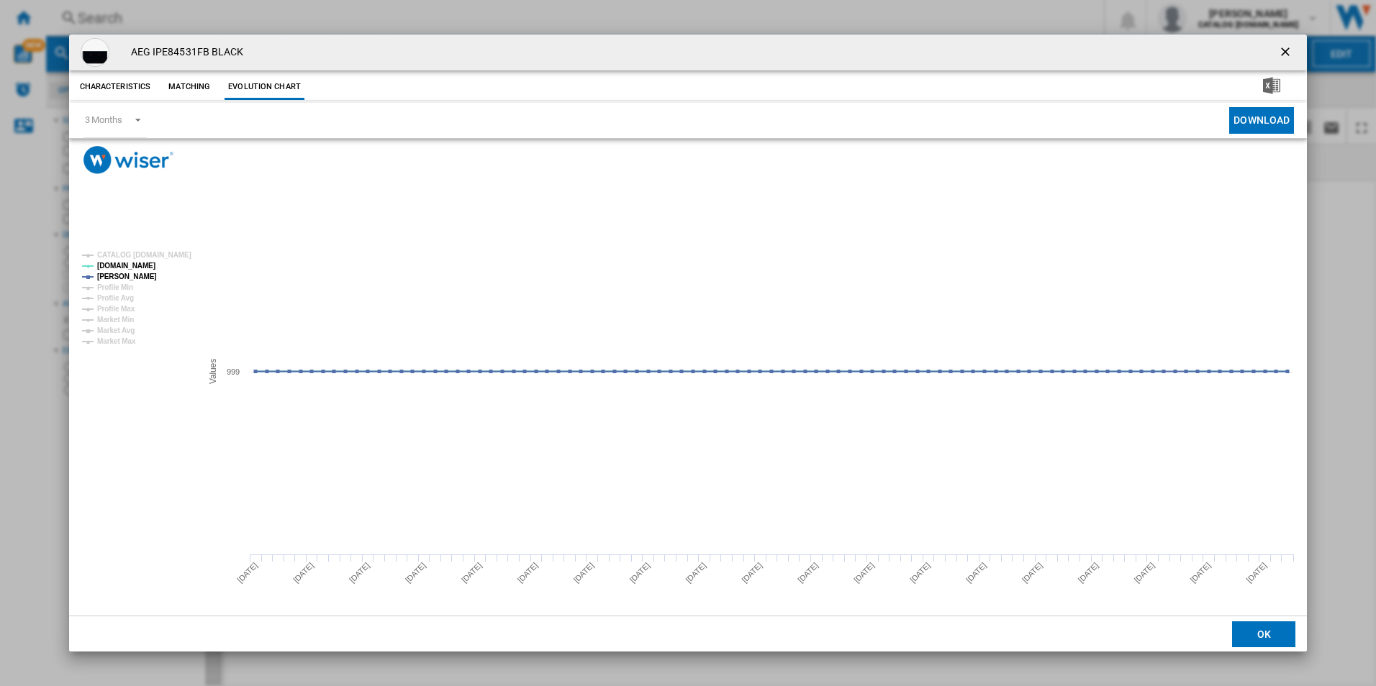
drag, startPoint x: 1292, startPoint y: 51, endPoint x: 1272, endPoint y: 49, distance: 19.5
click at [1292, 51] on ng-md-icon "getI18NText('BUTTONS.CLOSE_DIALOG')" at bounding box center [1286, 53] width 17 height 17
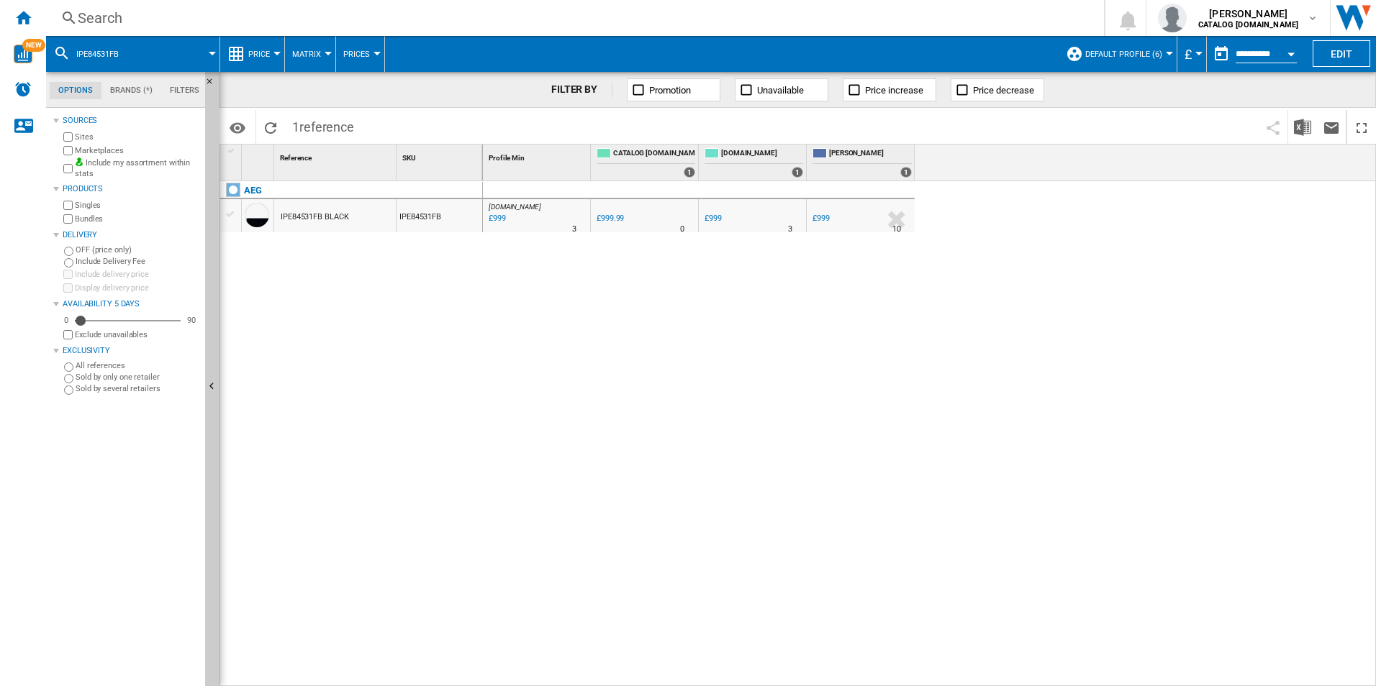
click at [981, 22] on div "Search" at bounding box center [572, 18] width 989 height 20
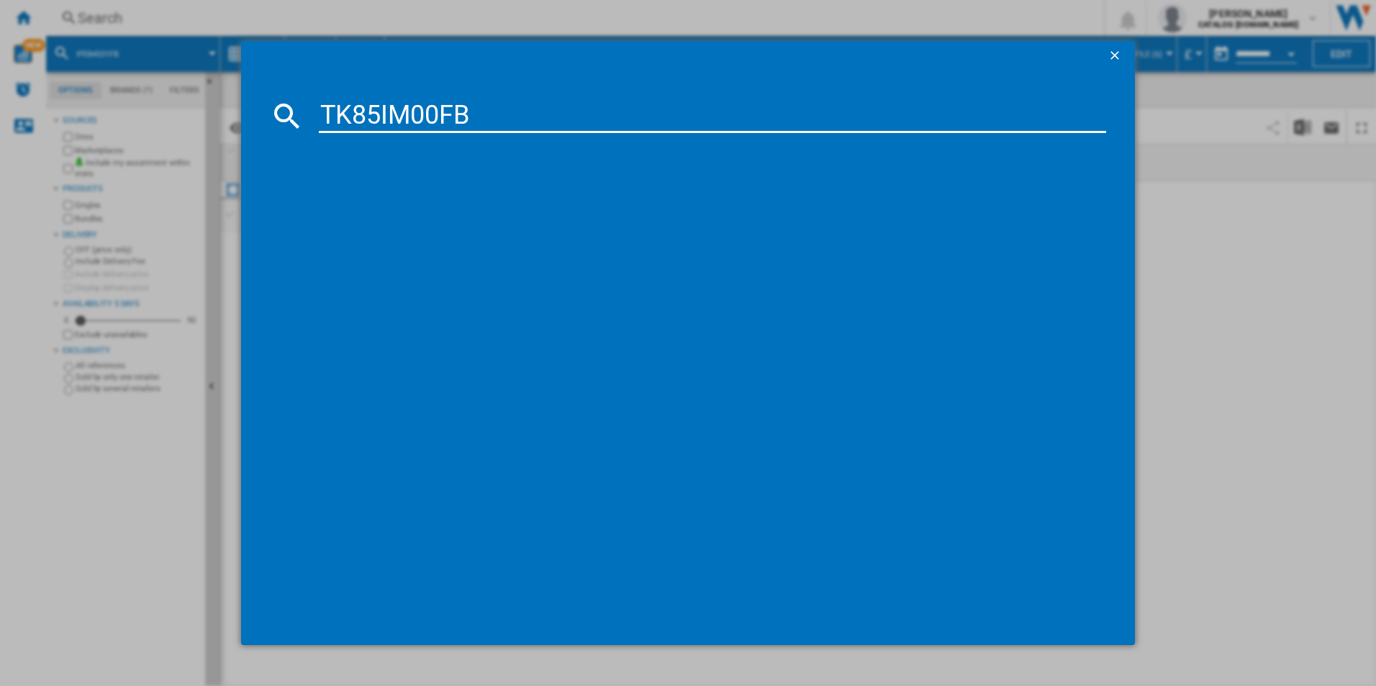
type input "TK85IM00FB"
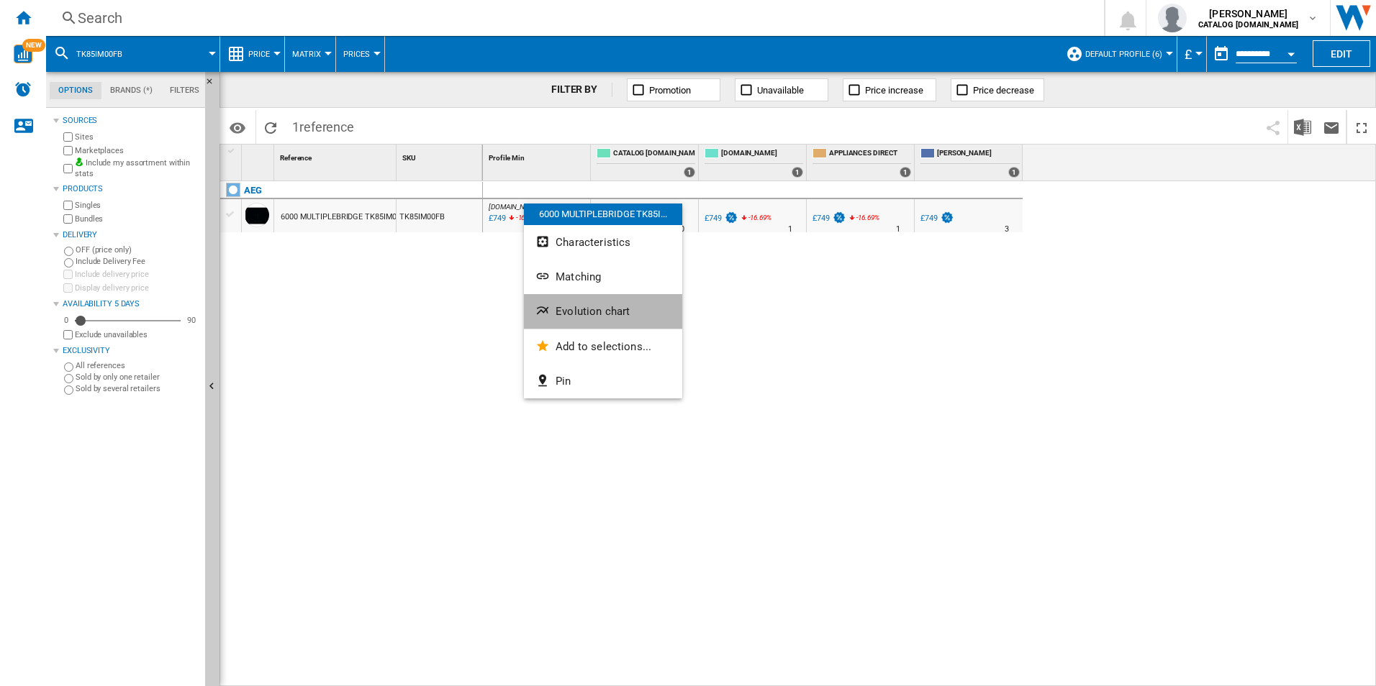
click at [643, 318] on button "Evolution chart" at bounding box center [603, 311] width 158 height 35
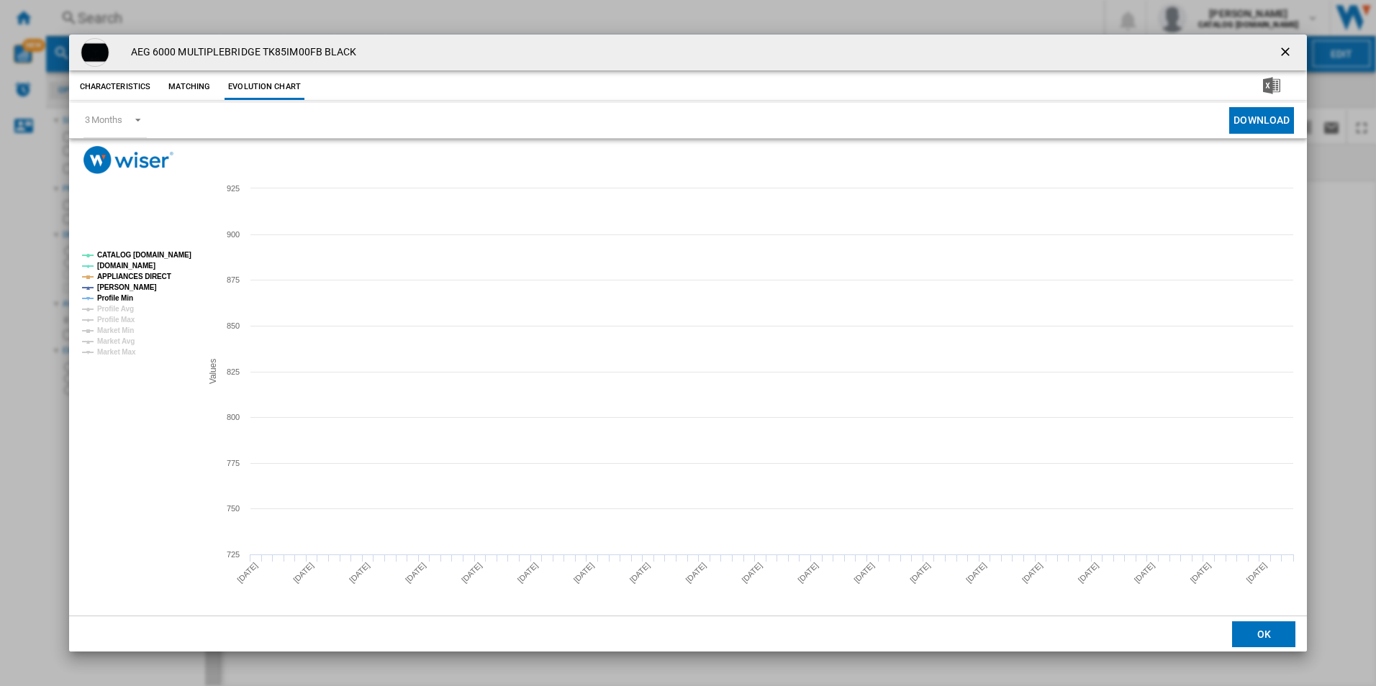
click at [186, 256] on tspan "CATALOG [DOMAIN_NAME]" at bounding box center [144, 255] width 94 height 8
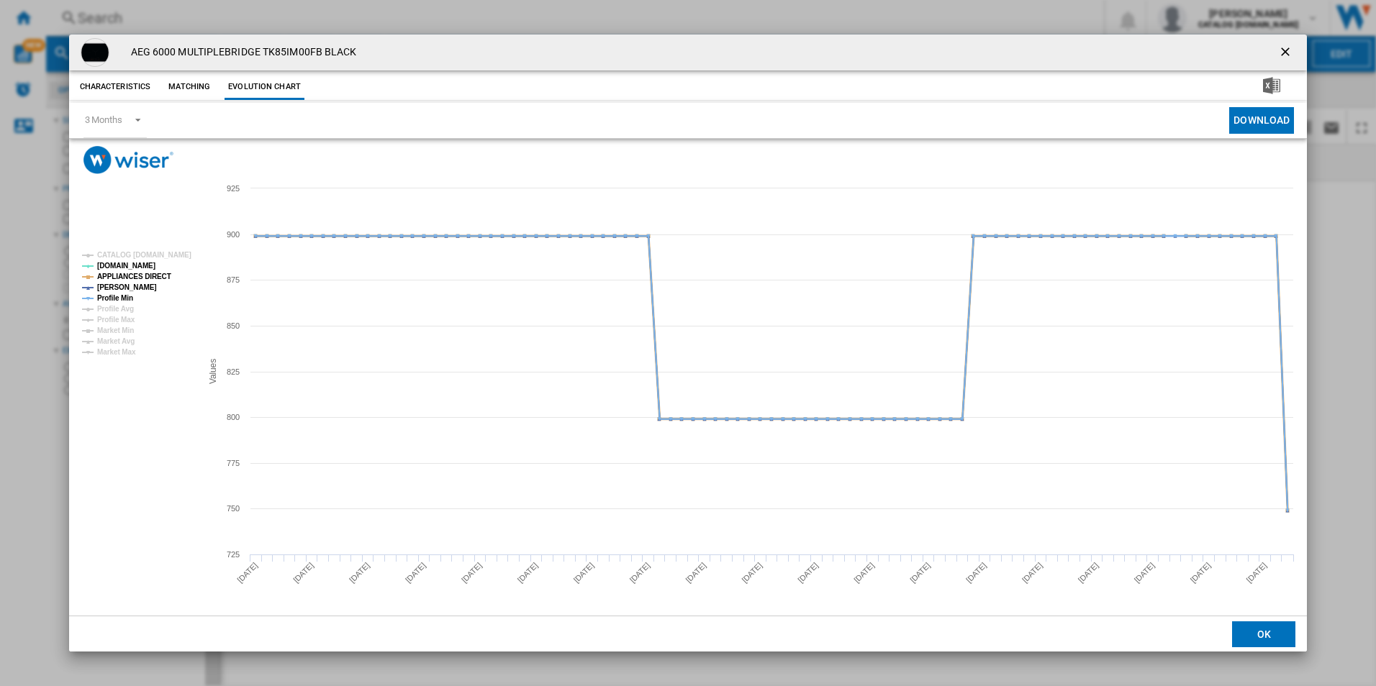
click at [155, 274] on tspan "APPLIANCES DIRECT" at bounding box center [134, 277] width 74 height 8
click at [119, 299] on tspan "Profile Min" at bounding box center [115, 298] width 36 height 8
click at [1282, 50] on ng-md-icon "getI18NText('BUTTONS.CLOSE_DIALOG')" at bounding box center [1286, 53] width 17 height 17
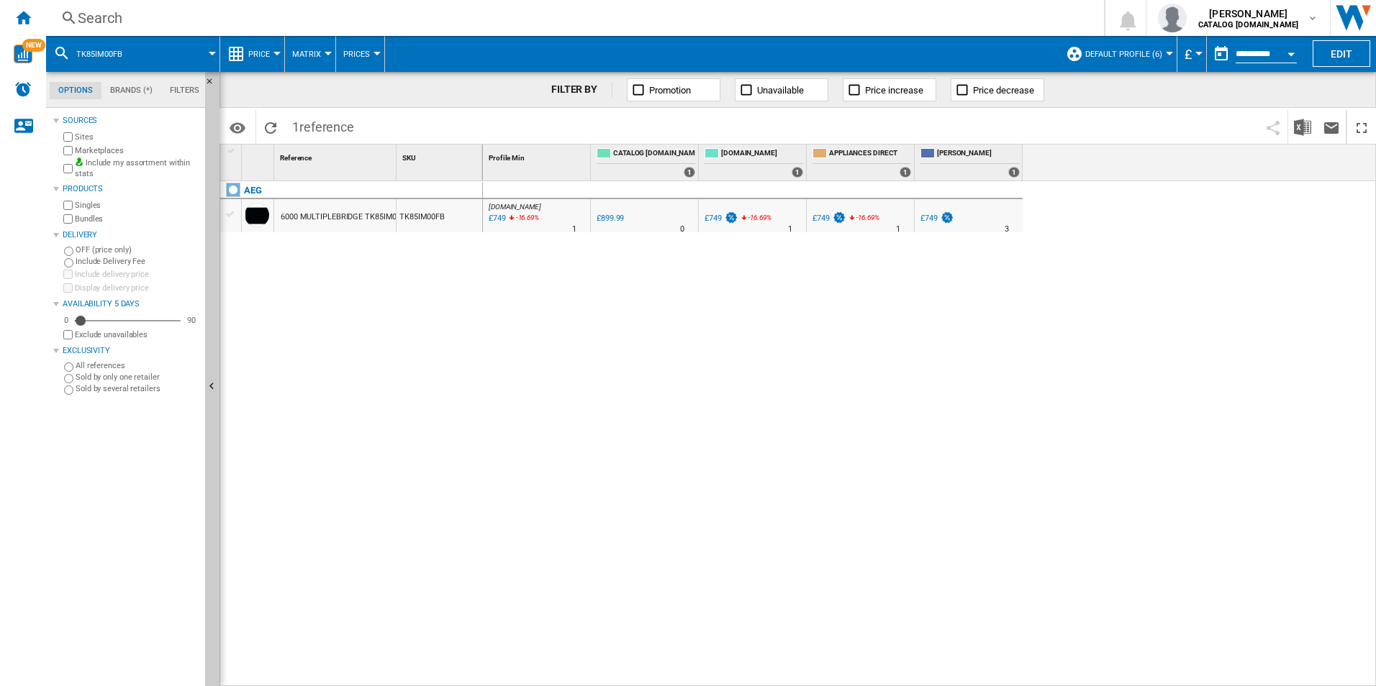
click at [904, 18] on div "Search" at bounding box center [572, 18] width 989 height 20
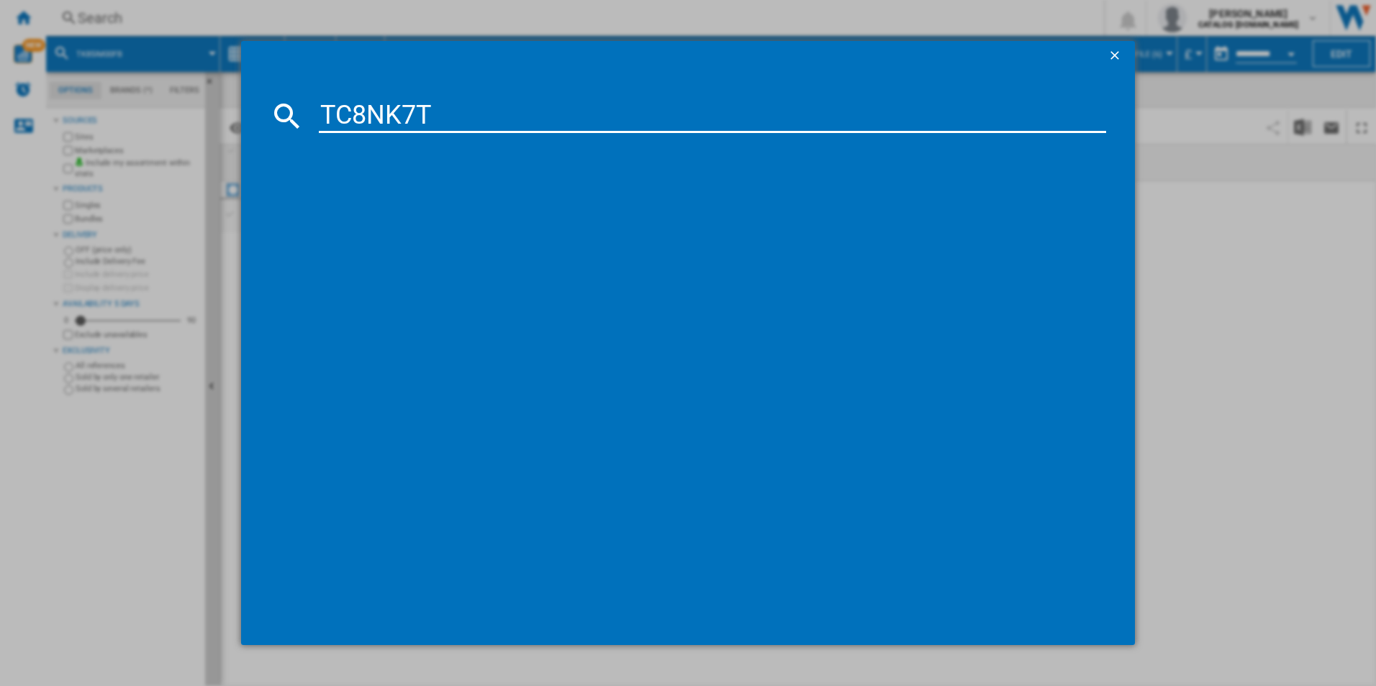
type input "TC8NK7T"
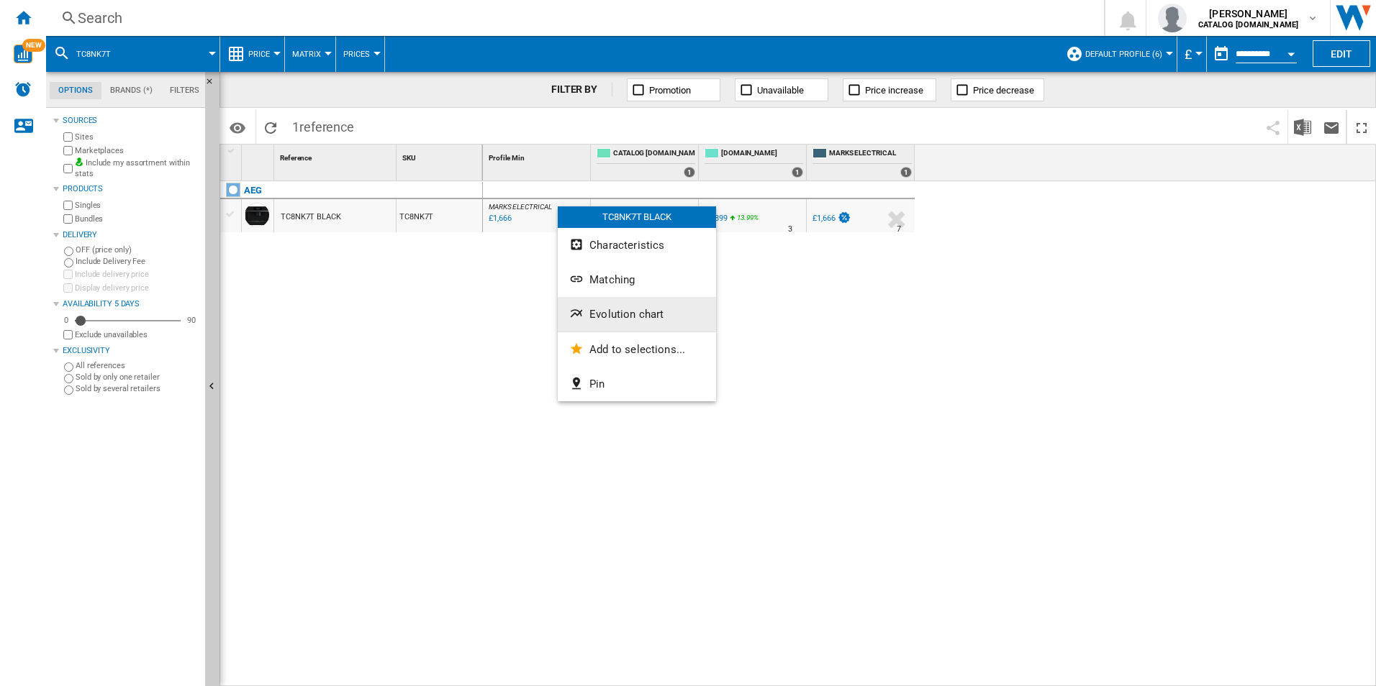
click at [622, 313] on span "Evolution chart" at bounding box center [626, 314] width 74 height 13
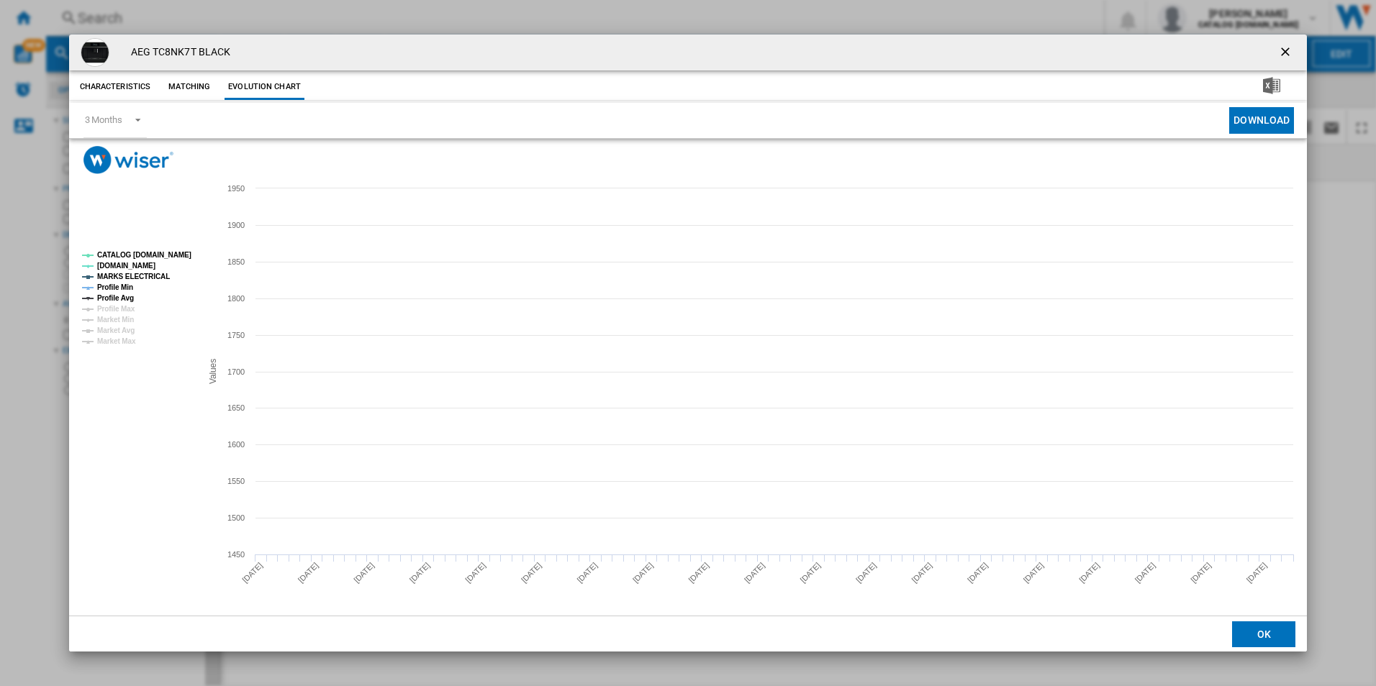
click at [178, 252] on tspan "CATALOG [DOMAIN_NAME]" at bounding box center [144, 255] width 94 height 8
click at [135, 276] on tspan "MARKS ELECTRICAL" at bounding box center [133, 277] width 73 height 8
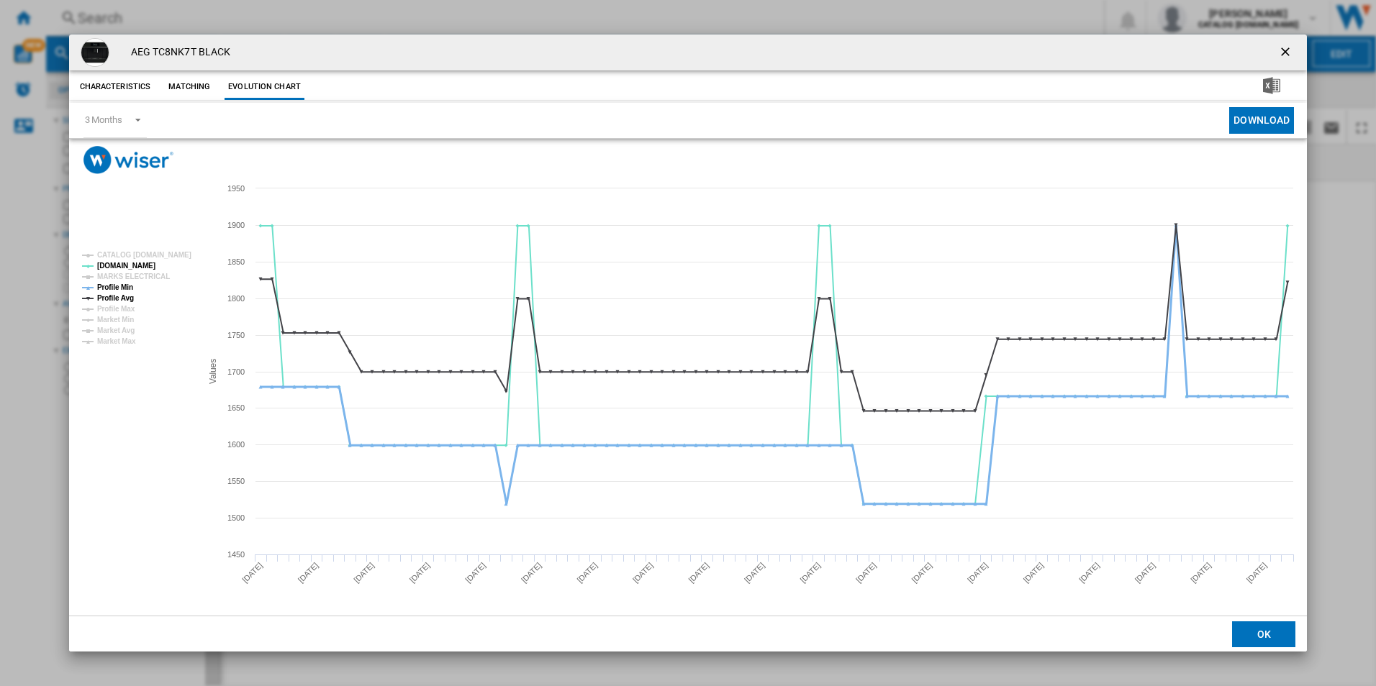
click at [118, 288] on tspan "Profile Min" at bounding box center [115, 288] width 36 height 8
click at [123, 297] on tspan "Profile Avg" at bounding box center [115, 298] width 37 height 8
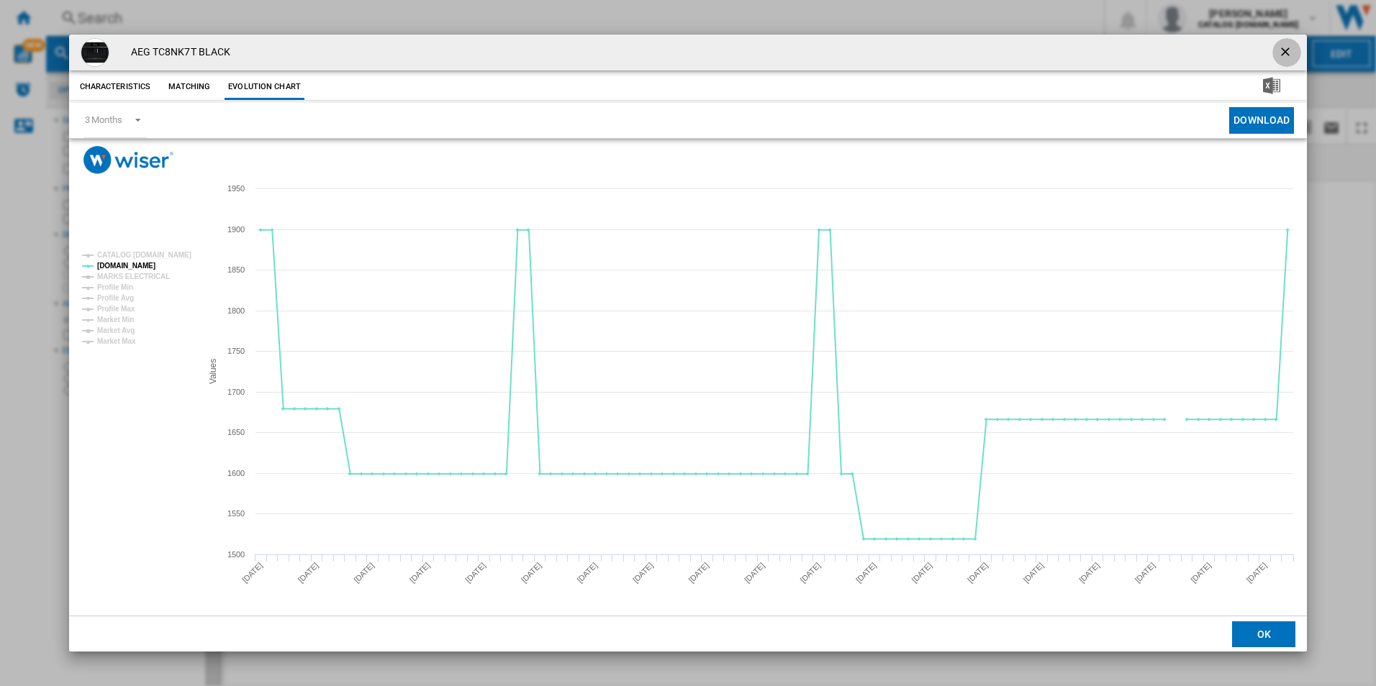
drag, startPoint x: 1279, startPoint y: 55, endPoint x: 1141, endPoint y: 34, distance: 139.8
click at [1279, 55] on ng-md-icon "getI18NText('BUTTONS.CLOSE_DIALOG')" at bounding box center [1286, 53] width 17 height 17
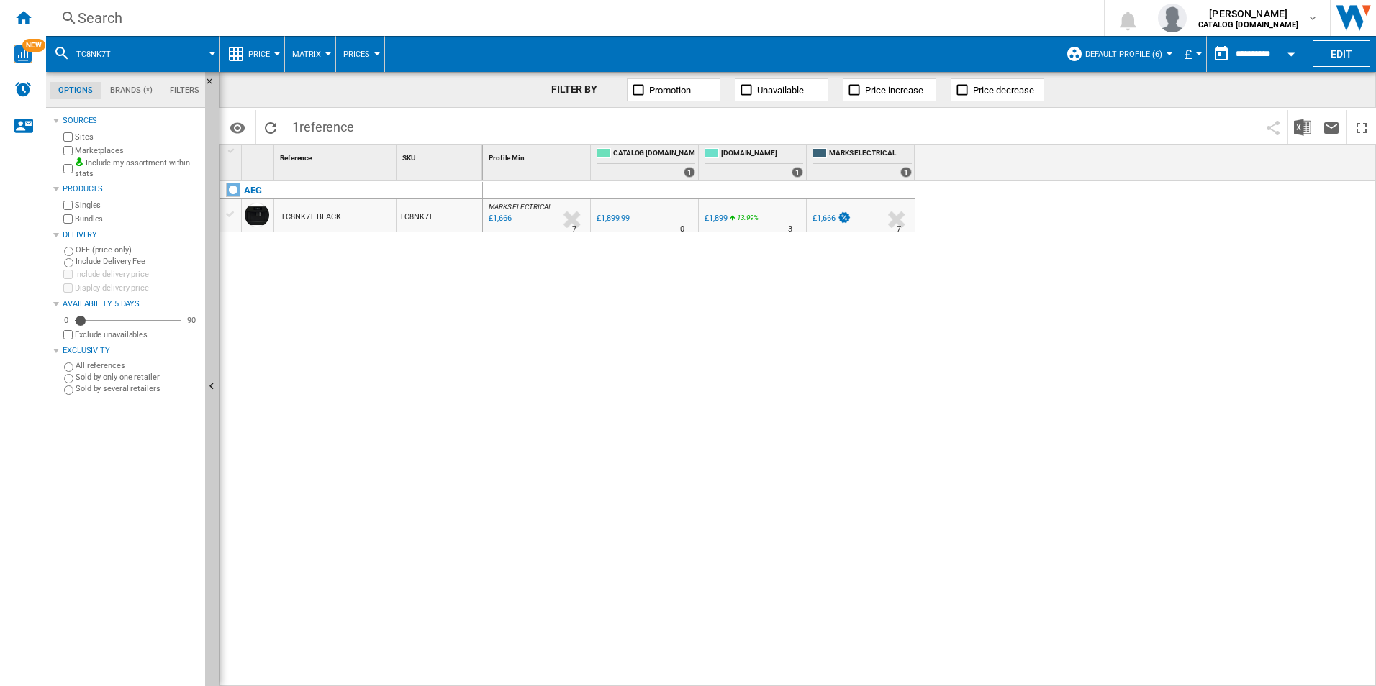
click at [1058, 19] on div "Search" at bounding box center [572, 18] width 989 height 20
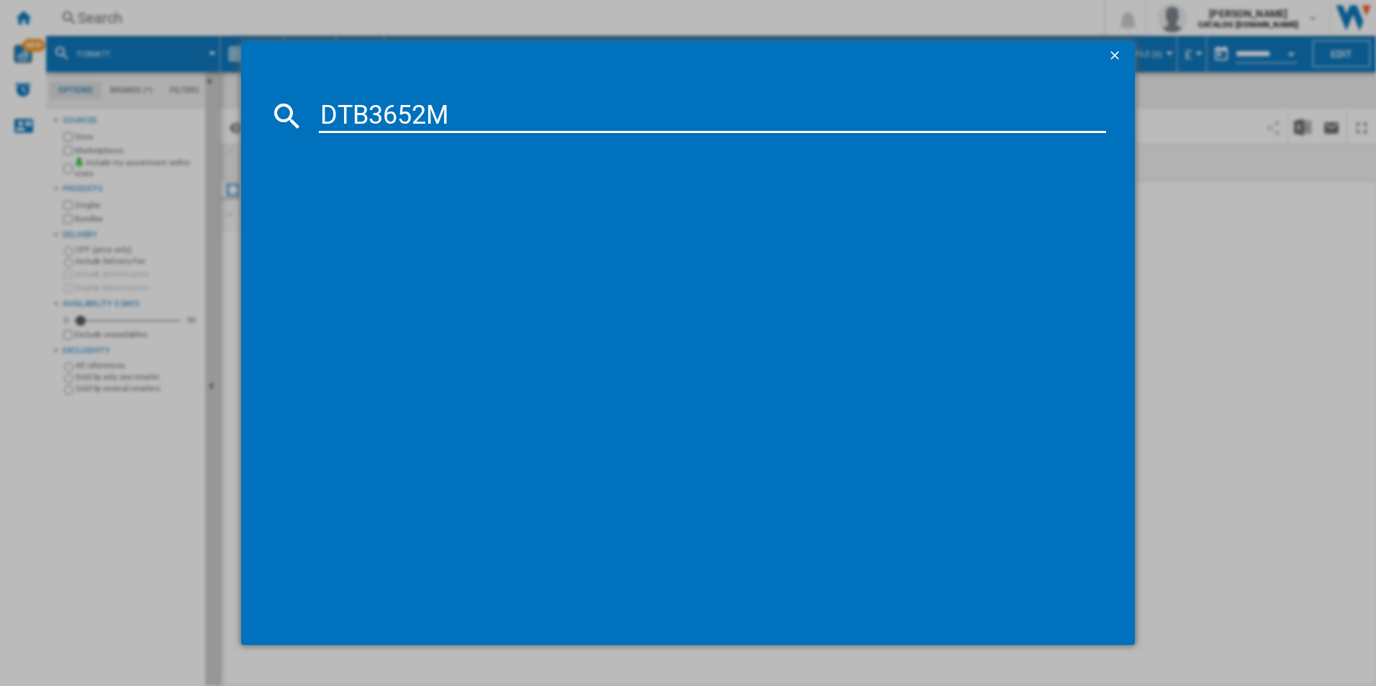
type input "DTB3652M"
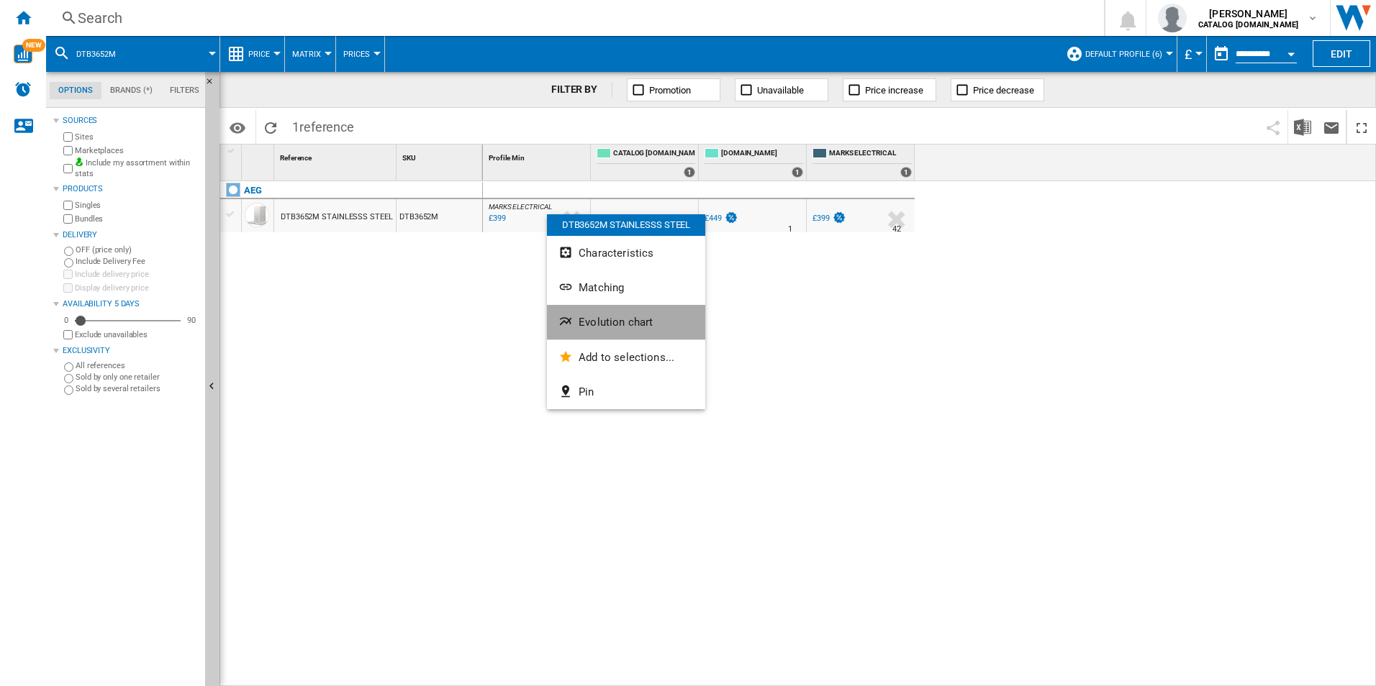
click at [609, 314] on button "Evolution chart" at bounding box center [626, 322] width 158 height 35
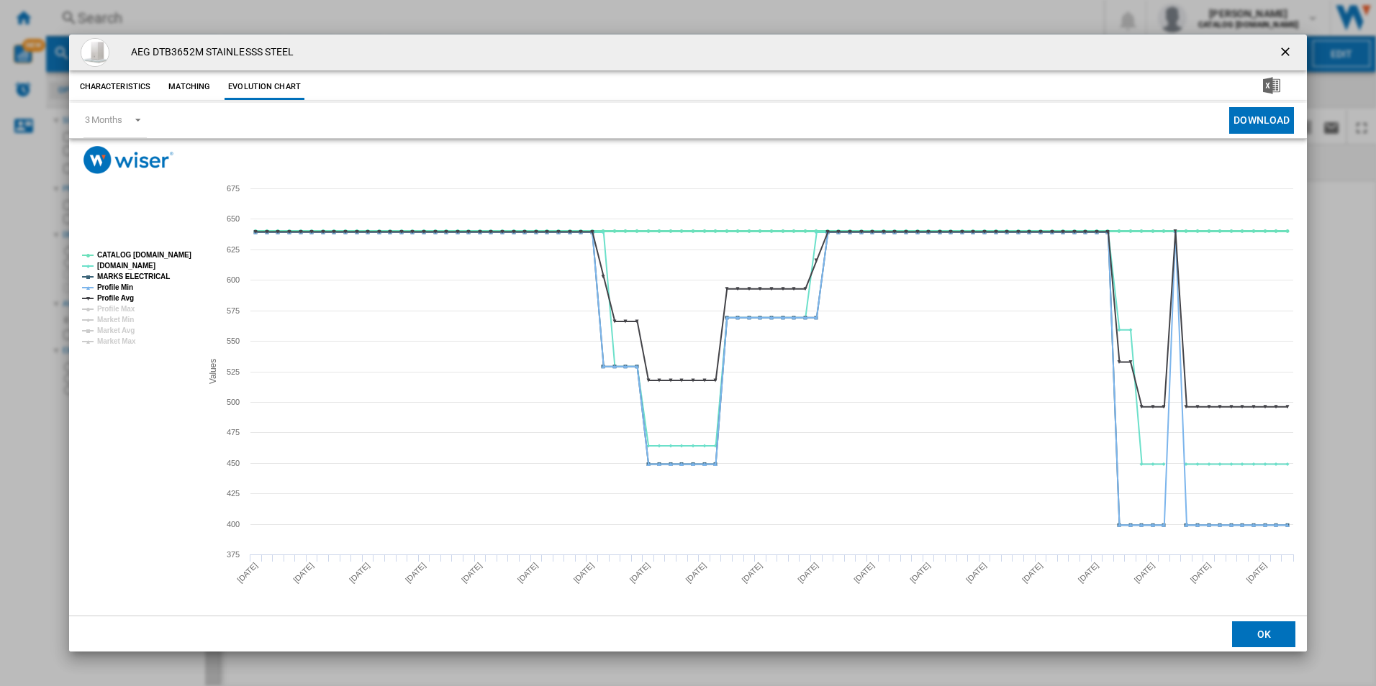
click at [178, 253] on tspan "CATALOG [DOMAIN_NAME]" at bounding box center [144, 255] width 94 height 8
click at [153, 276] on tspan "MARKS ELECTRICAL" at bounding box center [133, 277] width 73 height 8
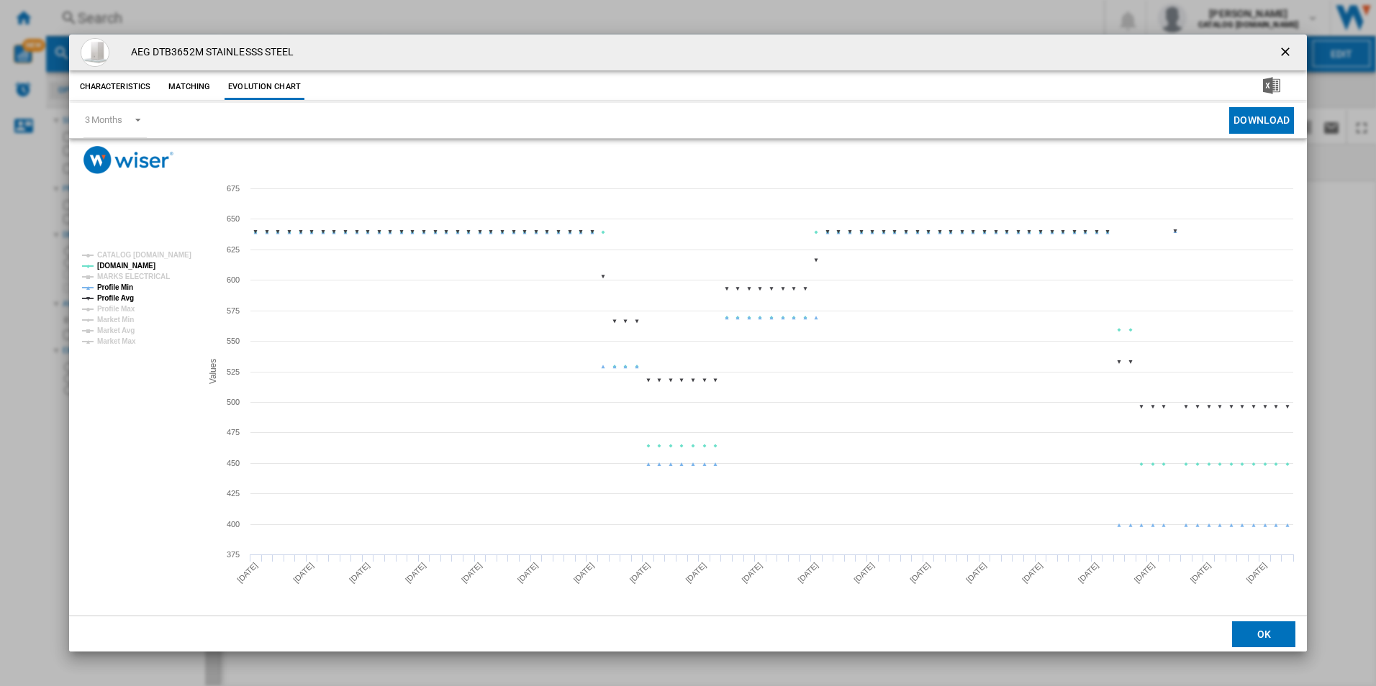
click at [123, 285] on tspan "Profile Min" at bounding box center [115, 288] width 36 height 8
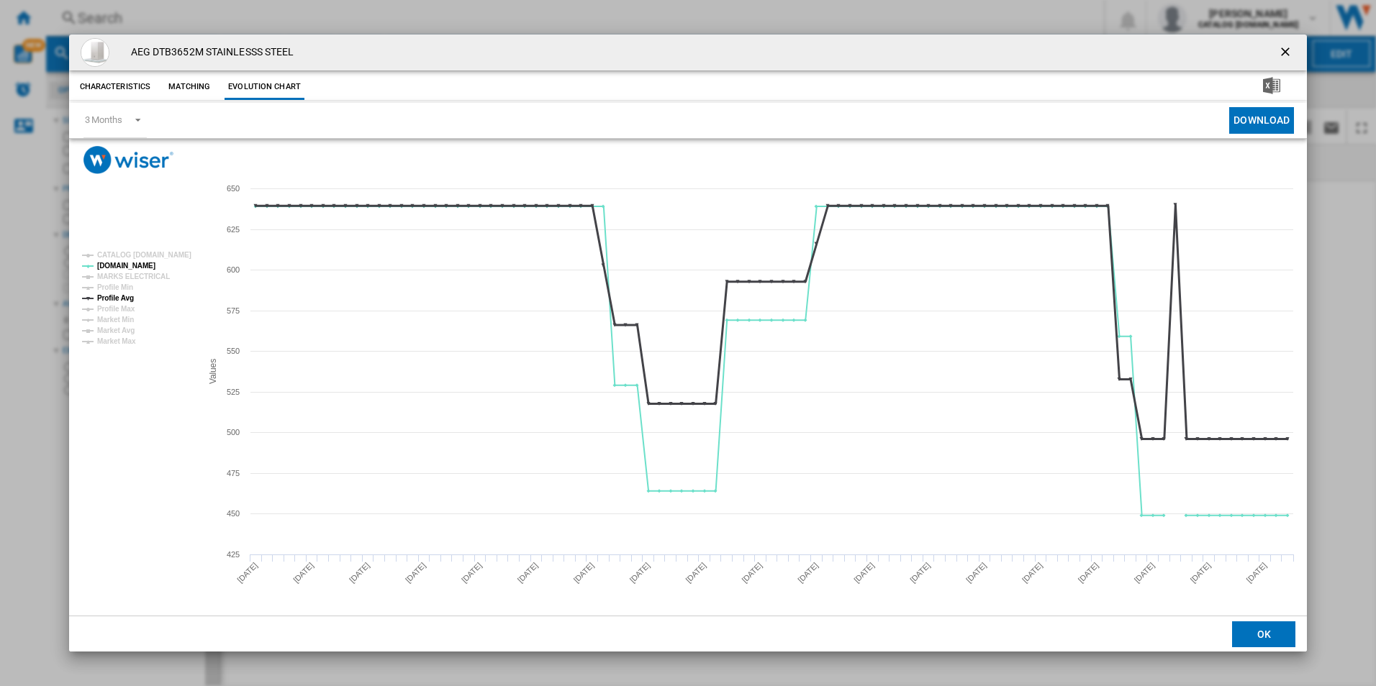
click at [124, 297] on tspan "Profile Avg" at bounding box center [115, 298] width 37 height 8
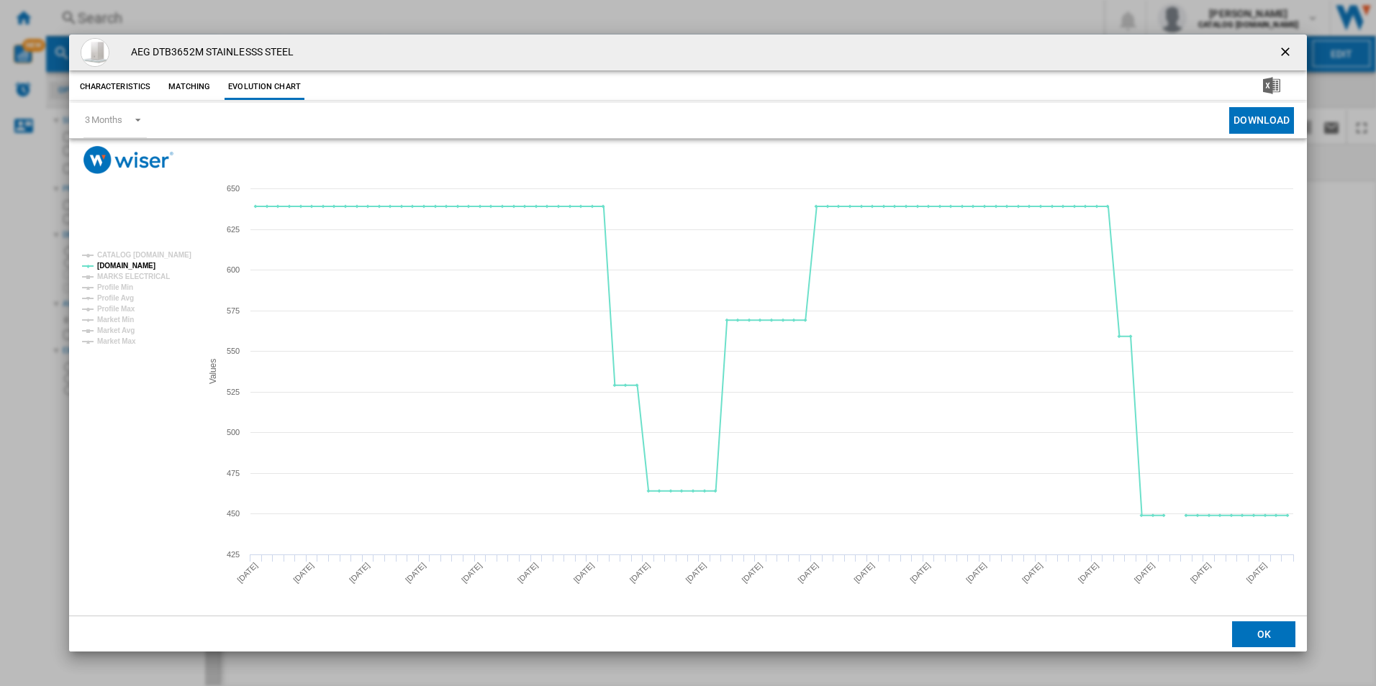
drag, startPoint x: 1287, startPoint y: 44, endPoint x: 1141, endPoint y: 40, distance: 145.4
click at [1287, 45] on ng-md-icon "getI18NText('BUTTONS.CLOSE_DIALOG')" at bounding box center [1286, 53] width 17 height 17
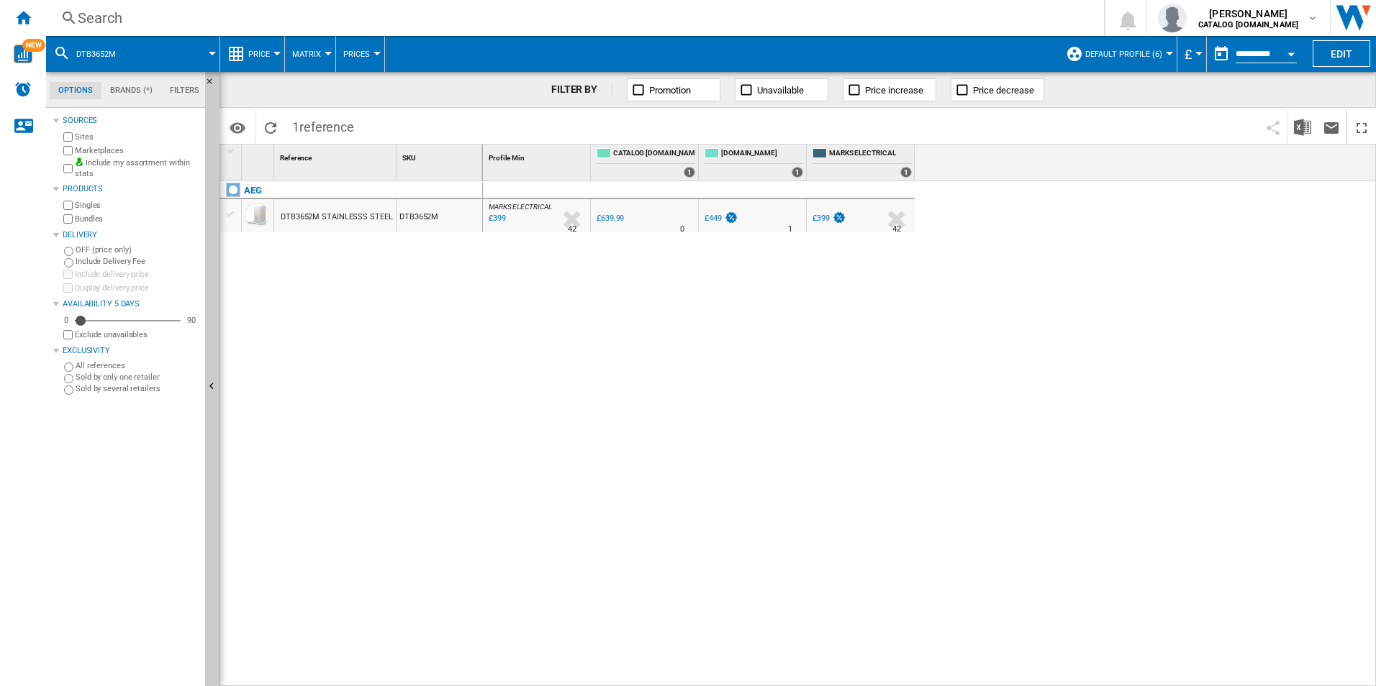
click at [887, 33] on div "Search Search 0 [PERSON_NAME] CATALOG [DOMAIN_NAME] CATALOG [DOMAIN_NAME] My se…" at bounding box center [711, 18] width 1330 height 36
click at [875, 22] on div "Search" at bounding box center [572, 18] width 989 height 20
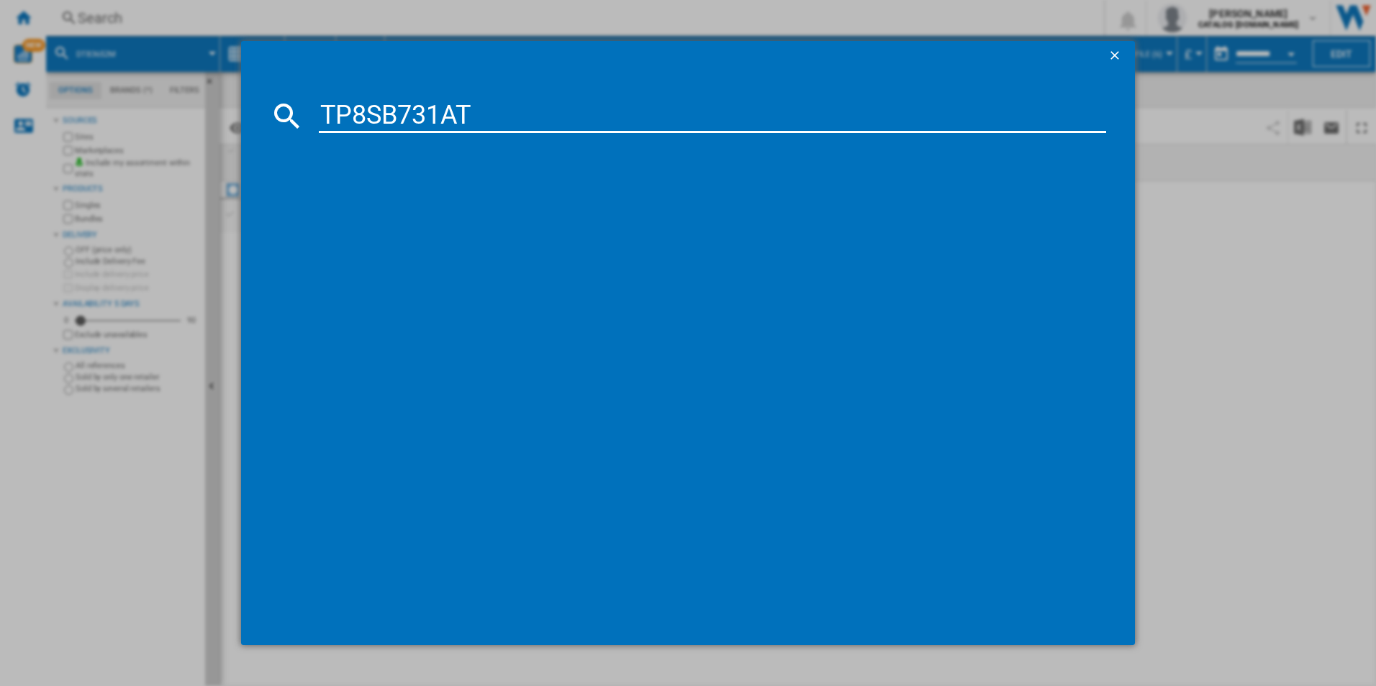
type input "TP8SB731AT"
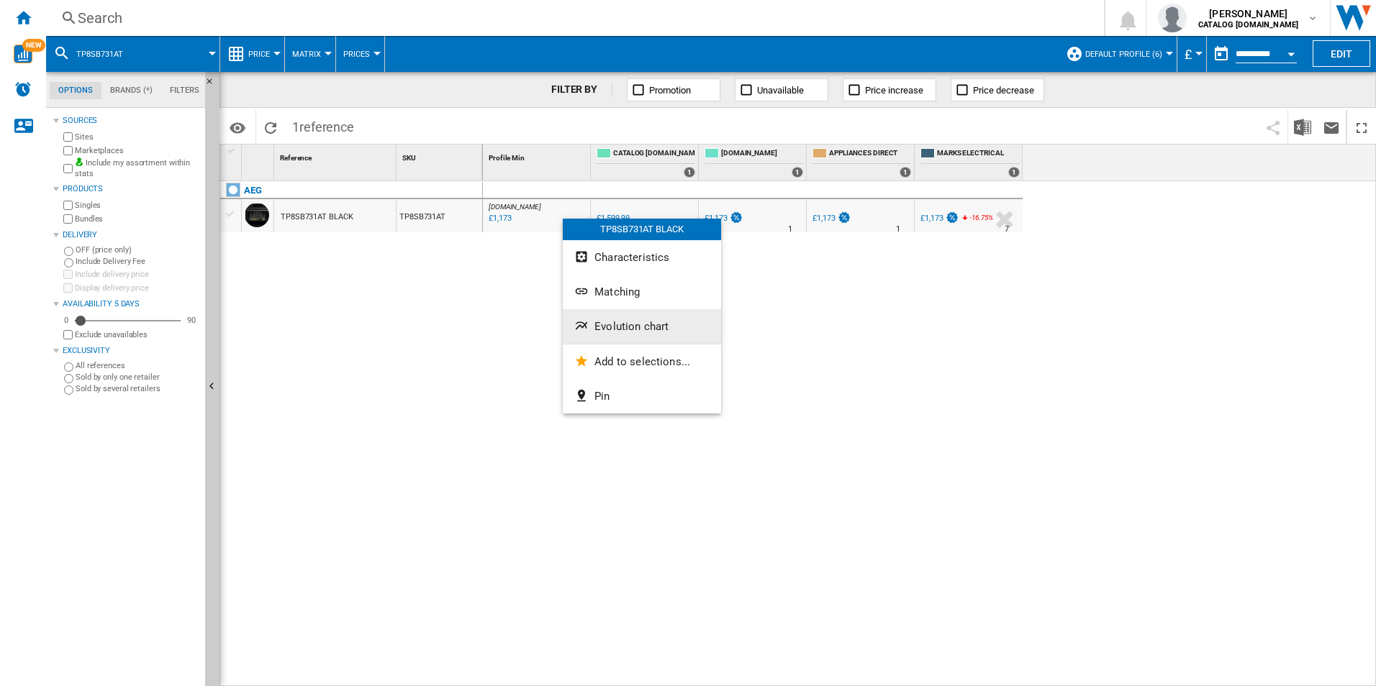
click at [637, 325] on span "Evolution chart" at bounding box center [631, 326] width 74 height 13
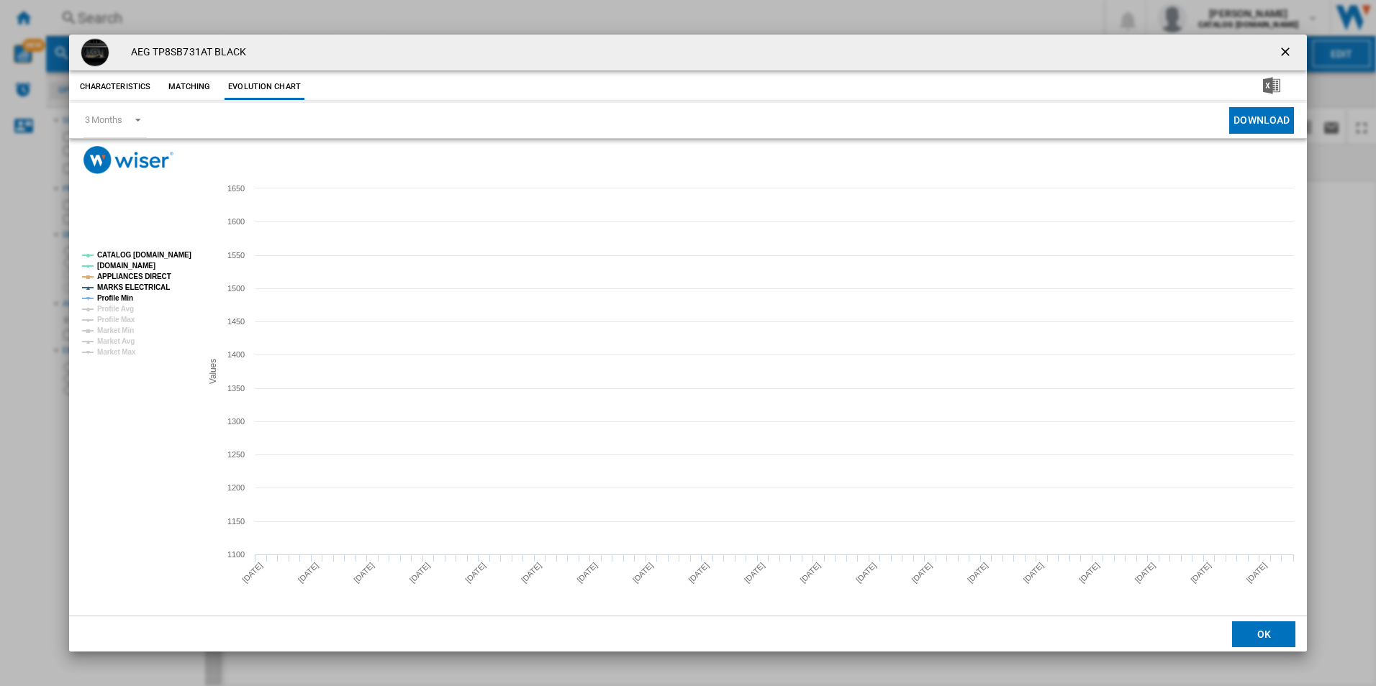
click at [178, 253] on tspan "CATALOG [DOMAIN_NAME]" at bounding box center [144, 255] width 94 height 8
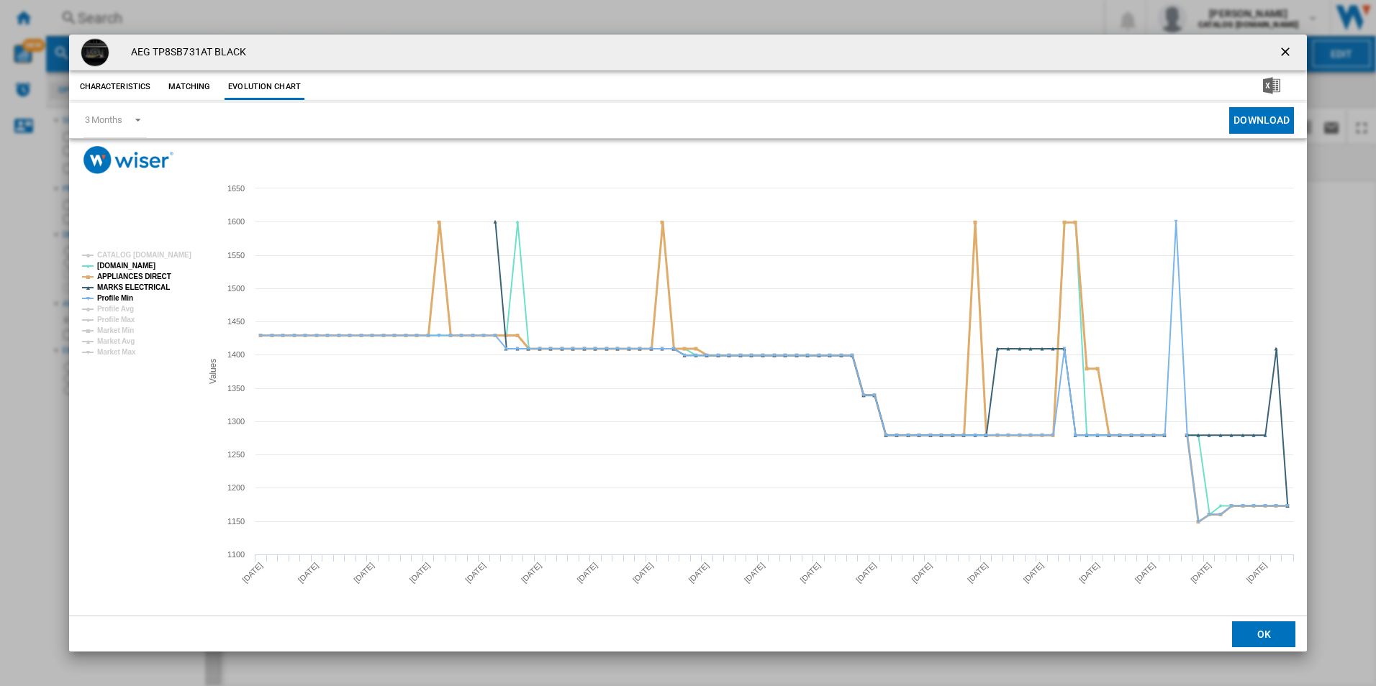
click at [144, 276] on tspan "APPLIANCES DIRECT" at bounding box center [134, 277] width 74 height 8
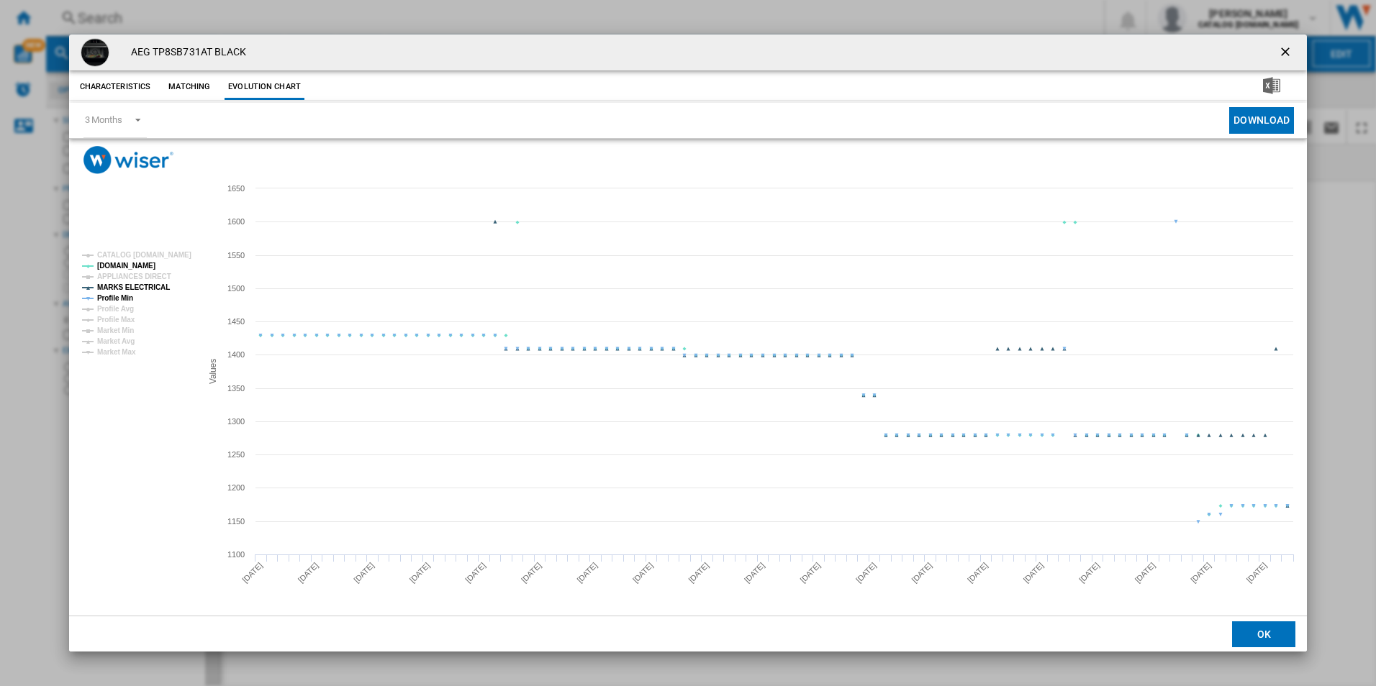
click at [143, 288] on tspan "MARKS ELECTRICAL" at bounding box center [133, 288] width 73 height 8
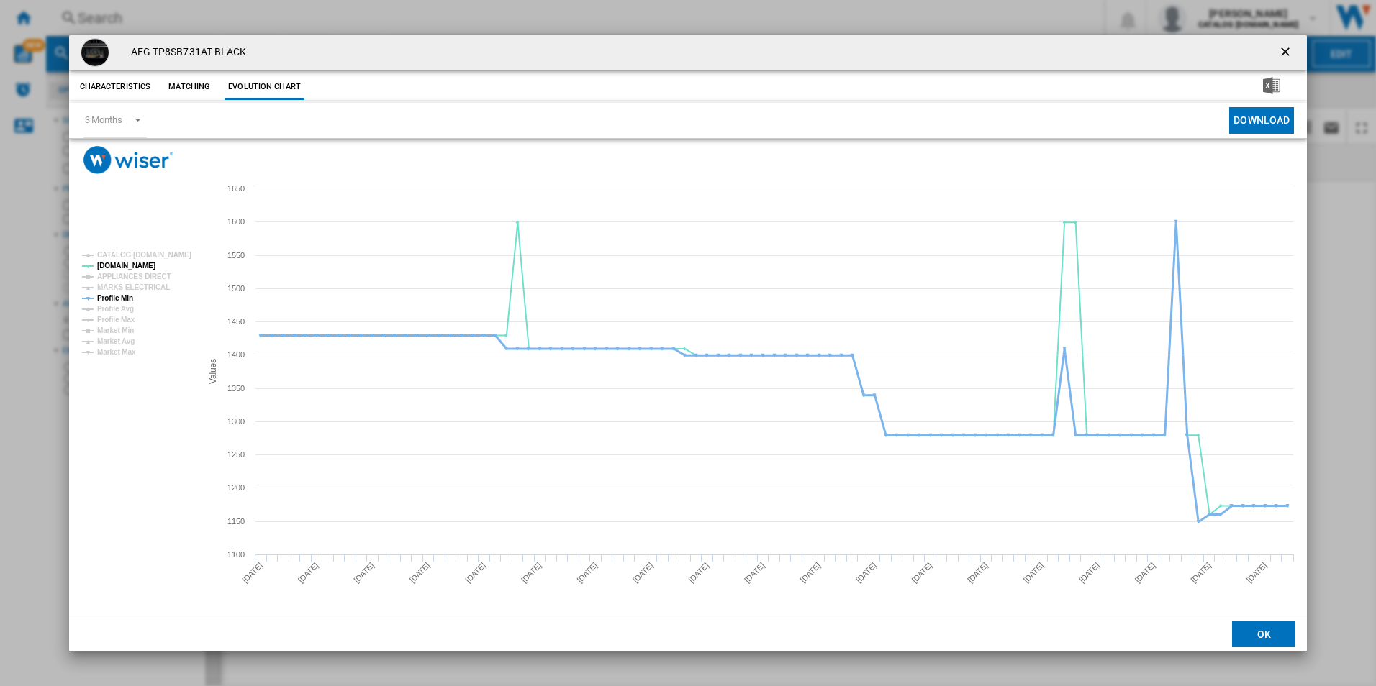
click at [127, 295] on tspan "Profile Min" at bounding box center [115, 298] width 36 height 8
click at [1279, 51] on ng-md-icon "getI18NText('BUTTONS.CLOSE_DIALOG')" at bounding box center [1286, 53] width 17 height 17
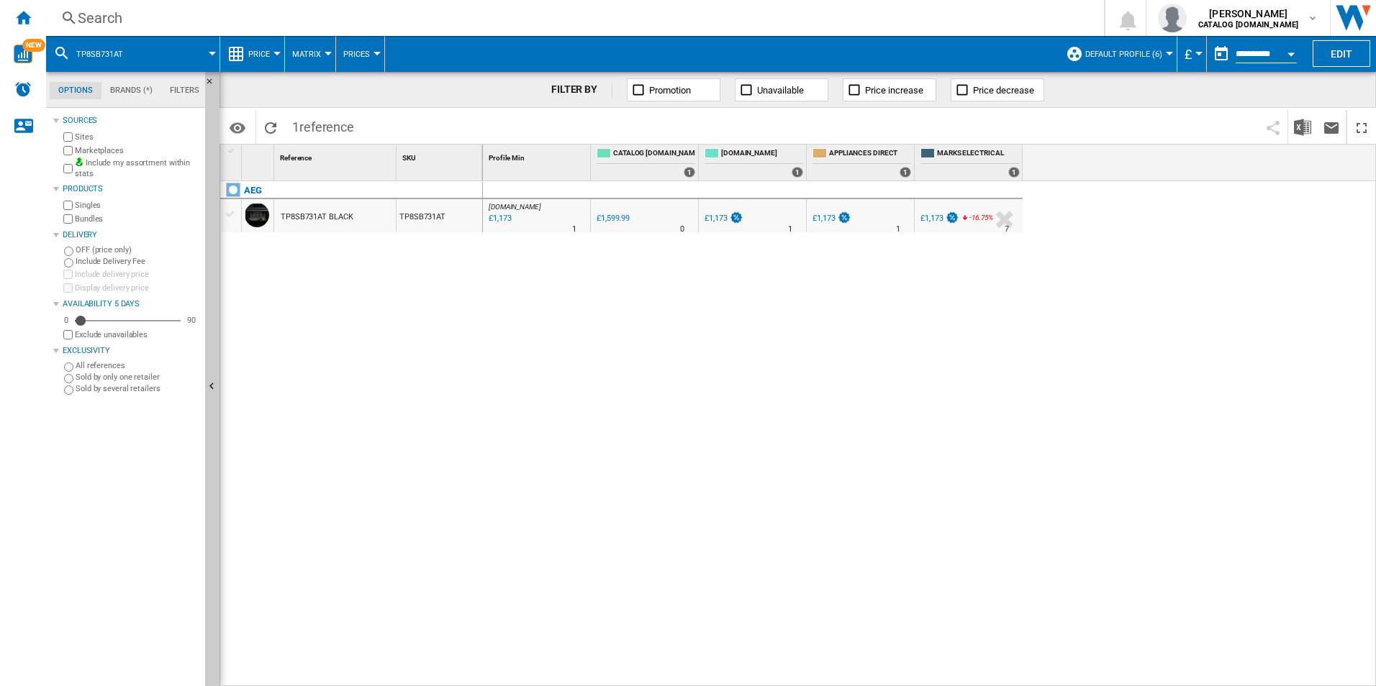
click at [897, 14] on div "Search" at bounding box center [572, 18] width 989 height 20
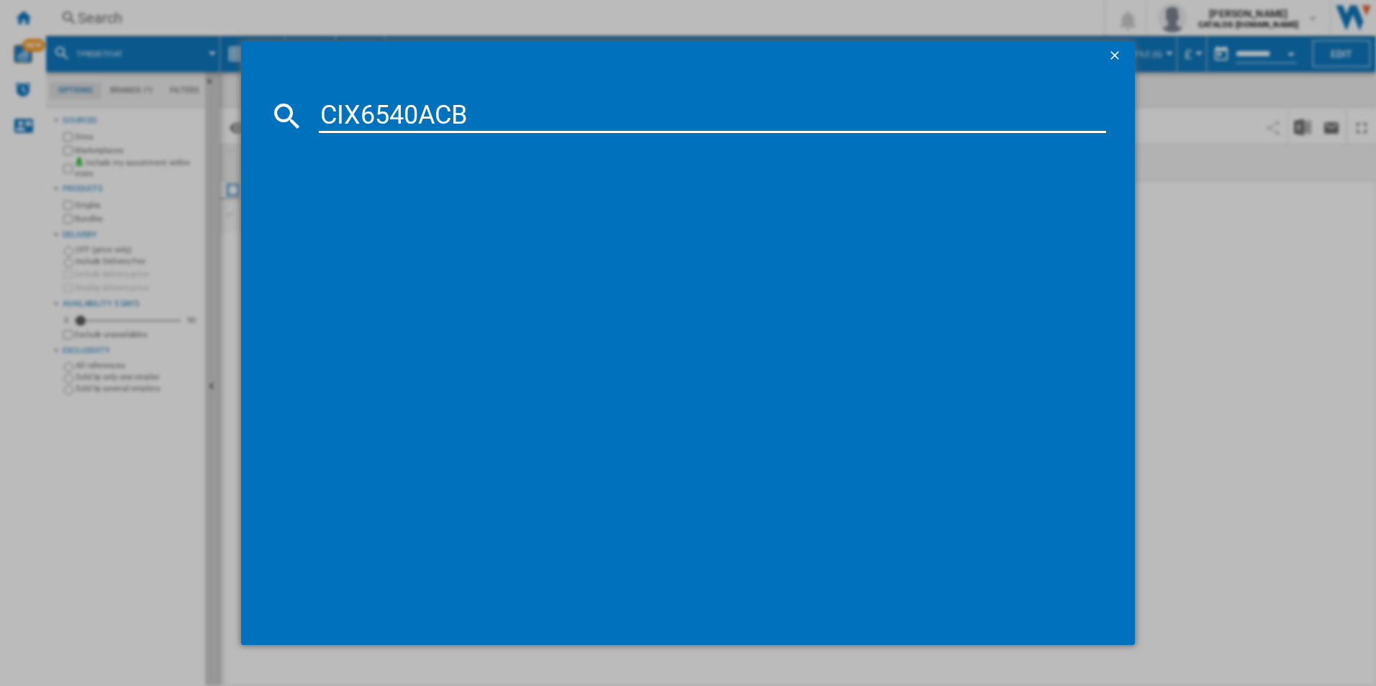
type input "CIX6540ACB"
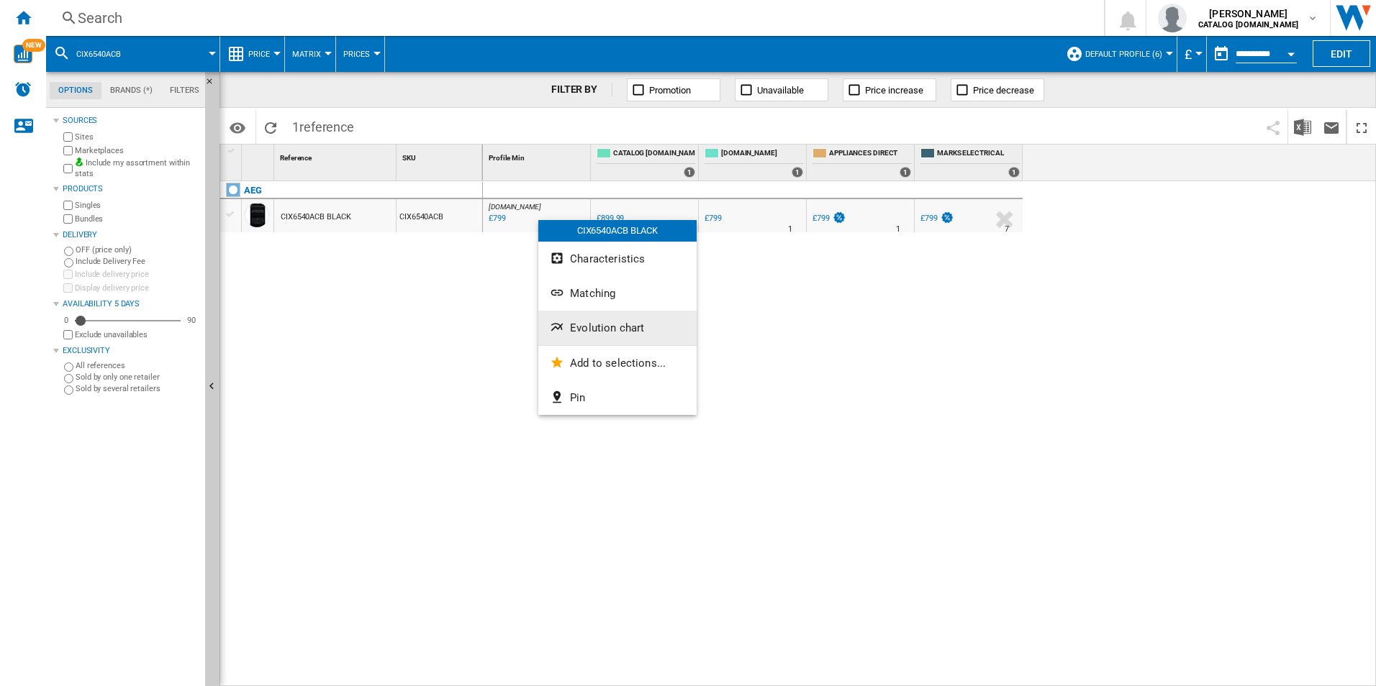
click at [604, 319] on button "Evolution chart" at bounding box center [617, 328] width 158 height 35
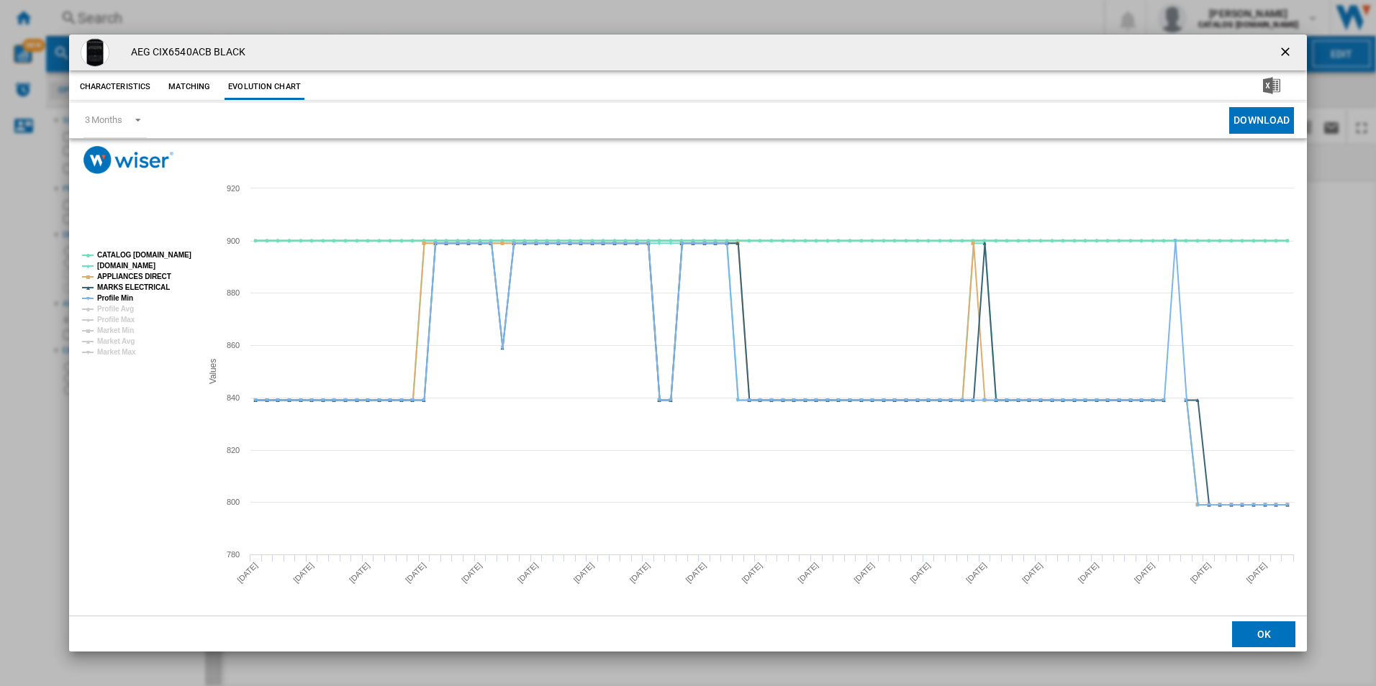
click at [157, 255] on tspan "CATALOG [DOMAIN_NAME]" at bounding box center [144, 255] width 94 height 8
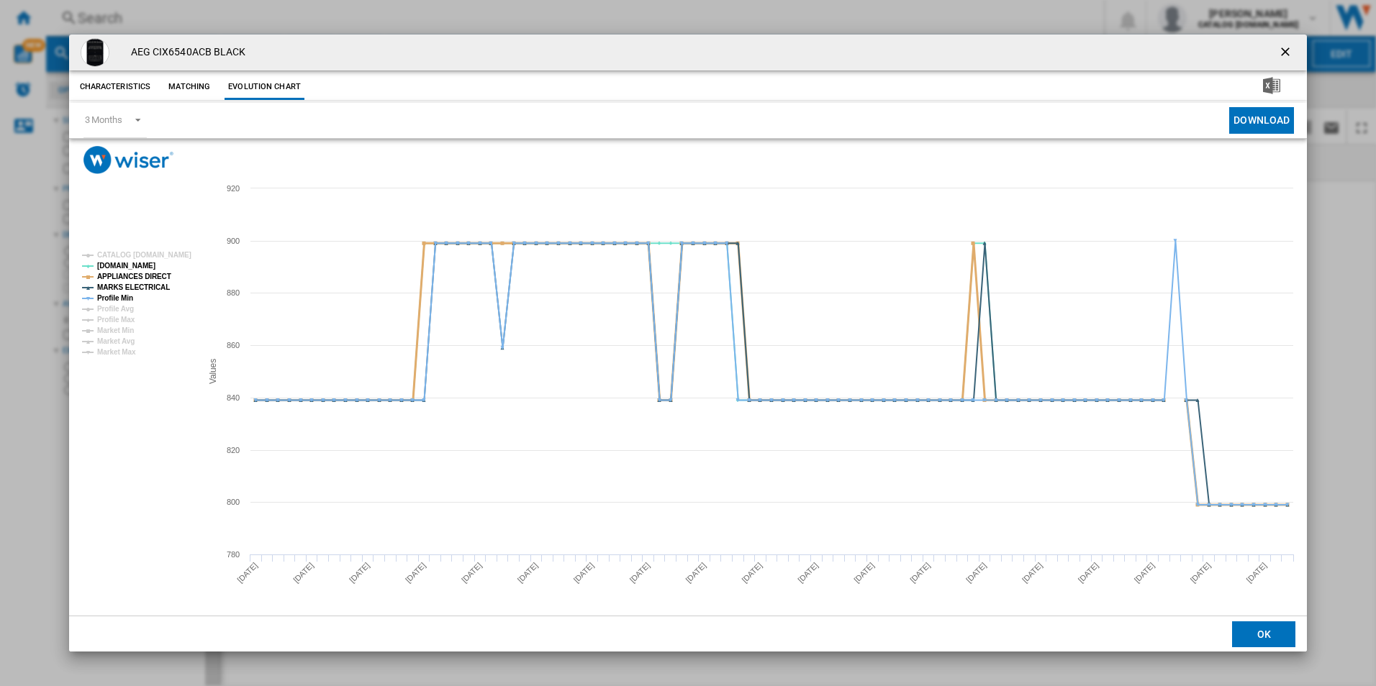
click at [148, 280] on tspan "APPLIANCES DIRECT" at bounding box center [134, 277] width 74 height 8
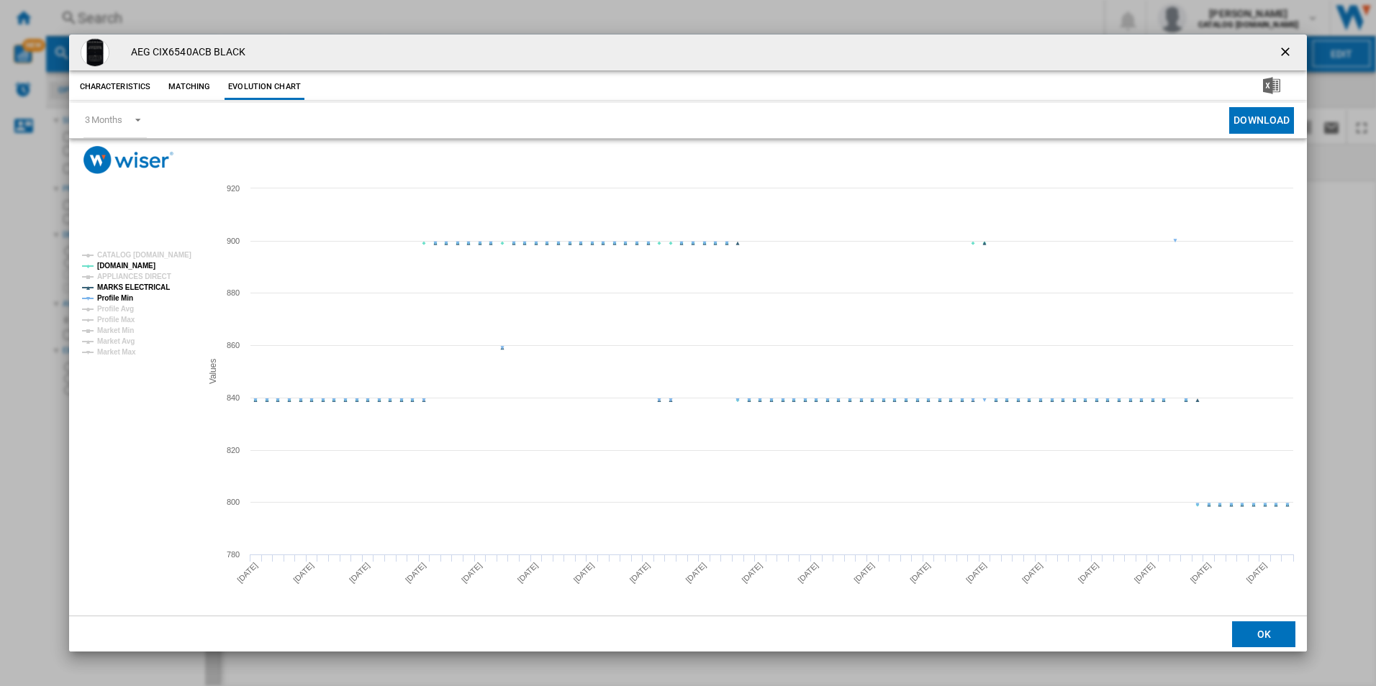
drag, startPoint x: 148, startPoint y: 289, endPoint x: 119, endPoint y: 301, distance: 31.3
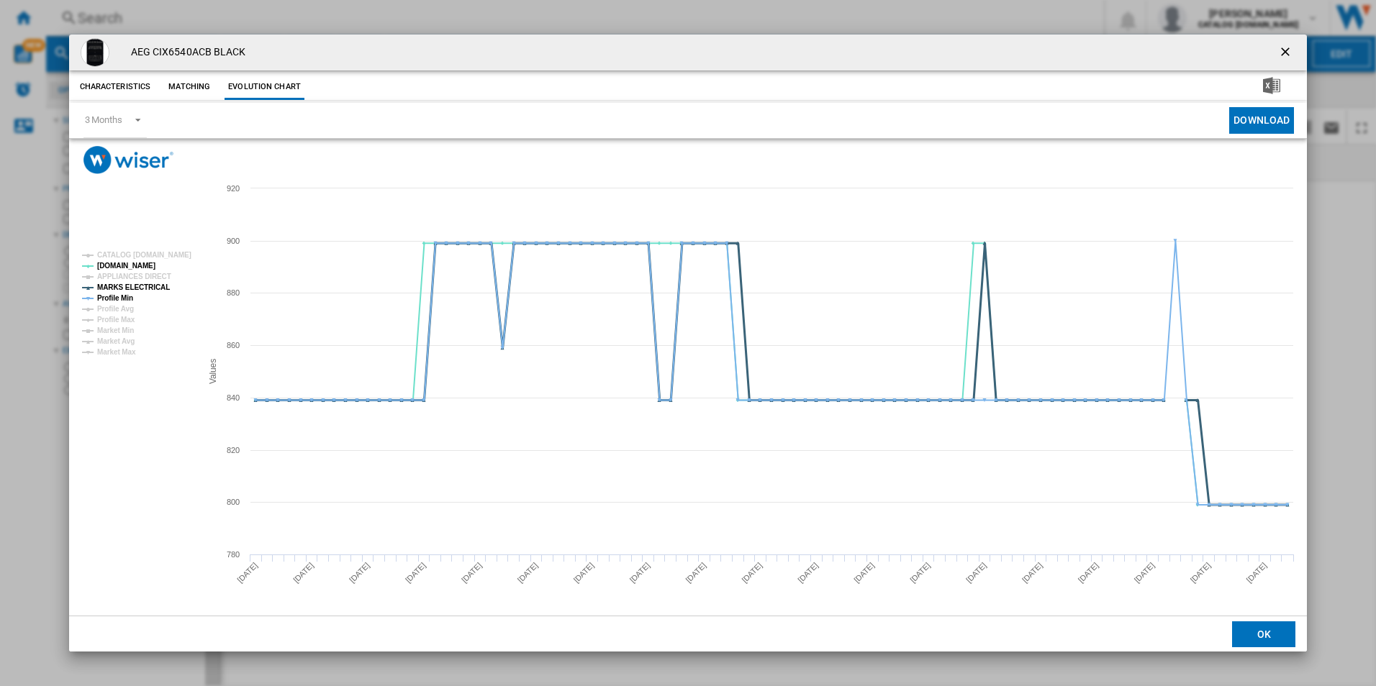
click at [147, 289] on tspan "MARKS ELECTRICAL" at bounding box center [133, 288] width 73 height 8
click at [119, 301] on tspan "Profile Min" at bounding box center [115, 298] width 36 height 8
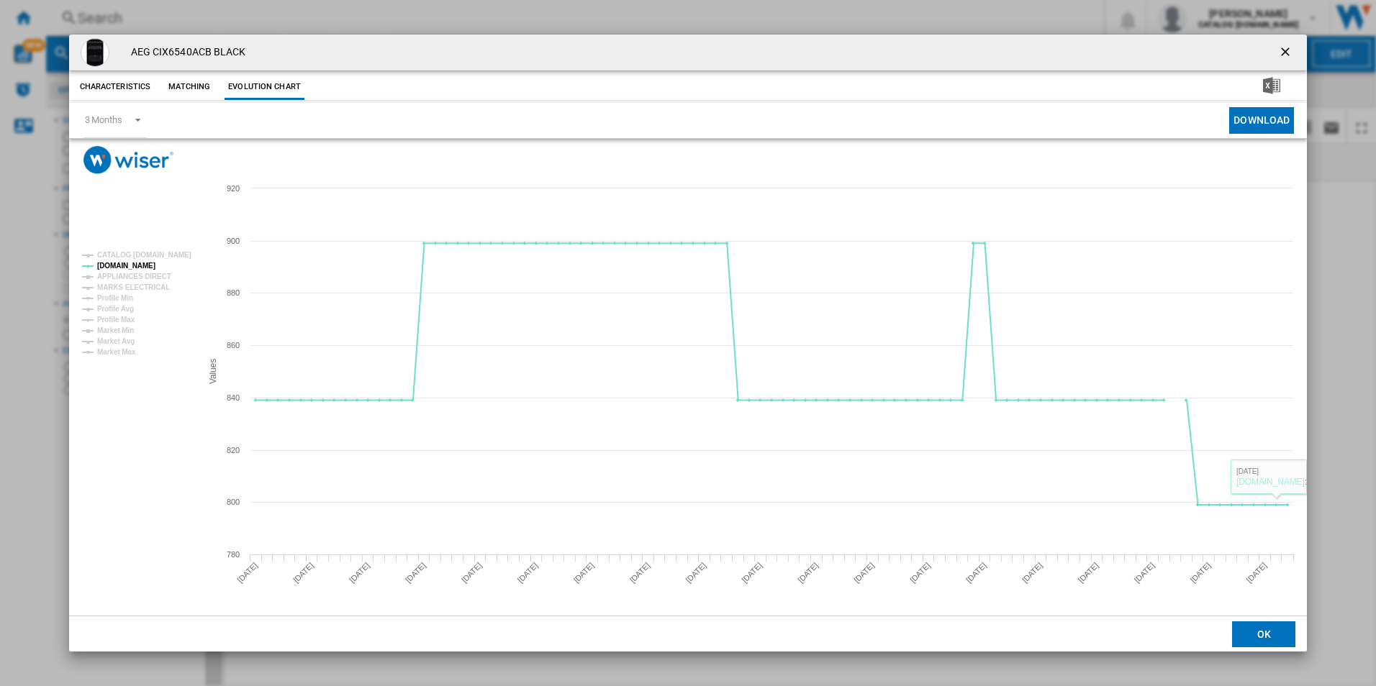
drag, startPoint x: 1280, startPoint y: 53, endPoint x: 1218, endPoint y: 55, distance: 61.9
click at [1278, 51] on ng-md-icon "getI18NText('BUTTONS.CLOSE_DIALOG')" at bounding box center [1286, 53] width 17 height 17
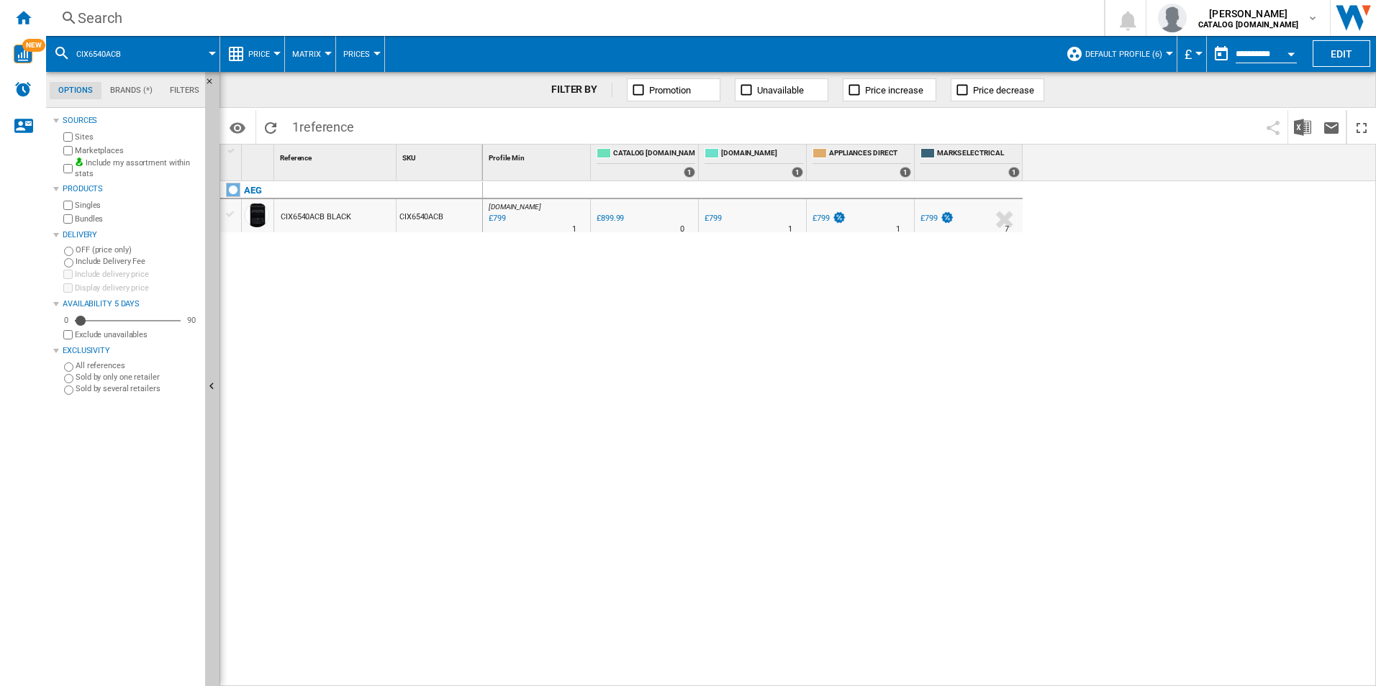
click at [1018, 23] on div "Search" at bounding box center [572, 18] width 989 height 20
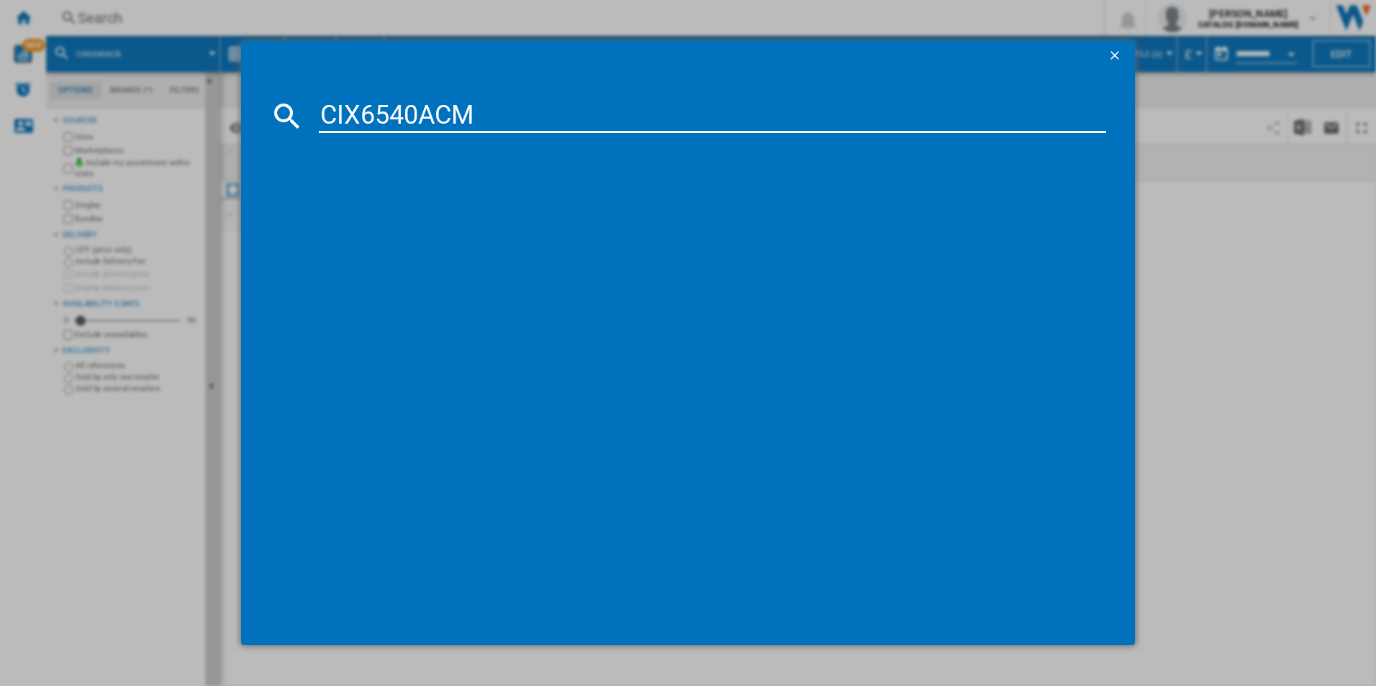
type input "CIX6540ACM"
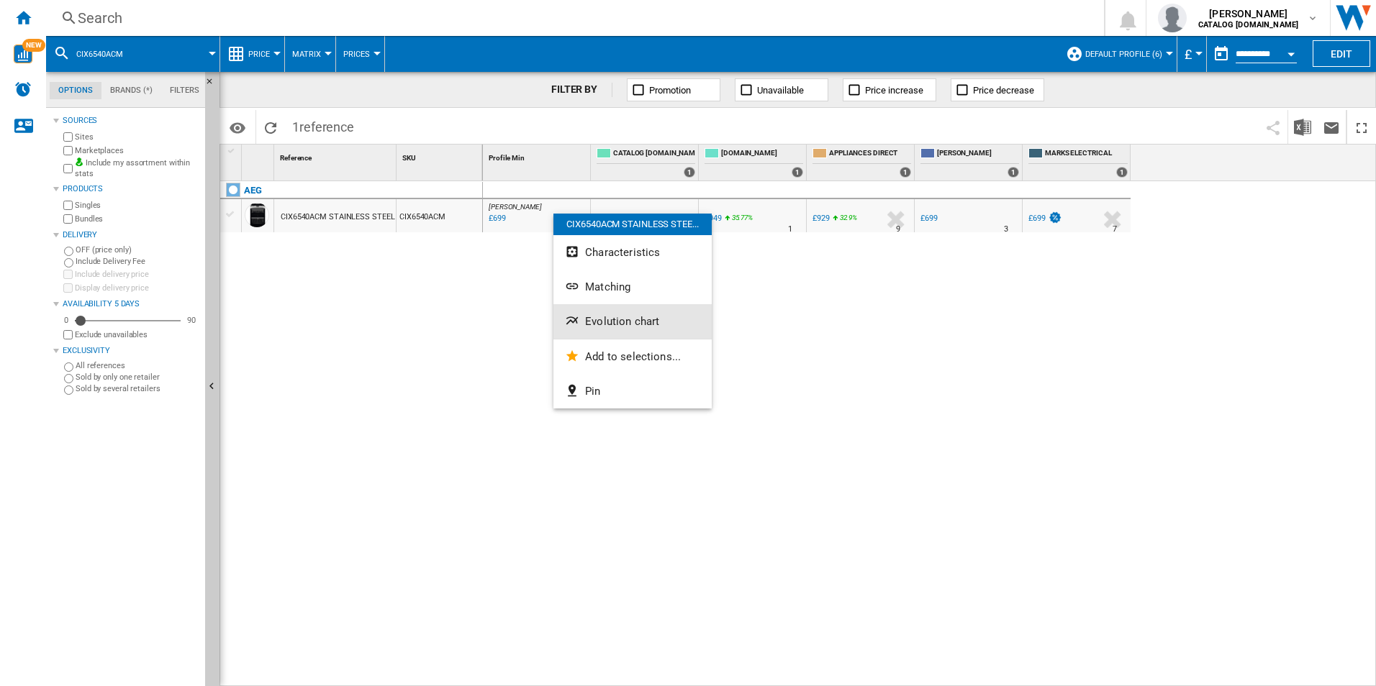
click at [612, 327] on span "Evolution chart" at bounding box center [622, 321] width 74 height 13
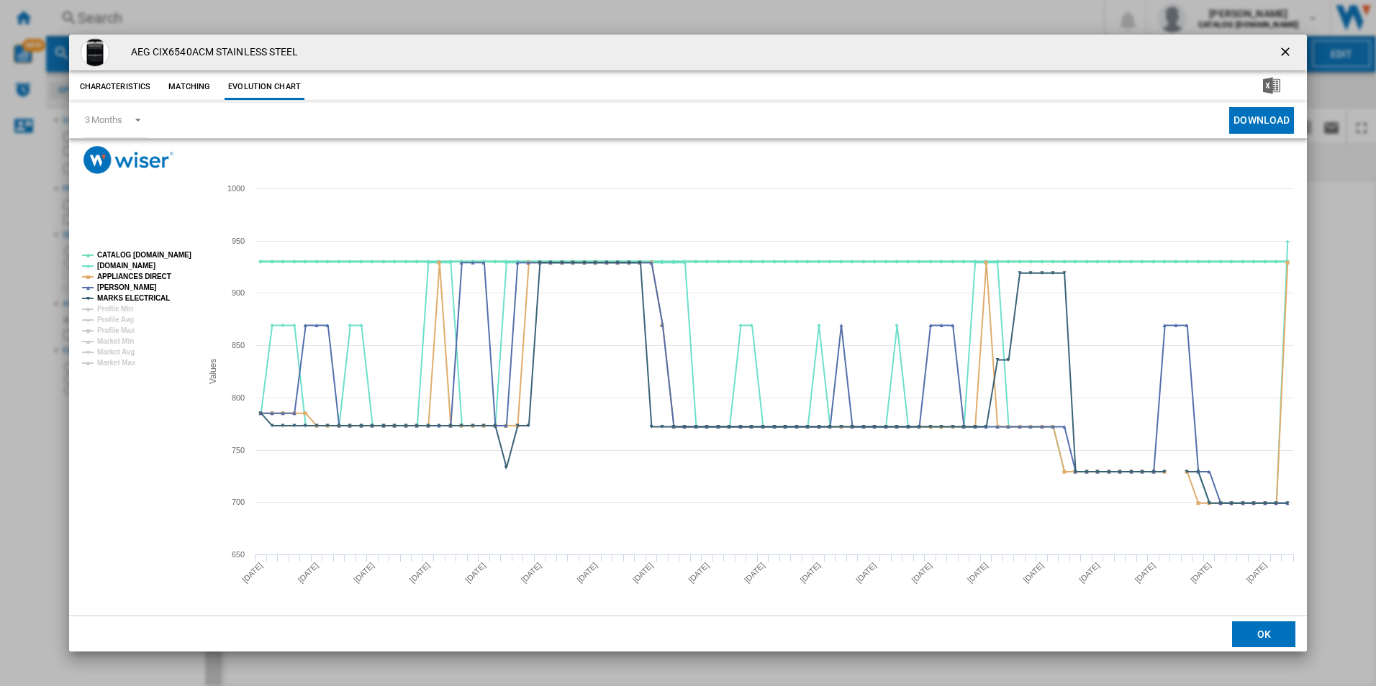
drag, startPoint x: 180, startPoint y: 254, endPoint x: 166, endPoint y: 263, distance: 16.2
click at [178, 254] on tspan "CATALOG [DOMAIN_NAME]" at bounding box center [144, 255] width 94 height 8
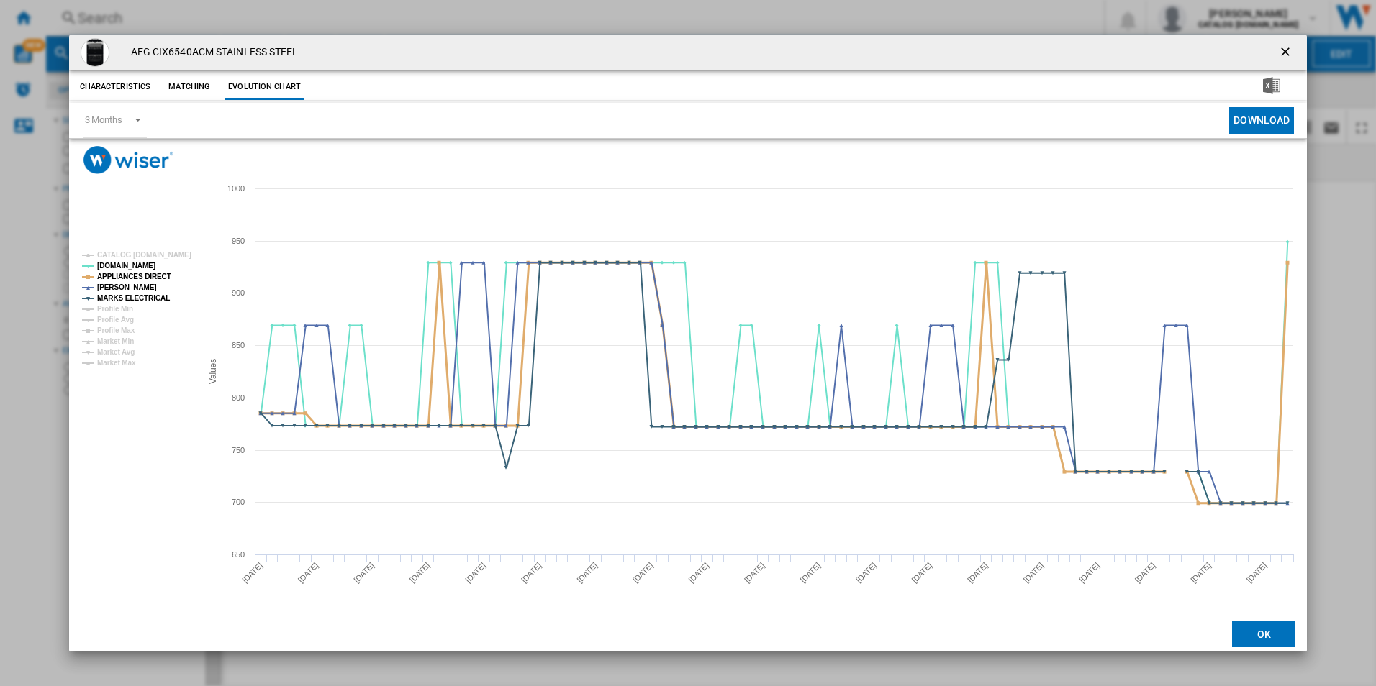
click at [142, 279] on tspan "APPLIANCES DIRECT" at bounding box center [134, 277] width 74 height 8
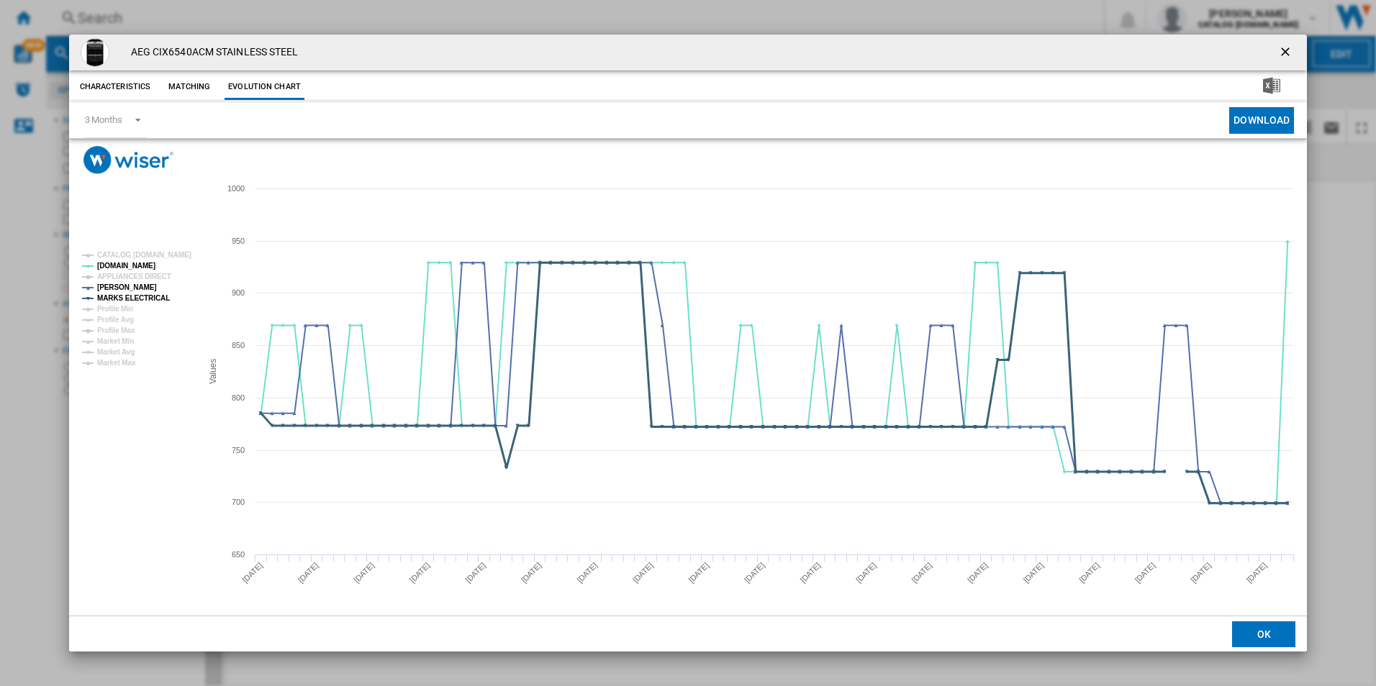
drag, startPoint x: 147, startPoint y: 295, endPoint x: 216, endPoint y: 321, distance: 73.8
click at [148, 296] on tspan "MARKS ELECTRICAL" at bounding box center [133, 298] width 73 height 8
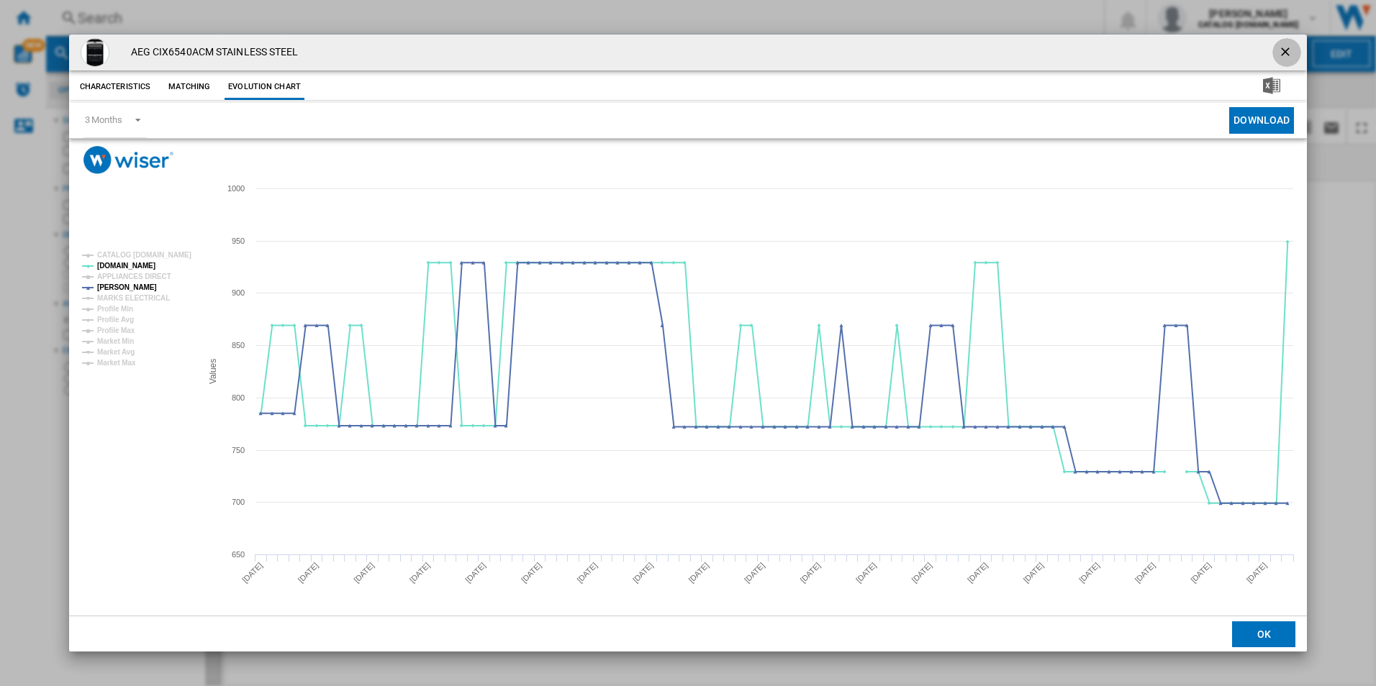
drag, startPoint x: 1290, startPoint y: 47, endPoint x: 1261, endPoint y: 46, distance: 29.5
click at [1289, 47] on ng-md-icon "getI18NText('BUTTONS.CLOSE_DIALOG')" at bounding box center [1286, 53] width 17 height 17
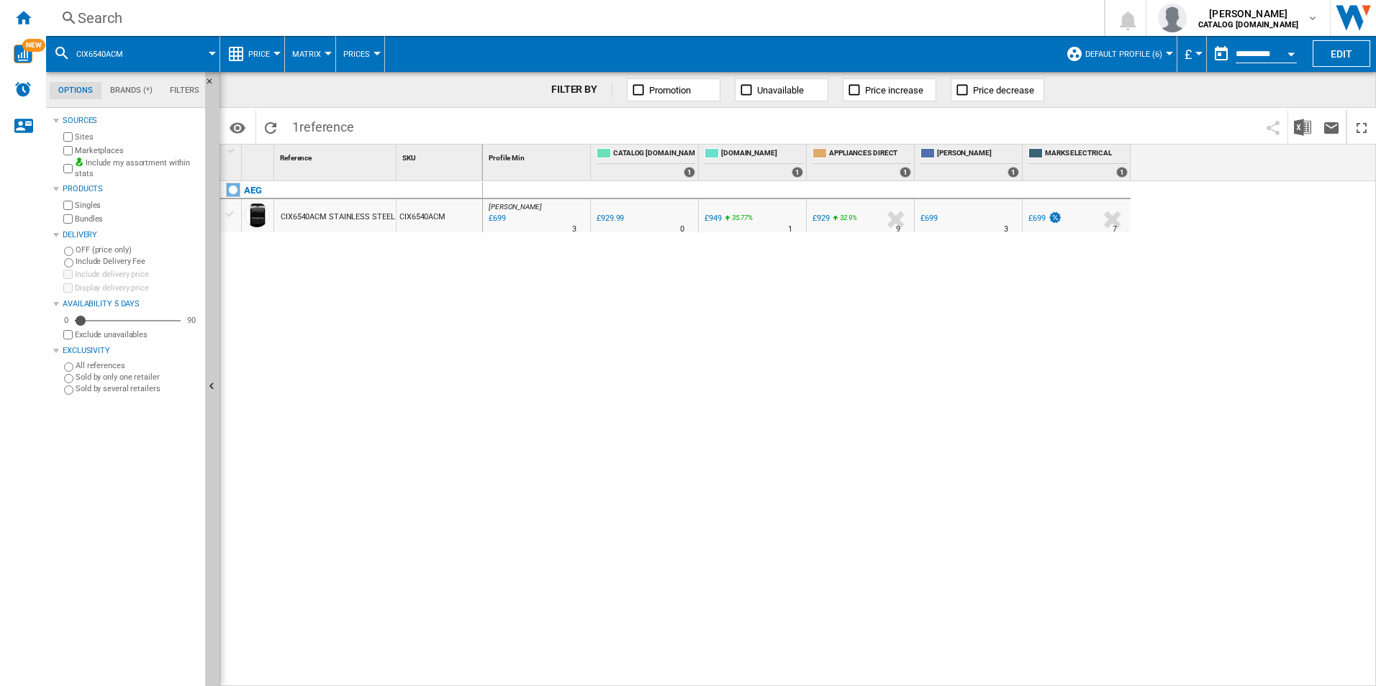
click at [928, 24] on div "Search" at bounding box center [572, 18] width 989 height 20
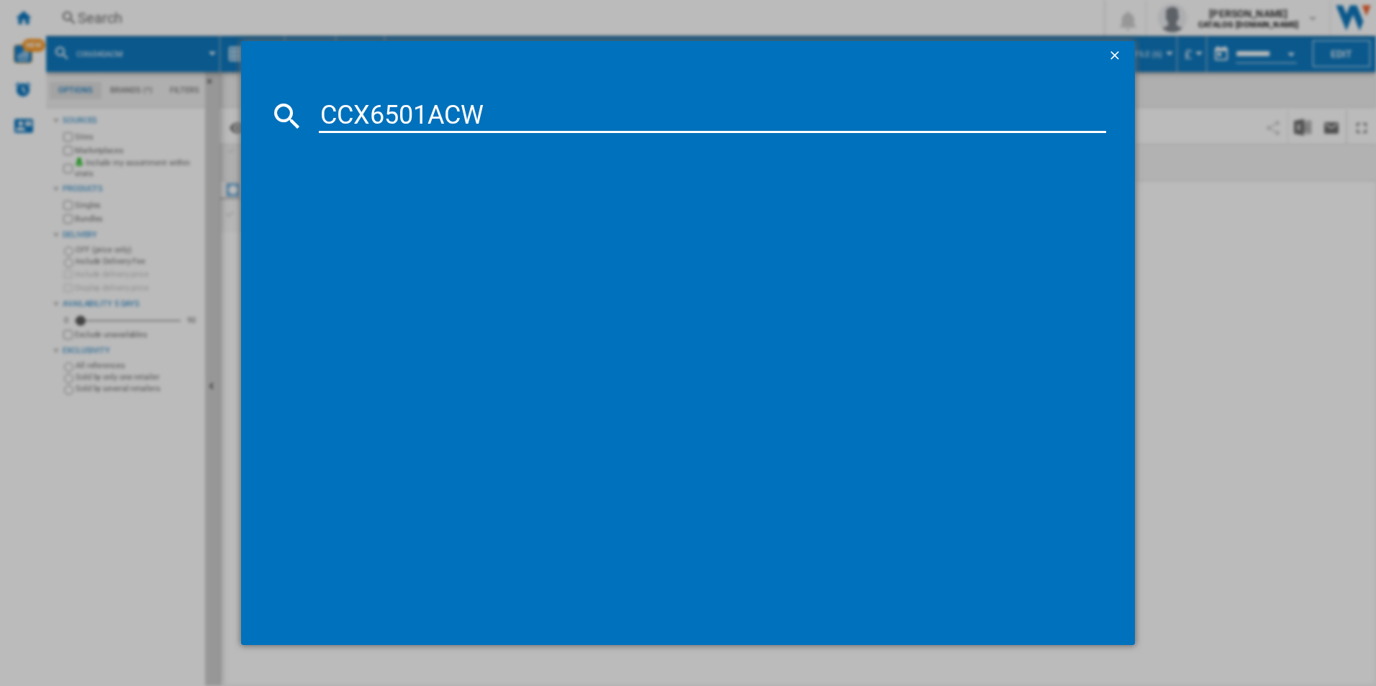
type input "CCX6501ACW"
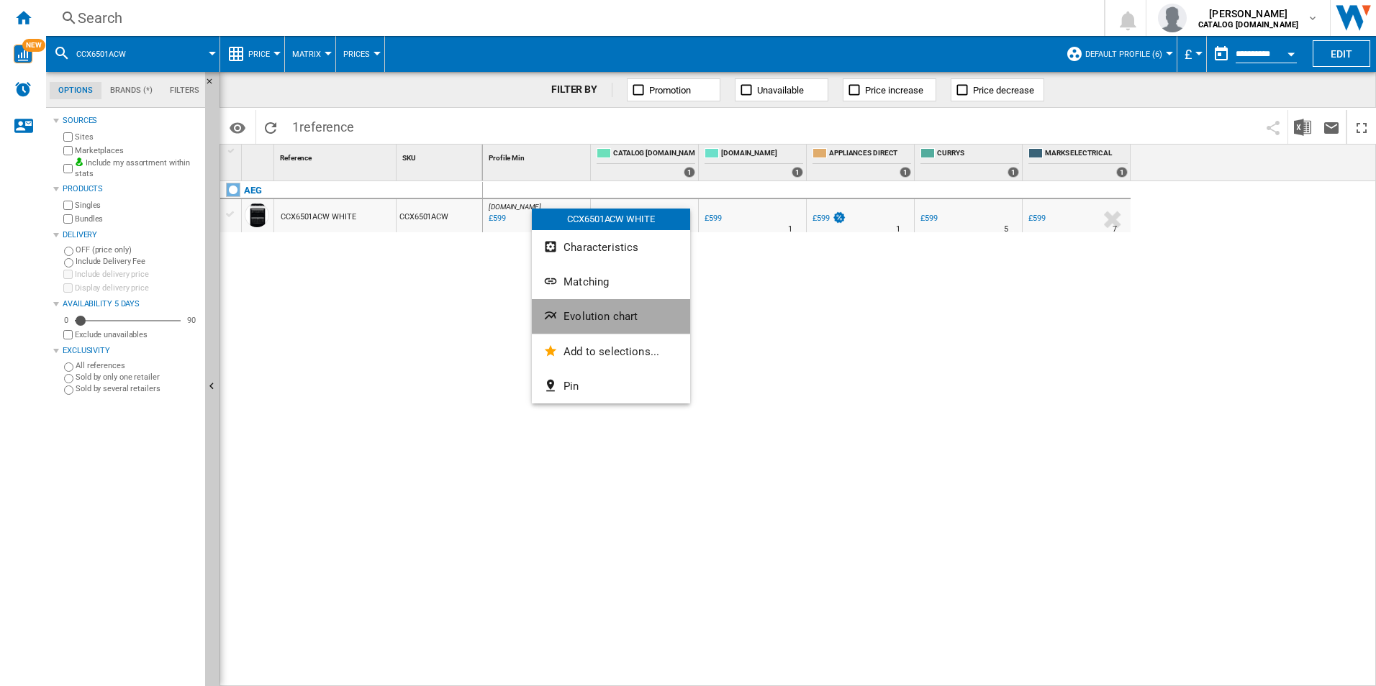
click at [591, 314] on span "Evolution chart" at bounding box center [600, 316] width 74 height 13
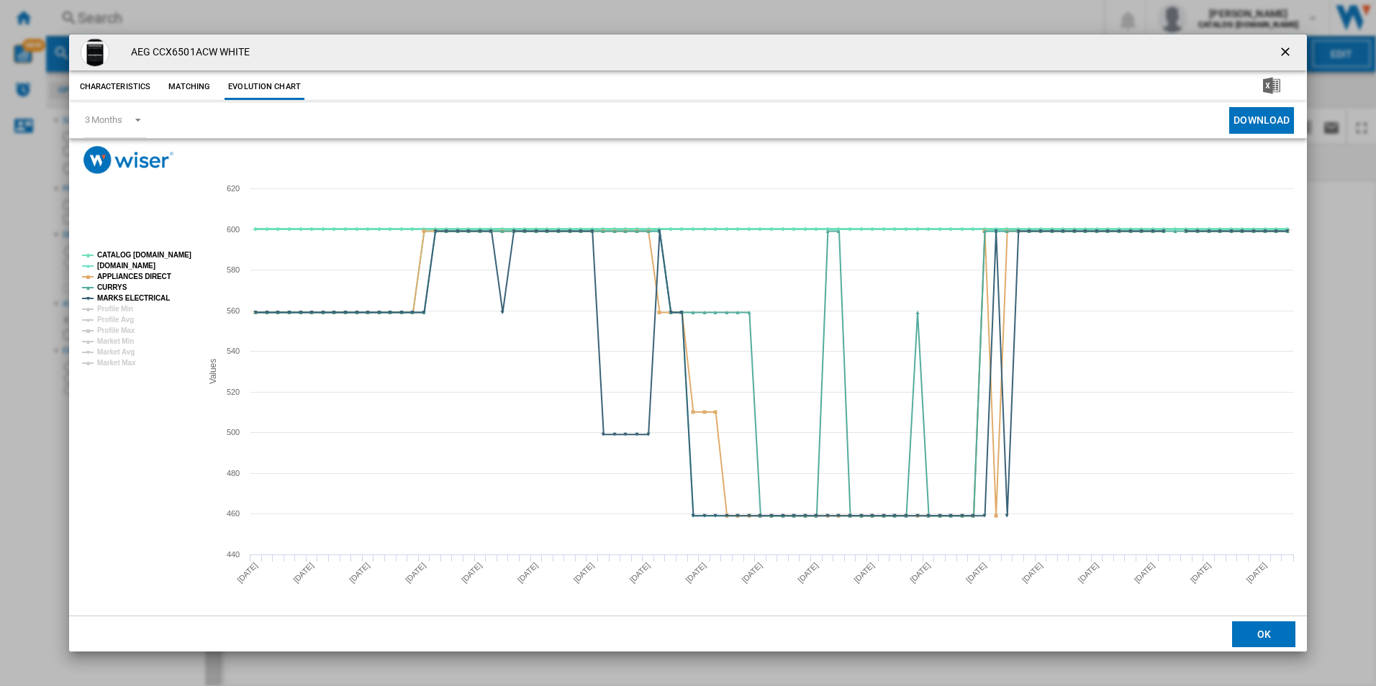
click at [163, 255] on tspan "CATALOG [DOMAIN_NAME]" at bounding box center [144, 255] width 94 height 8
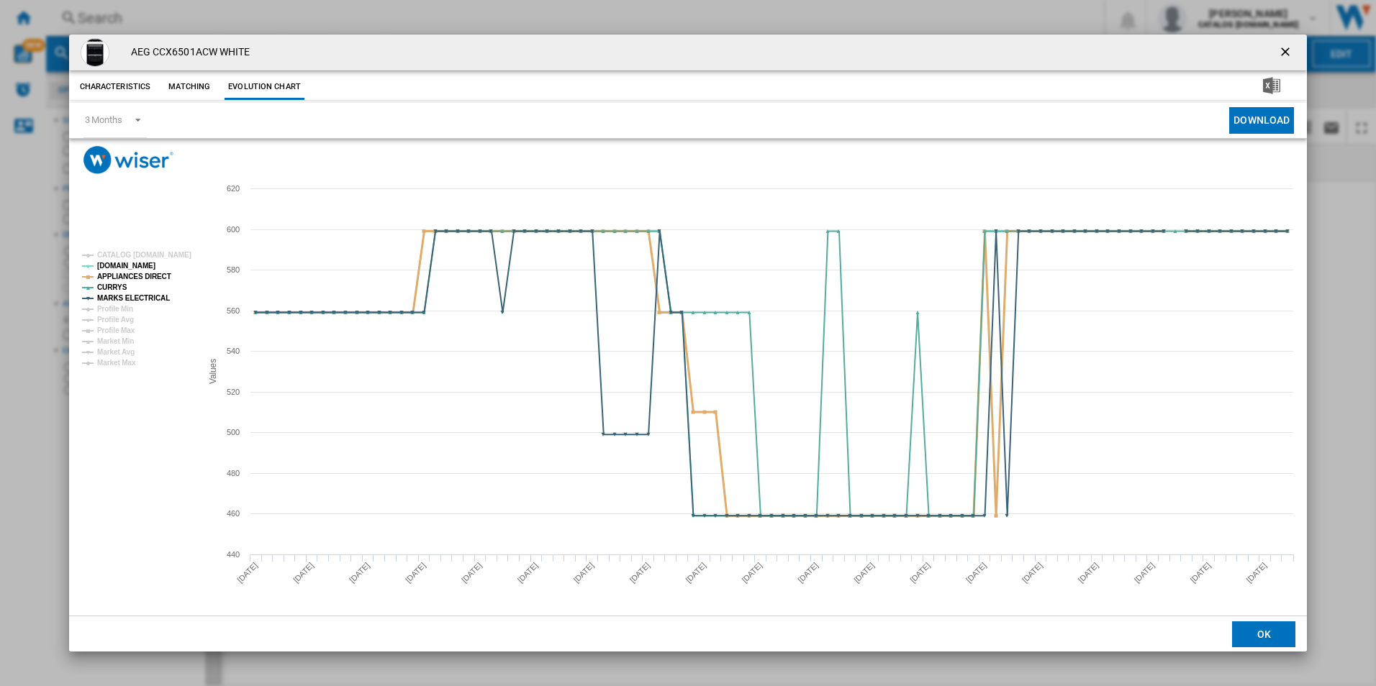
click at [163, 275] on tspan "APPLIANCES DIRECT" at bounding box center [134, 277] width 74 height 8
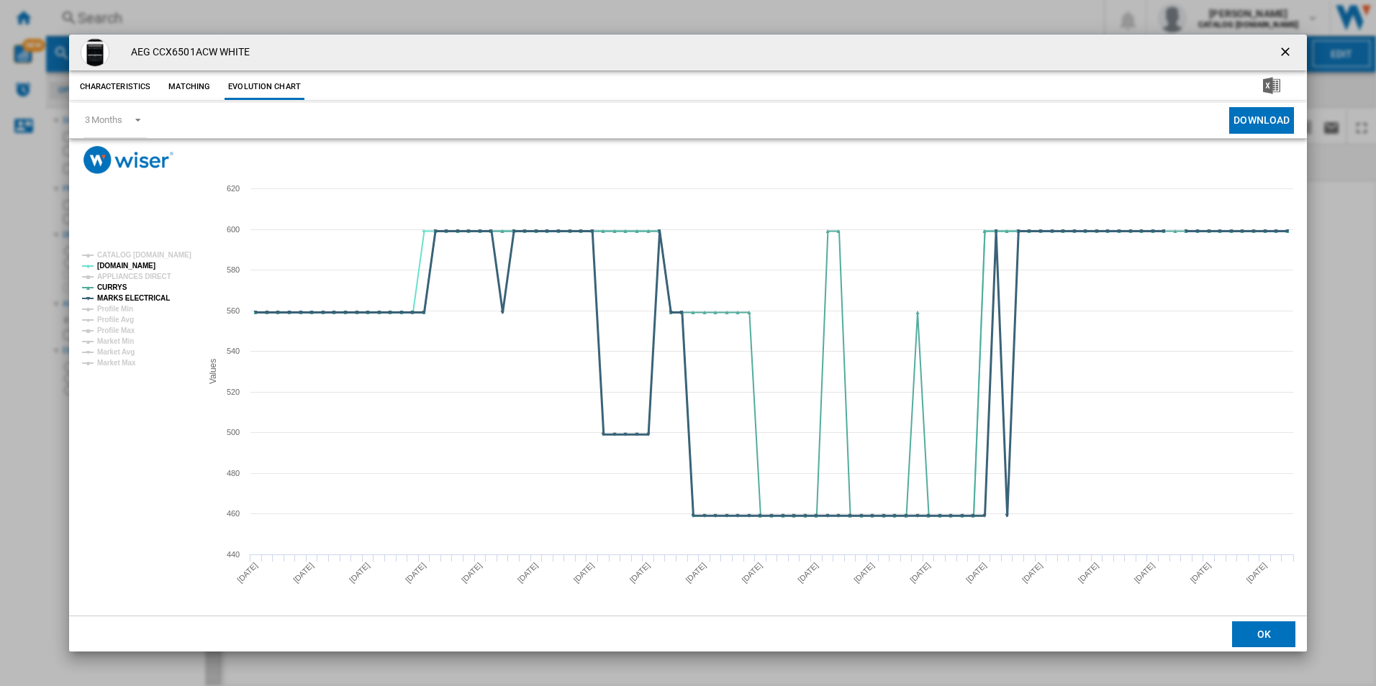
click at [150, 295] on tspan "MARKS ELECTRICAL" at bounding box center [133, 298] width 73 height 8
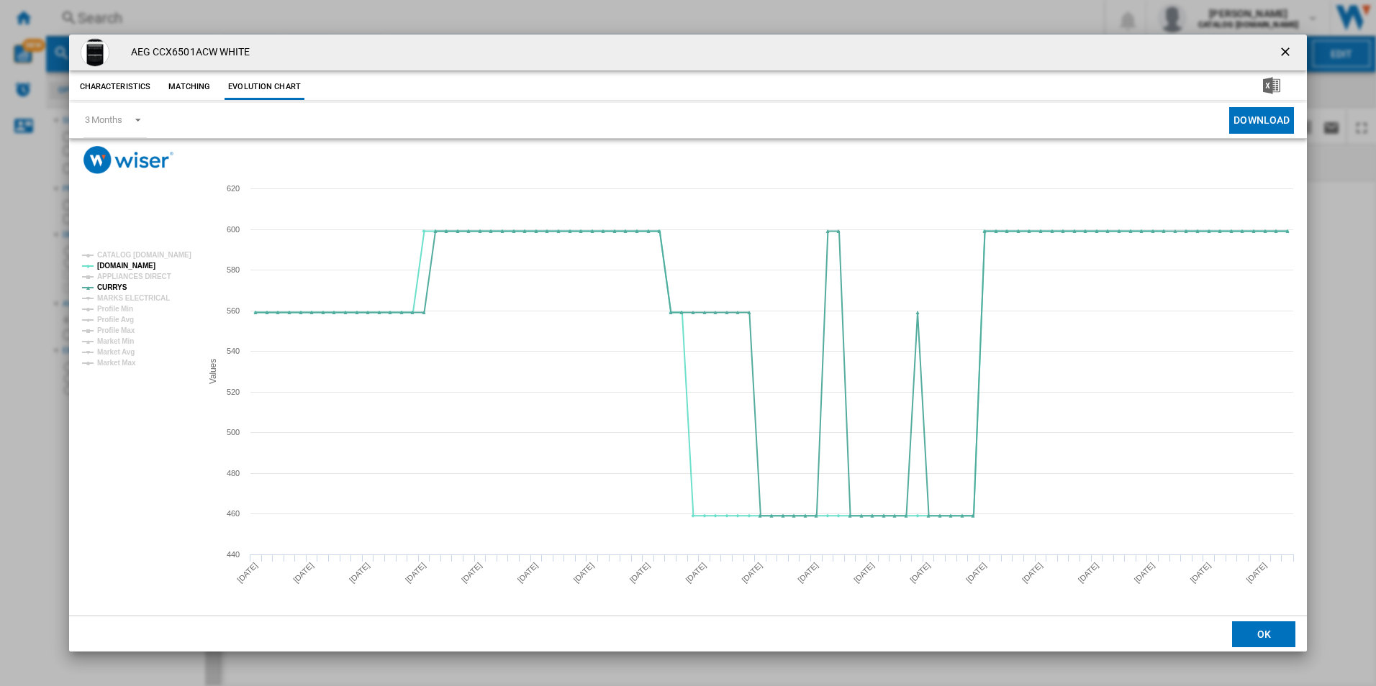
click at [1277, 53] on button "Product popup" at bounding box center [1286, 52] width 29 height 29
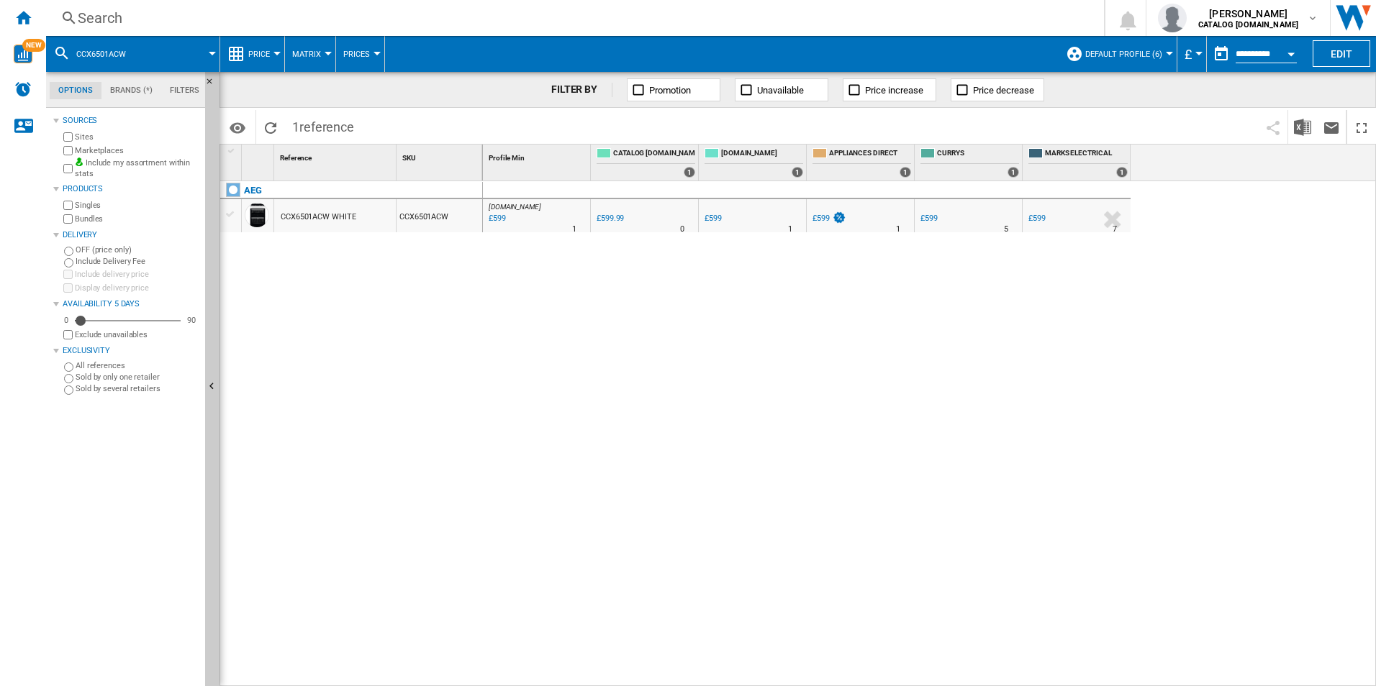
click at [963, 8] on div "Search" at bounding box center [572, 18] width 989 height 20
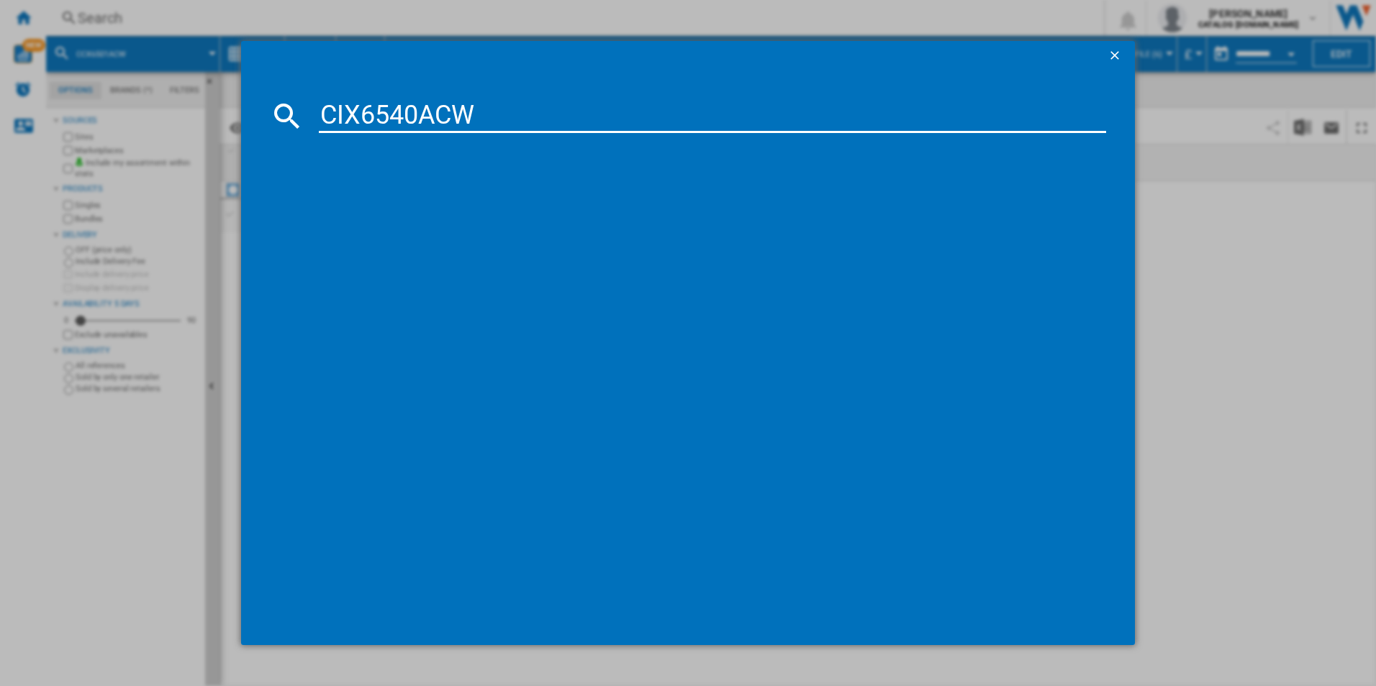
type input "CIX6540ACW"
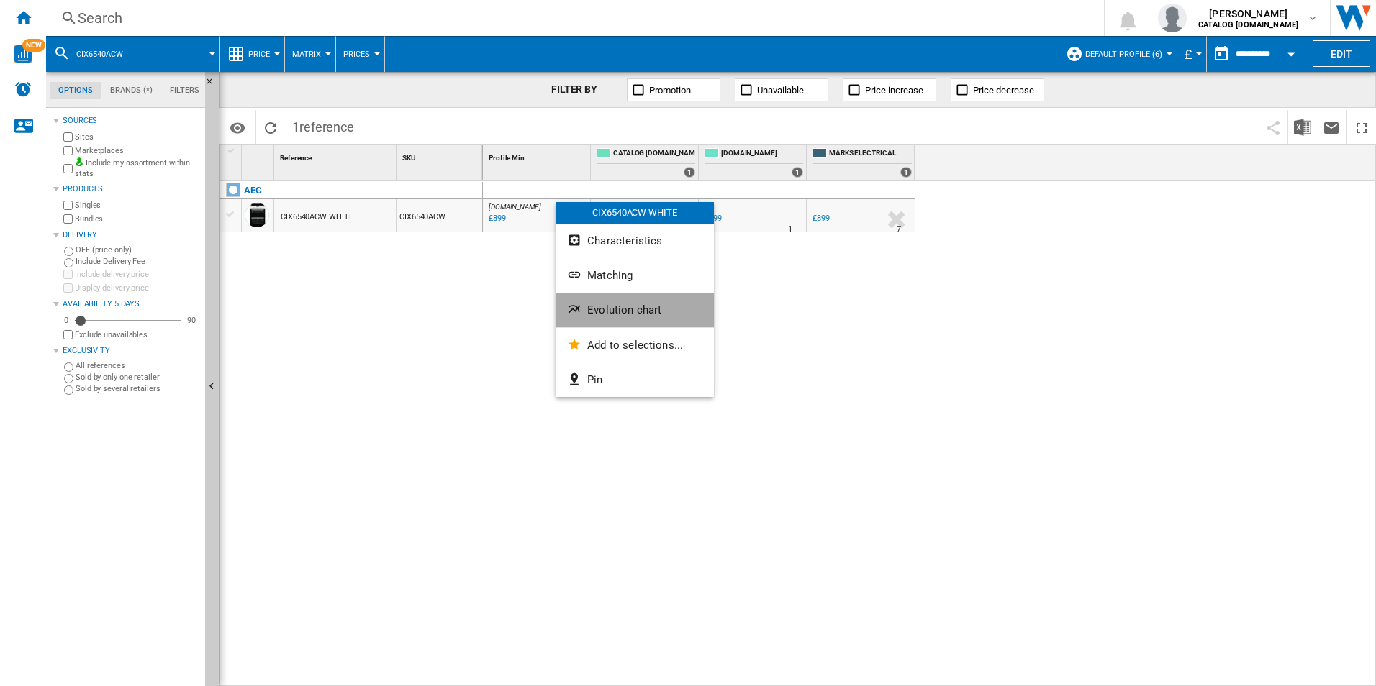
click at [635, 304] on span "Evolution chart" at bounding box center [624, 310] width 74 height 13
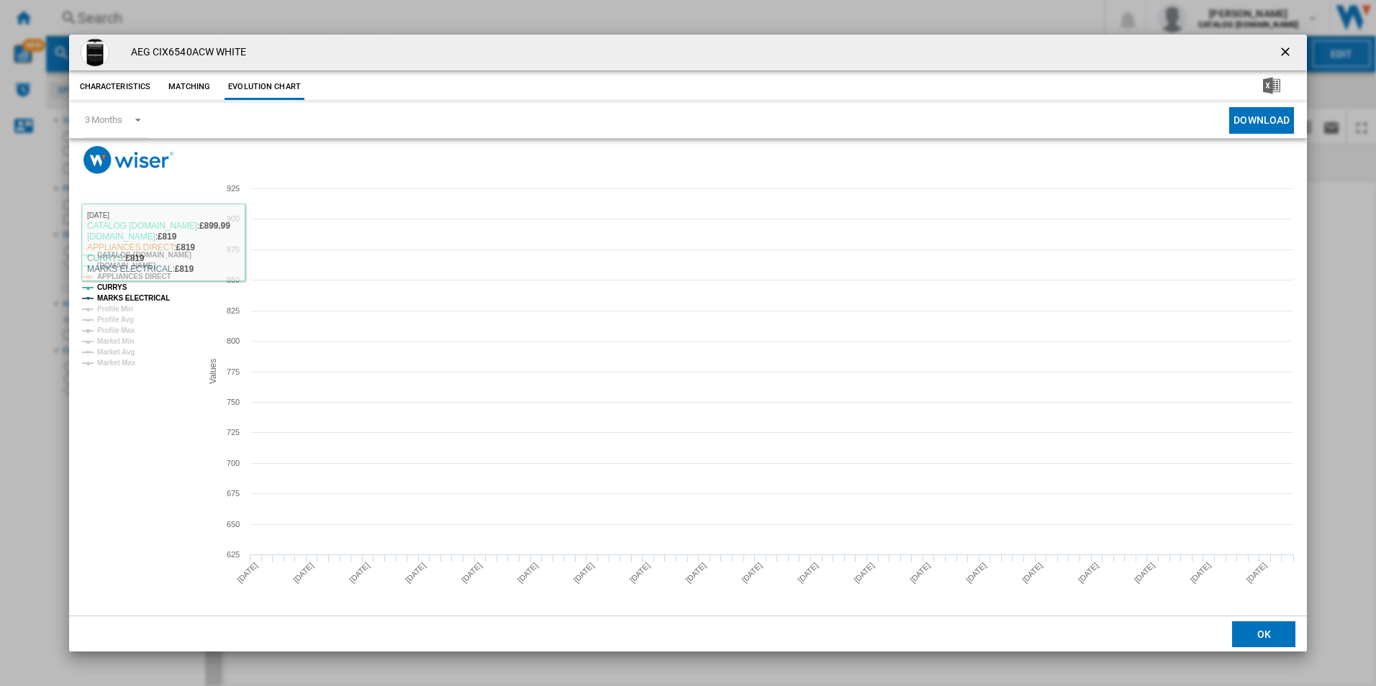
click at [173, 248] on rect "Product popup" at bounding box center [135, 309] width 119 height 127
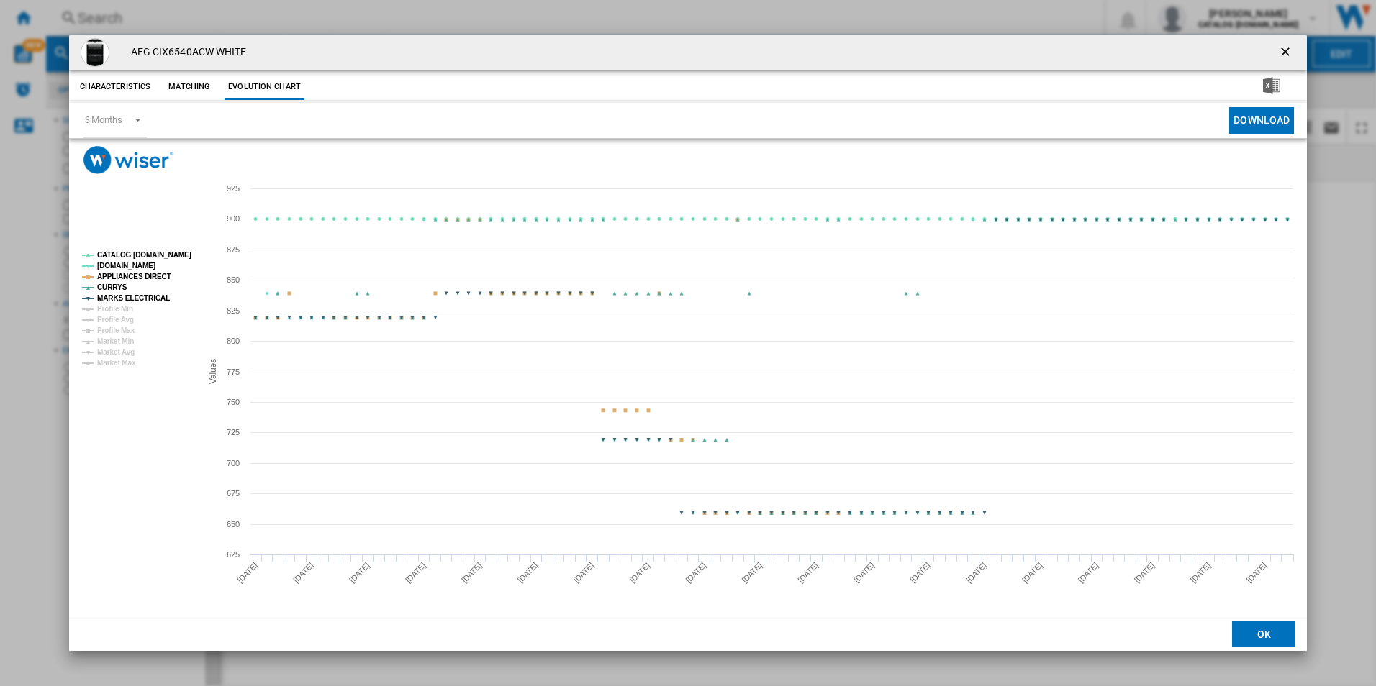
click at [148, 296] on tspan "MARKS ELECTRICAL" at bounding box center [133, 298] width 73 height 8
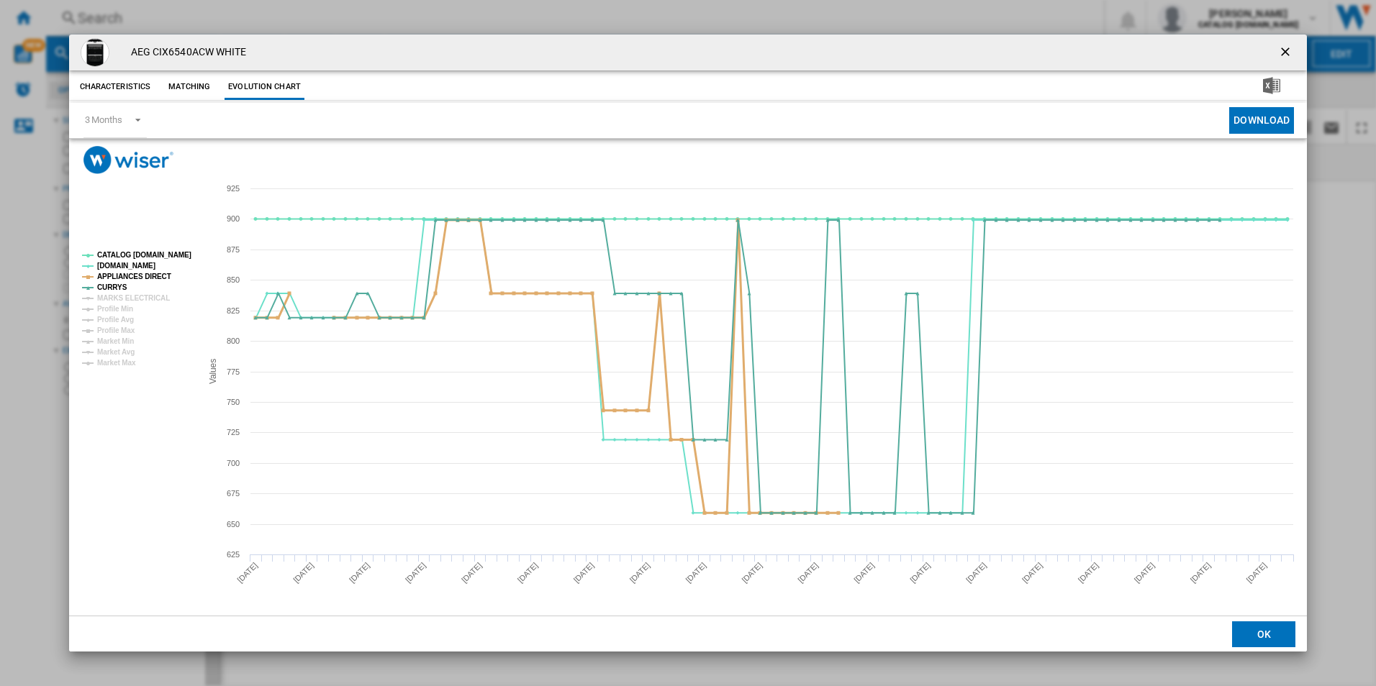
click at [158, 276] on tspan "APPLIANCES DIRECT" at bounding box center [134, 277] width 74 height 8
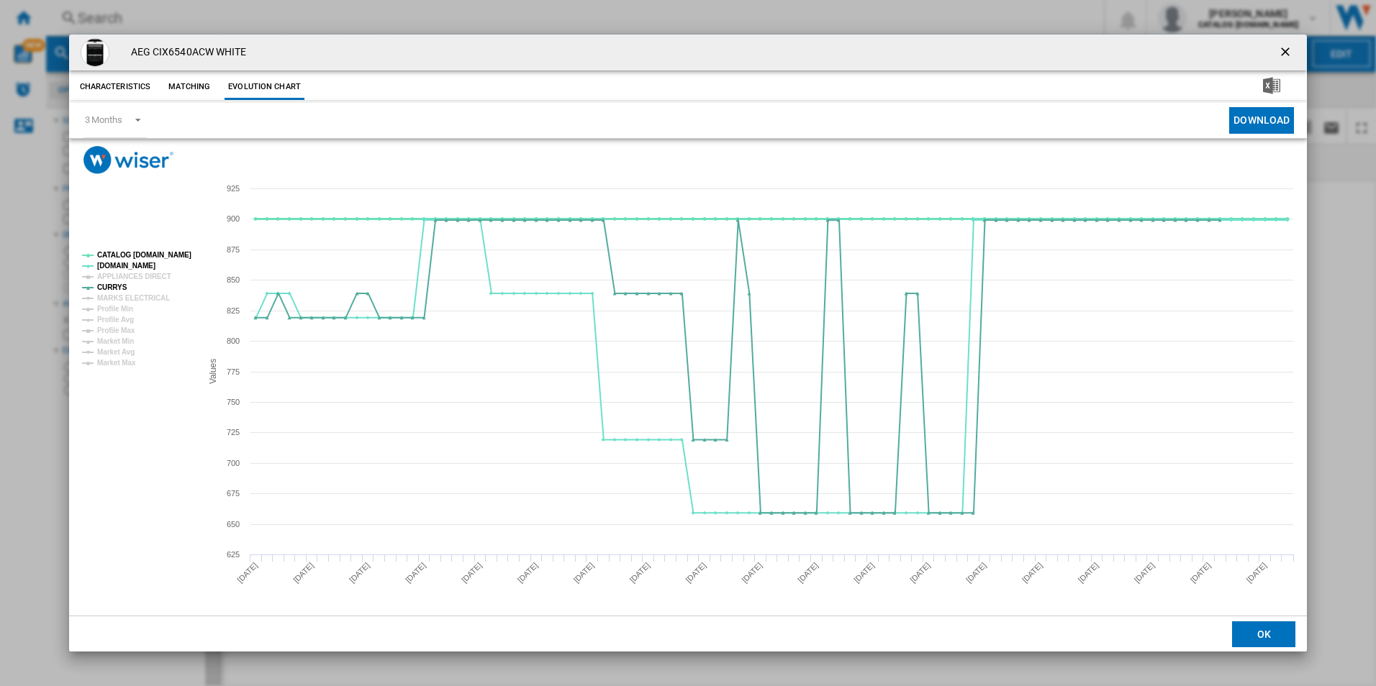
click at [165, 259] on tspan "CATALOG [DOMAIN_NAME]" at bounding box center [144, 255] width 94 height 8
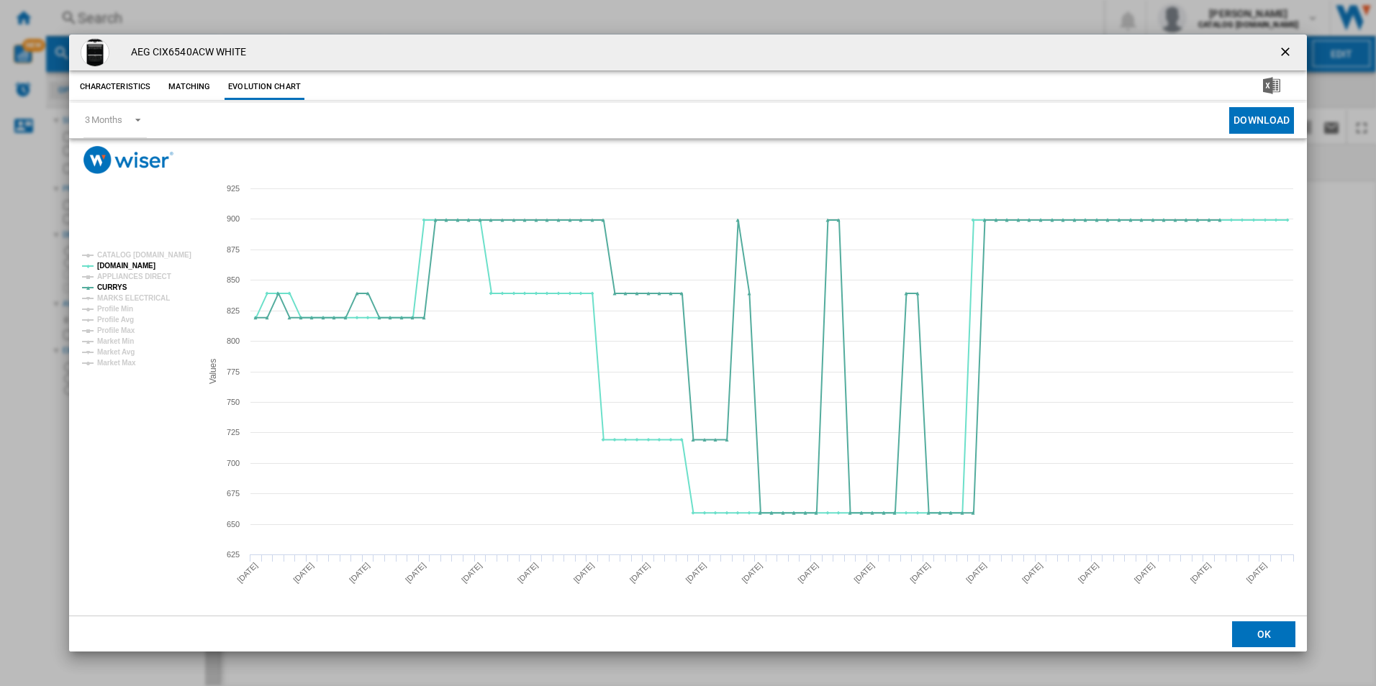
drag, startPoint x: 1286, startPoint y: 52, endPoint x: 1269, endPoint y: 47, distance: 17.8
click at [1286, 52] on ng-md-icon "getI18NText('BUTTONS.CLOSE_DIALOG')" at bounding box center [1286, 53] width 17 height 17
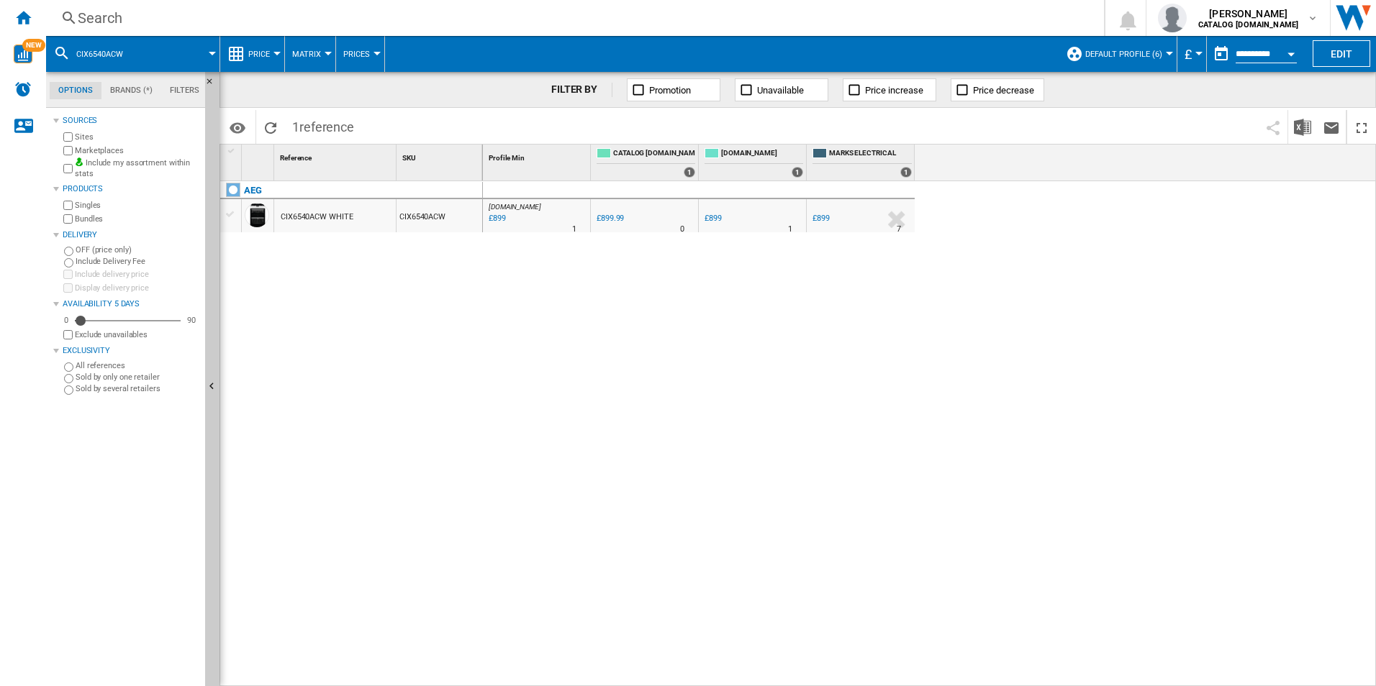
click at [1022, 12] on div "Search" at bounding box center [572, 18] width 989 height 20
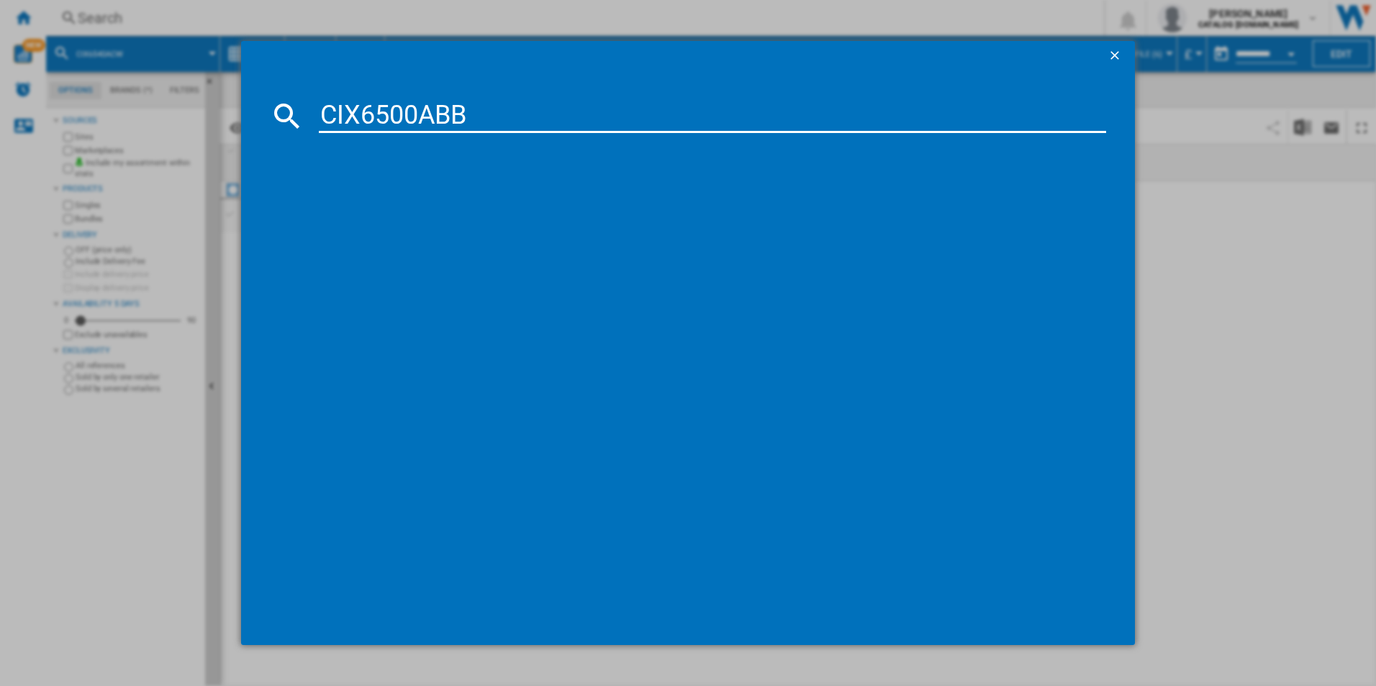
type input "CIX6500ABB"
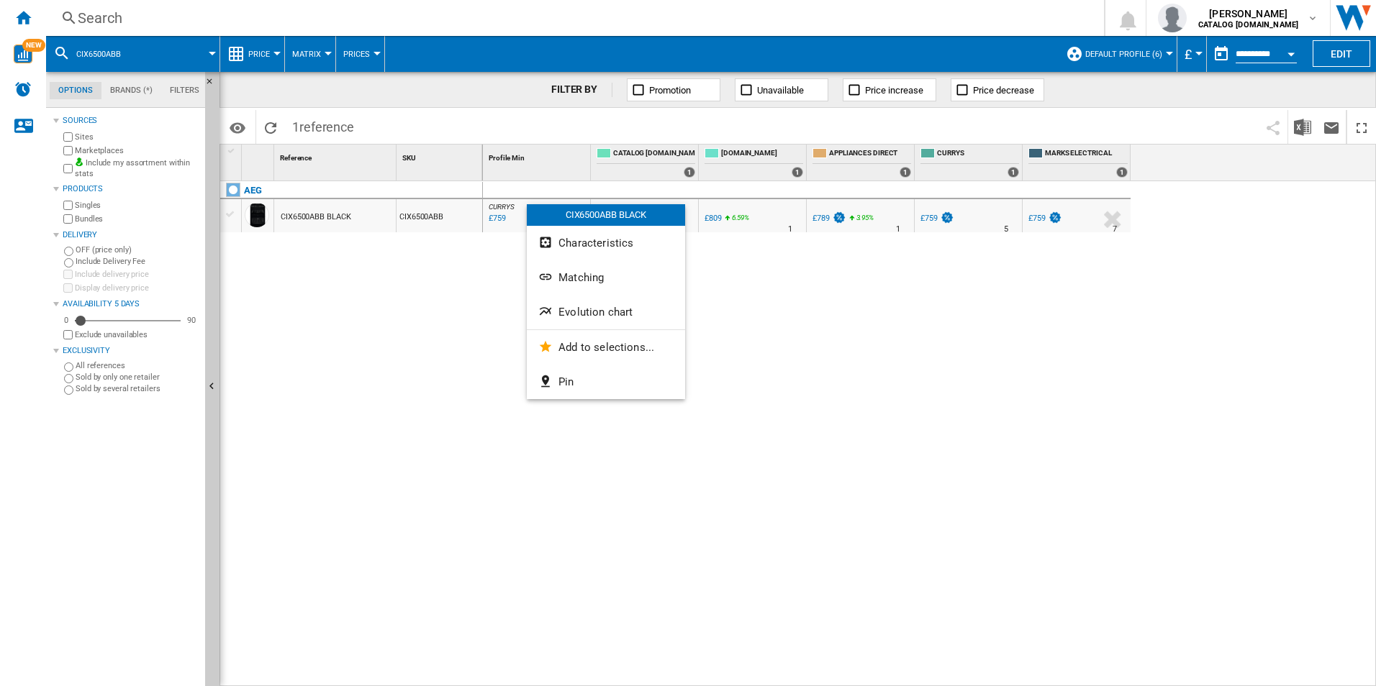
click at [570, 299] on button "Evolution chart" at bounding box center [606, 312] width 158 height 35
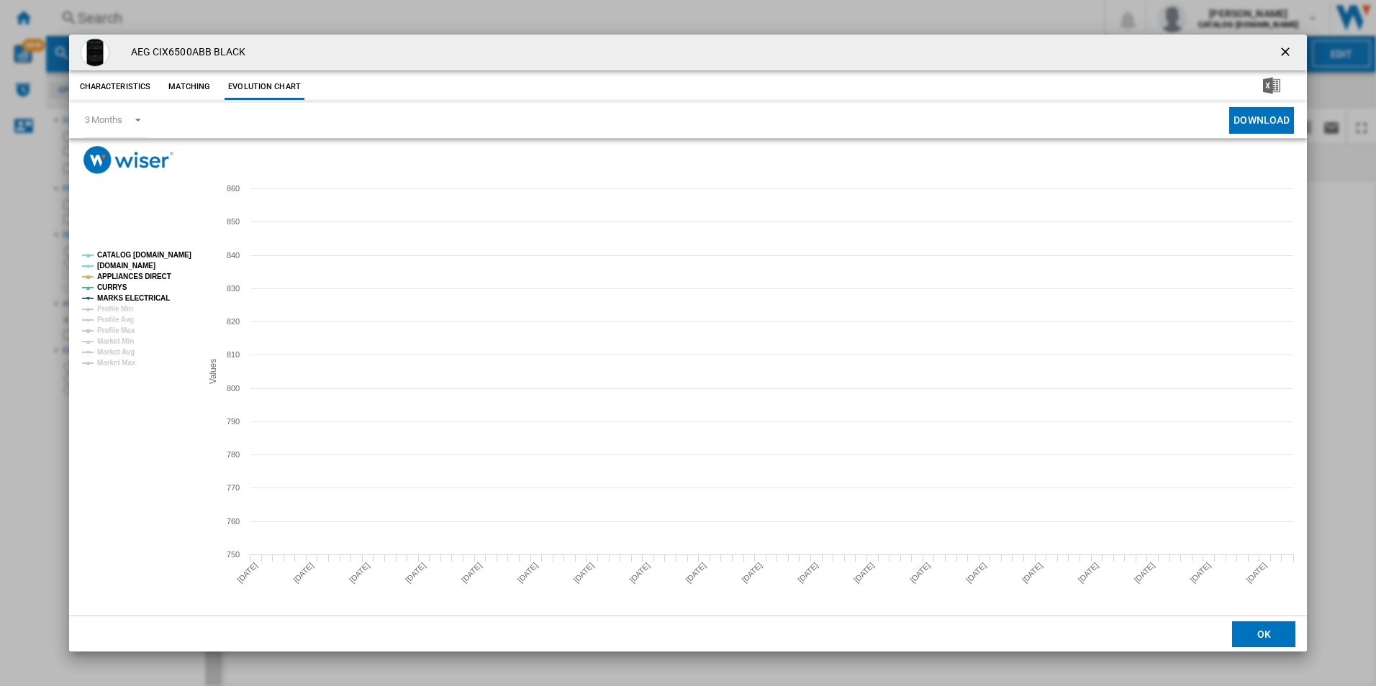
click at [165, 251] on tspan "CATALOG [DOMAIN_NAME]" at bounding box center [144, 255] width 94 height 8
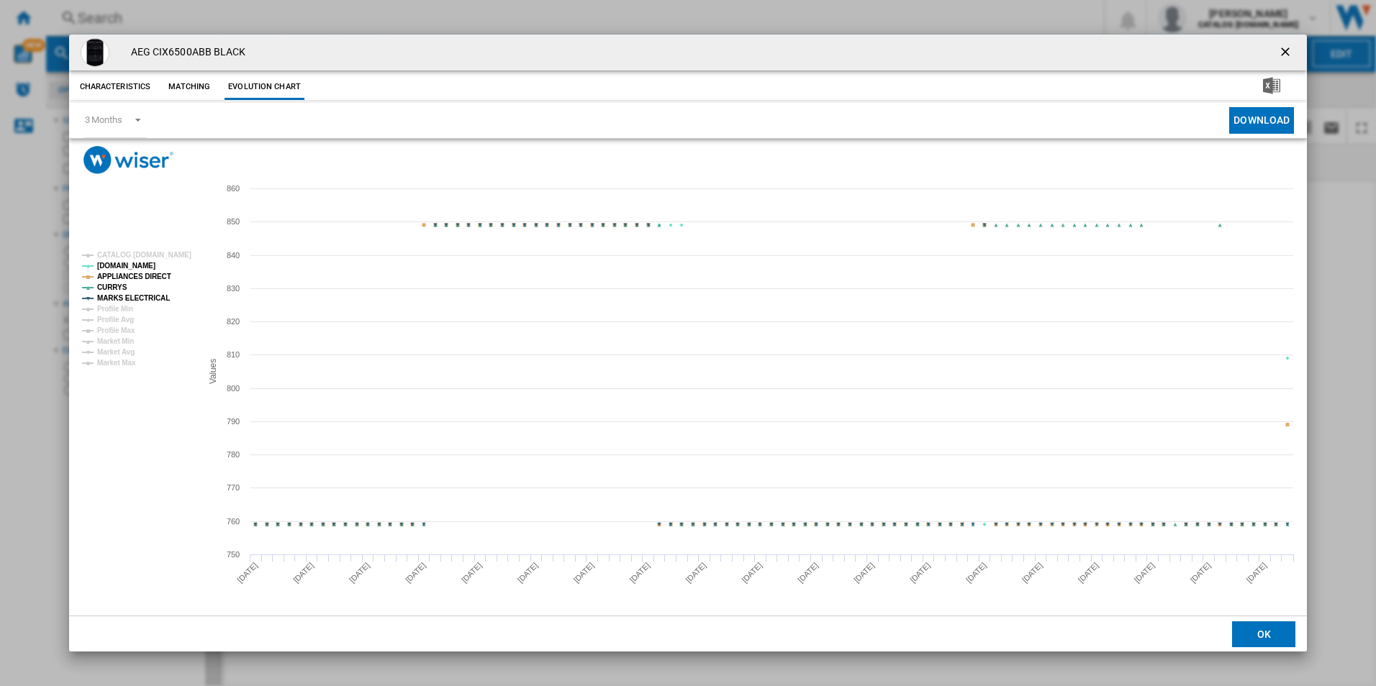
click at [150, 276] on tspan "APPLIANCES DIRECT" at bounding box center [134, 277] width 74 height 8
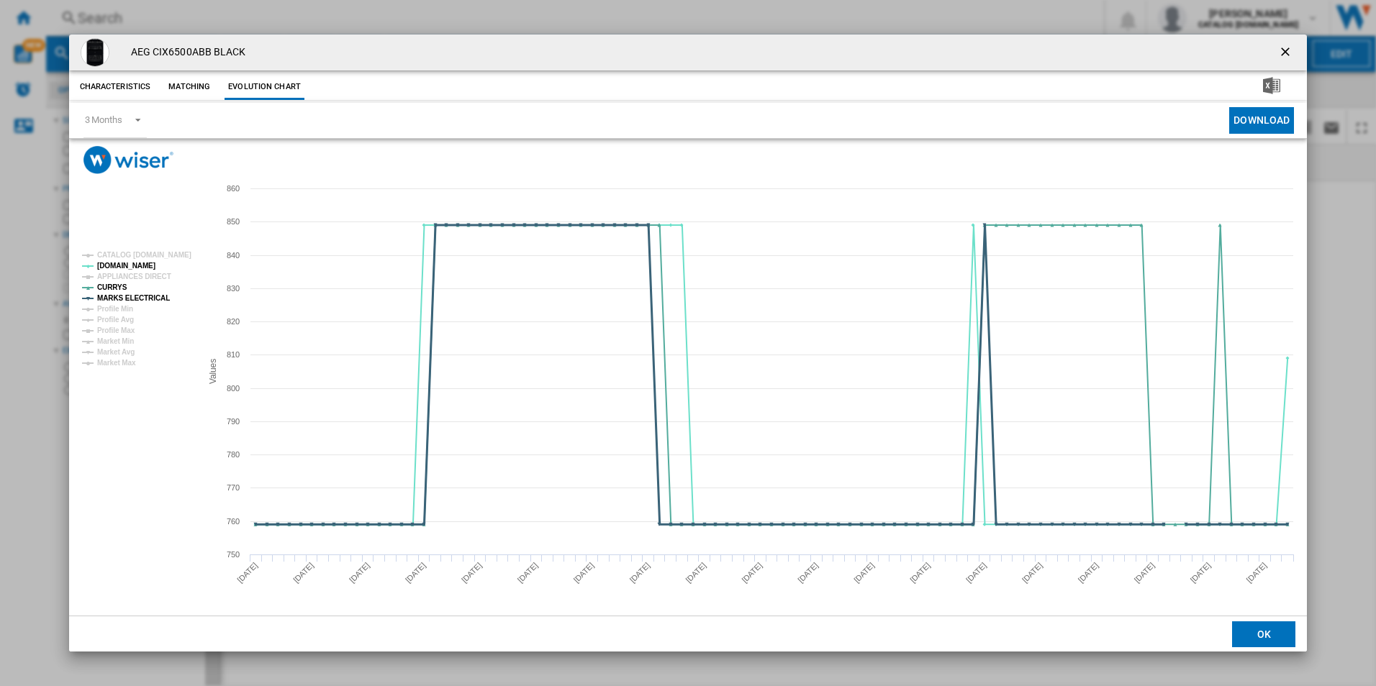
click at [154, 300] on tspan "MARKS ELECTRICAL" at bounding box center [133, 298] width 73 height 8
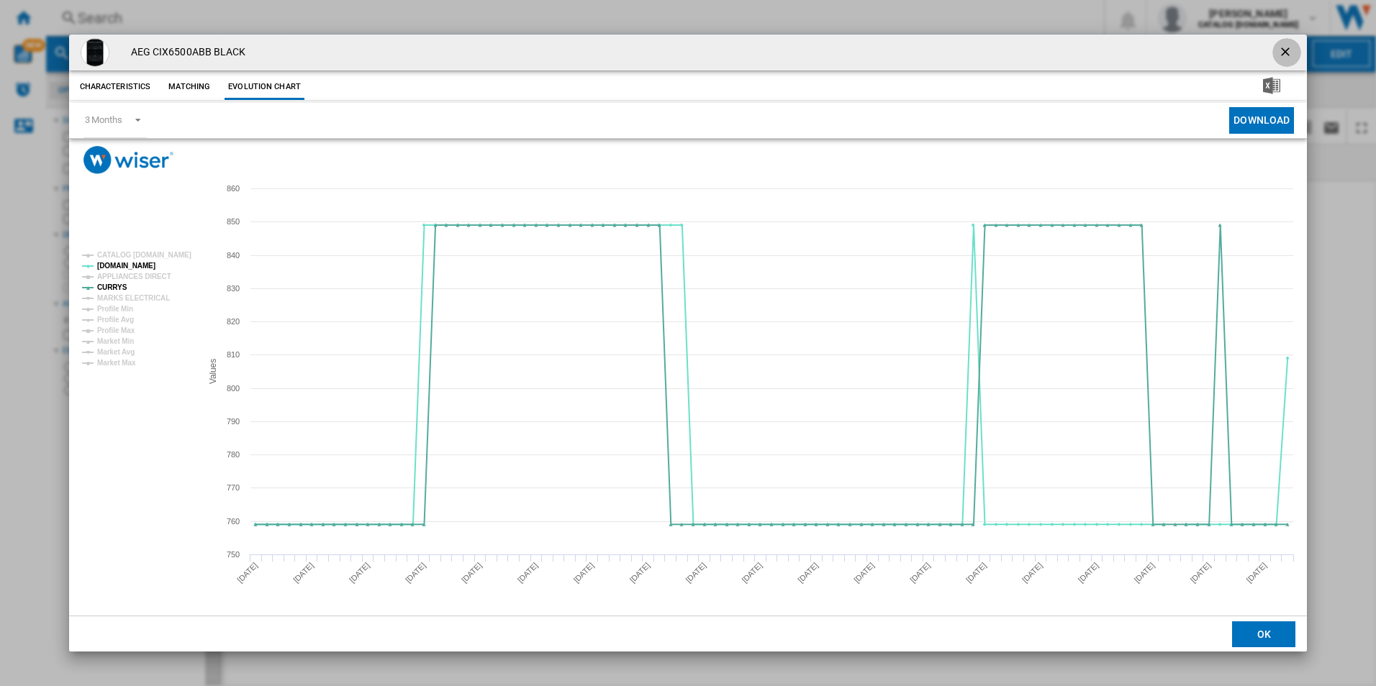
click at [1278, 52] on ng-md-icon "getI18NText('BUTTONS.CLOSE_DIALOG')" at bounding box center [1286, 53] width 17 height 17
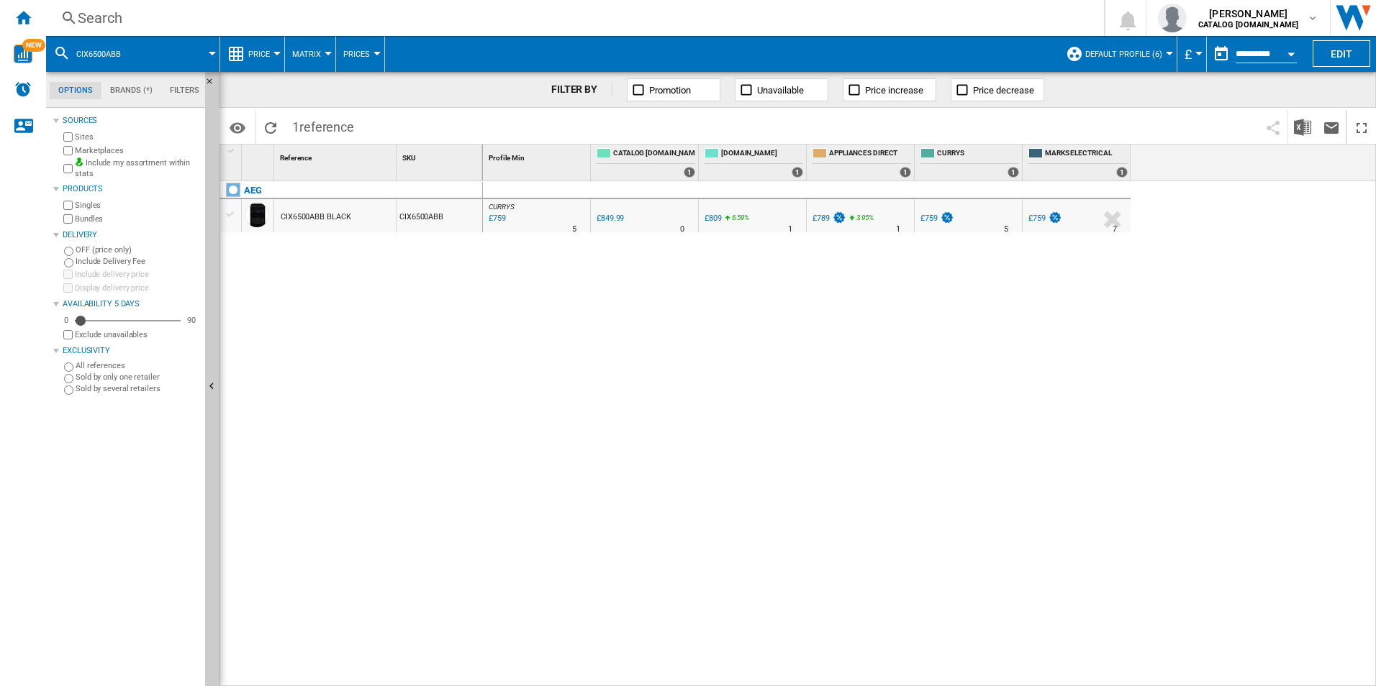
click at [1030, 23] on div "Search" at bounding box center [572, 18] width 989 height 20
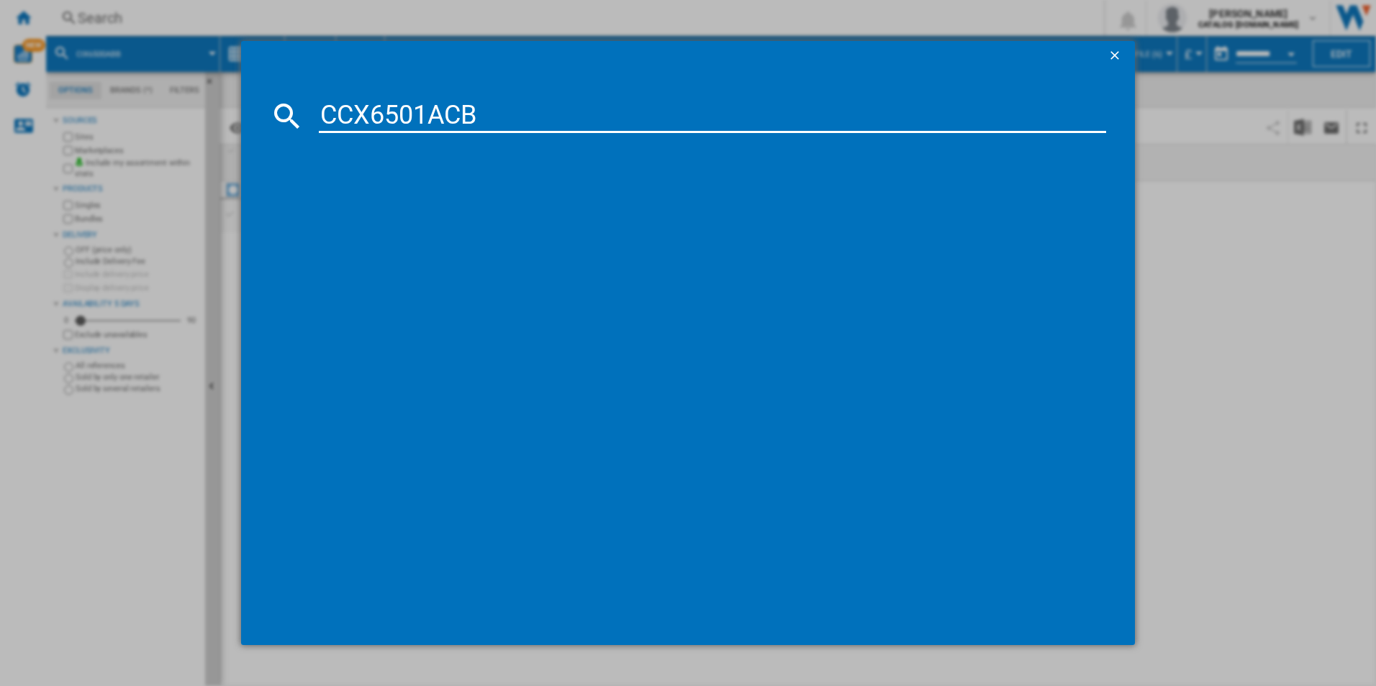
type input "CCX6501ACB"
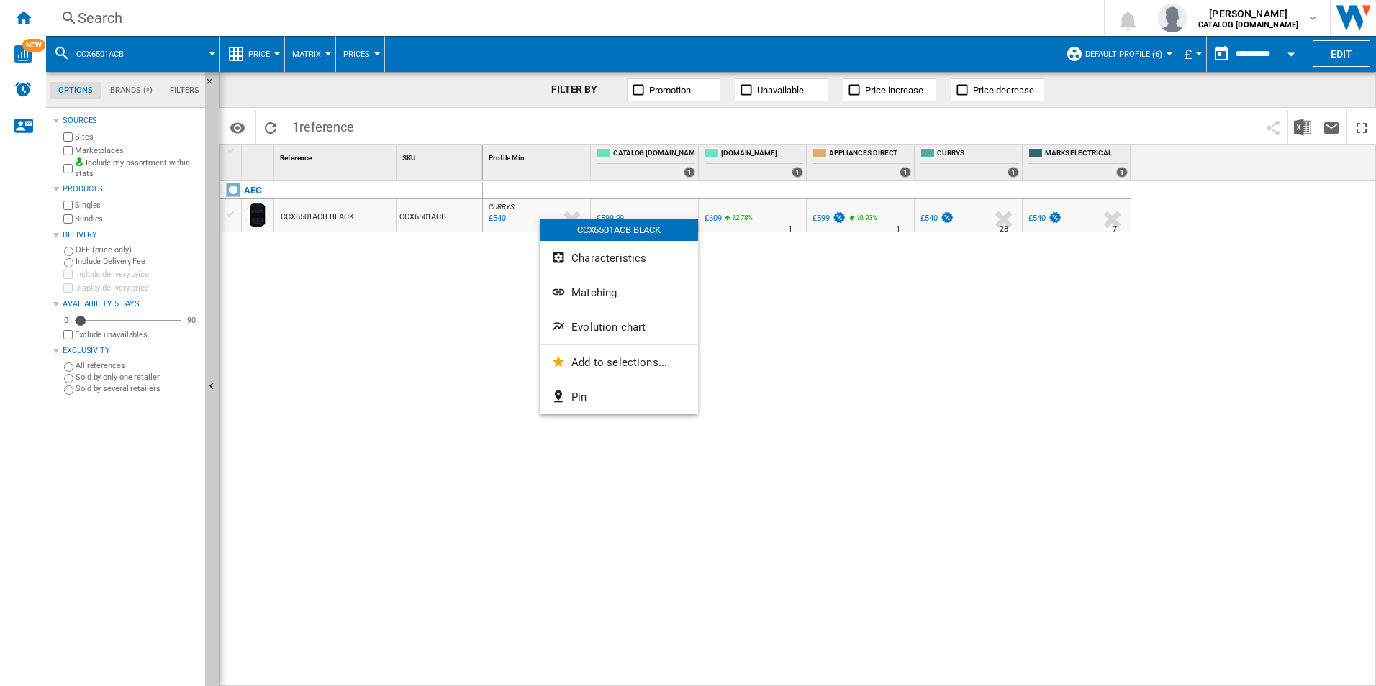
click at [609, 324] on span "Evolution chart" at bounding box center [608, 327] width 74 height 13
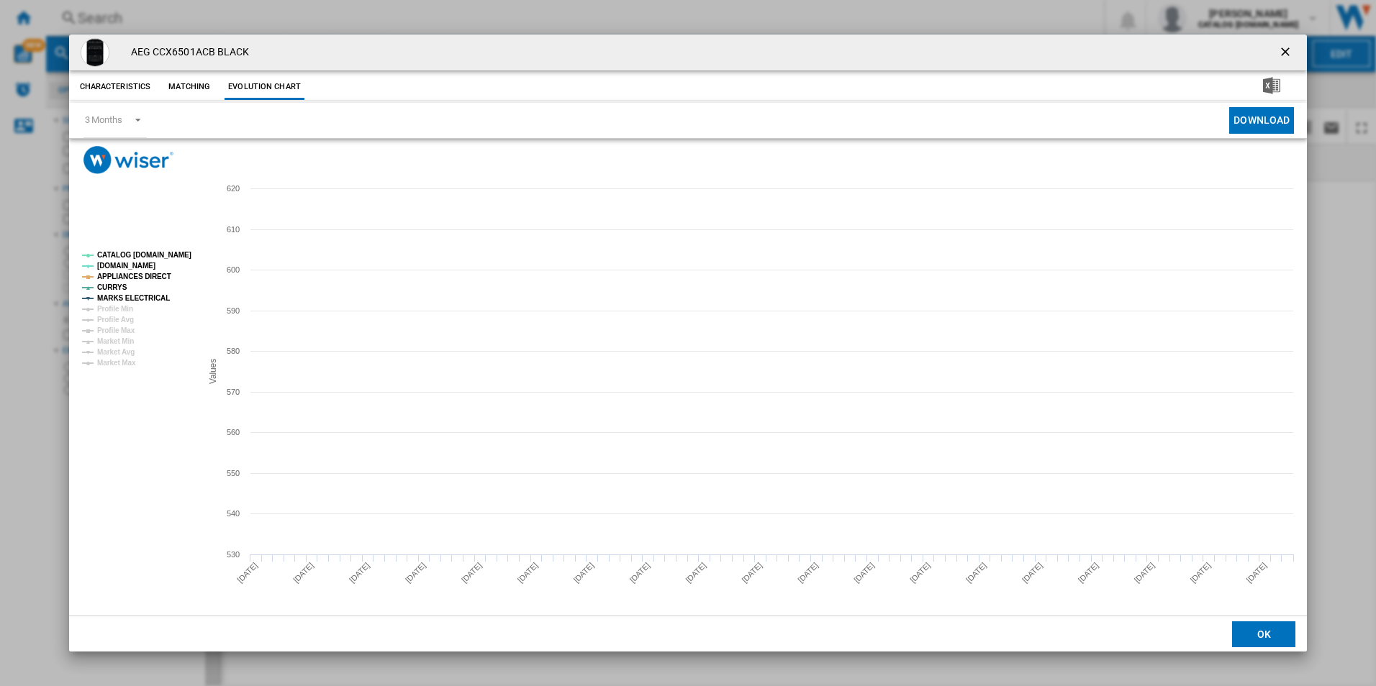
click at [188, 251] on tspan "CATALOG [DOMAIN_NAME]" at bounding box center [144, 255] width 94 height 8
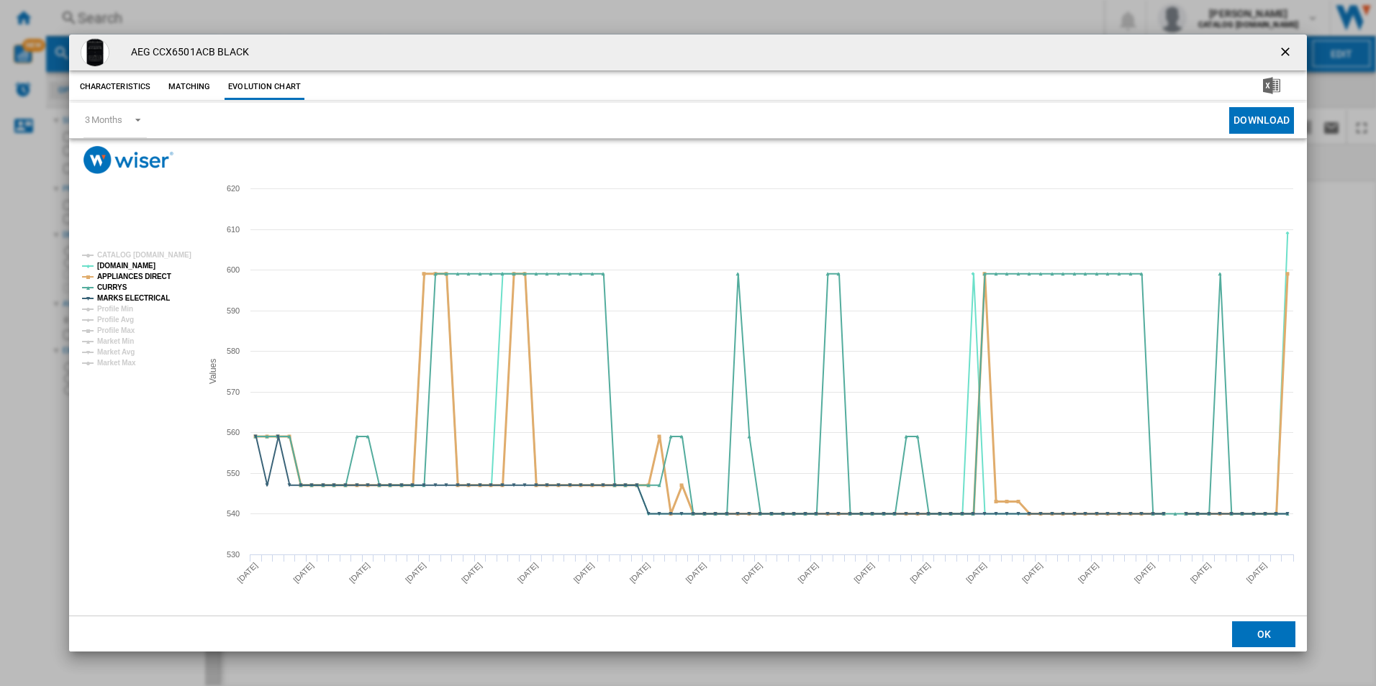
click at [154, 273] on tspan "APPLIANCES DIRECT" at bounding box center [134, 277] width 74 height 8
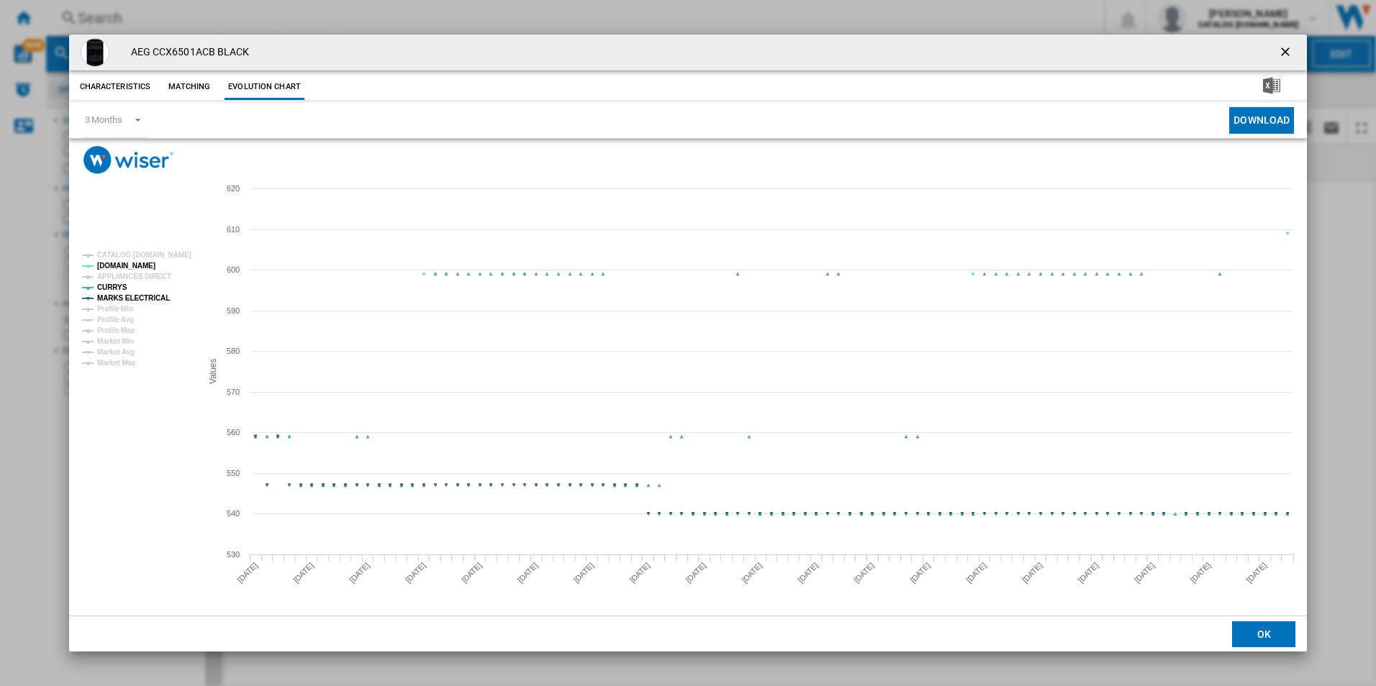
click at [160, 295] on tspan "MARKS ELECTRICAL" at bounding box center [133, 298] width 73 height 8
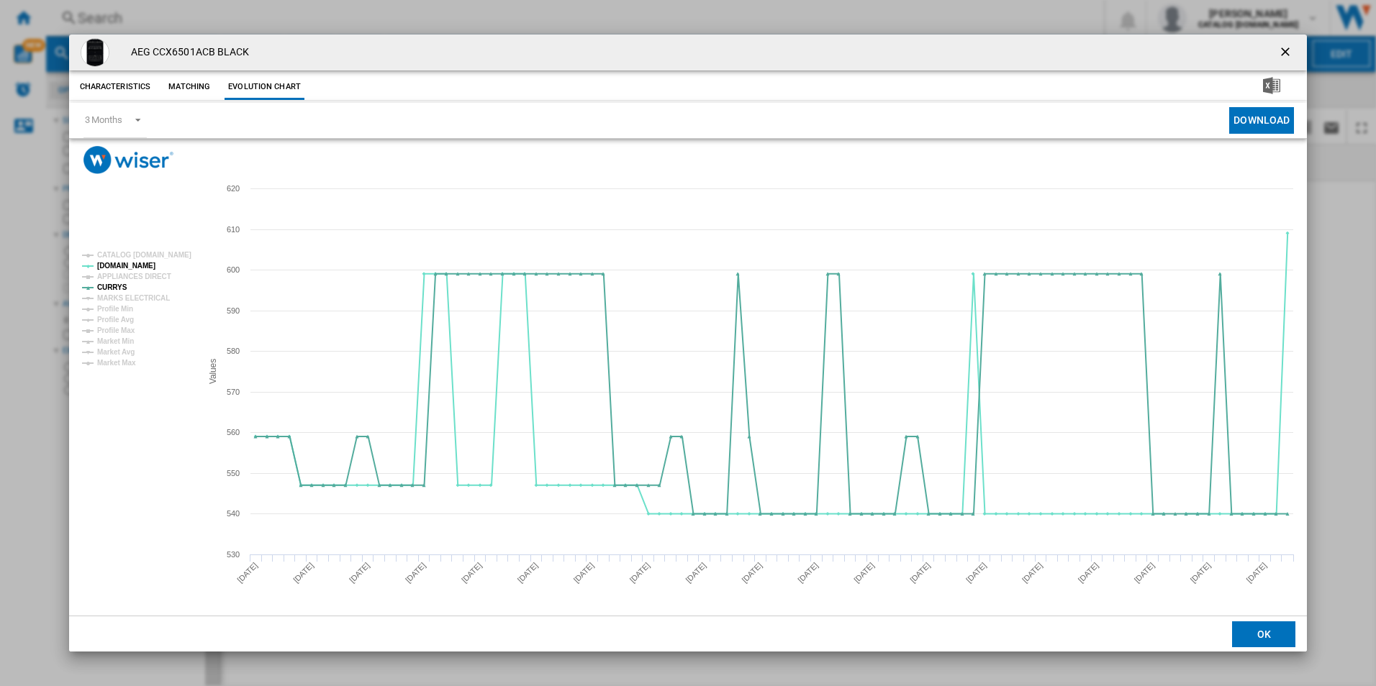
drag, startPoint x: 1284, startPoint y: 46, endPoint x: 950, endPoint y: 32, distance: 334.2
click at [1284, 46] on ng-md-icon "getI18NText('BUTTONS.CLOSE_DIALOG')" at bounding box center [1286, 53] width 17 height 17
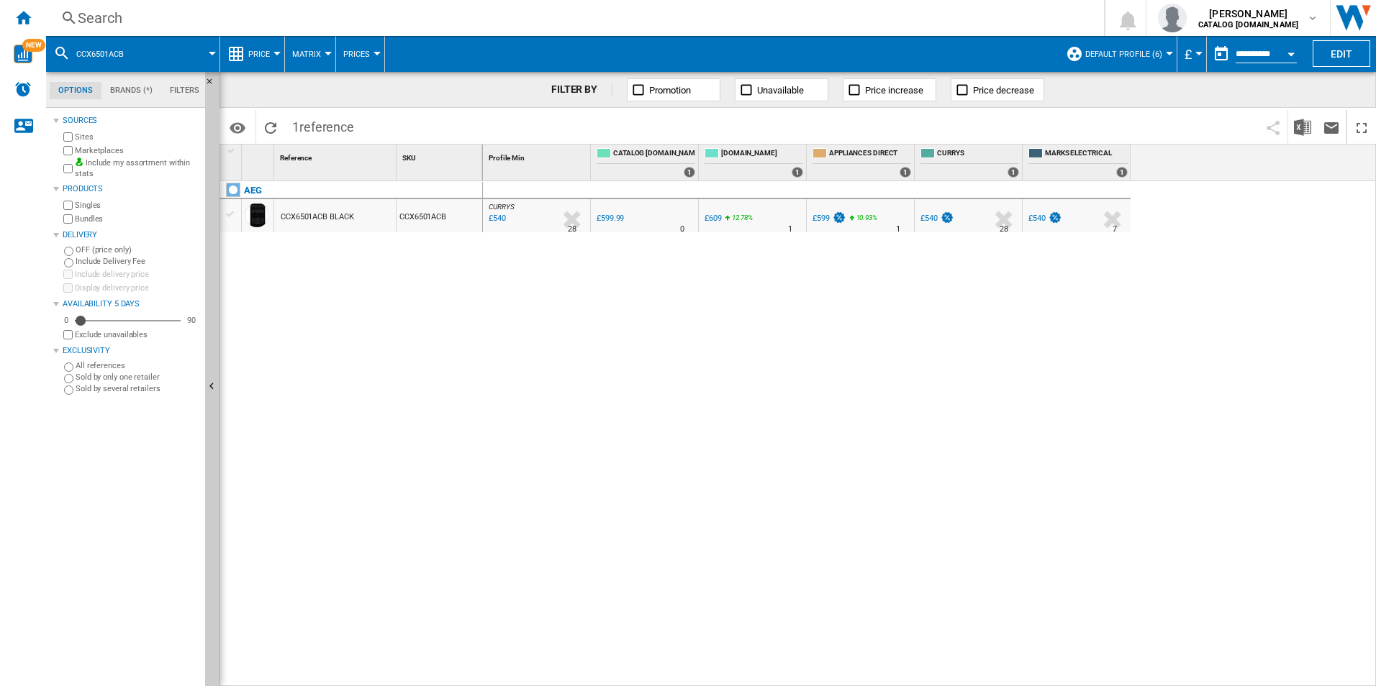
click at [928, 24] on div "Search" at bounding box center [572, 18] width 989 height 20
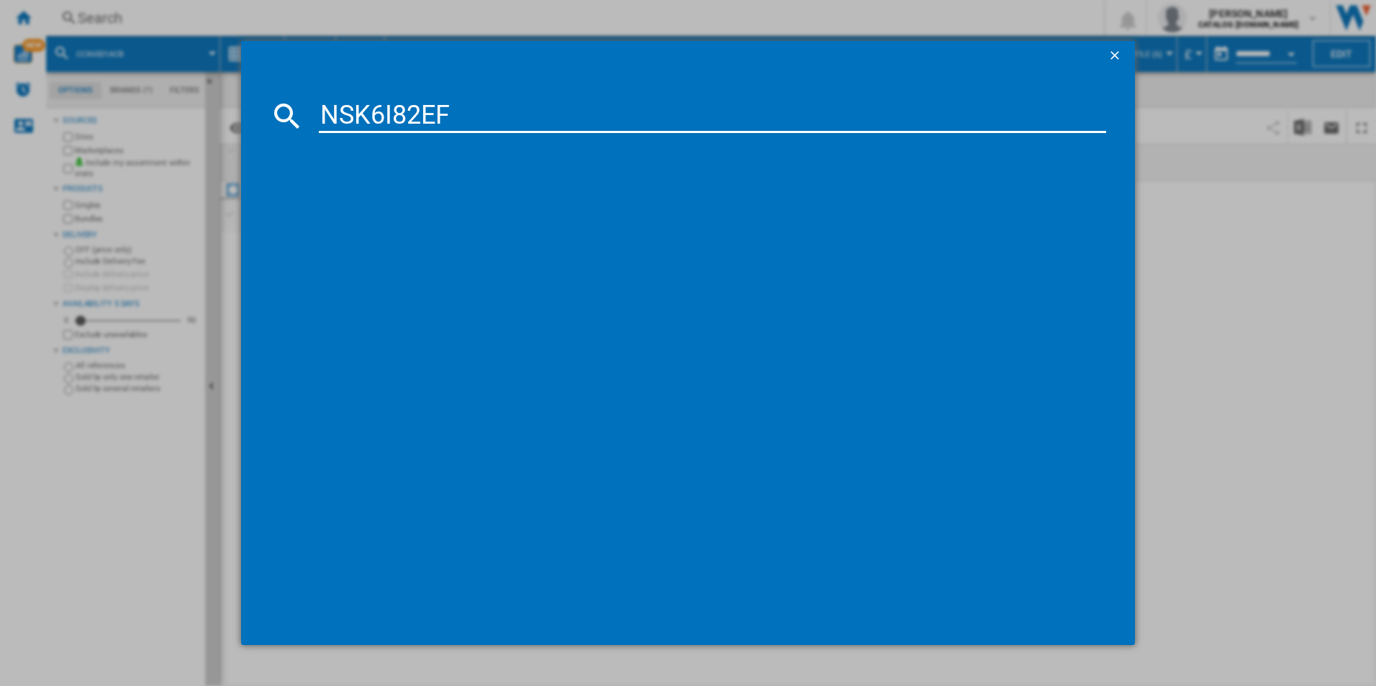
type input "NSK6I82EF"
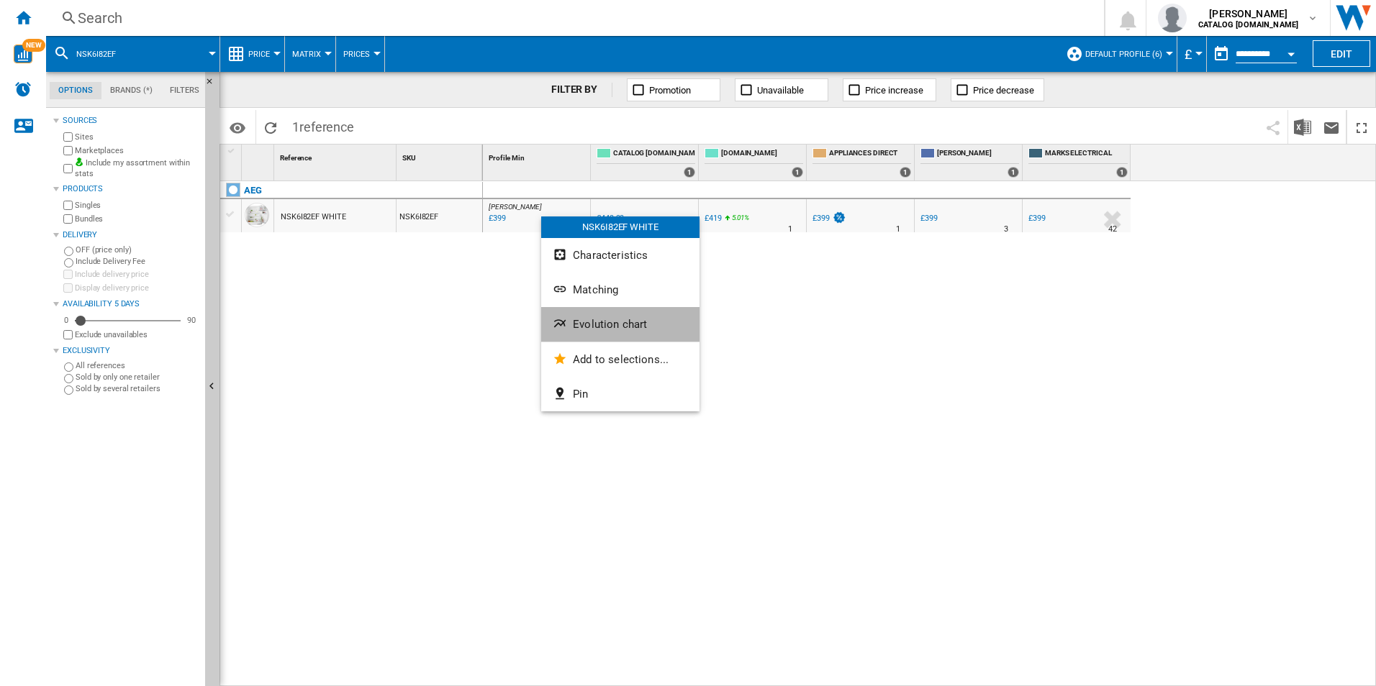
click at [589, 314] on button "Evolution chart" at bounding box center [620, 324] width 158 height 35
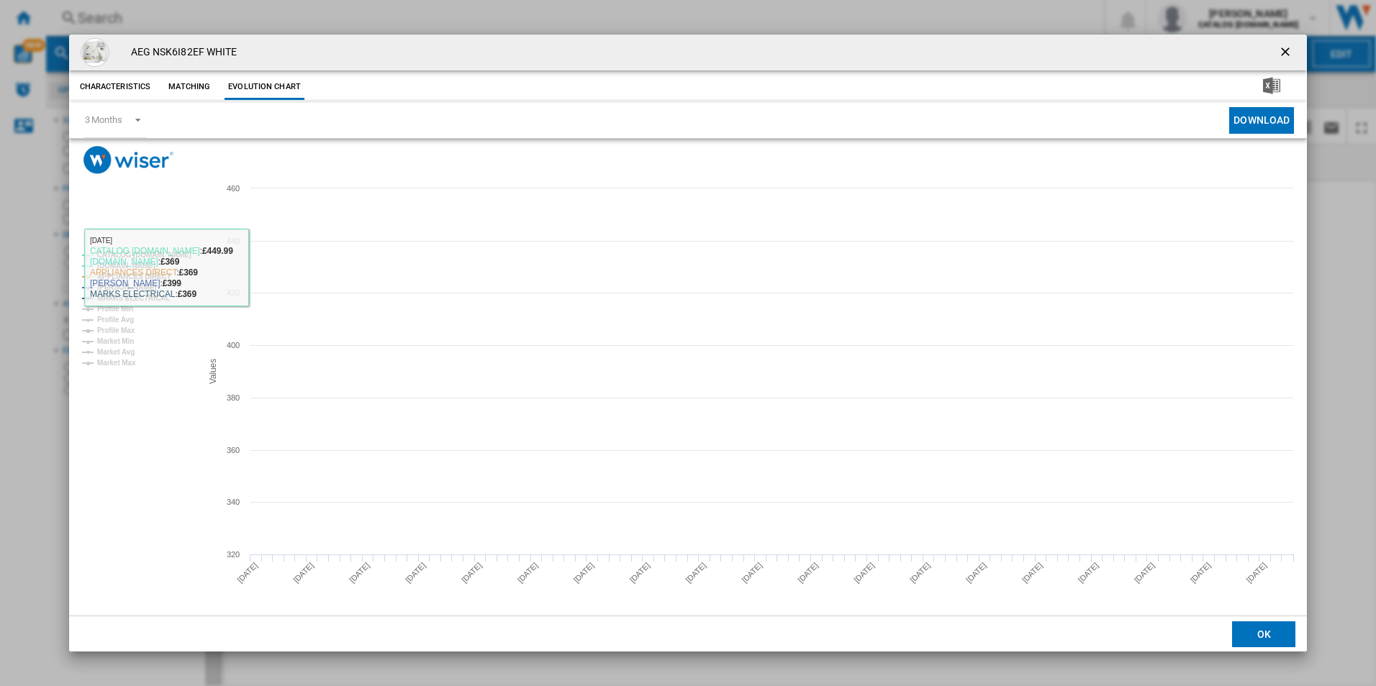
click at [163, 253] on tspan "CATALOG [DOMAIN_NAME]" at bounding box center [144, 255] width 94 height 8
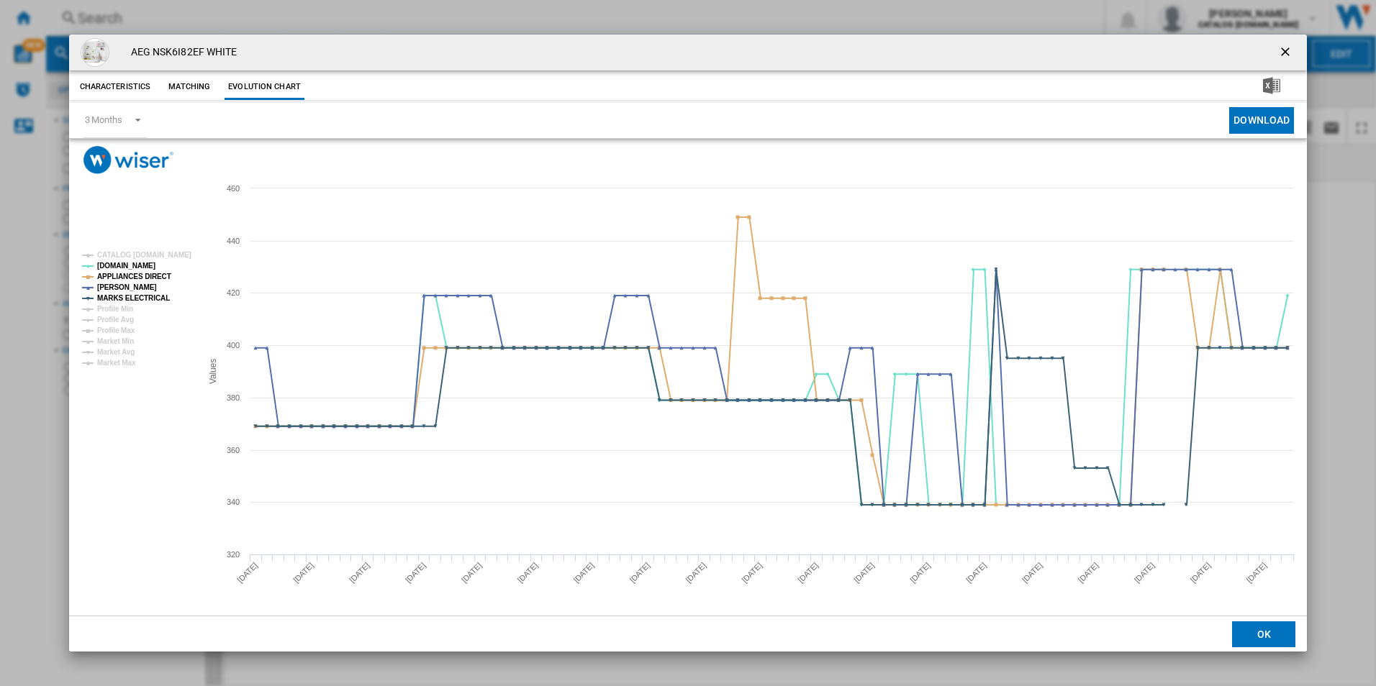
click at [163, 268] on rect "Product popup" at bounding box center [135, 309] width 119 height 127
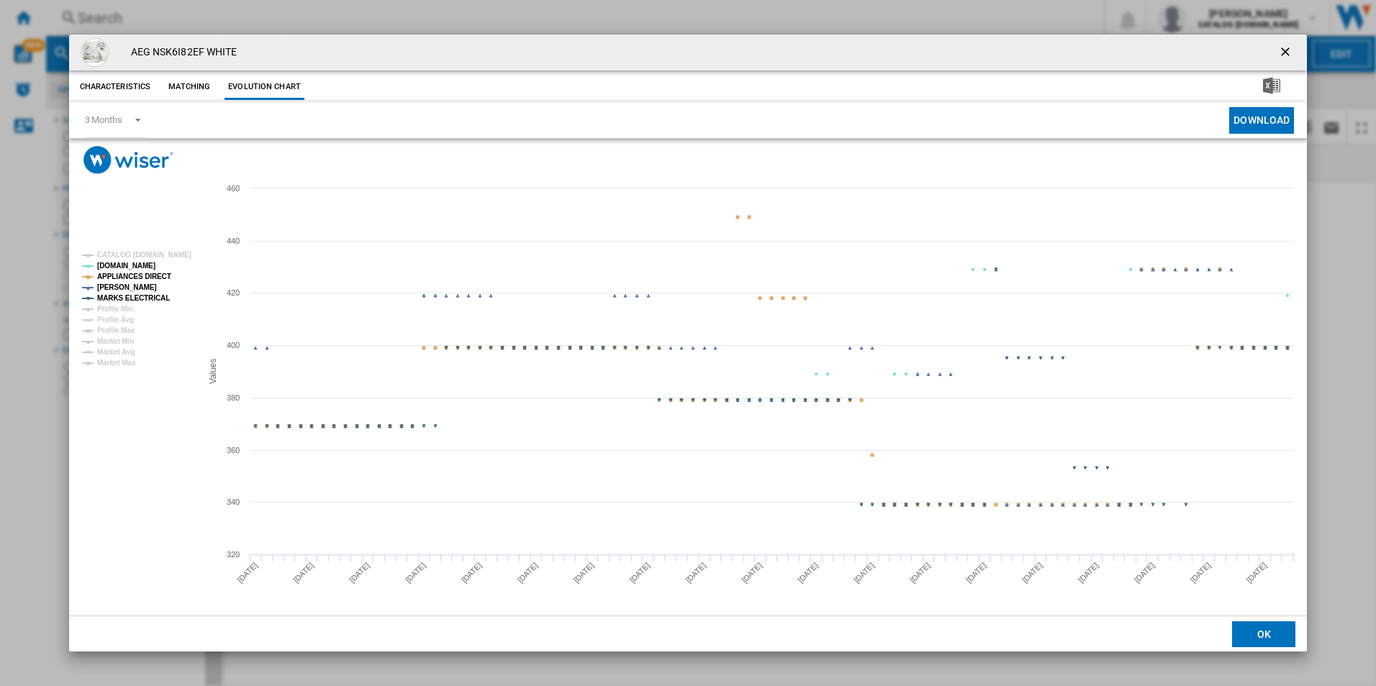
click at [160, 270] on rect "Product popup" at bounding box center [135, 309] width 119 height 127
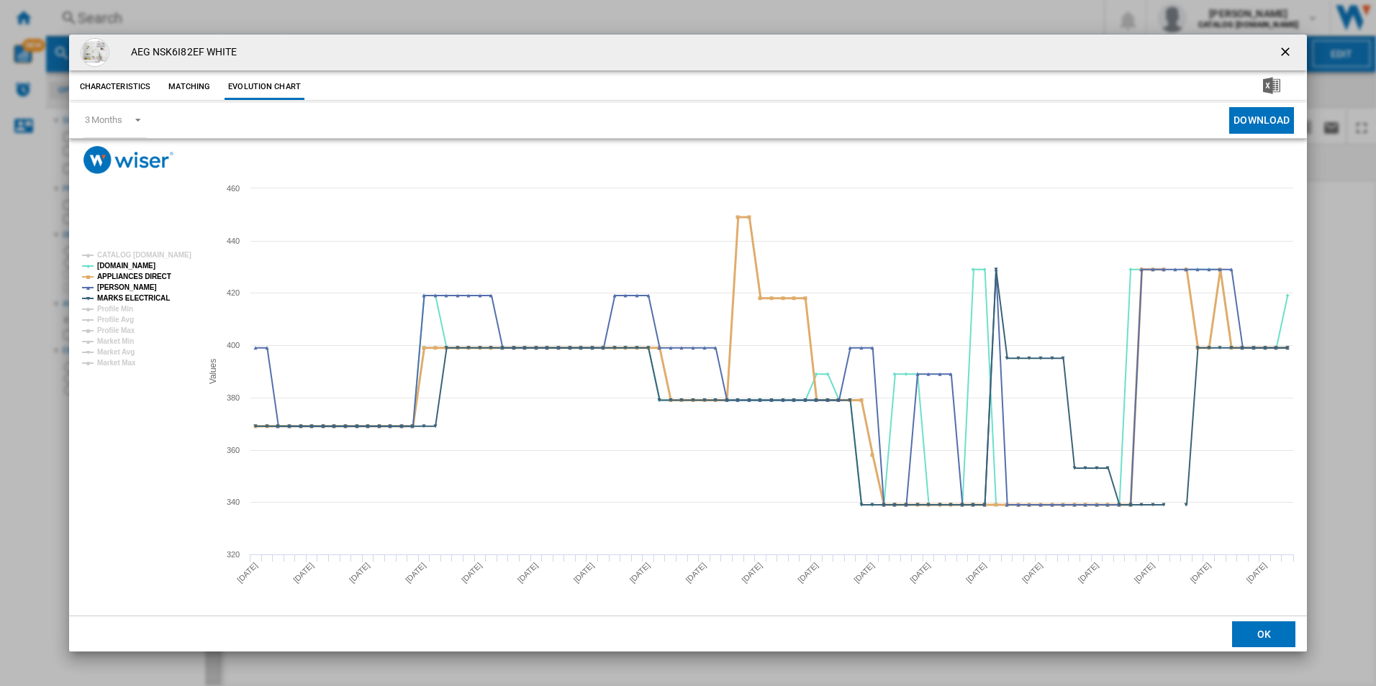
click at [161, 279] on tspan "APPLIANCES DIRECT" at bounding box center [134, 277] width 74 height 8
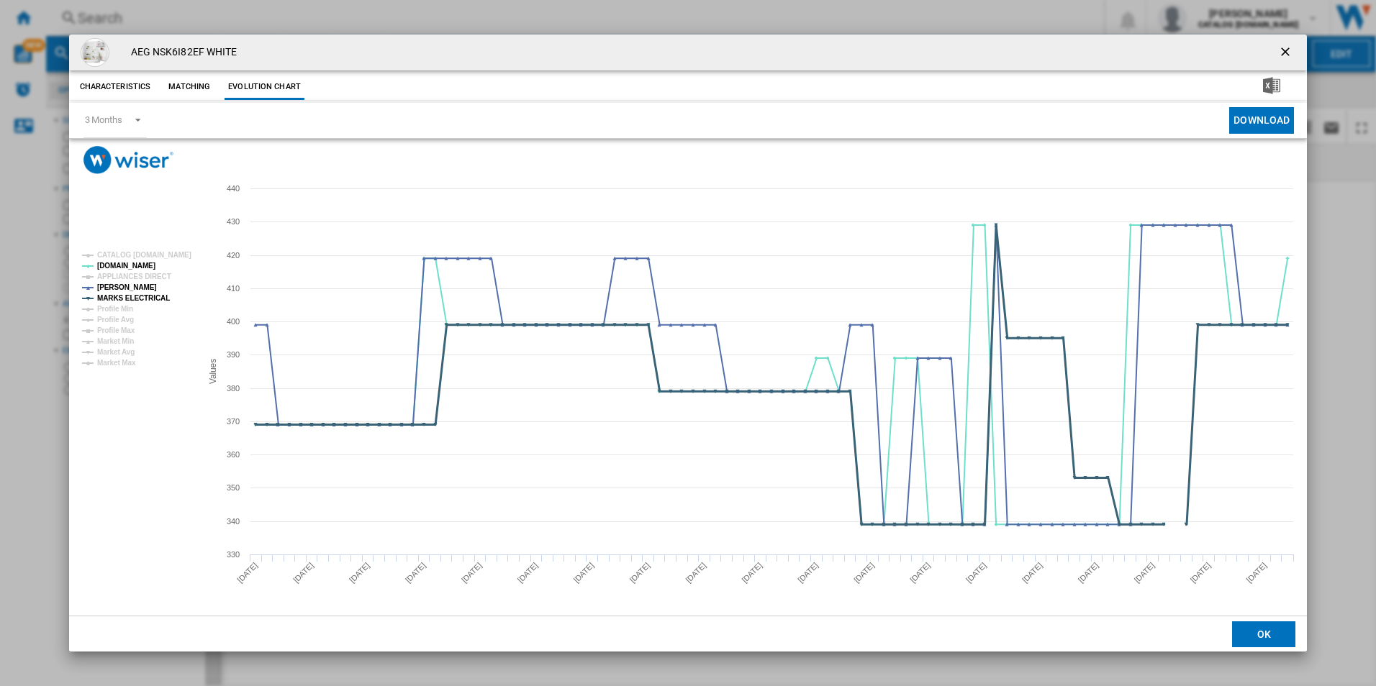
click at [163, 296] on tspan "MARKS ELECTRICAL" at bounding box center [133, 298] width 73 height 8
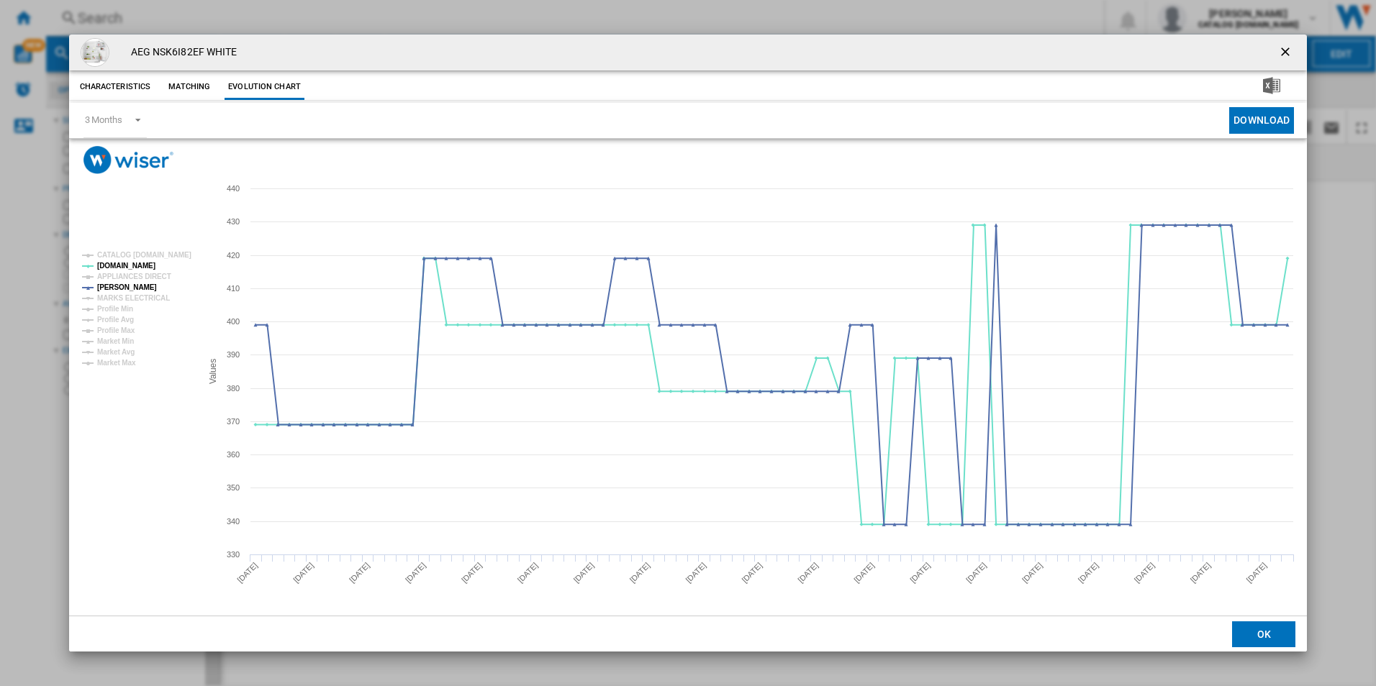
drag, startPoint x: 1291, startPoint y: 46, endPoint x: 985, endPoint y: 20, distance: 306.9
click at [1291, 46] on ng-md-icon "getI18NText('BUTTONS.CLOSE_DIALOG')" at bounding box center [1286, 53] width 17 height 17
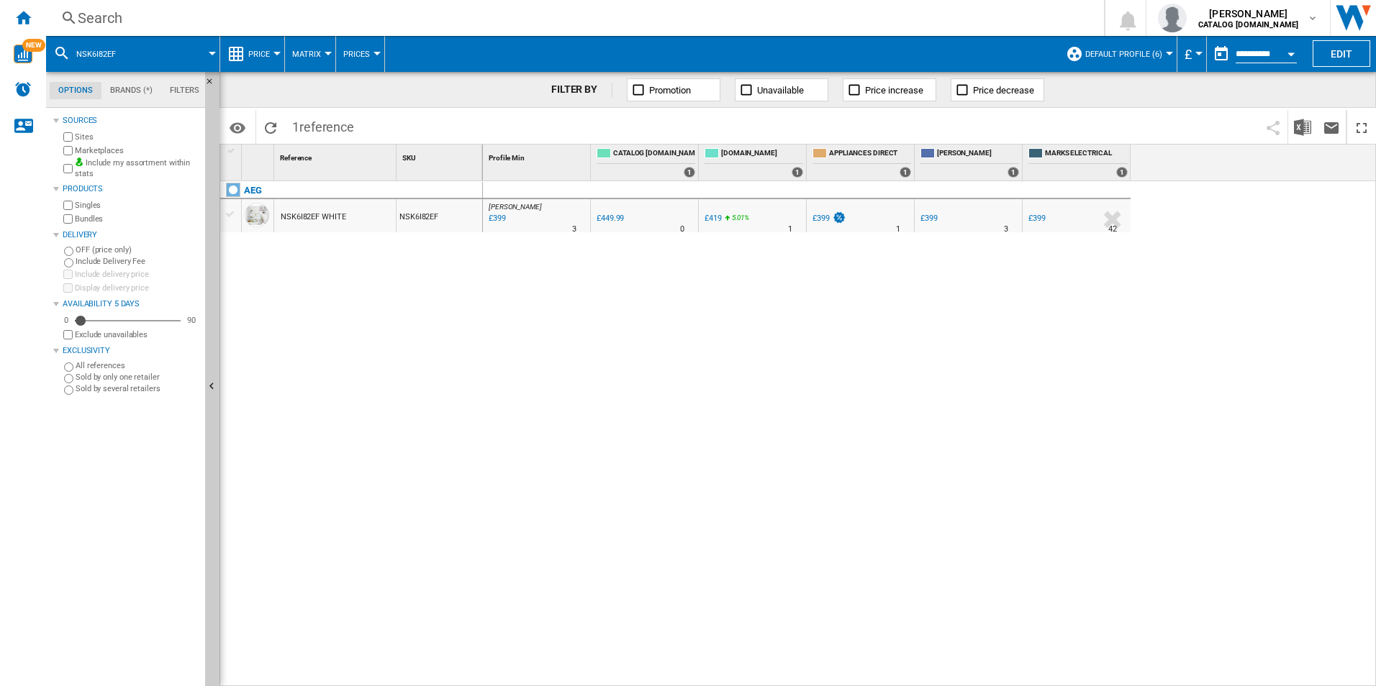
click at [920, 20] on div "Search" at bounding box center [572, 18] width 989 height 20
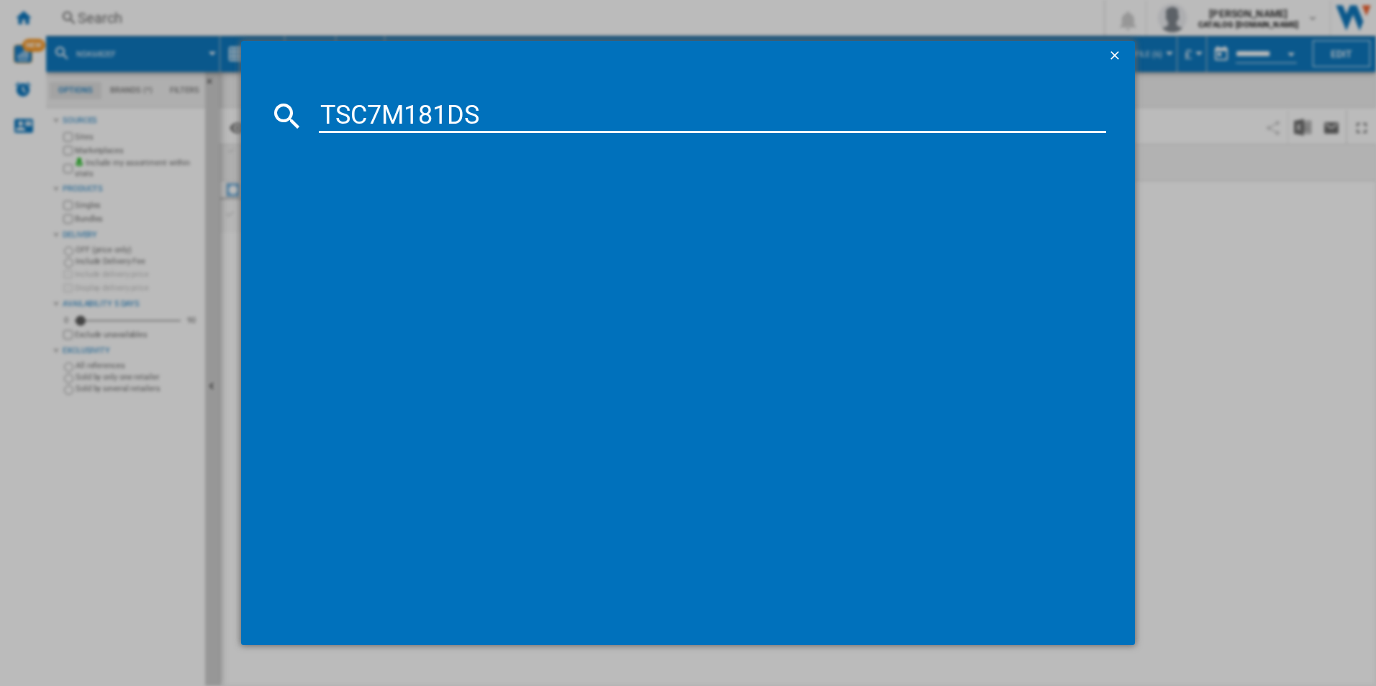
type input "TSC7M181DS"
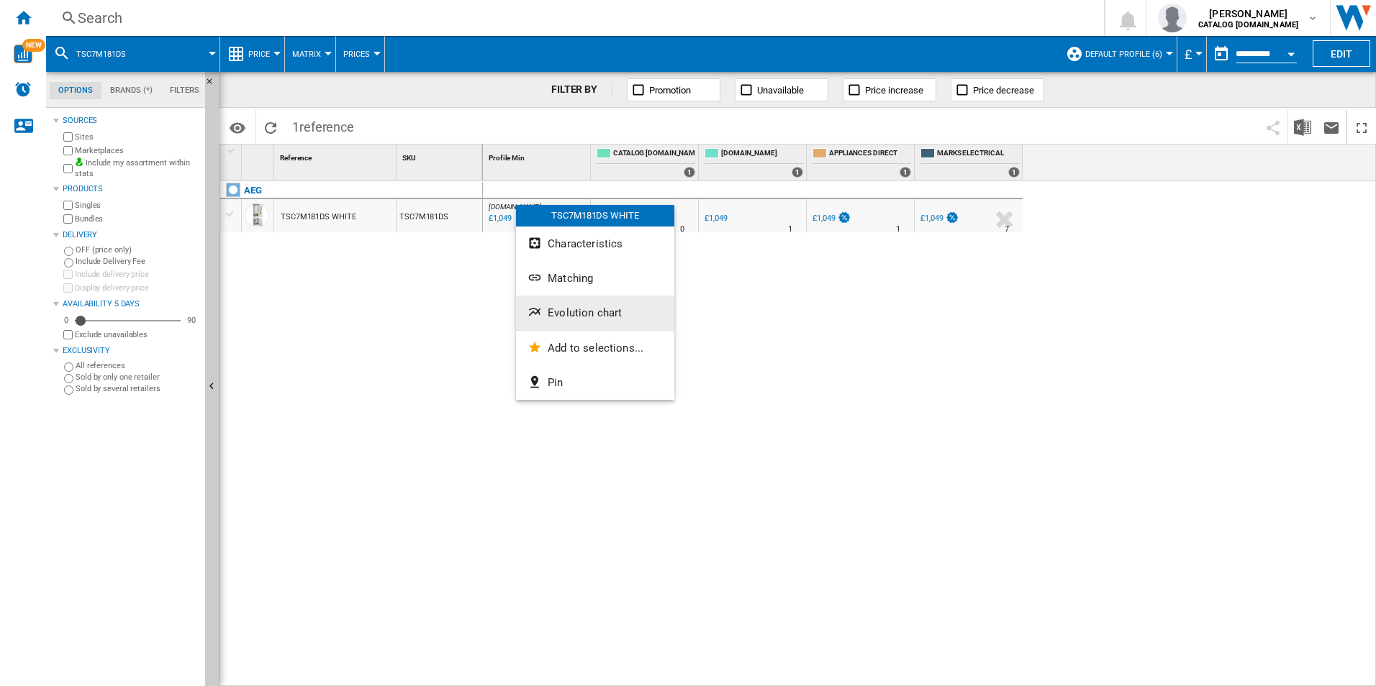
click at [646, 328] on button "Evolution chart" at bounding box center [595, 313] width 158 height 35
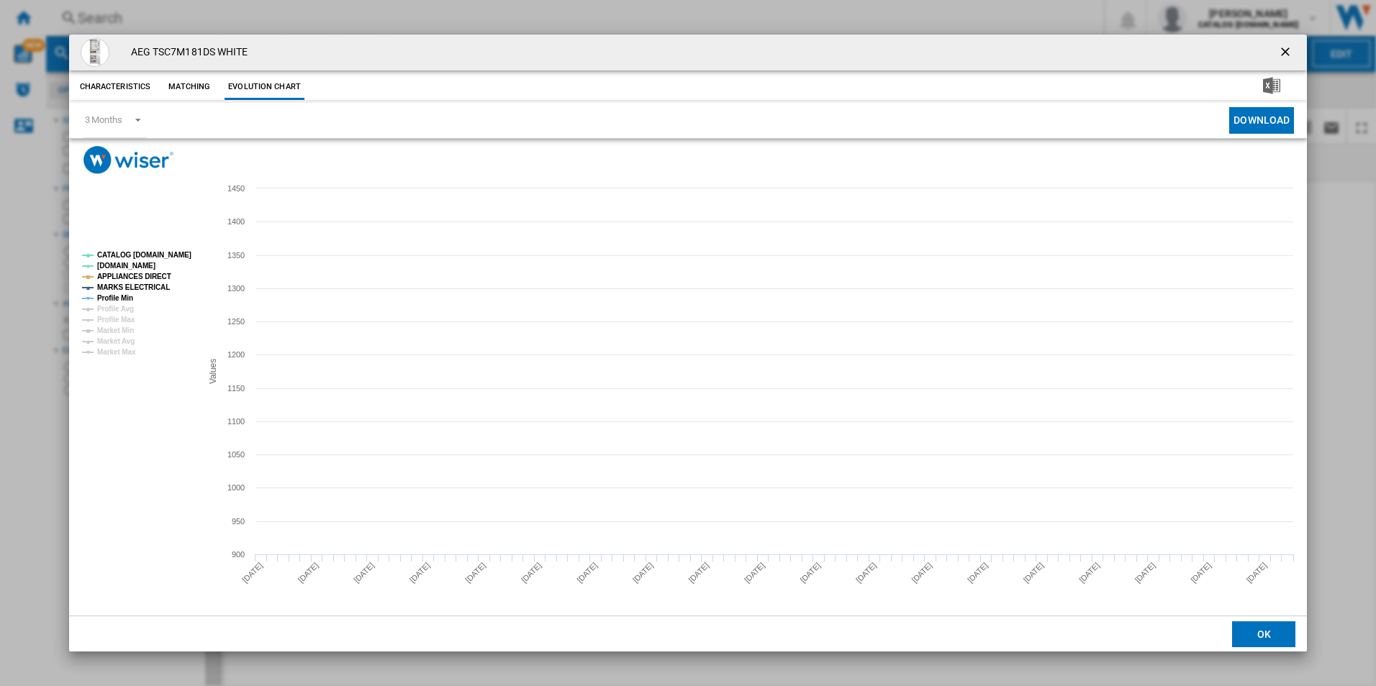
click at [150, 256] on tspan "CATALOG [DOMAIN_NAME]" at bounding box center [144, 255] width 94 height 8
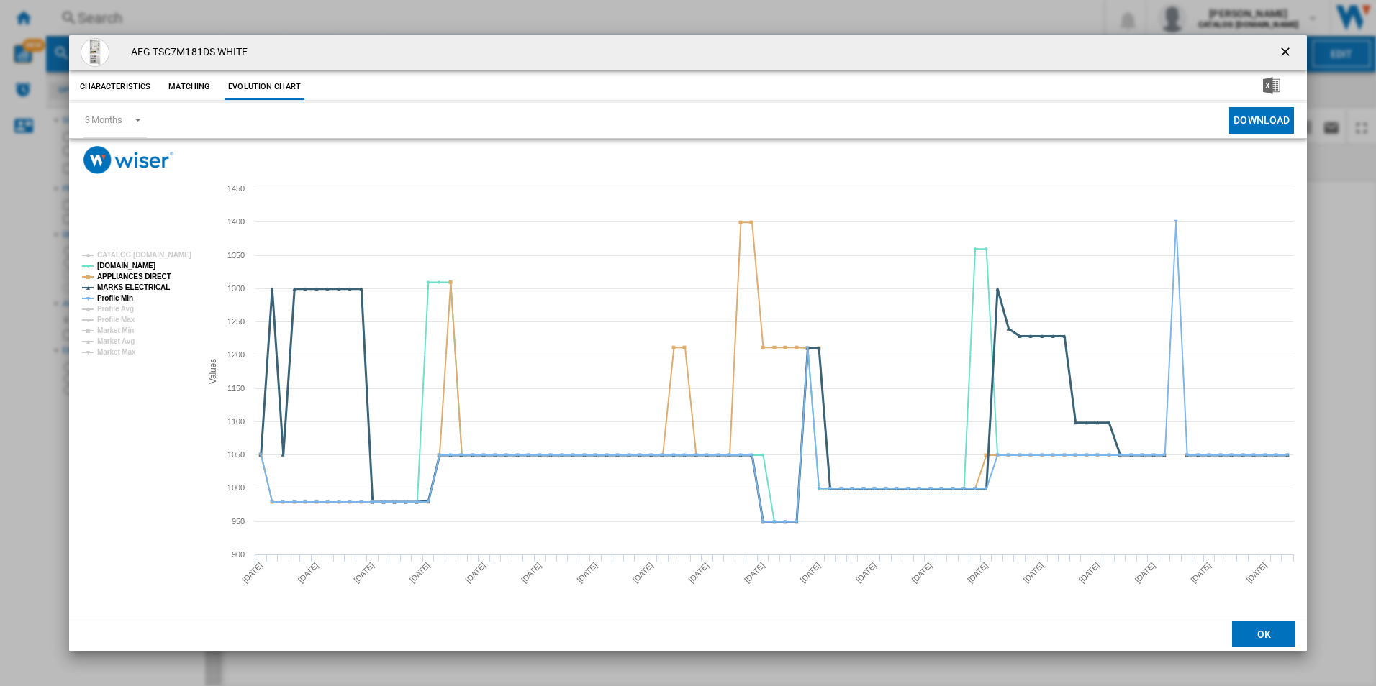
click at [143, 284] on tspan "MARKS ELECTRICAL" at bounding box center [133, 288] width 73 height 8
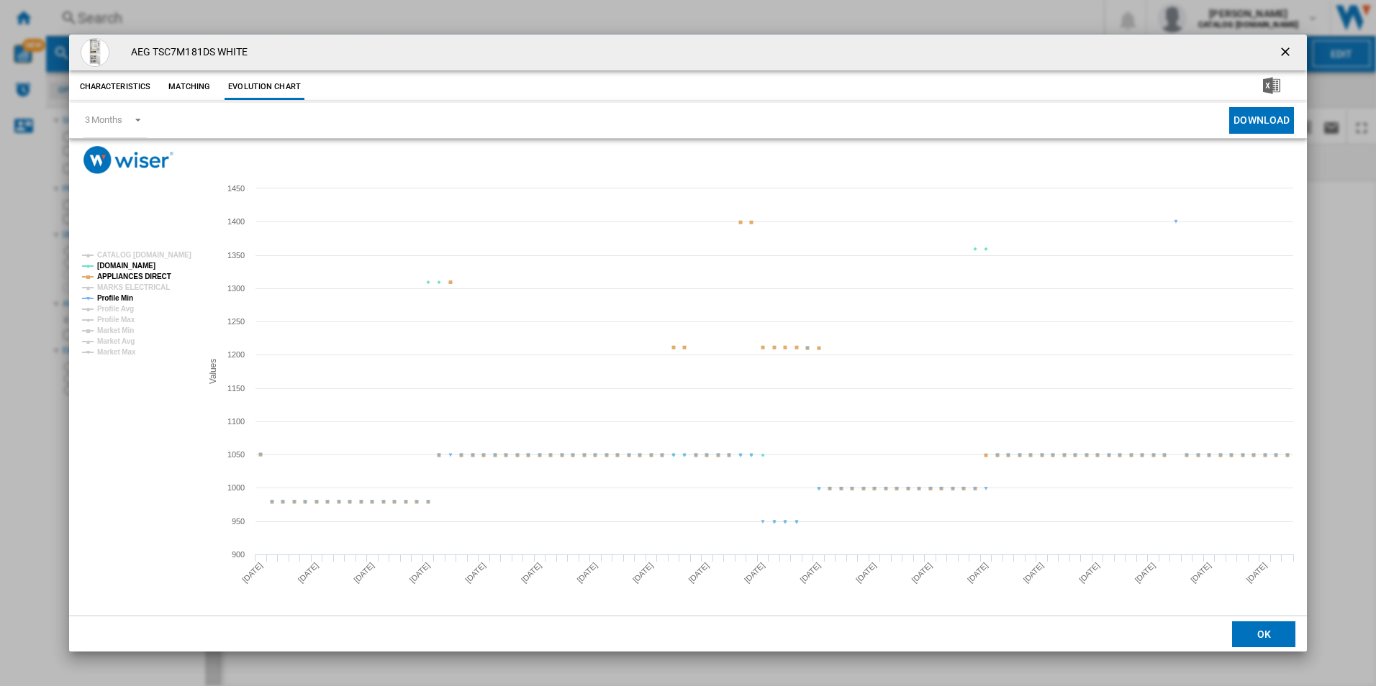
drag, startPoint x: 148, startPoint y: 276, endPoint x: 137, endPoint y: 284, distance: 14.0
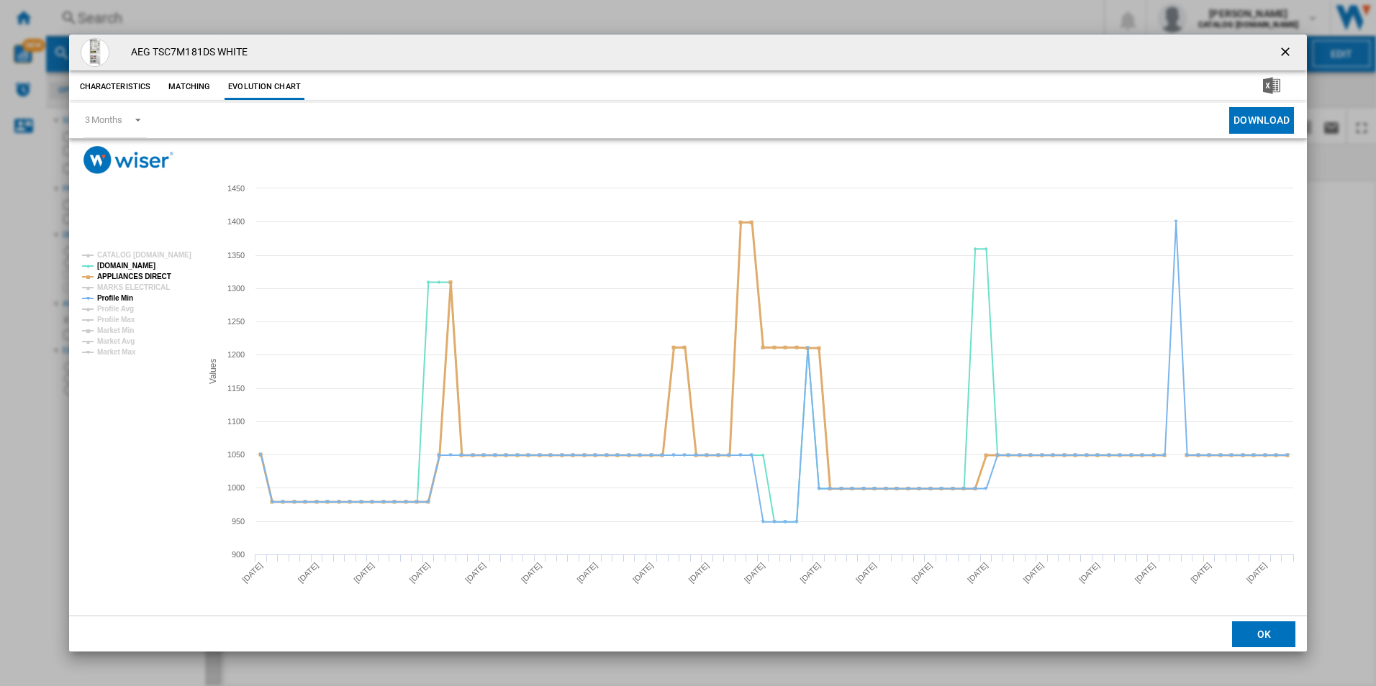
click at [148, 275] on tspan "APPLIANCES DIRECT" at bounding box center [134, 277] width 74 height 8
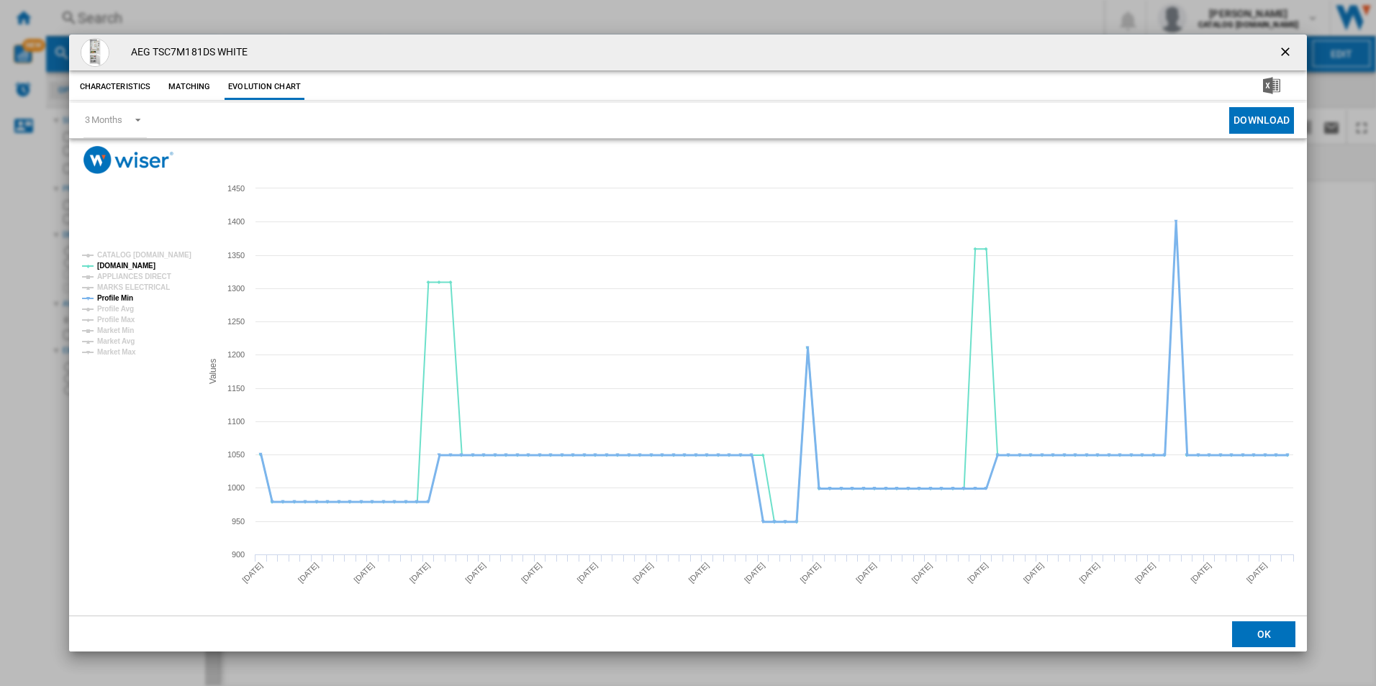
click at [124, 295] on tspan "Profile Min" at bounding box center [115, 298] width 36 height 8
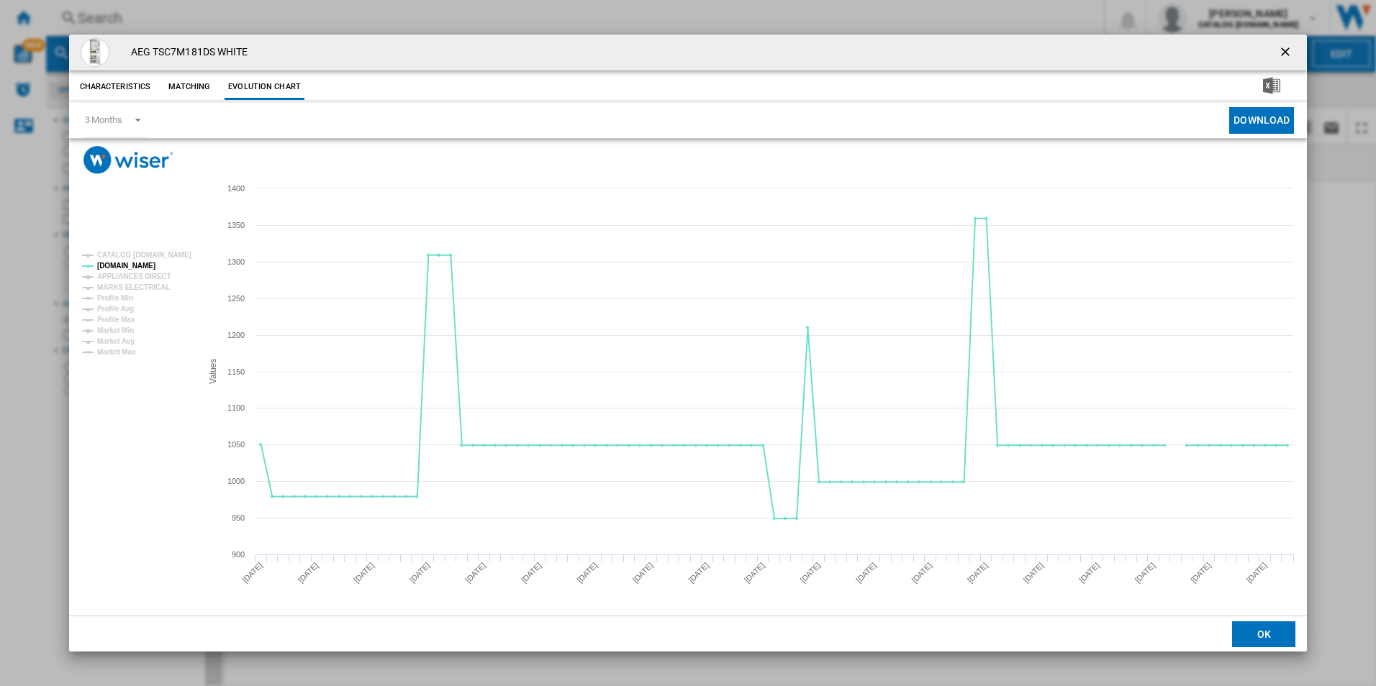
click at [1285, 50] on ng-md-icon "getI18NText('BUTTONS.CLOSE_DIALOG')" at bounding box center [1286, 53] width 17 height 17
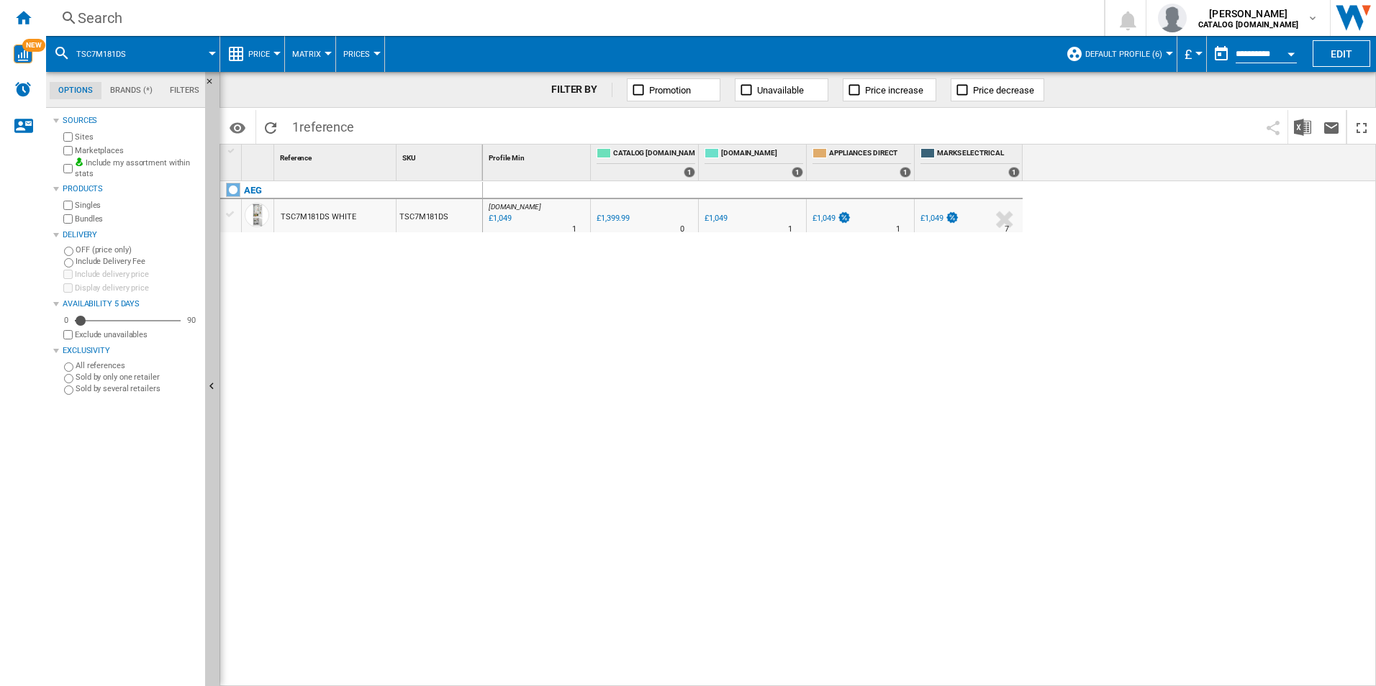
click at [996, 24] on div "Search" at bounding box center [572, 18] width 989 height 20
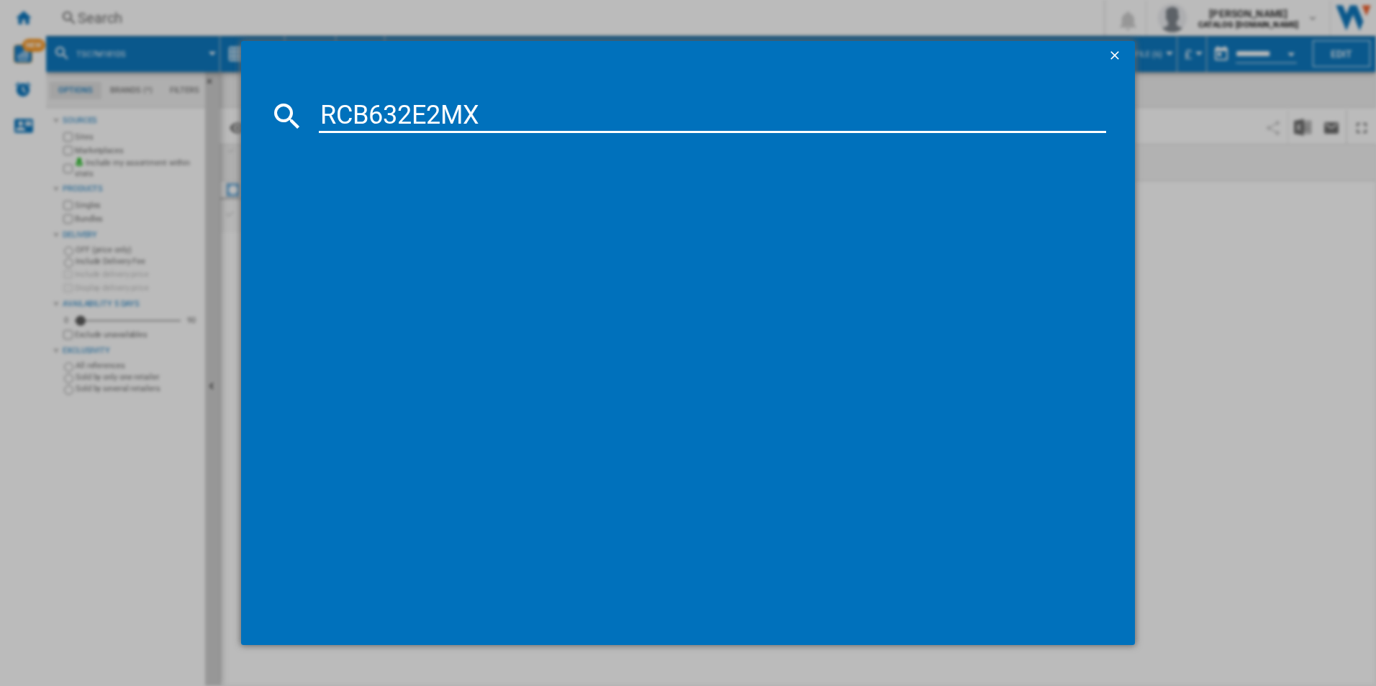
type input "RCB632E2MX"
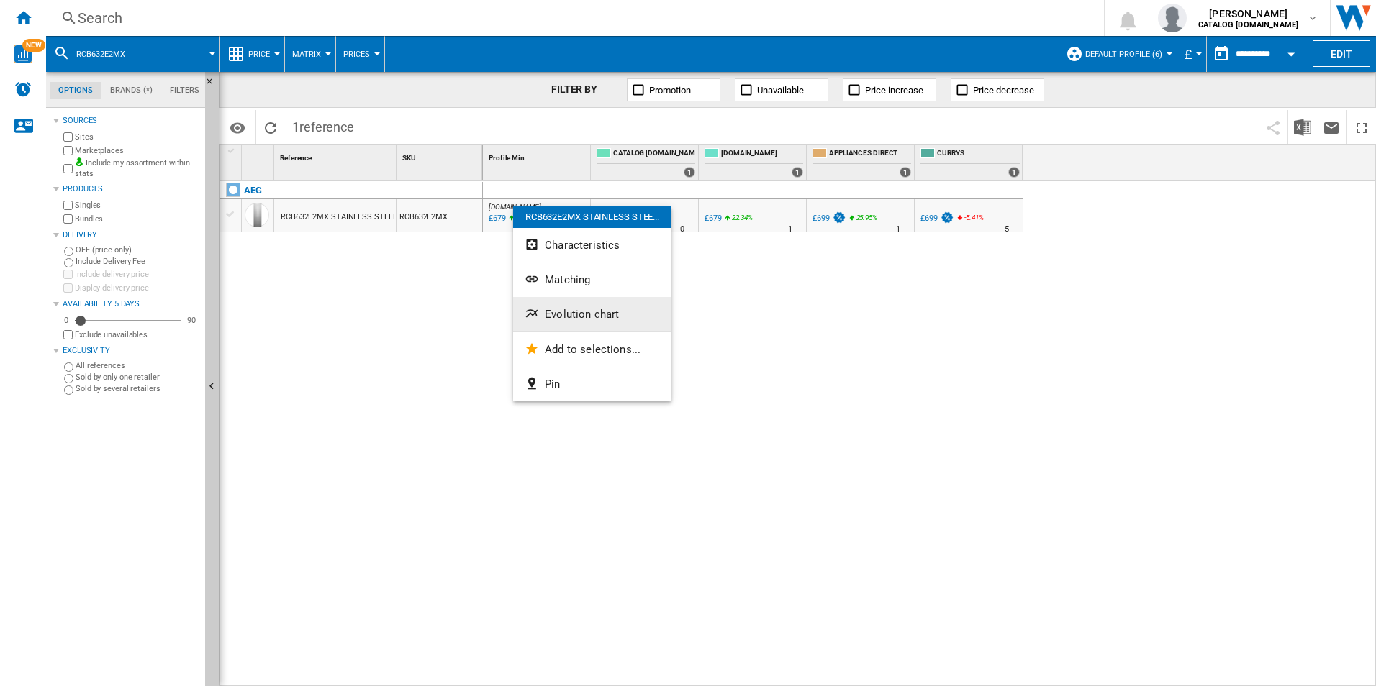
click at [548, 317] on span "Evolution chart" at bounding box center [582, 314] width 74 height 13
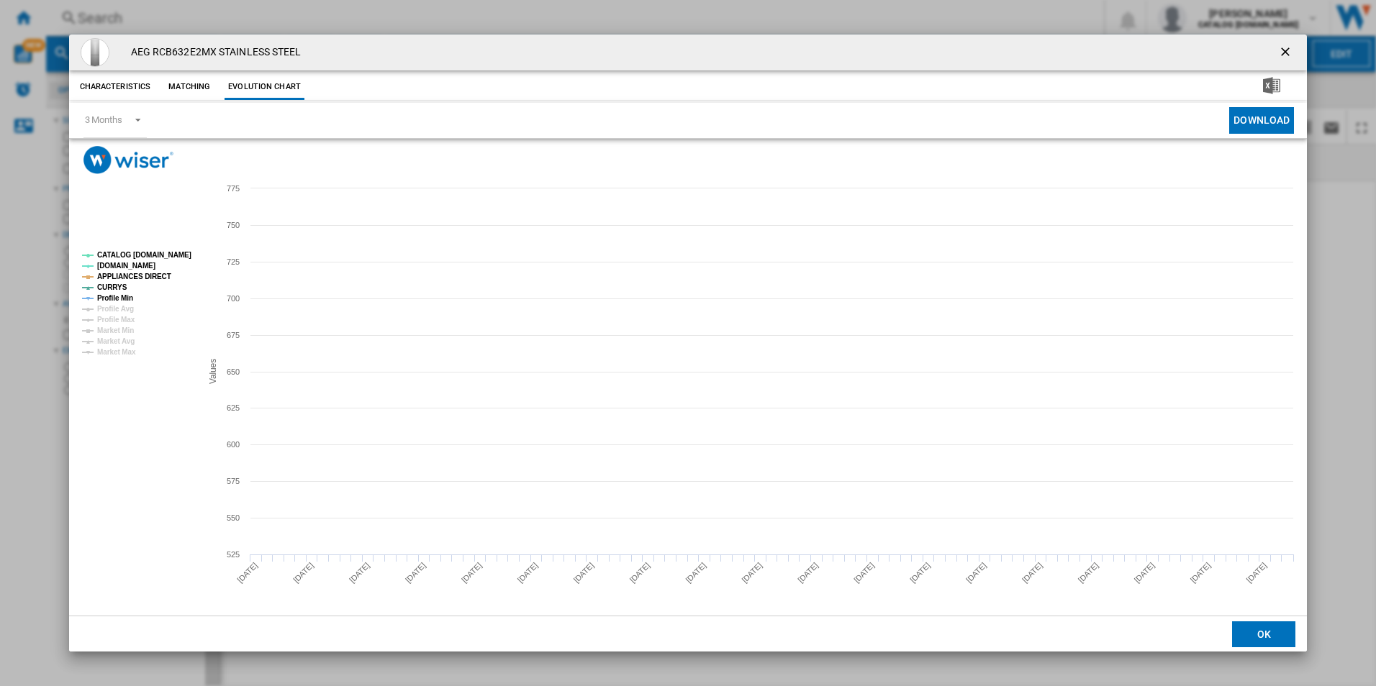
click at [165, 257] on tspan "CATALOG [DOMAIN_NAME]" at bounding box center [144, 255] width 94 height 8
click at [152, 278] on tspan "APPLIANCES DIRECT" at bounding box center [134, 277] width 74 height 8
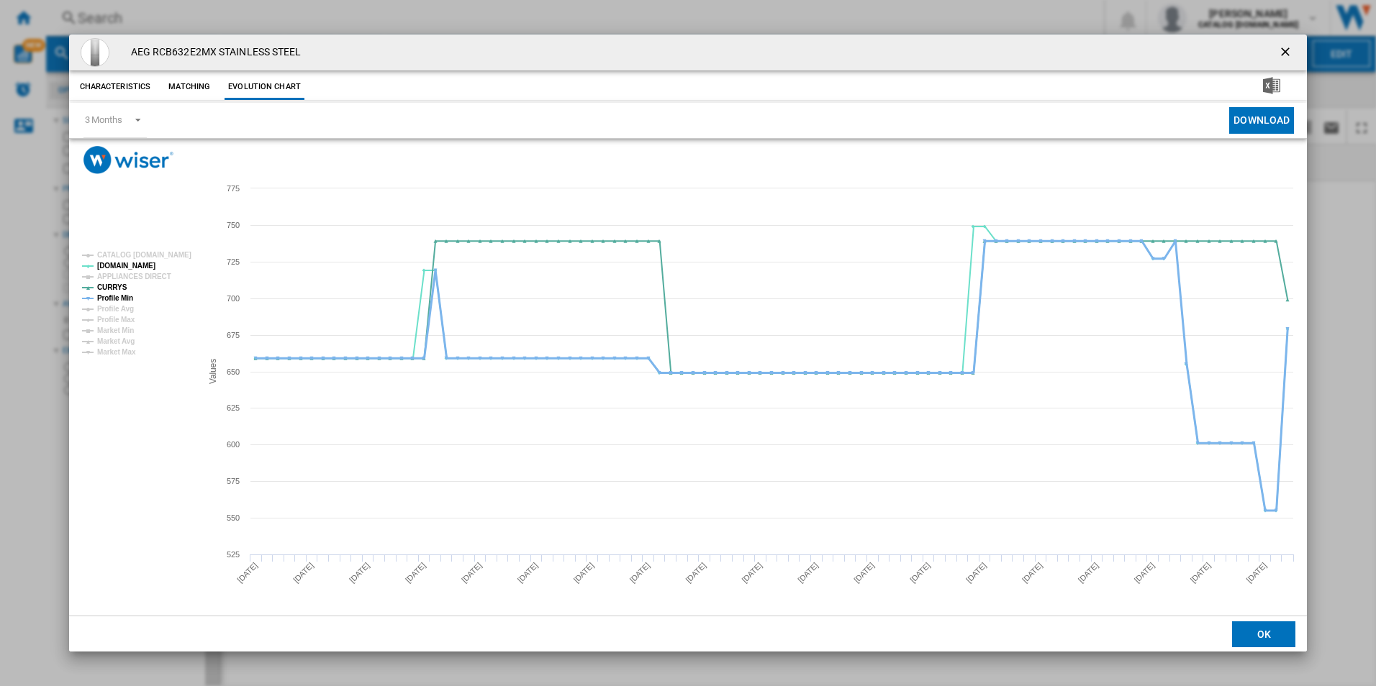
click at [130, 294] on tspan "Profile Min" at bounding box center [115, 298] width 36 height 8
drag, startPoint x: 1284, startPoint y: 53, endPoint x: 1166, endPoint y: 50, distance: 118.1
click at [1284, 53] on ng-md-icon "getI18NText('BUTTONS.CLOSE_DIALOG')" at bounding box center [1286, 53] width 17 height 17
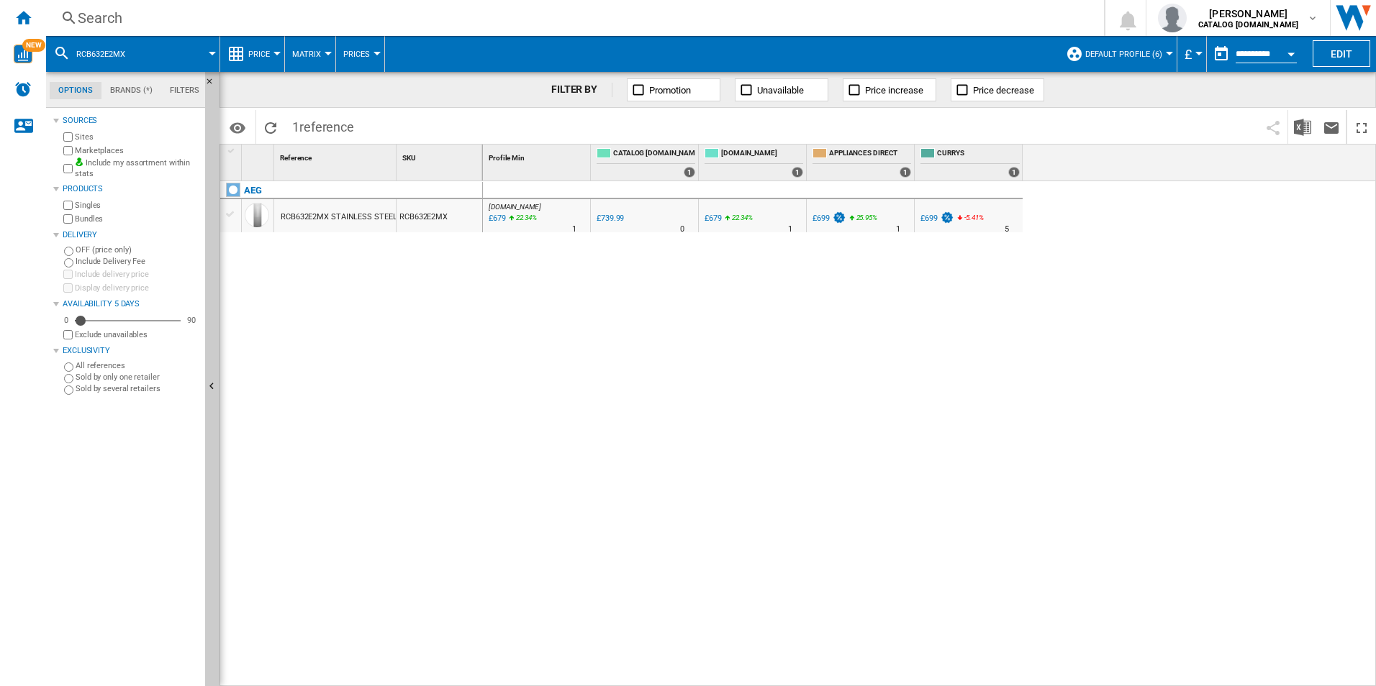
click at [1000, 22] on div "Search" at bounding box center [572, 18] width 989 height 20
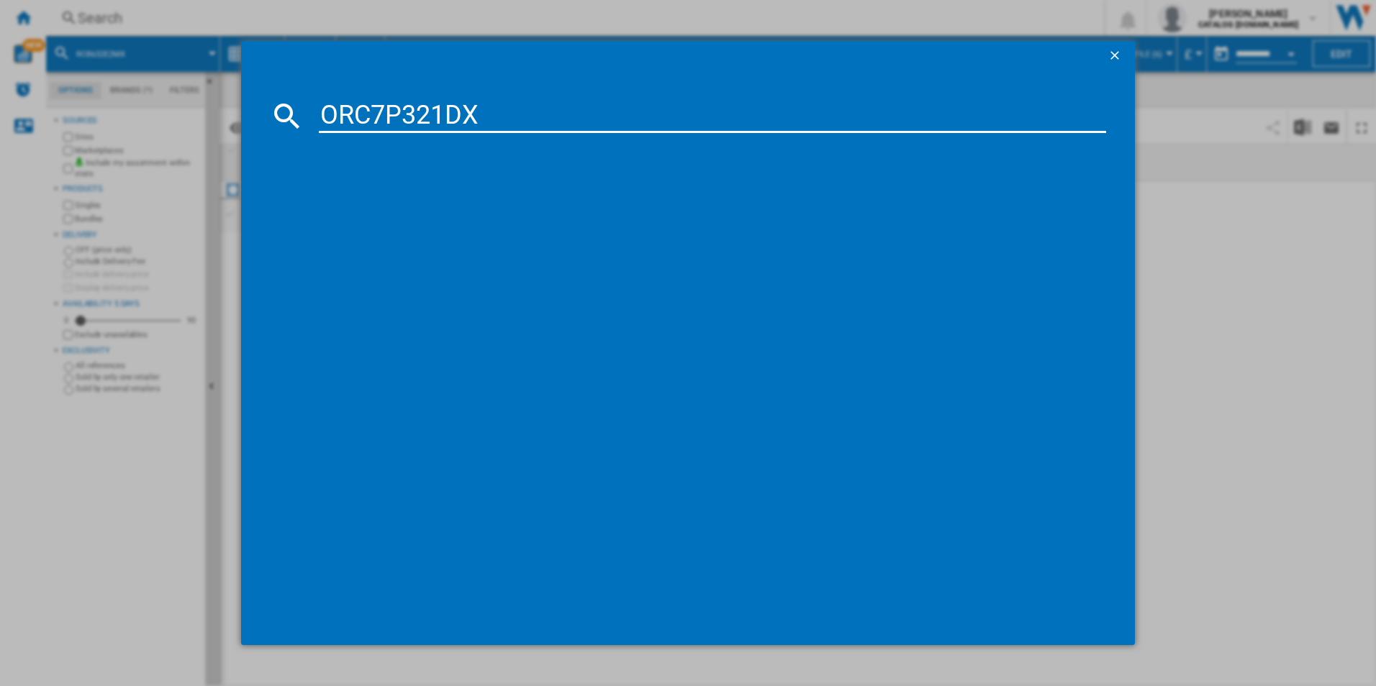
type input "ORC7P321DX"
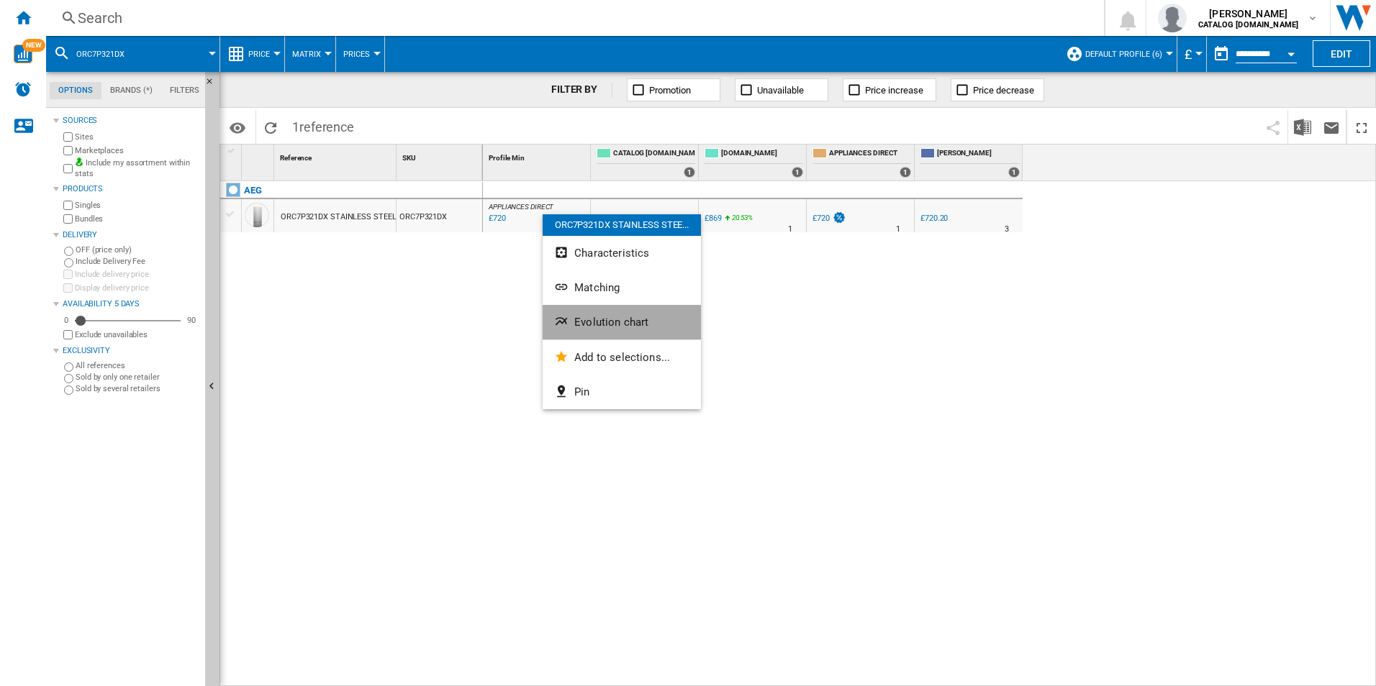
click at [587, 329] on button "Evolution chart" at bounding box center [622, 322] width 158 height 35
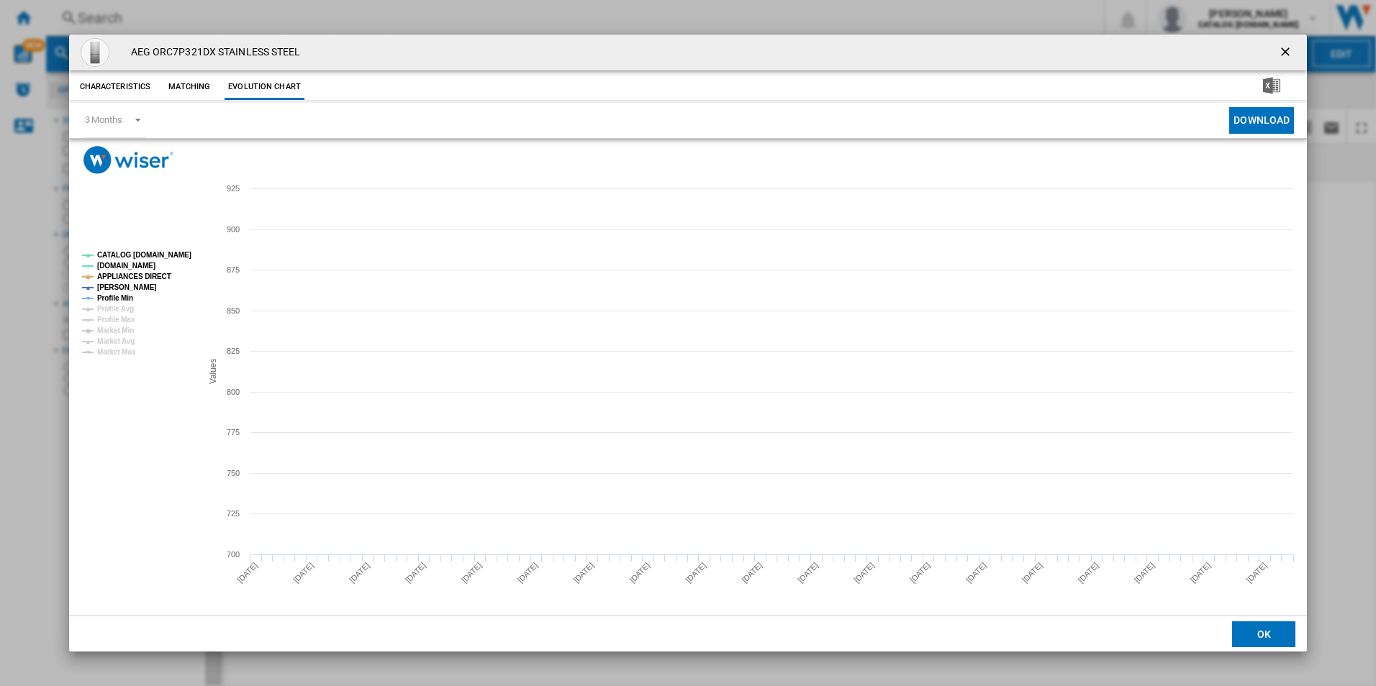
click at [160, 255] on tspan "CATALOG [DOMAIN_NAME]" at bounding box center [144, 255] width 94 height 8
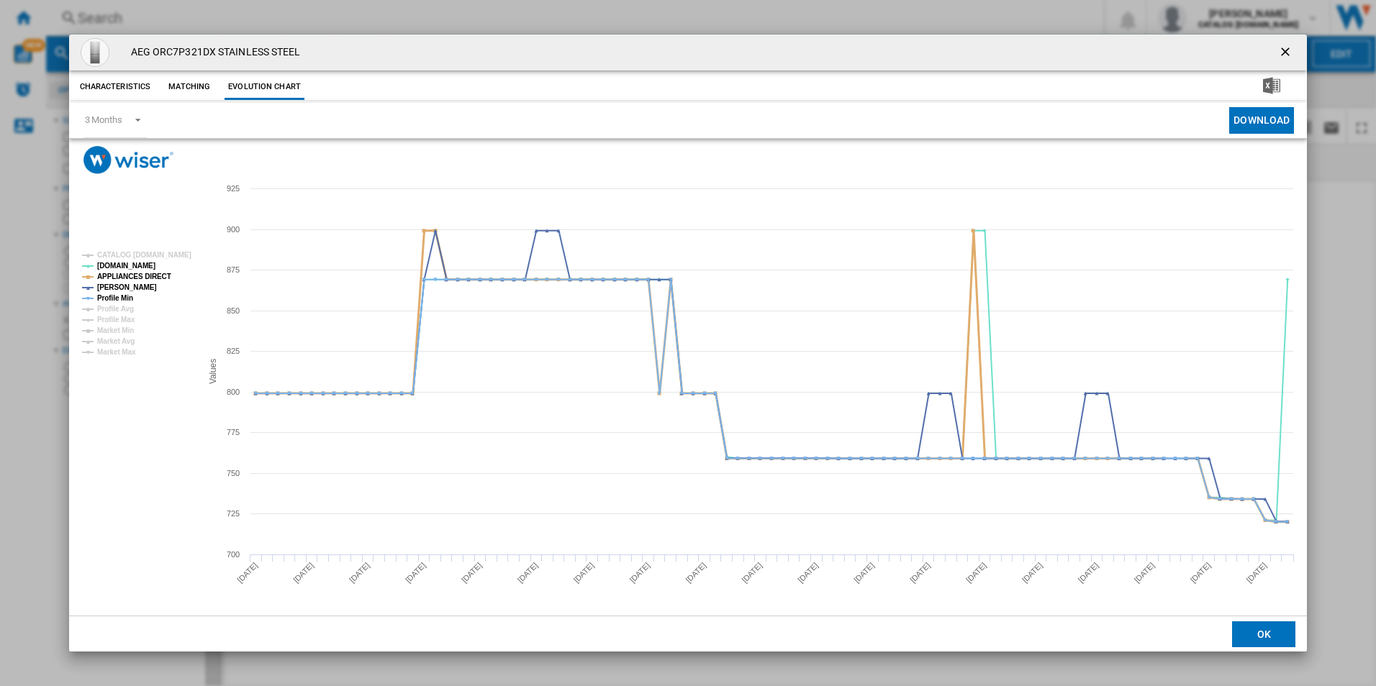
click at [148, 277] on tspan "APPLIANCES DIRECT" at bounding box center [134, 277] width 74 height 8
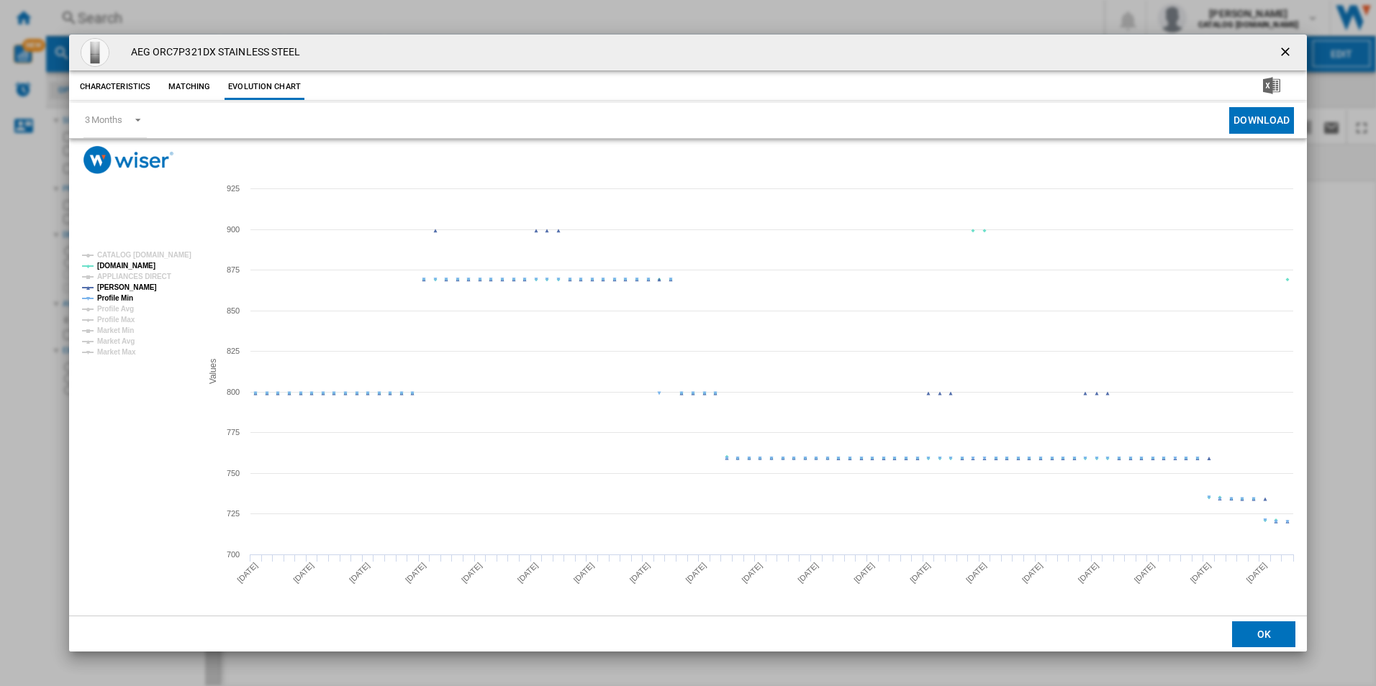
click at [130, 297] on tspan "Profile Min" at bounding box center [115, 298] width 36 height 8
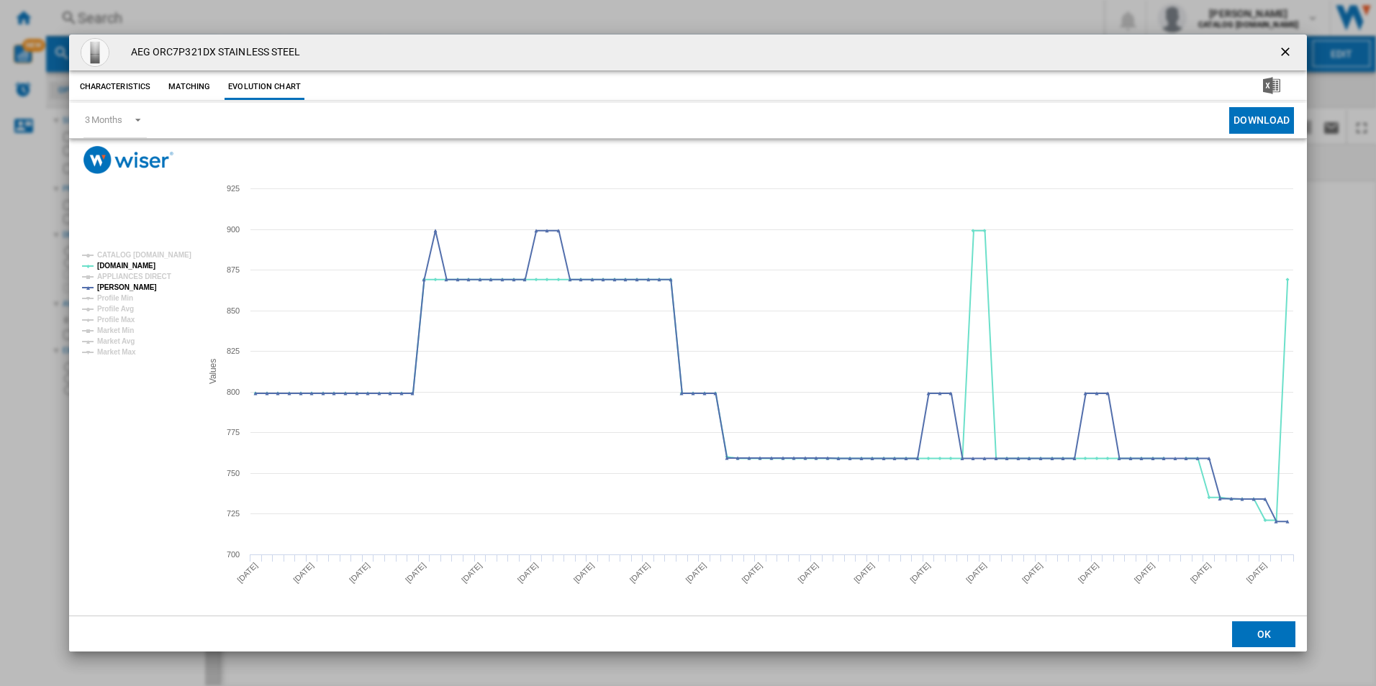
drag, startPoint x: 1294, startPoint y: 53, endPoint x: 1258, endPoint y: 49, distance: 35.5
click at [1294, 53] on ng-md-icon "getI18NText('BUTTONS.CLOSE_DIALOG')" at bounding box center [1286, 53] width 17 height 17
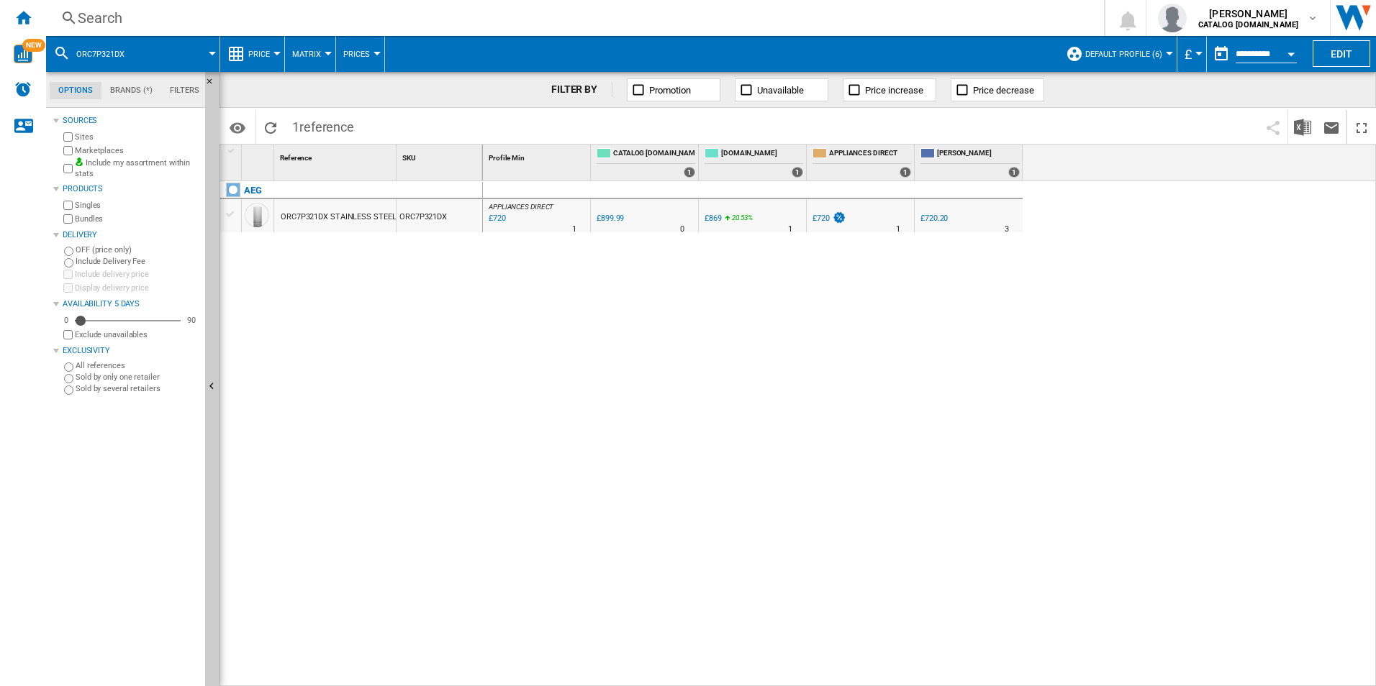
click at [953, 19] on div "Search" at bounding box center [572, 18] width 989 height 20
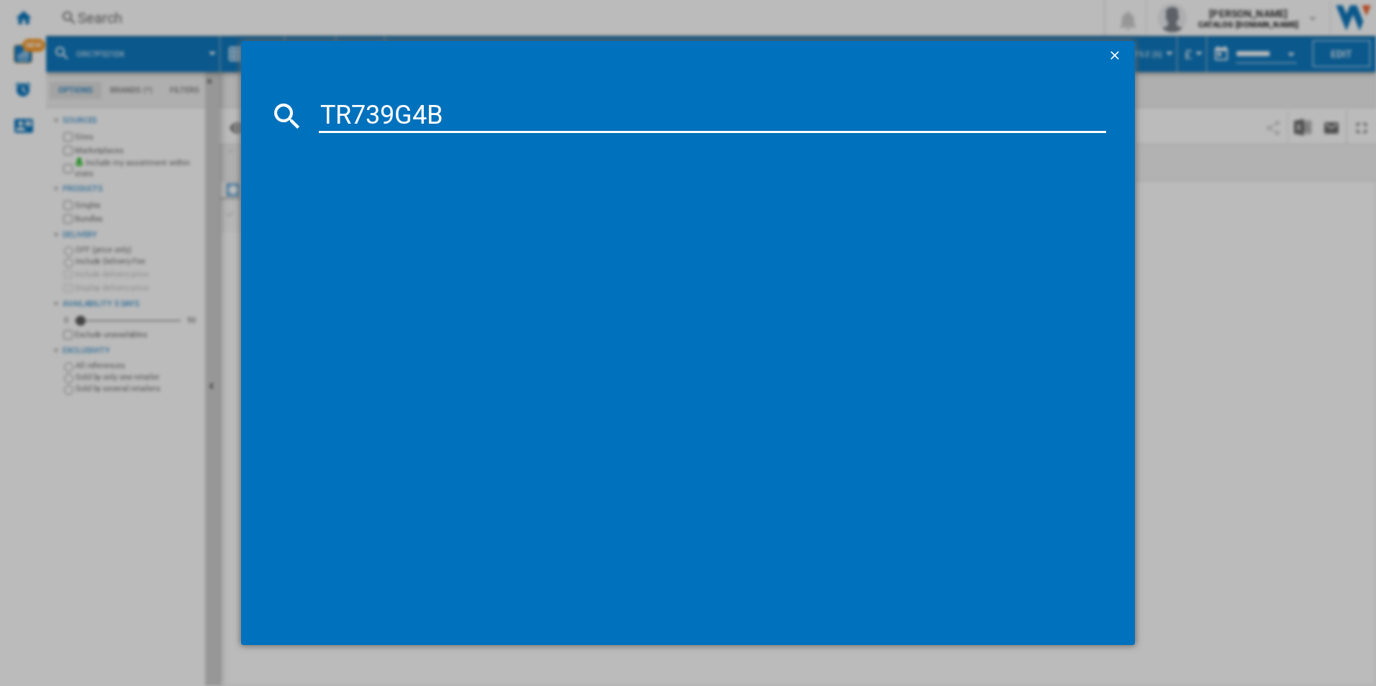
type input "TR739G4B"
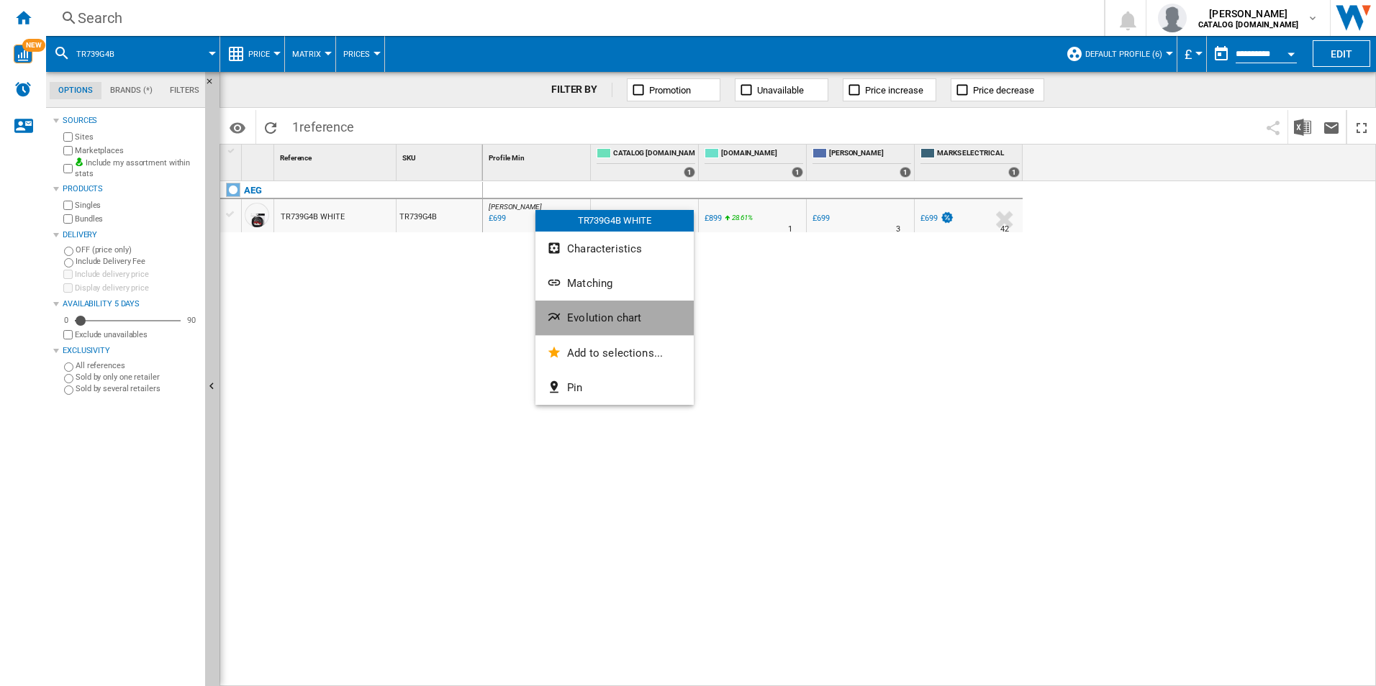
click at [586, 319] on span "Evolution chart" at bounding box center [604, 318] width 74 height 13
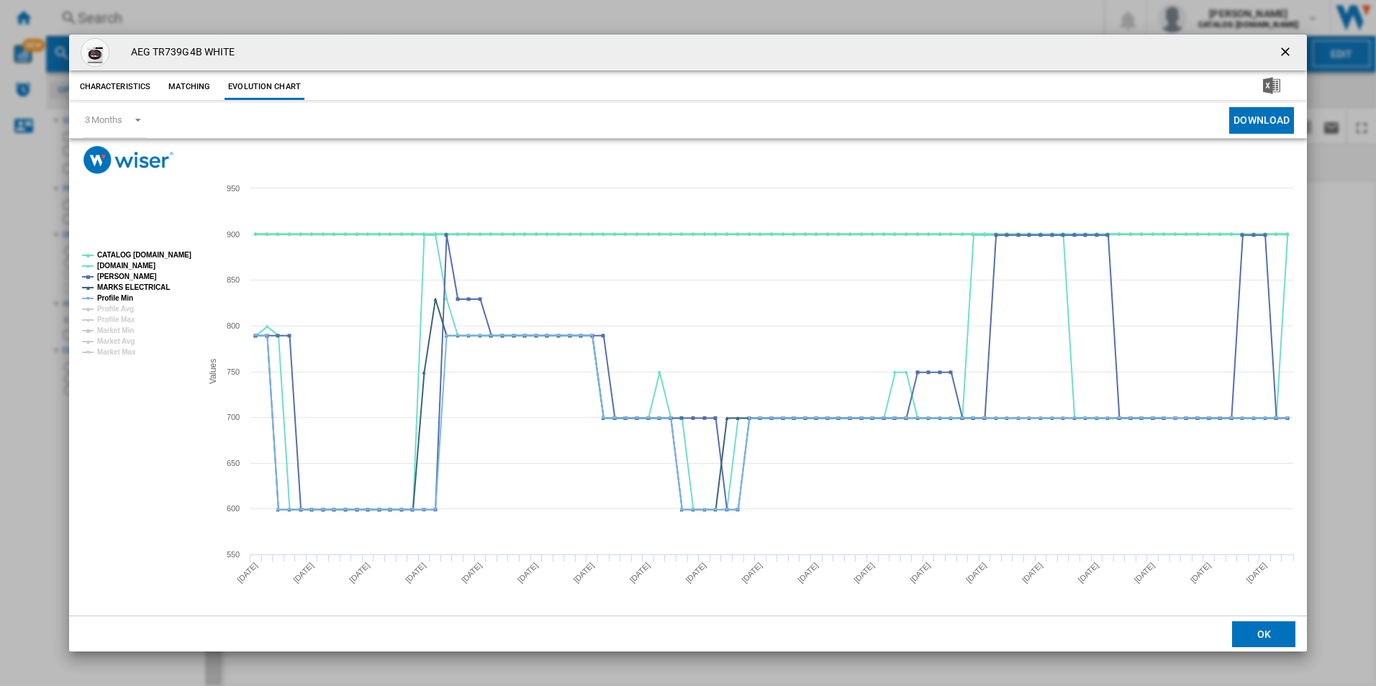
click at [160, 251] on tspan "CATALOG [DOMAIN_NAME]" at bounding box center [144, 255] width 94 height 8
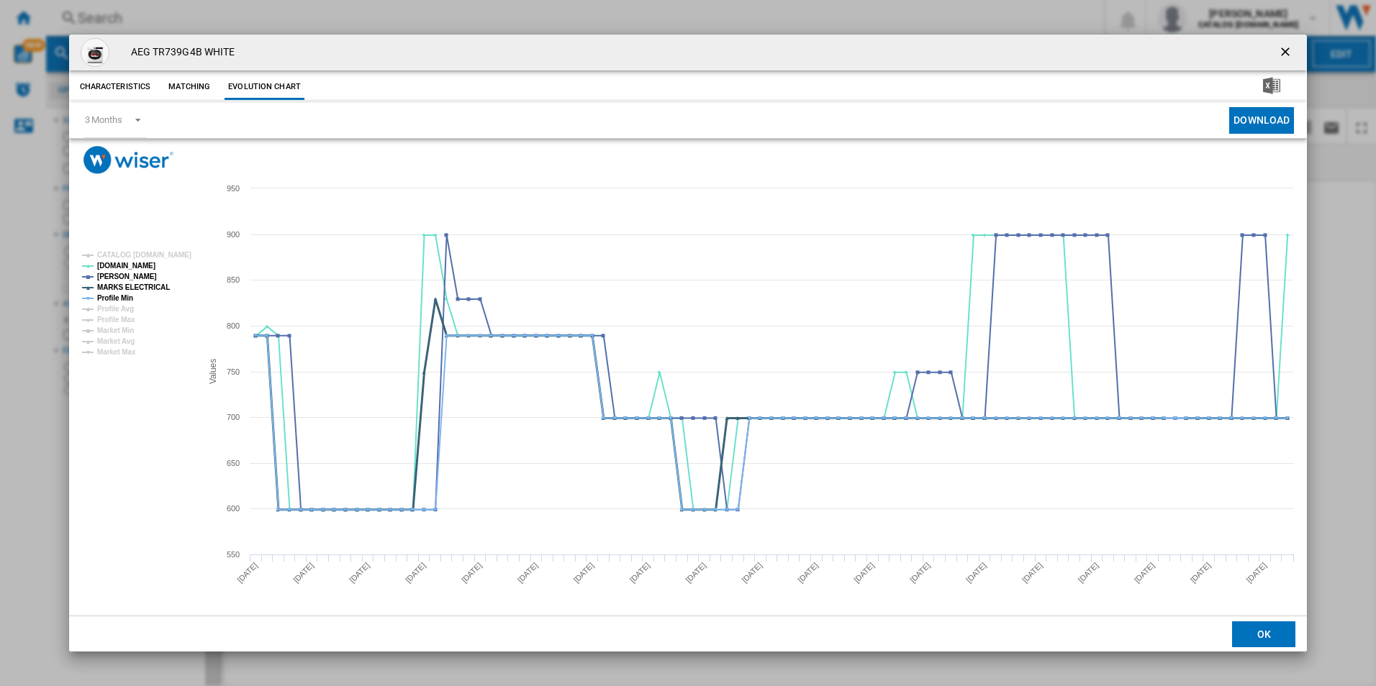
click at [154, 285] on tspan "MARKS ELECTRICAL" at bounding box center [133, 288] width 73 height 8
click at [109, 300] on tspan "Profile Min" at bounding box center [115, 298] width 36 height 8
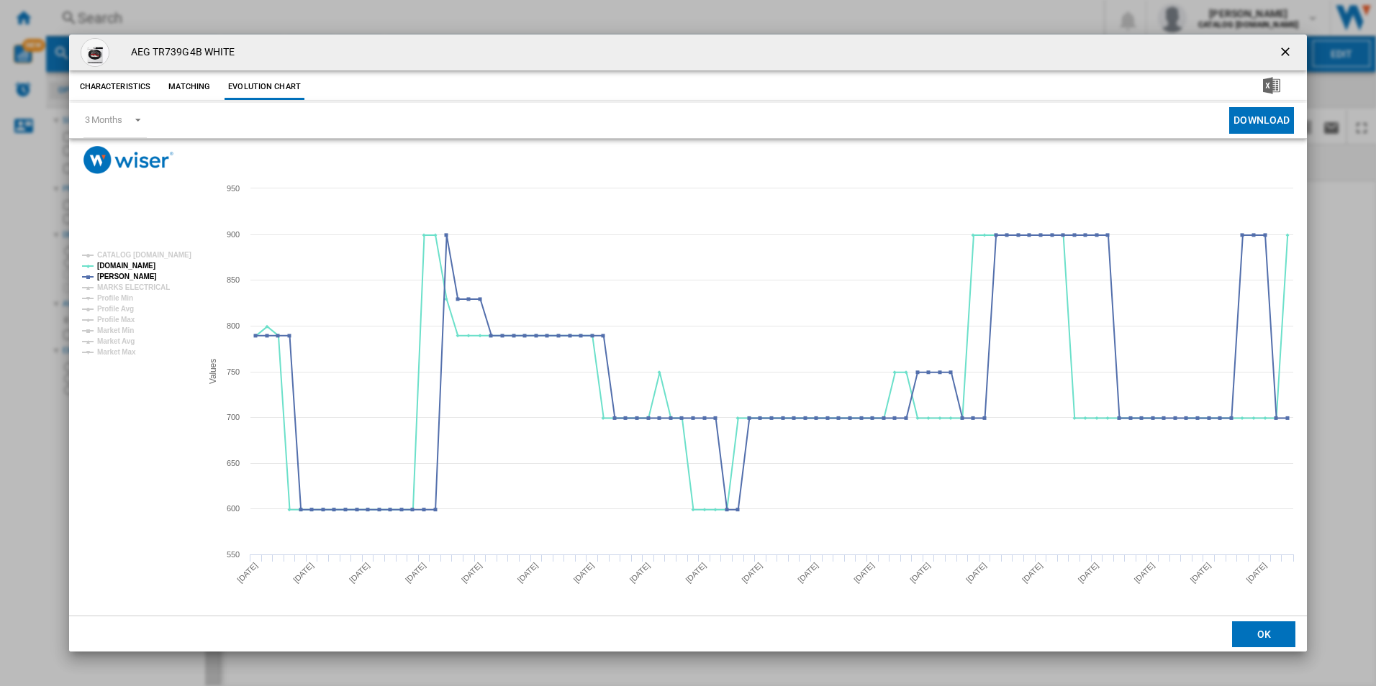
click at [1287, 54] on ng-md-icon "getI18NText('BUTTONS.CLOSE_DIALOG')" at bounding box center [1286, 53] width 17 height 17
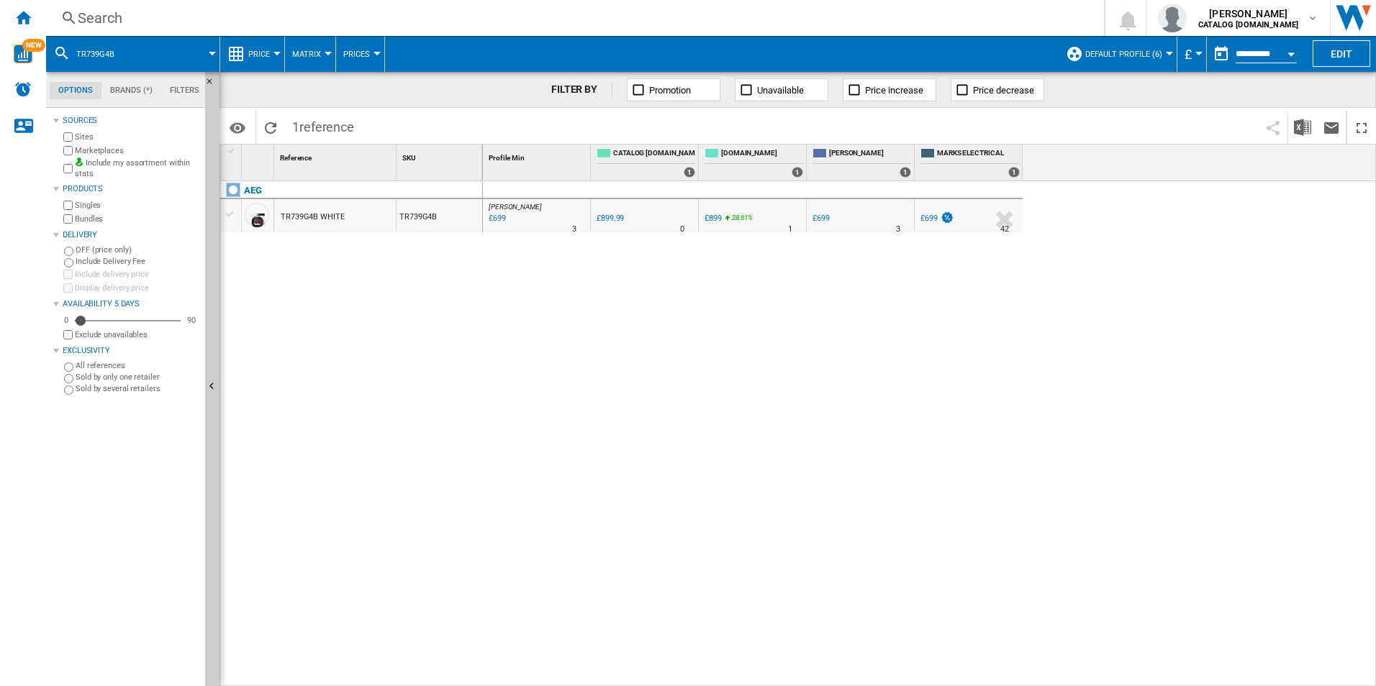
click at [919, 17] on div "Search" at bounding box center [572, 18] width 989 height 20
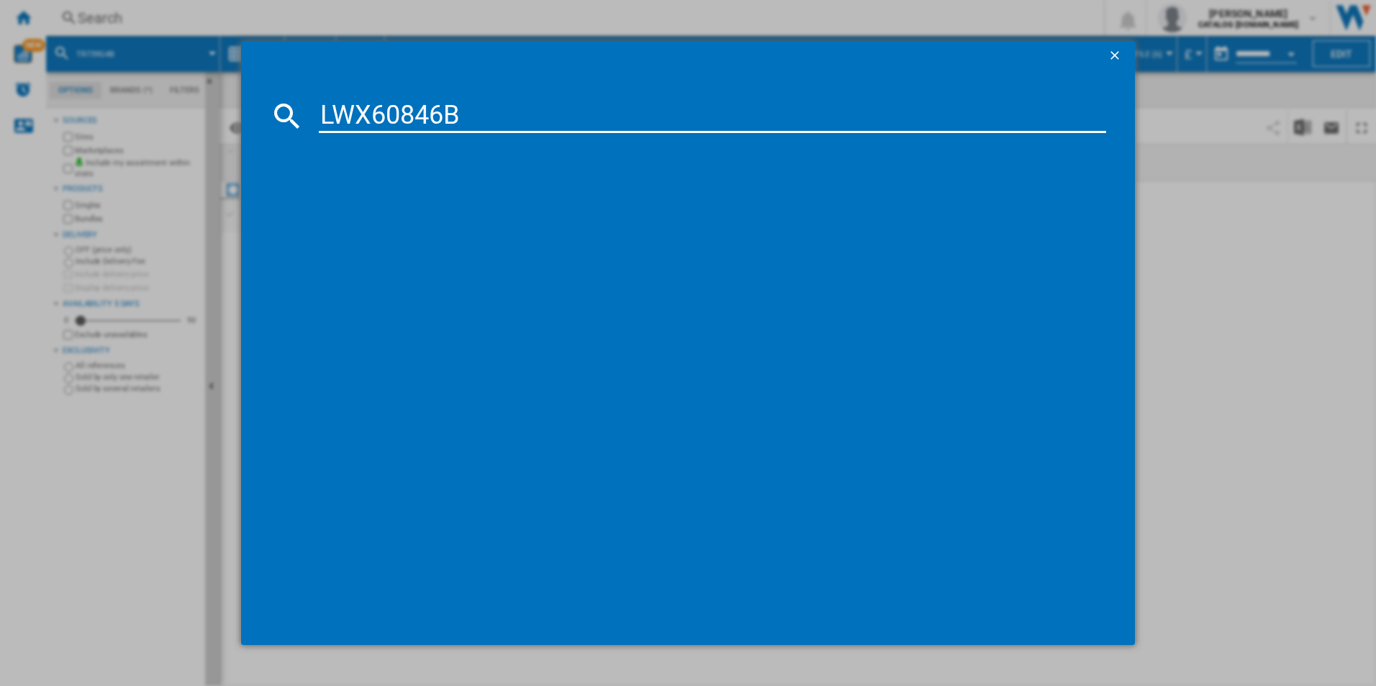
type input "LWX60846B"
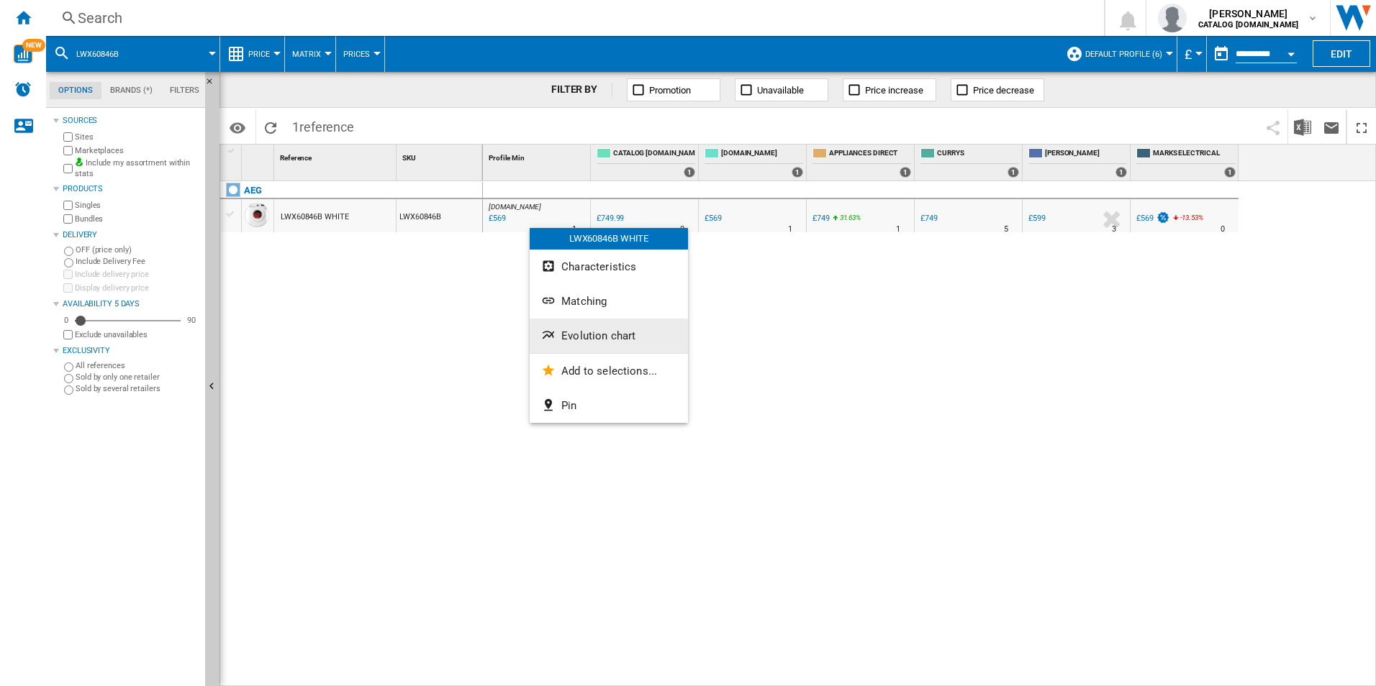
click at [602, 345] on button "Evolution chart" at bounding box center [609, 336] width 158 height 35
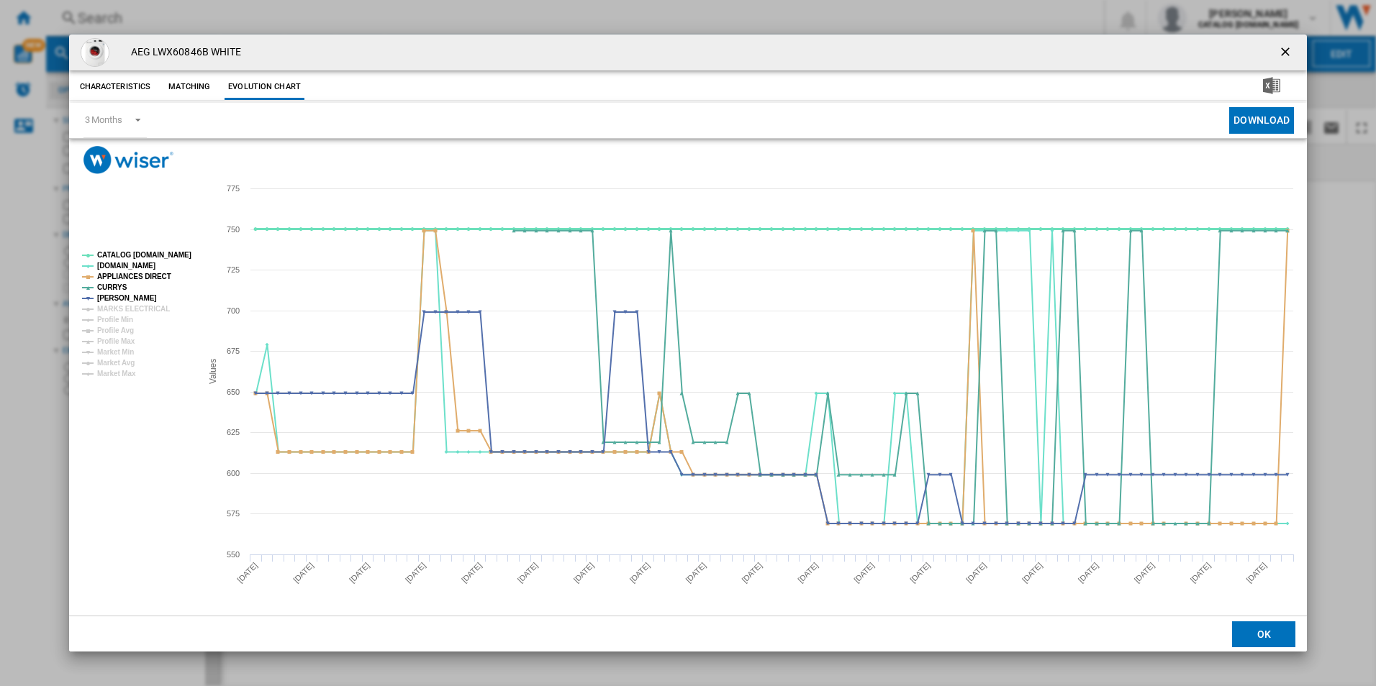
click at [160, 255] on tspan "CATALOG [DOMAIN_NAME]" at bounding box center [144, 255] width 94 height 8
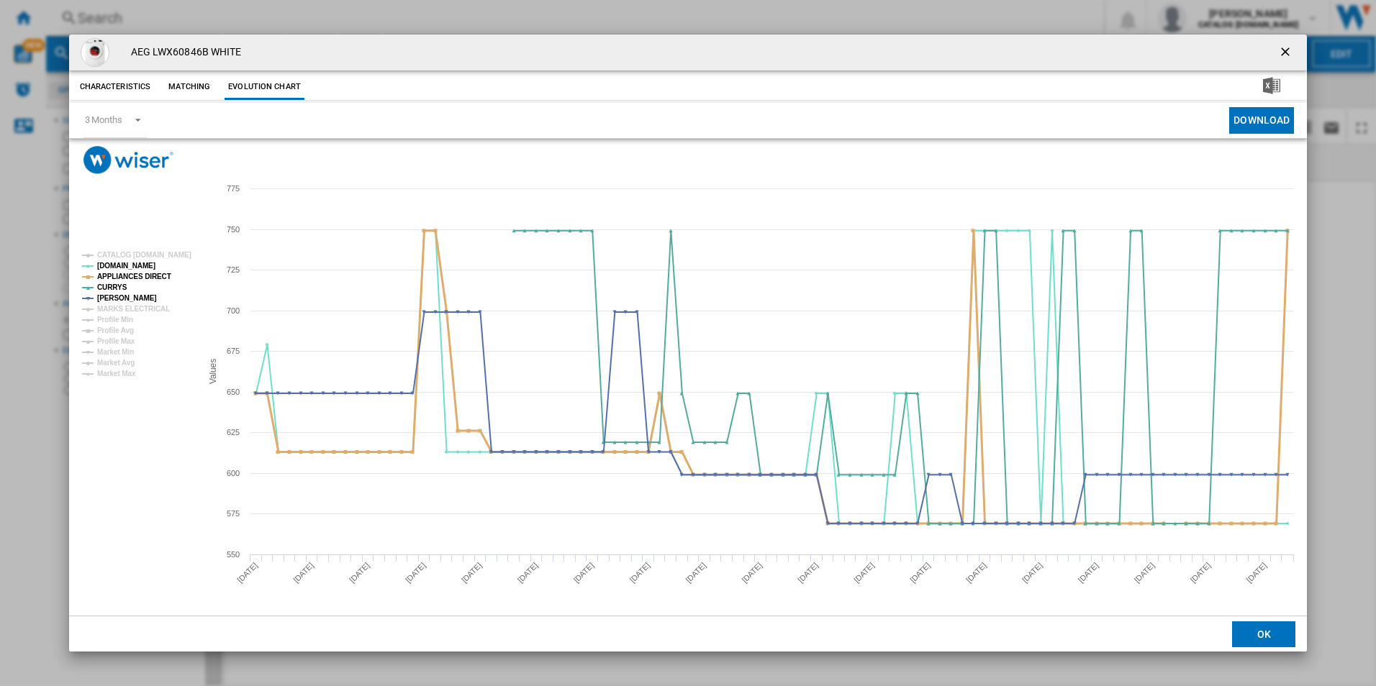
click at [156, 273] on tspan "APPLIANCES DIRECT" at bounding box center [134, 277] width 74 height 8
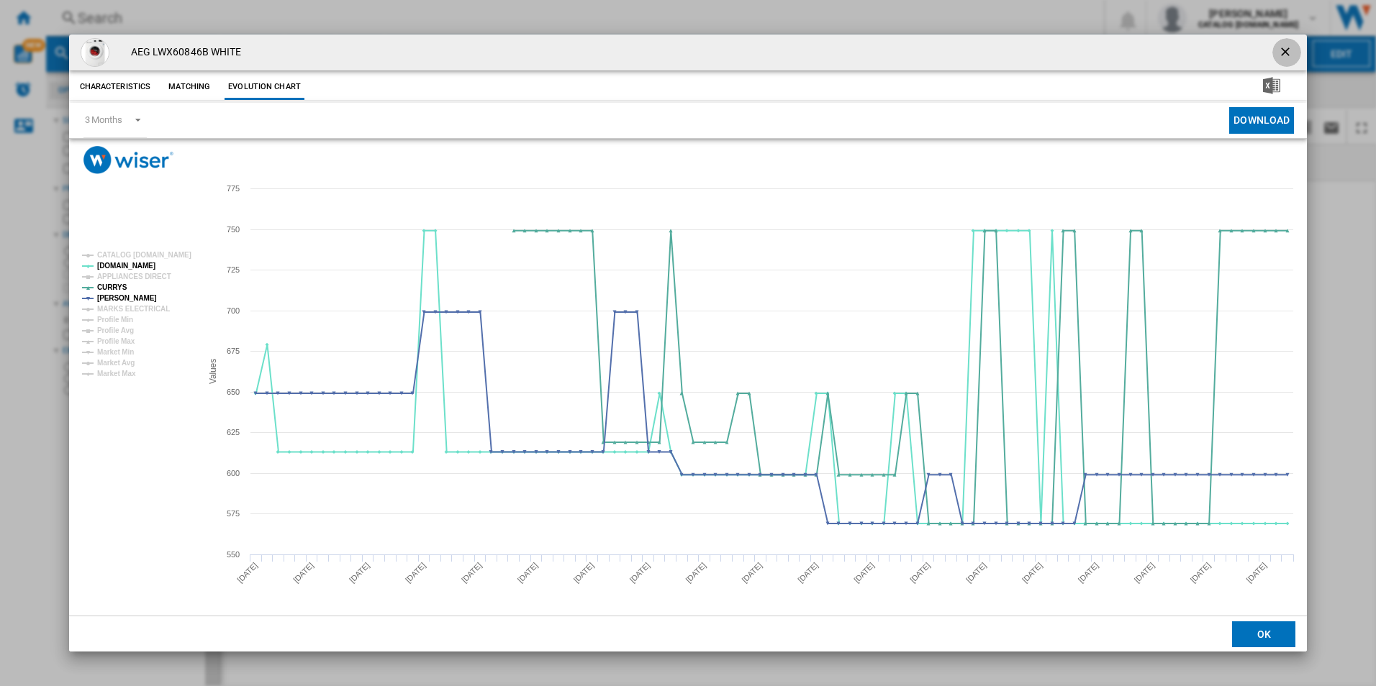
click at [1285, 53] on ng-md-icon "getI18NText('BUTTONS.CLOSE_DIALOG')" at bounding box center [1286, 53] width 17 height 17
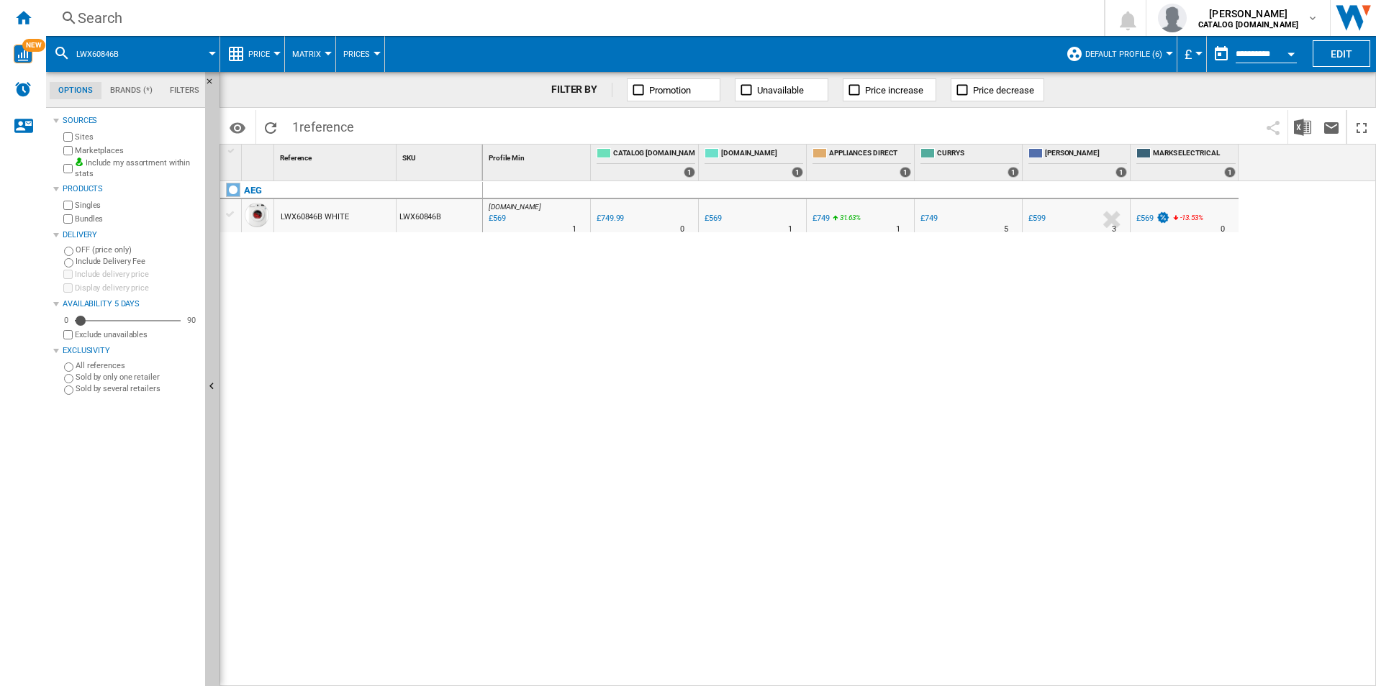
click at [763, 18] on div "Search" at bounding box center [572, 18] width 989 height 20
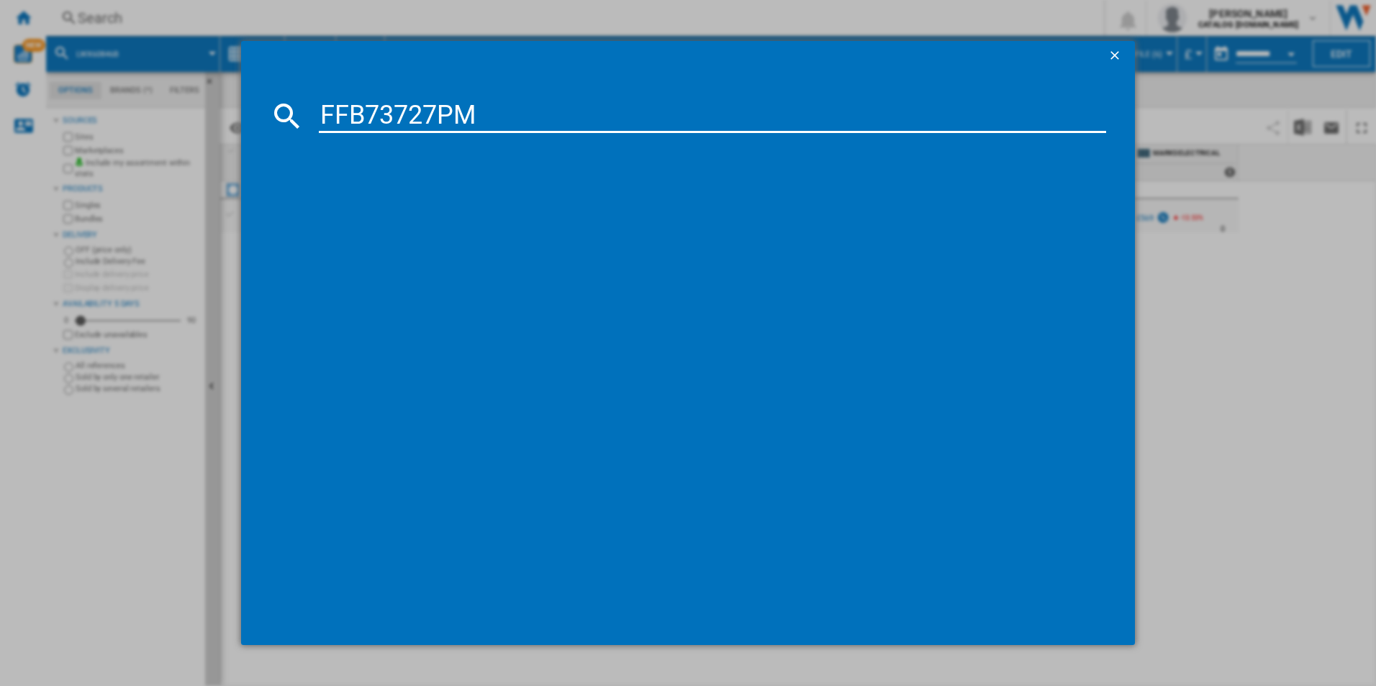
type input "FFB73727PM"
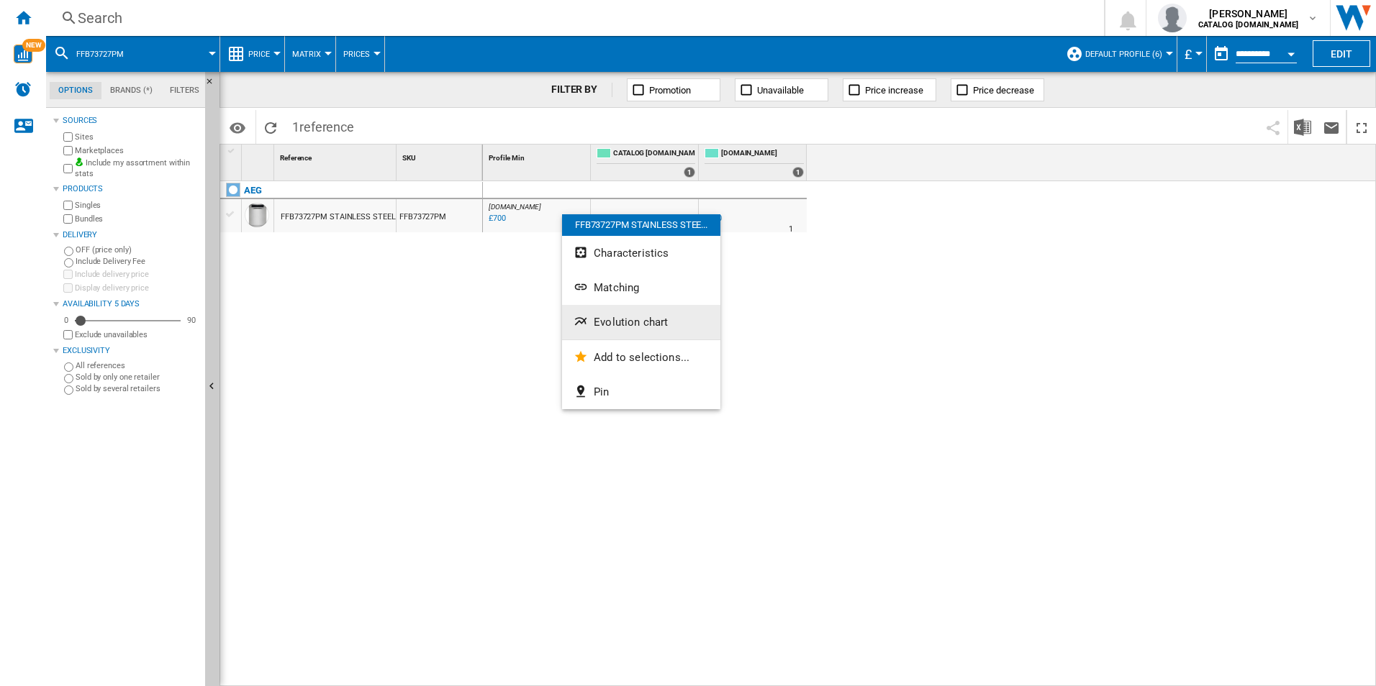
click at [643, 328] on span "Evolution chart" at bounding box center [631, 322] width 74 height 13
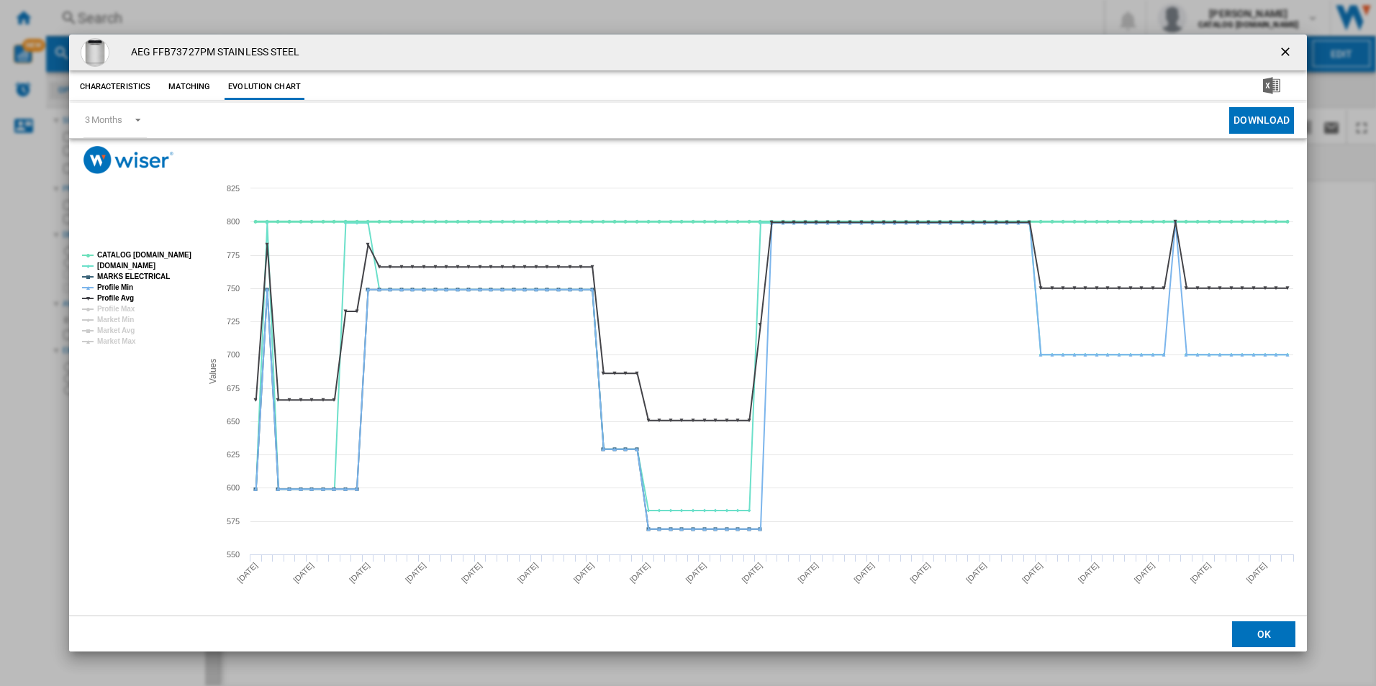
click at [170, 248] on rect "Product popup" at bounding box center [135, 298] width 119 height 105
click at [177, 252] on tspan "CATALOG [DOMAIN_NAME]" at bounding box center [144, 255] width 94 height 8
click at [131, 273] on tspan "MARKS ELECTRICAL" at bounding box center [133, 277] width 73 height 8
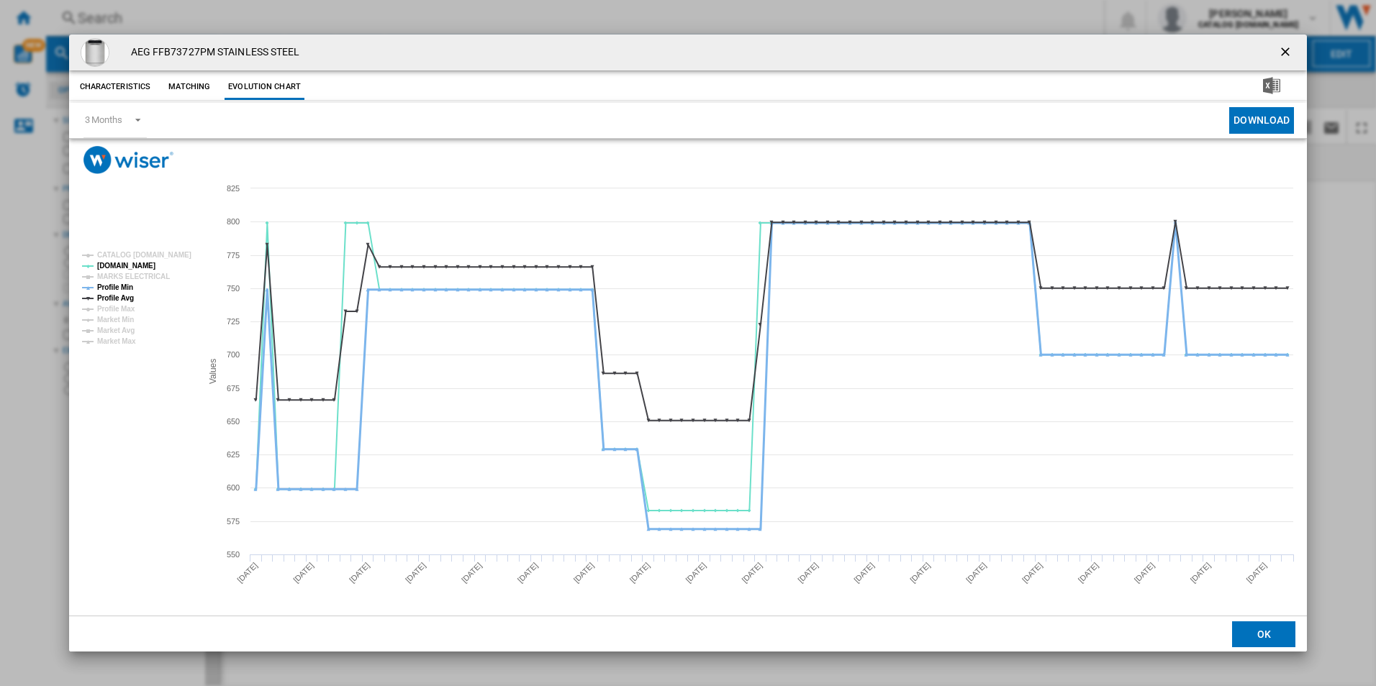
click at [127, 284] on tspan "Profile Min" at bounding box center [115, 288] width 36 height 8
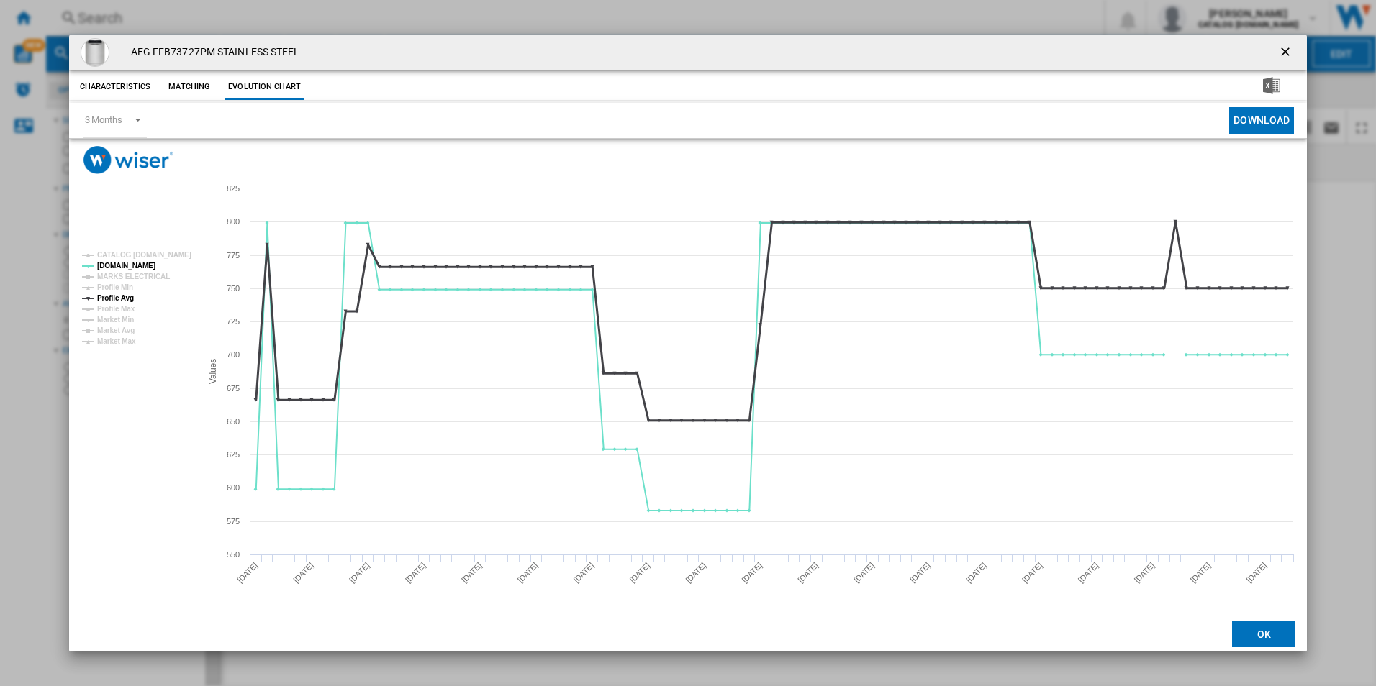
click at [126, 294] on tspan "Profile Avg" at bounding box center [115, 298] width 37 height 8
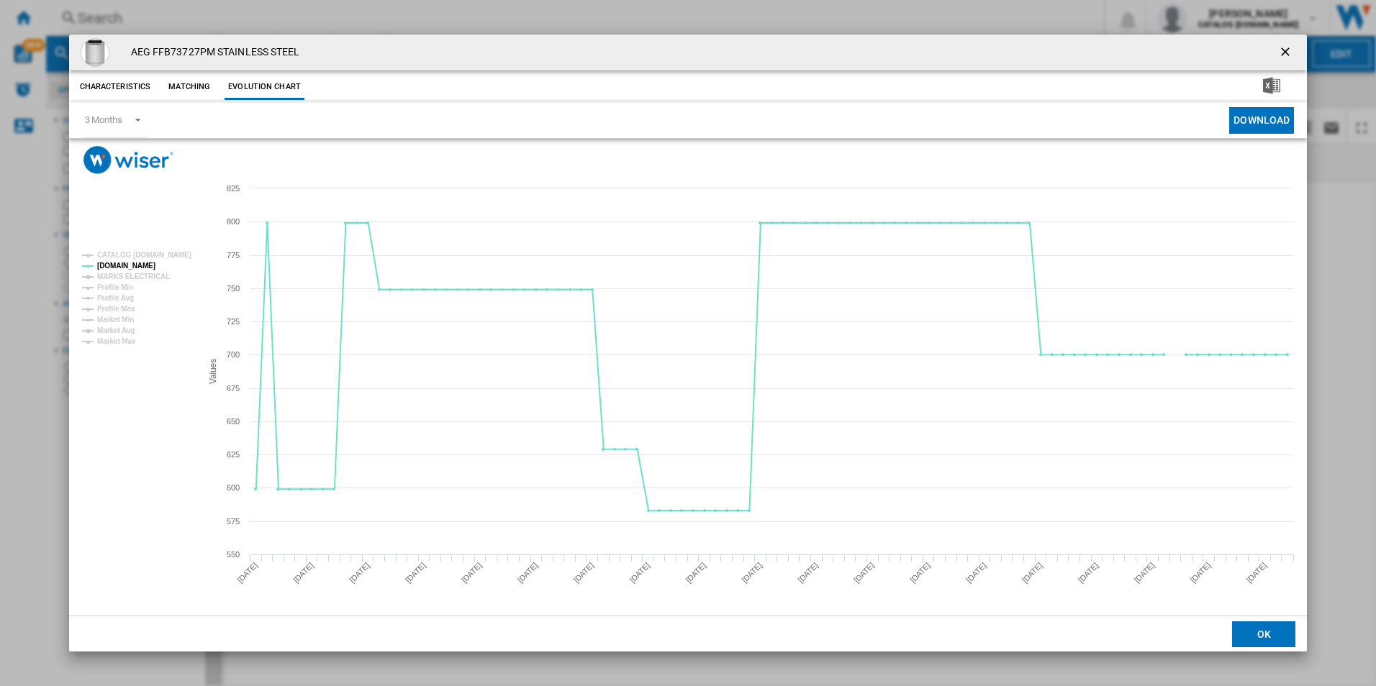
drag, startPoint x: 1285, startPoint y: 55, endPoint x: 1230, endPoint y: 38, distance: 57.1
click at [1285, 55] on ng-md-icon "getI18NText('BUTTONS.CLOSE_DIALOG')" at bounding box center [1286, 53] width 17 height 17
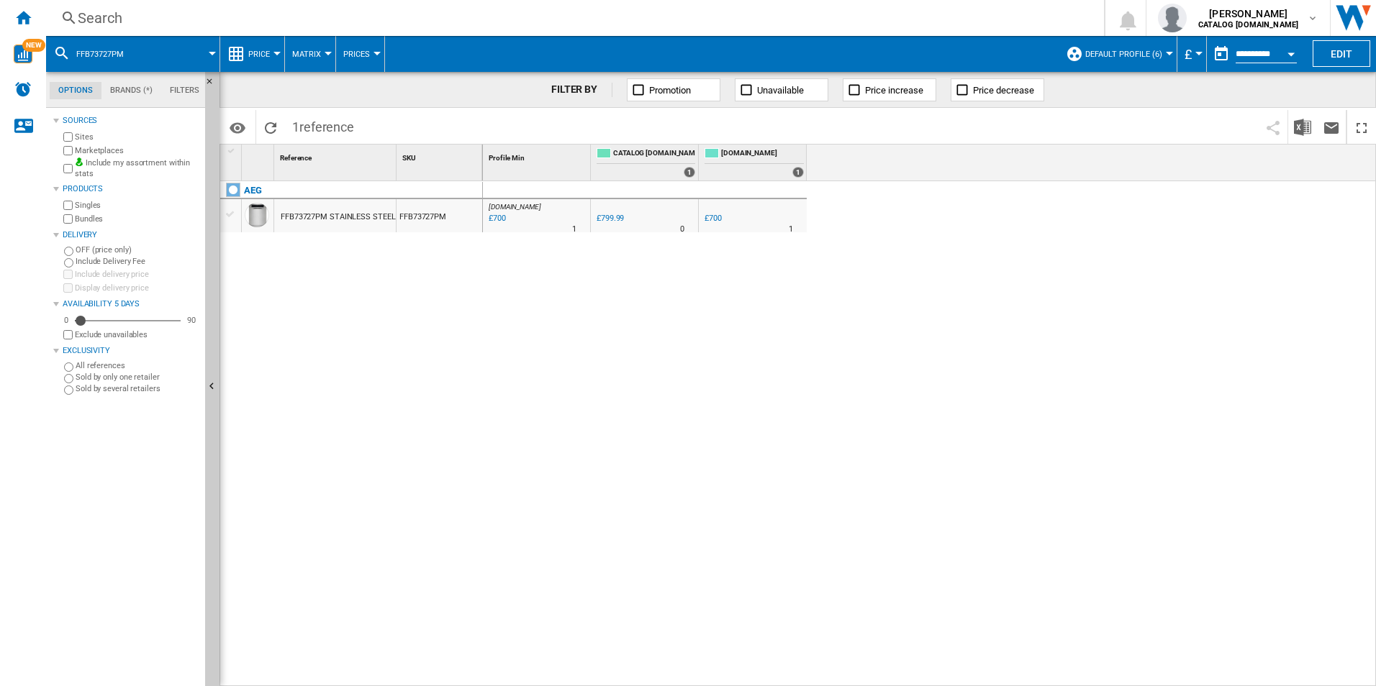
click at [1007, 11] on div "Search" at bounding box center [572, 18] width 989 height 20
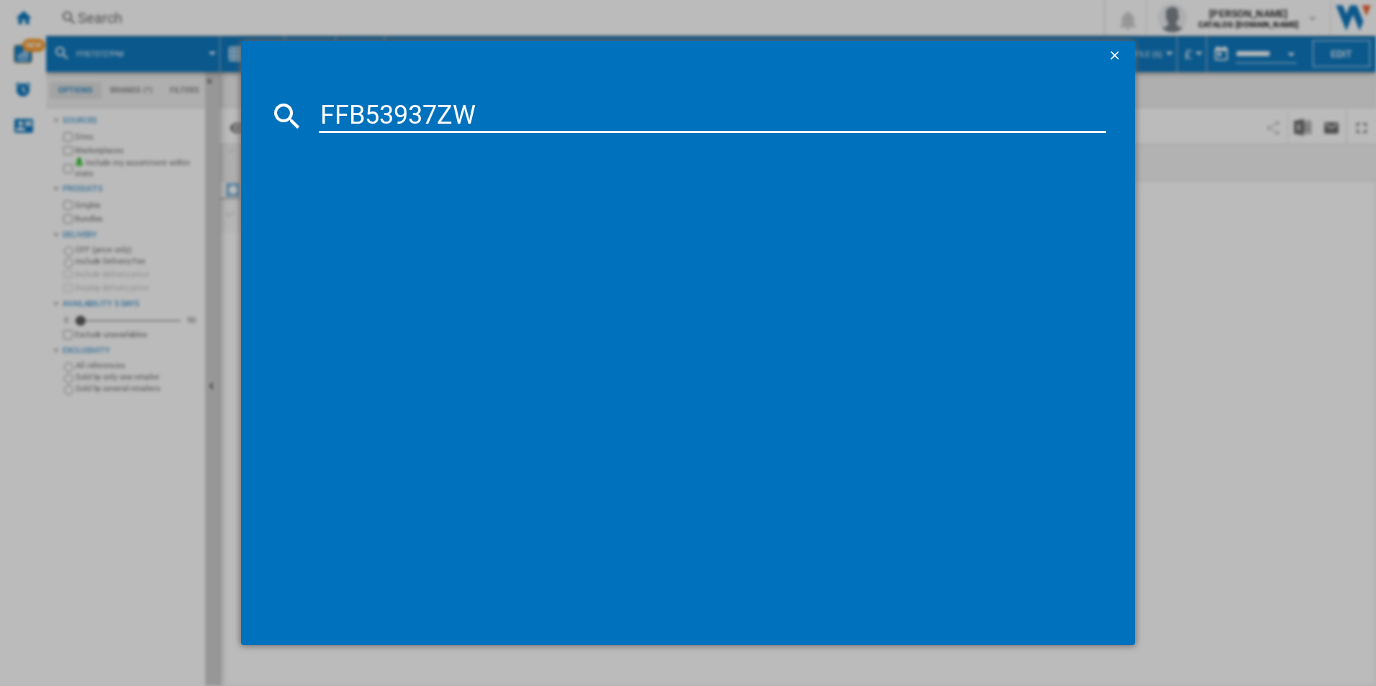
type input "FFB53937ZW"
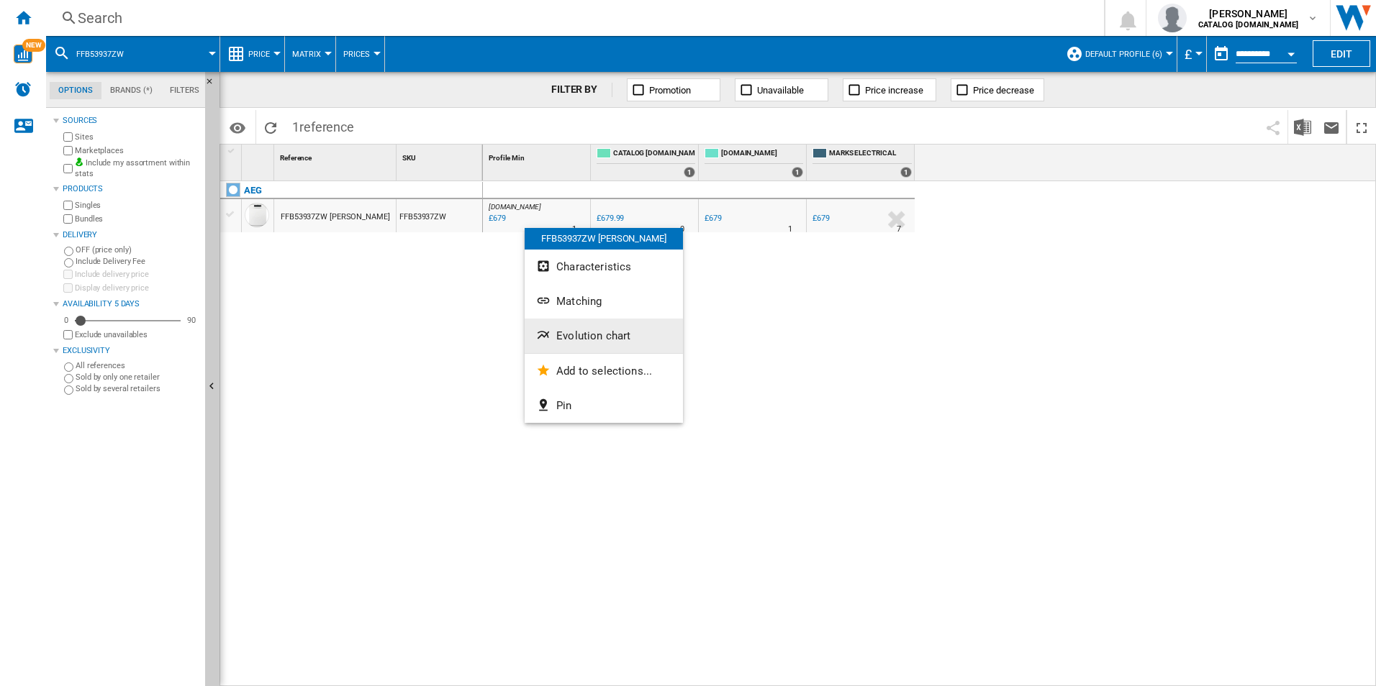
click at [584, 331] on span "Evolution chart" at bounding box center [593, 336] width 74 height 13
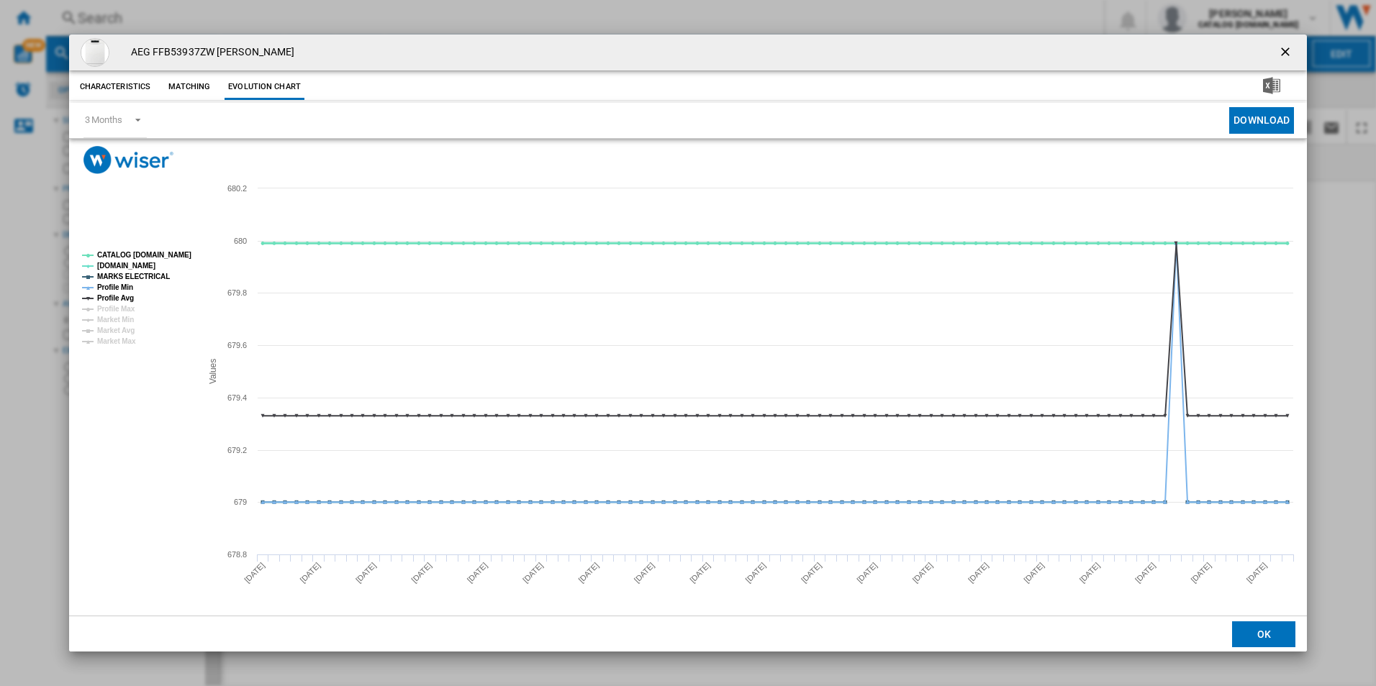
click at [165, 253] on tspan "CATALOG [DOMAIN_NAME]" at bounding box center [144, 255] width 94 height 8
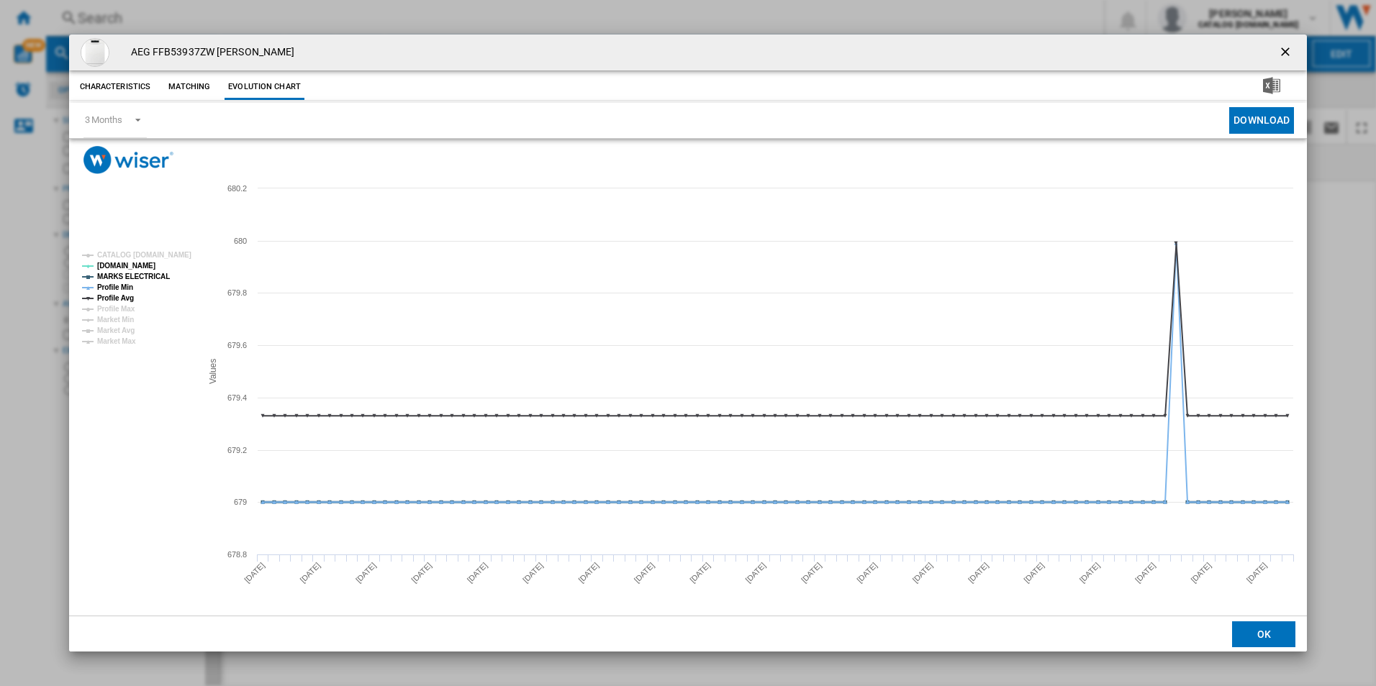
click at [142, 273] on tspan "MARKS ELECTRICAL" at bounding box center [133, 277] width 73 height 8
click at [122, 282] on g "CATALOG ELECTROLUX.UK AO.COM MARKS ELECTRICAL Profile Min Profile Avg Profile M…" at bounding box center [136, 298] width 109 height 94
click at [131, 284] on tspan "Profile Min" at bounding box center [115, 288] width 36 height 8
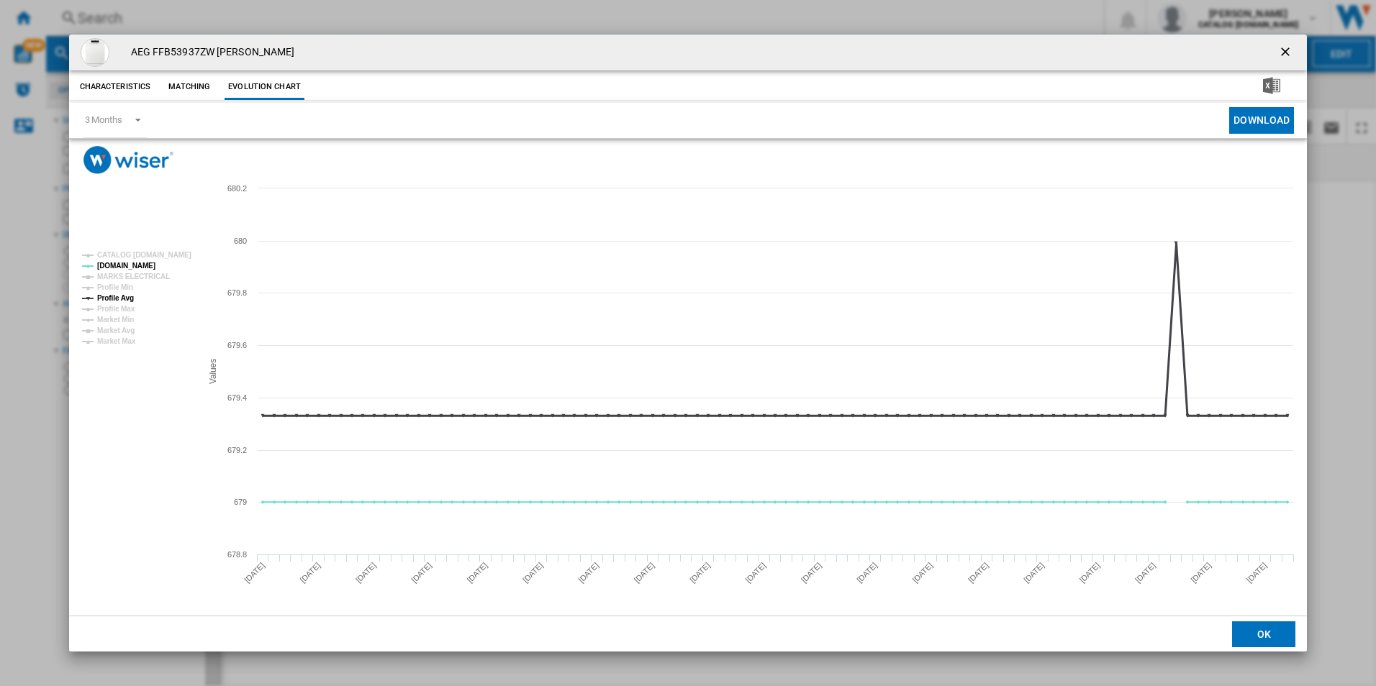
click at [130, 297] on tspan "Profile Avg" at bounding box center [115, 298] width 37 height 8
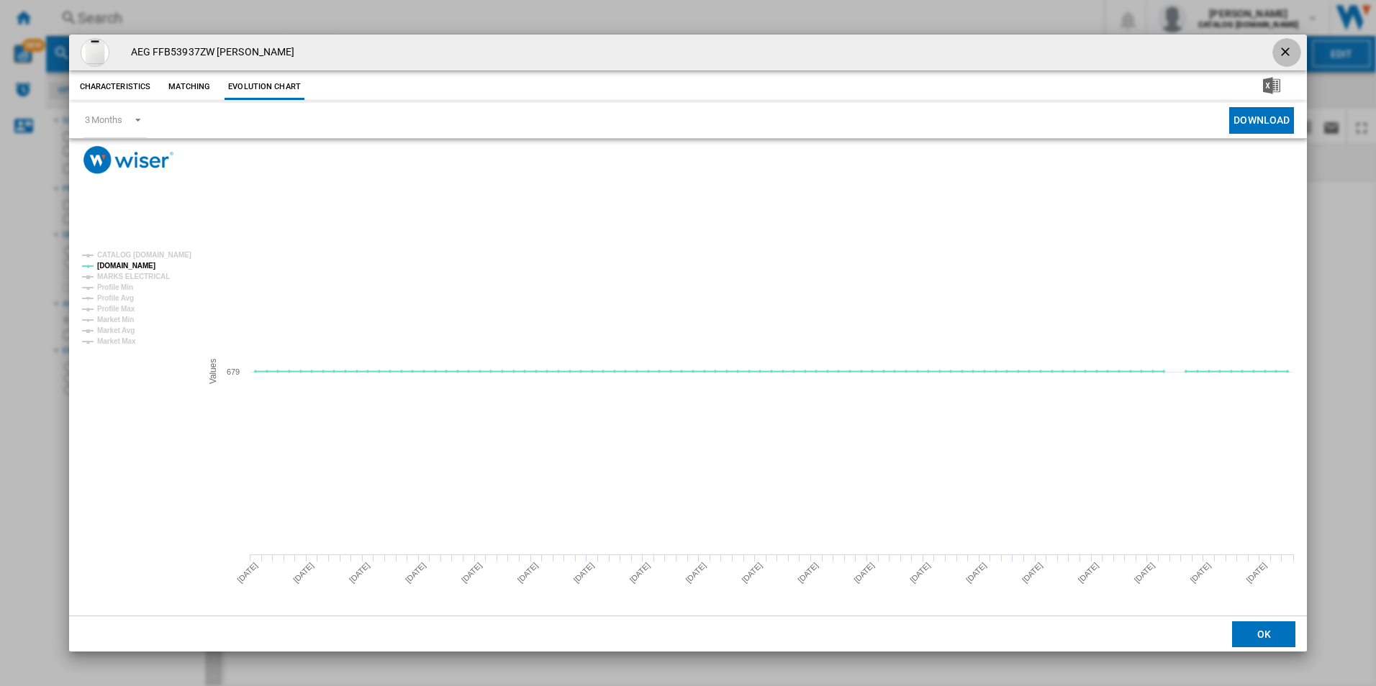
click at [1282, 51] on ng-md-icon "getI18NText('BUTTONS.CLOSE_DIALOG')" at bounding box center [1286, 53] width 17 height 17
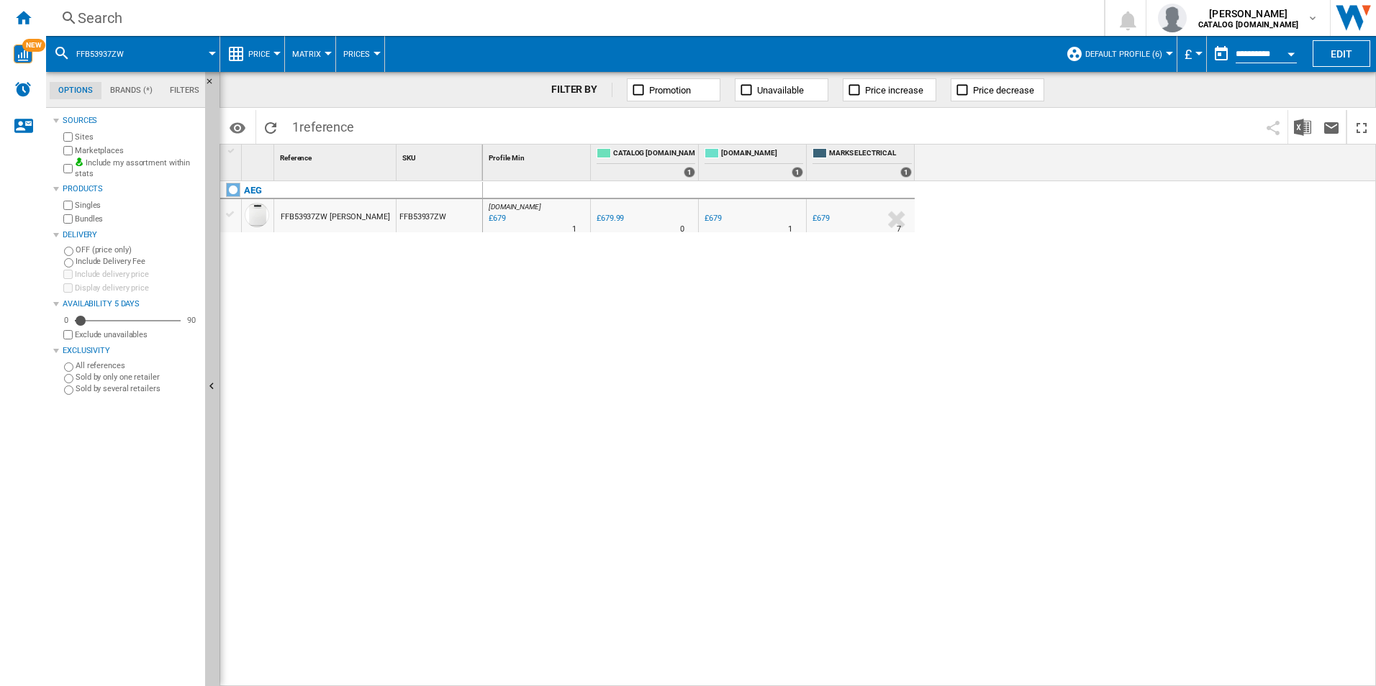
click at [1002, 15] on div "Search" at bounding box center [572, 18] width 989 height 20
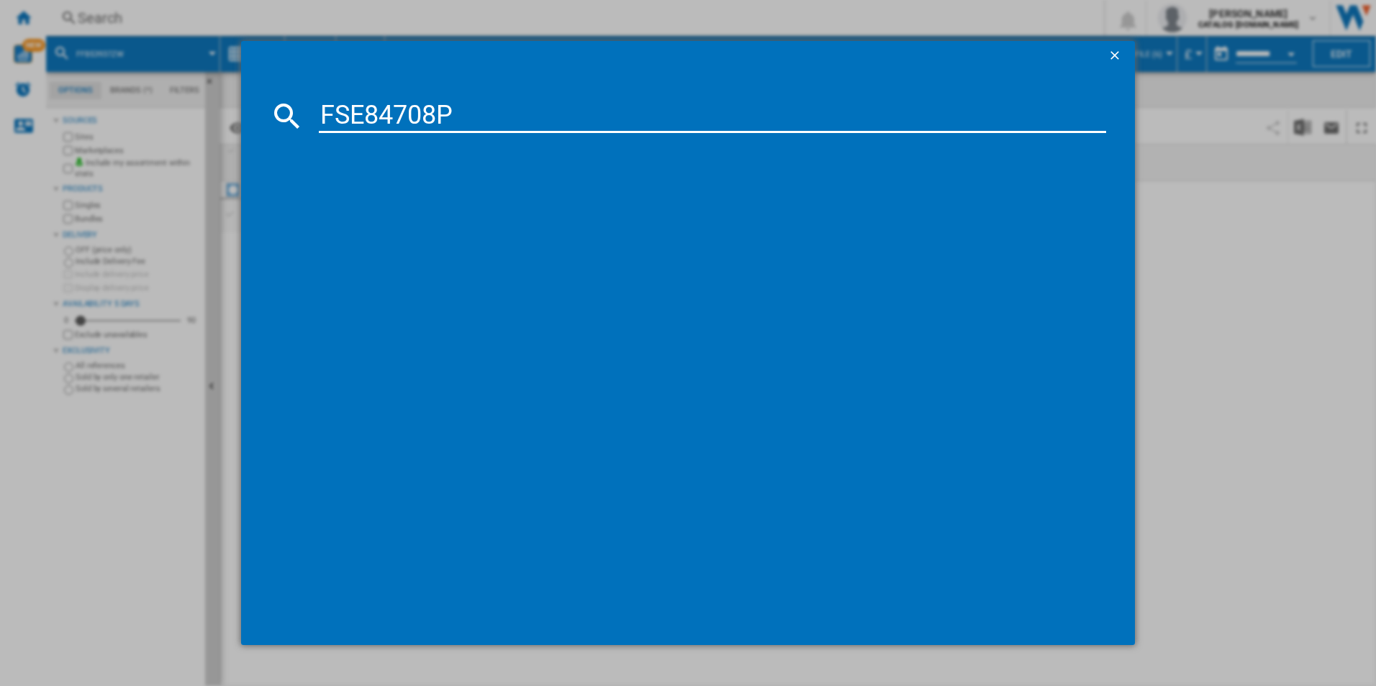
type input "FSE84708P"
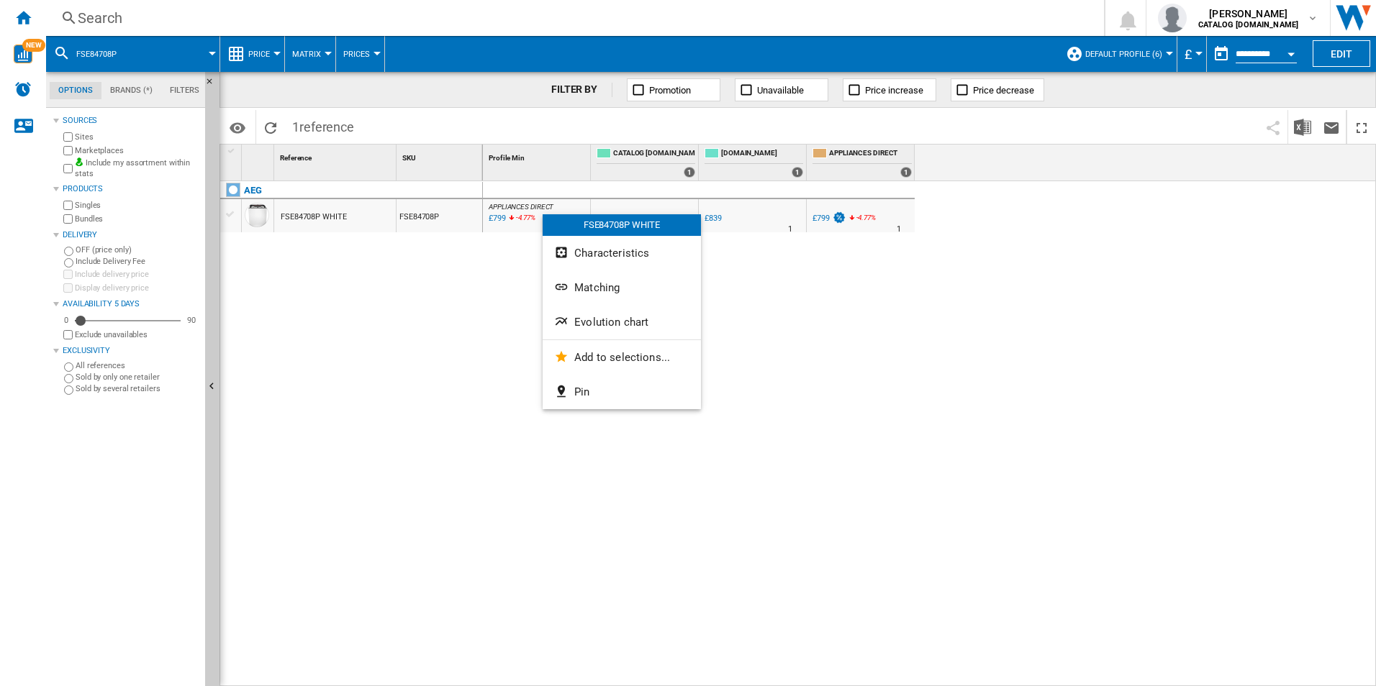
drag, startPoint x: 543, startPoint y: 214, endPoint x: 517, endPoint y: 232, distance: 31.5
click at [496, 251] on div at bounding box center [688, 343] width 1376 height 686
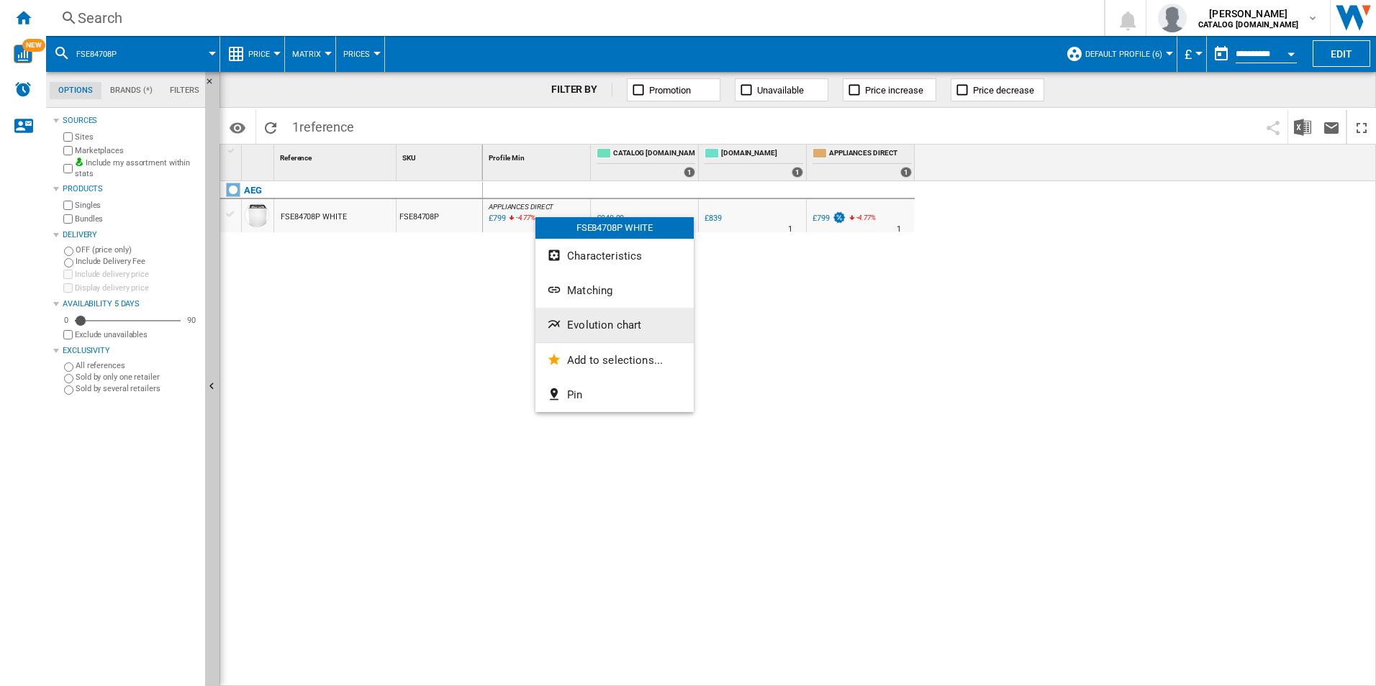
click at [577, 313] on button "Evolution chart" at bounding box center [614, 325] width 158 height 35
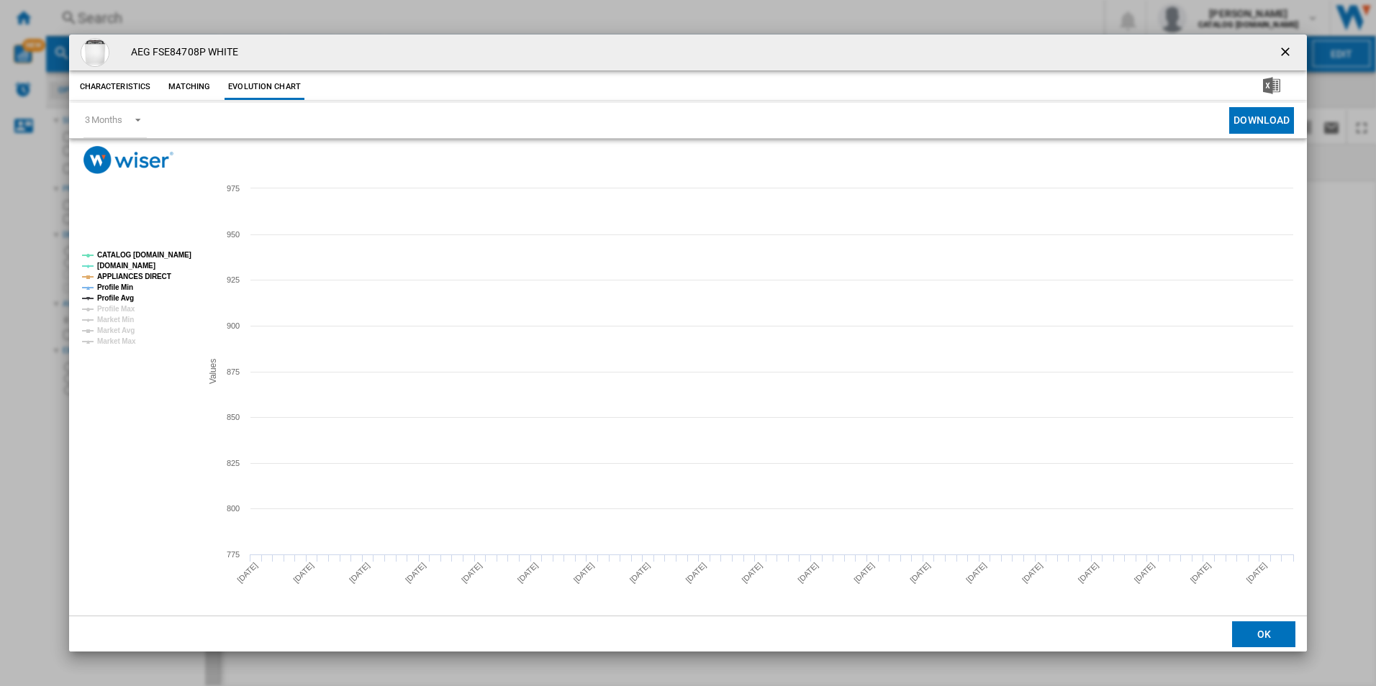
click at [180, 255] on tspan "CATALOG [DOMAIN_NAME]" at bounding box center [144, 255] width 94 height 8
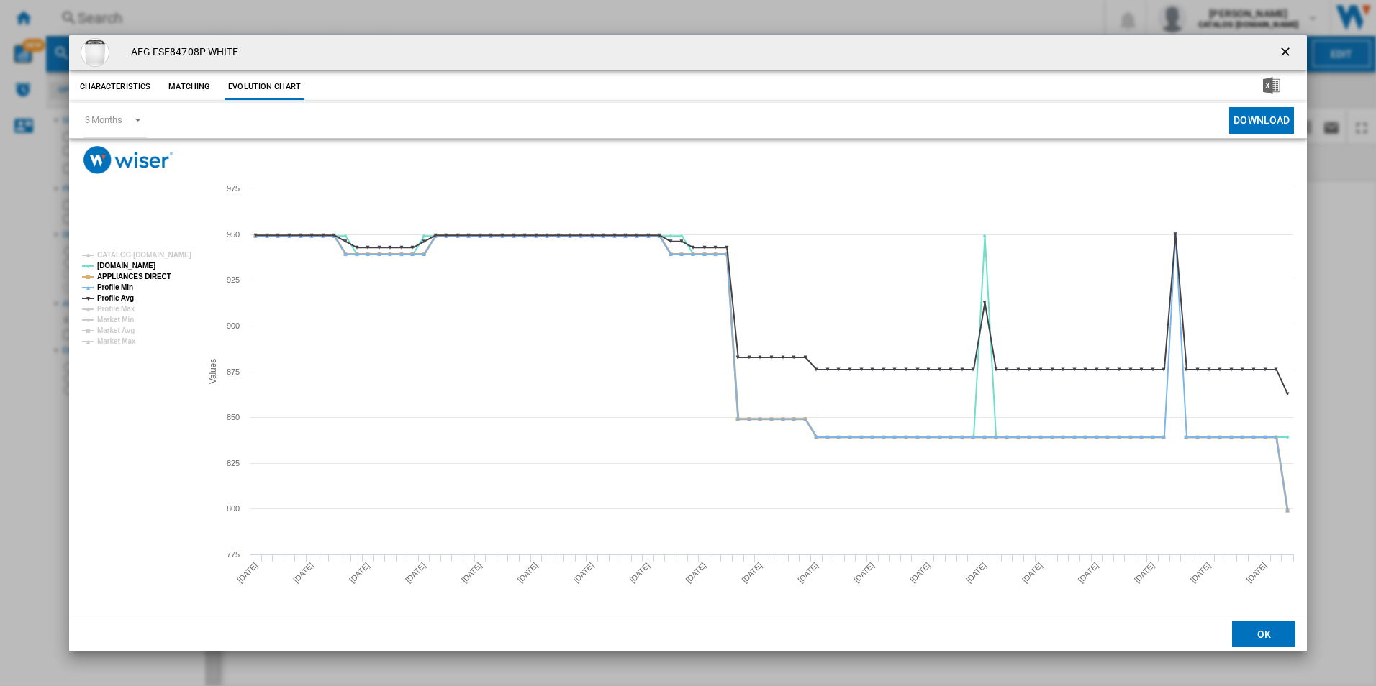
click at [158, 273] on tspan "APPLIANCES DIRECT" at bounding box center [134, 277] width 74 height 8
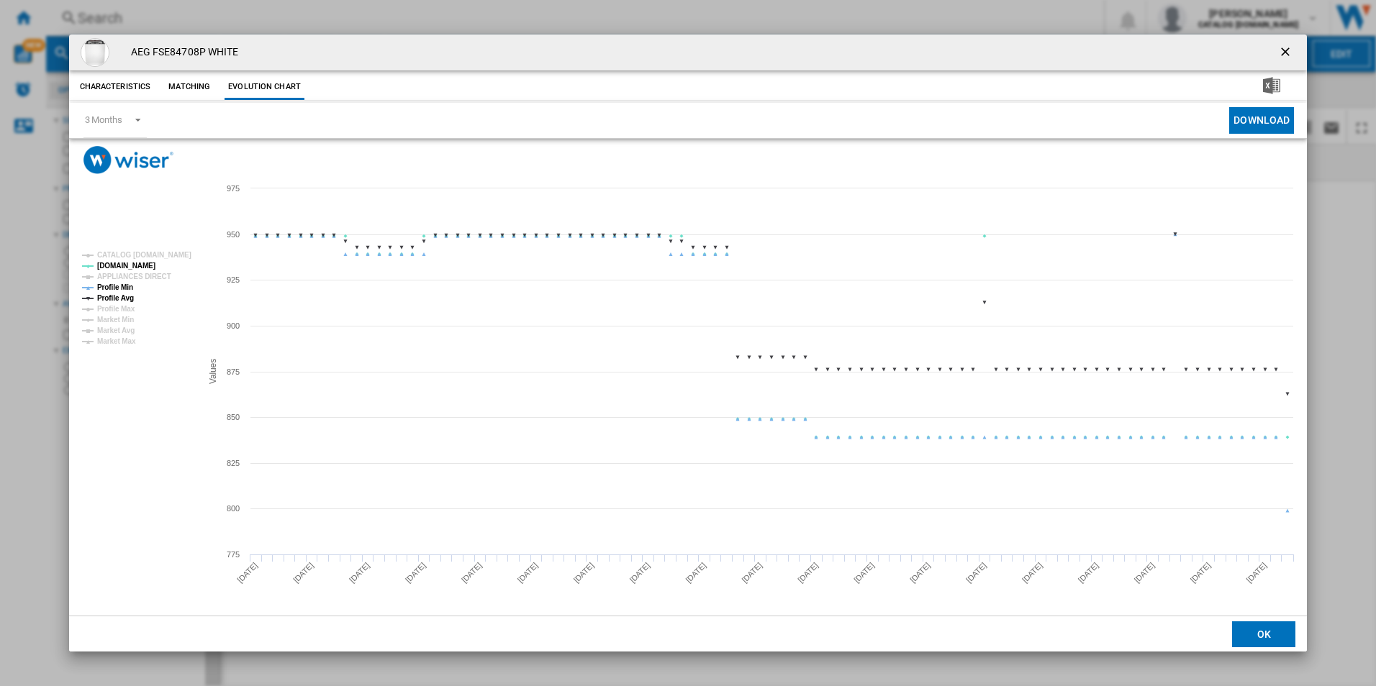
click at [129, 284] on tspan "Profile Min" at bounding box center [115, 288] width 36 height 8
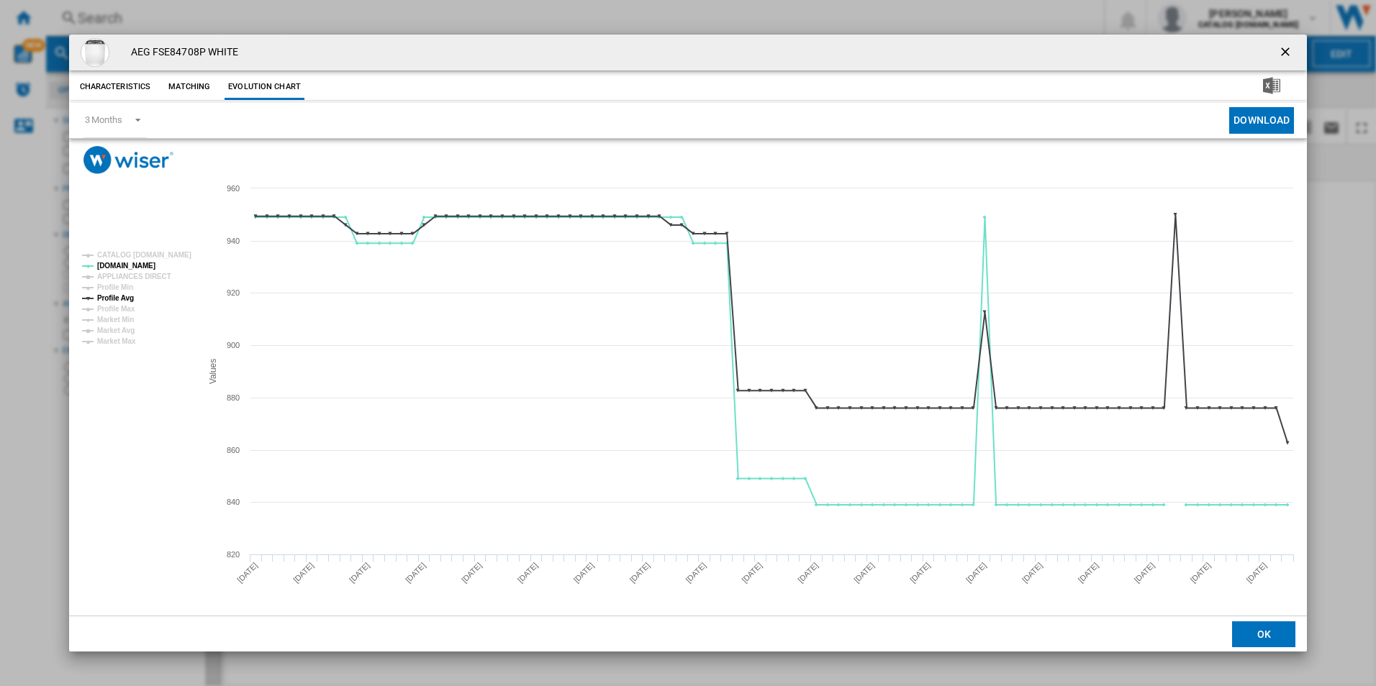
click at [136, 293] on rect "Product popup" at bounding box center [135, 298] width 119 height 105
click at [128, 294] on tspan "Profile Avg" at bounding box center [115, 298] width 37 height 8
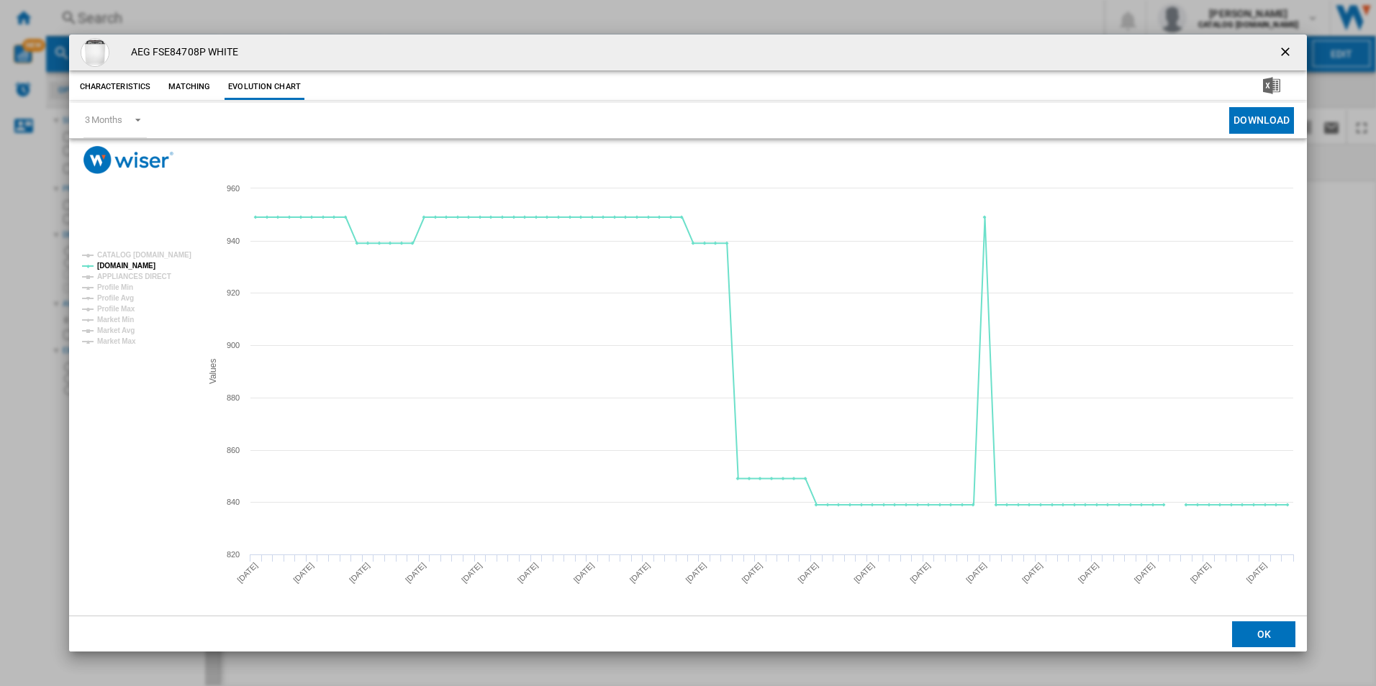
drag, startPoint x: 1287, startPoint y: 55, endPoint x: 1097, endPoint y: 40, distance: 190.6
click at [1287, 55] on ng-md-icon "getI18NText('BUTTONS.CLOSE_DIALOG')" at bounding box center [1286, 53] width 17 height 17
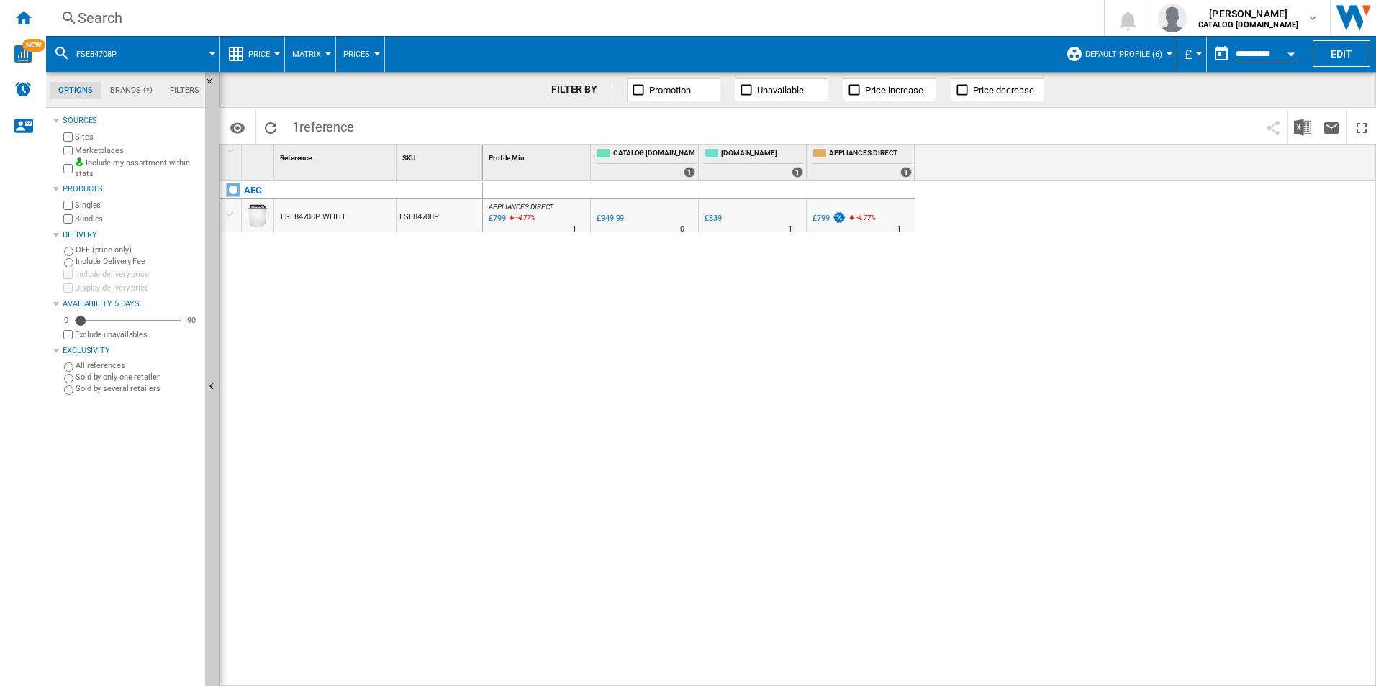
click at [984, 26] on div "Search" at bounding box center [572, 18] width 989 height 20
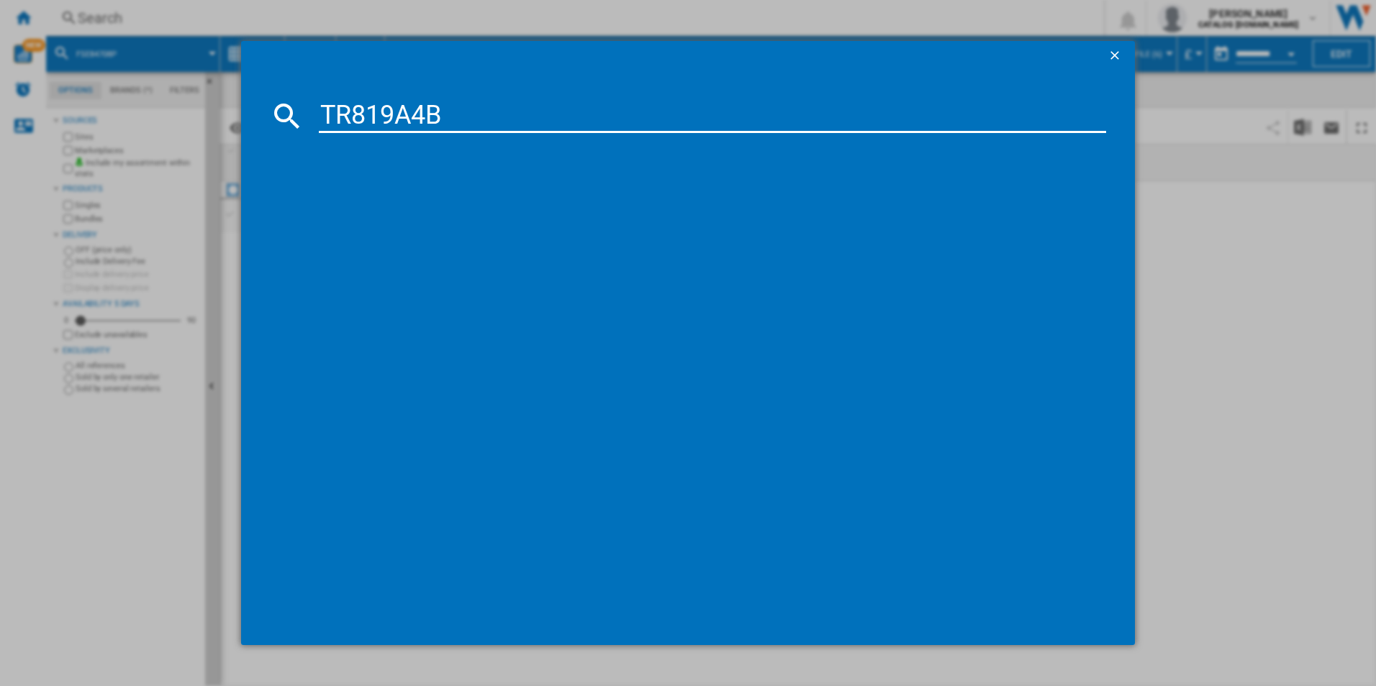
type input "TR819A4B"
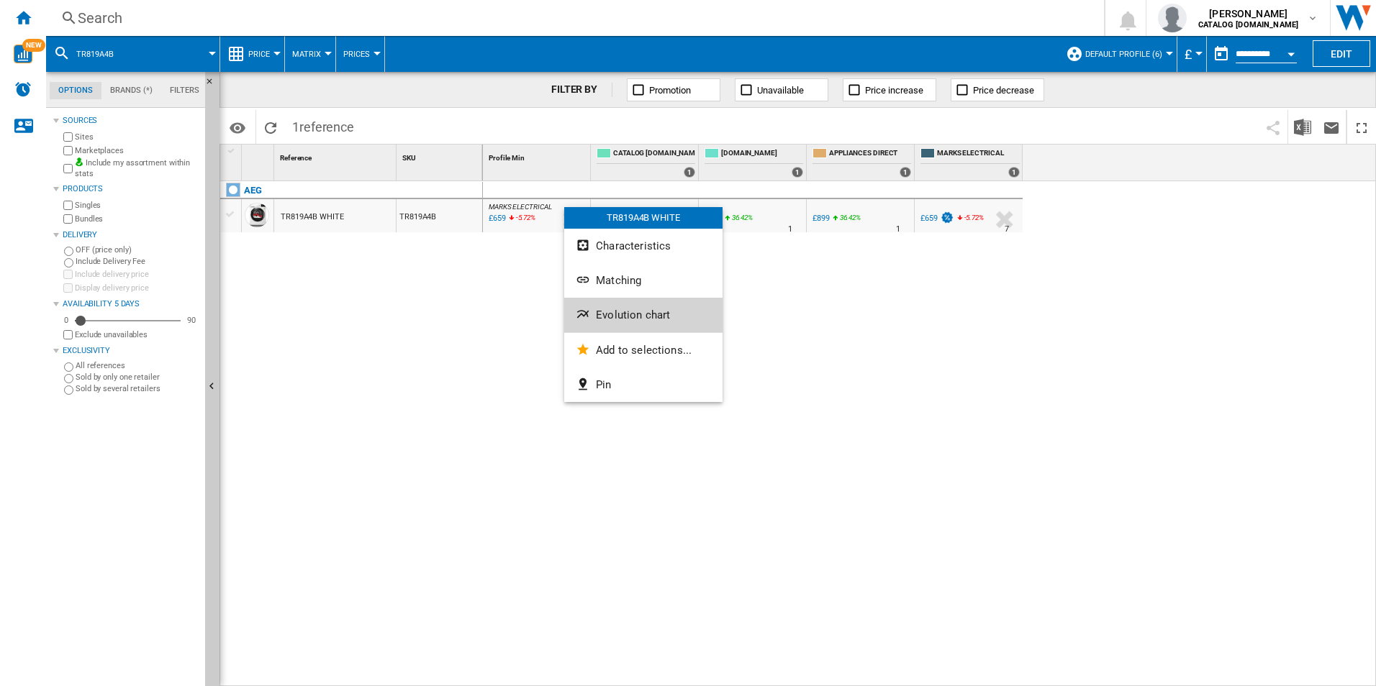
click at [608, 322] on button "Evolution chart" at bounding box center [643, 315] width 158 height 35
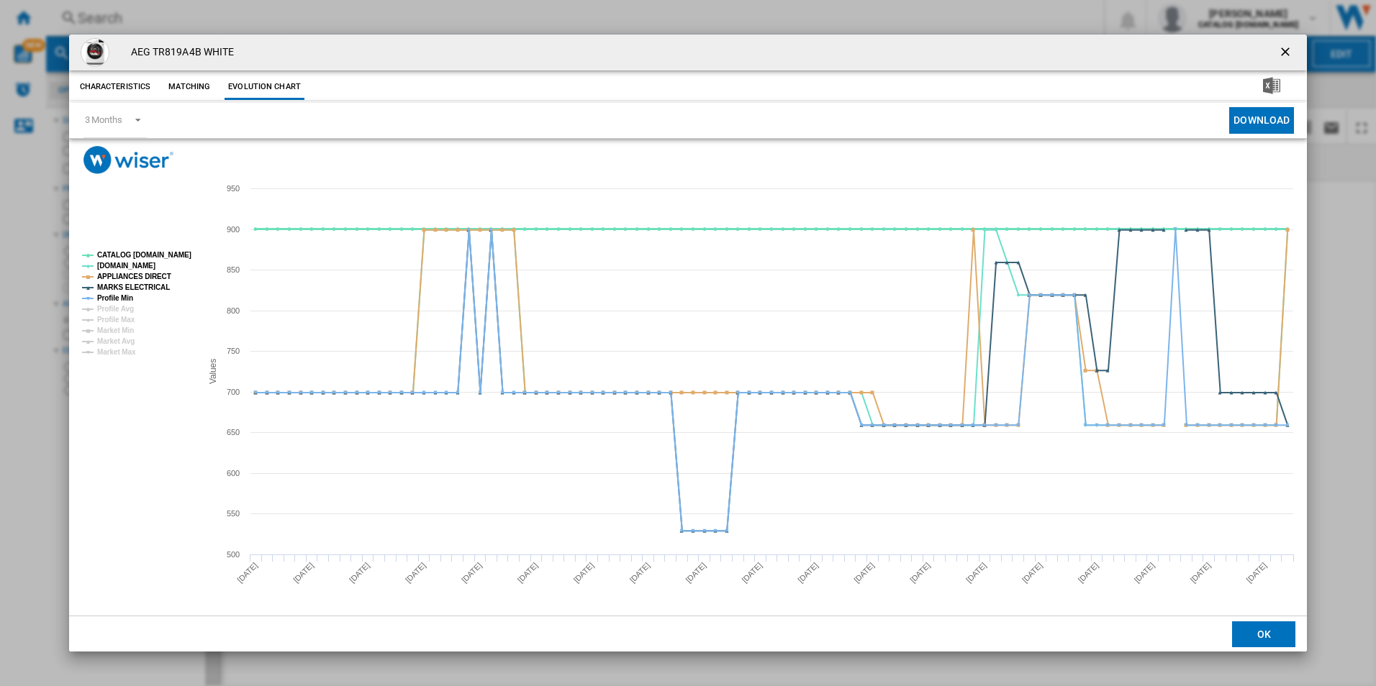
click at [164, 255] on tspan "CATALOG [DOMAIN_NAME]" at bounding box center [144, 255] width 94 height 8
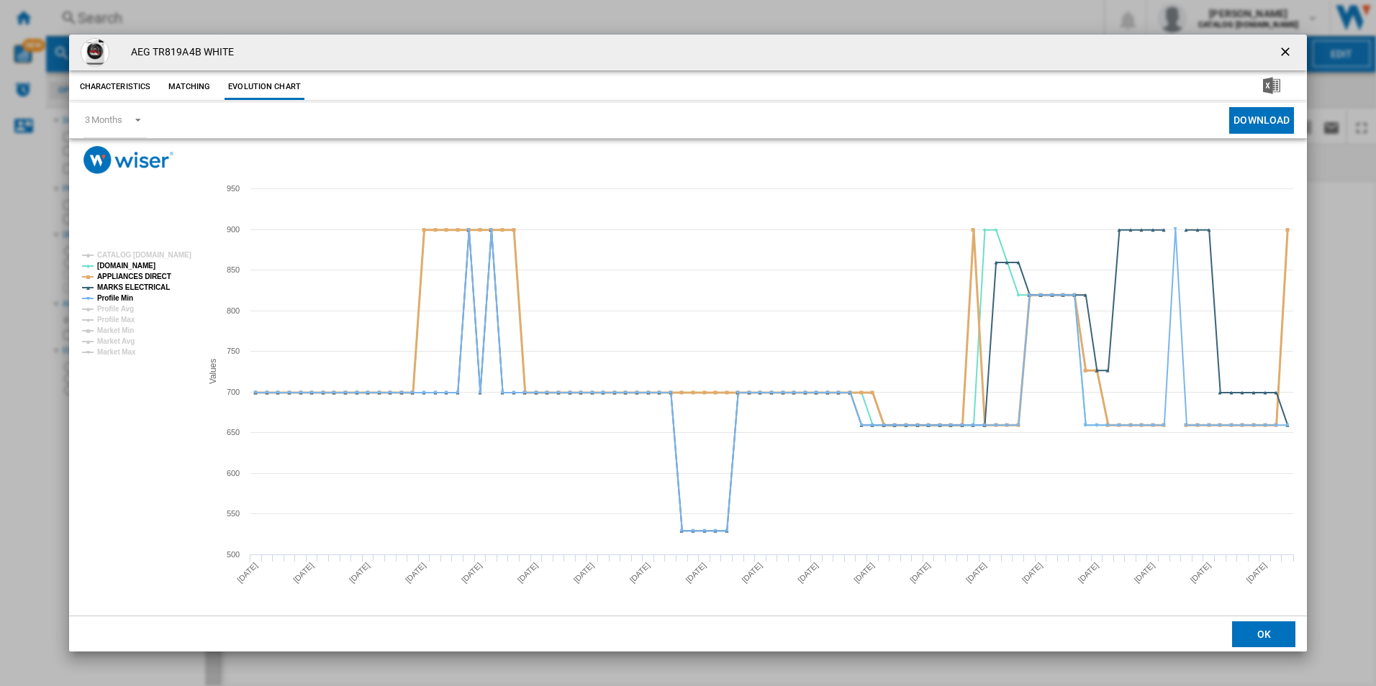
click at [151, 278] on tspan "APPLIANCES DIRECT" at bounding box center [134, 277] width 74 height 8
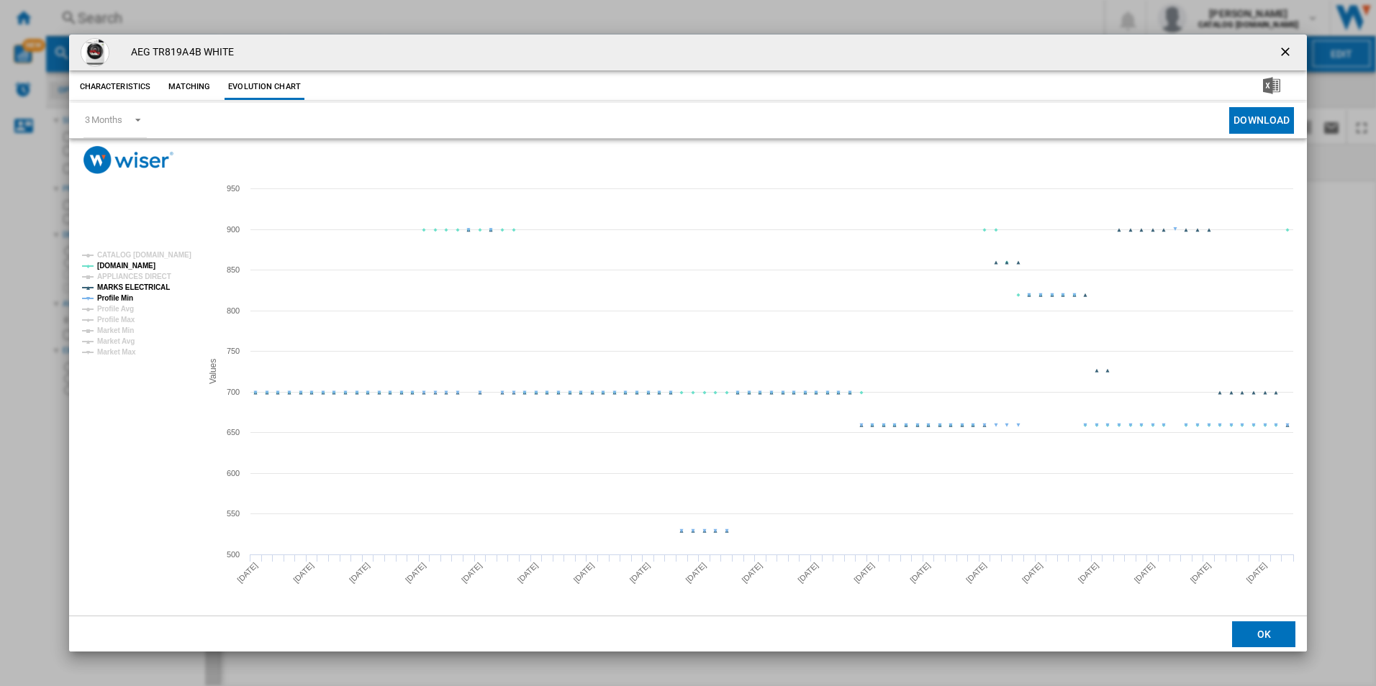
click at [151, 285] on tspan "MARKS ELECTRICAL" at bounding box center [133, 288] width 73 height 8
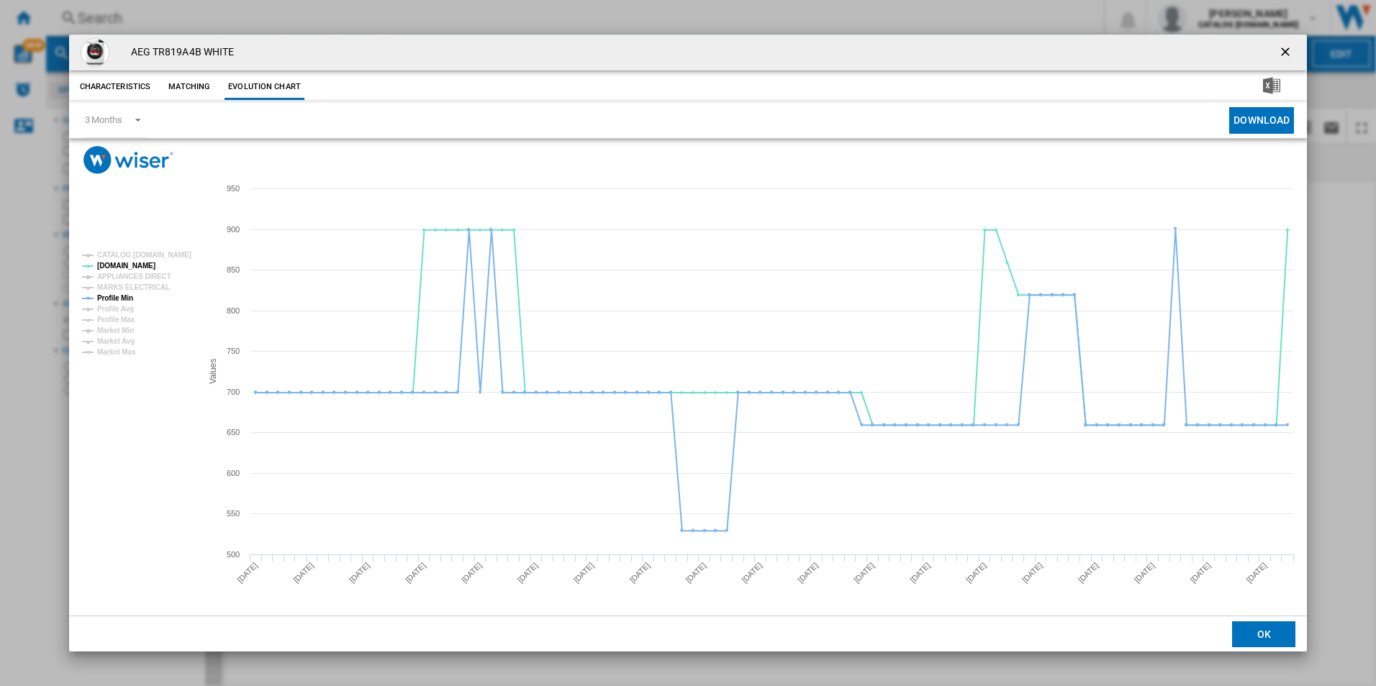
click at [124, 291] on tspan "MARKS ELECTRICAL" at bounding box center [133, 288] width 73 height 8
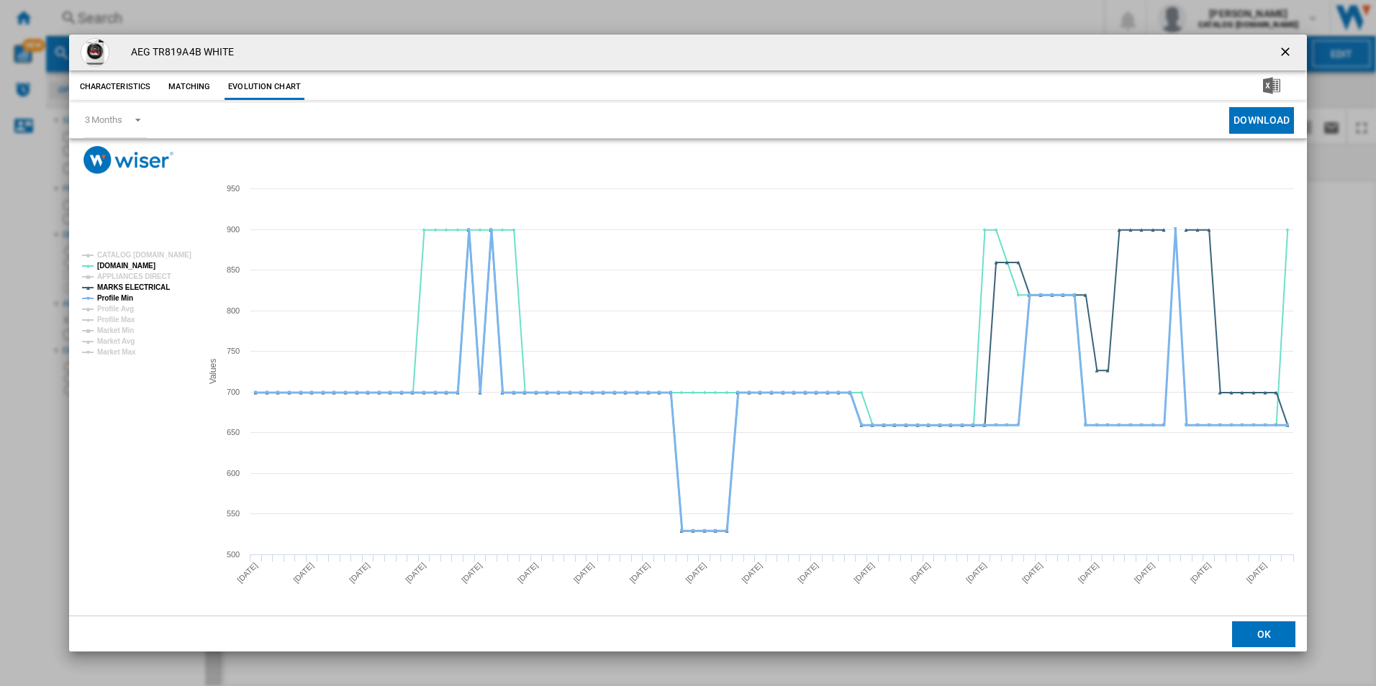
click at [106, 297] on tspan "Profile Min" at bounding box center [115, 298] width 36 height 8
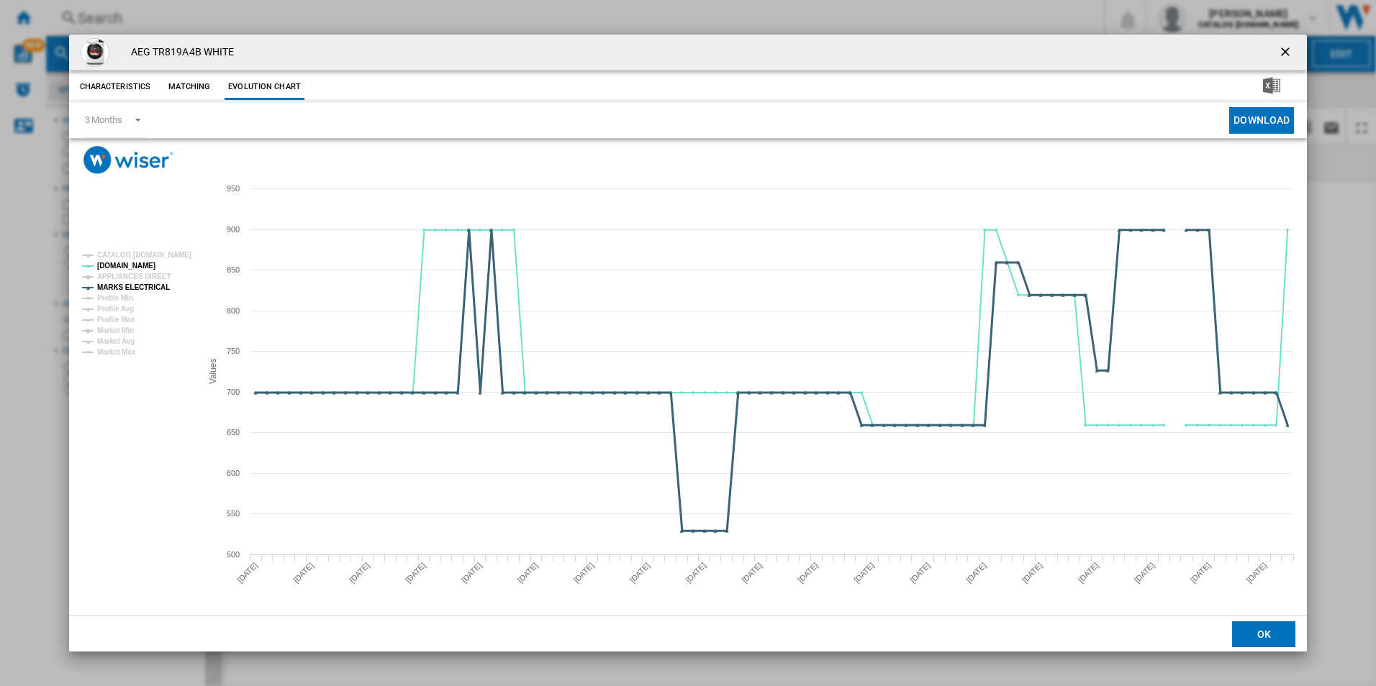
click at [129, 286] on tspan "MARKS ELECTRICAL" at bounding box center [133, 288] width 73 height 8
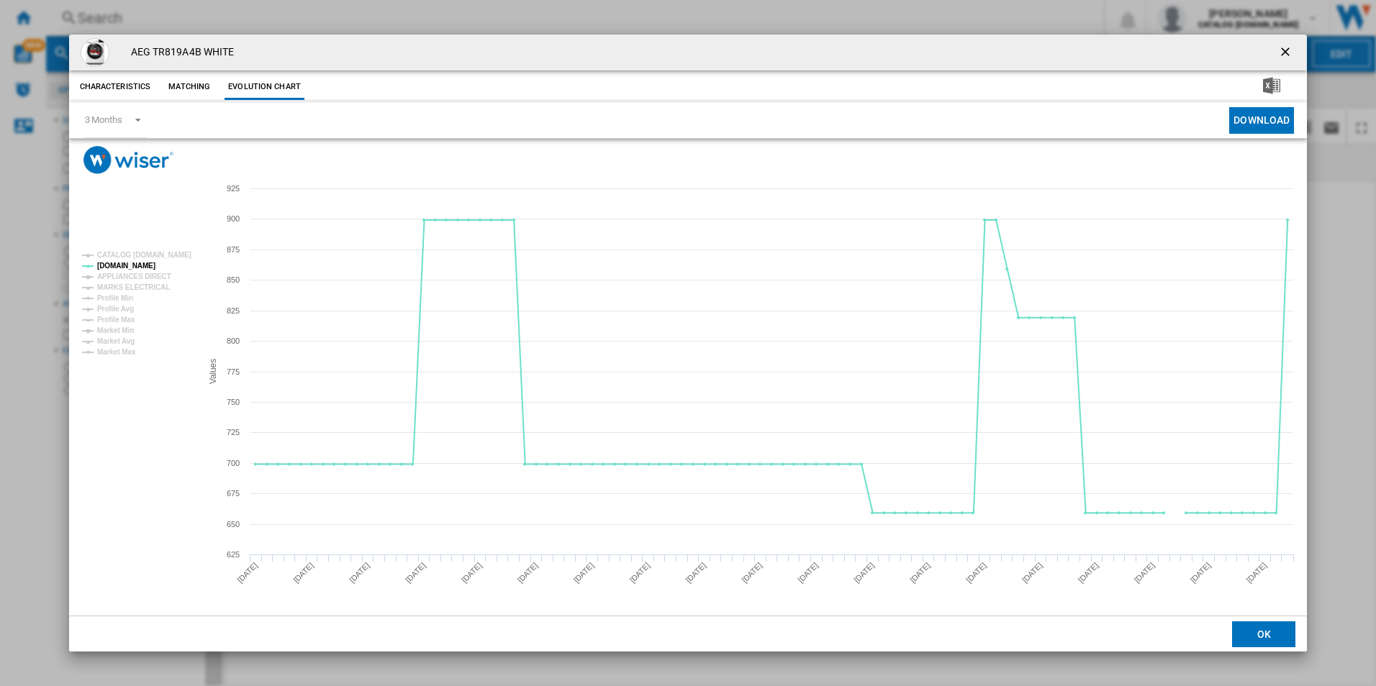
drag, startPoint x: 1283, startPoint y: 53, endPoint x: 1037, endPoint y: 27, distance: 247.4
click at [1283, 53] on ng-md-icon "getI18NText('BUTTONS.CLOSE_DIALOG')" at bounding box center [1286, 53] width 17 height 17
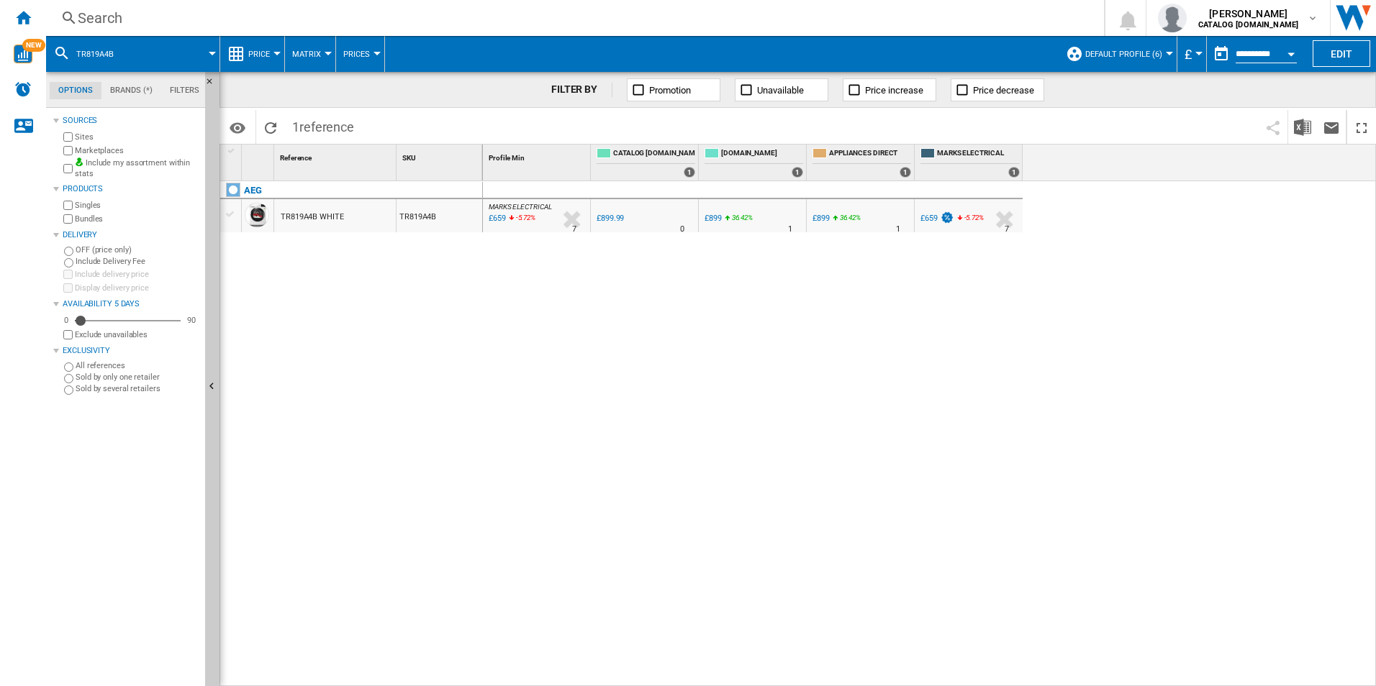
click at [976, 13] on div "Search" at bounding box center [572, 18] width 989 height 20
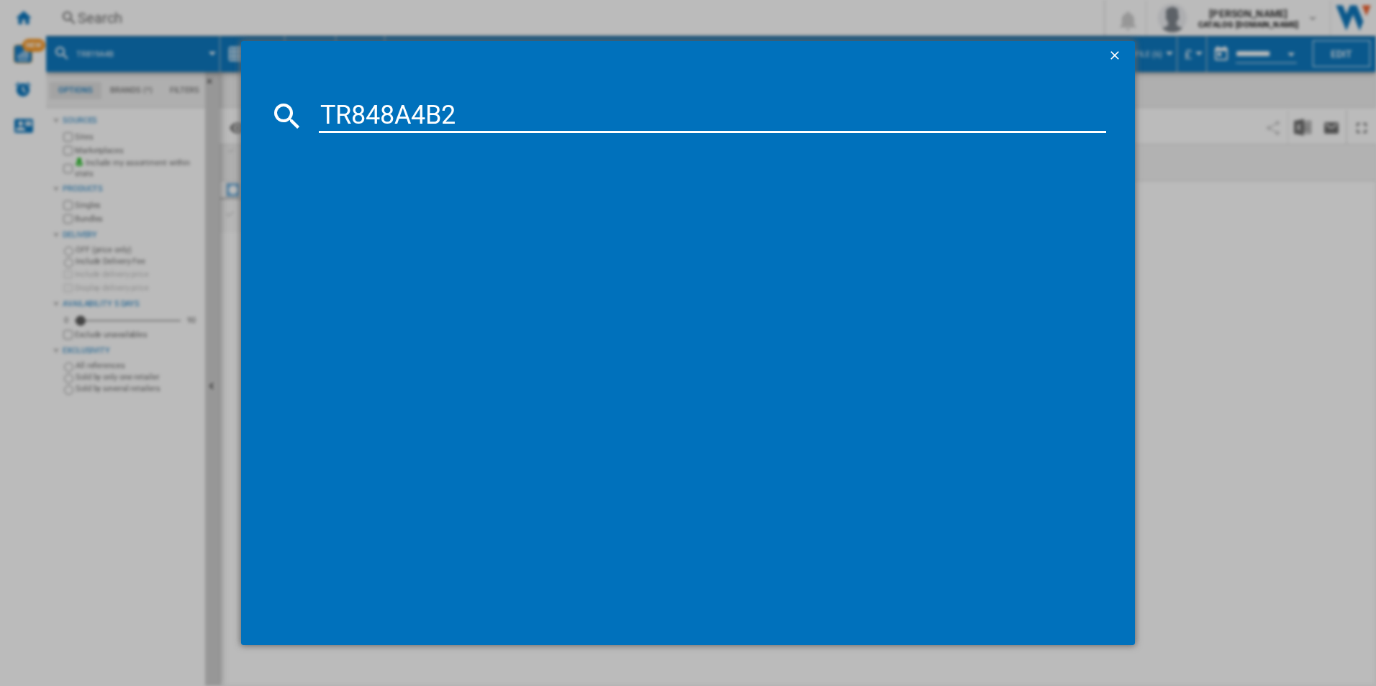
type input "TR848A4B2"
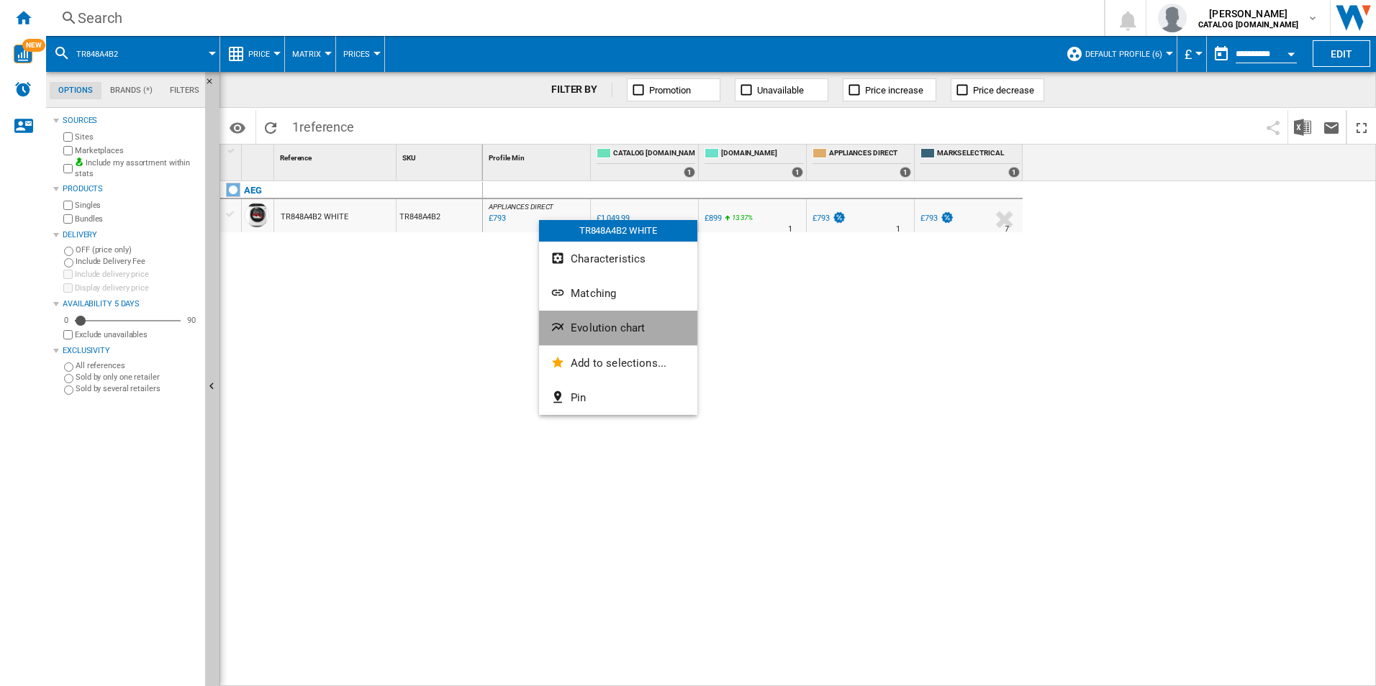
click at [598, 331] on span "Evolution chart" at bounding box center [608, 328] width 74 height 13
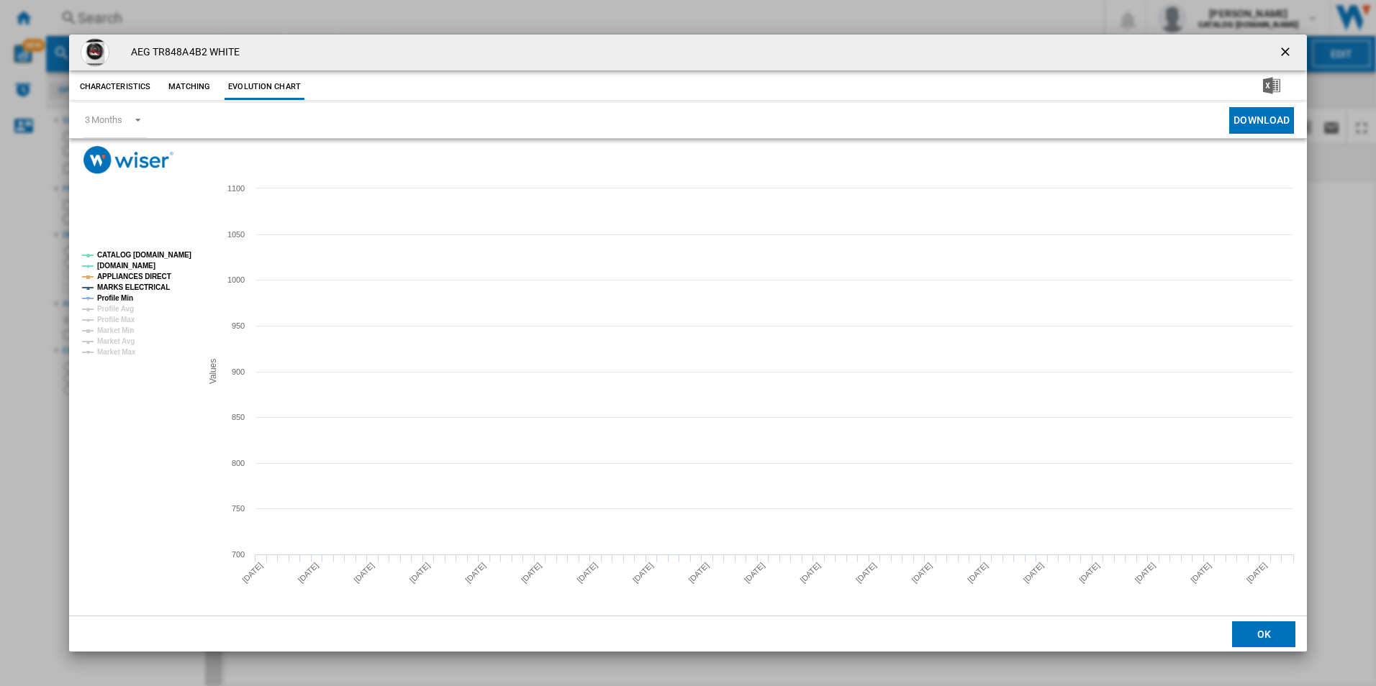
click at [171, 255] on tspan "CATALOG [DOMAIN_NAME]" at bounding box center [144, 255] width 94 height 8
click at [140, 284] on tspan "MARKS ELECTRICAL" at bounding box center [133, 288] width 73 height 8
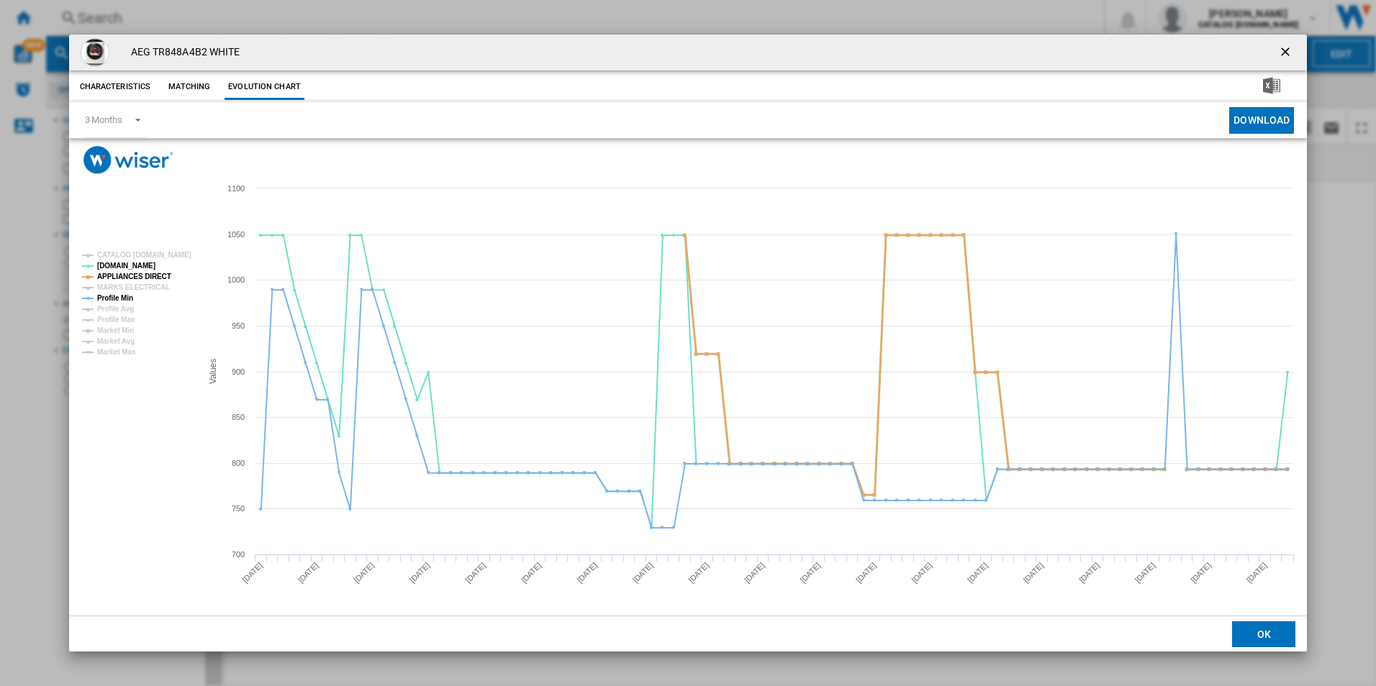
click at [145, 276] on tspan "APPLIANCES DIRECT" at bounding box center [134, 277] width 74 height 8
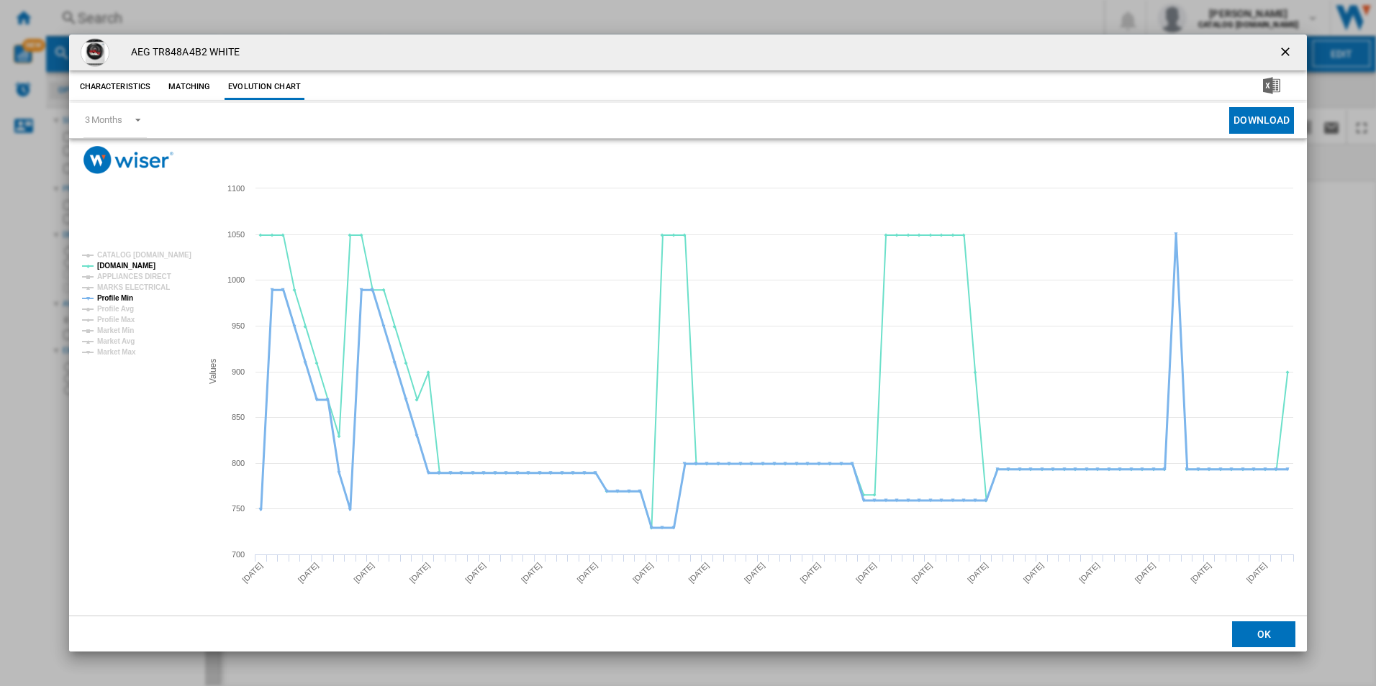
click at [122, 296] on tspan "Profile Min" at bounding box center [115, 298] width 36 height 8
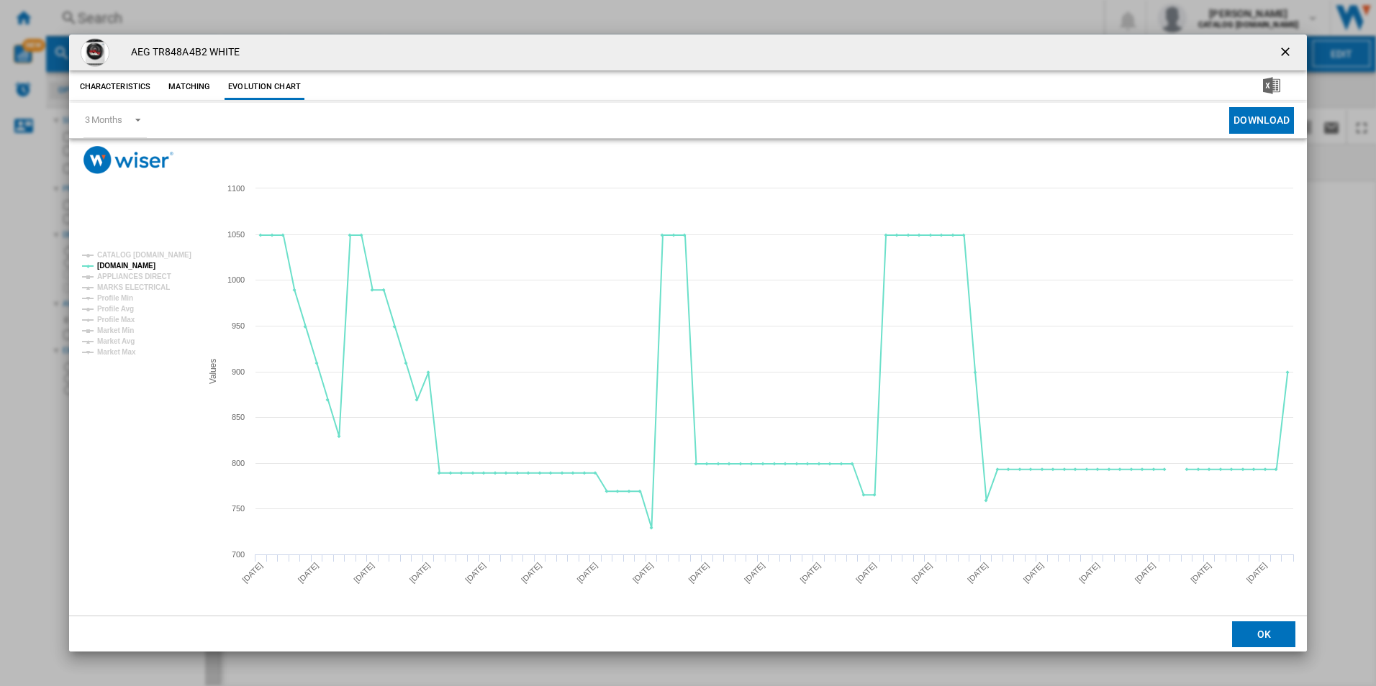
drag, startPoint x: 1285, startPoint y: 48, endPoint x: 1269, endPoint y: 48, distance: 15.8
click at [1285, 48] on ng-md-icon "getI18NText('BUTTONS.CLOSE_DIALOG')" at bounding box center [1286, 53] width 17 height 17
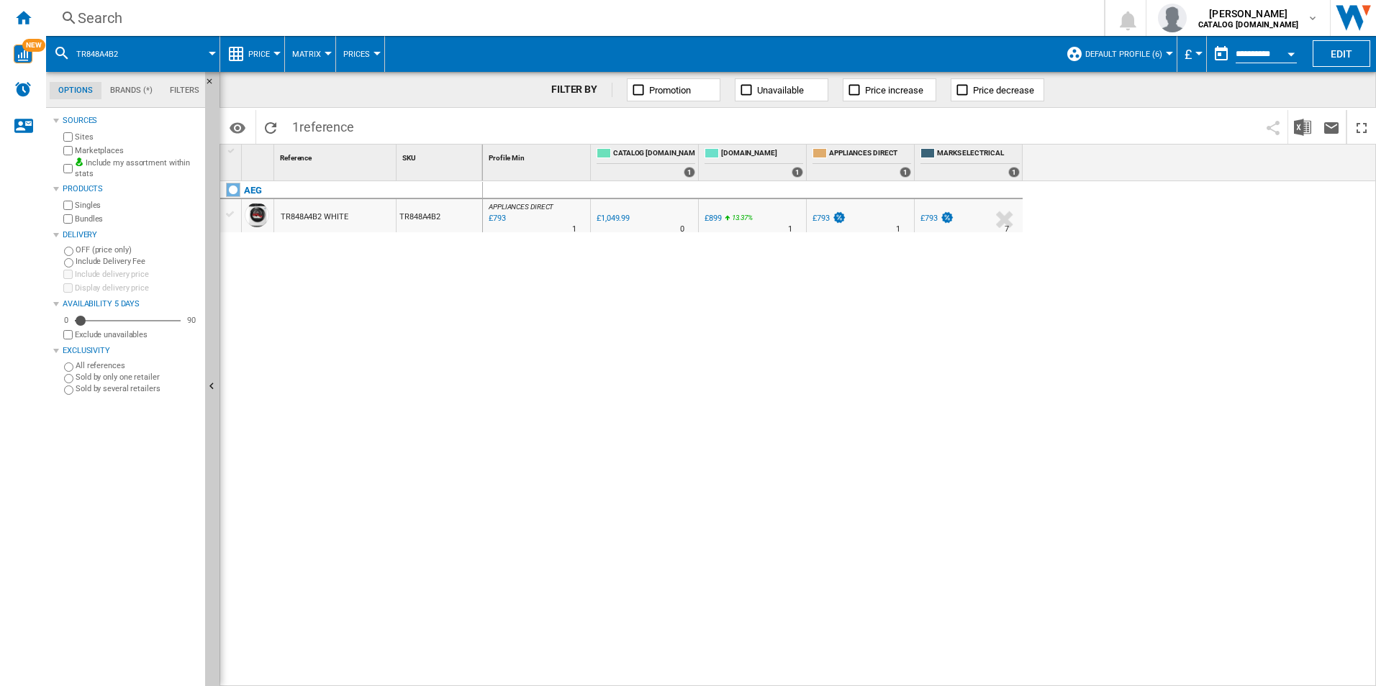
click at [1041, 15] on div "Search" at bounding box center [572, 18] width 989 height 20
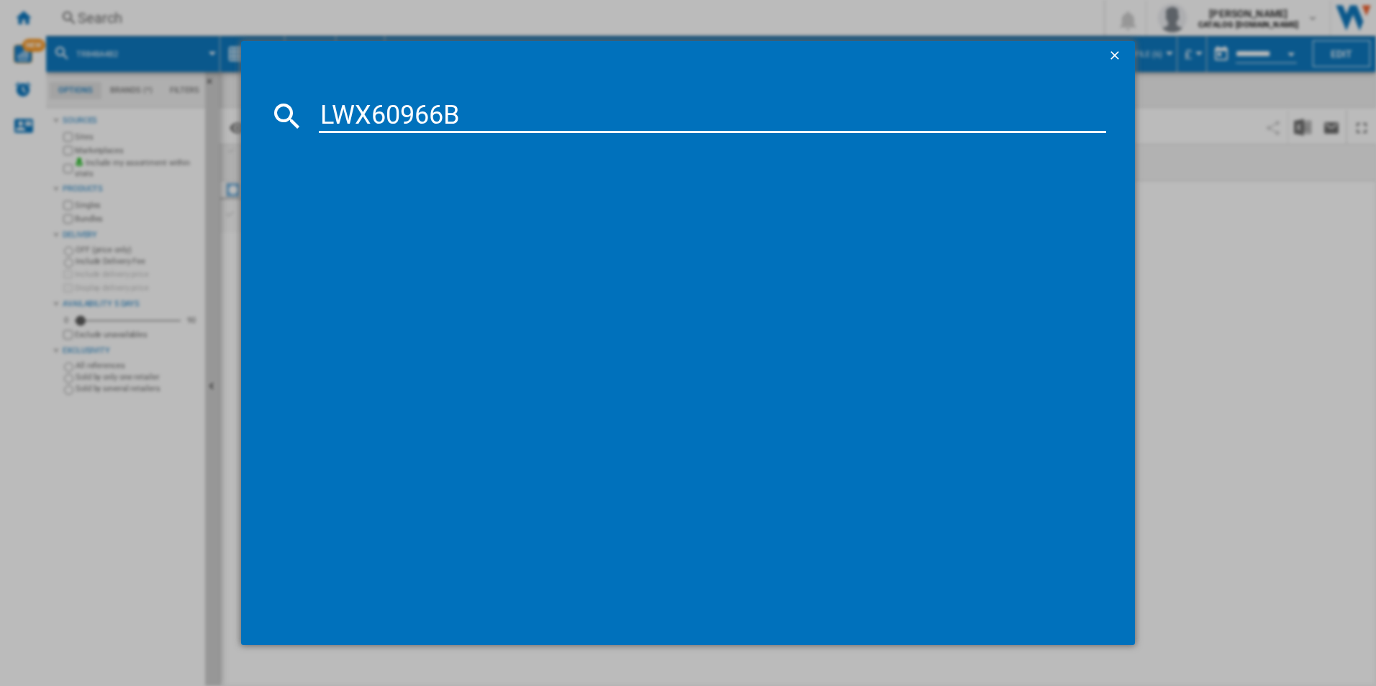
type input "LWX60966B"
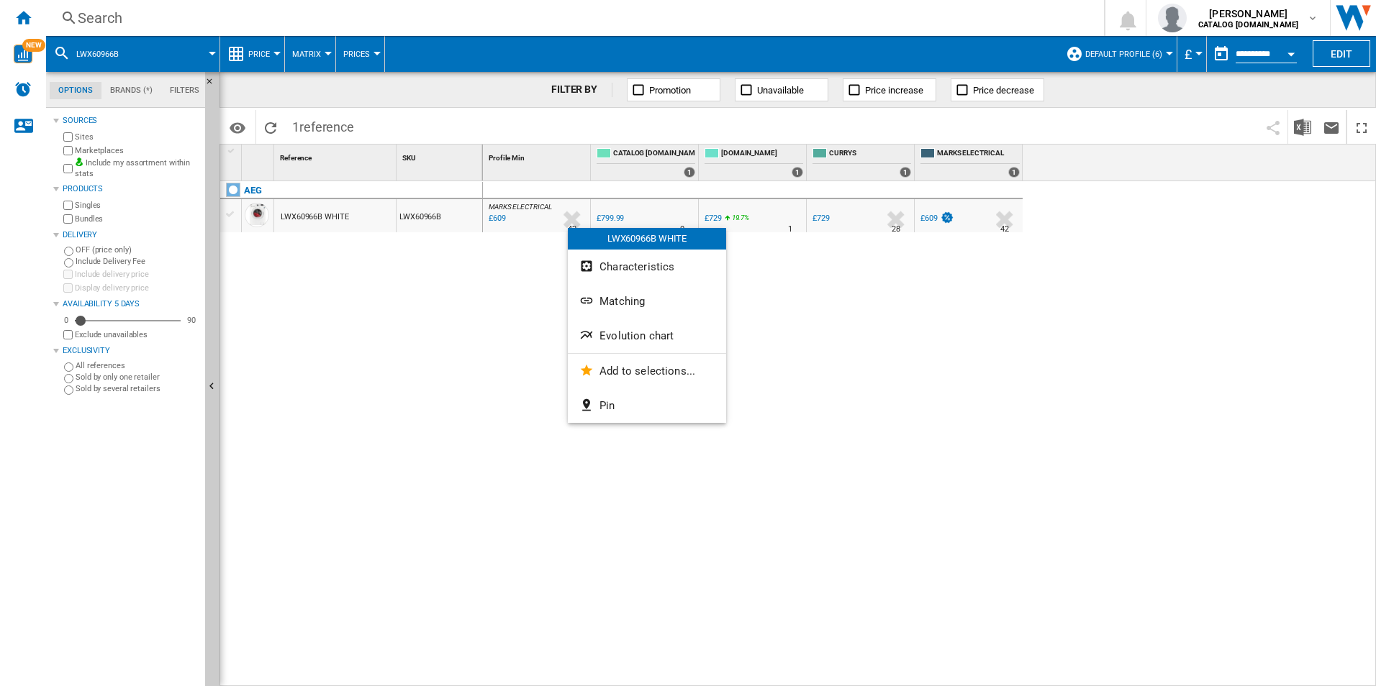
click at [621, 339] on span "Evolution chart" at bounding box center [636, 336] width 74 height 13
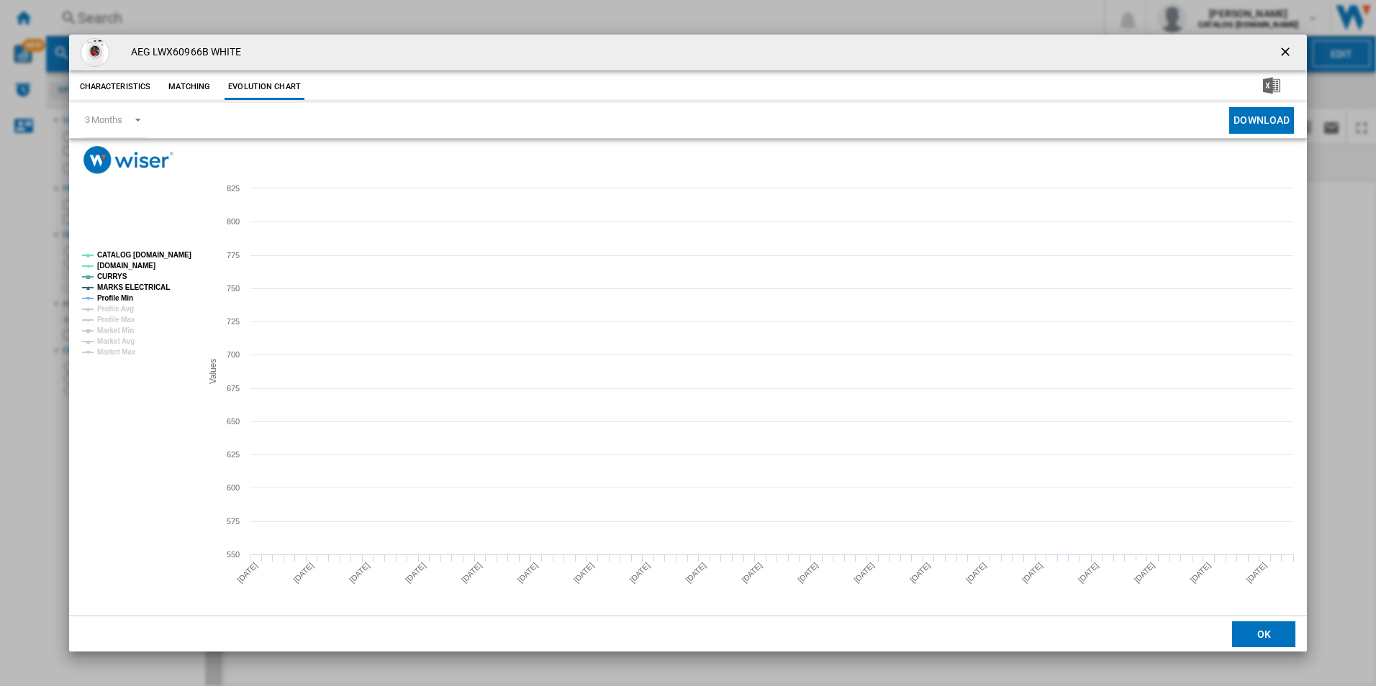
drag, startPoint x: 173, startPoint y: 253, endPoint x: 160, endPoint y: 260, distance: 15.8
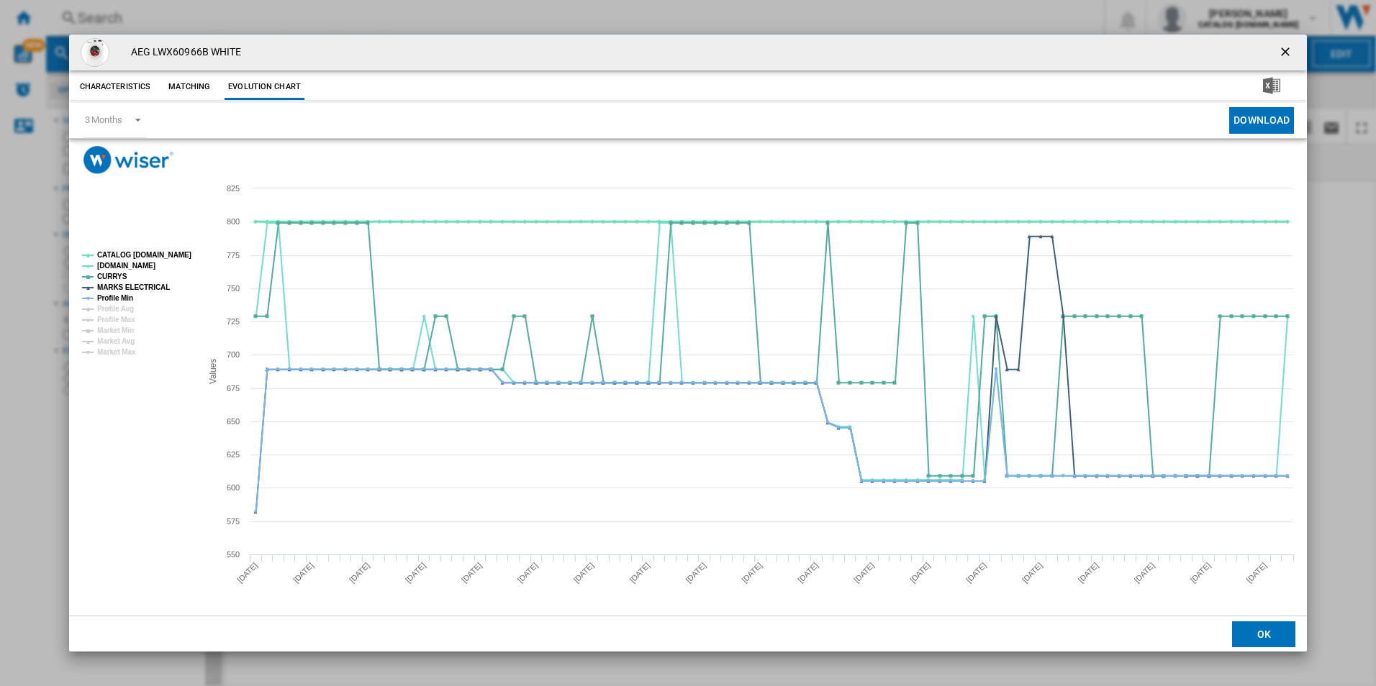
click at [173, 253] on tspan "CATALOG [DOMAIN_NAME]" at bounding box center [144, 255] width 94 height 8
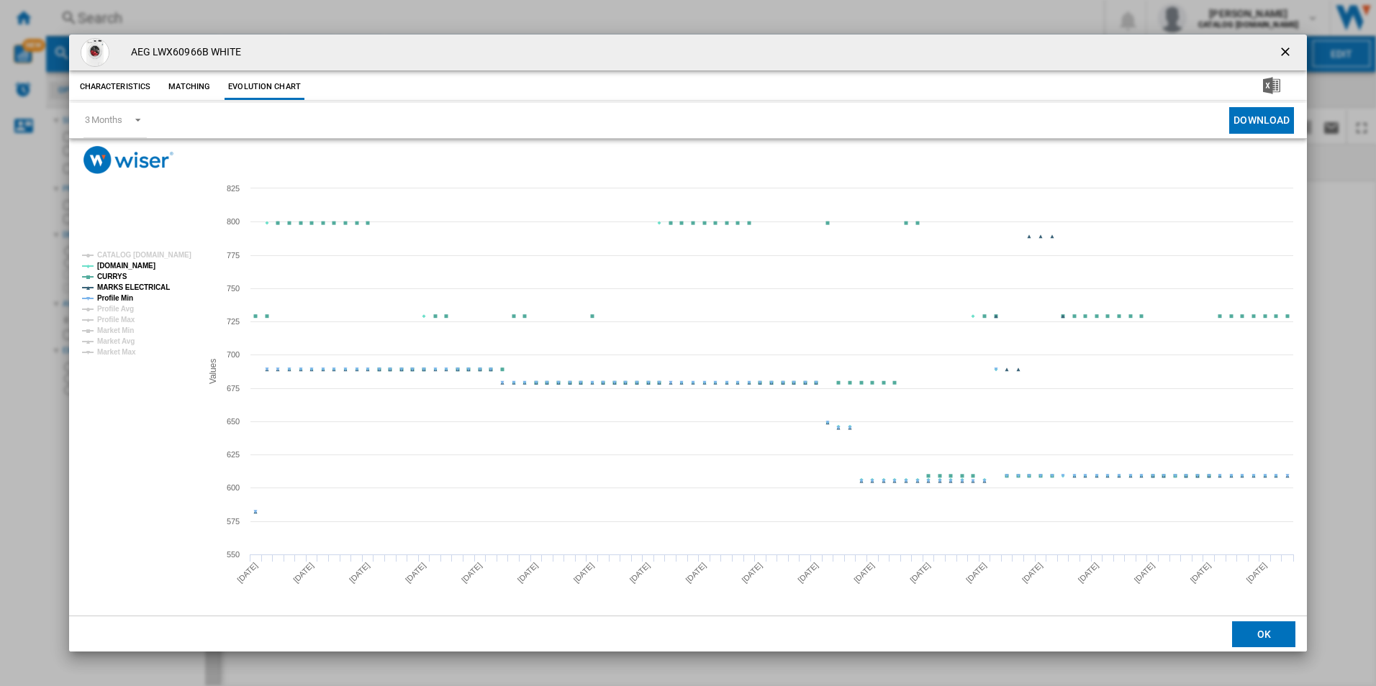
click at [124, 289] on tspan "MARKS ELECTRICAL" at bounding box center [133, 288] width 73 height 8
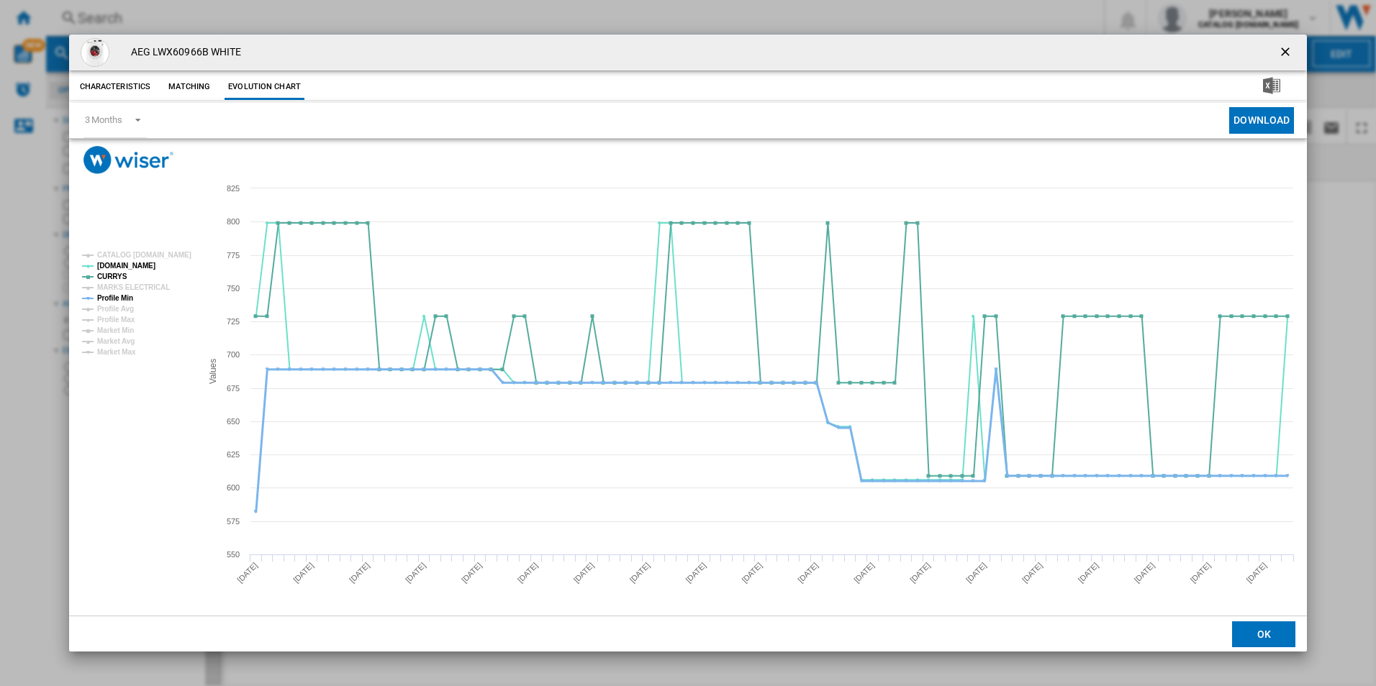
click at [128, 299] on tspan "Profile Min" at bounding box center [115, 298] width 36 height 8
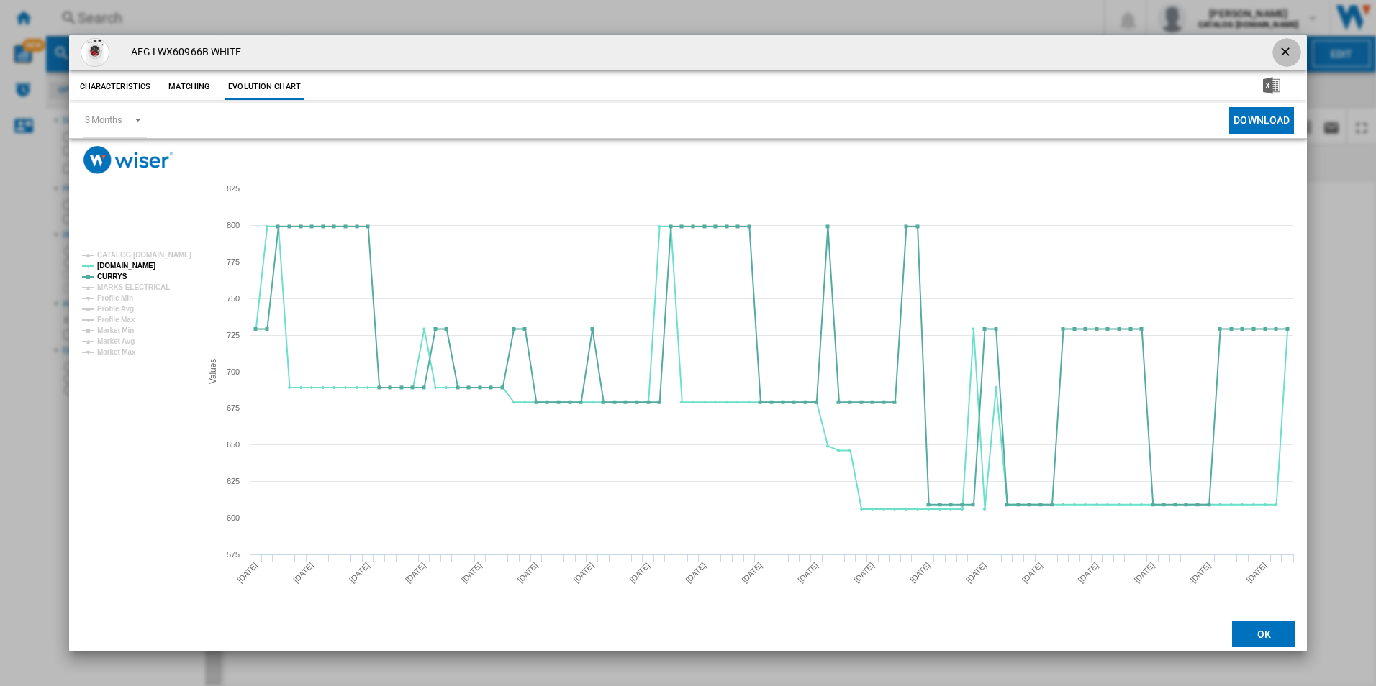
click at [1281, 42] on button "Product popup" at bounding box center [1286, 52] width 29 height 29
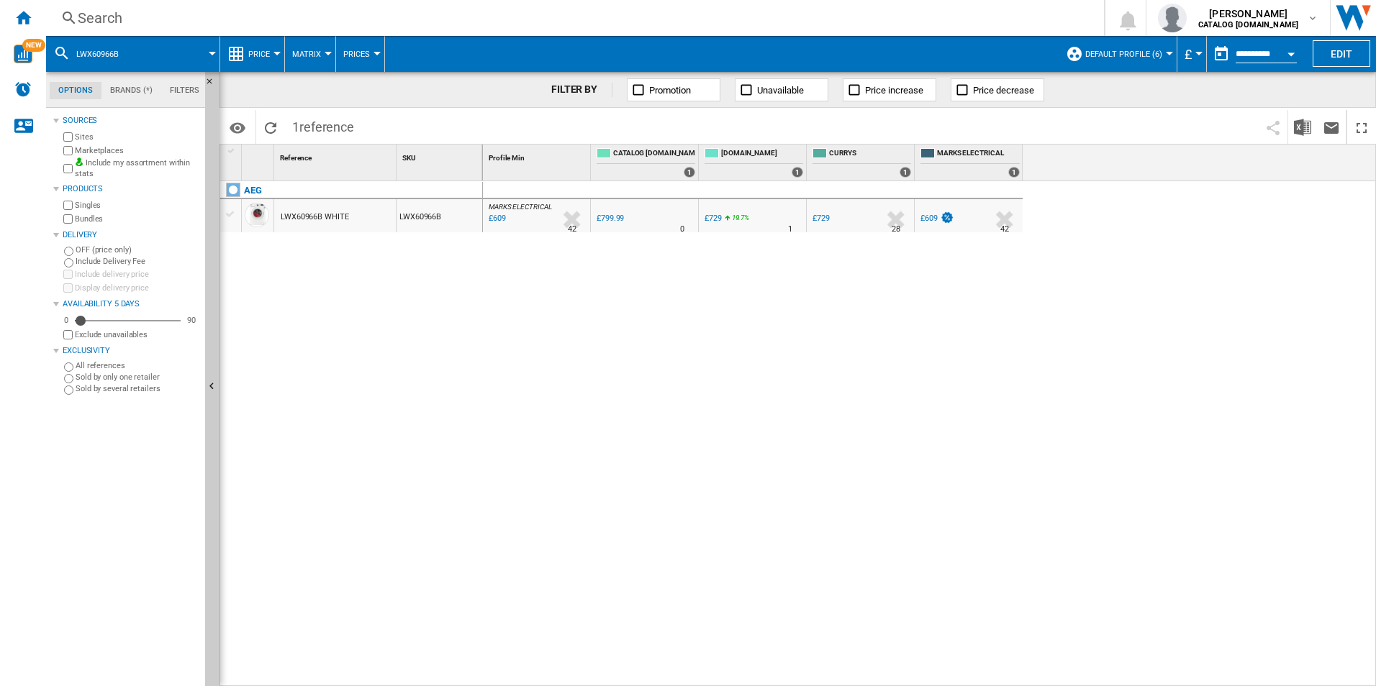
click at [1010, 21] on div "Search" at bounding box center [572, 18] width 989 height 20
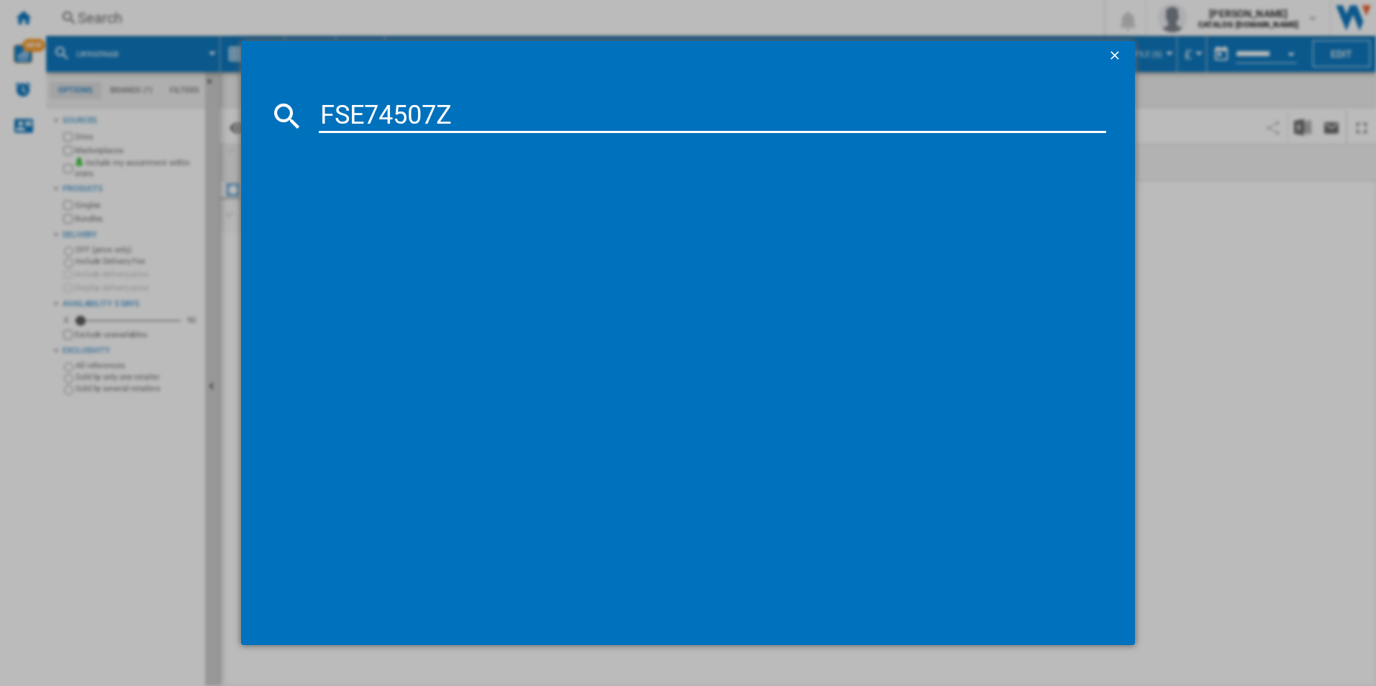
type input "FSE74507Z"
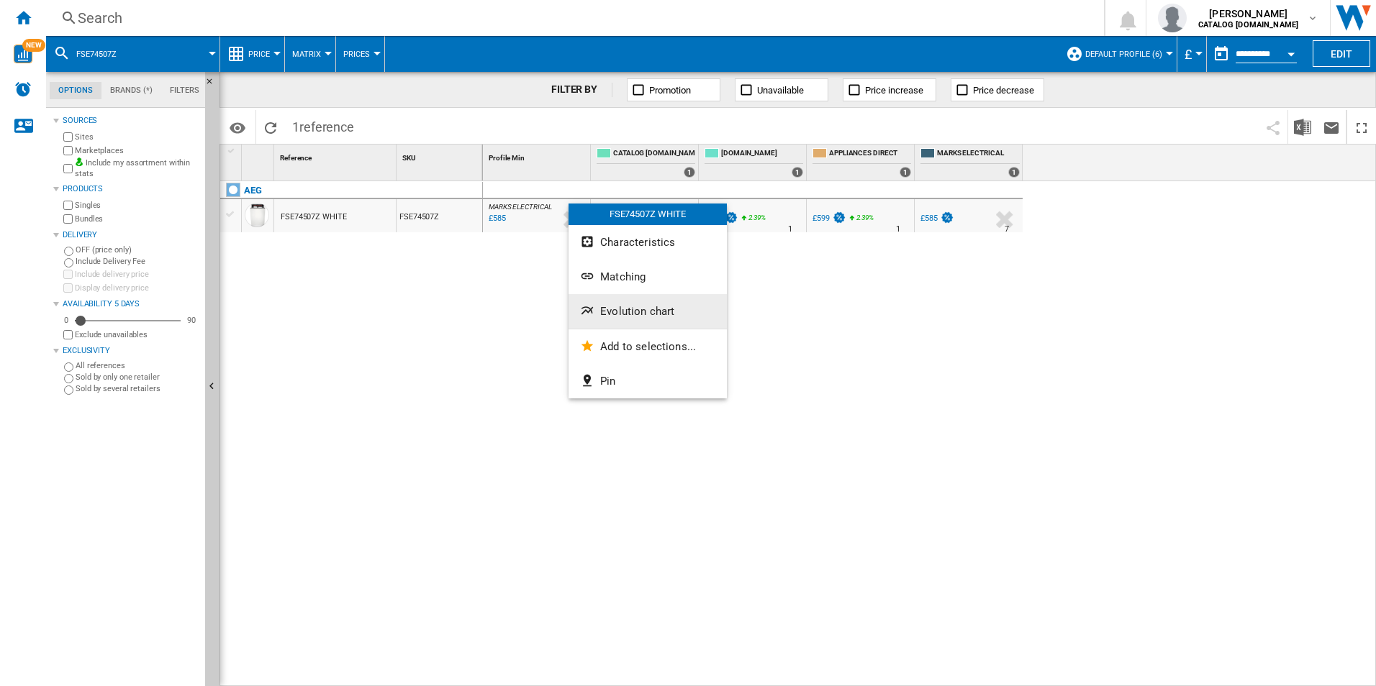
click at [640, 309] on span "Evolution chart" at bounding box center [637, 311] width 74 height 13
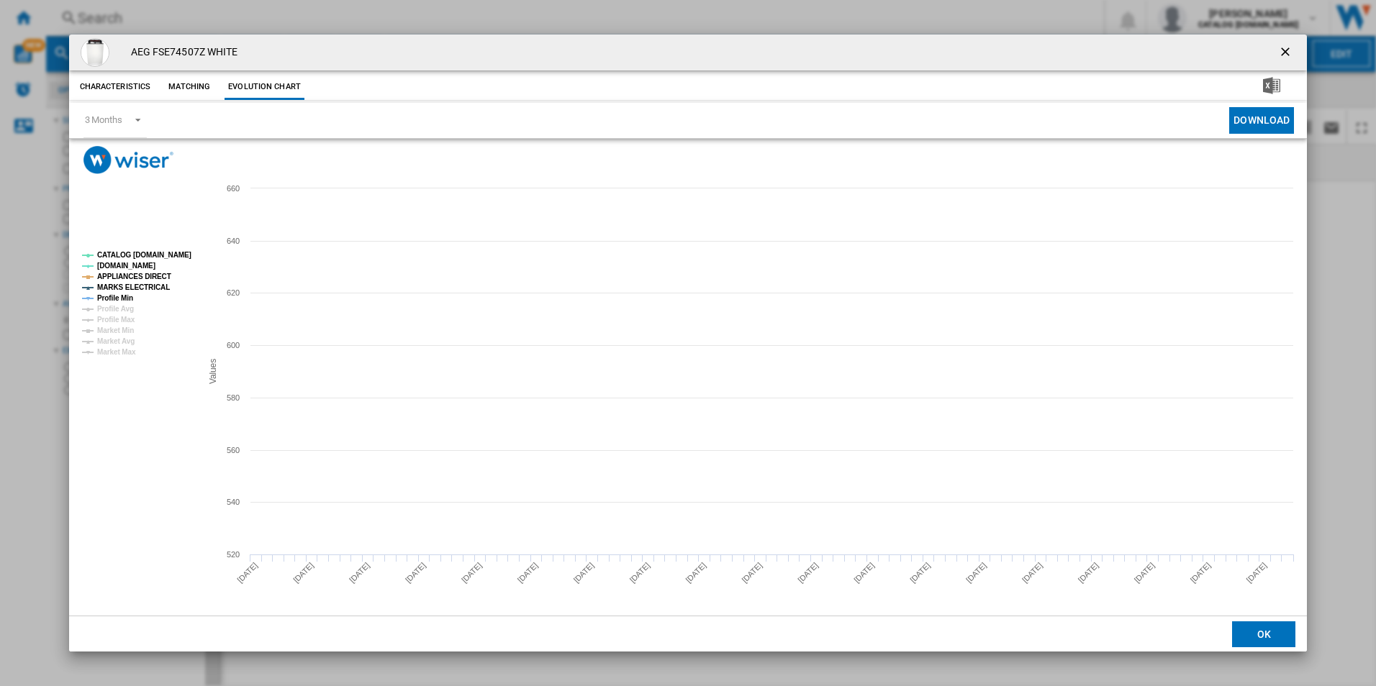
drag, startPoint x: 182, startPoint y: 258, endPoint x: 173, endPoint y: 256, distance: 8.9
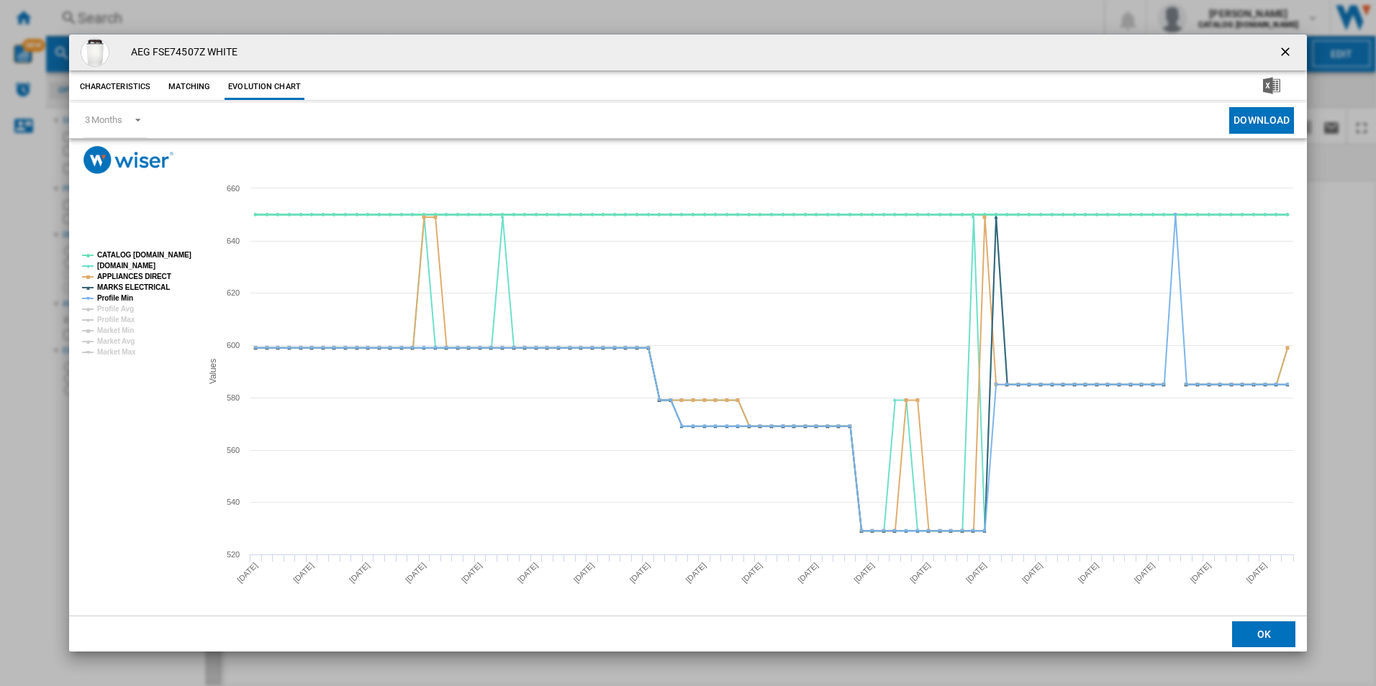
click at [180, 258] on tspan "CATALOG [DOMAIN_NAME]" at bounding box center [144, 255] width 94 height 8
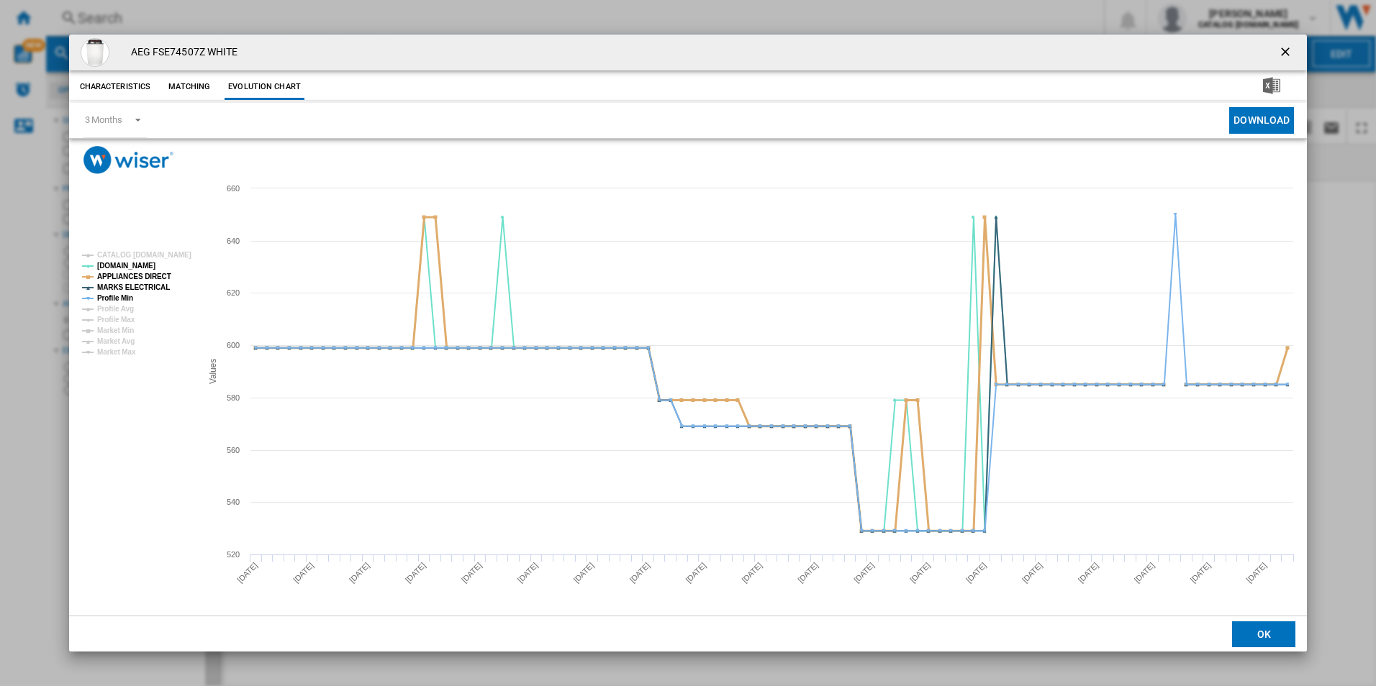
drag, startPoint x: 153, startPoint y: 275, endPoint x: 148, endPoint y: 294, distance: 19.2
click at [152, 275] on tspan "APPLIANCES DIRECT" at bounding box center [134, 277] width 74 height 8
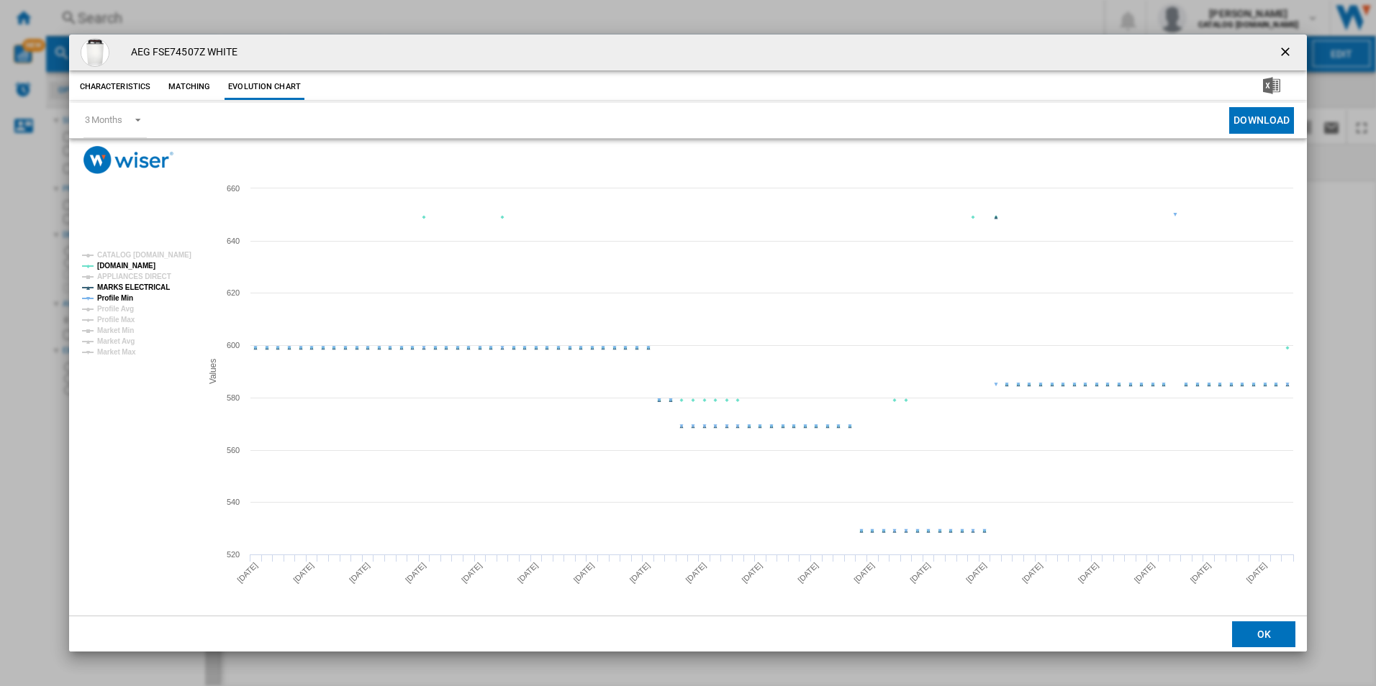
drag, startPoint x: 148, startPoint y: 287, endPoint x: 121, endPoint y: 301, distance: 30.9
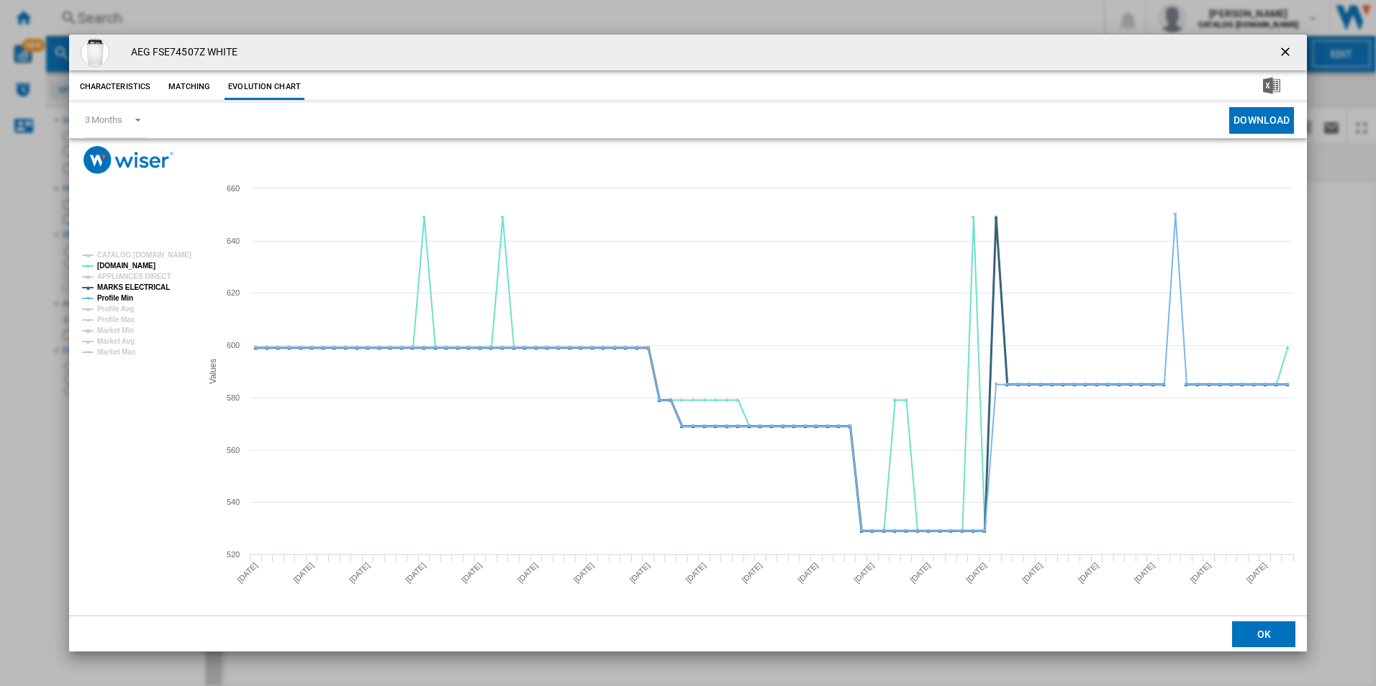
click at [148, 286] on tspan "MARKS ELECTRICAL" at bounding box center [133, 288] width 73 height 8
click at [118, 301] on tspan "Profile Min" at bounding box center [115, 298] width 36 height 8
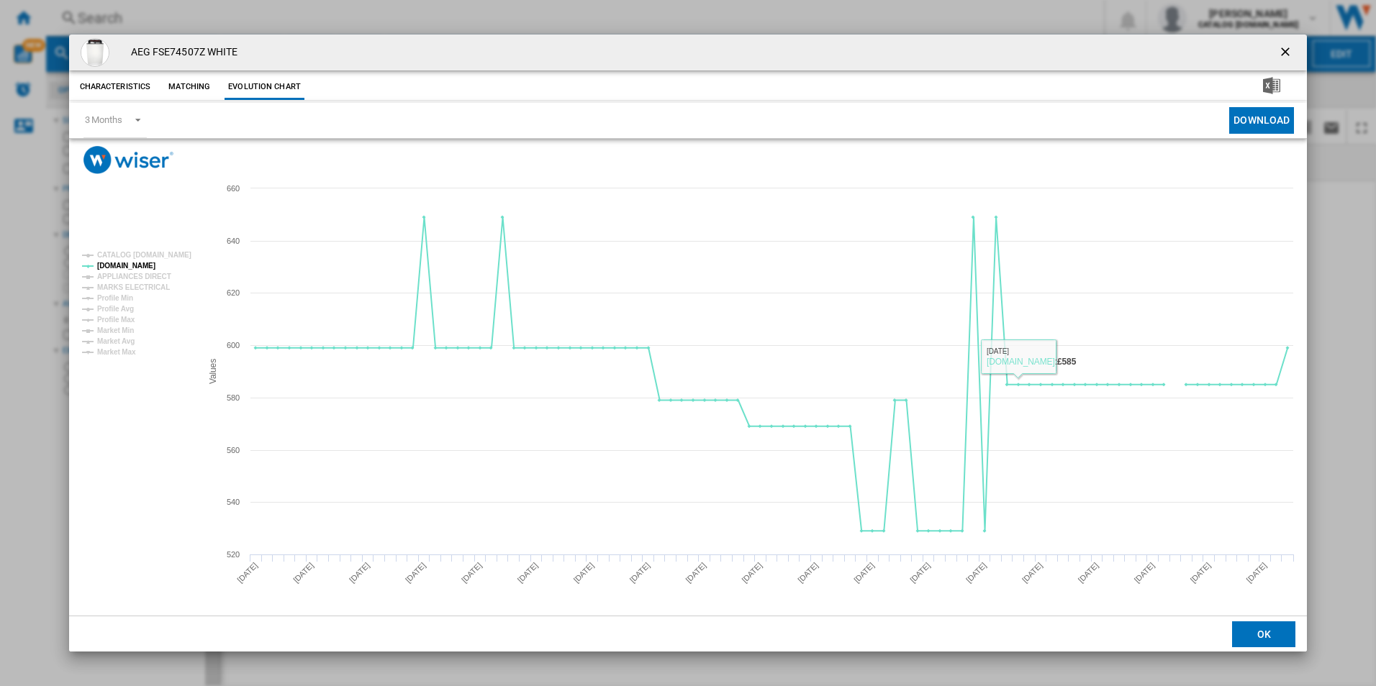
drag, startPoint x: 1290, startPoint y: 47, endPoint x: 1278, endPoint y: 45, distance: 12.4
click at [1290, 47] on ng-md-icon "getI18NText('BUTTONS.CLOSE_DIALOG')" at bounding box center [1286, 53] width 17 height 17
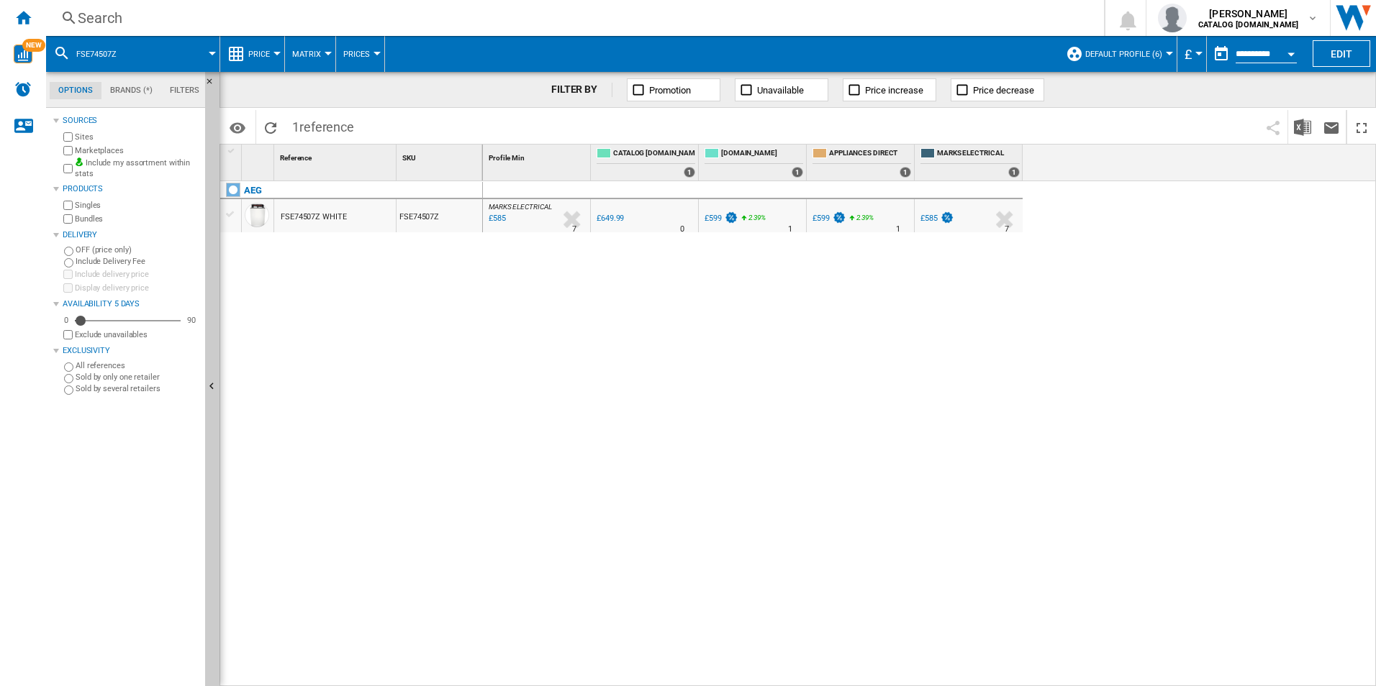
click at [981, 19] on div "Search" at bounding box center [572, 18] width 989 height 20
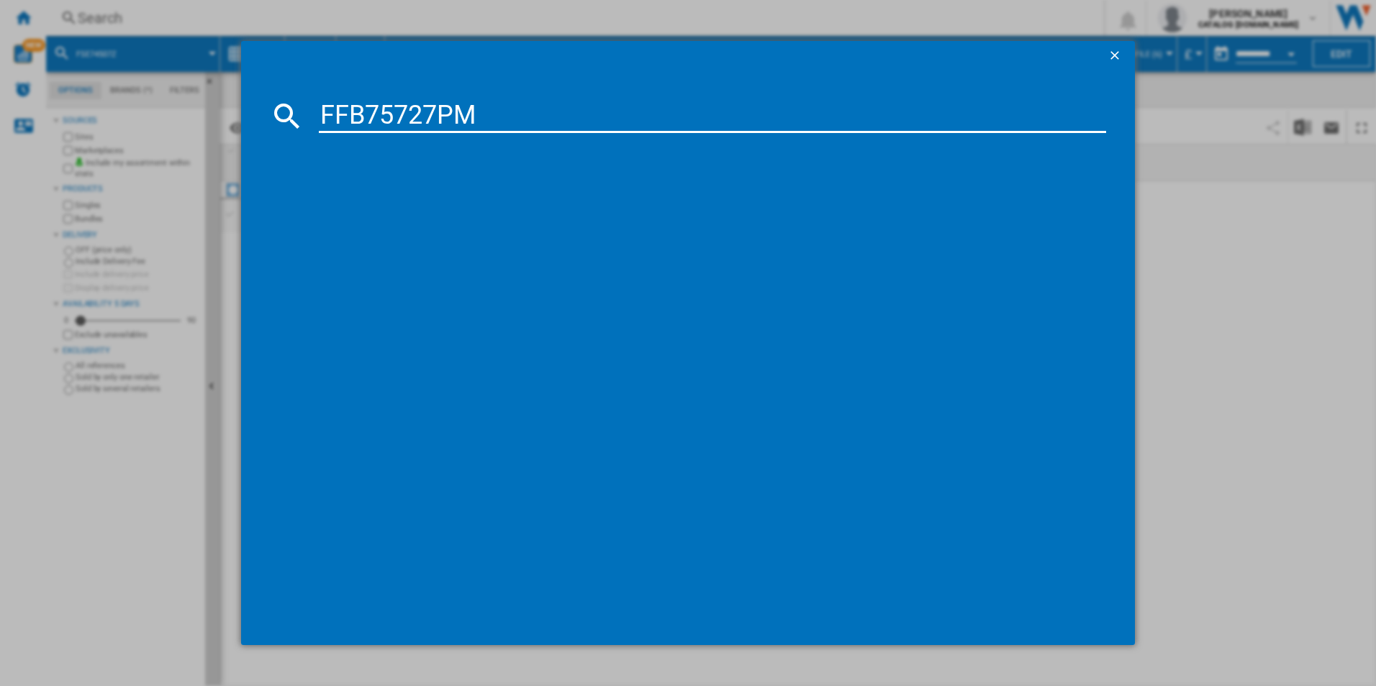
type input "FFB75727PM"
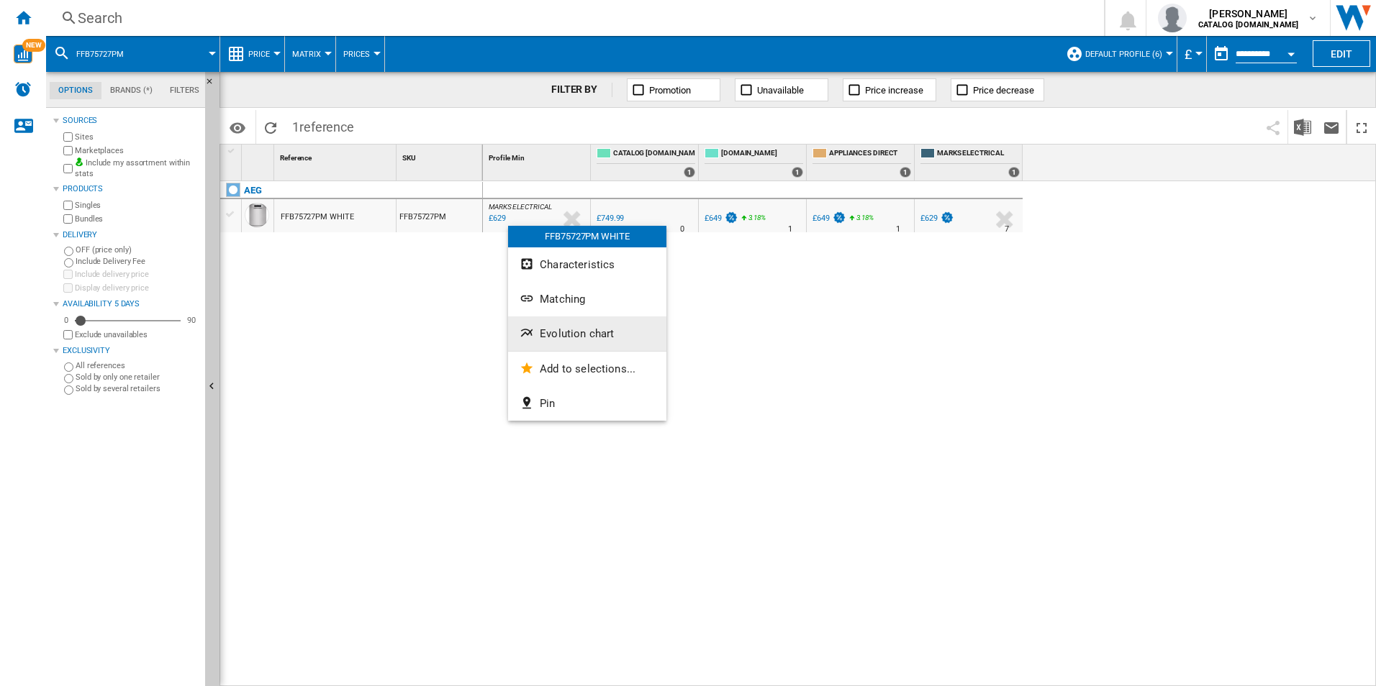
click at [568, 325] on button "Evolution chart" at bounding box center [587, 334] width 158 height 35
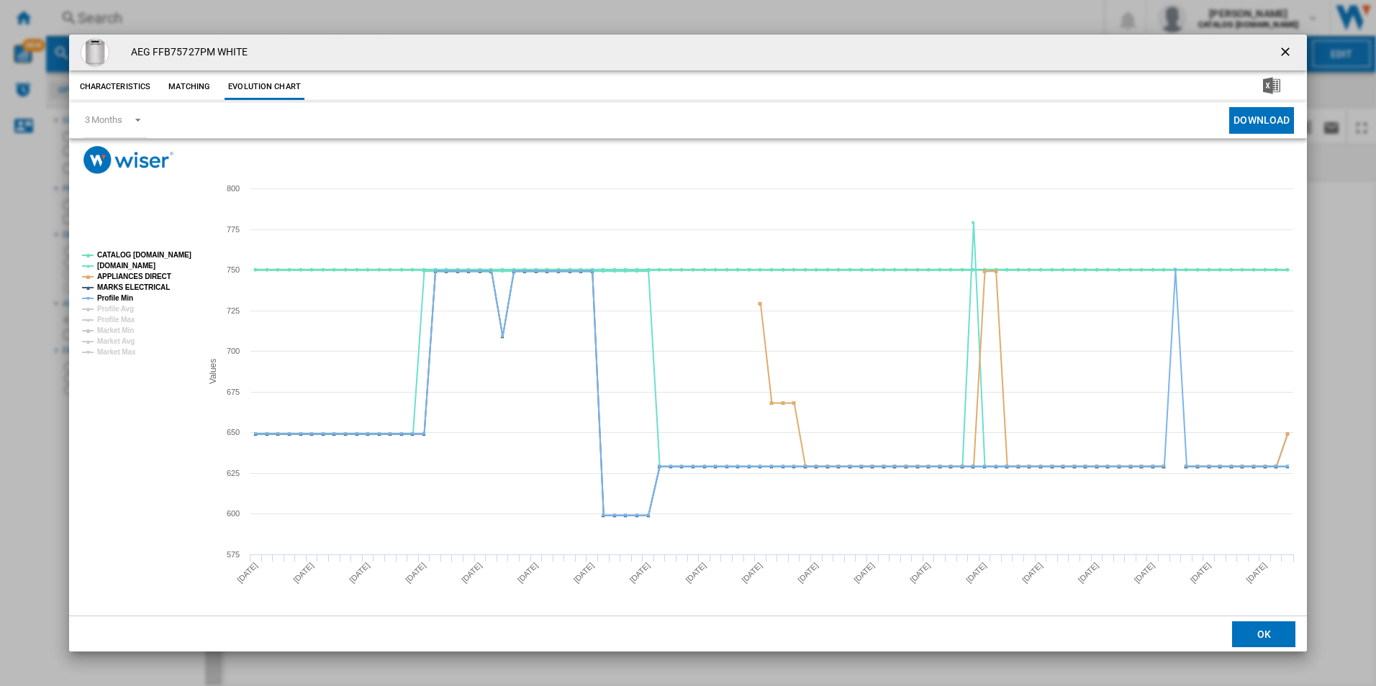
click at [156, 256] on tspan "CATALOG [DOMAIN_NAME]" at bounding box center [144, 255] width 94 height 8
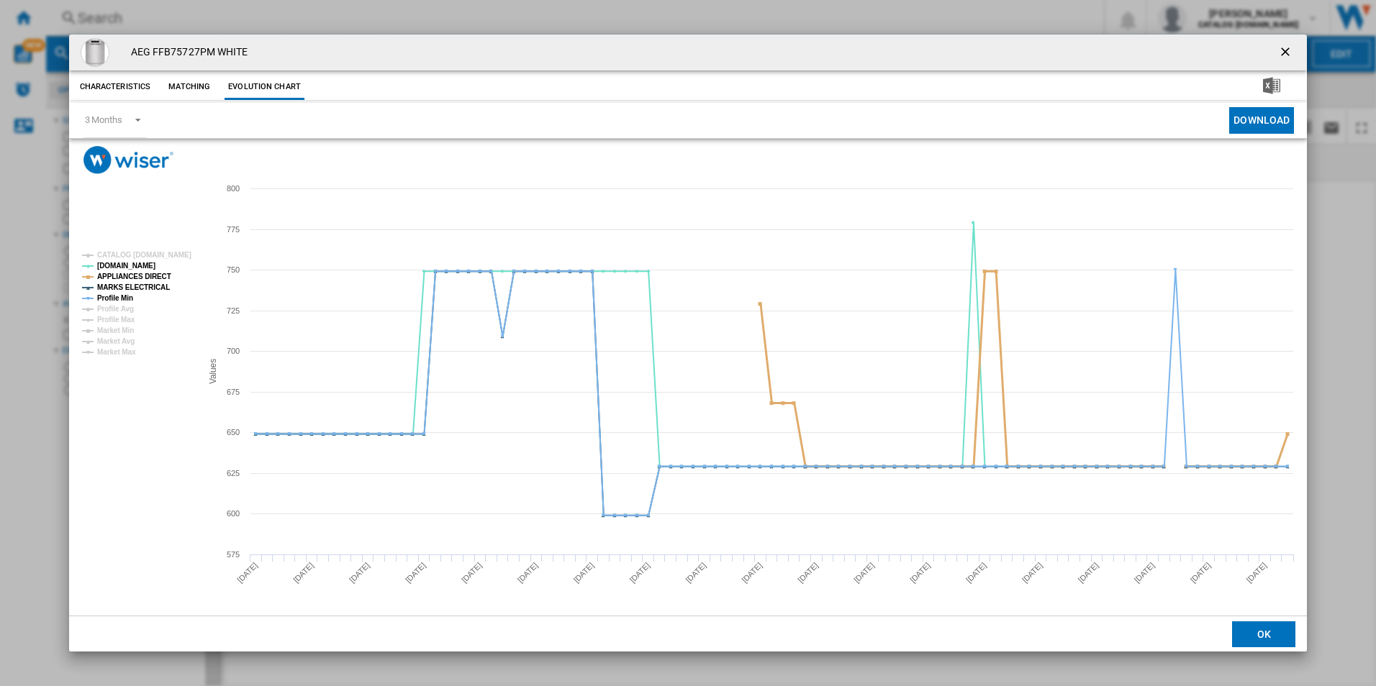
click at [153, 279] on tspan "APPLIANCES DIRECT" at bounding box center [134, 277] width 74 height 8
click at [153, 287] on tspan "MARKS ELECTRICAL" at bounding box center [133, 288] width 73 height 8
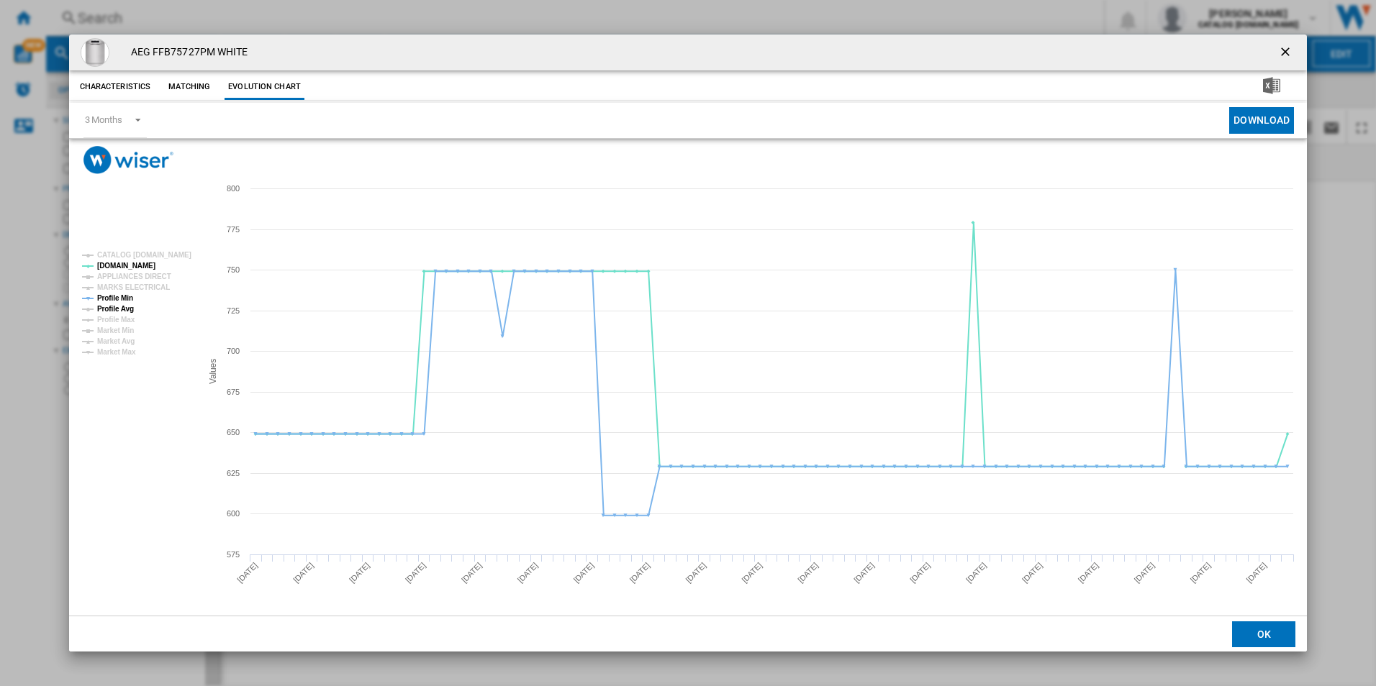
click at [112, 305] on tspan "Profile Avg" at bounding box center [115, 309] width 37 height 8
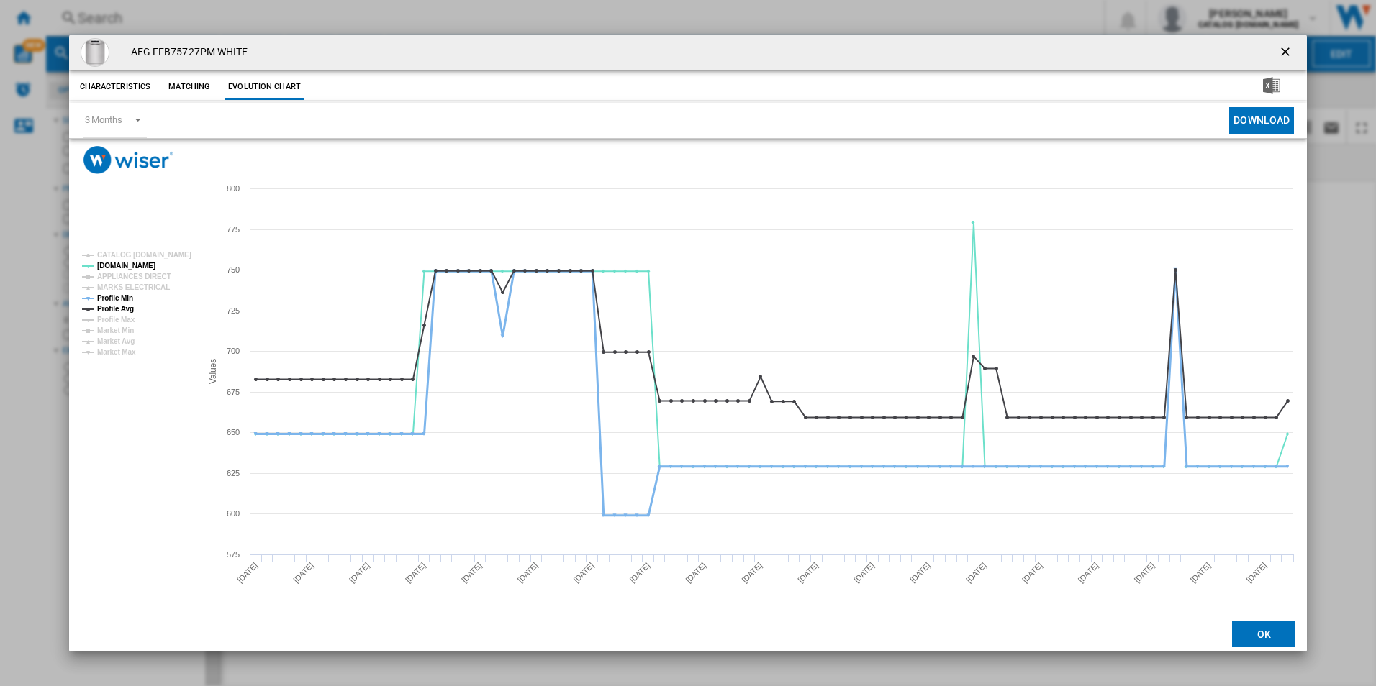
click at [117, 299] on tspan "Profile Min" at bounding box center [115, 298] width 36 height 8
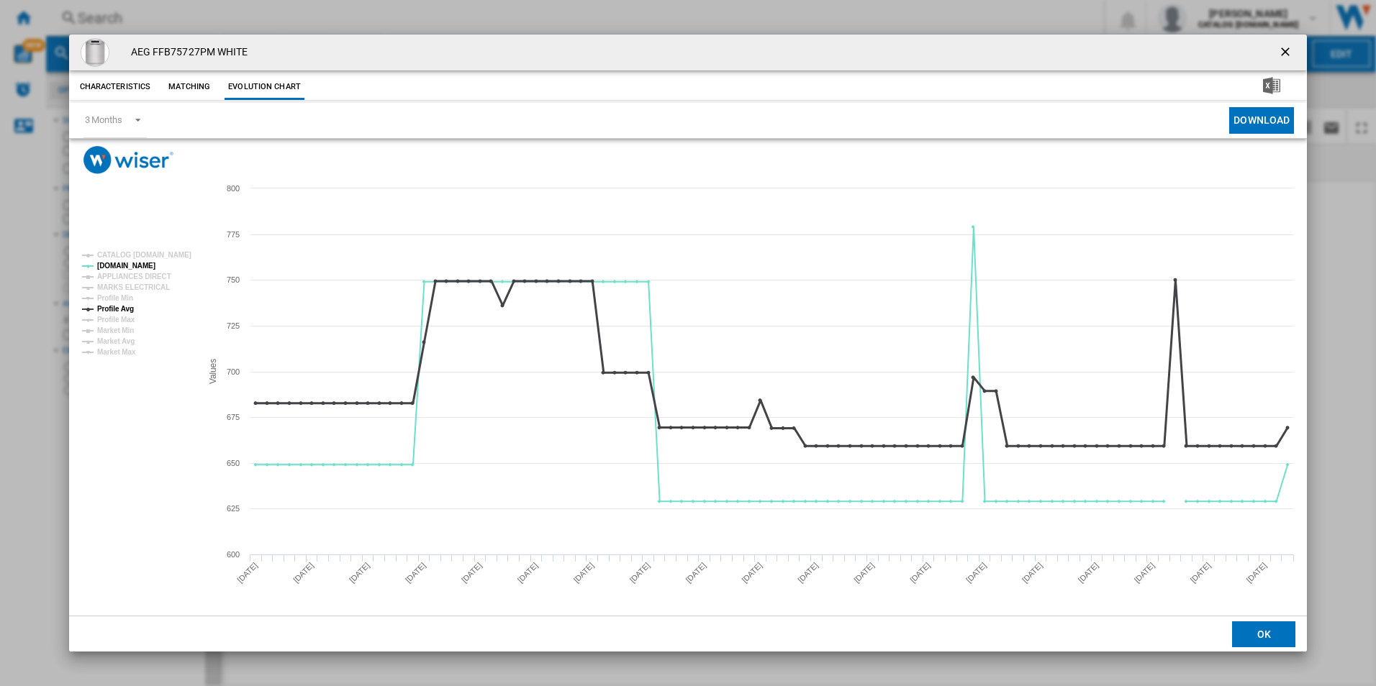
click at [122, 305] on tspan "Profile Avg" at bounding box center [115, 309] width 37 height 8
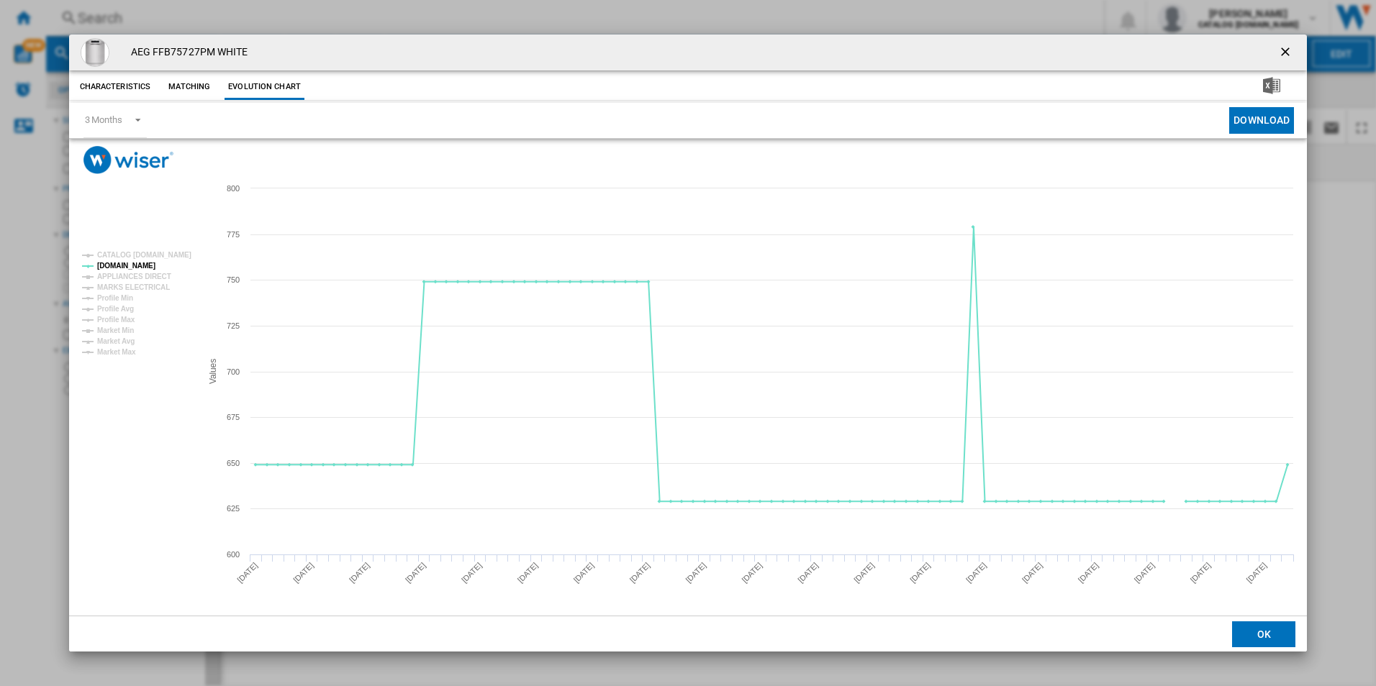
drag, startPoint x: 1285, startPoint y: 52, endPoint x: 1186, endPoint y: 71, distance: 101.2
click at [1285, 52] on ng-md-icon "getI18NText('BUTTONS.CLOSE_DIALOG')" at bounding box center [1286, 53] width 17 height 17
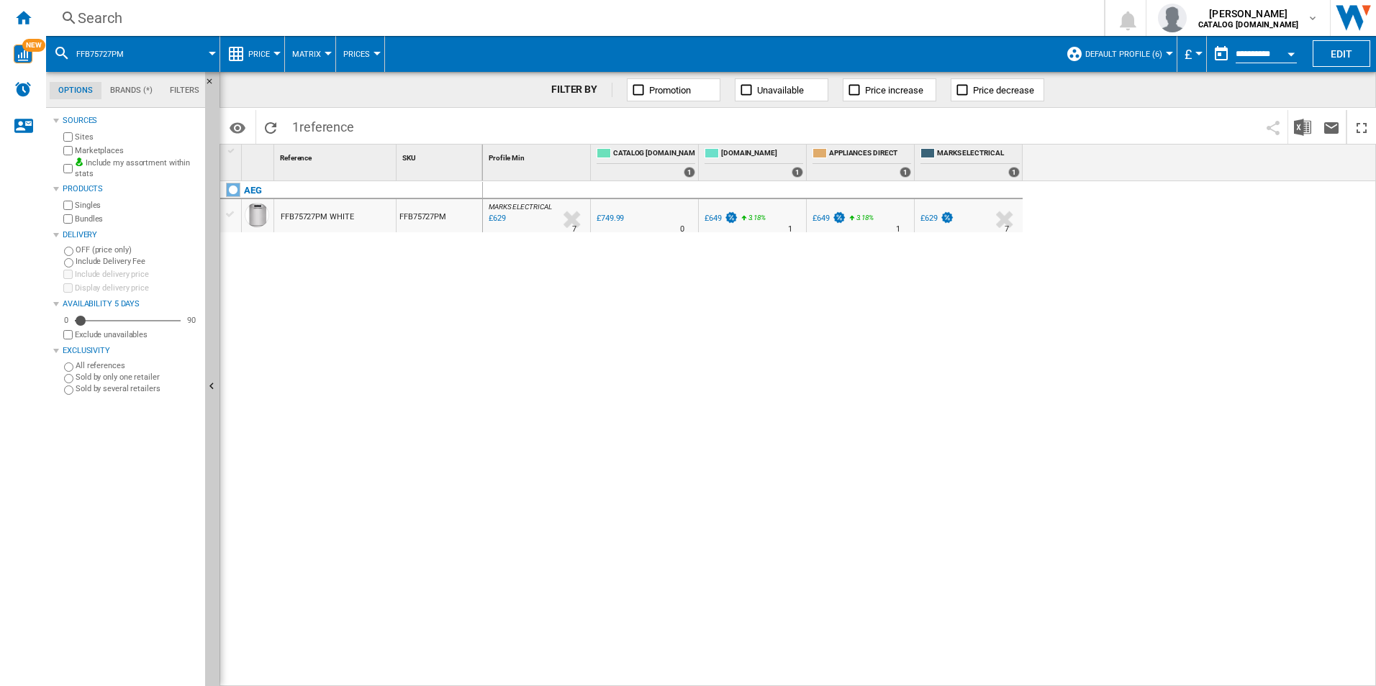
click at [1008, 25] on div "Search" at bounding box center [572, 18] width 989 height 20
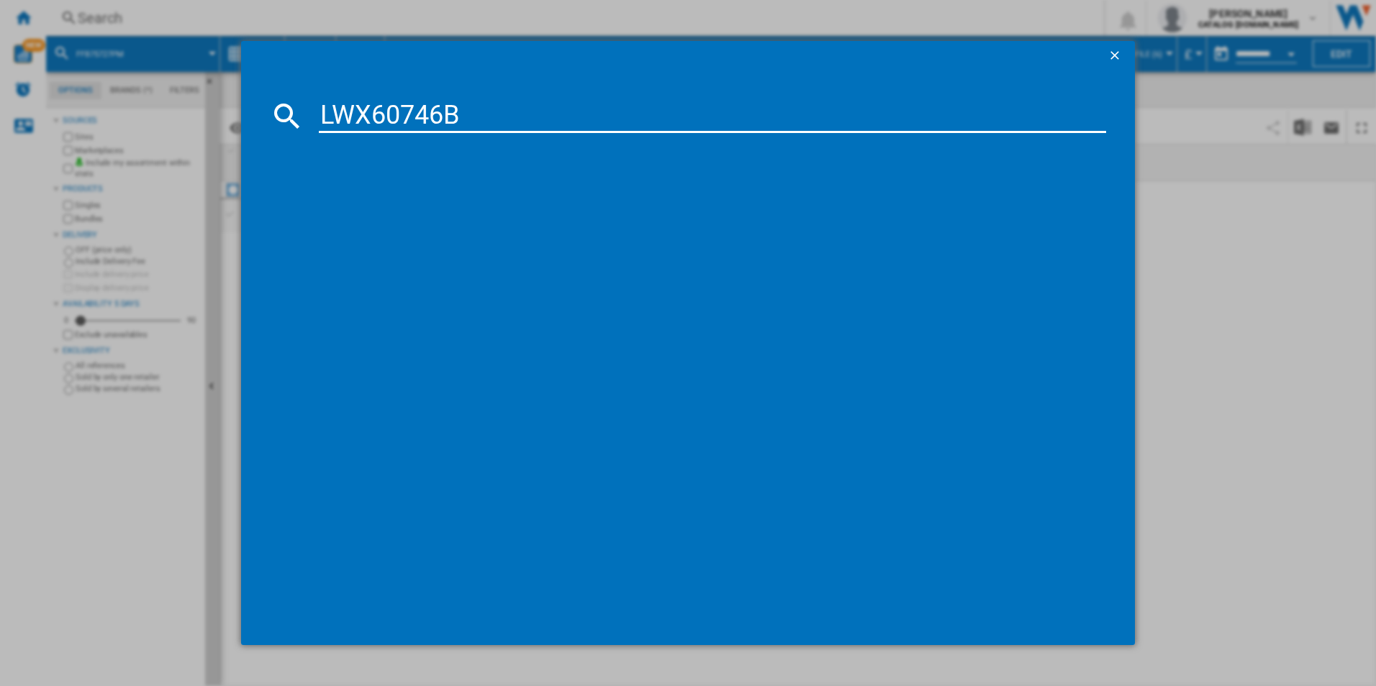
type input "LWX60746B"
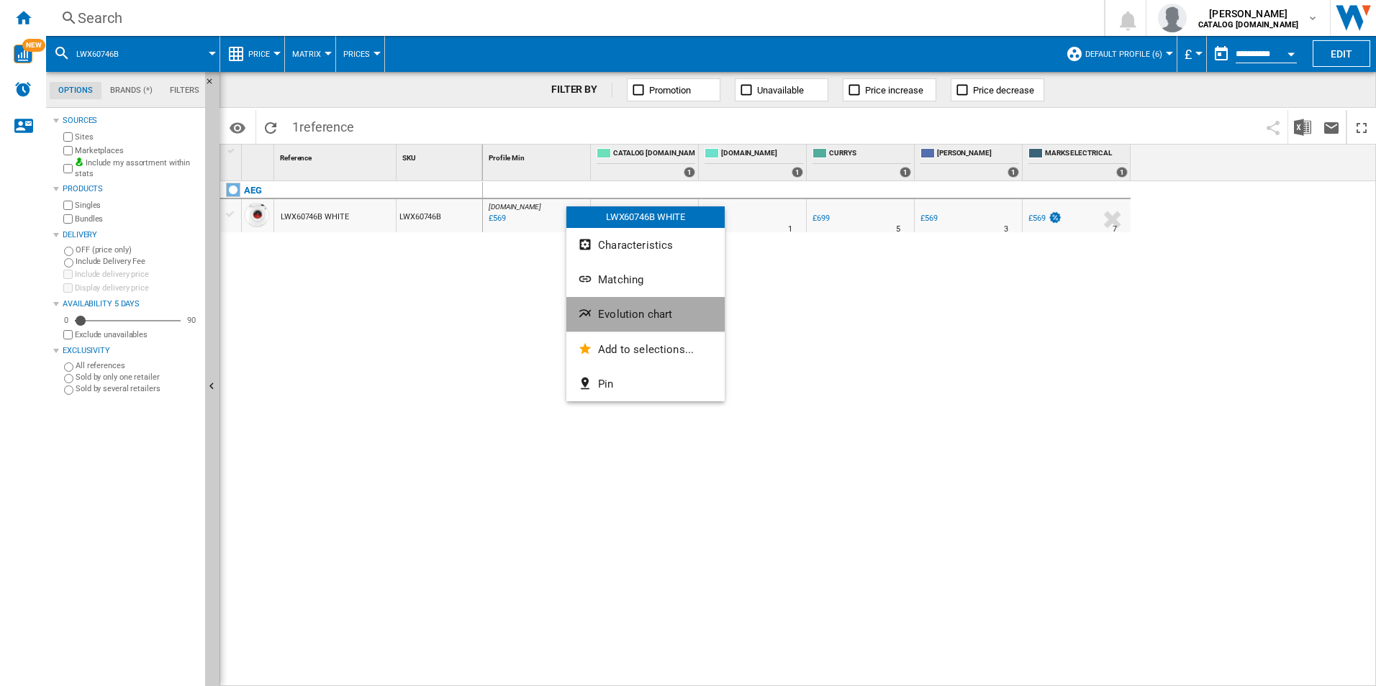
click at [625, 322] on button "Evolution chart" at bounding box center [645, 314] width 158 height 35
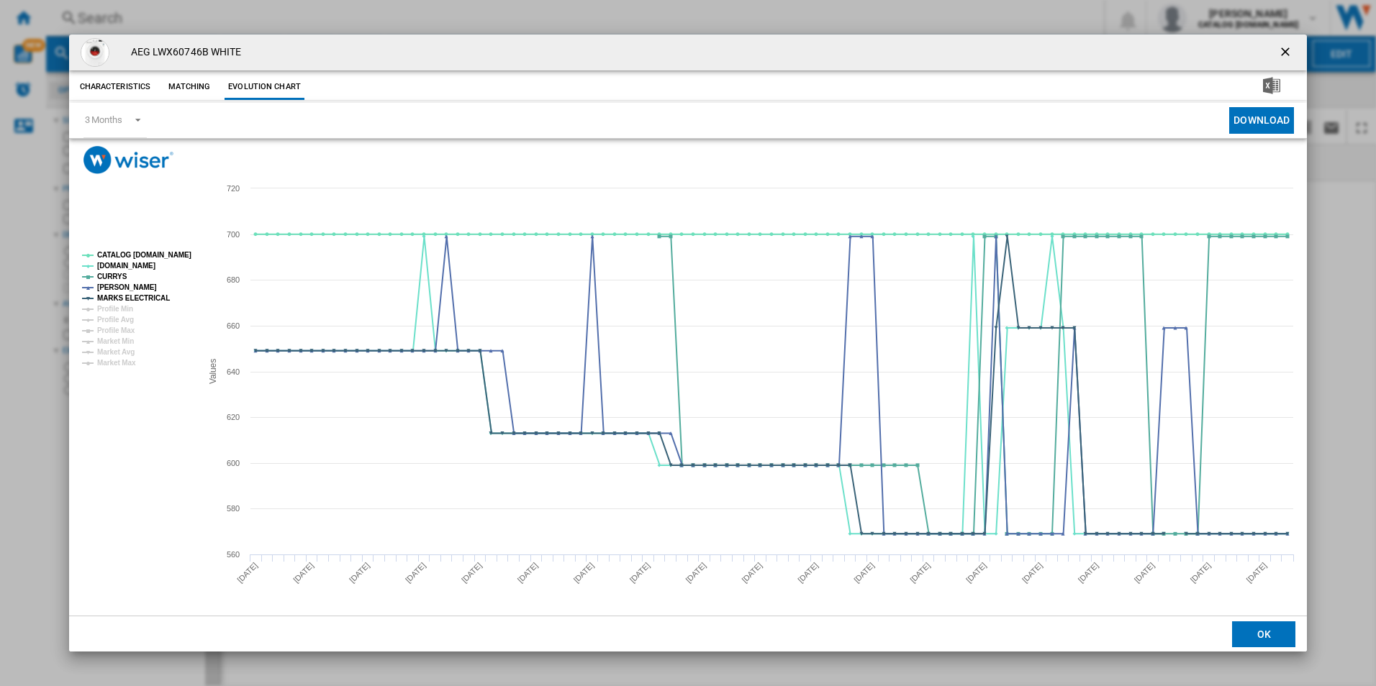
click at [171, 265] on rect "Product popup" at bounding box center [135, 309] width 119 height 127
click at [171, 256] on tspan "CATALOG [DOMAIN_NAME]" at bounding box center [144, 255] width 94 height 8
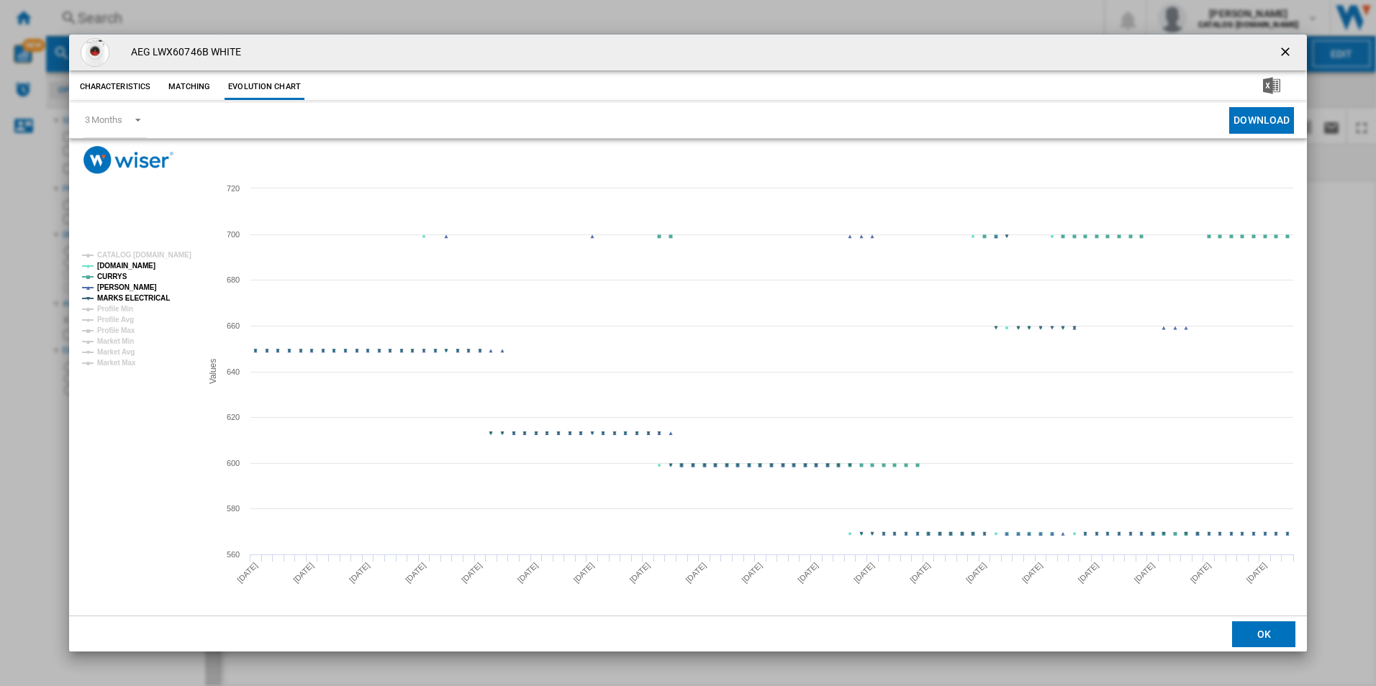
click at [142, 299] on tspan "MARKS ELECTRICAL" at bounding box center [133, 298] width 73 height 8
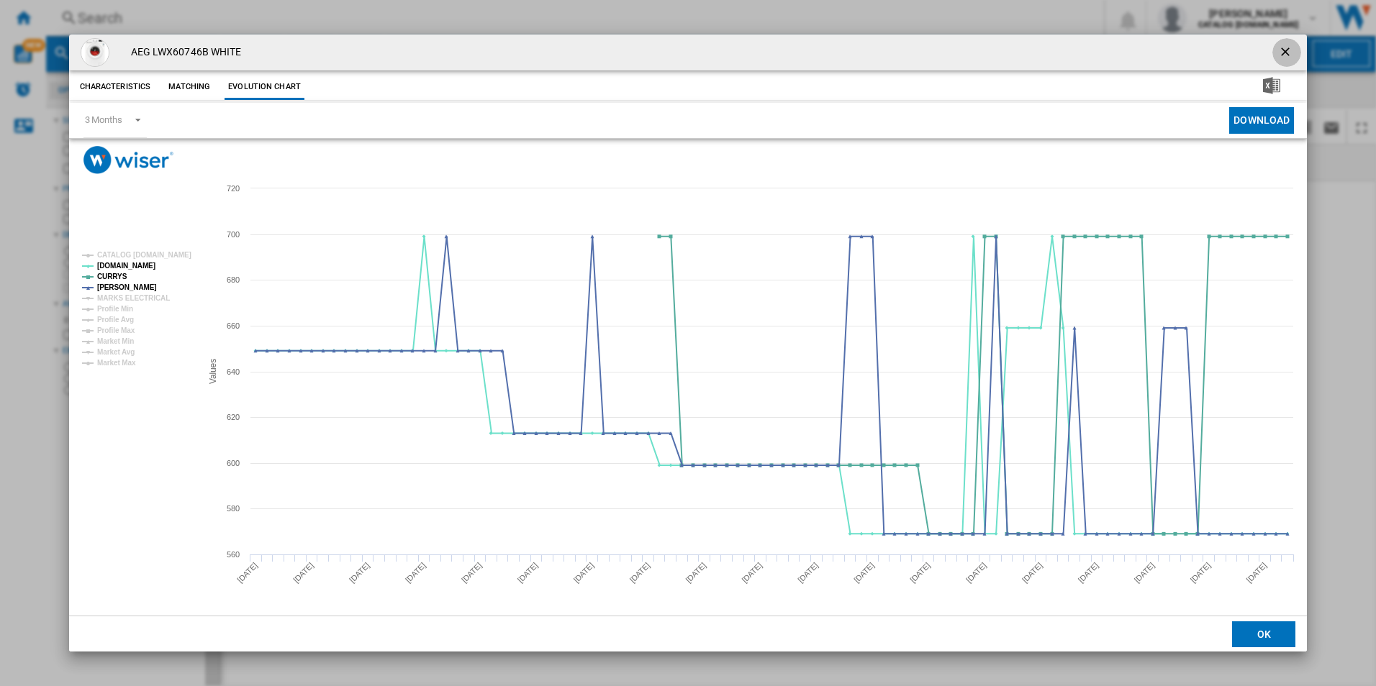
click at [1284, 52] on ng-md-icon "getI18NText('BUTTONS.CLOSE_DIALOG')" at bounding box center [1286, 53] width 17 height 17
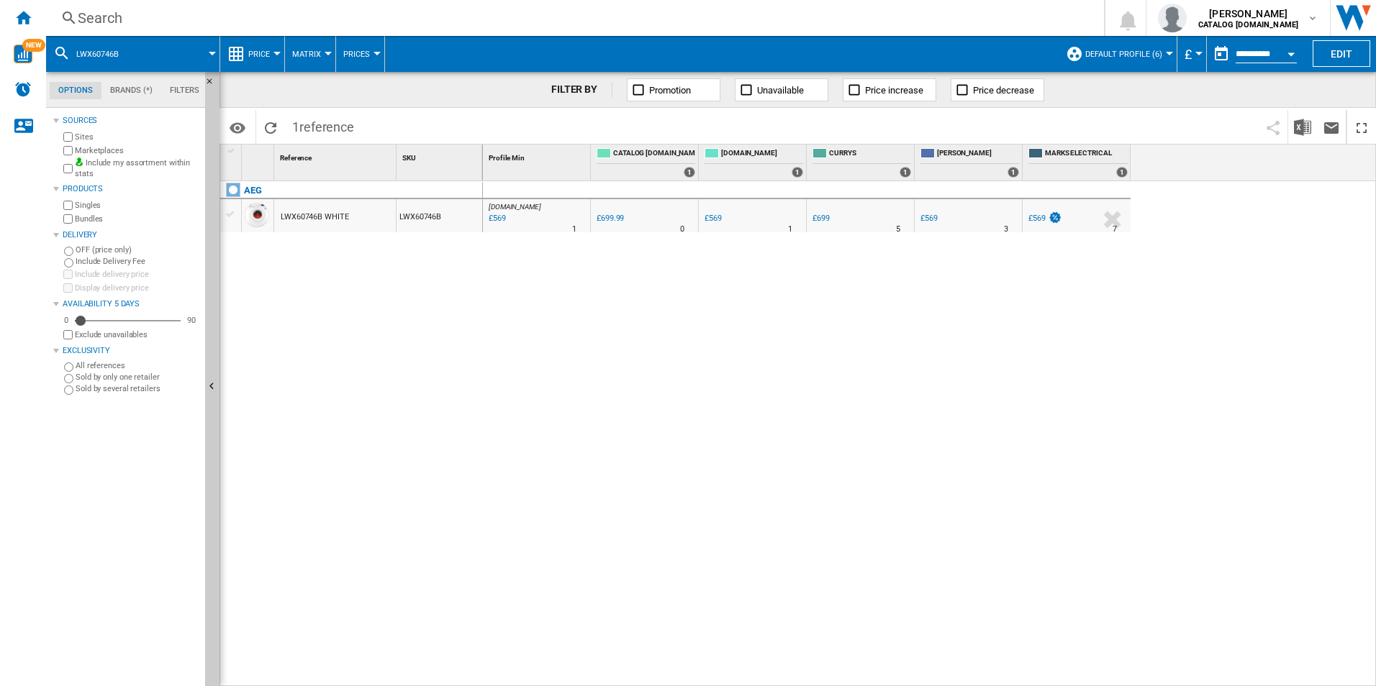
click at [917, 4] on div "Search Search 0 [PERSON_NAME] CATALOG [DOMAIN_NAME] CATALOG [DOMAIN_NAME] My se…" at bounding box center [711, 18] width 1330 height 36
click at [920, 12] on div "Search" at bounding box center [572, 18] width 989 height 20
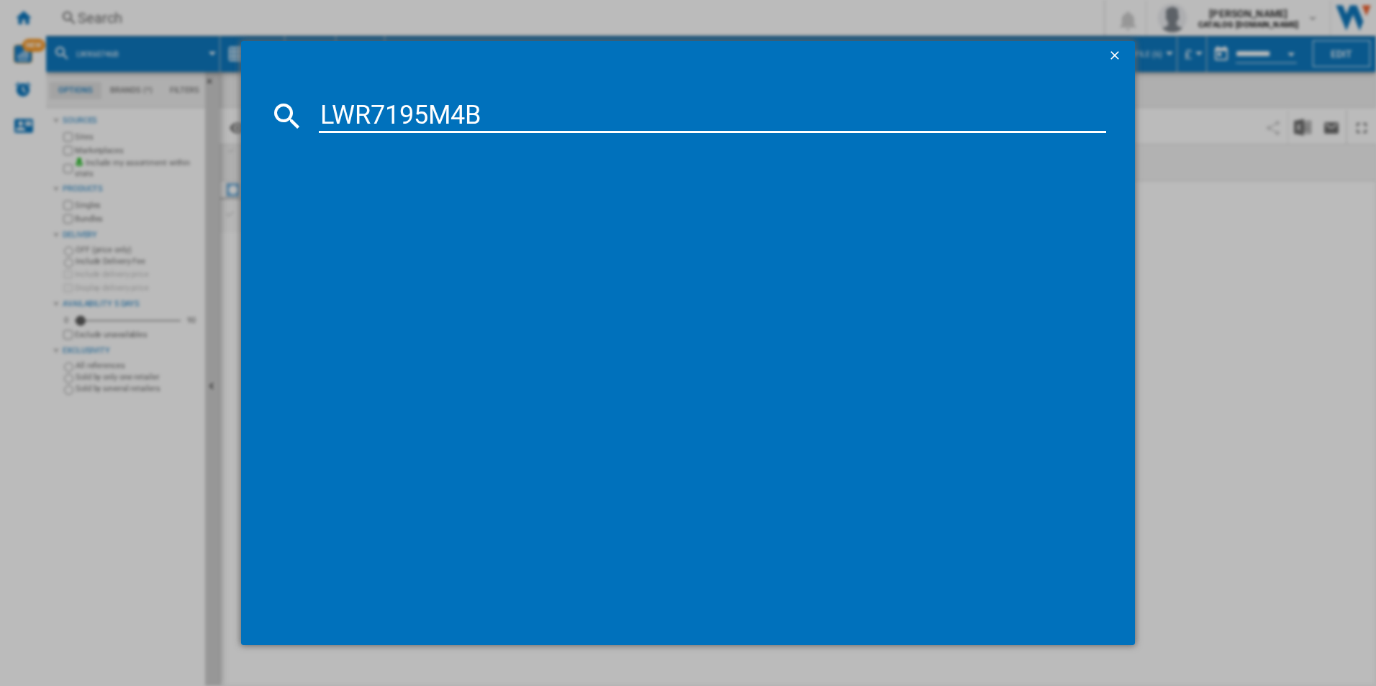
type input "LWR7195M4B"
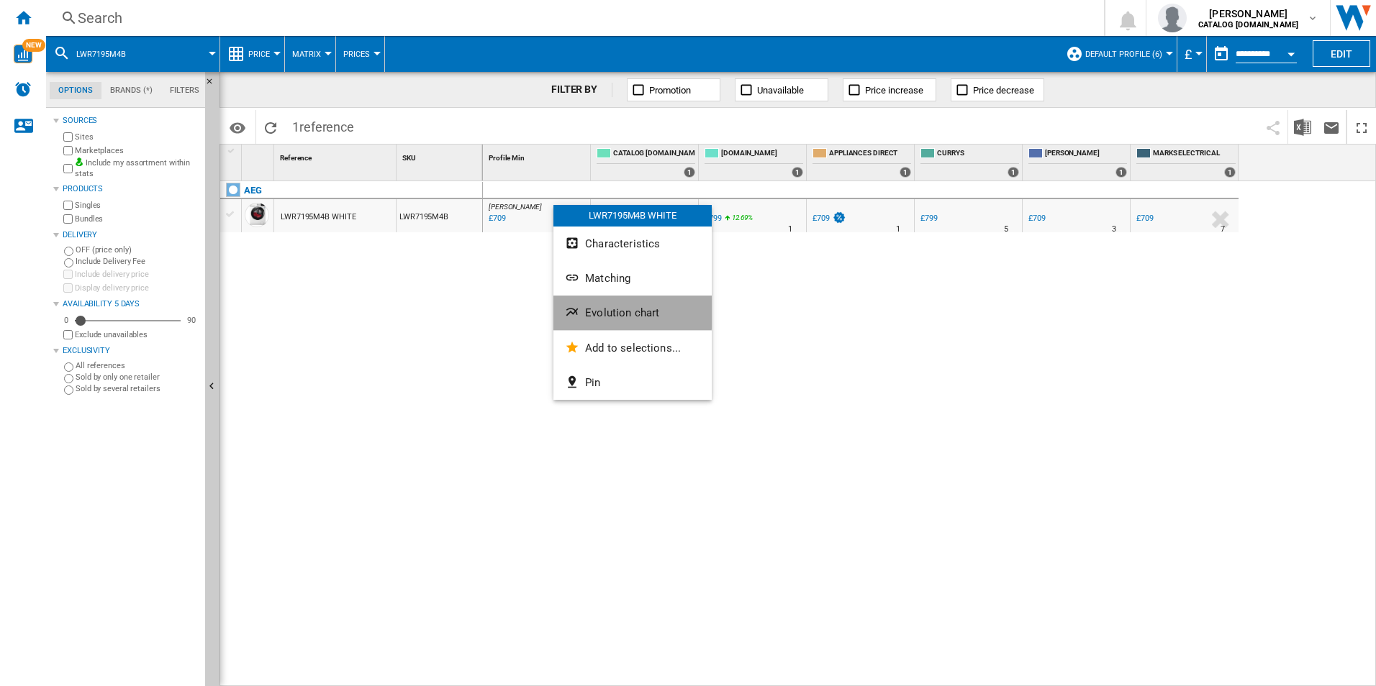
click at [617, 302] on button "Evolution chart" at bounding box center [632, 313] width 158 height 35
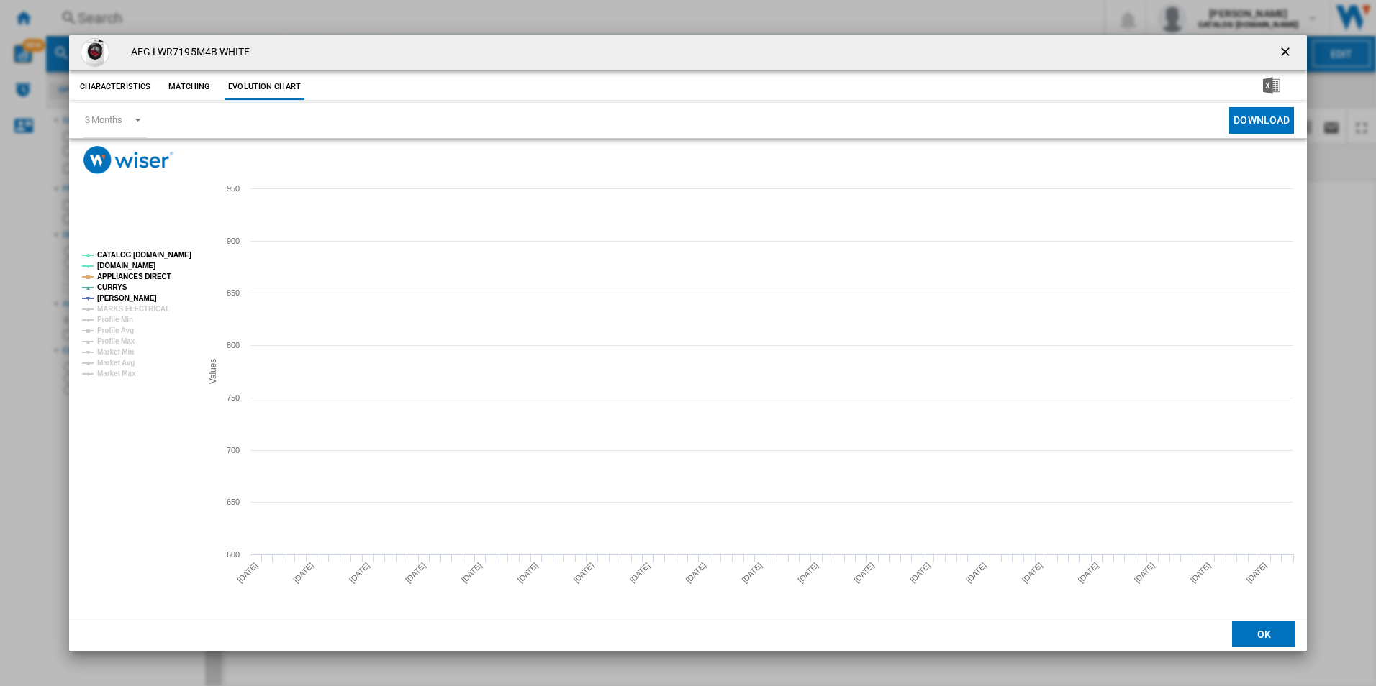
click at [176, 257] on tspan "CATALOG [DOMAIN_NAME]" at bounding box center [144, 255] width 94 height 8
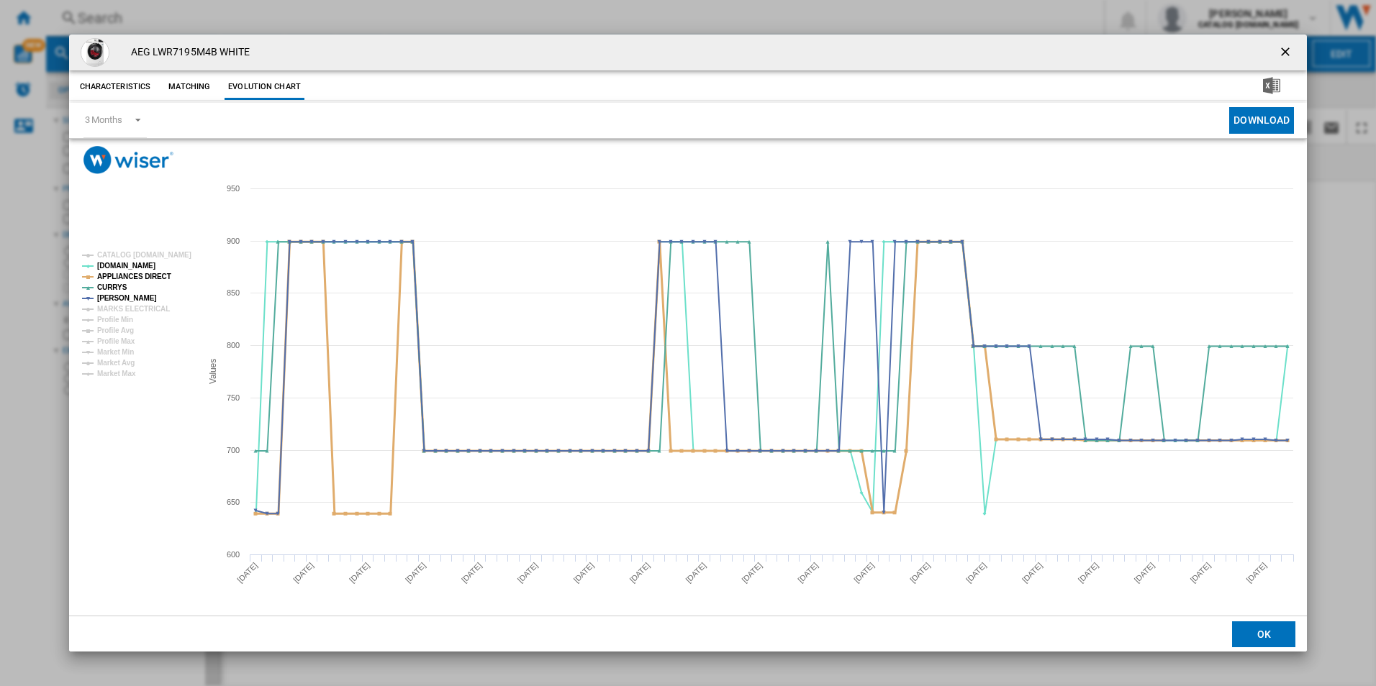
click at [145, 273] on tspan "APPLIANCES DIRECT" at bounding box center [134, 277] width 74 height 8
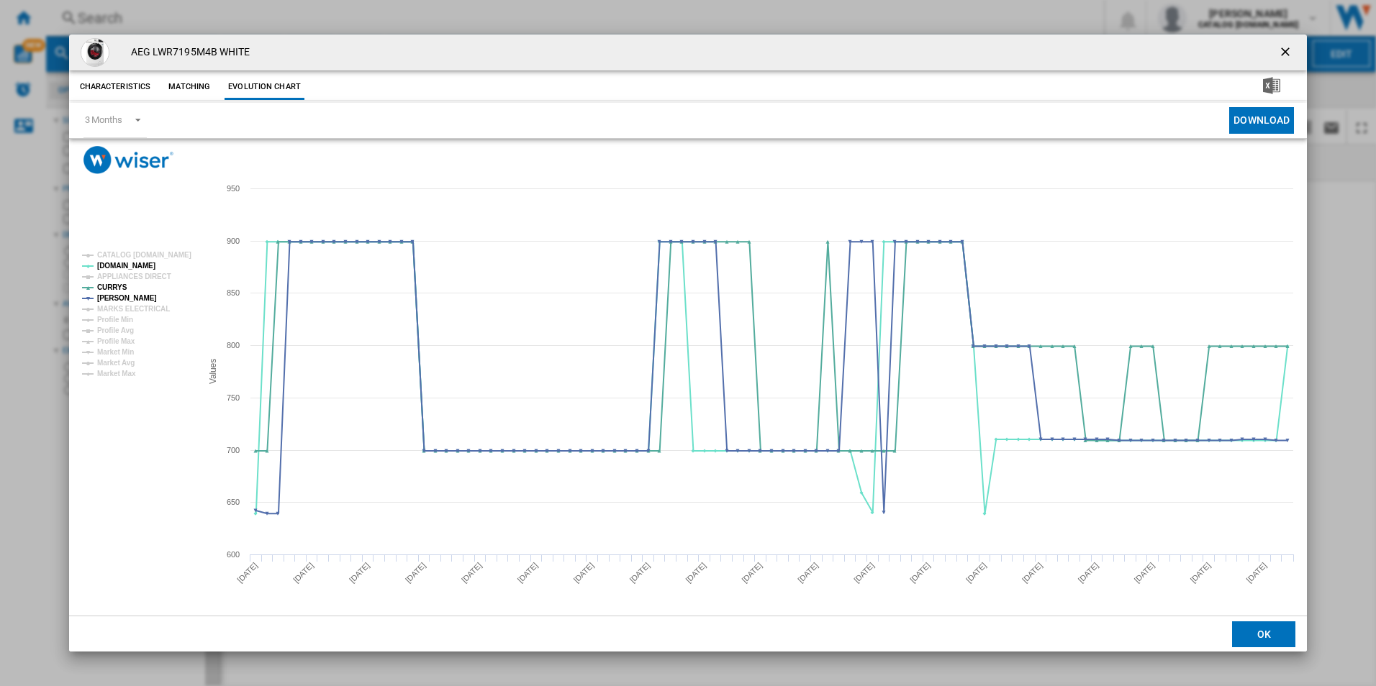
click at [1280, 52] on ng-md-icon "getI18NText('BUTTONS.CLOSE_DIALOG')" at bounding box center [1286, 53] width 17 height 17
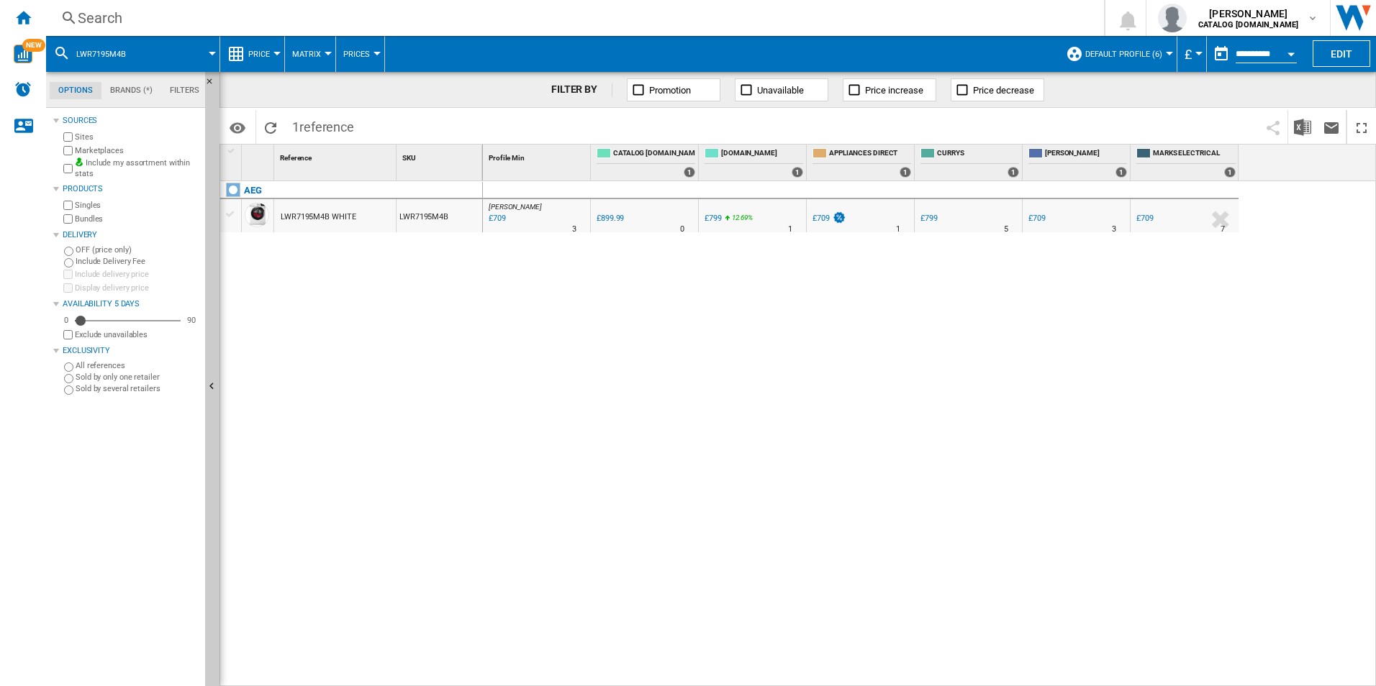
click at [1019, 16] on div "Search" at bounding box center [572, 18] width 989 height 20
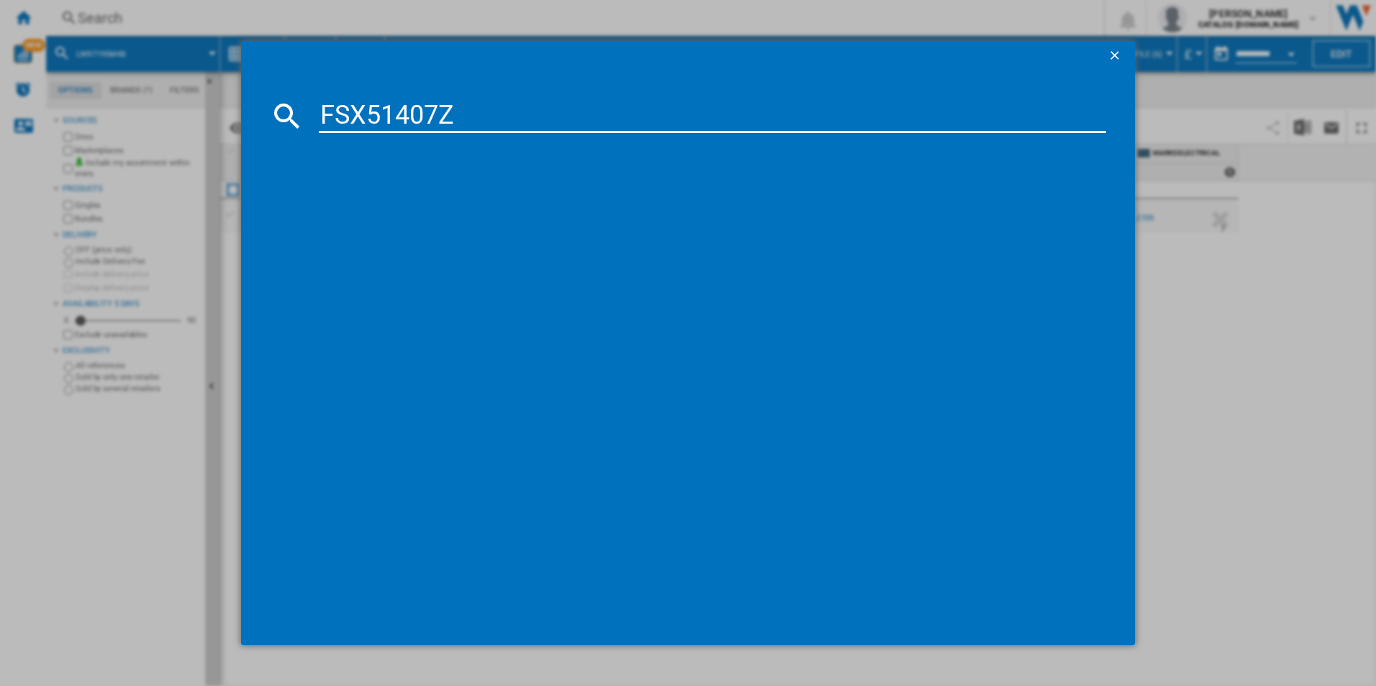
type input "FSX51407Z"
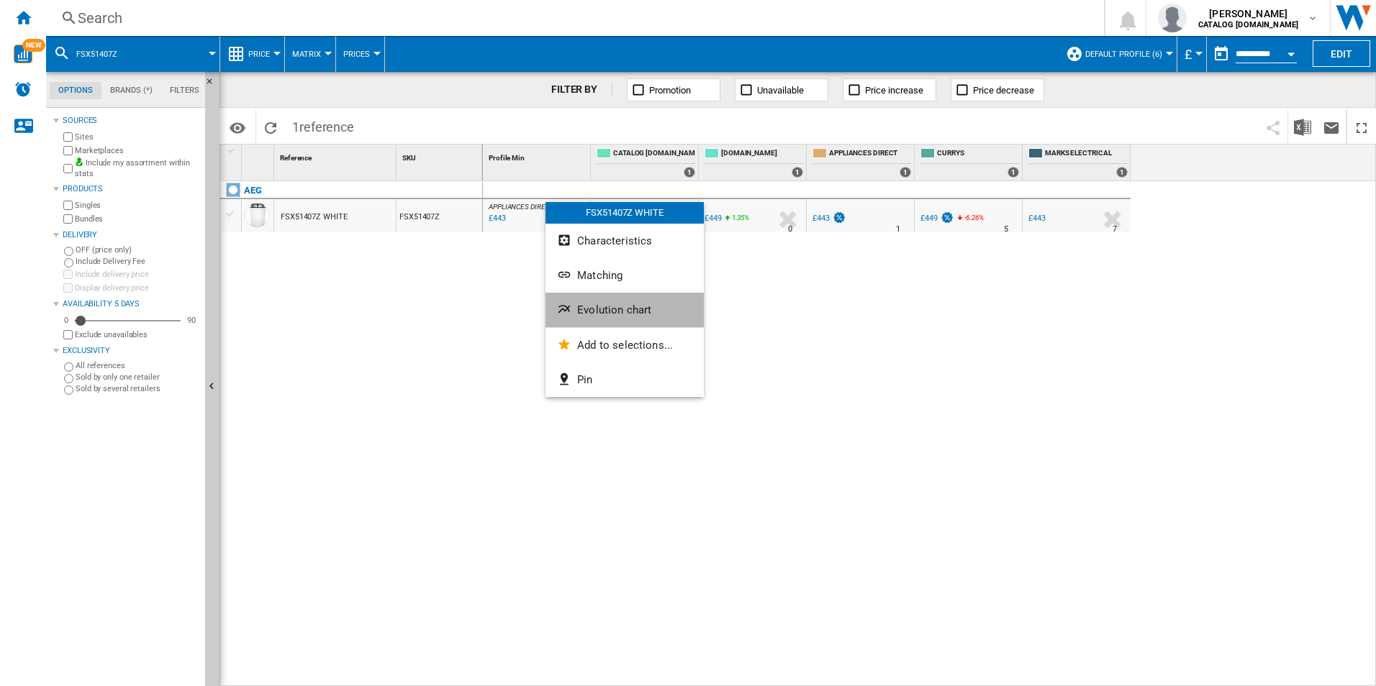
click at [572, 305] on ng-md-icon "Evolution chart" at bounding box center [565, 310] width 17 height 17
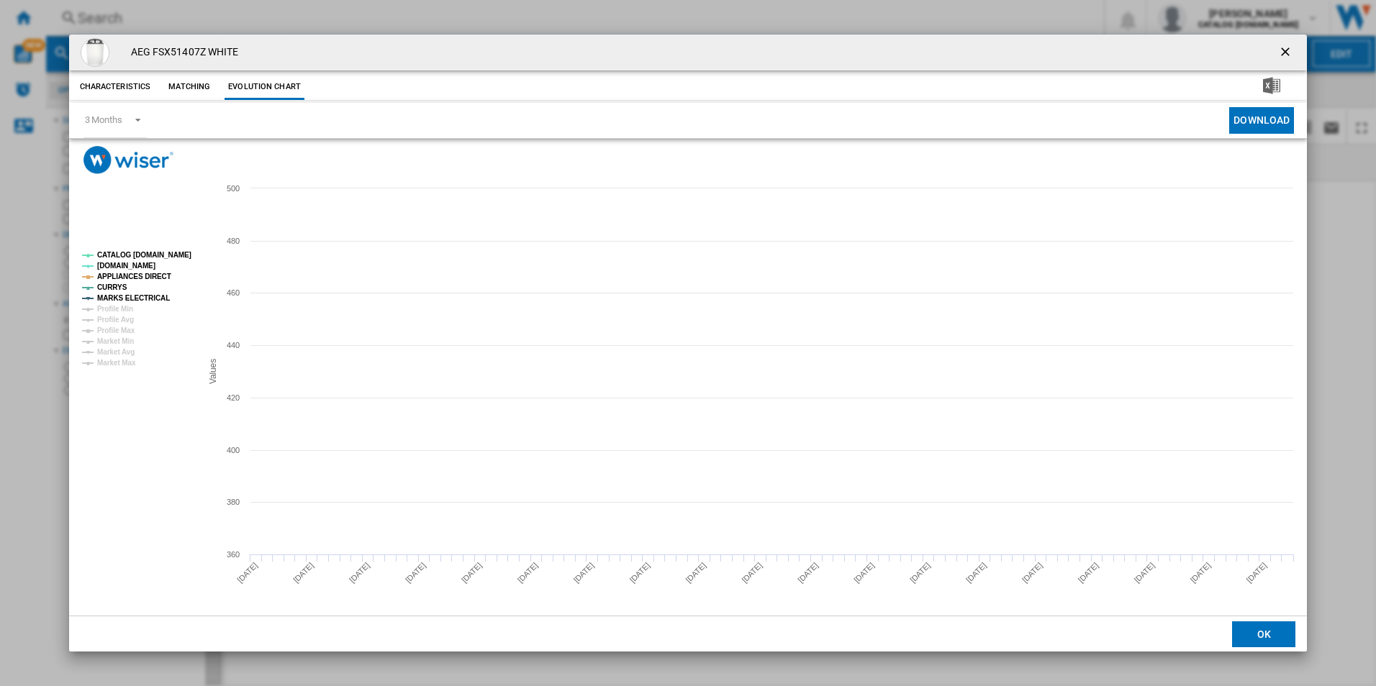
click at [158, 259] on tspan "CATALOG [DOMAIN_NAME]" at bounding box center [144, 255] width 94 height 8
click at [152, 277] on tspan "APPLIANCES DIRECT" at bounding box center [134, 277] width 74 height 8
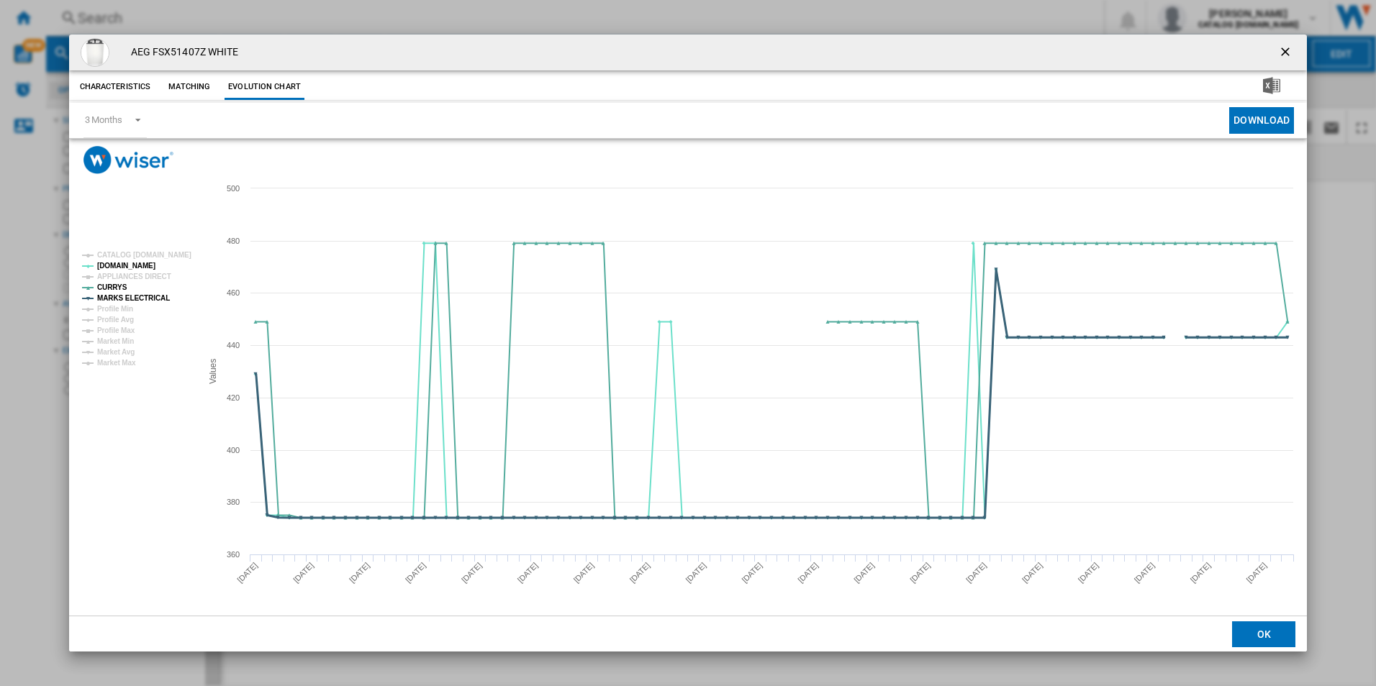
click at [154, 294] on tspan "MARKS ELECTRICAL" at bounding box center [133, 298] width 73 height 8
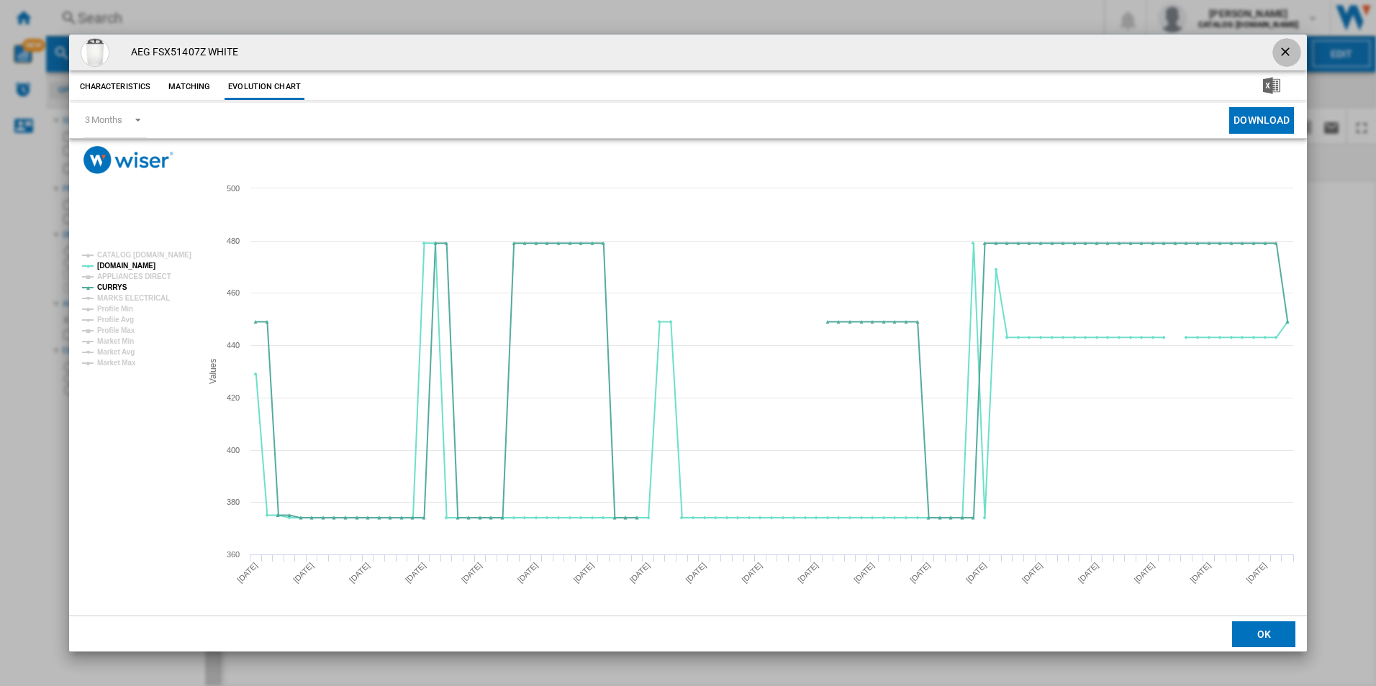
drag, startPoint x: 1285, startPoint y: 45, endPoint x: 1210, endPoint y: 42, distance: 75.6
click at [1283, 45] on ng-md-icon "getI18NText('BUTTONS.CLOSE_DIALOG')" at bounding box center [1286, 53] width 17 height 17
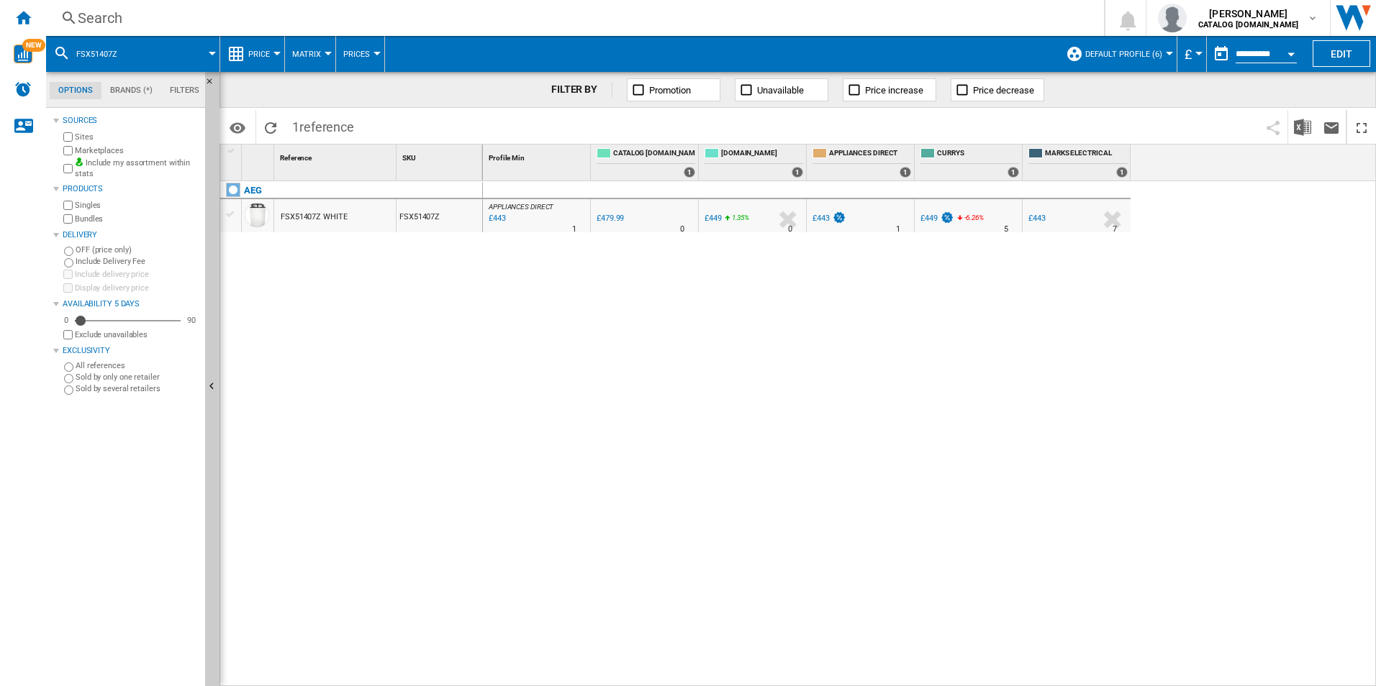
click at [999, 17] on div "Search" at bounding box center [572, 18] width 989 height 20
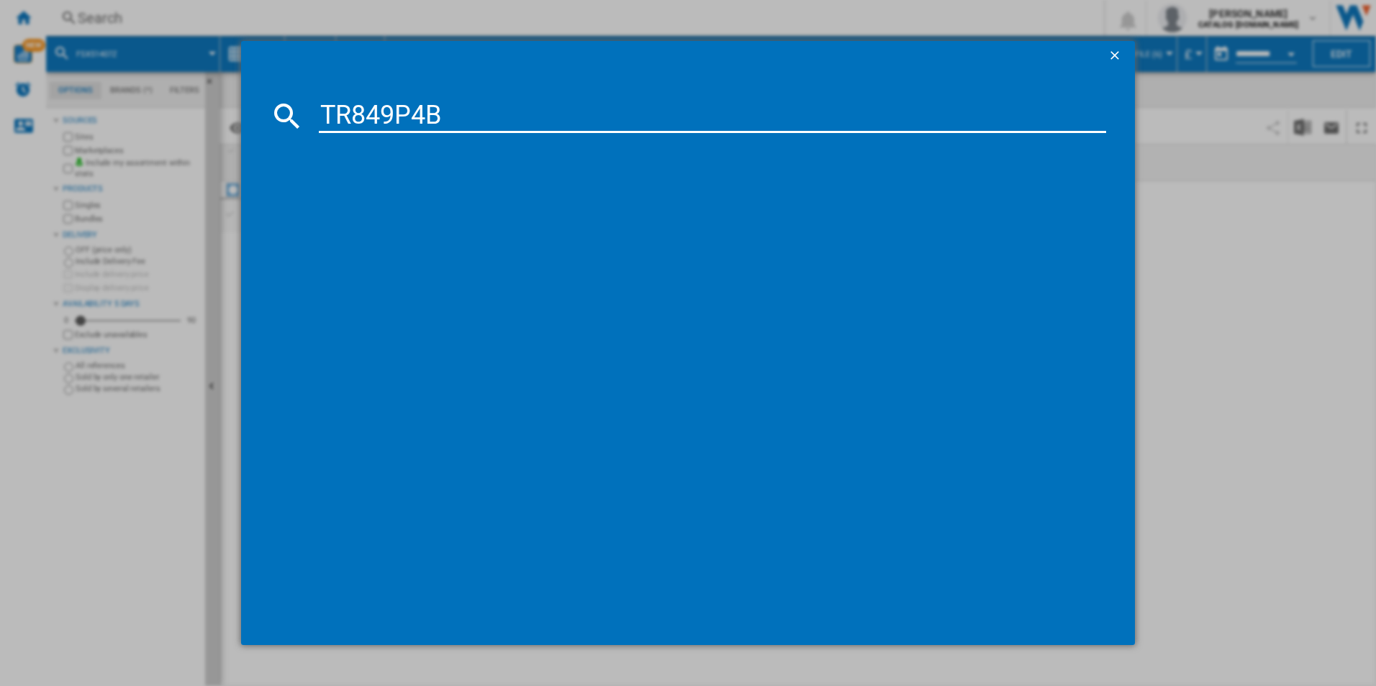
type input "TR849P4B"
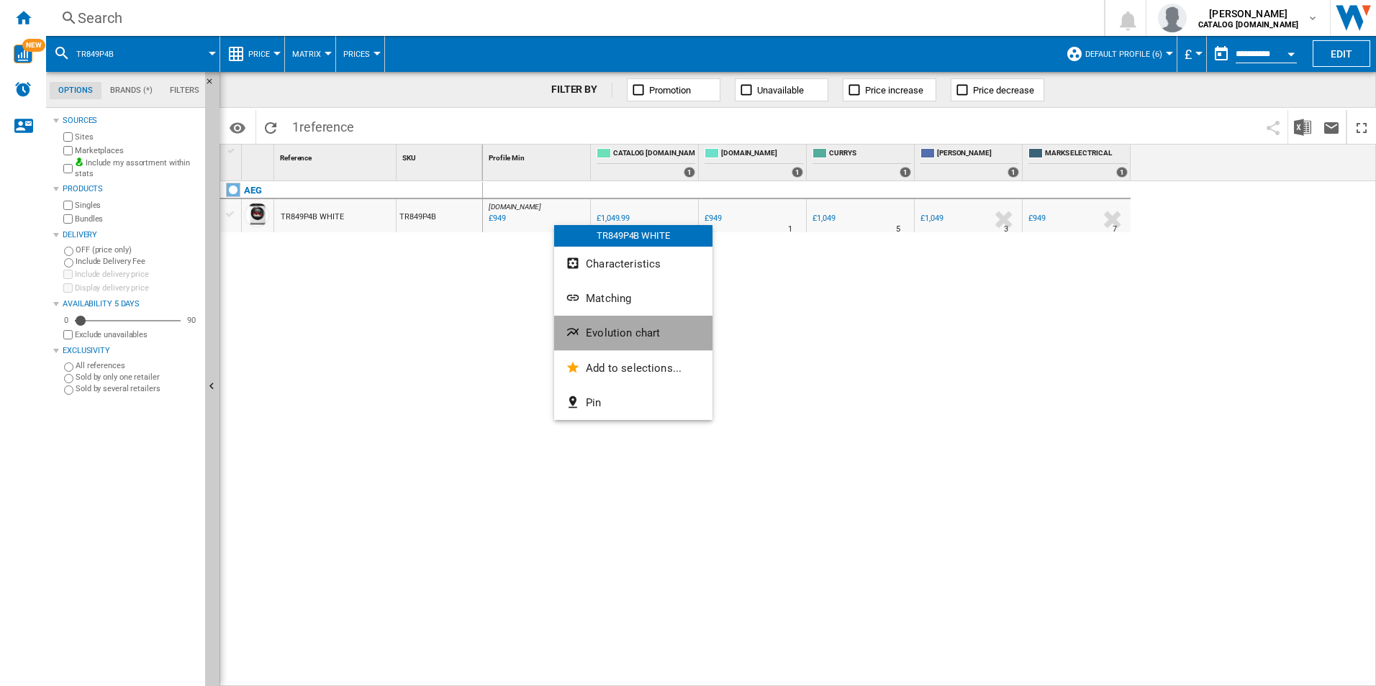
click at [599, 332] on span "Evolution chart" at bounding box center [623, 333] width 74 height 13
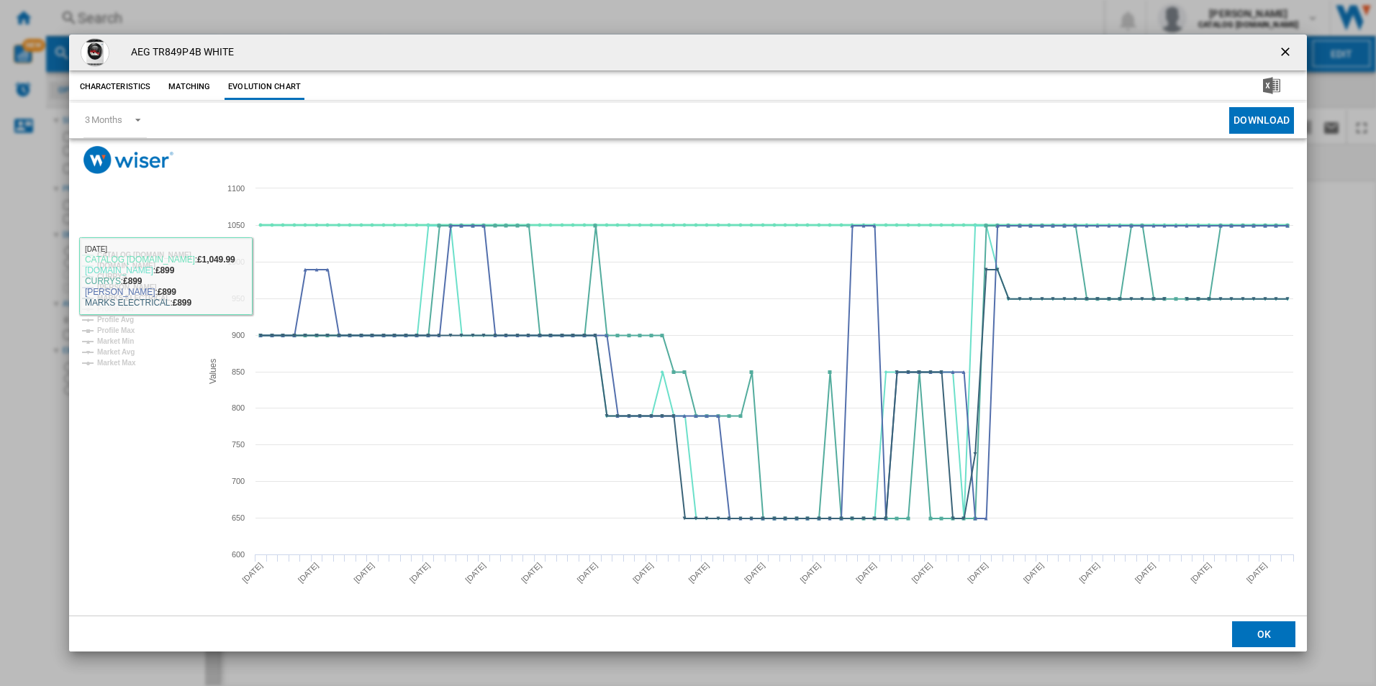
click at [162, 255] on tspan "CATALOG [DOMAIN_NAME]" at bounding box center [144, 255] width 94 height 8
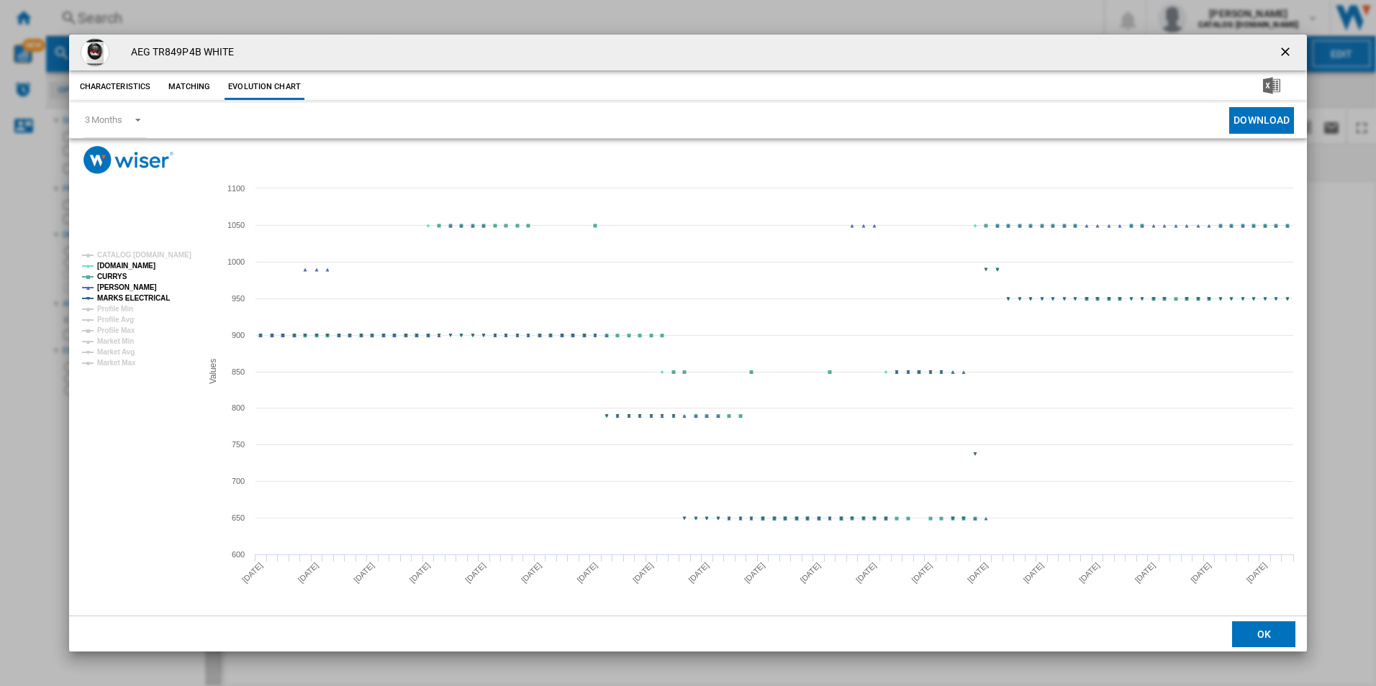
click at [160, 295] on tspan "MARKS ELECTRICAL" at bounding box center [133, 298] width 73 height 8
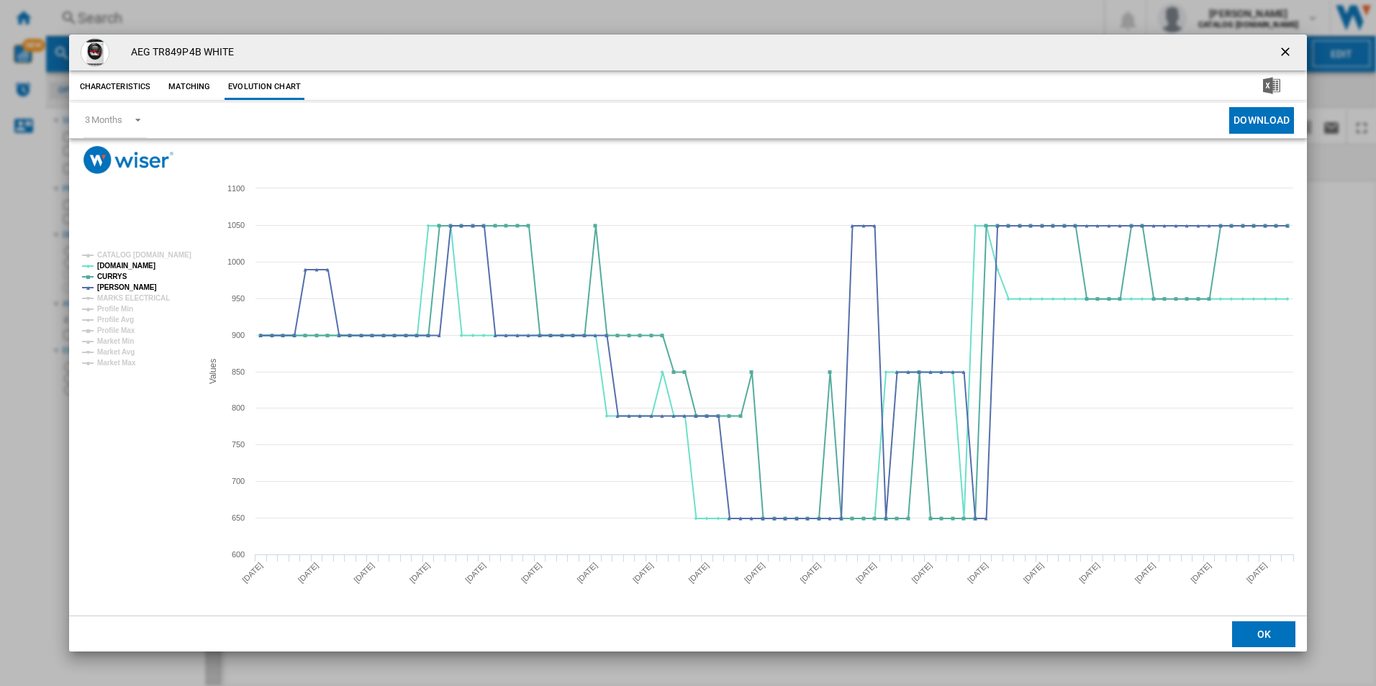
drag, startPoint x: 1278, startPoint y: 52, endPoint x: 1220, endPoint y: 55, distance: 57.7
click at [1278, 52] on ng-md-icon "getI18NText('BUTTONS.CLOSE_DIALOG')" at bounding box center [1286, 53] width 17 height 17
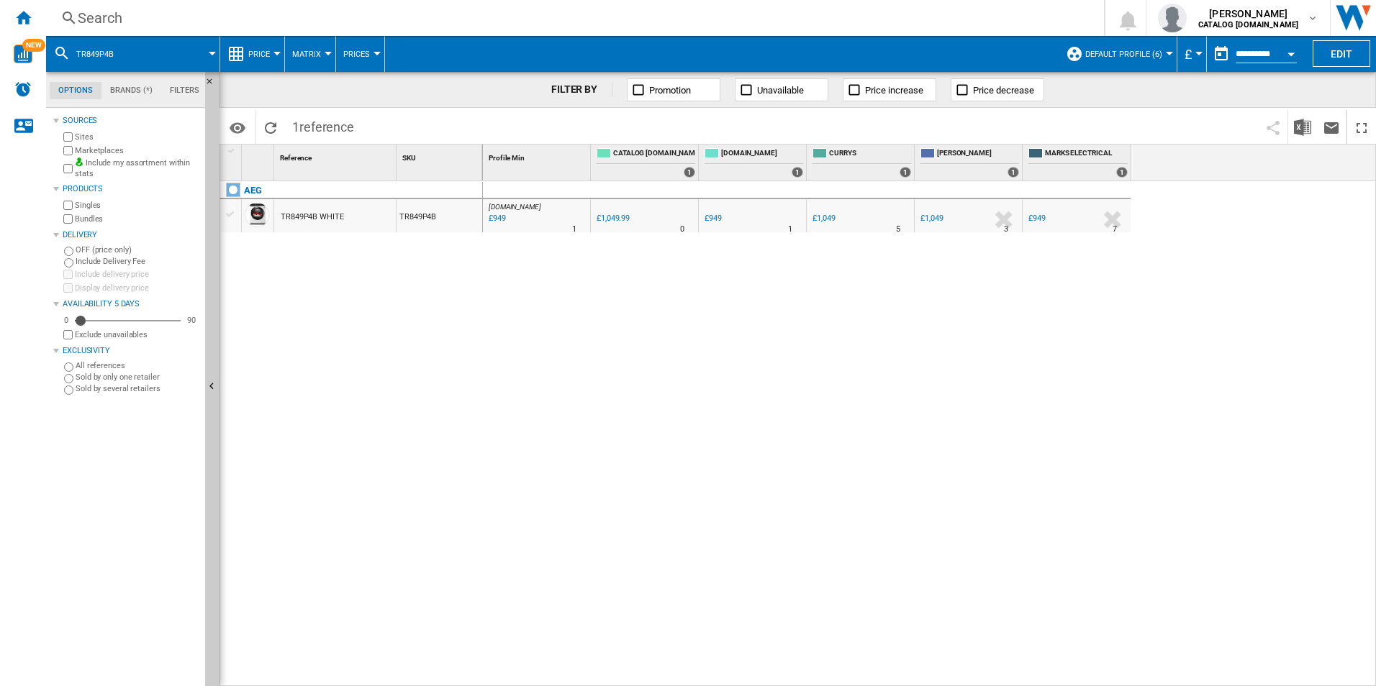
click at [966, 22] on div "Search" at bounding box center [572, 18] width 989 height 20
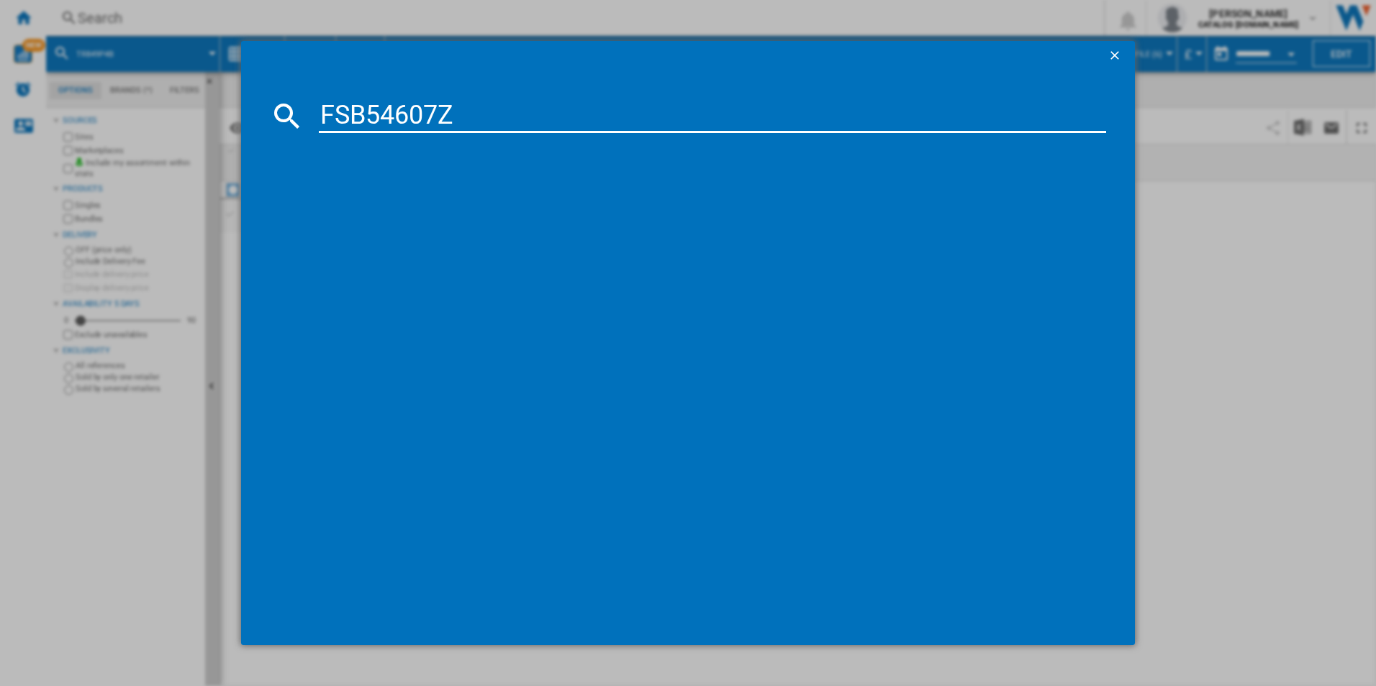
type input "FSB54607Z"
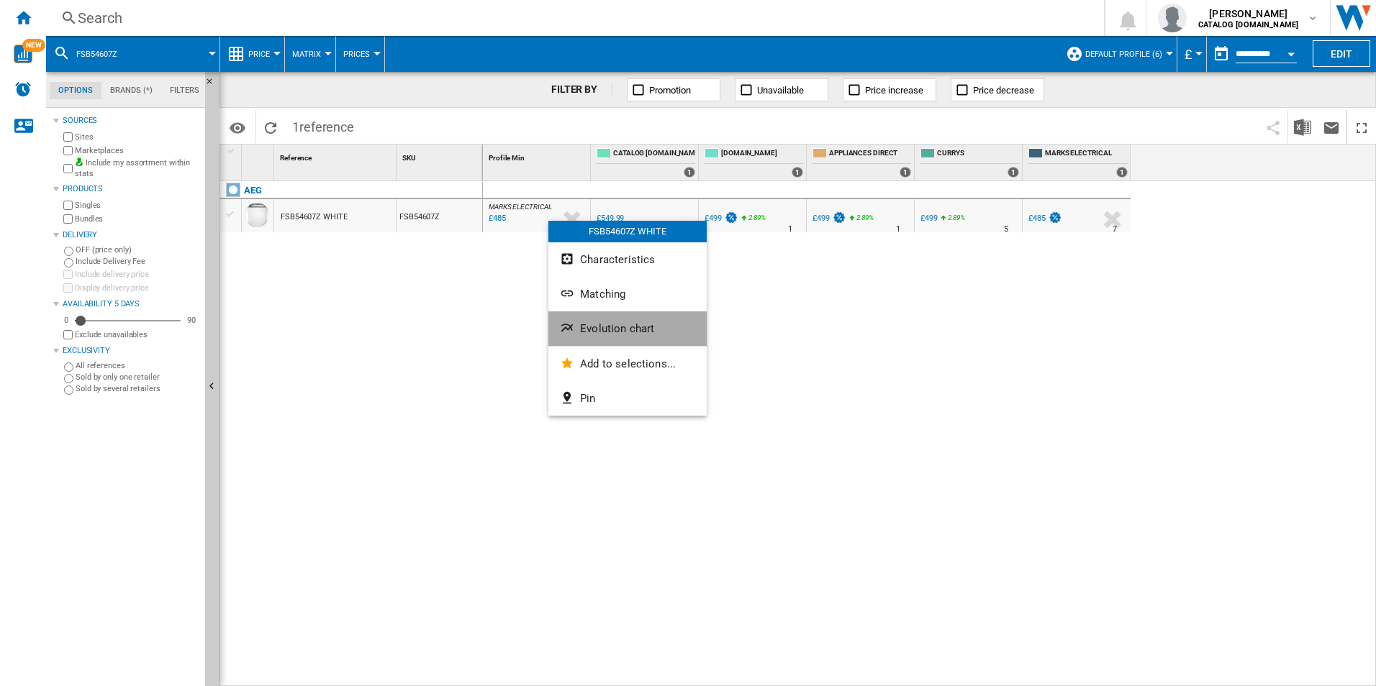
click at [604, 322] on span "Evolution chart" at bounding box center [617, 328] width 74 height 13
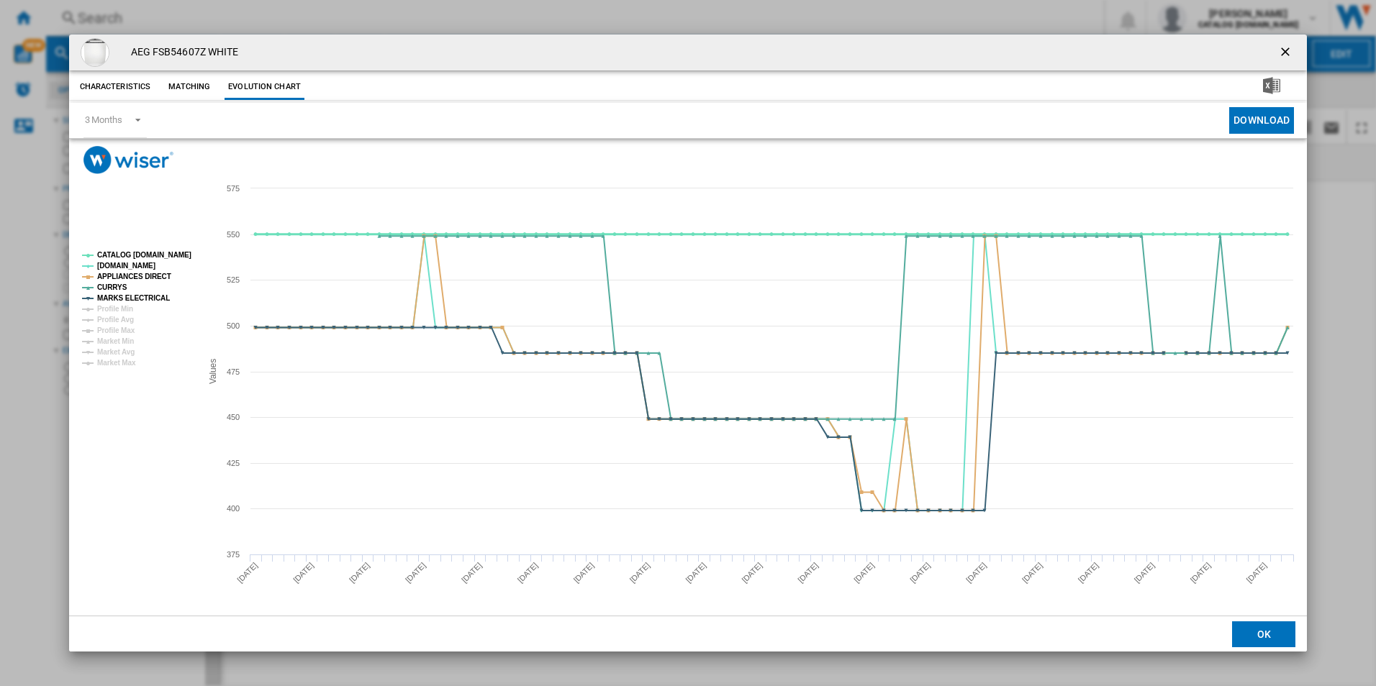
click at [176, 252] on tspan "CATALOG [DOMAIN_NAME]" at bounding box center [144, 255] width 94 height 8
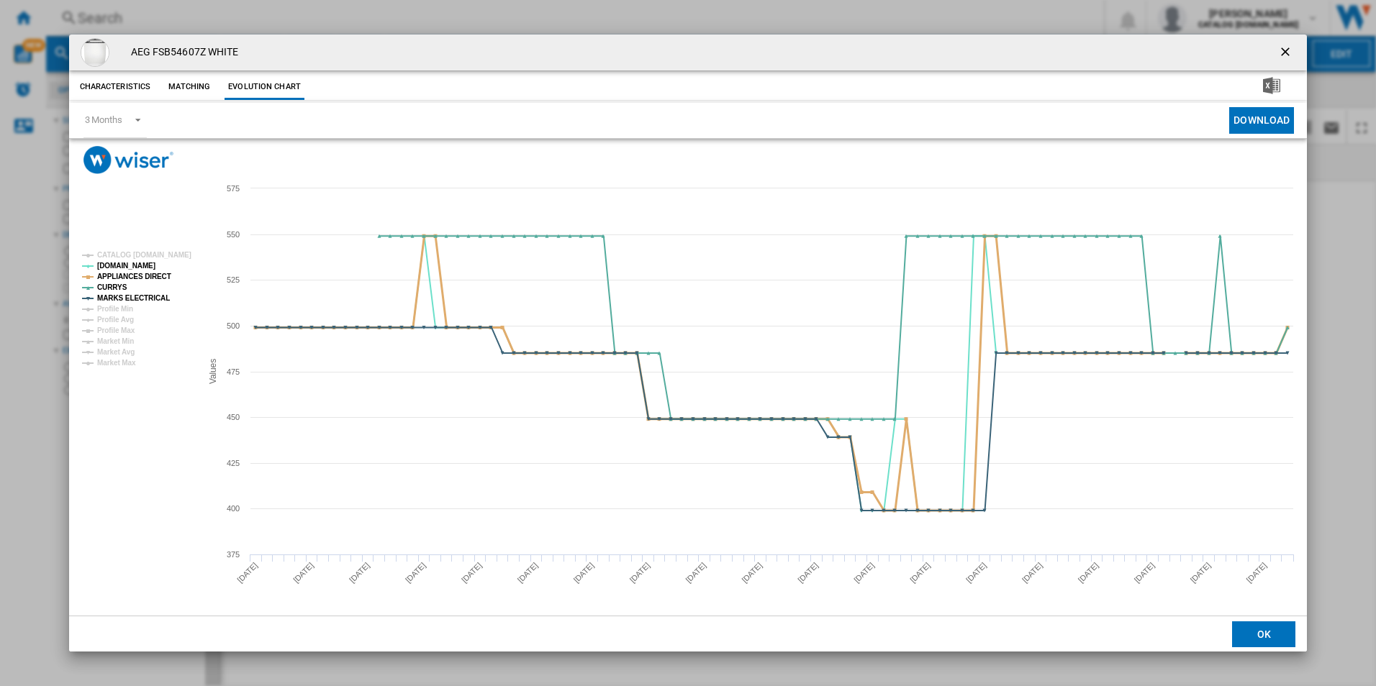
click at [153, 273] on tspan "APPLIANCES DIRECT" at bounding box center [134, 277] width 74 height 8
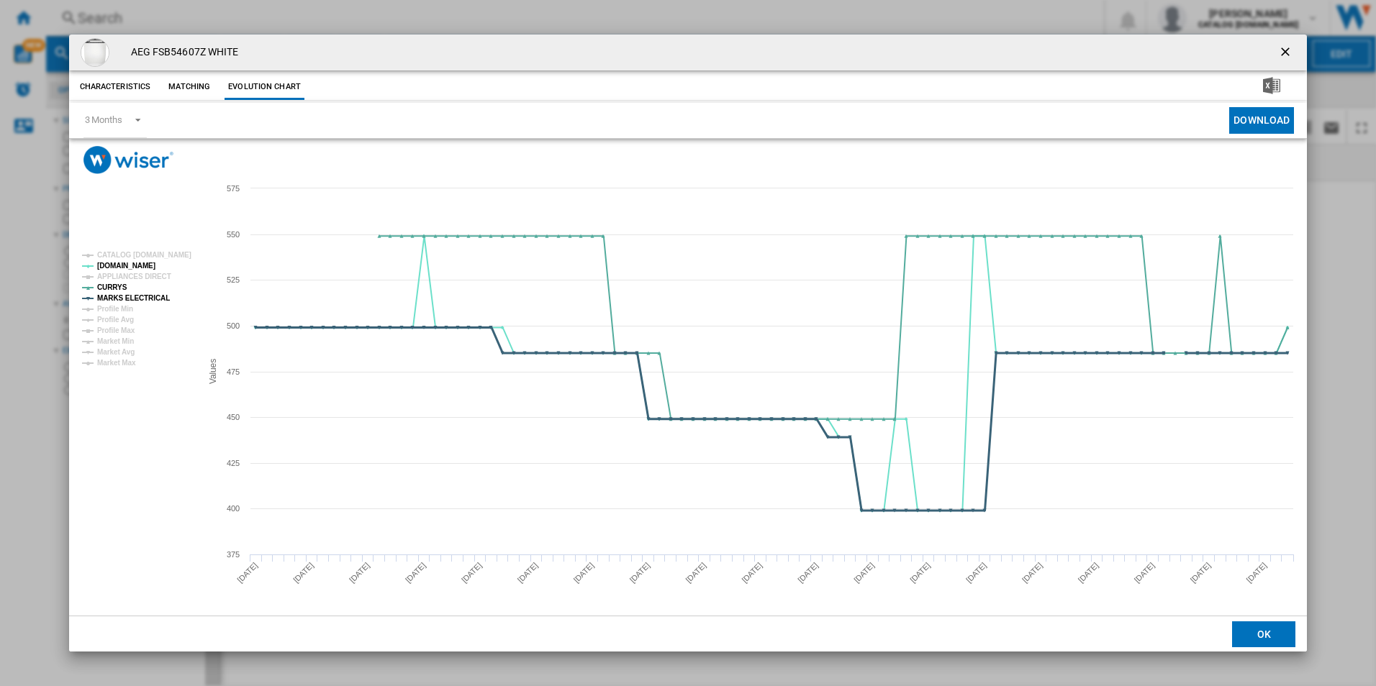
click at [148, 302] on tspan "MARKS ELECTRICAL" at bounding box center [133, 298] width 73 height 8
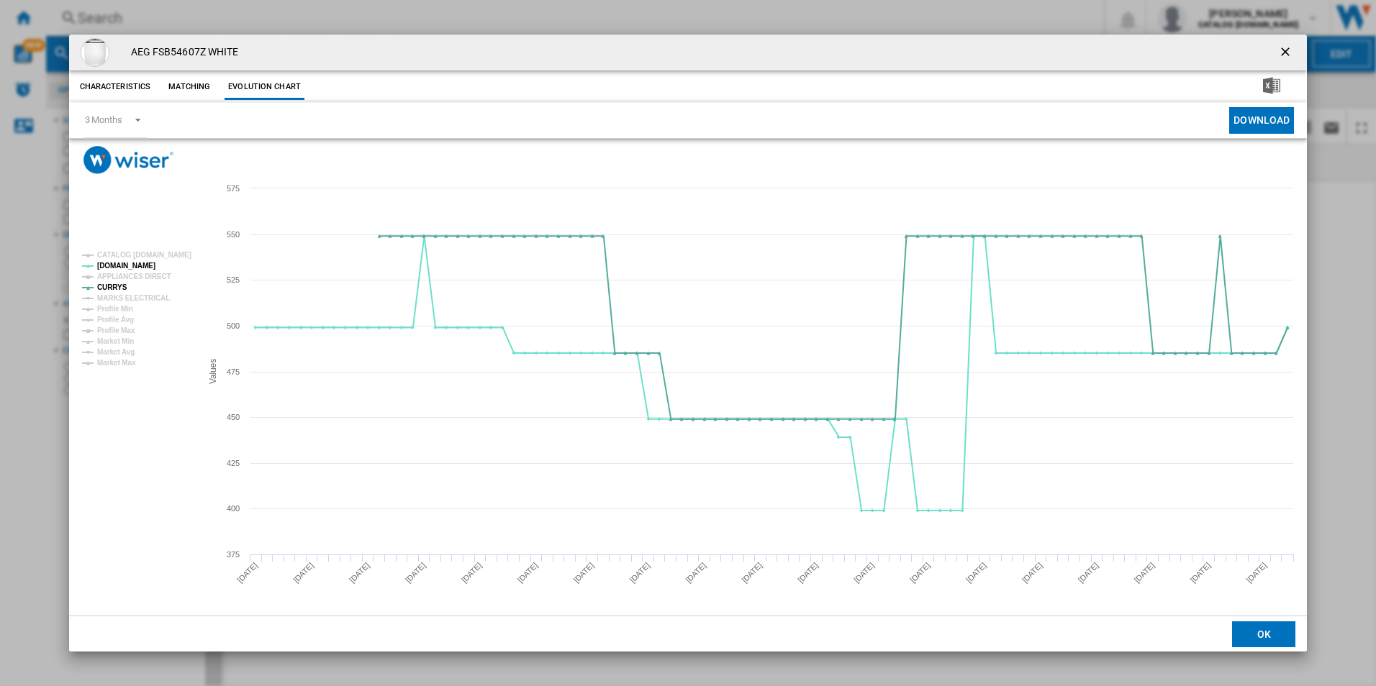
click at [1287, 49] on ng-md-icon "getI18NText('BUTTONS.CLOSE_DIALOG')" at bounding box center [1286, 53] width 17 height 17
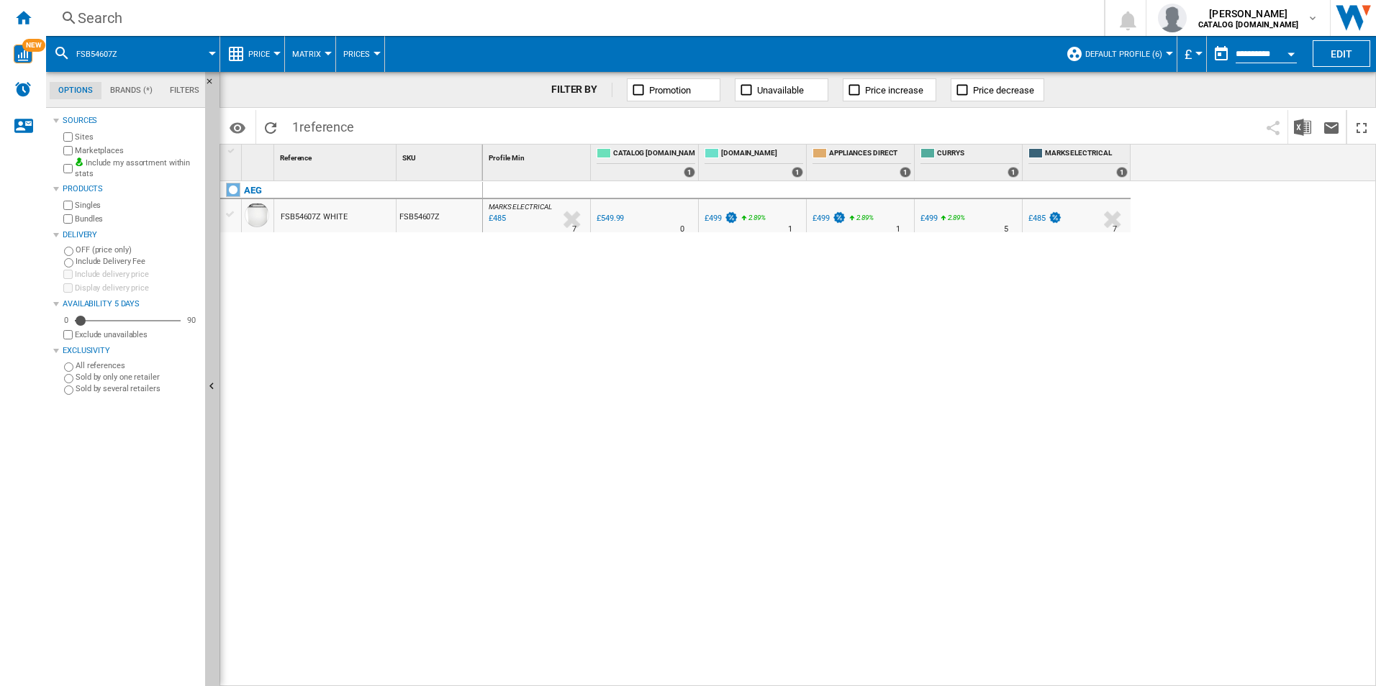
click at [1023, 30] on div "Search Search 0 [PERSON_NAME] CATALOG [DOMAIN_NAME] CATALOG [DOMAIN_NAME] My se…" at bounding box center [711, 18] width 1330 height 36
click at [1021, 17] on div "Search" at bounding box center [572, 18] width 989 height 20
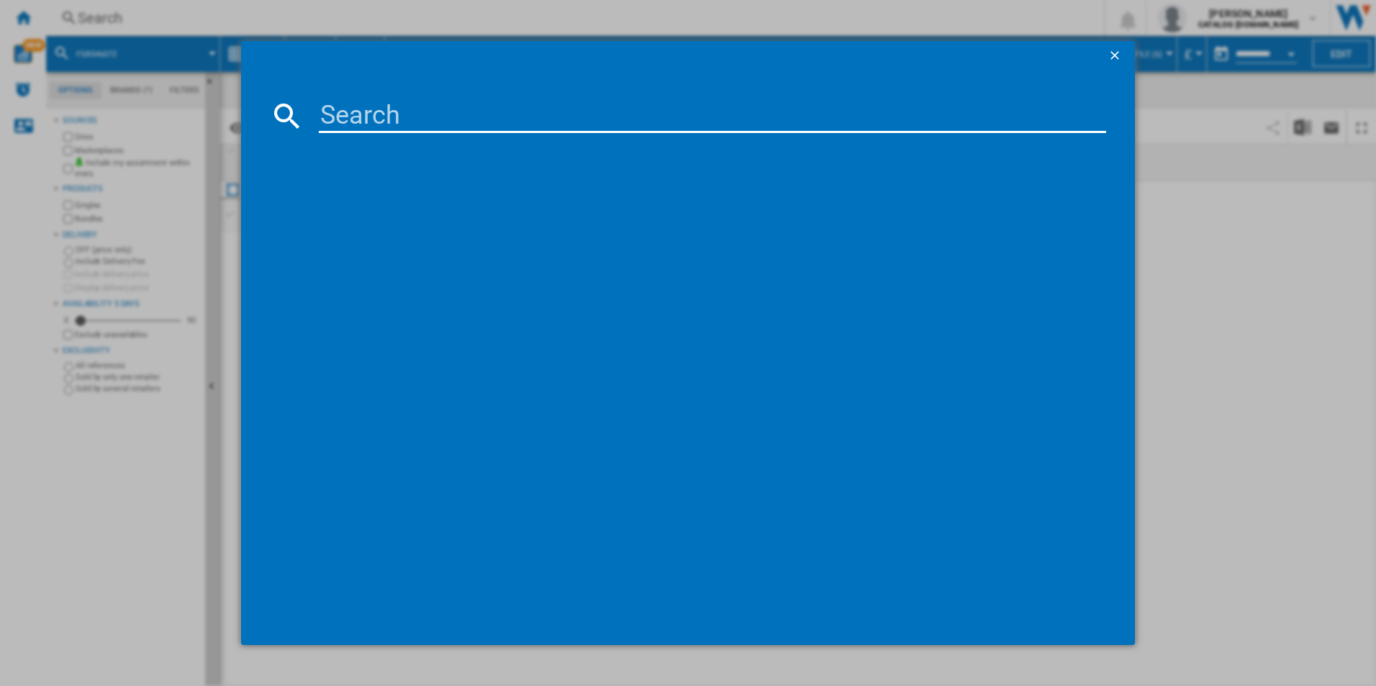
click at [878, 113] on input at bounding box center [713, 116] width 788 height 35
paste input "LFX50142B"
type input "LFX50142B"
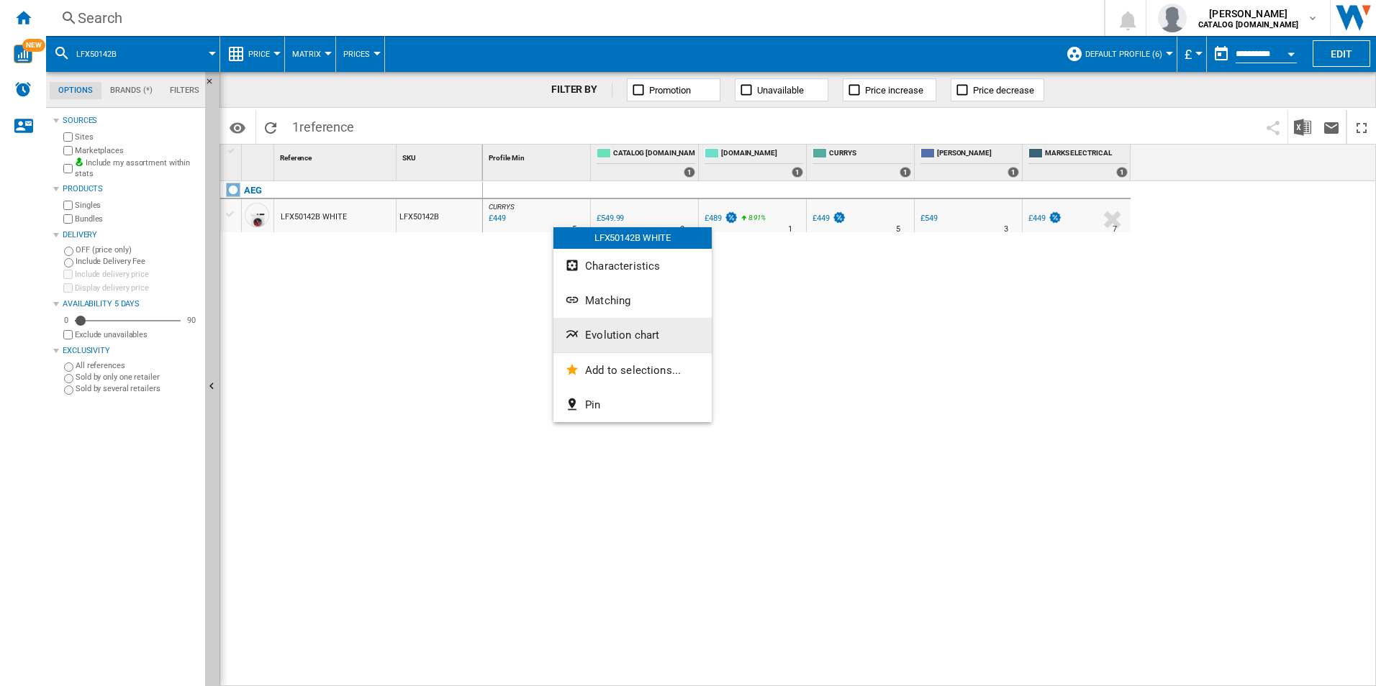
click at [620, 327] on button "Evolution chart" at bounding box center [632, 335] width 158 height 35
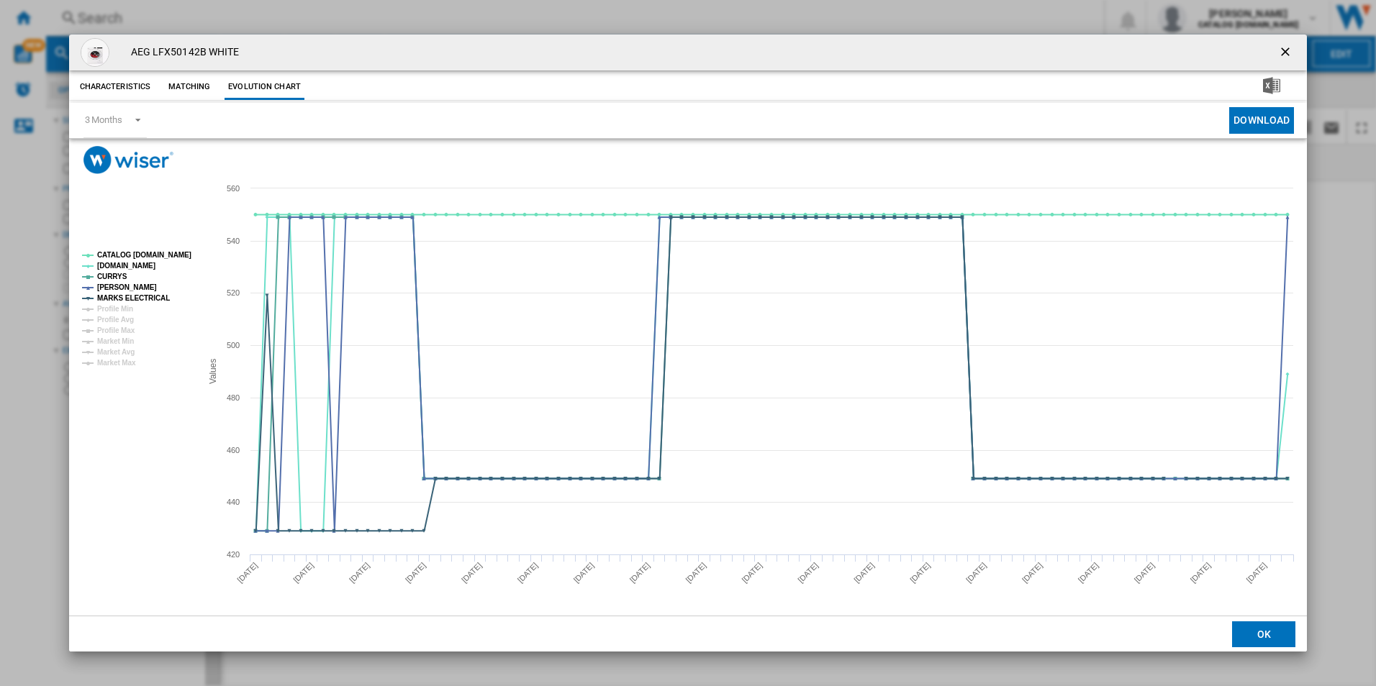
click at [165, 260] on rect "Product popup" at bounding box center [135, 309] width 119 height 127
click at [174, 257] on tspan "CATALOG [DOMAIN_NAME]" at bounding box center [144, 255] width 94 height 8
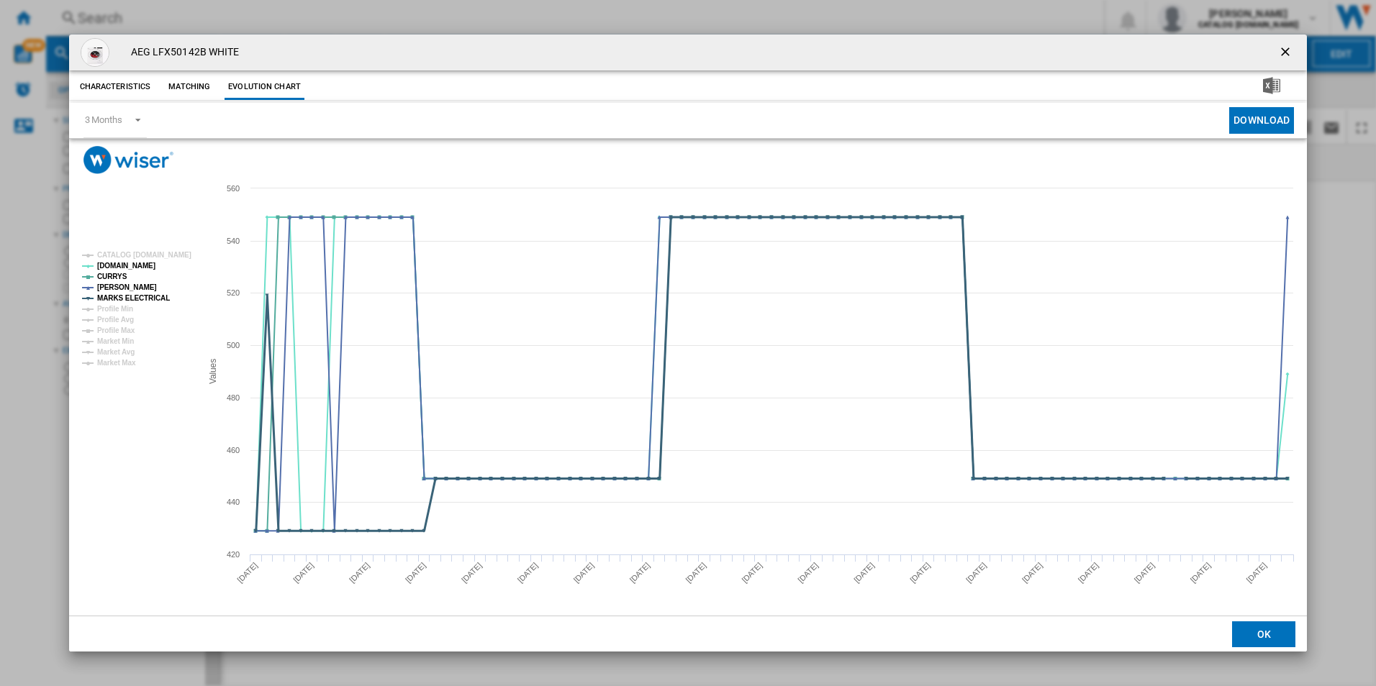
click at [150, 294] on tspan "MARKS ELECTRICAL" at bounding box center [133, 298] width 73 height 8
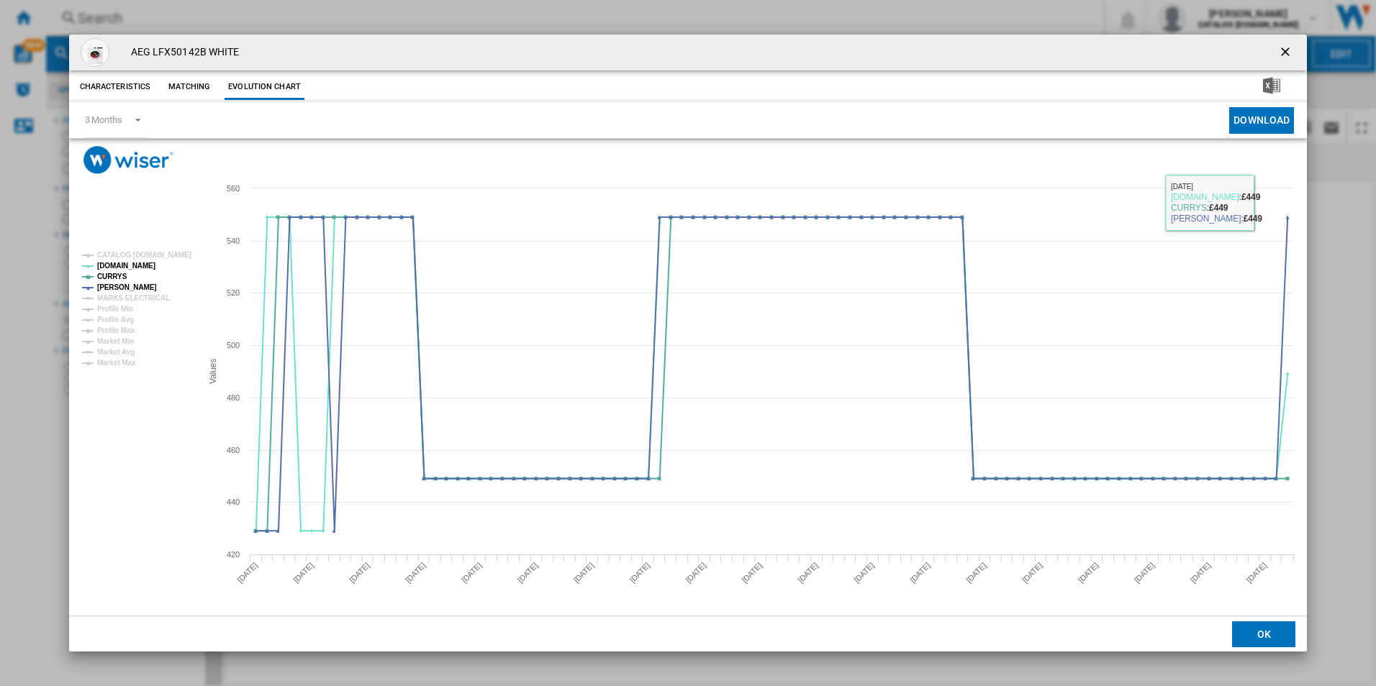
drag, startPoint x: 1291, startPoint y: 51, endPoint x: 1263, endPoint y: 56, distance: 28.5
click at [1290, 51] on ng-md-icon "getI18NText('BUTTONS.CLOSE_DIALOG')" at bounding box center [1286, 53] width 17 height 17
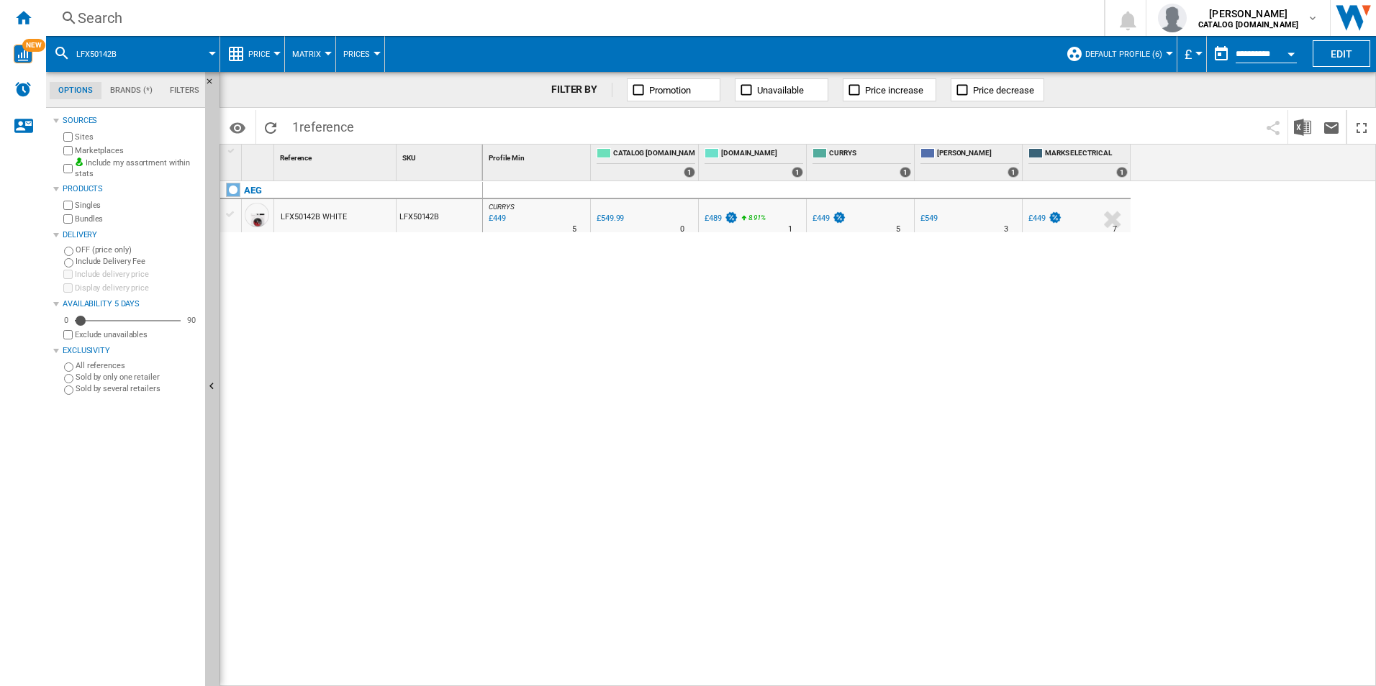
click at [981, 21] on div "Search" at bounding box center [572, 18] width 989 height 20
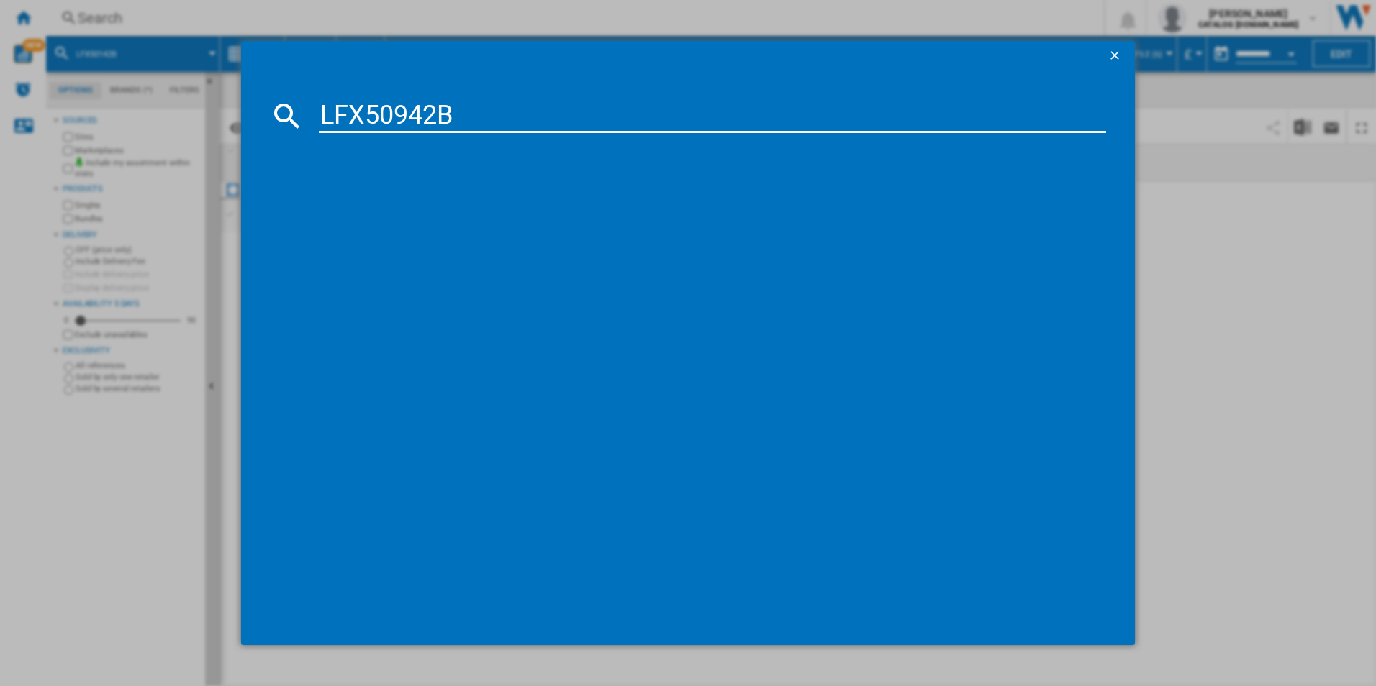
type input "LFX50942B"
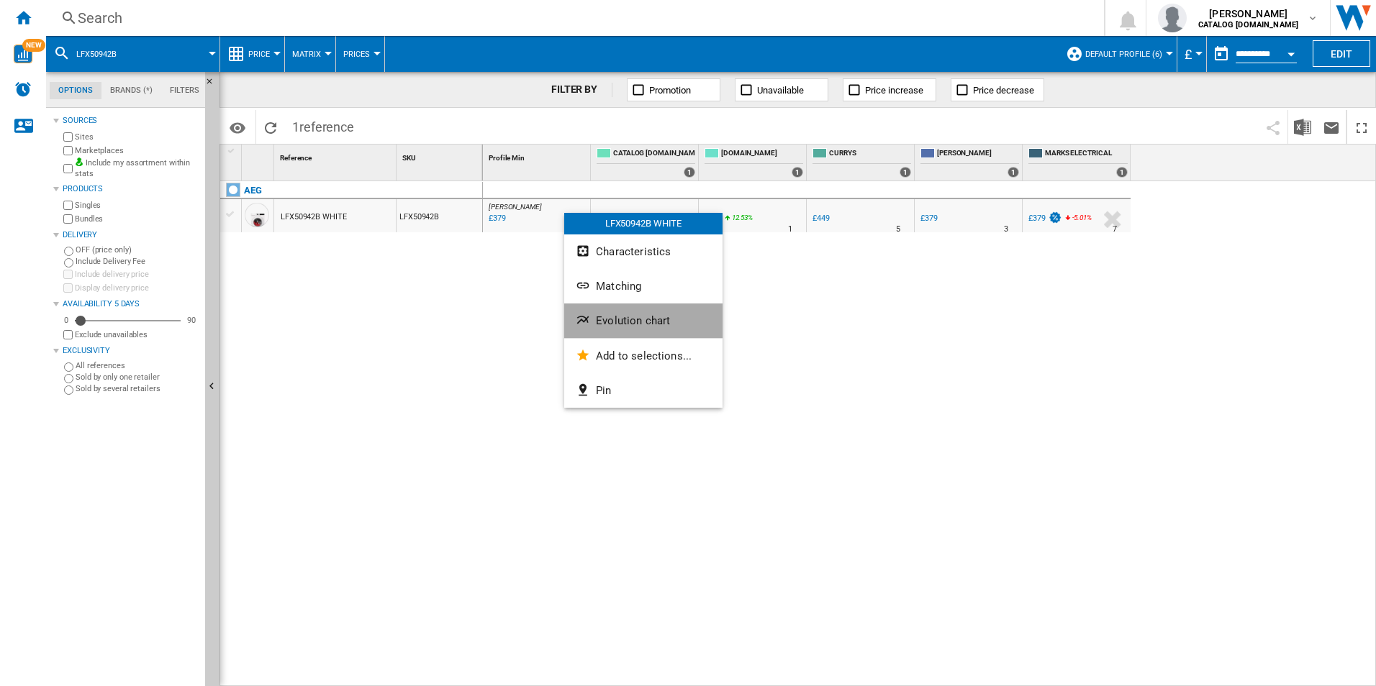
click at [620, 316] on span "Evolution chart" at bounding box center [633, 320] width 74 height 13
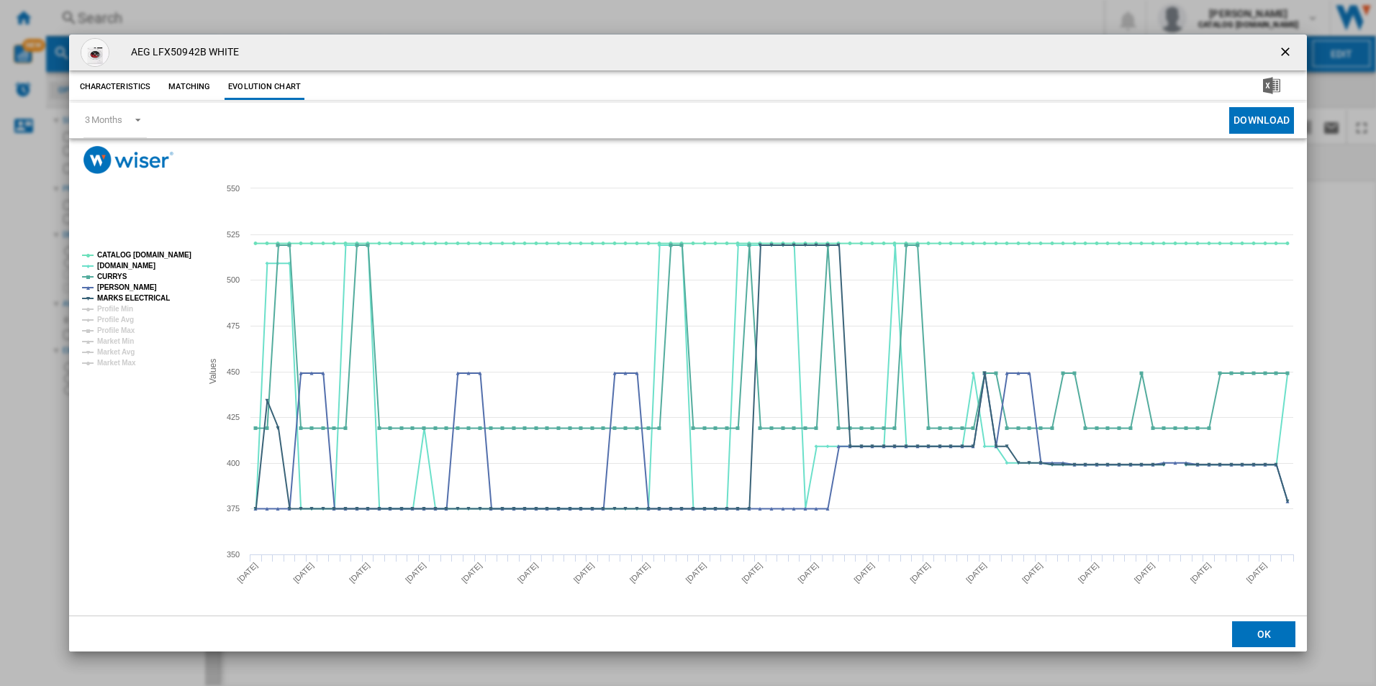
click at [183, 256] on tspan "CATALOG [DOMAIN_NAME]" at bounding box center [144, 255] width 94 height 8
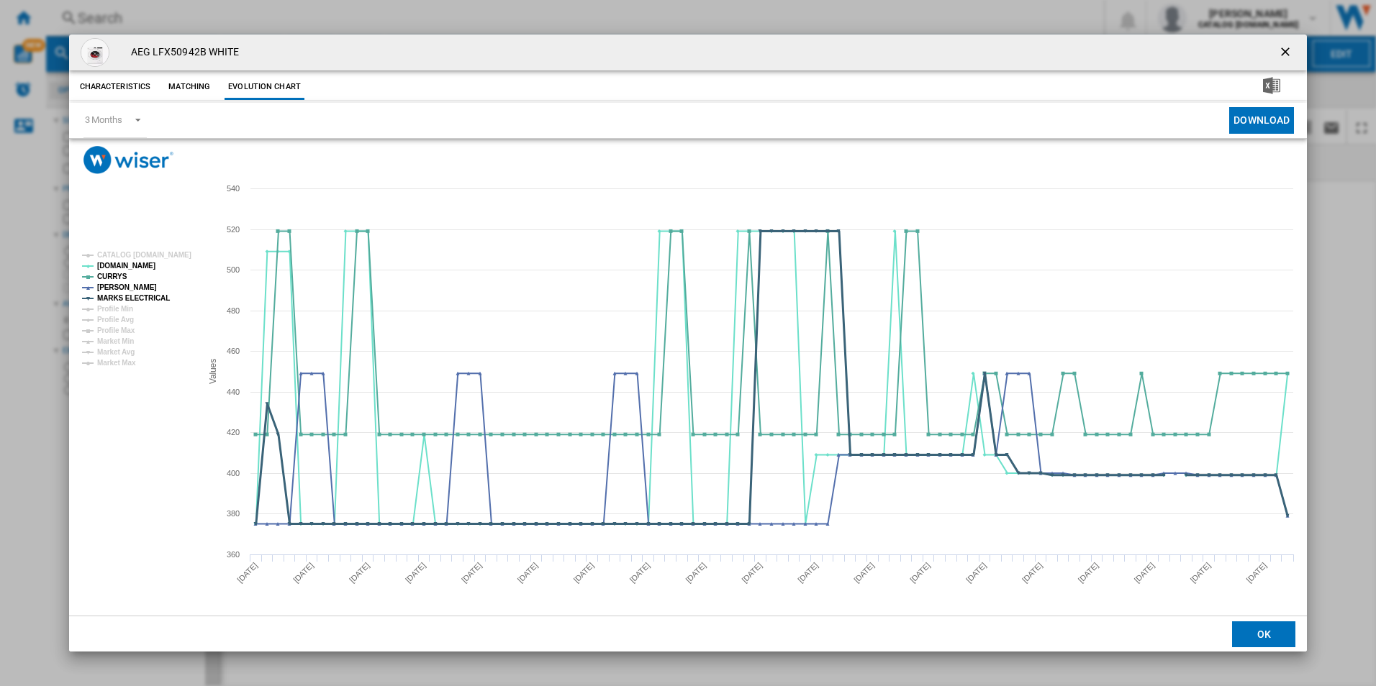
click at [155, 299] on tspan "MARKS ELECTRICAL" at bounding box center [133, 298] width 73 height 8
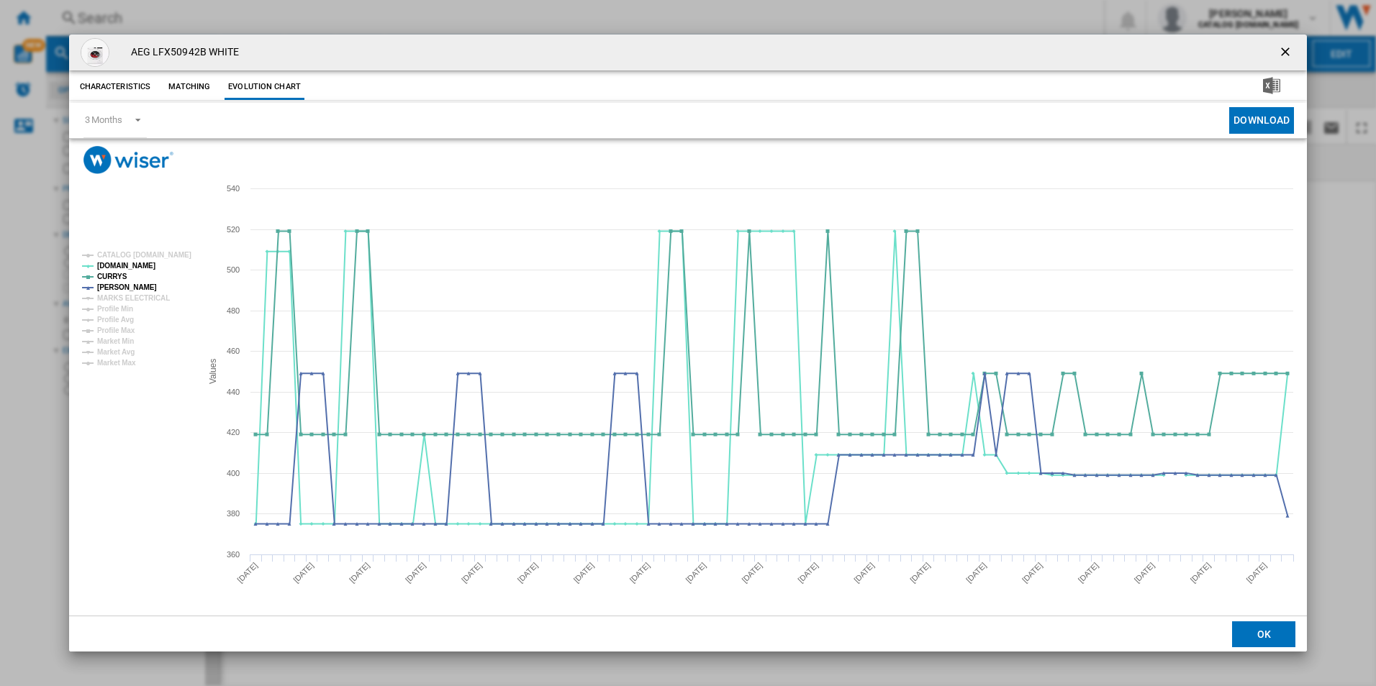
click at [1287, 51] on ng-md-icon "getI18NText('BUTTONS.CLOSE_DIALOG')" at bounding box center [1286, 53] width 17 height 17
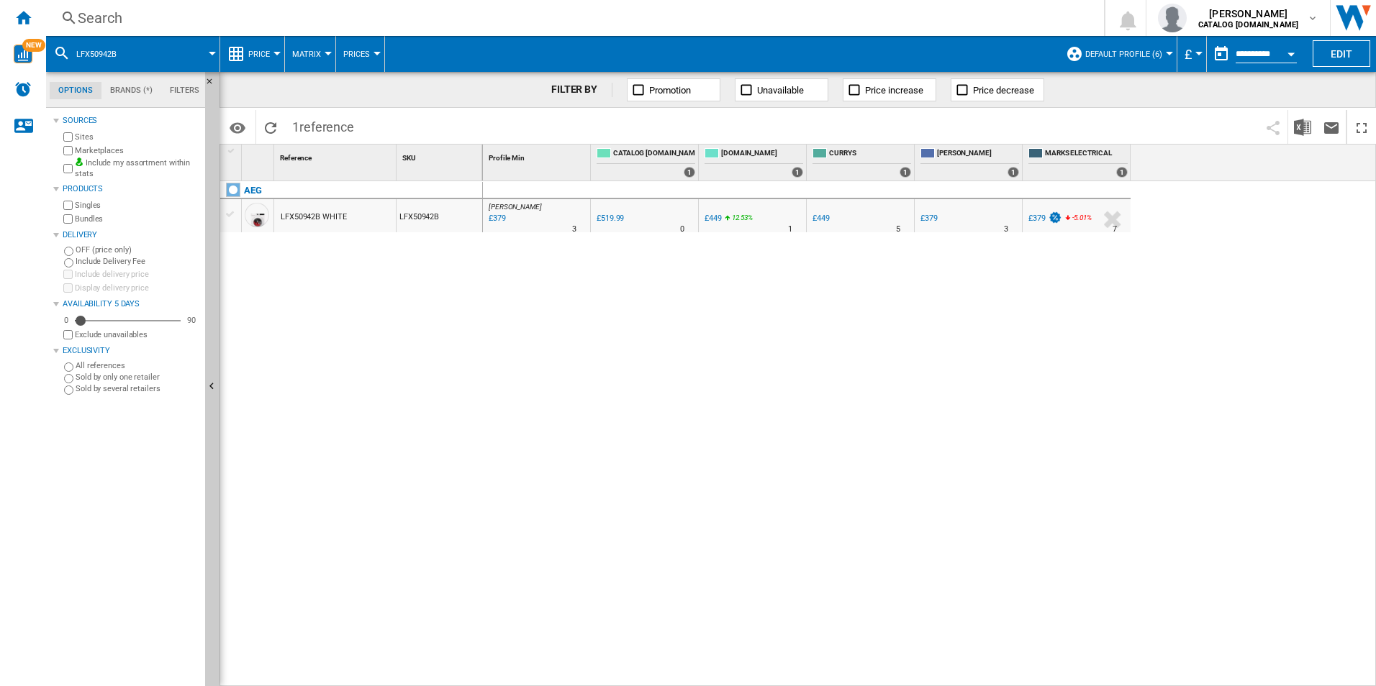
click at [442, 26] on div "Search" at bounding box center [572, 18] width 989 height 20
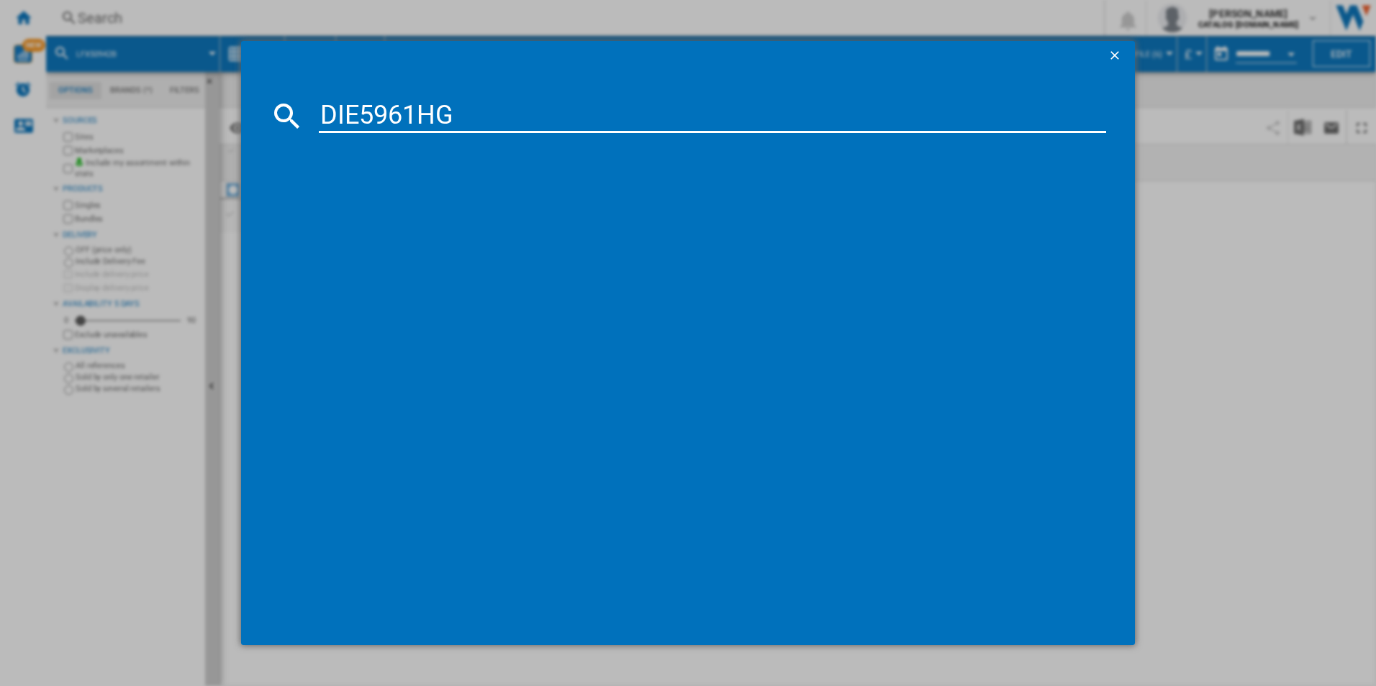
type input "DIE5961HG"
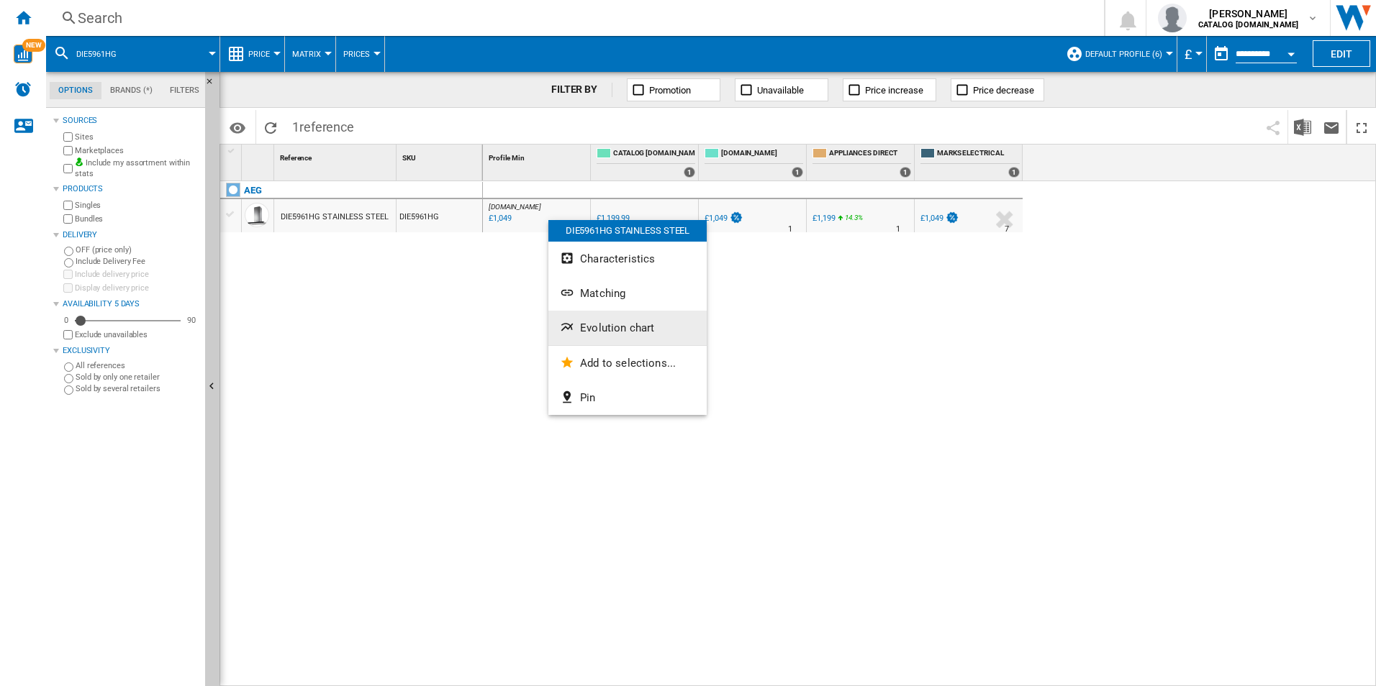
click at [640, 329] on span "Evolution chart" at bounding box center [617, 328] width 74 height 13
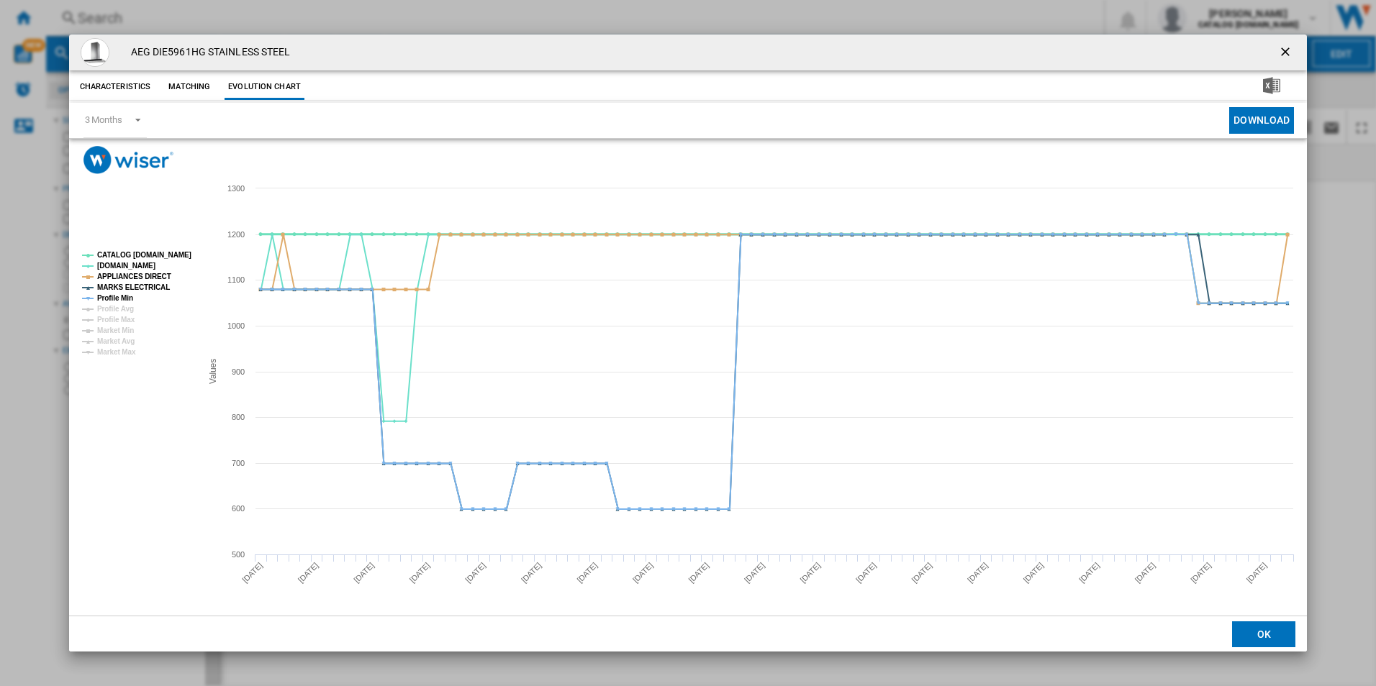
drag, startPoint x: 162, startPoint y: 258, endPoint x: 161, endPoint y: 273, distance: 14.4
click at [161, 259] on tspan "CATALOG [DOMAIN_NAME]" at bounding box center [144, 255] width 94 height 8
click at [161, 274] on tspan "APPLIANCES DIRECT" at bounding box center [134, 277] width 74 height 8
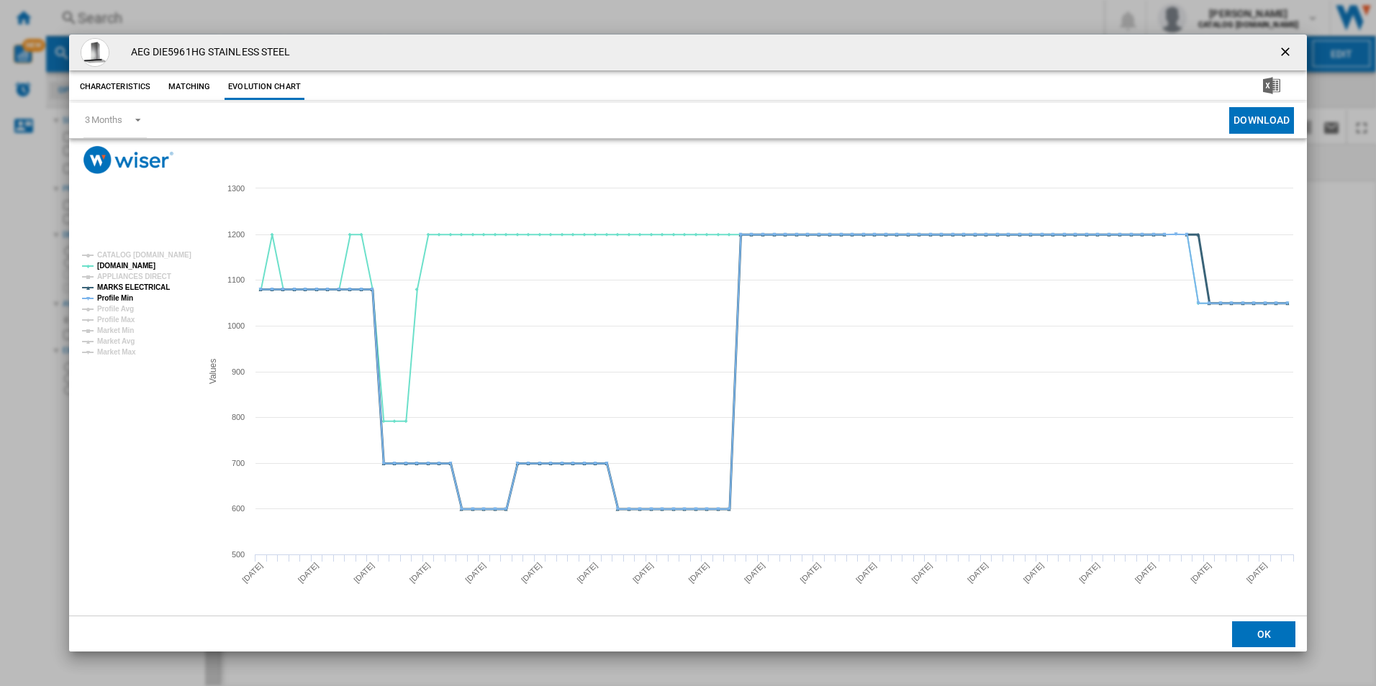
click at [149, 286] on tspan "MARKS ELECTRICAL" at bounding box center [133, 288] width 73 height 8
click at [126, 294] on tspan "Profile Min" at bounding box center [115, 298] width 36 height 8
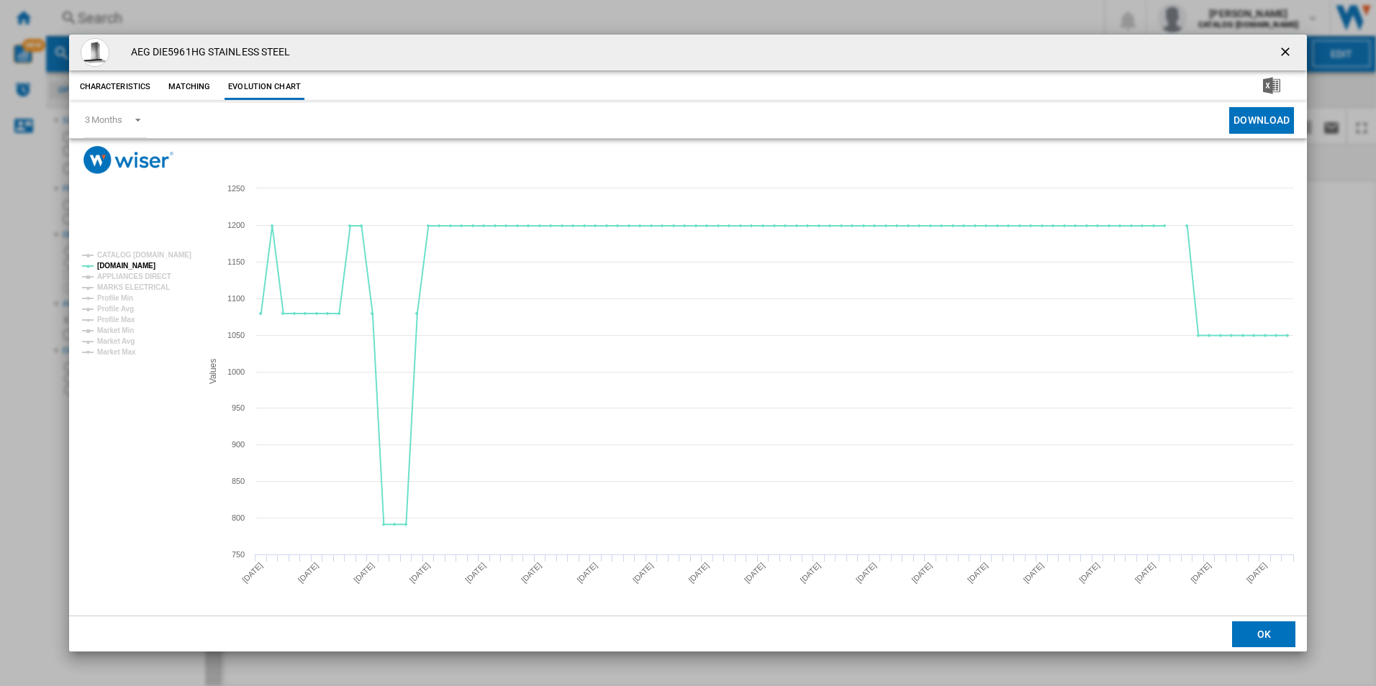
drag, startPoint x: 1282, startPoint y: 46, endPoint x: 1121, endPoint y: 54, distance: 160.7
click at [1282, 46] on ng-md-icon "getI18NText('BUTTONS.CLOSE_DIALOG')" at bounding box center [1286, 53] width 17 height 17
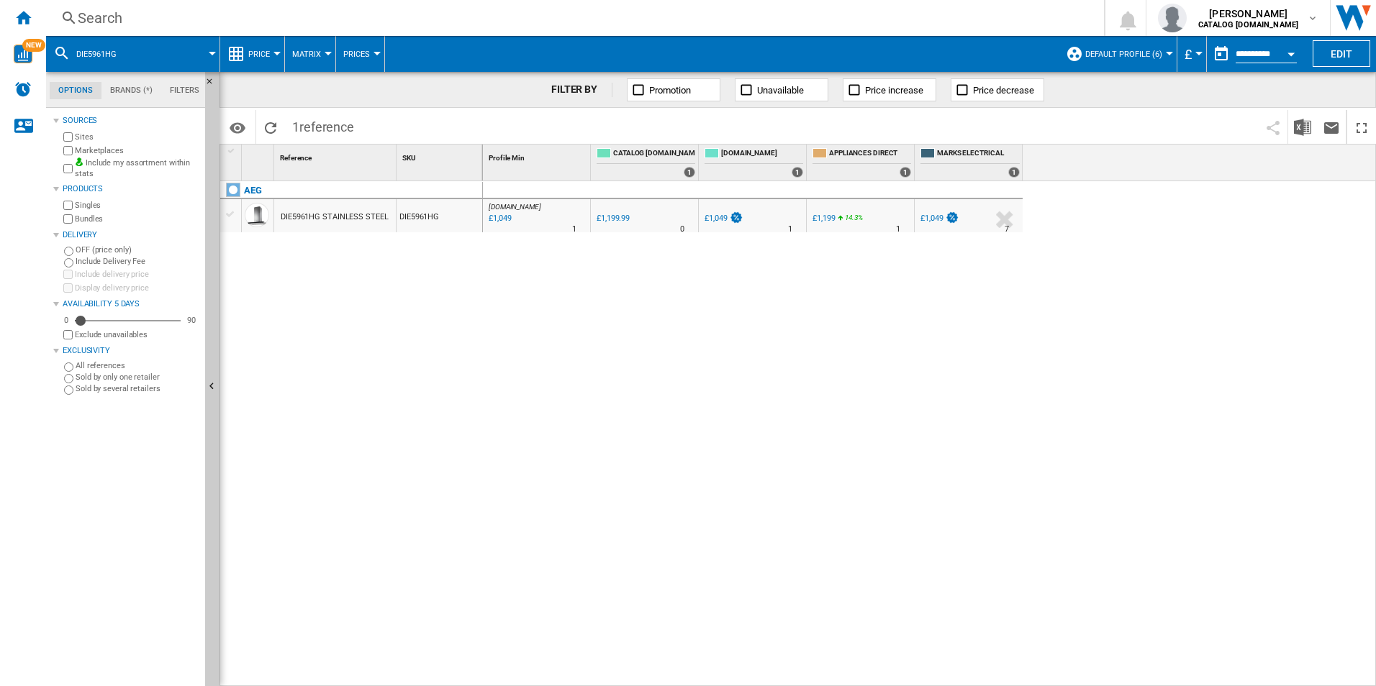
click at [987, 22] on div "Search" at bounding box center [572, 18] width 989 height 20
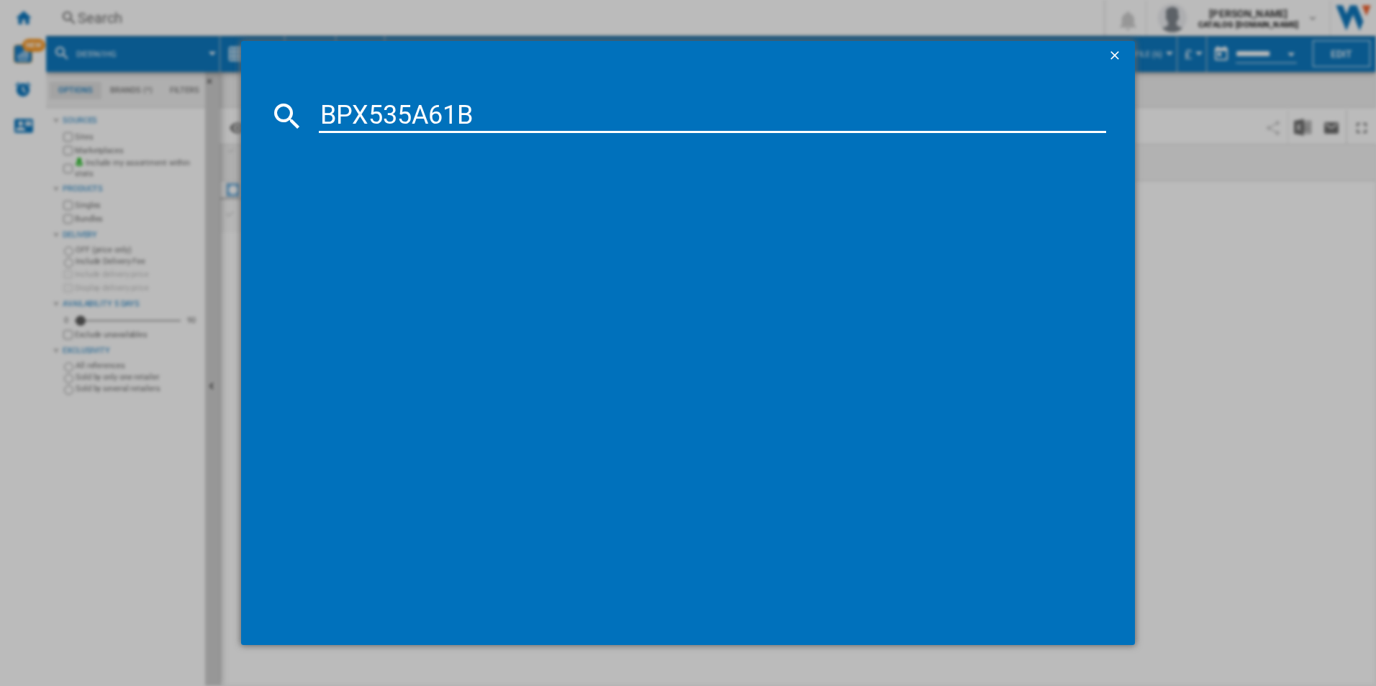
type input "BPX535A61B"
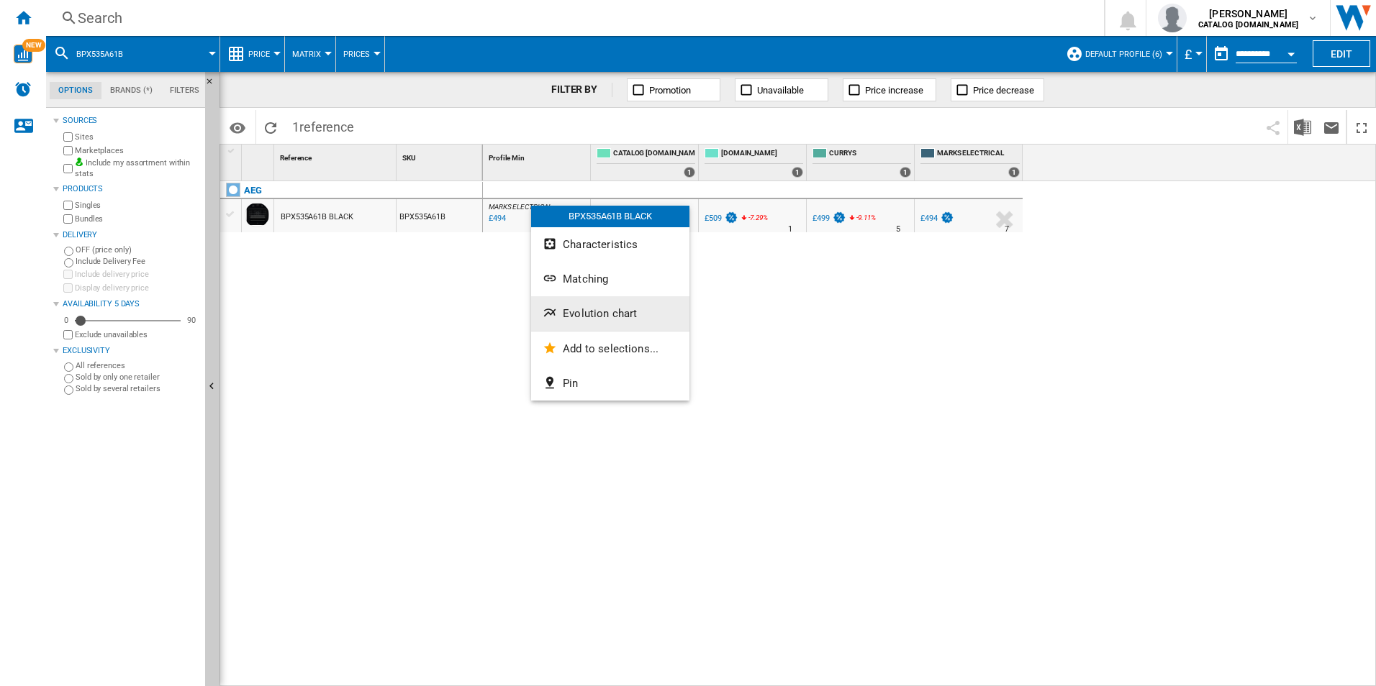
click at [581, 316] on span "Evolution chart" at bounding box center [600, 313] width 74 height 13
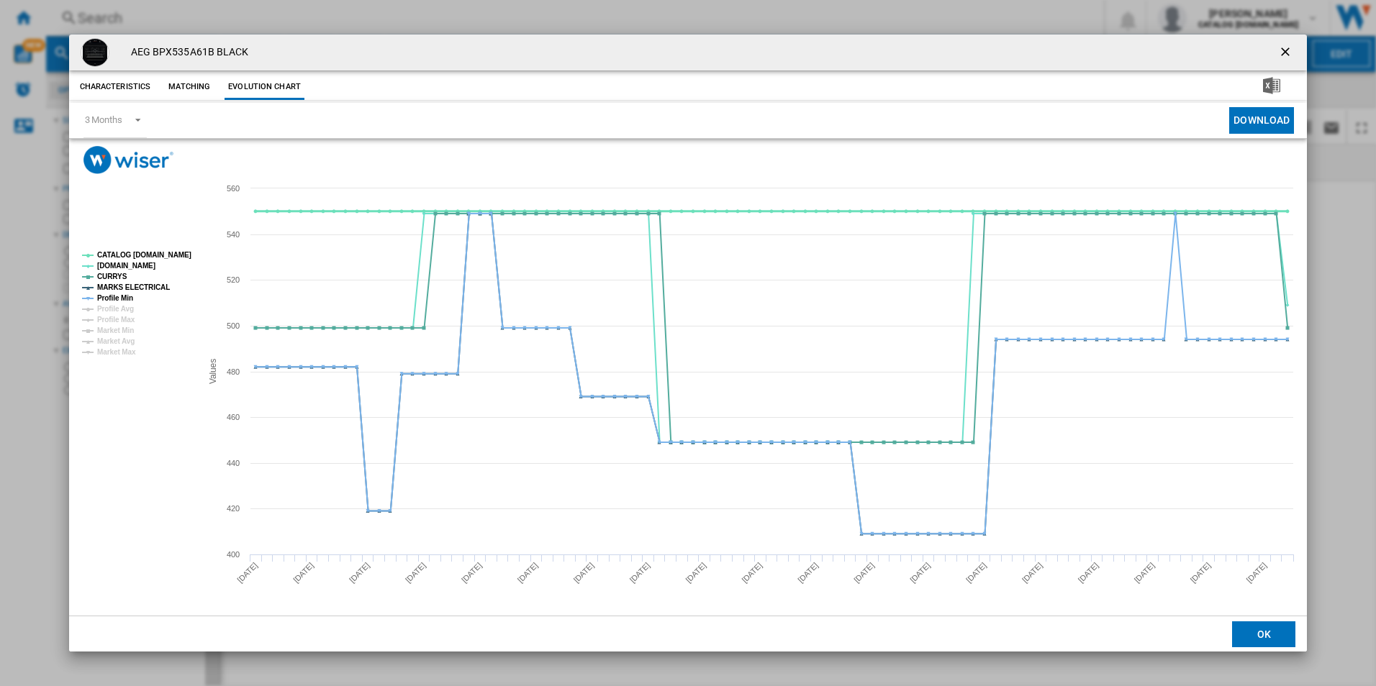
click at [181, 251] on tspan "CATALOG [DOMAIN_NAME]" at bounding box center [144, 255] width 94 height 8
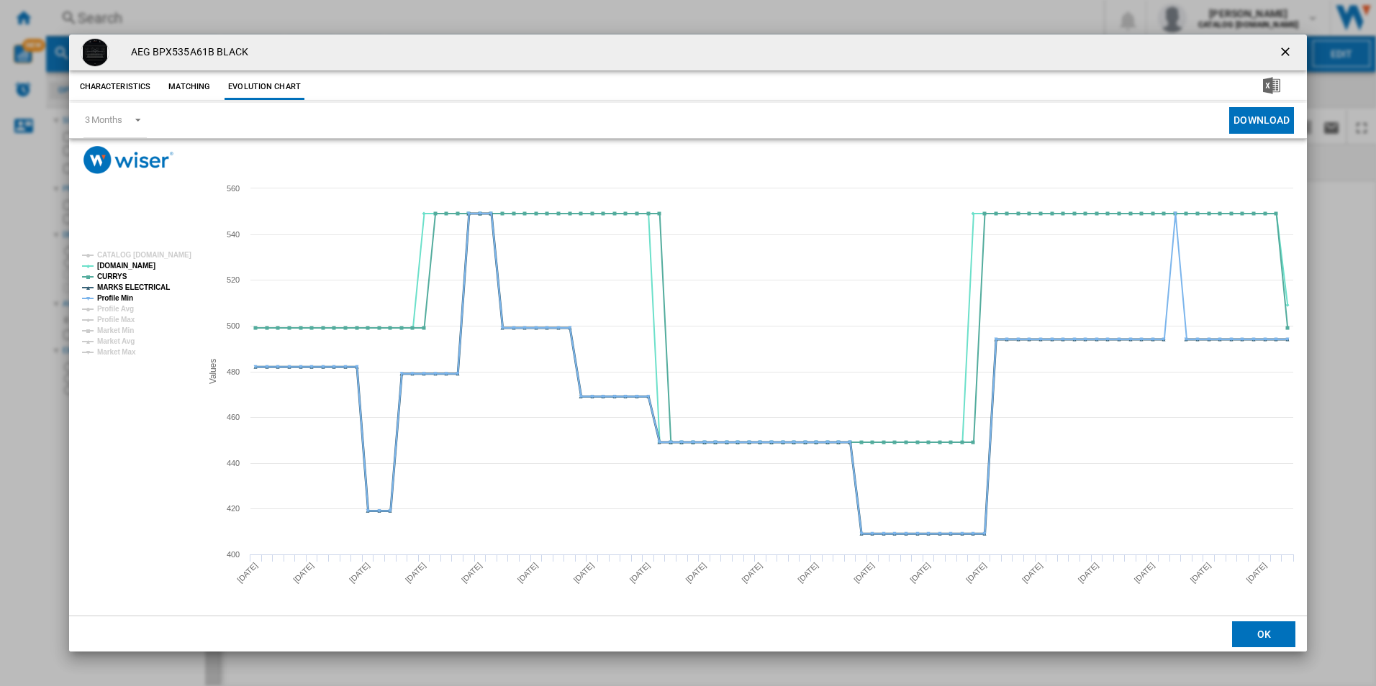
click at [146, 291] on tspan "MARKS ELECTRICAL" at bounding box center [133, 288] width 73 height 8
click at [127, 294] on tspan "Profile Min" at bounding box center [115, 298] width 36 height 8
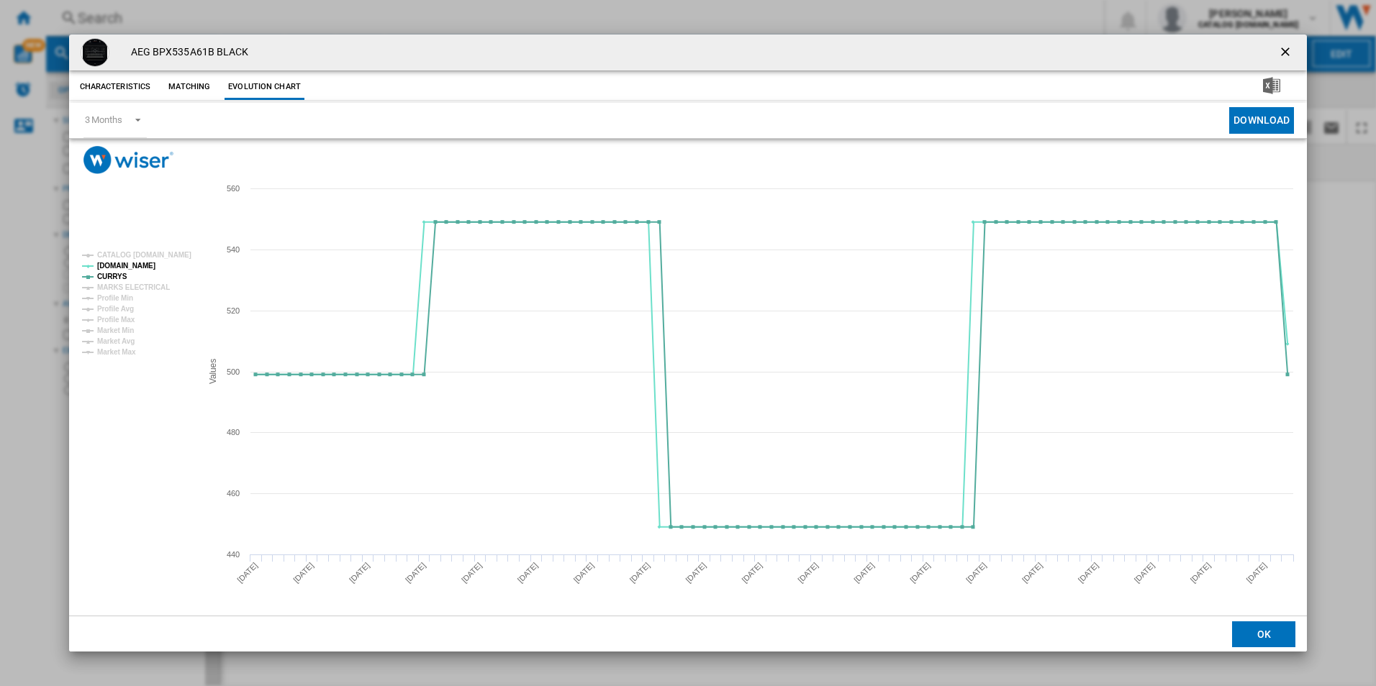
click at [1282, 50] on ng-md-icon "getI18NText('BUTTONS.CLOSE_DIALOG')" at bounding box center [1286, 53] width 17 height 17
